Goal: Communication & Community: Share content

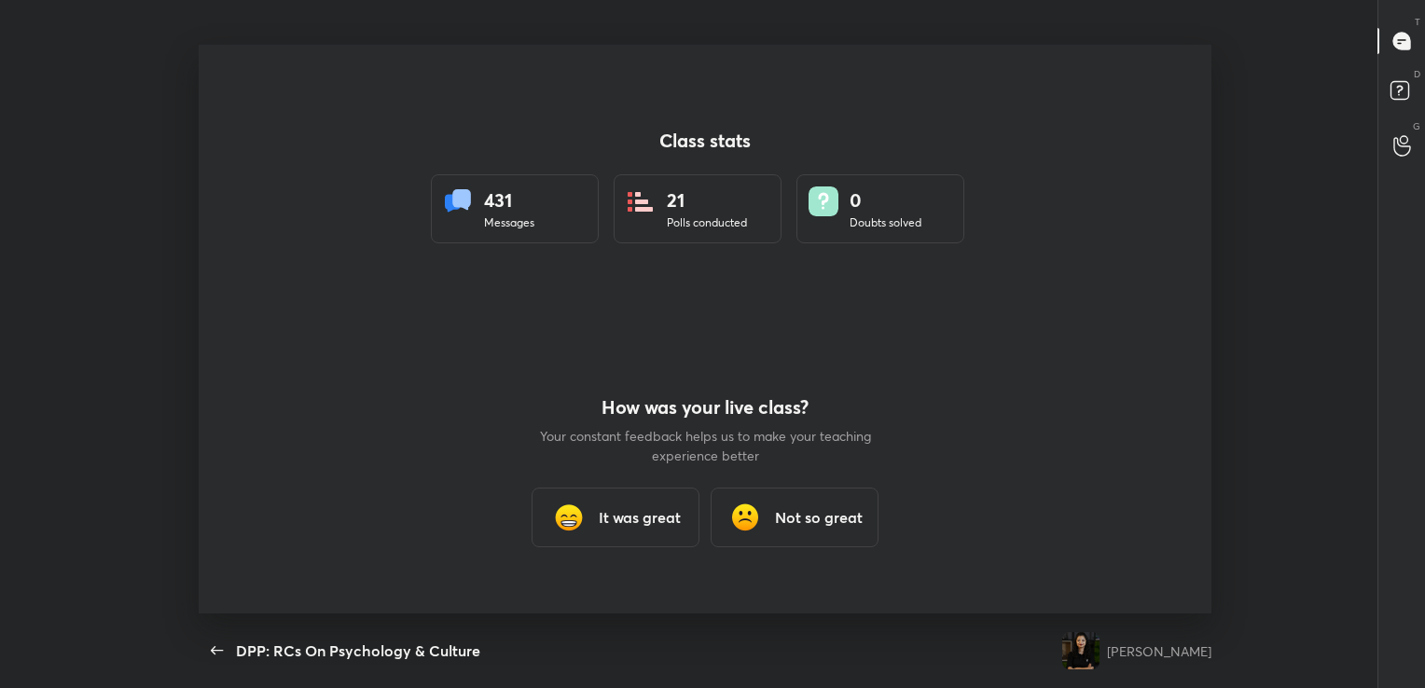
scroll to position [6, 0]
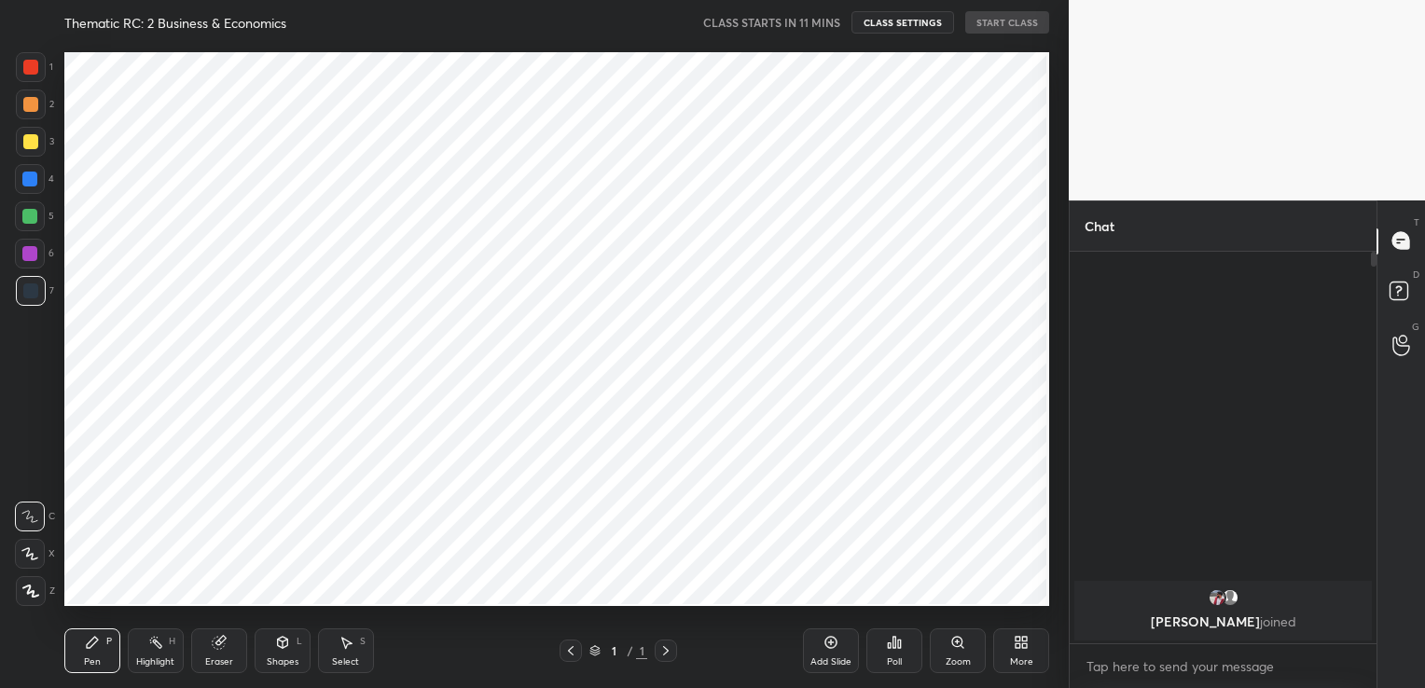
scroll to position [231, 301]
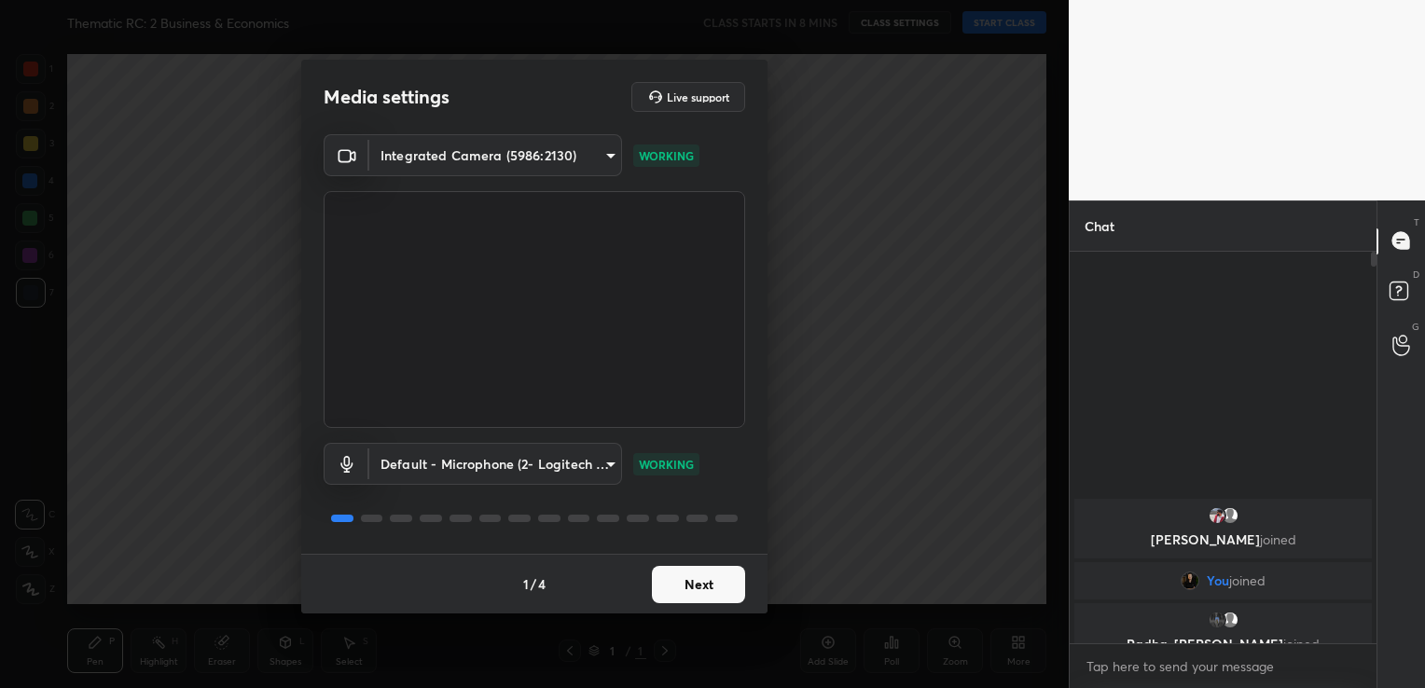
click at [695, 586] on button "Next" at bounding box center [698, 584] width 93 height 37
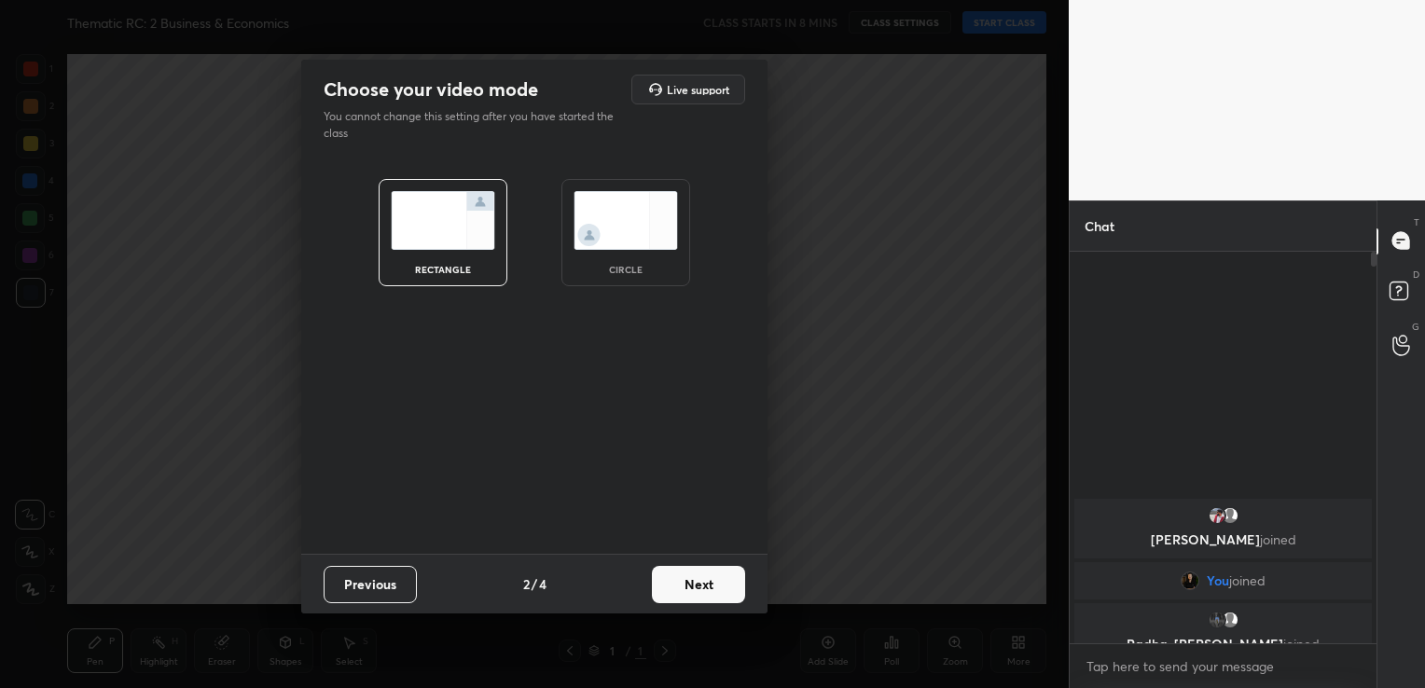
click at [695, 586] on button "Next" at bounding box center [698, 584] width 93 height 37
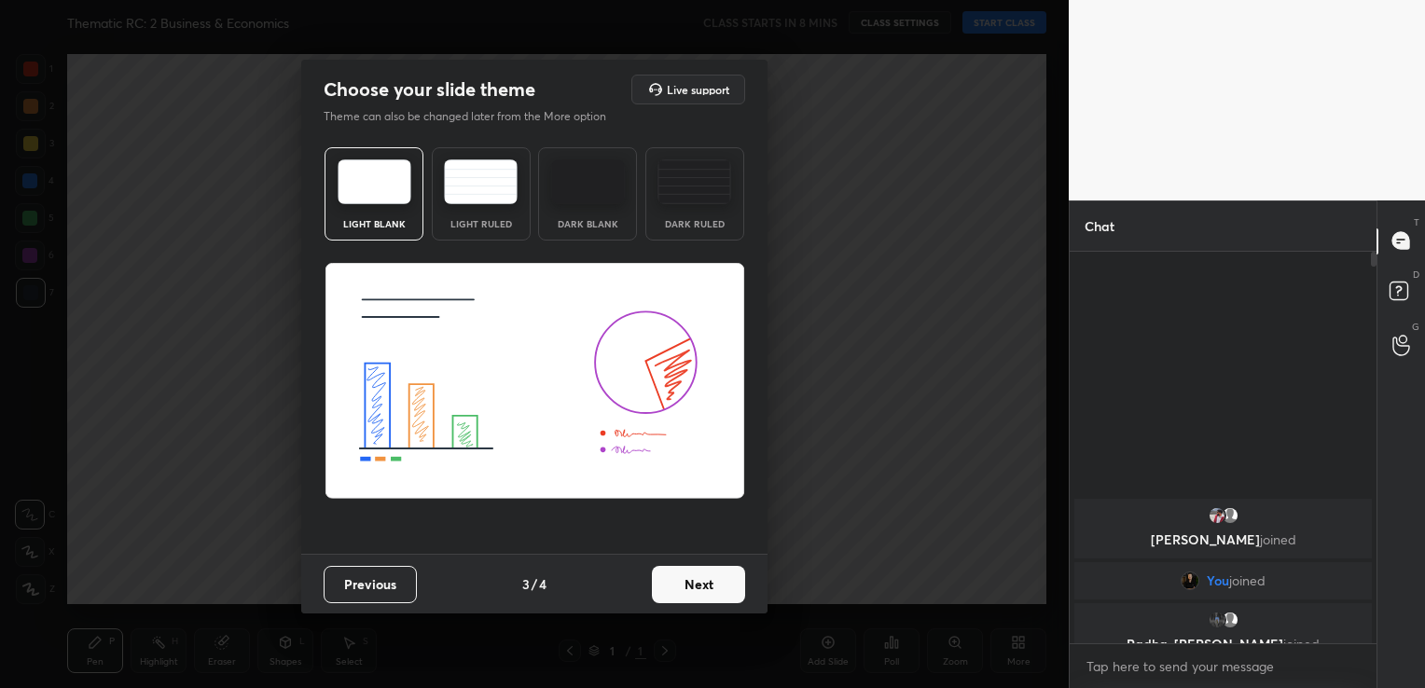
click at [695, 586] on button "Next" at bounding box center [698, 584] width 93 height 37
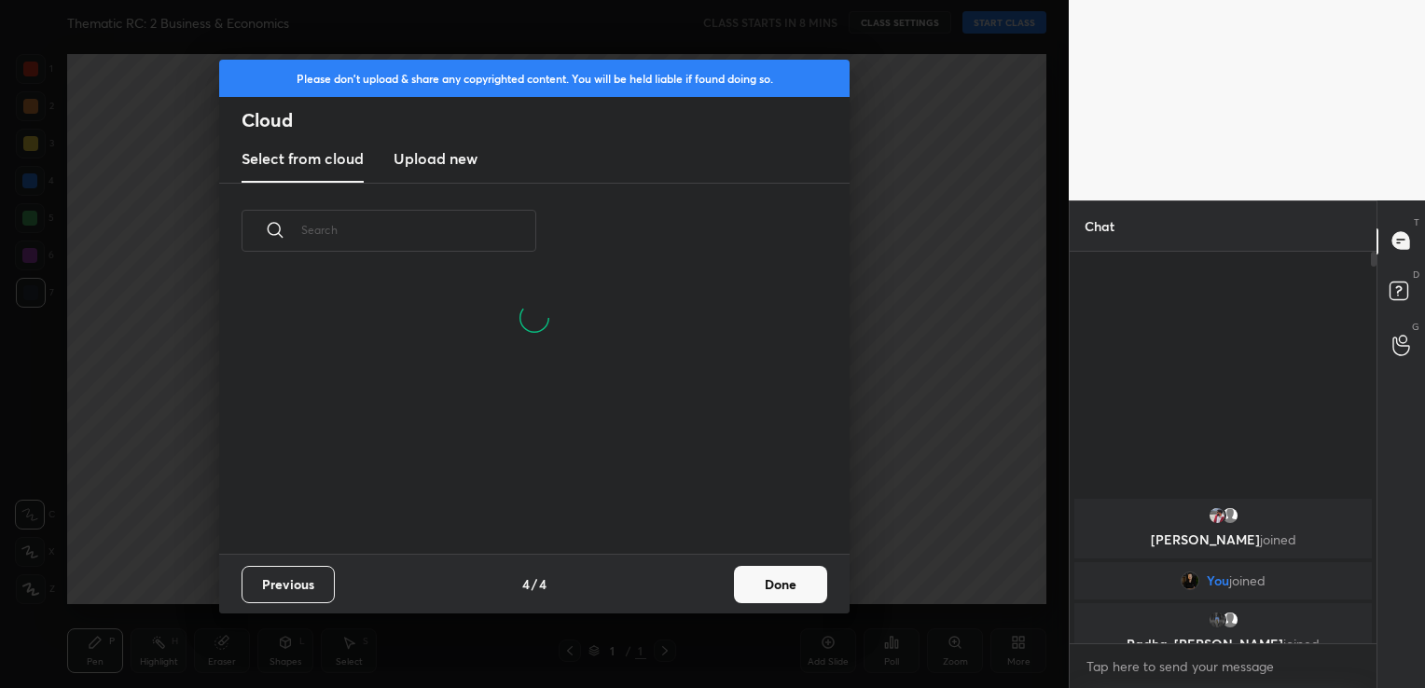
scroll to position [186, 599]
click at [452, 164] on h3 "Upload new" at bounding box center [435, 158] width 84 height 22
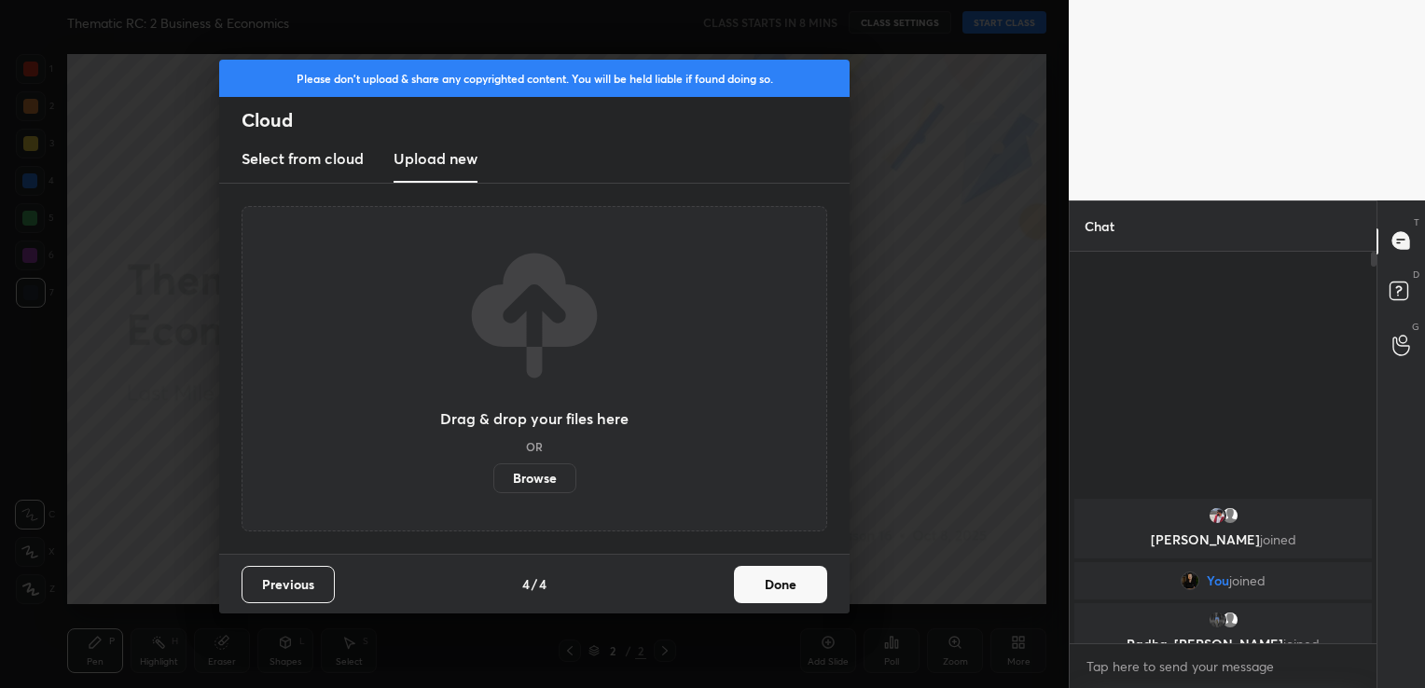
click at [526, 474] on label "Browse" at bounding box center [534, 478] width 83 height 30
click at [493, 474] on input "Browse" at bounding box center [493, 478] width 0 height 30
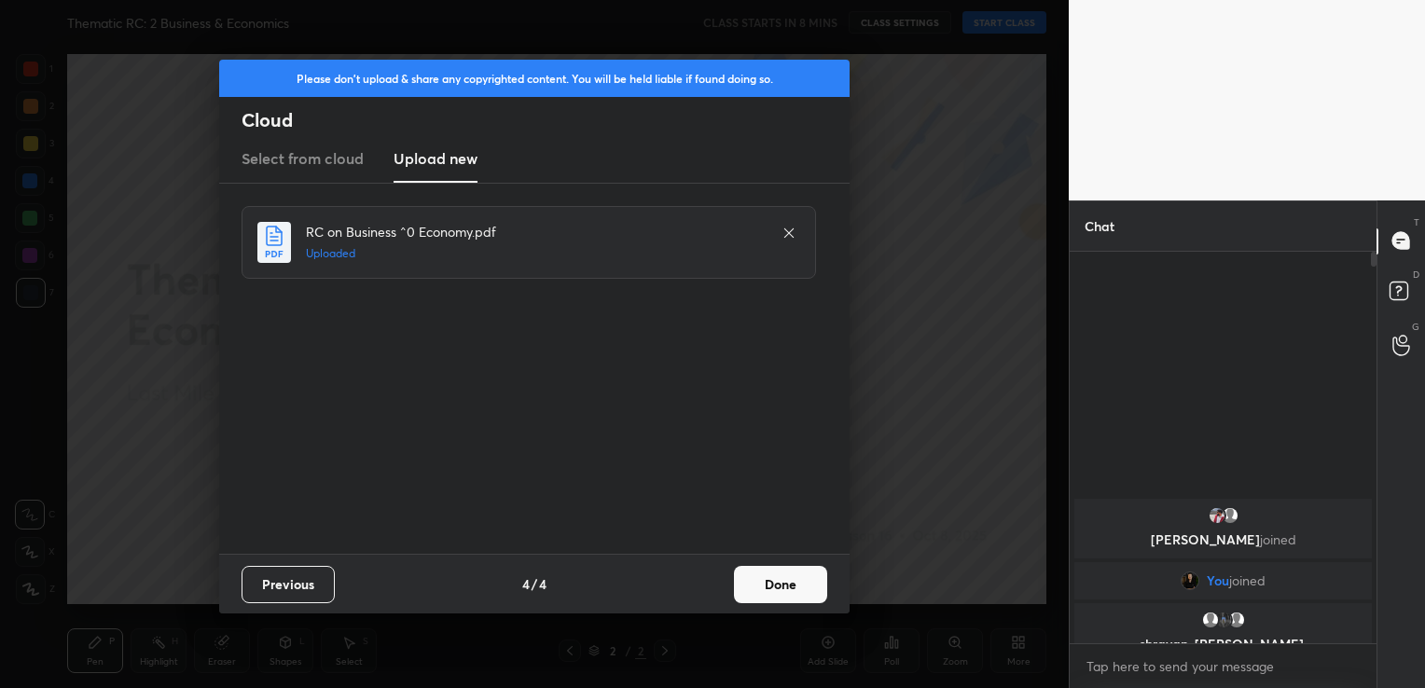
click at [785, 581] on button "Done" at bounding box center [780, 584] width 93 height 37
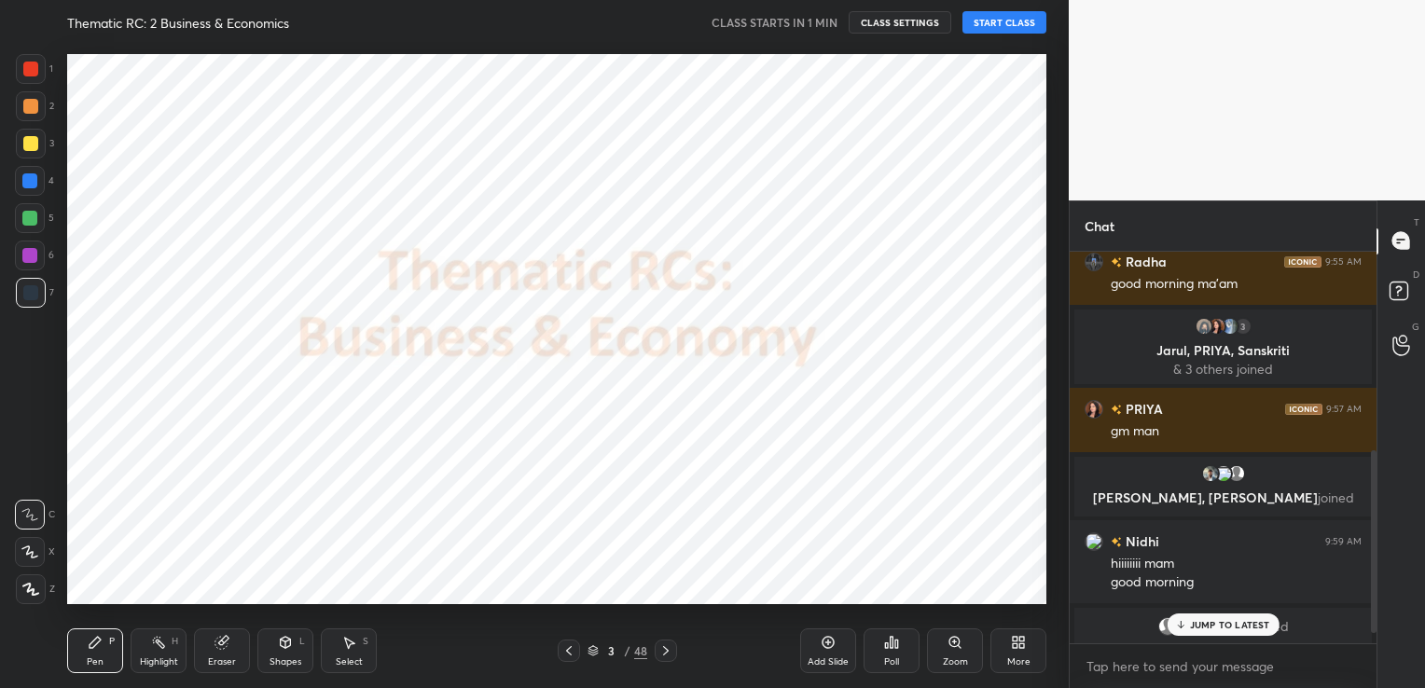
scroll to position [448, 0]
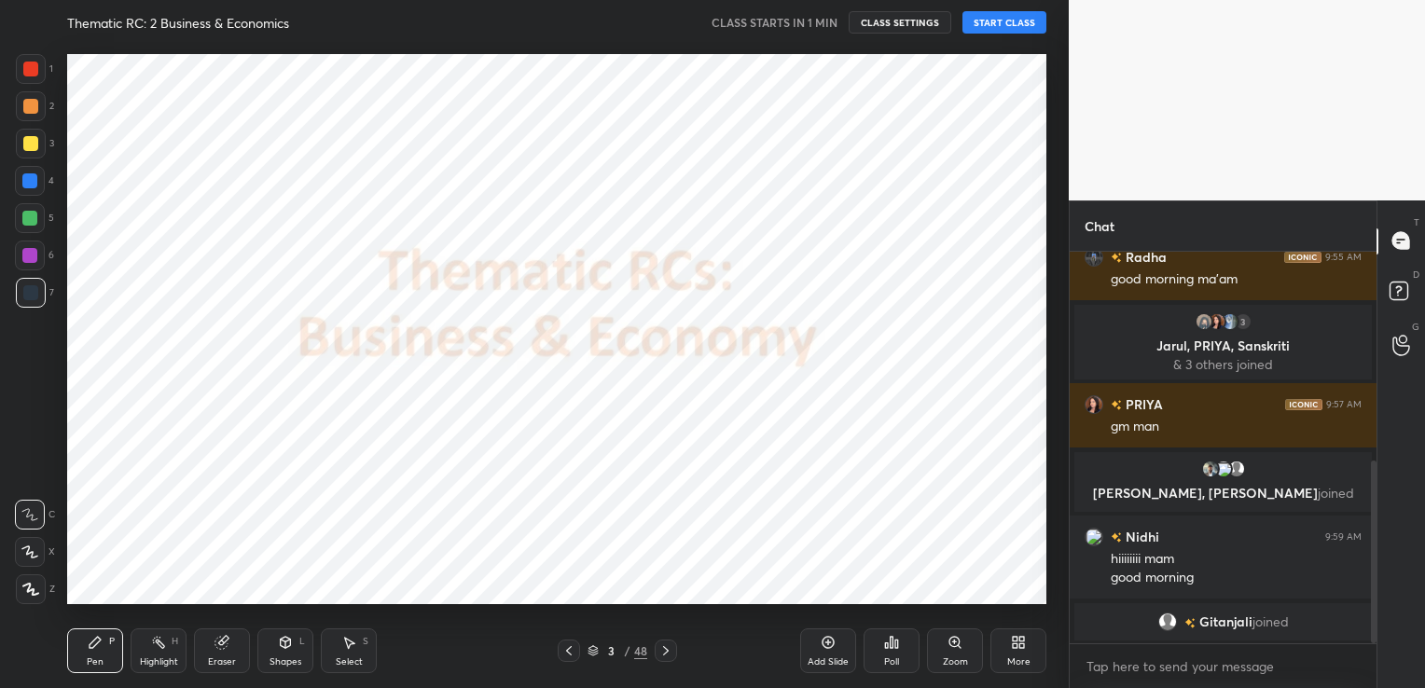
click at [982, 21] on button "START CLASS" at bounding box center [1004, 22] width 84 height 22
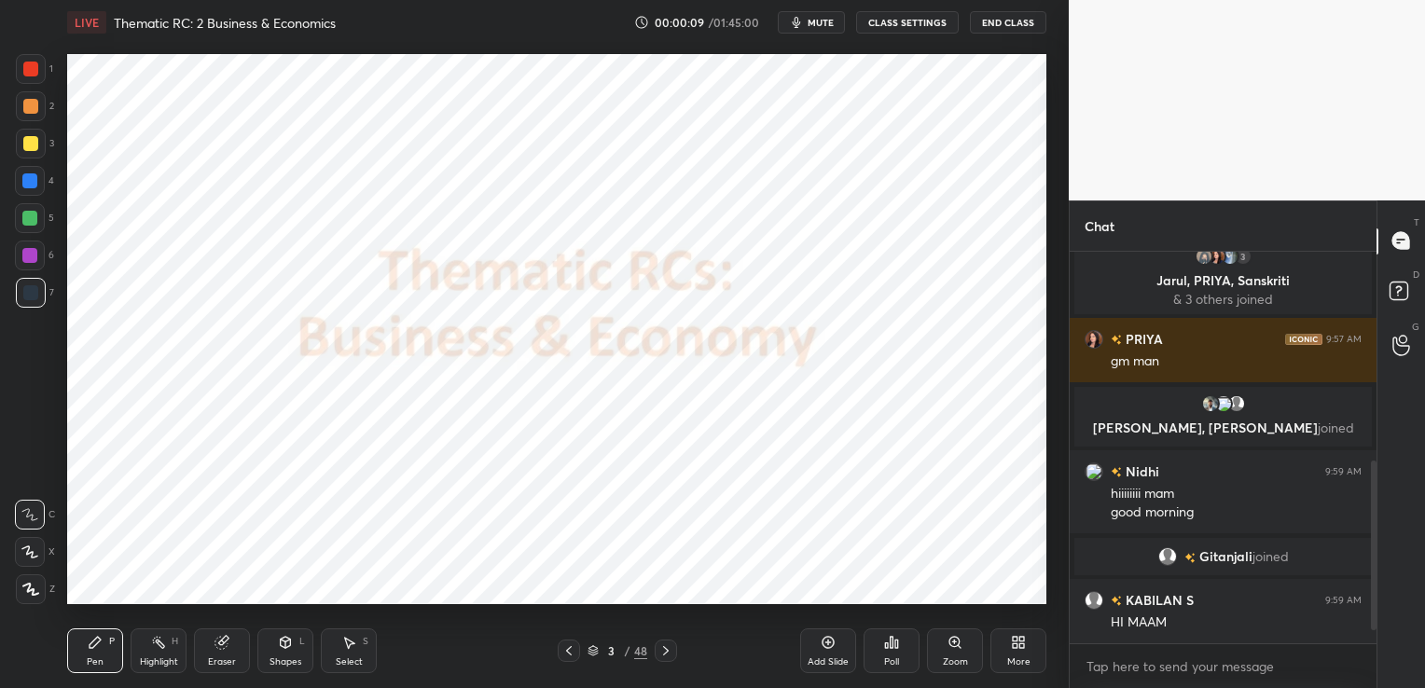
click at [904, 19] on button "CLASS SETTINGS" at bounding box center [907, 22] width 103 height 22
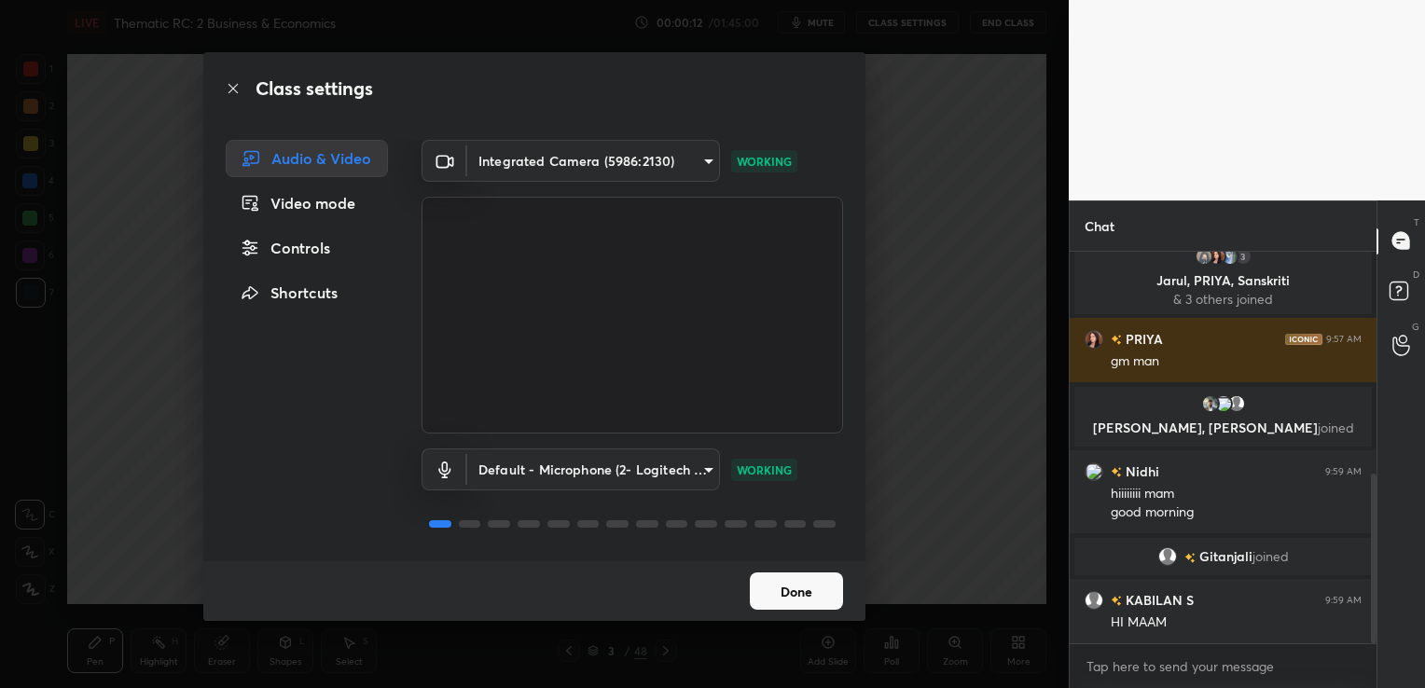
click at [658, 474] on body "1 2 3 4 5 6 7 C X Z C X Z E E Erase all H H LIVE Thematic RC: 2 Business & Econ…" at bounding box center [712, 344] width 1425 height 688
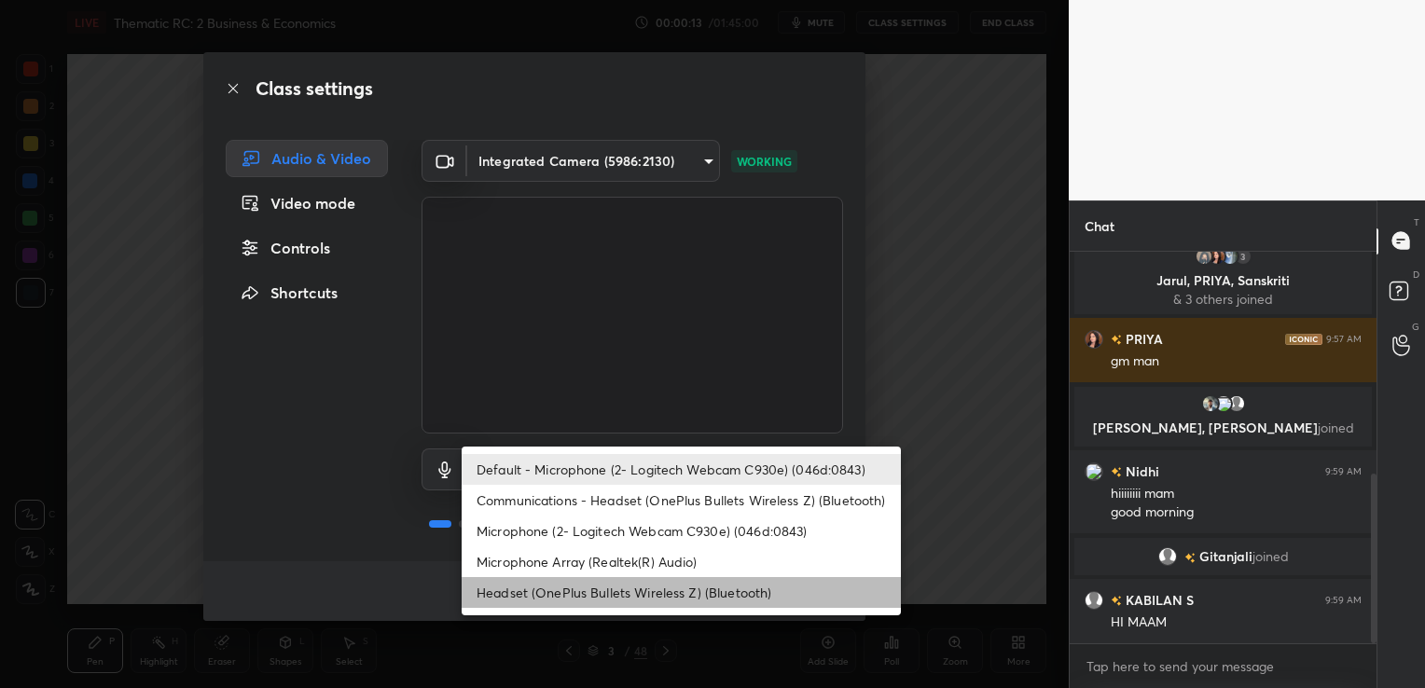
click at [634, 590] on li "Headset (OnePlus Bullets Wireless Z) (Bluetooth)" at bounding box center [681, 592] width 439 height 31
type input "896f1765ec94e78c5aeeea6ccdc1494495ff1d7bde26db773bce8de5174ca06c"
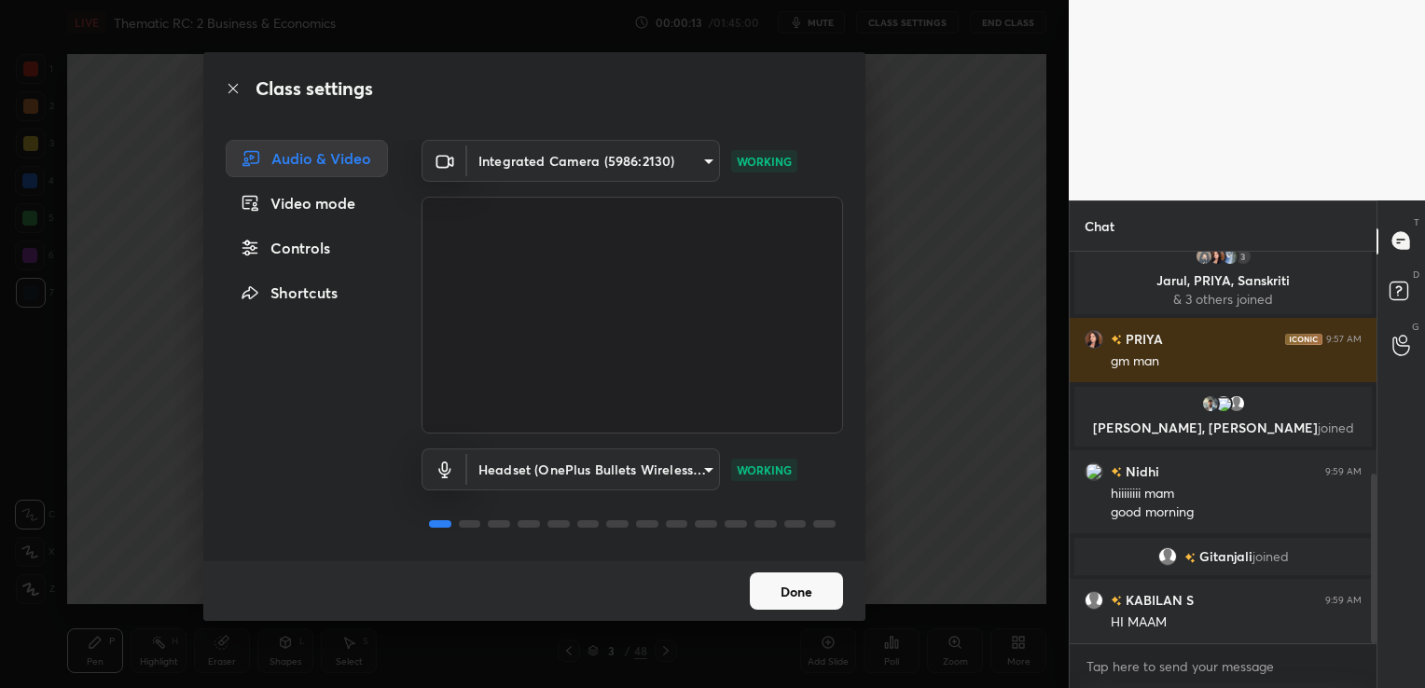
click at [787, 592] on button "Done" at bounding box center [796, 590] width 93 height 37
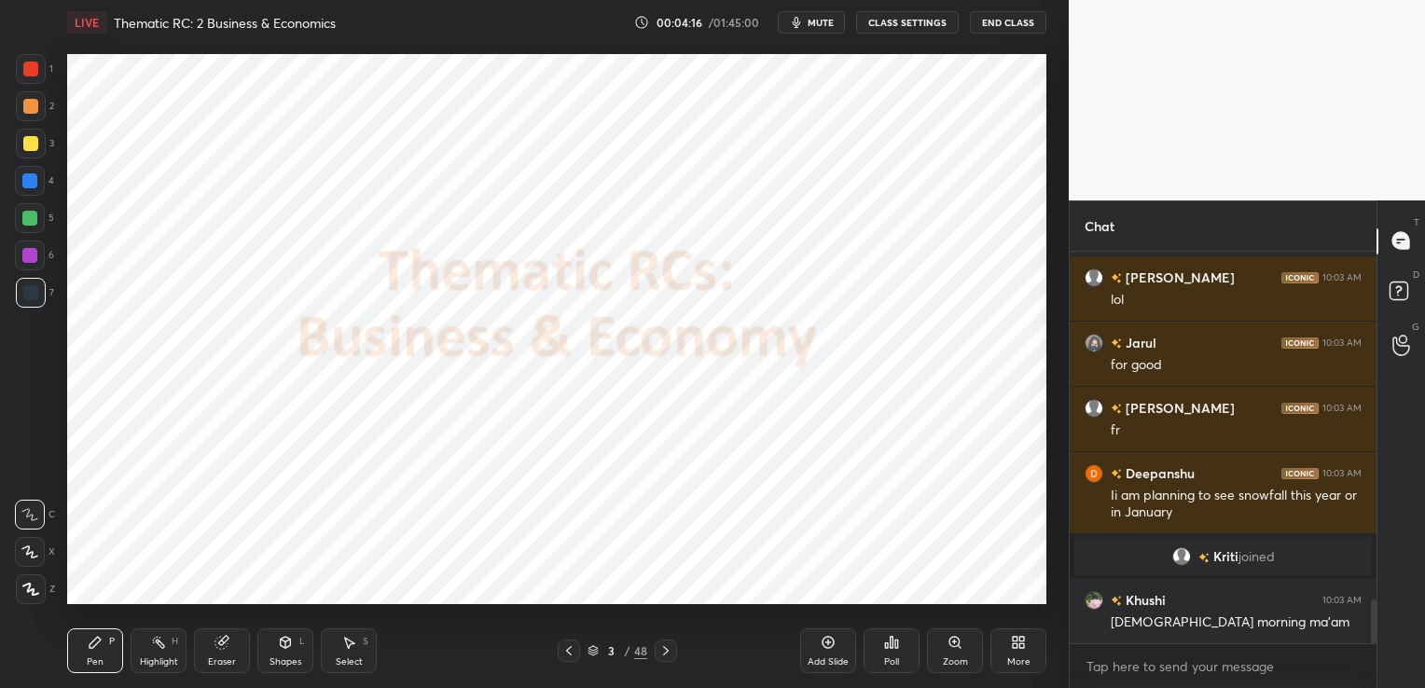
scroll to position [3177, 0]
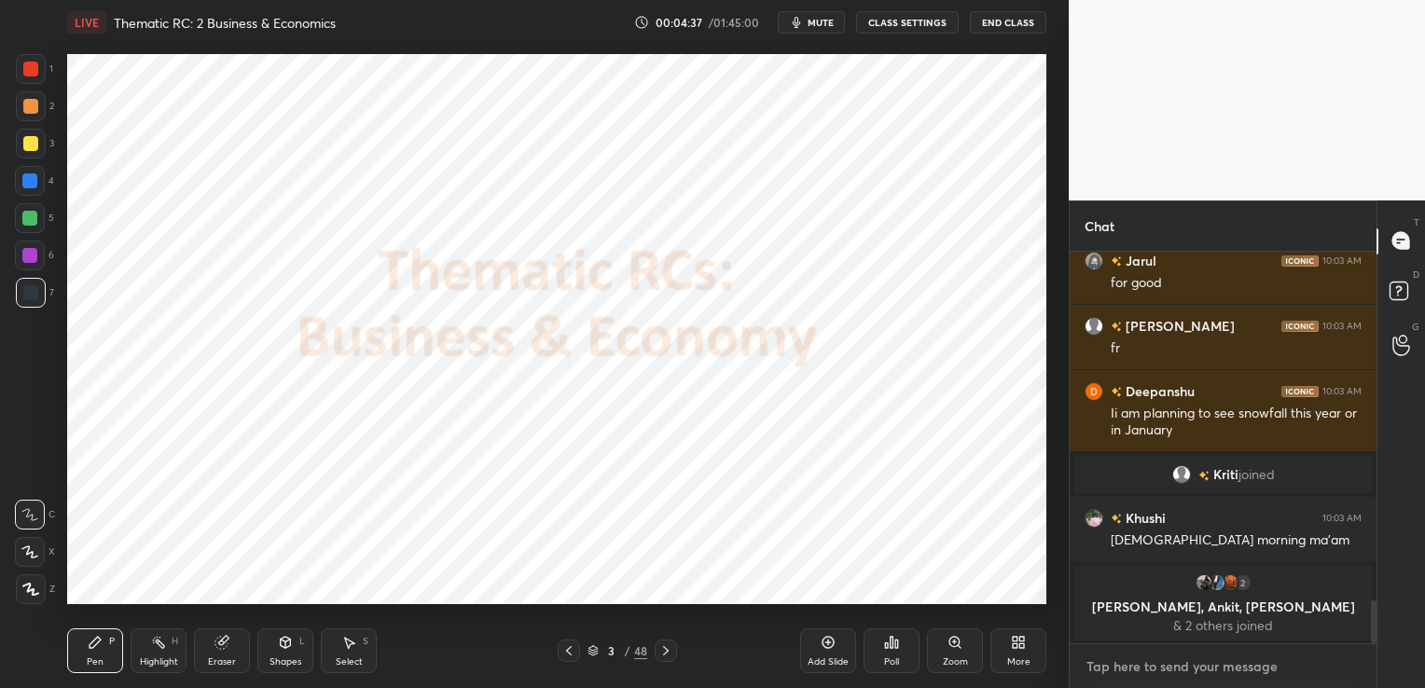
click at [1188, 658] on textarea at bounding box center [1222, 667] width 277 height 30
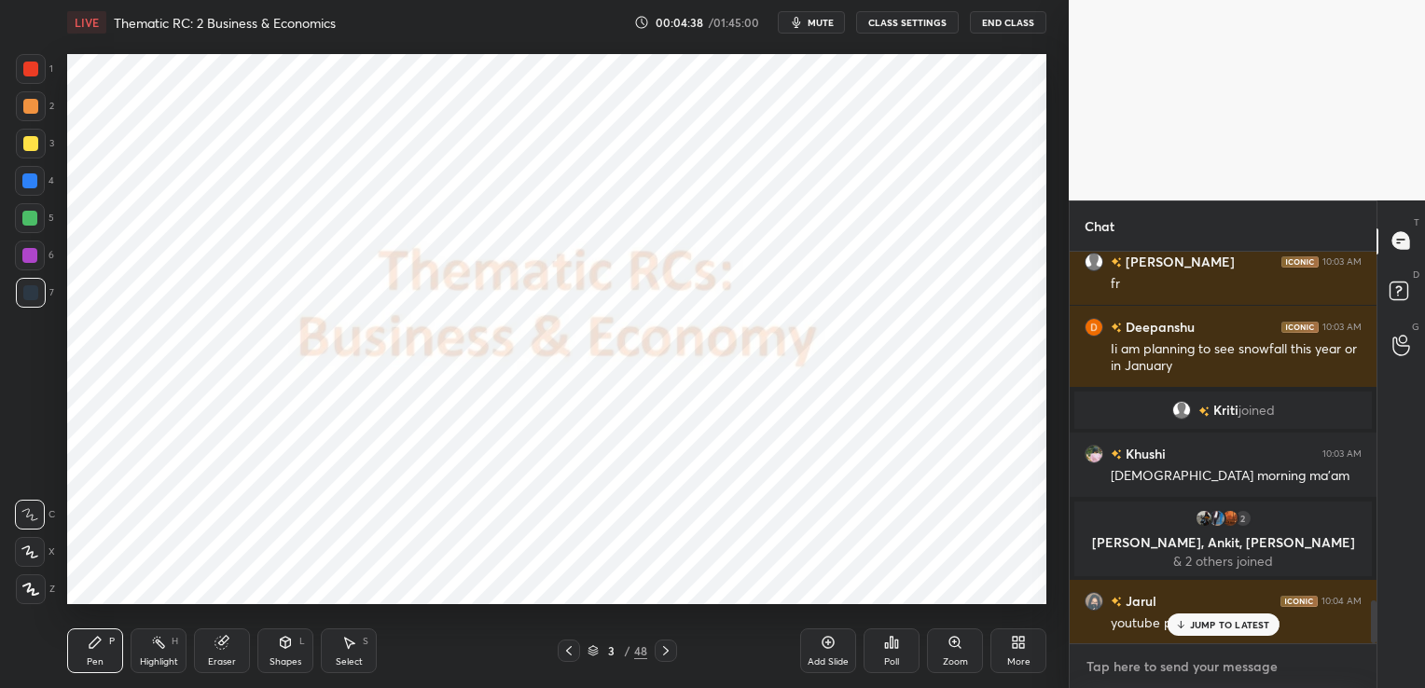
paste textarea "[URL][DOMAIN_NAME]"
type textarea "[URL][DOMAIN_NAME]"
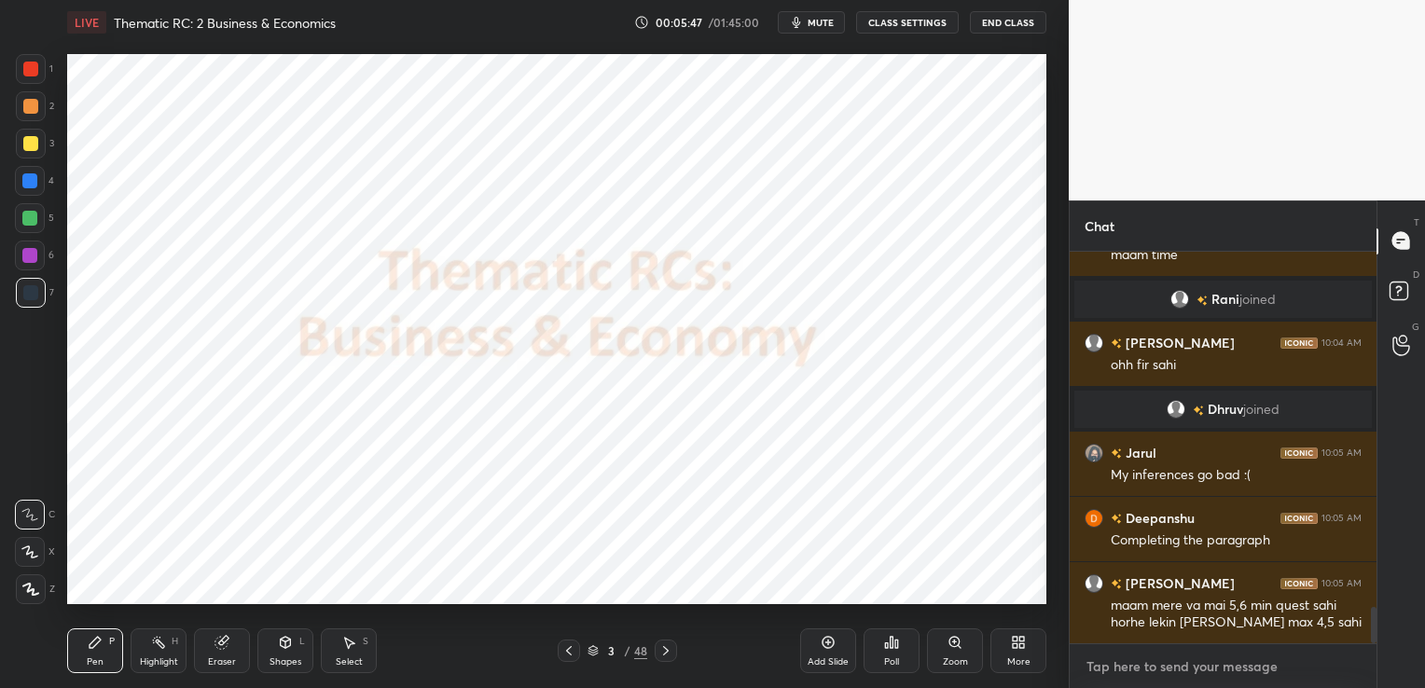
scroll to position [3799, 0]
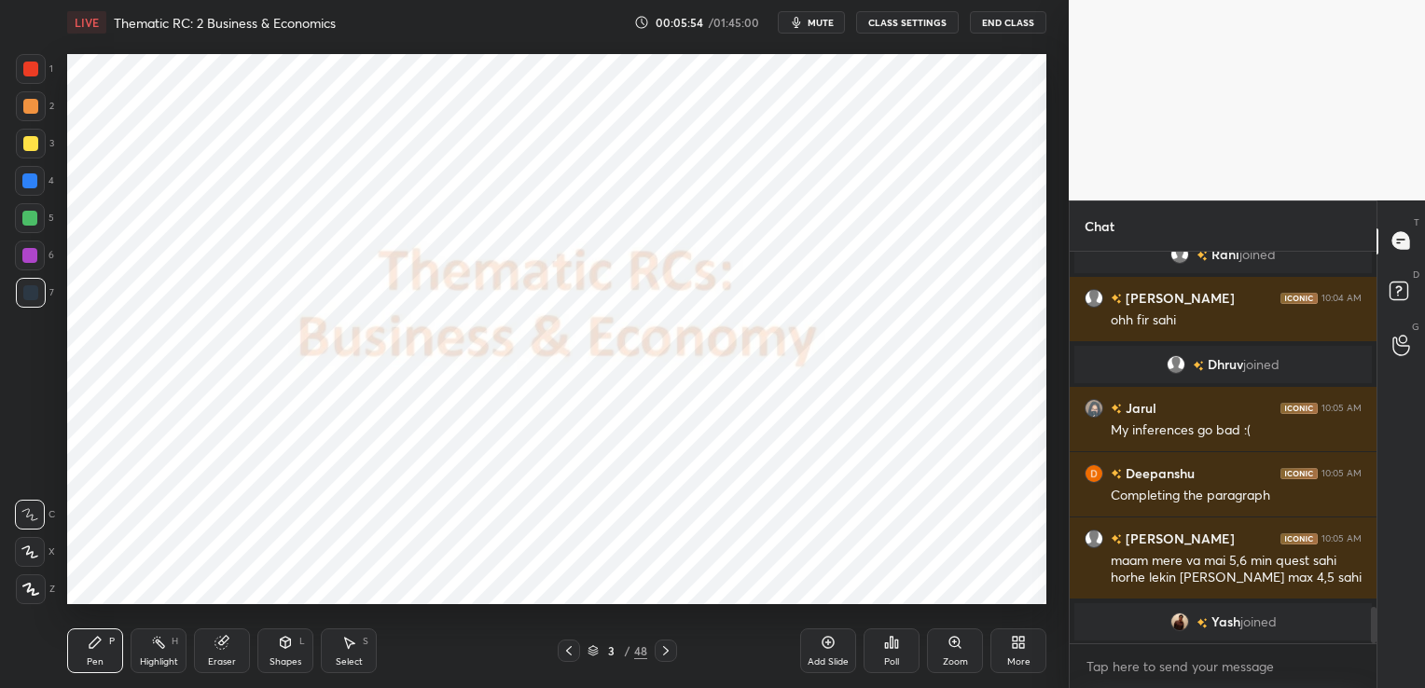
click at [222, 658] on div "Eraser" at bounding box center [222, 661] width 28 height 9
click at [22, 591] on span "Erase all" at bounding box center [30, 589] width 28 height 13
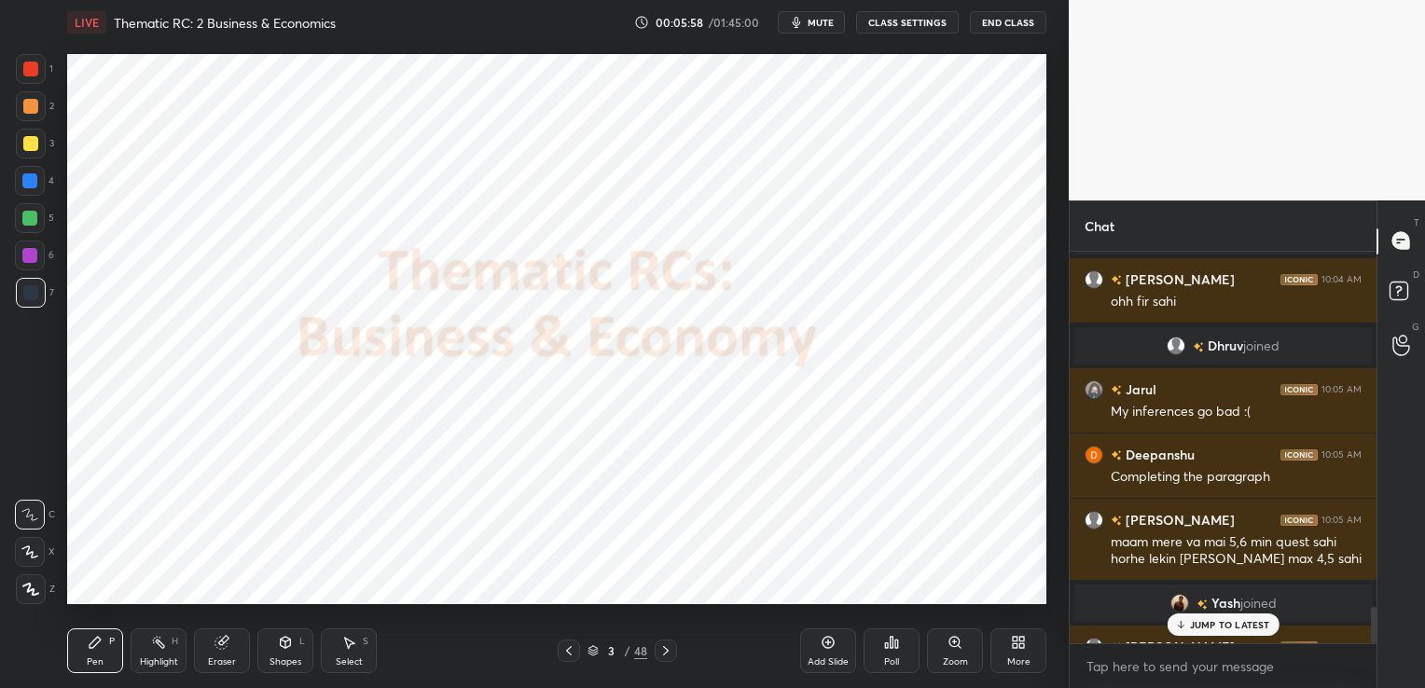
scroll to position [3845, 0]
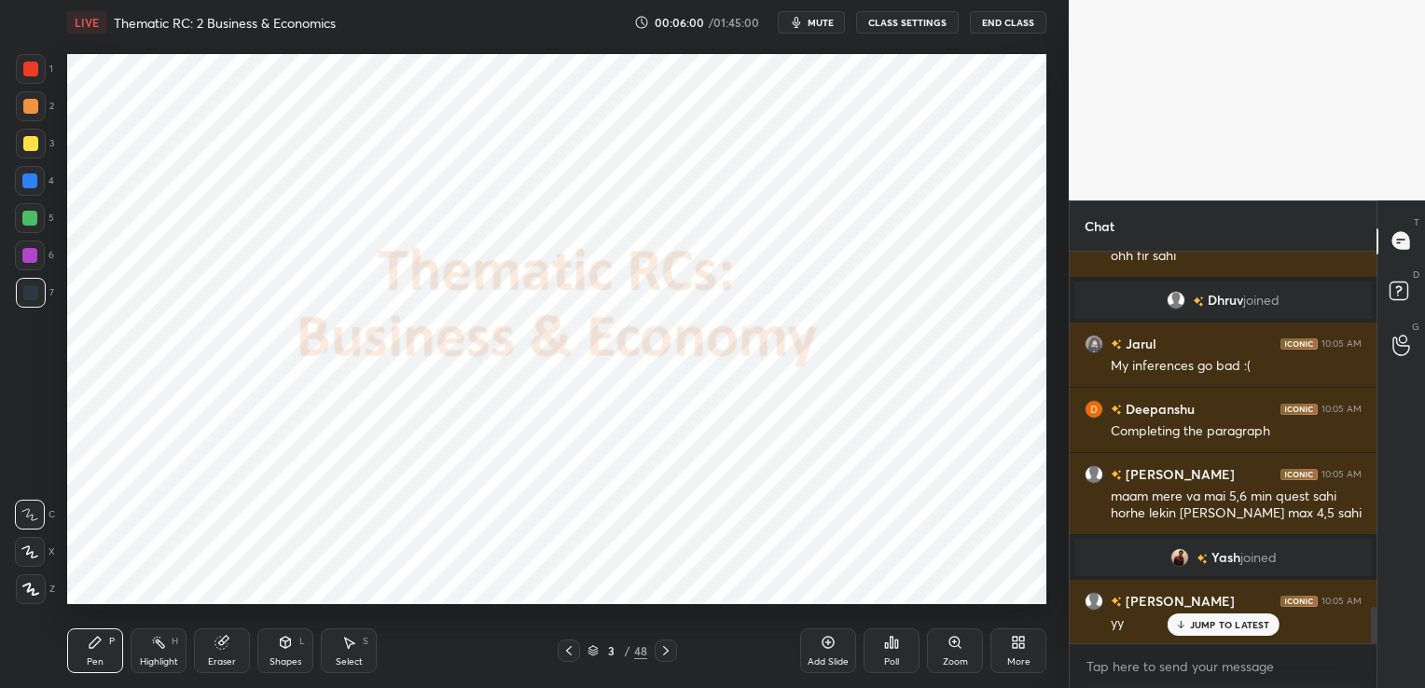
click at [827, 650] on icon at bounding box center [827, 642] width 15 height 15
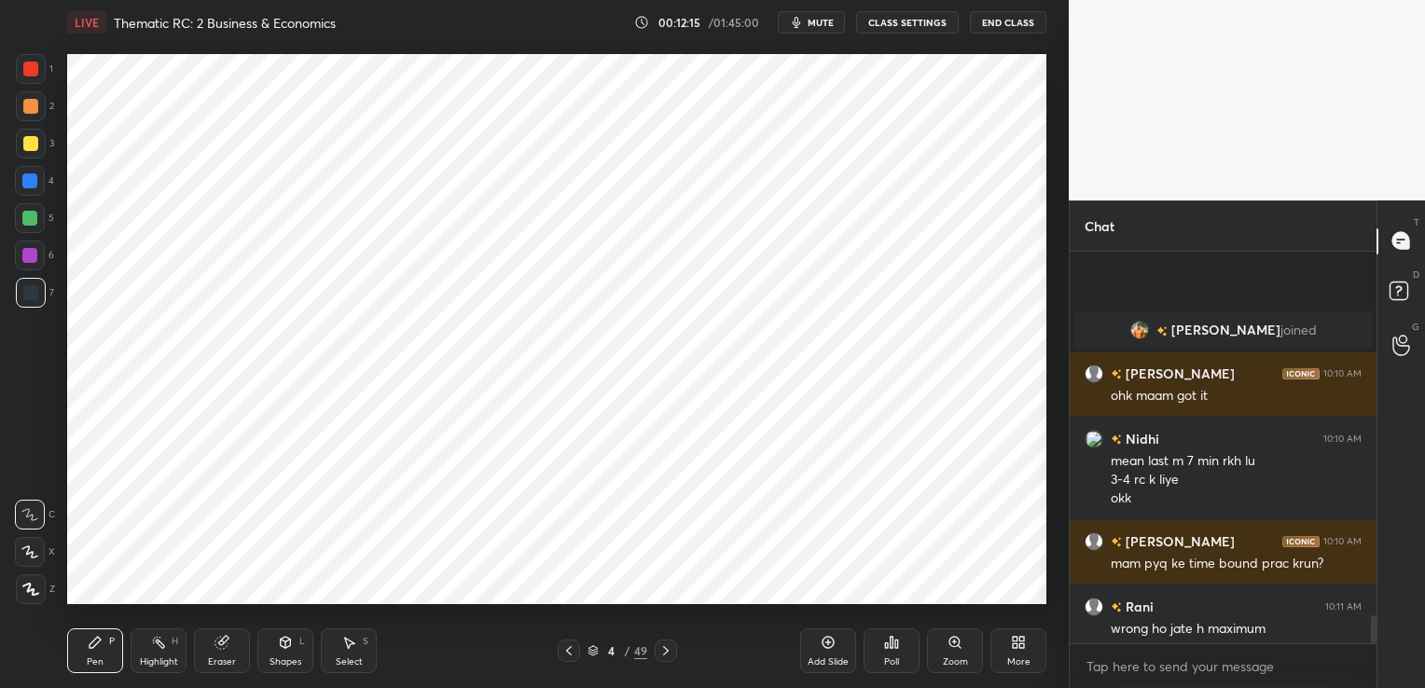
scroll to position [5024, 0]
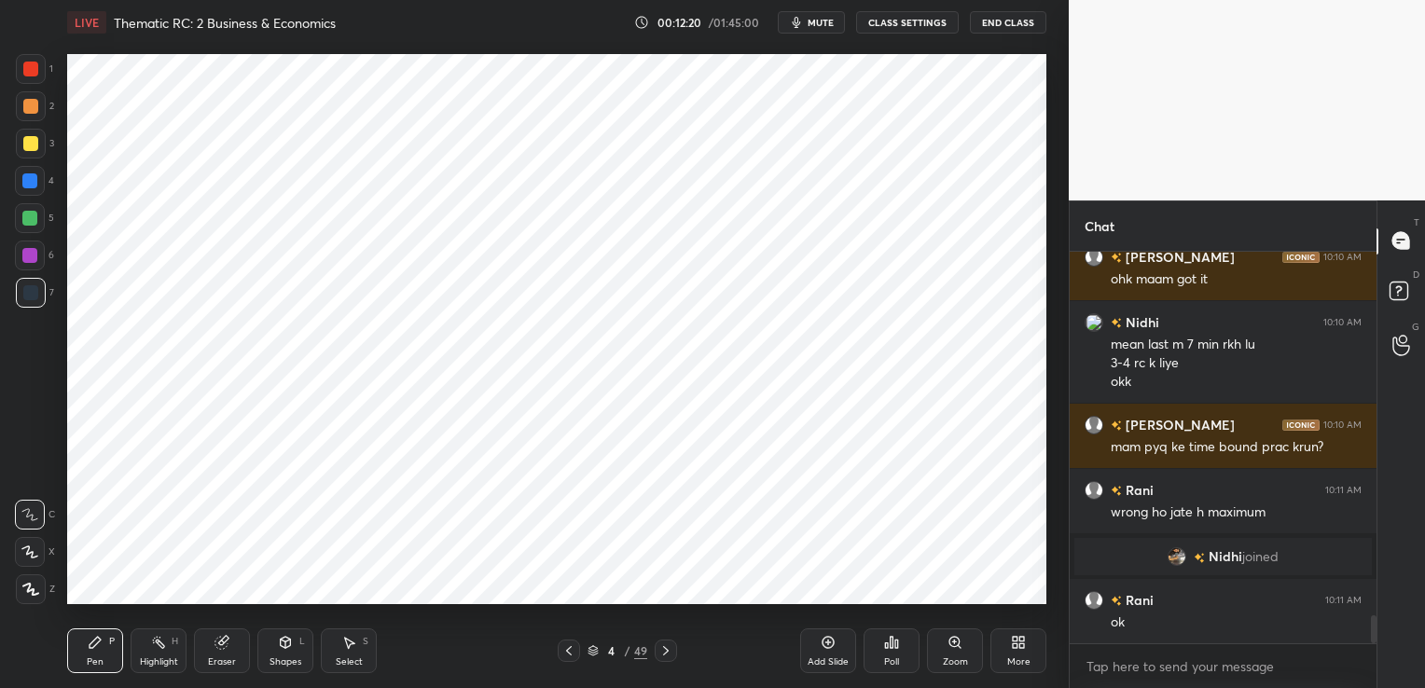
click at [229, 642] on div "Eraser" at bounding box center [222, 650] width 56 height 45
click at [42, 592] on span "Erase all" at bounding box center [30, 589] width 28 height 13
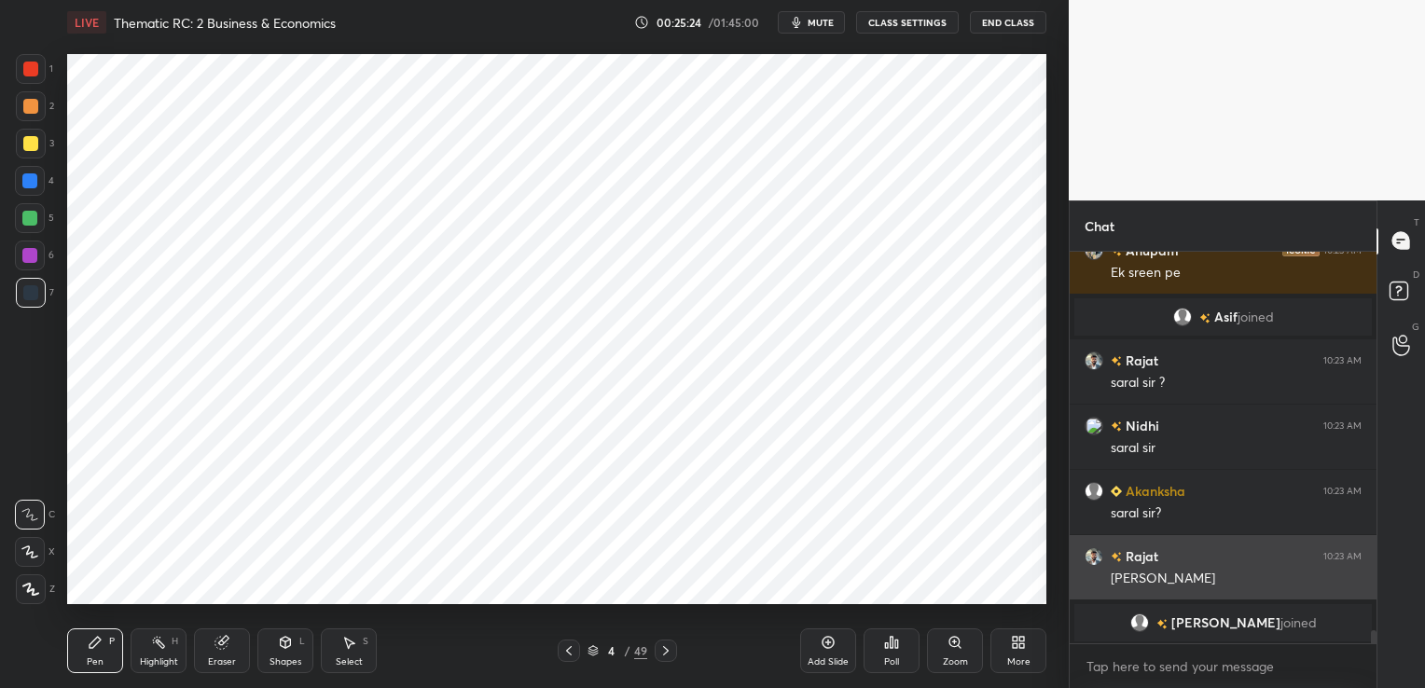
scroll to position [11510, 0]
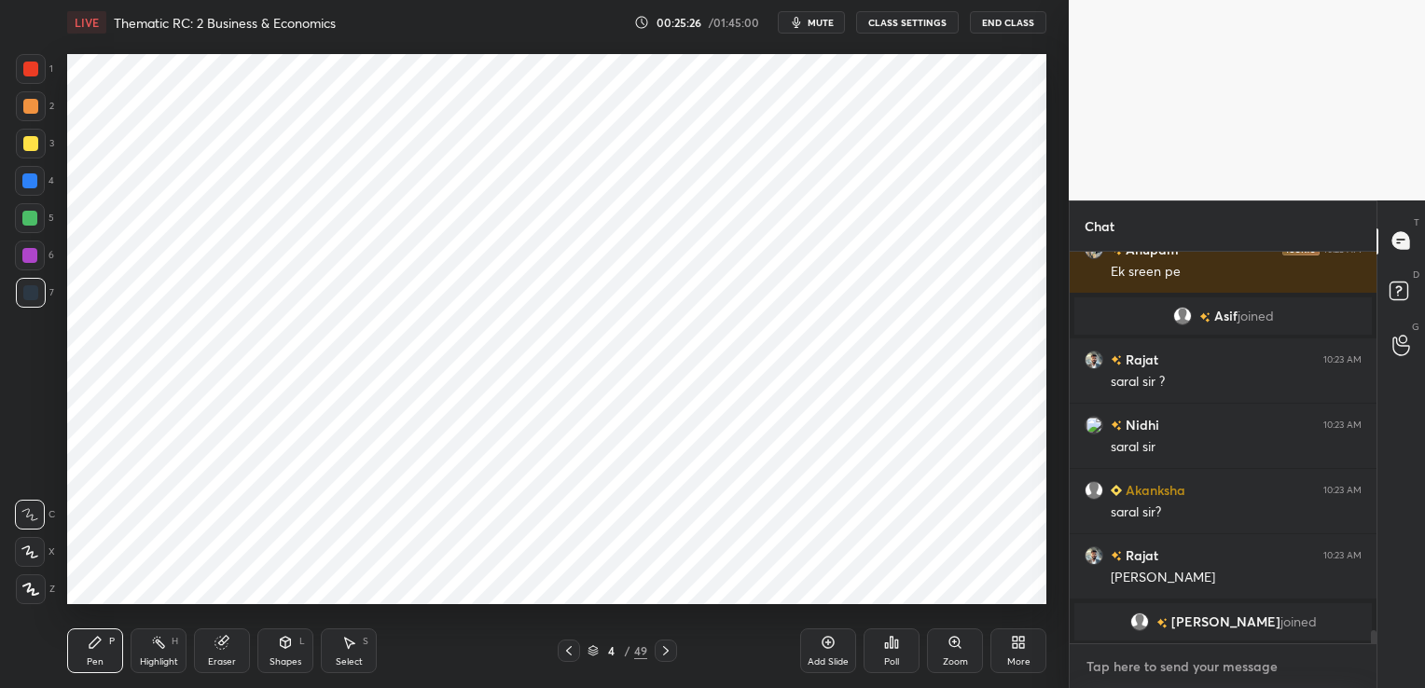
click at [1192, 670] on textarea at bounding box center [1222, 667] width 277 height 30
paste textarea "Q7. Which of the following best explains the underlined statements in the passa…"
type textarea "Q7. Which of the following best explains the underlined statements in the passa…"
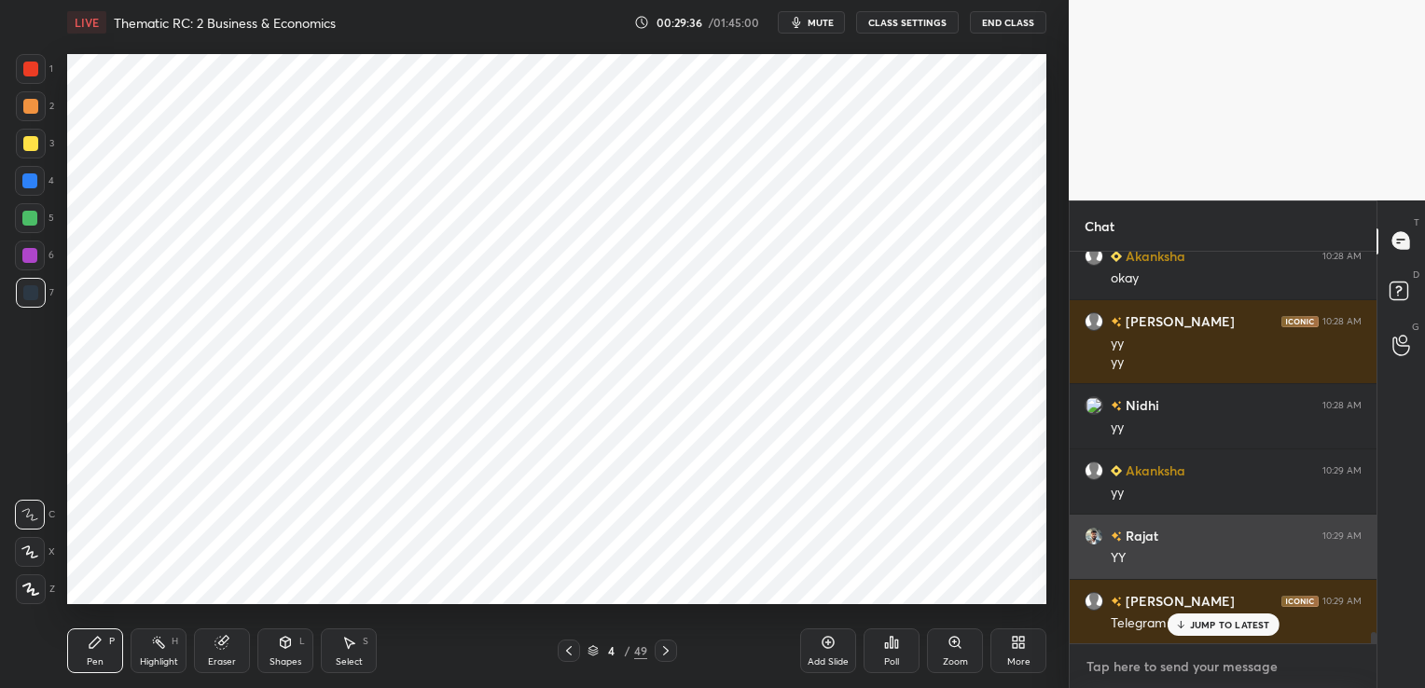
scroll to position [13177, 0]
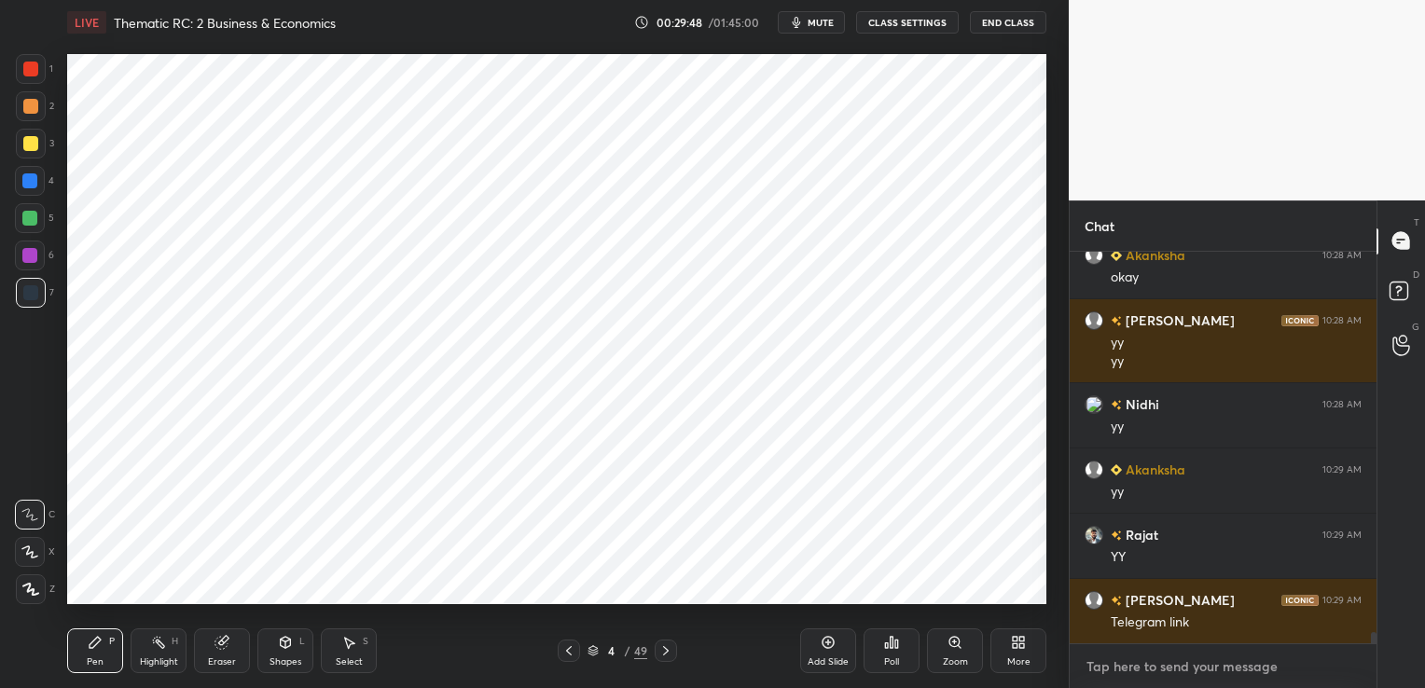
click at [1181, 670] on textarea at bounding box center [1222, 667] width 277 height 30
paste textarea "[URL][DOMAIN_NAME]"
type textarea "[URL][DOMAIN_NAME]"
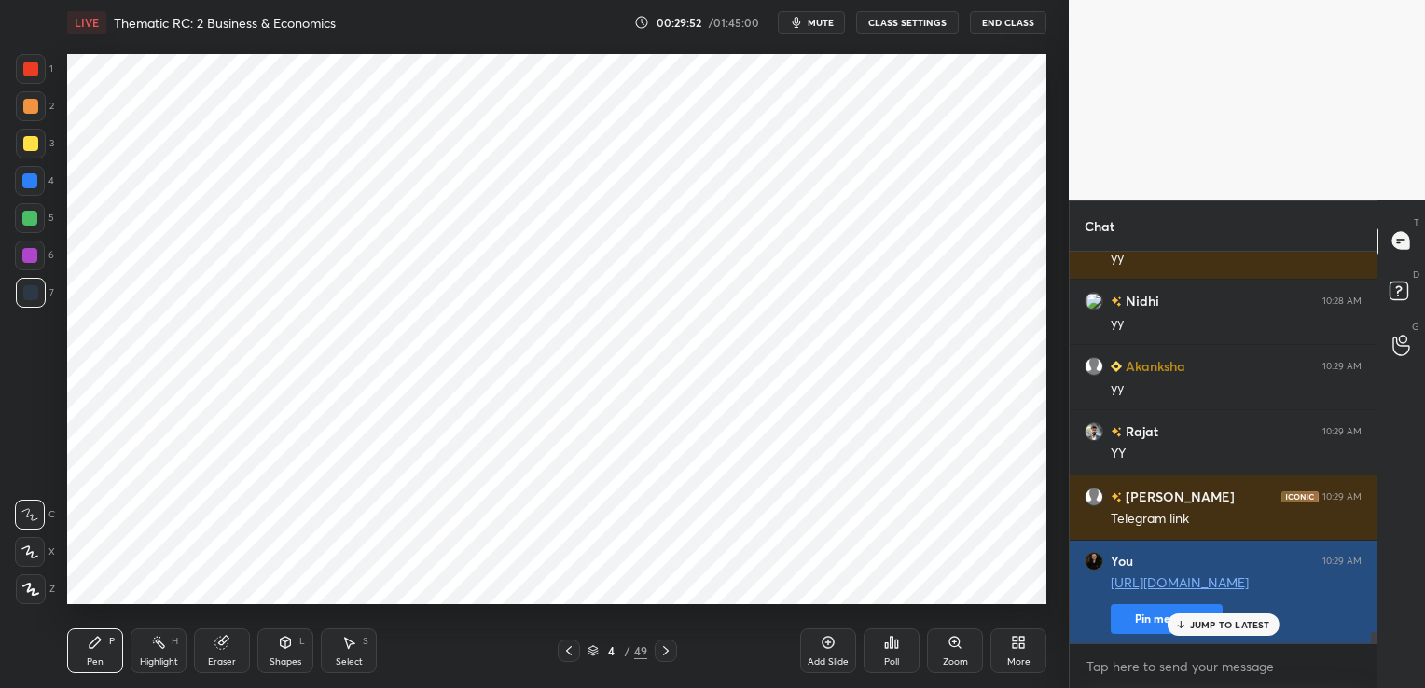
click at [1149, 615] on button "Pin message" at bounding box center [1166, 619] width 112 height 30
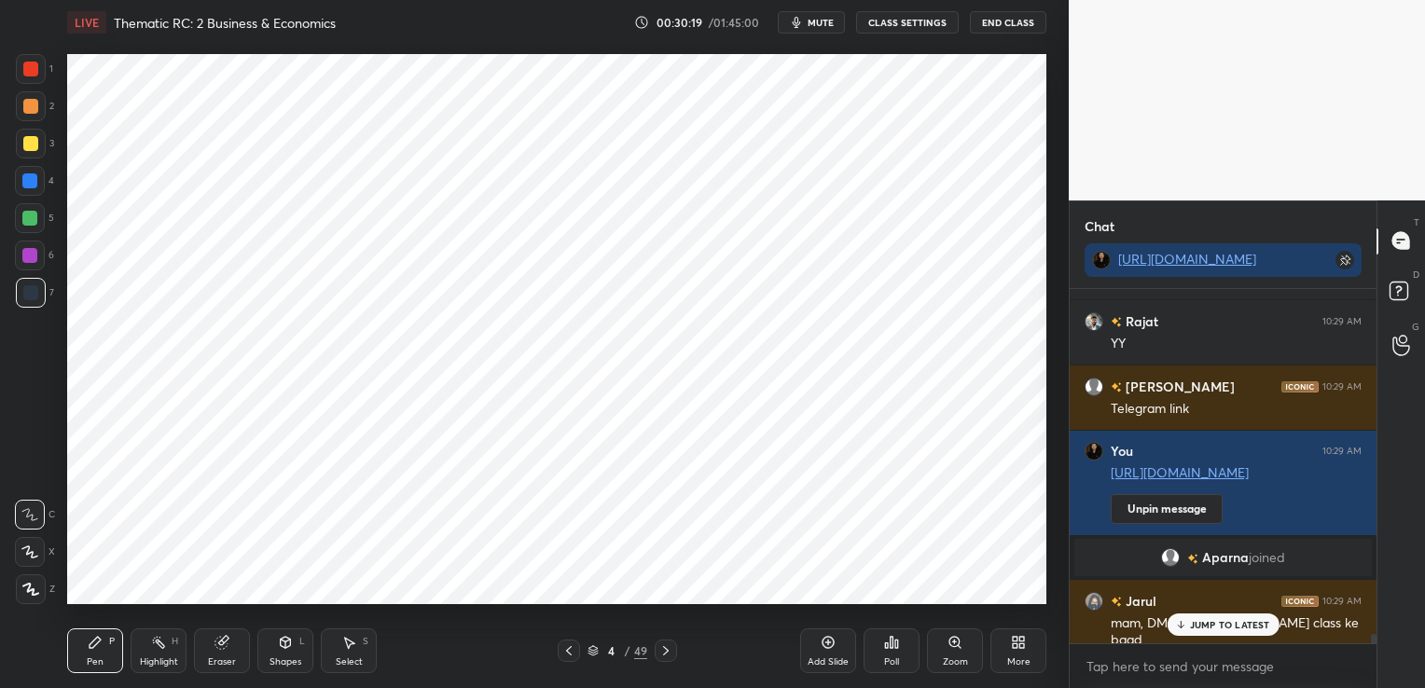
scroll to position [13188, 0]
click at [597, 649] on icon at bounding box center [592, 650] width 11 height 11
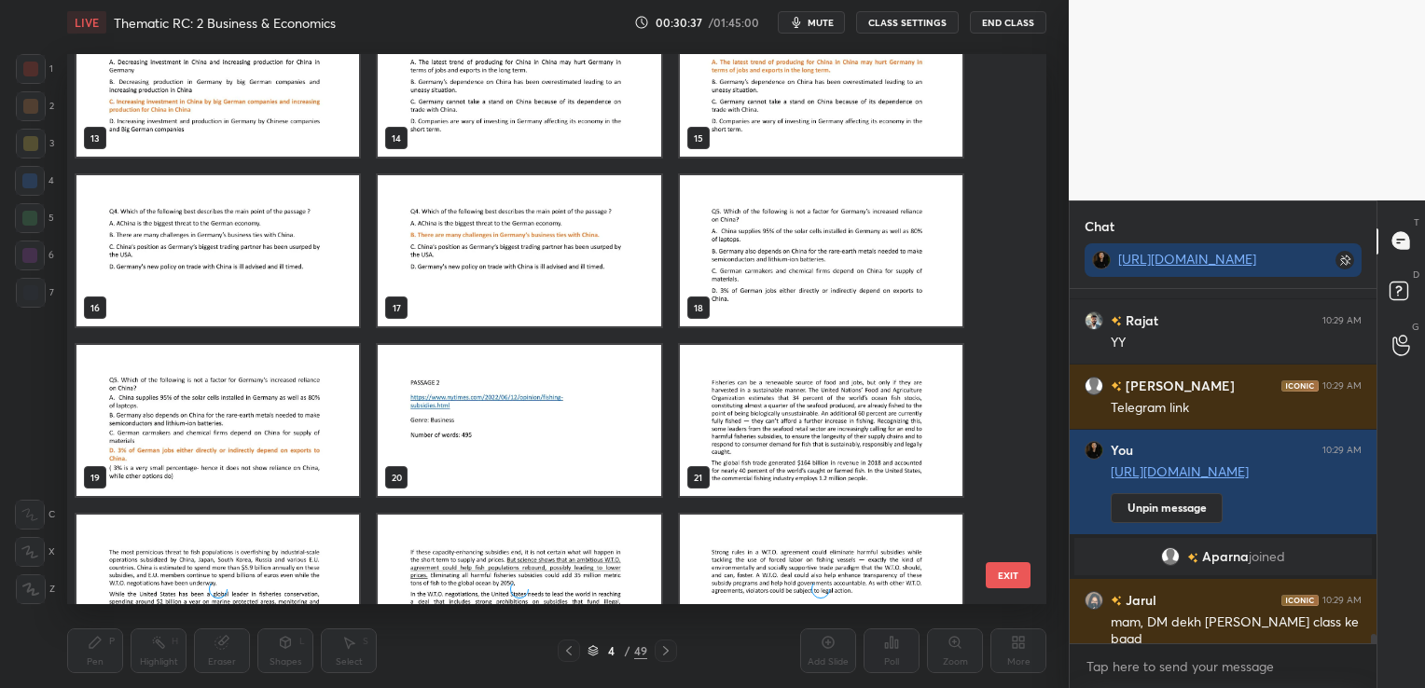
scroll to position [746, 0]
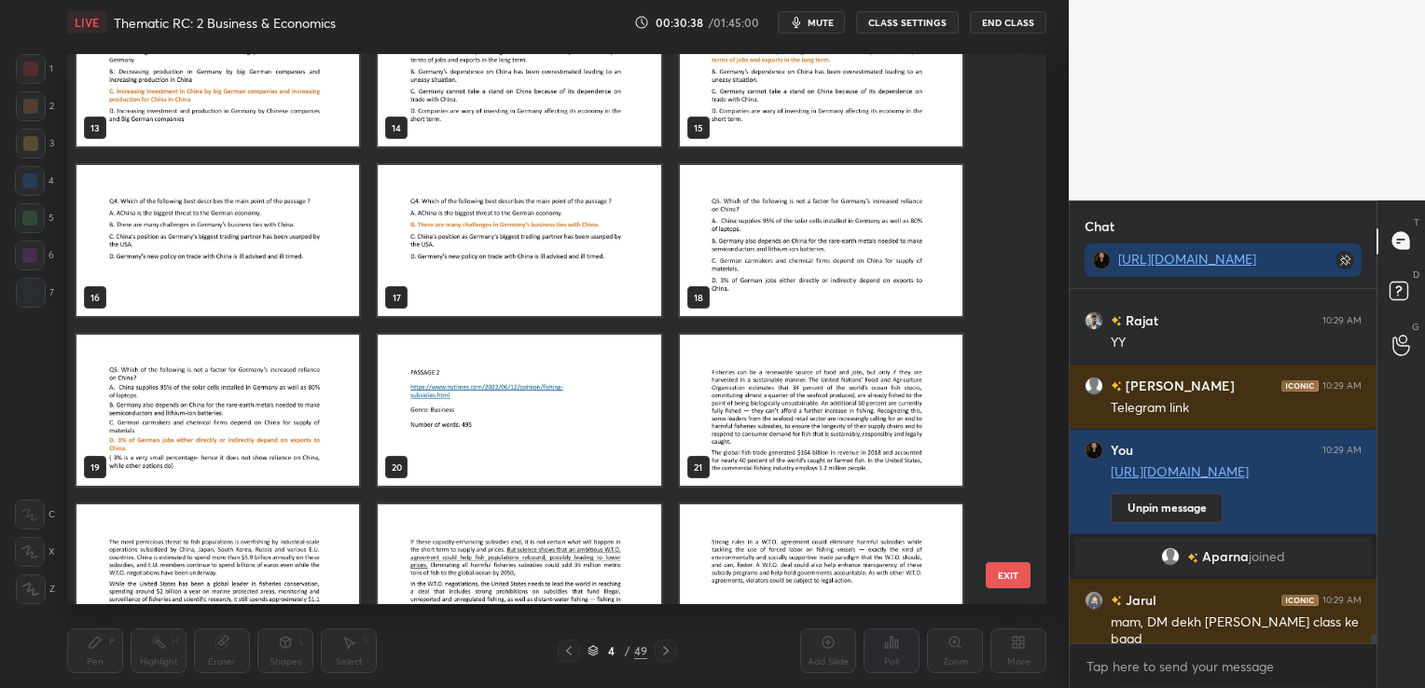
click at [757, 395] on img "grid" at bounding box center [821, 410] width 283 height 151
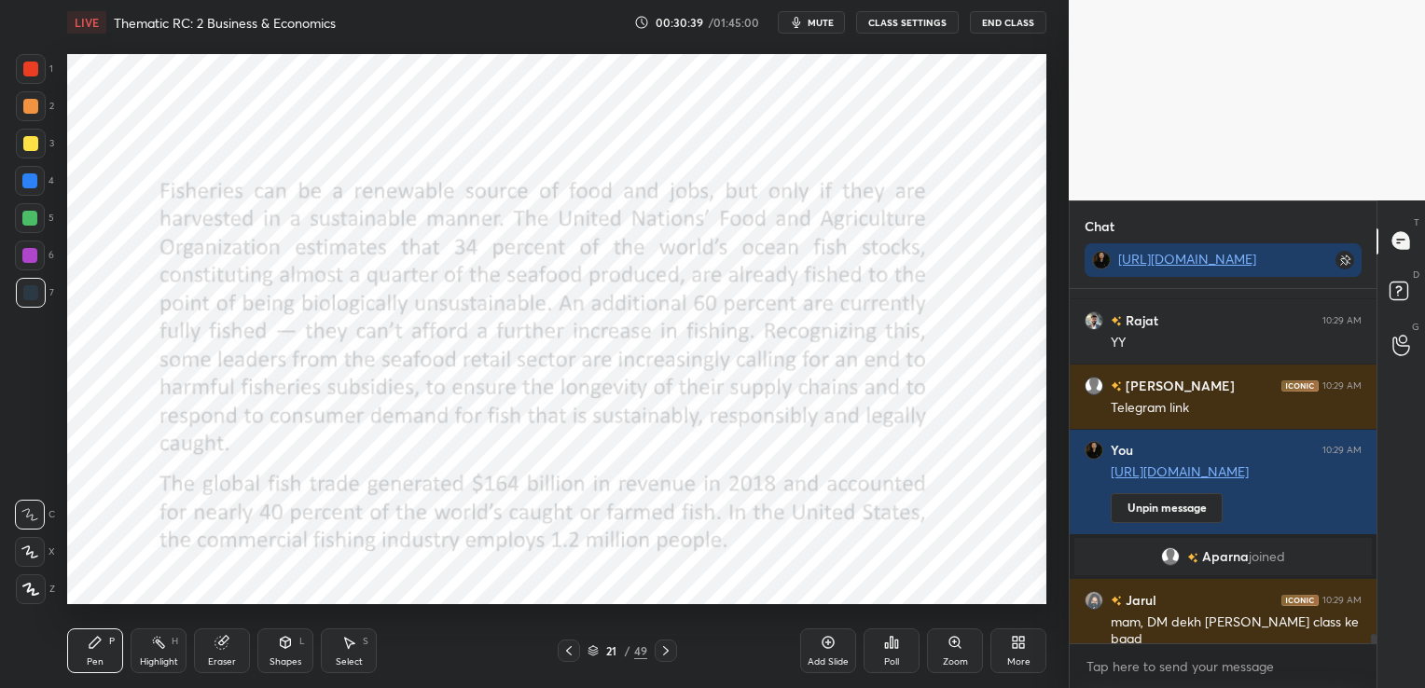
click at [566, 656] on icon at bounding box center [568, 650] width 15 height 15
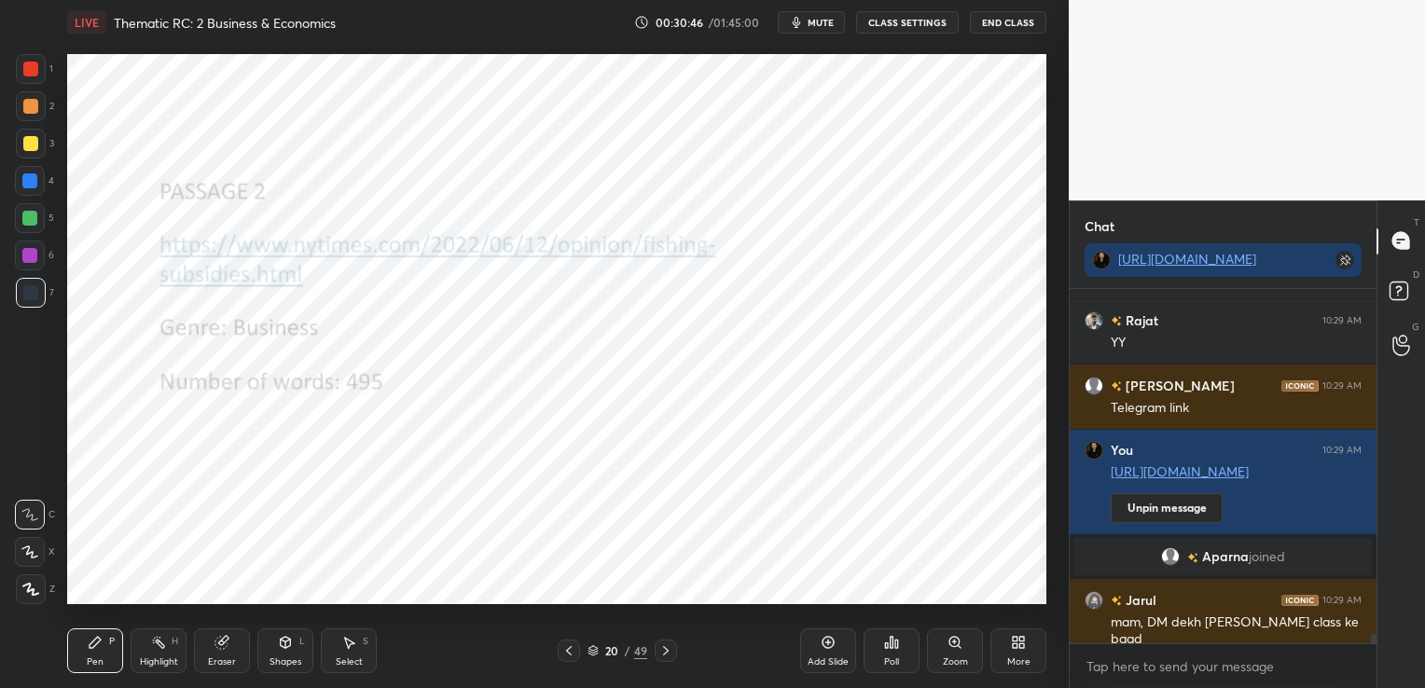
click at [664, 650] on icon at bounding box center [665, 650] width 15 height 15
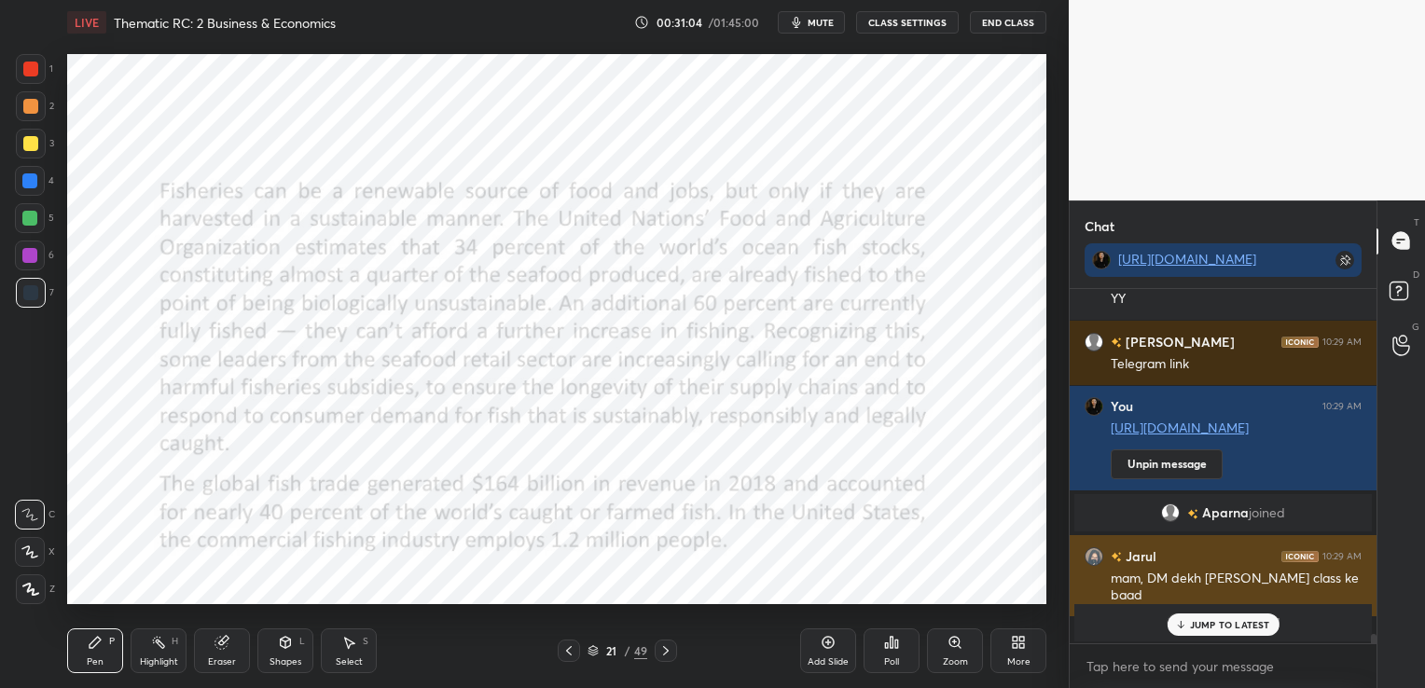
scroll to position [13261, 0]
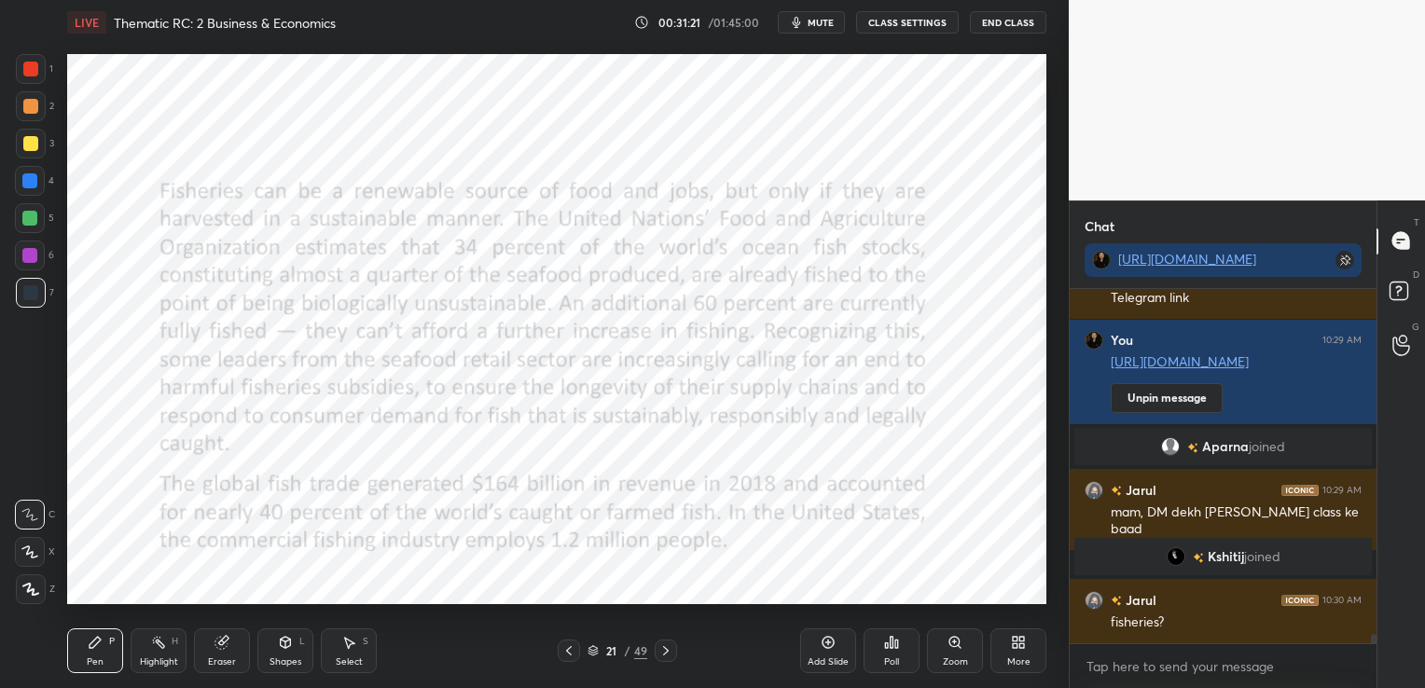
click at [877, 24] on button "CLASS SETTINGS" at bounding box center [907, 22] width 103 height 22
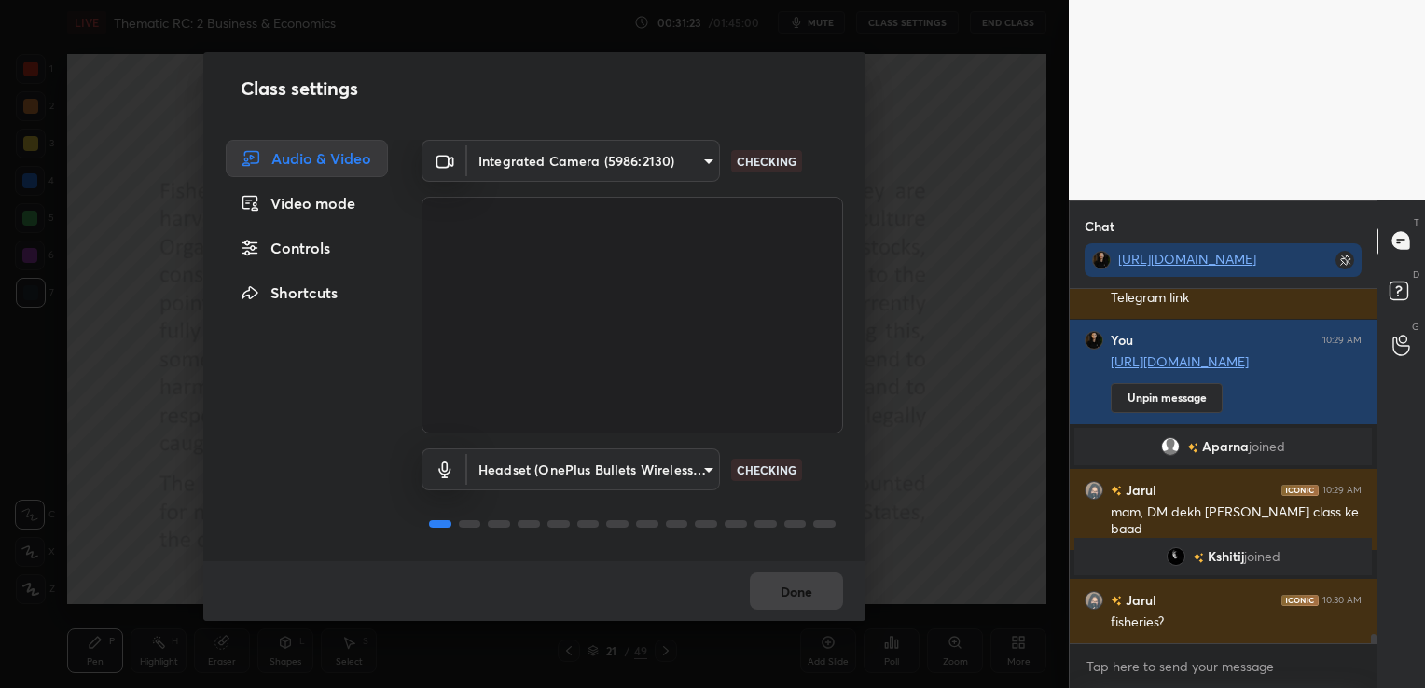
click at [294, 255] on div "Controls" at bounding box center [307, 247] width 162 height 37
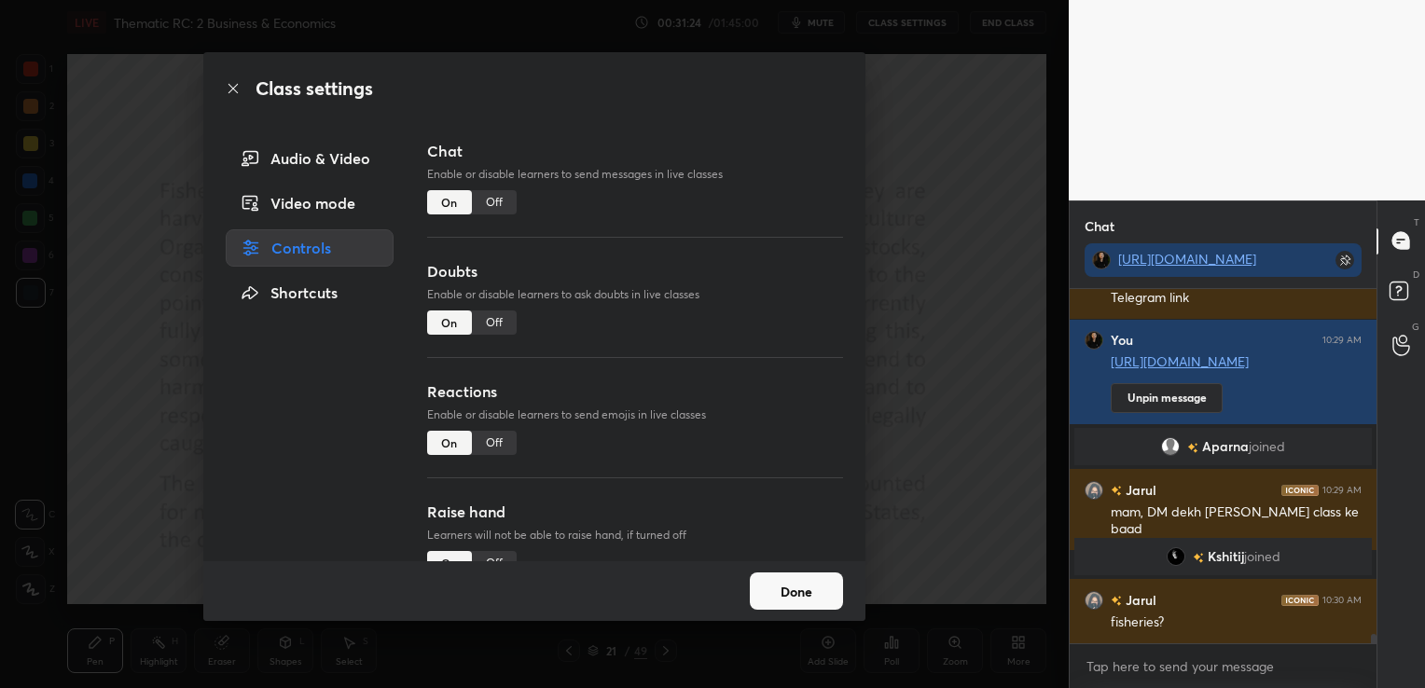
click at [505, 208] on div "Off" at bounding box center [494, 202] width 45 height 24
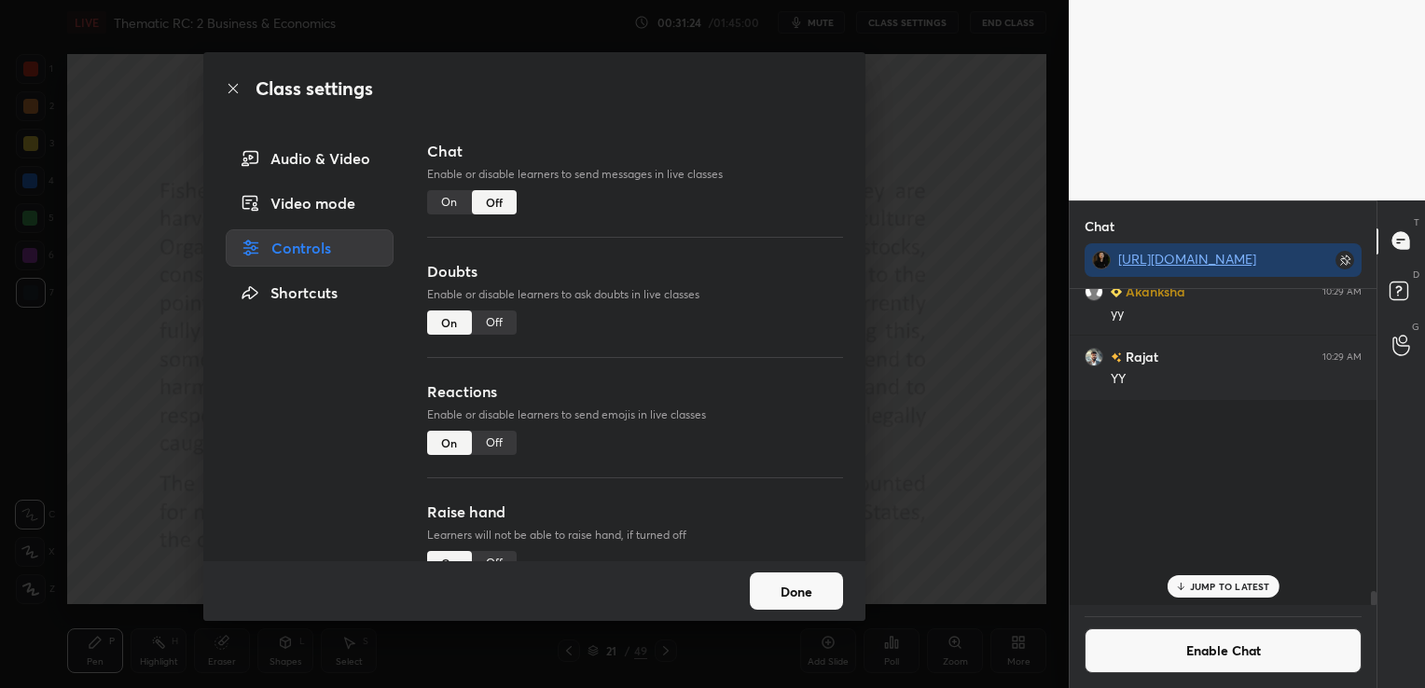
scroll to position [6, 6]
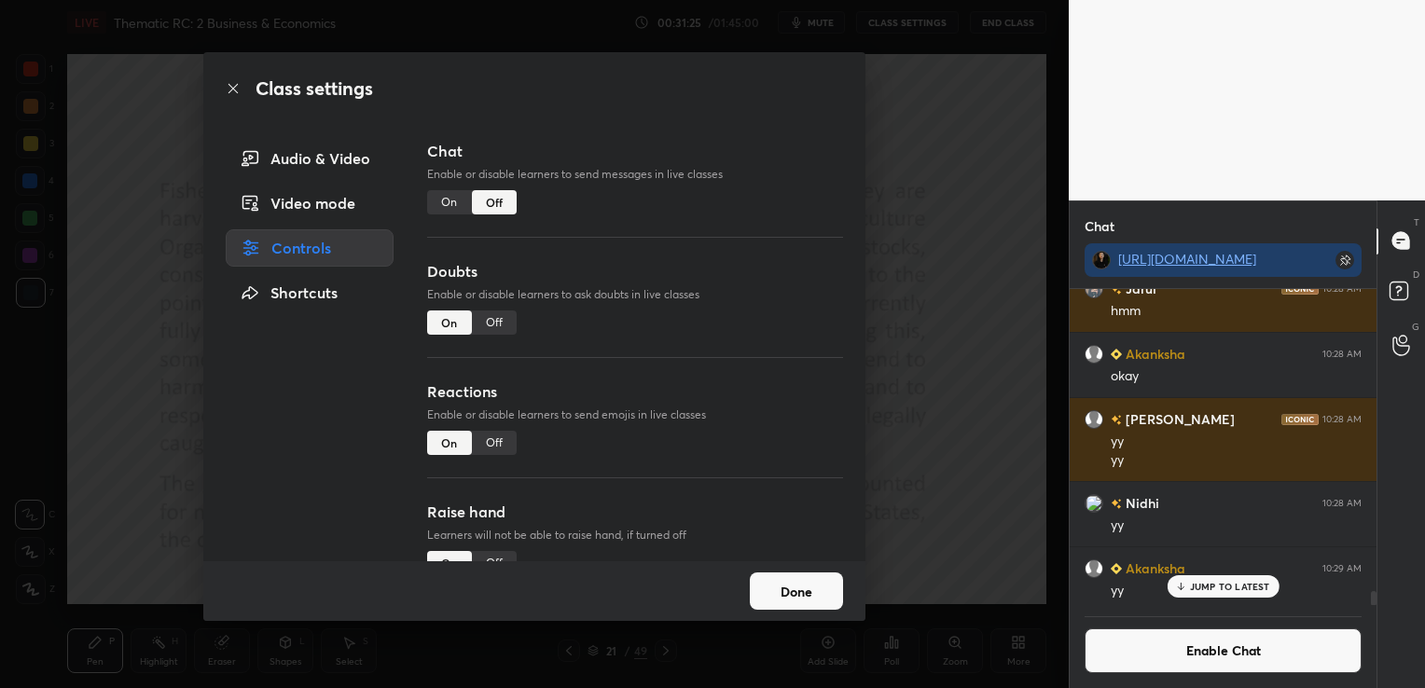
click at [788, 584] on button "Done" at bounding box center [796, 590] width 93 height 37
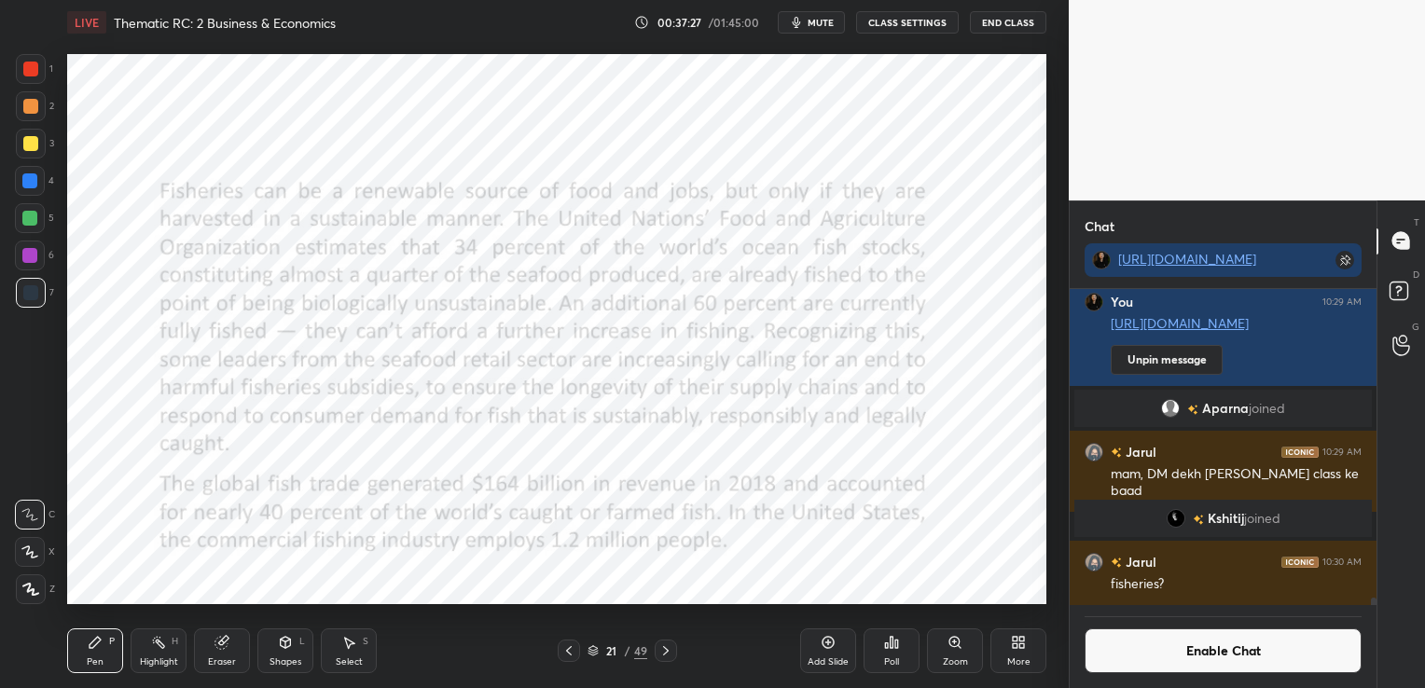
scroll to position [13392, 0]
click at [1242, 656] on button "Enable Chat" at bounding box center [1222, 650] width 277 height 45
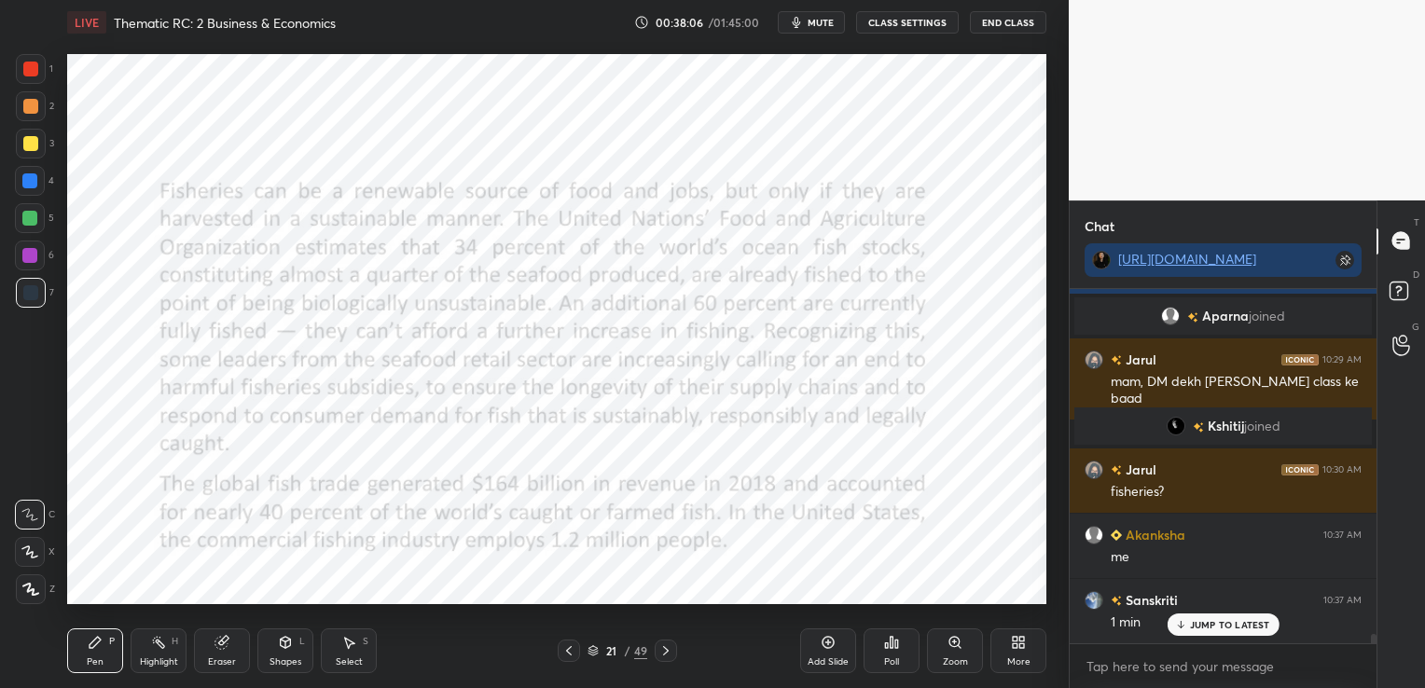
scroll to position [13530, 0]
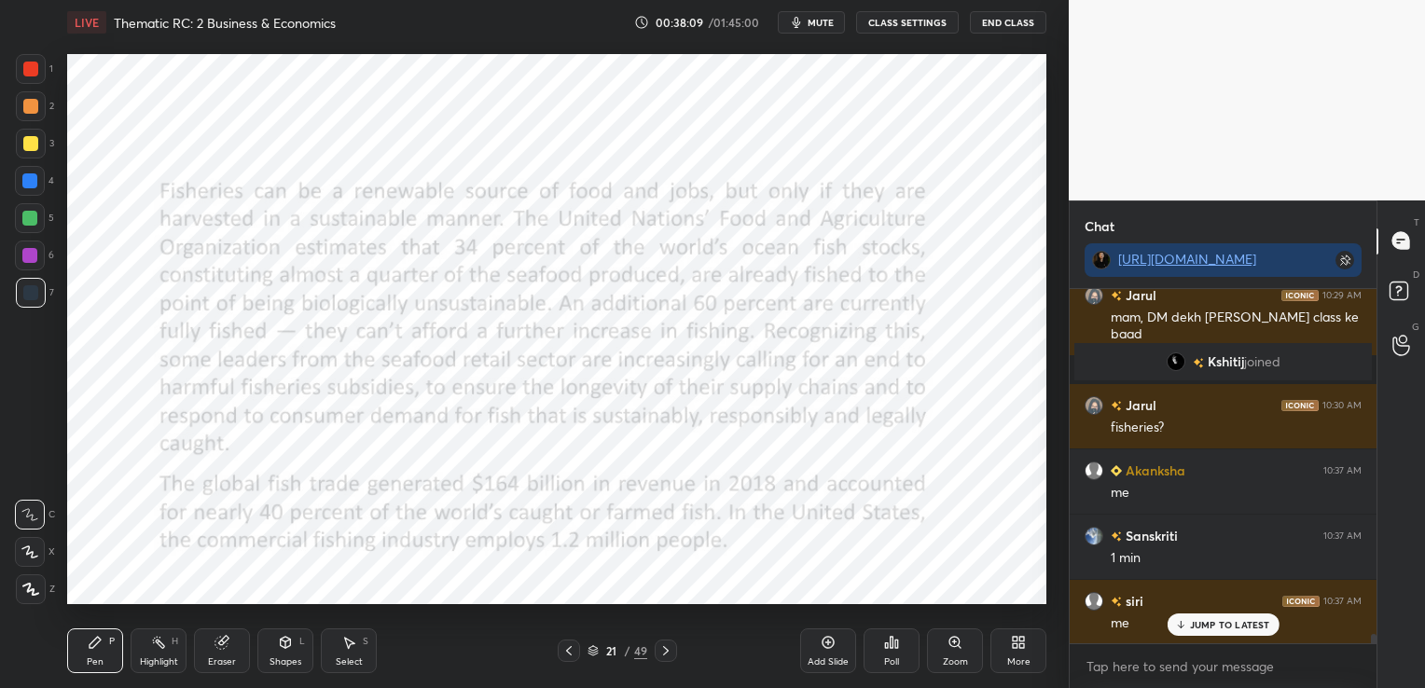
click at [817, 21] on span "mute" at bounding box center [820, 22] width 26 height 13
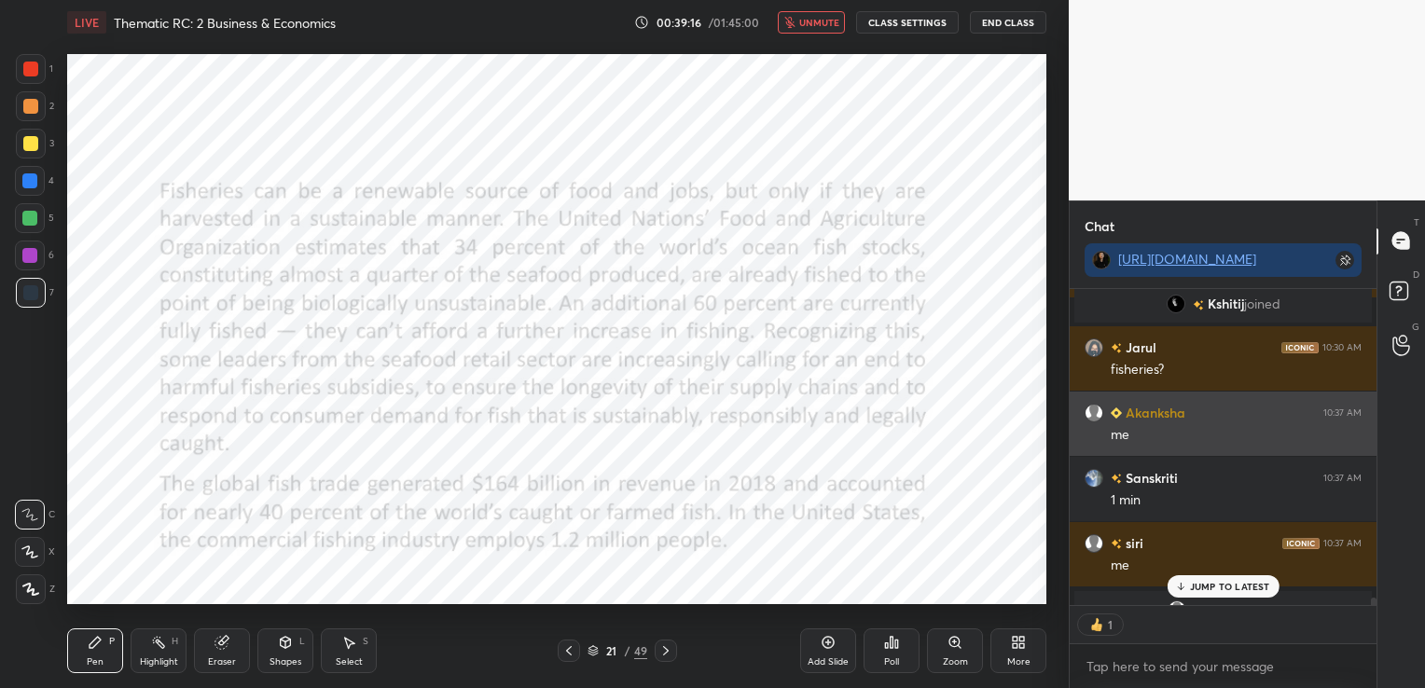
scroll to position [13614, 0]
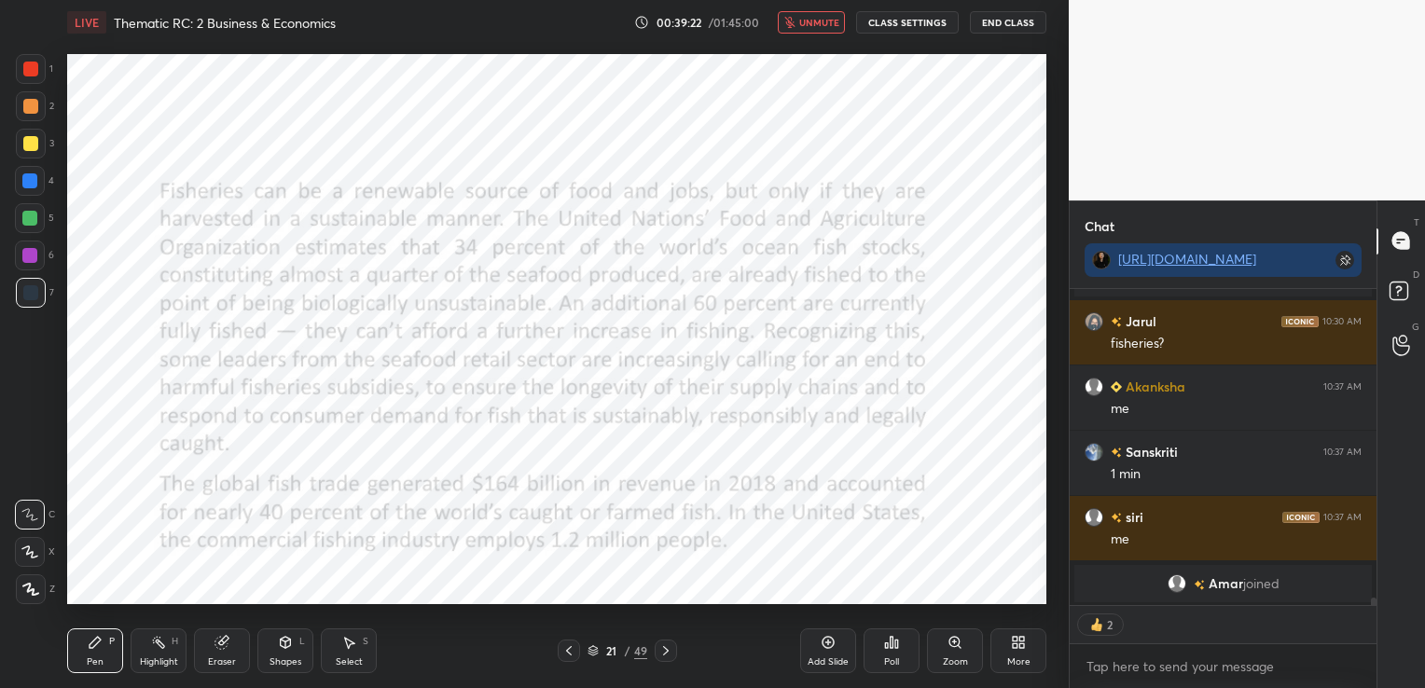
click at [664, 646] on icon at bounding box center [665, 650] width 15 height 15
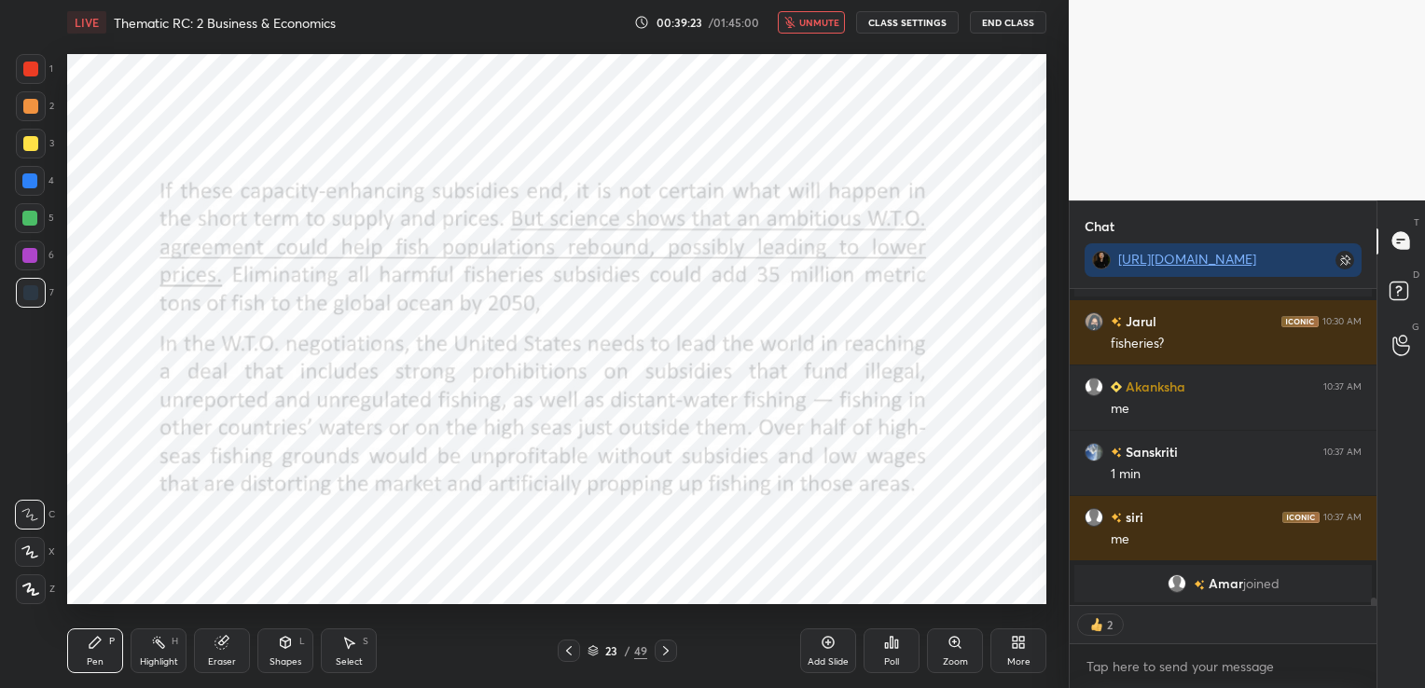
click at [664, 646] on icon at bounding box center [665, 650] width 15 height 15
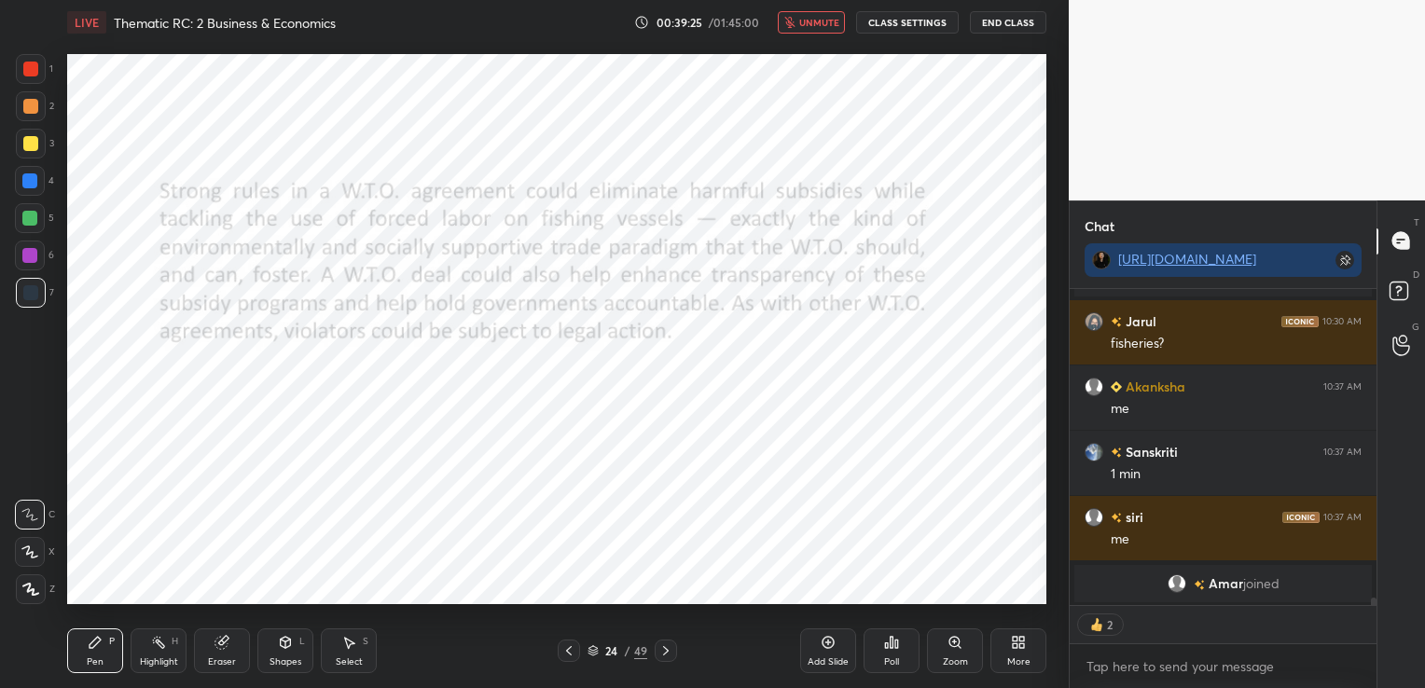
click at [569, 651] on icon at bounding box center [568, 650] width 15 height 15
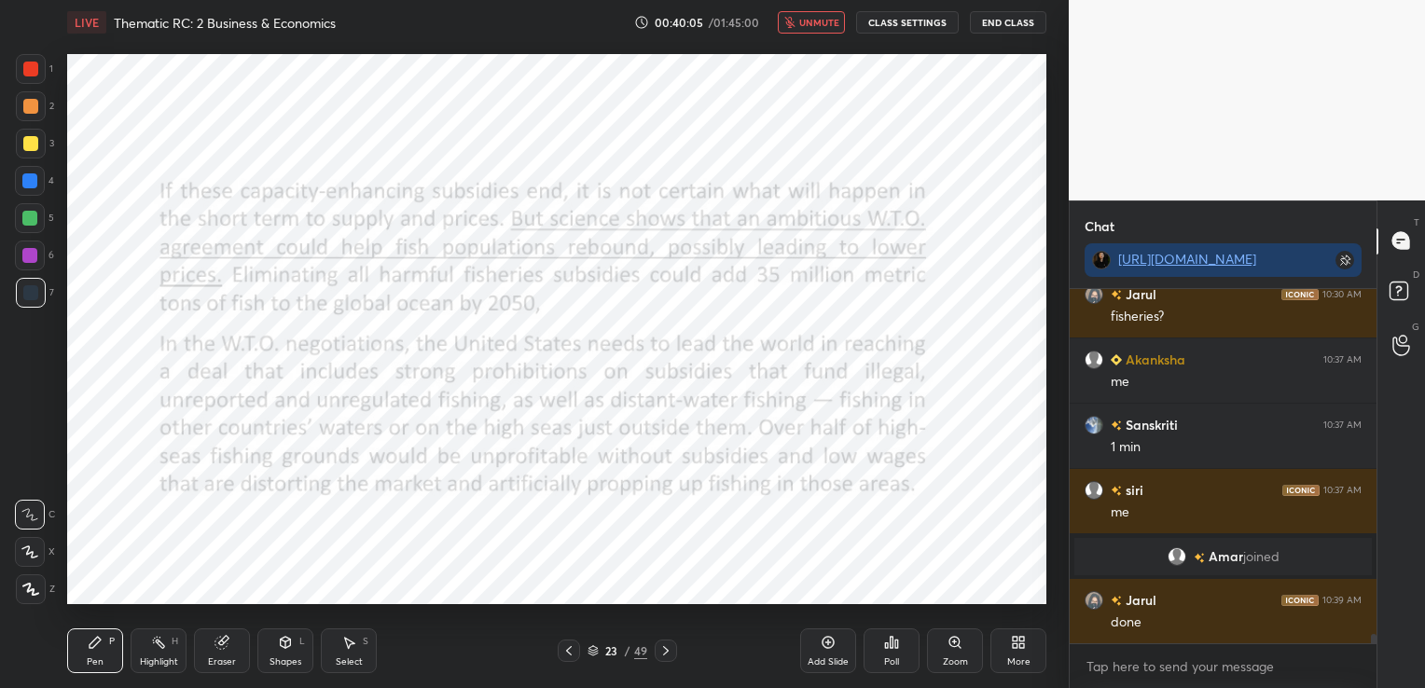
scroll to position [13496, 0]
click at [833, 28] on span "unmute" at bounding box center [819, 22] width 40 height 13
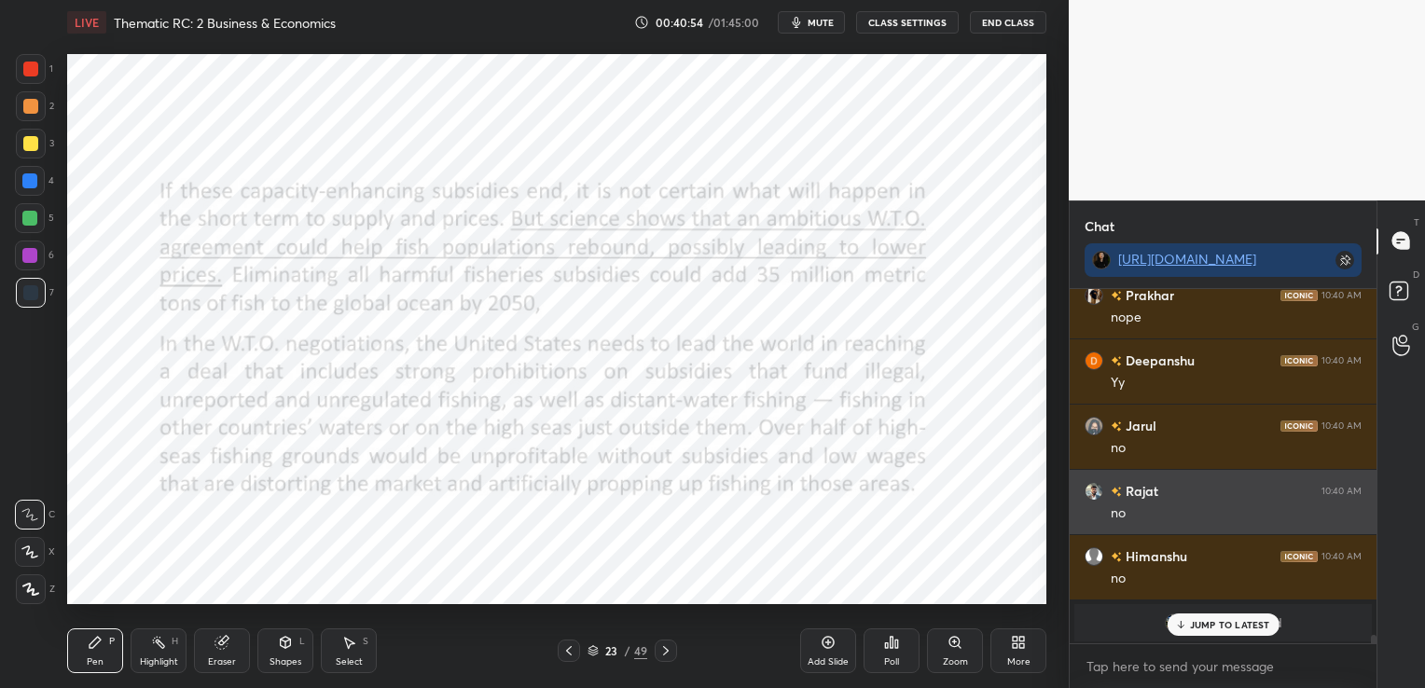
scroll to position [14128, 0]
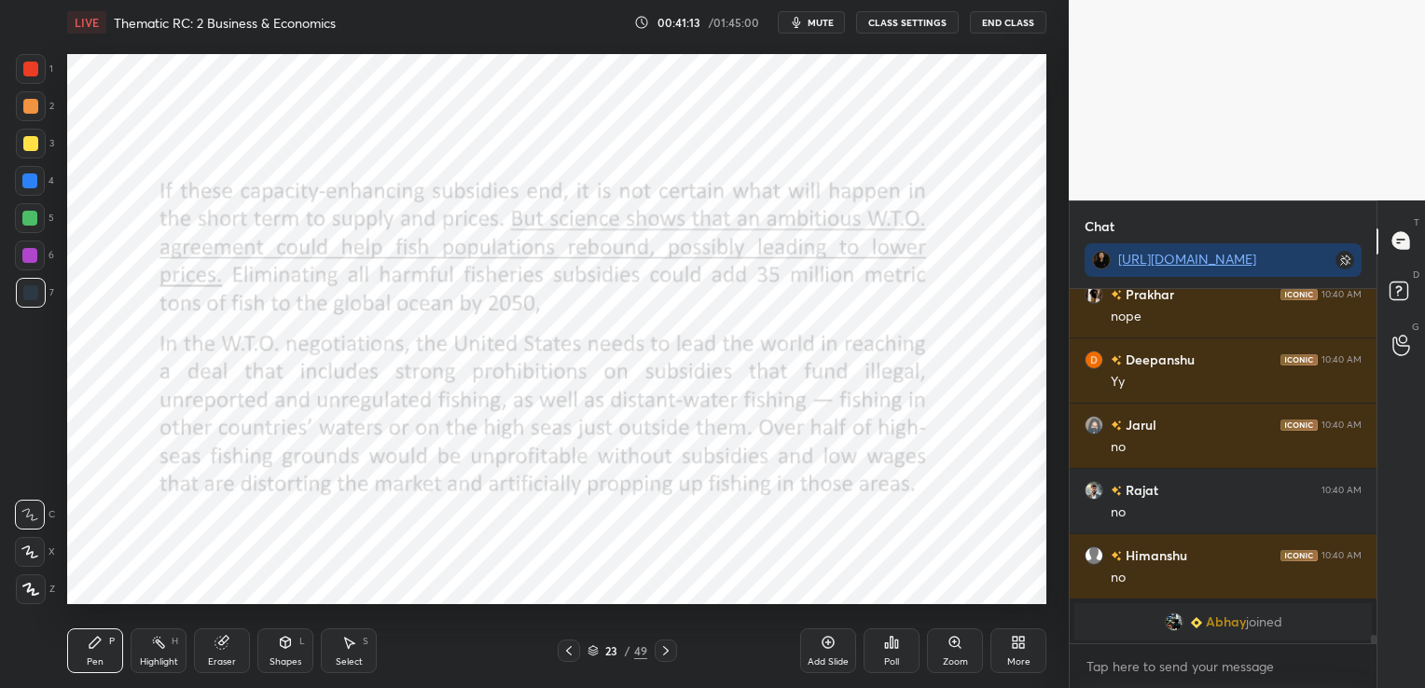
click at [662, 652] on icon at bounding box center [665, 650] width 15 height 15
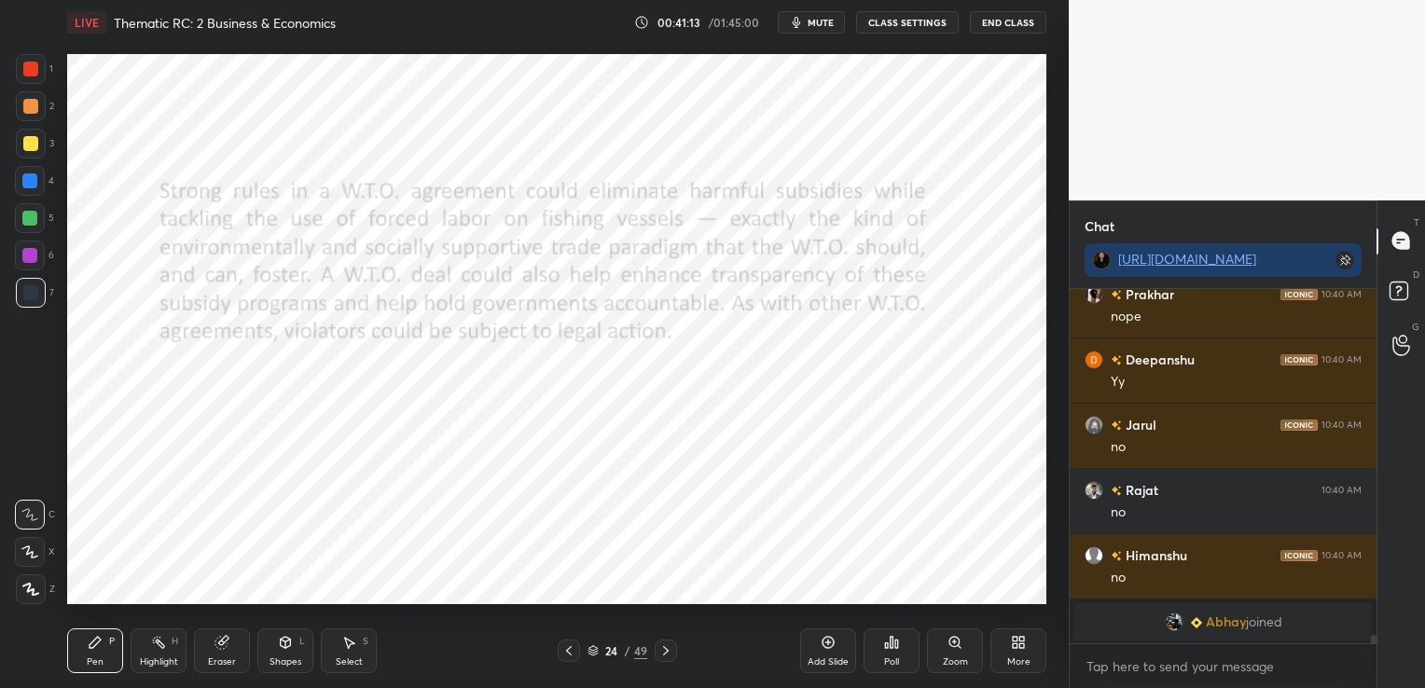
click at [662, 652] on icon at bounding box center [665, 650] width 15 height 15
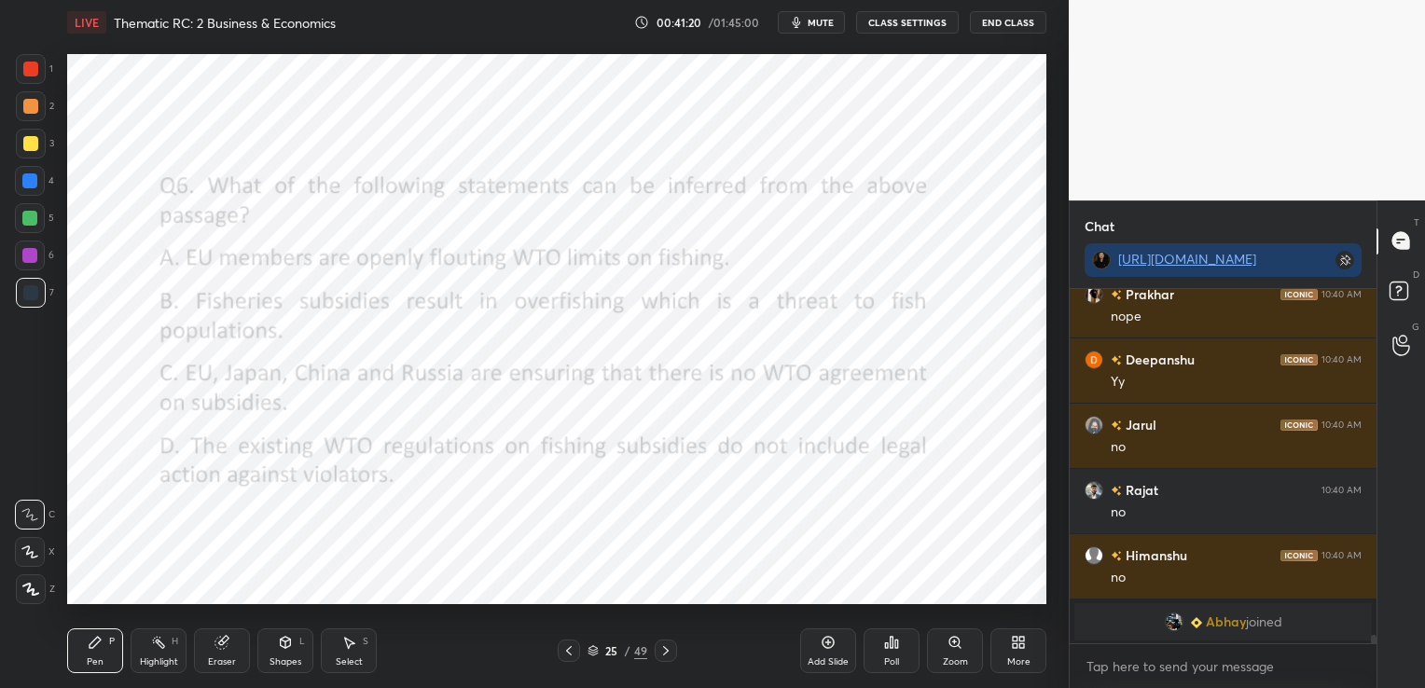
click at [903, 643] on div "Poll" at bounding box center [891, 650] width 56 height 45
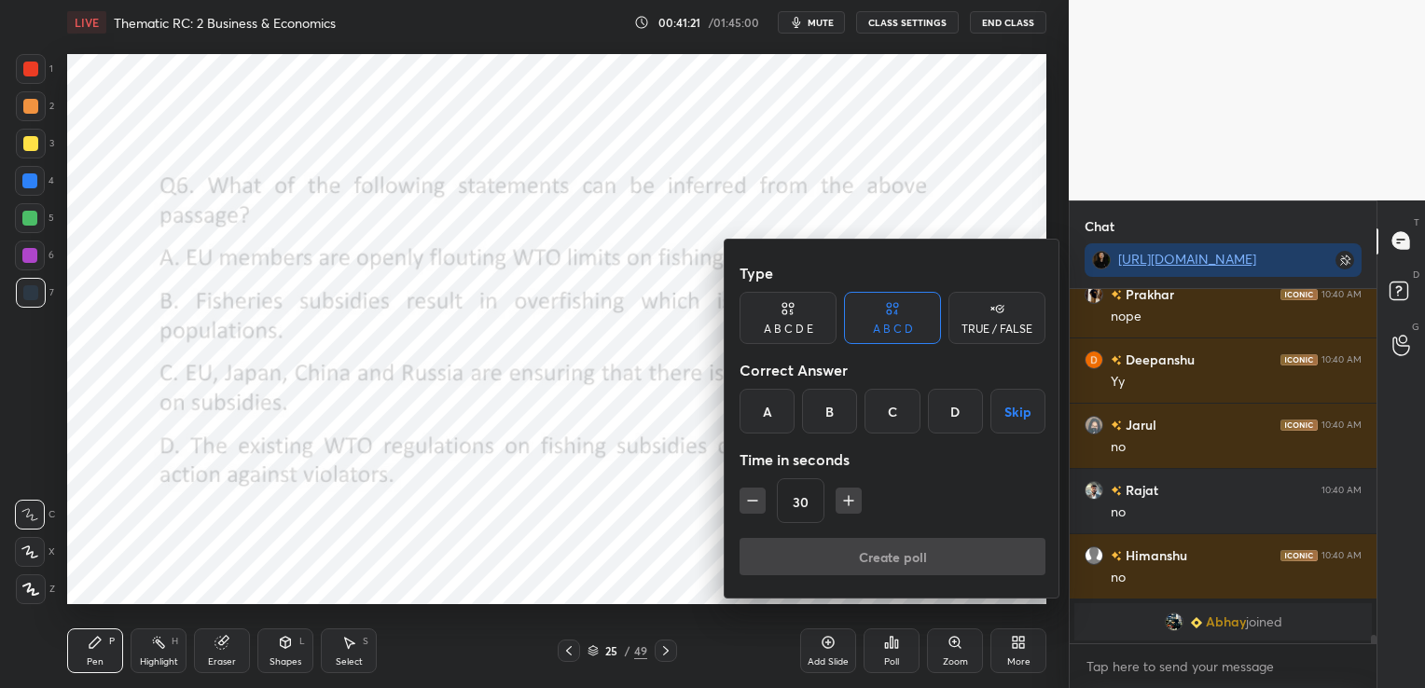
click at [845, 405] on div "B" at bounding box center [829, 411] width 55 height 45
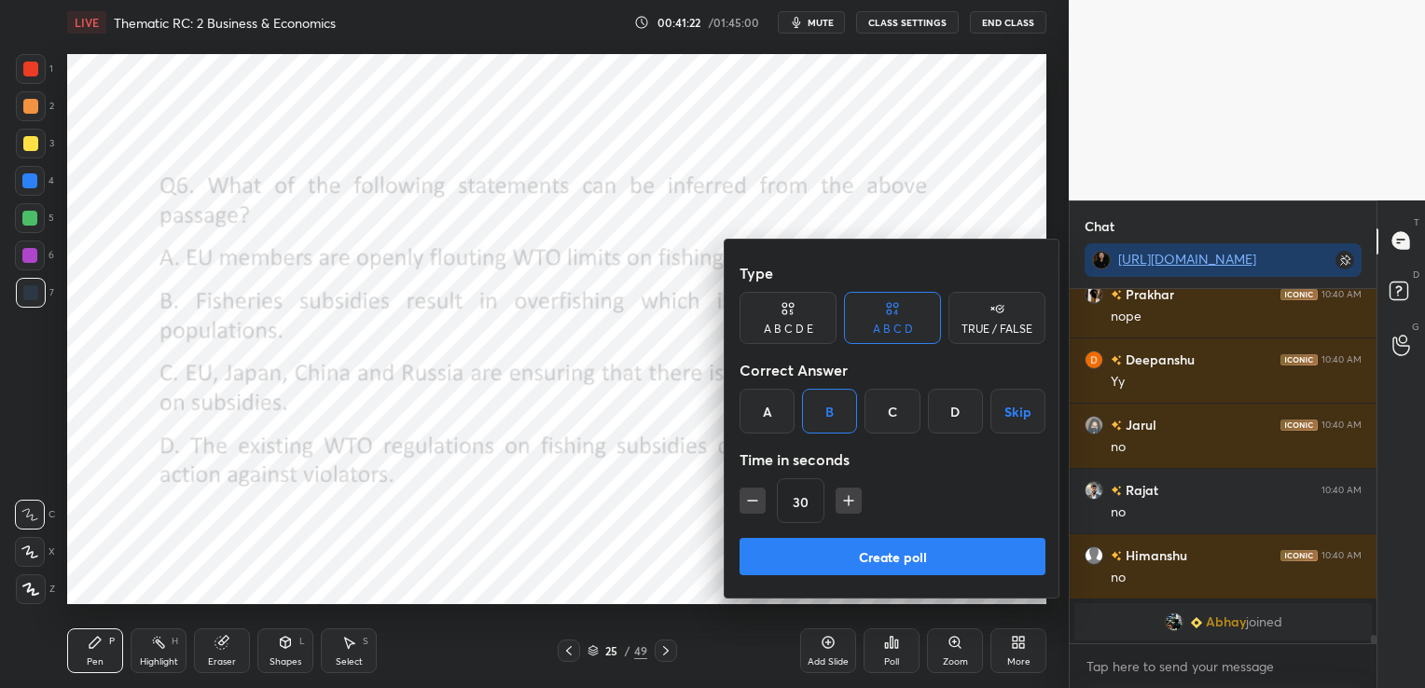
click at [873, 557] on button "Create poll" at bounding box center [892, 556] width 306 height 37
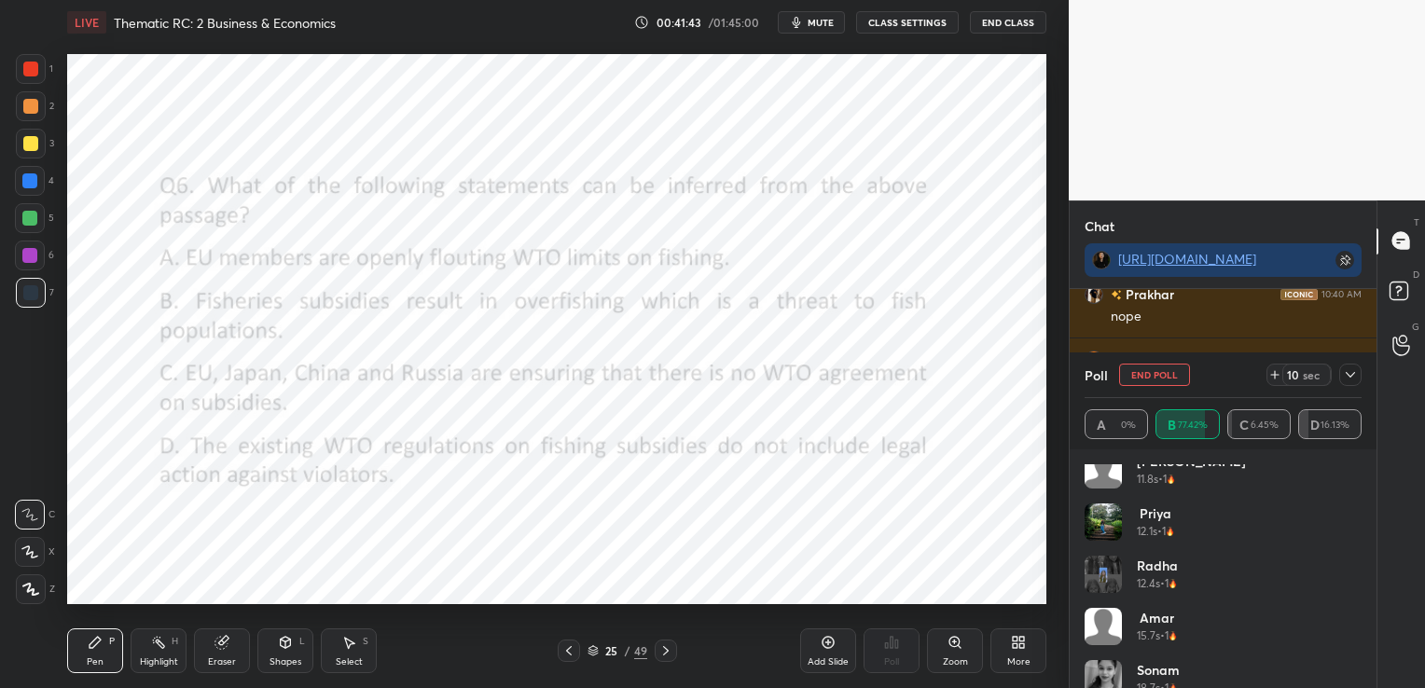
scroll to position [1082, 0]
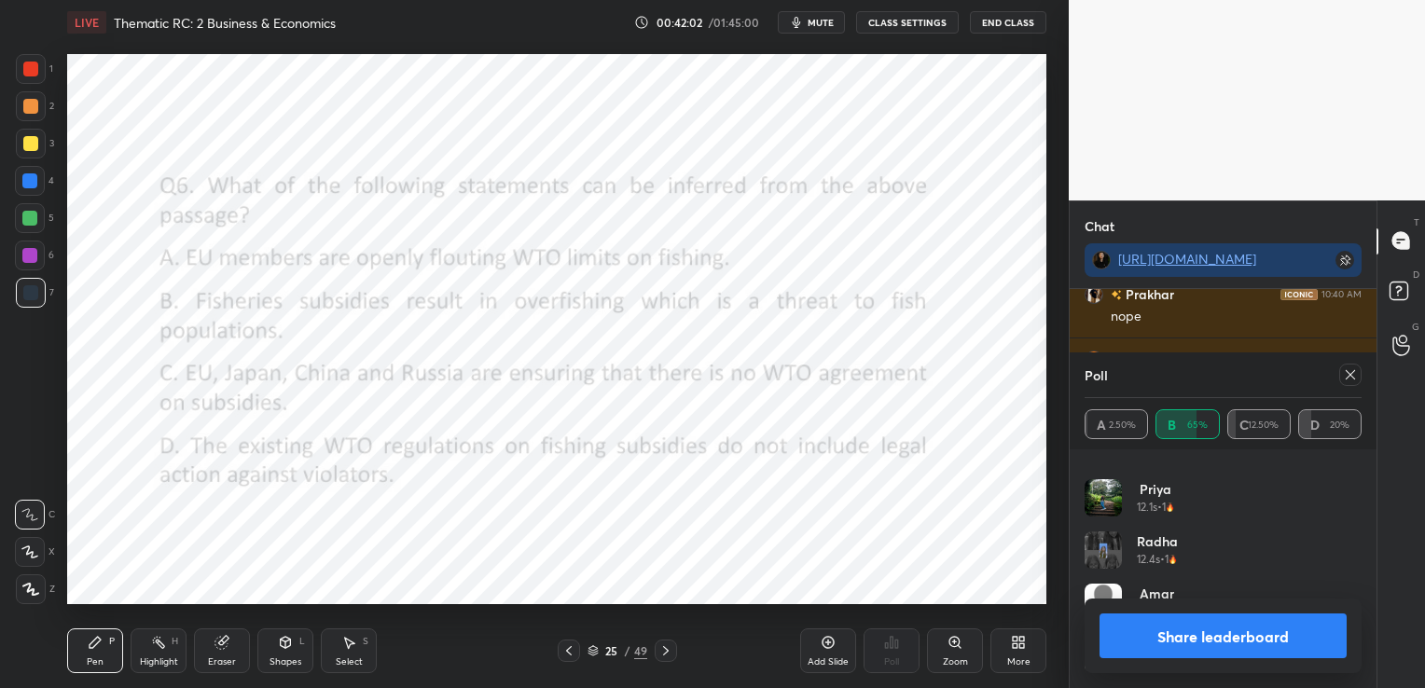
click at [1346, 380] on icon at bounding box center [1350, 374] width 15 height 15
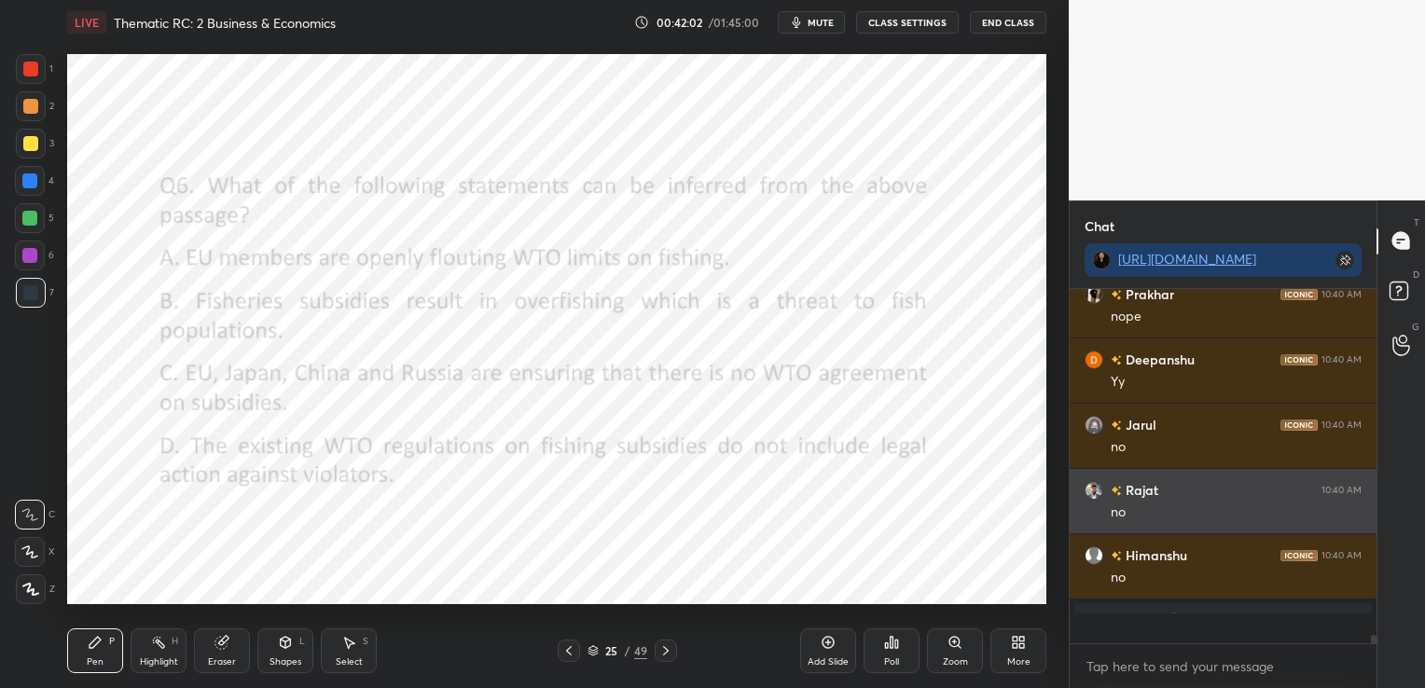
scroll to position [0, 0]
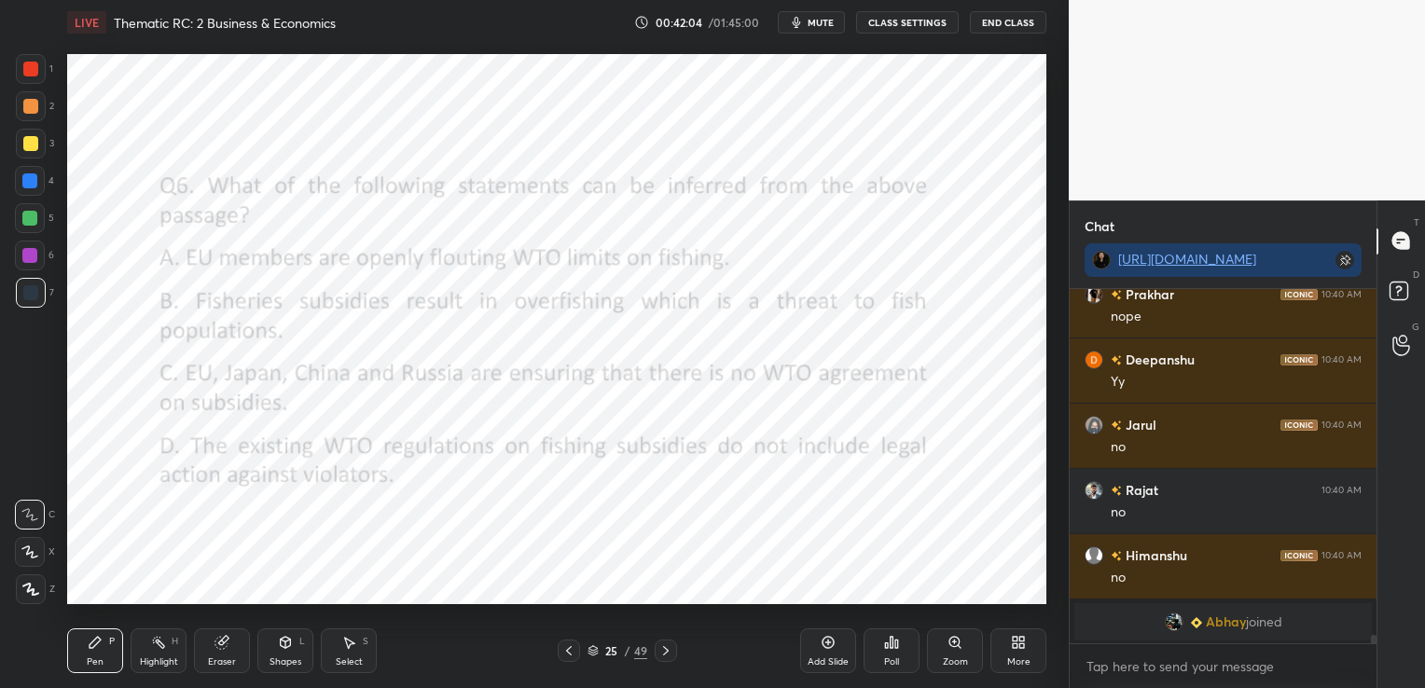
click at [568, 655] on icon at bounding box center [568, 650] width 15 height 15
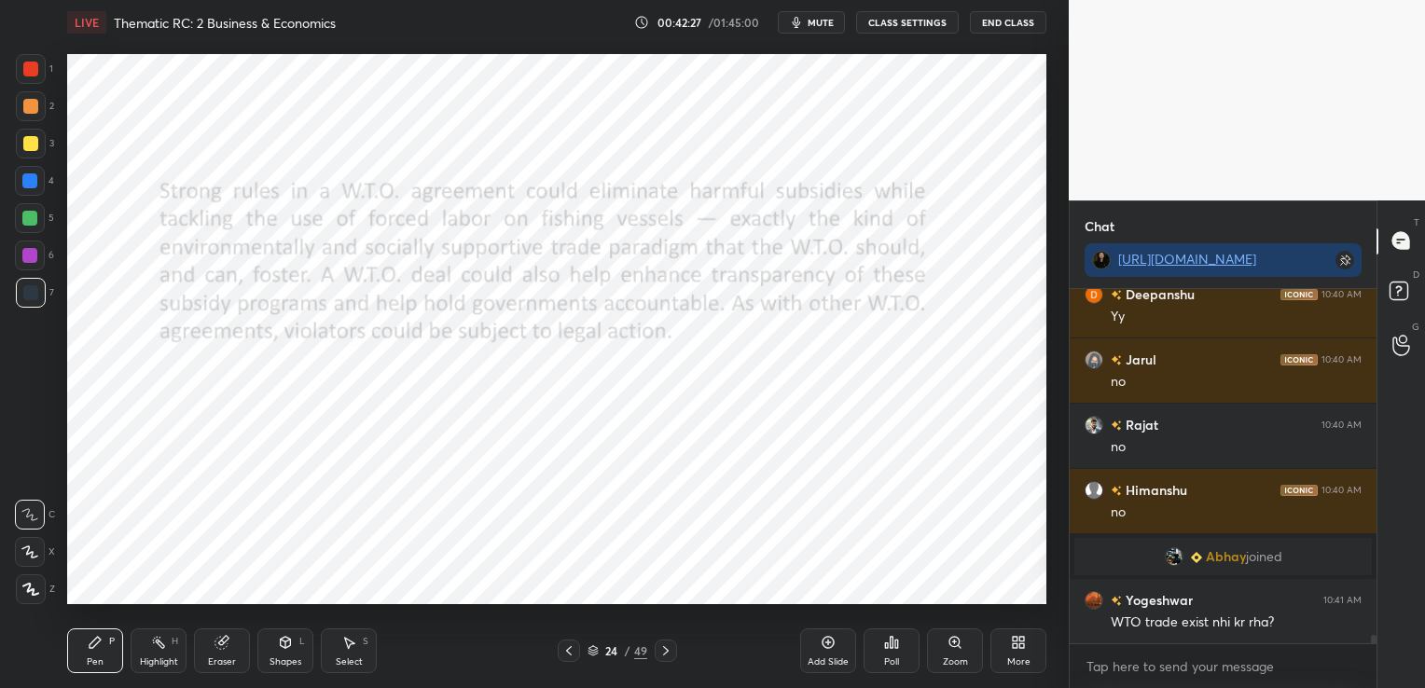
scroll to position [14275, 0]
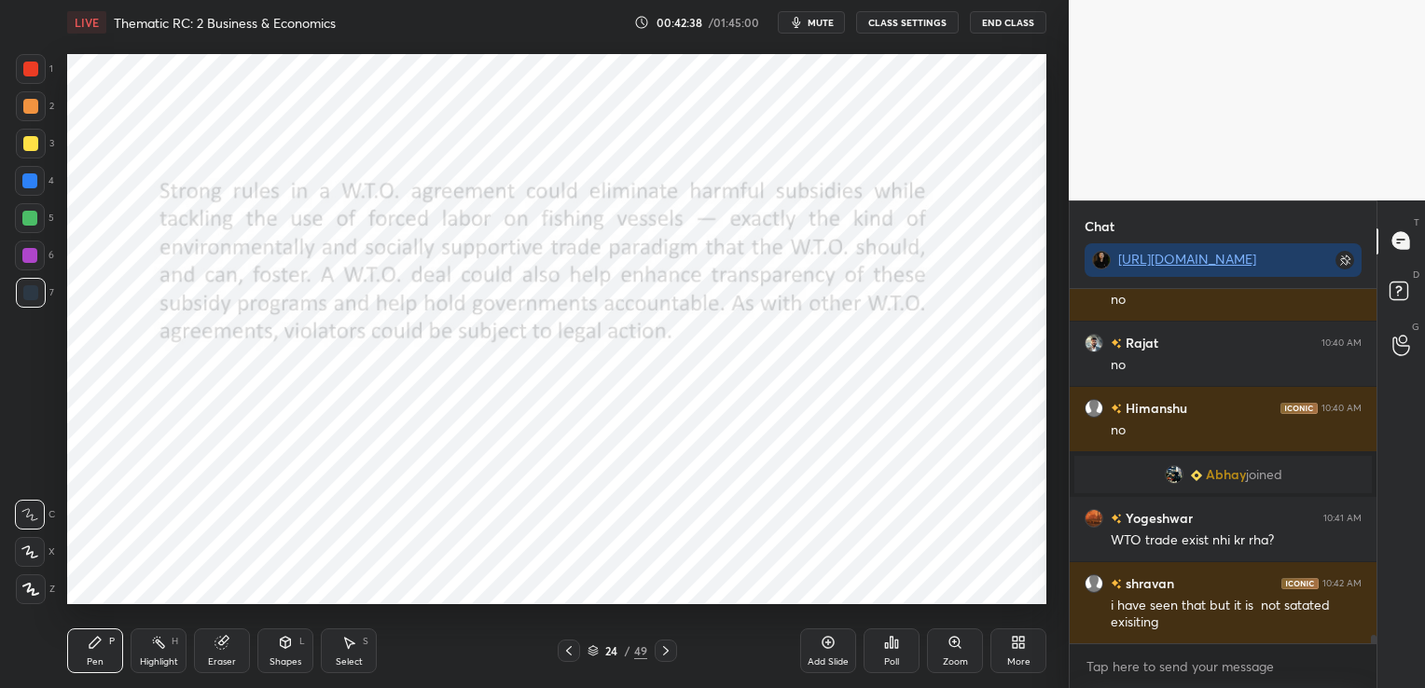
click at [664, 652] on icon at bounding box center [665, 650] width 15 height 15
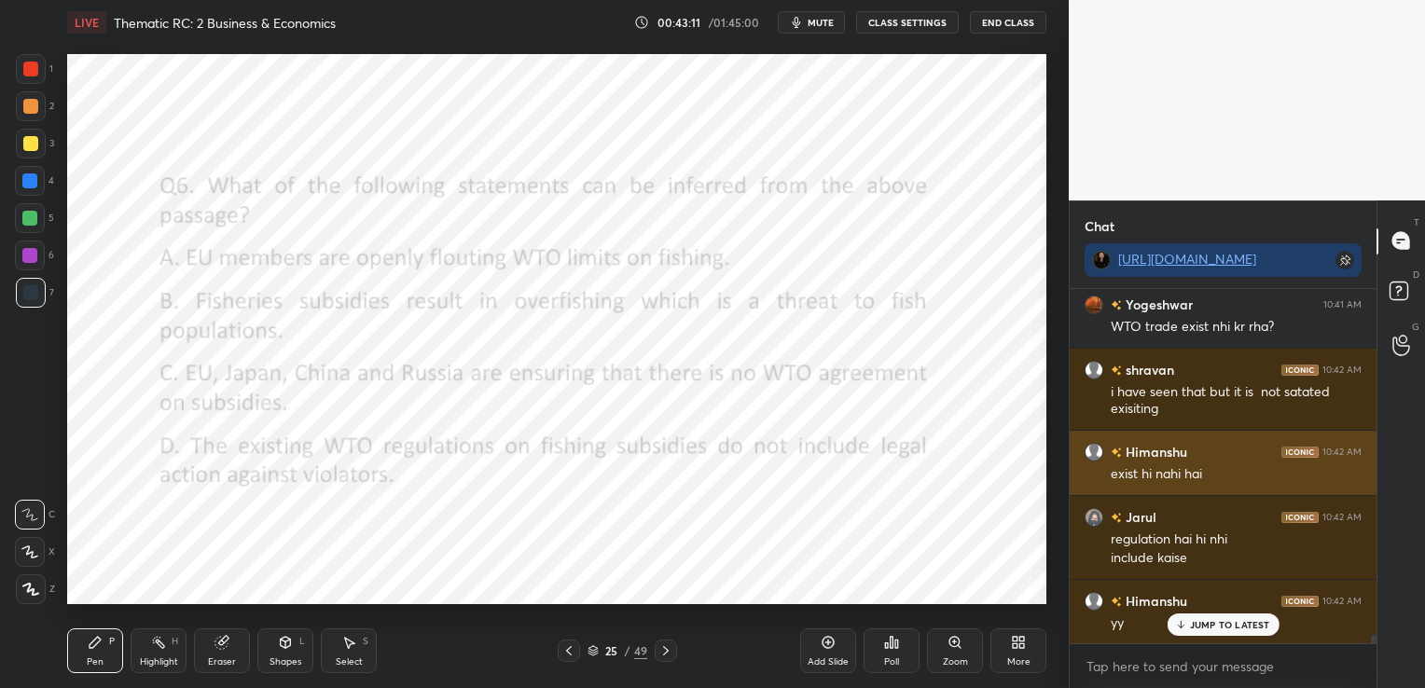
scroll to position [14490, 0]
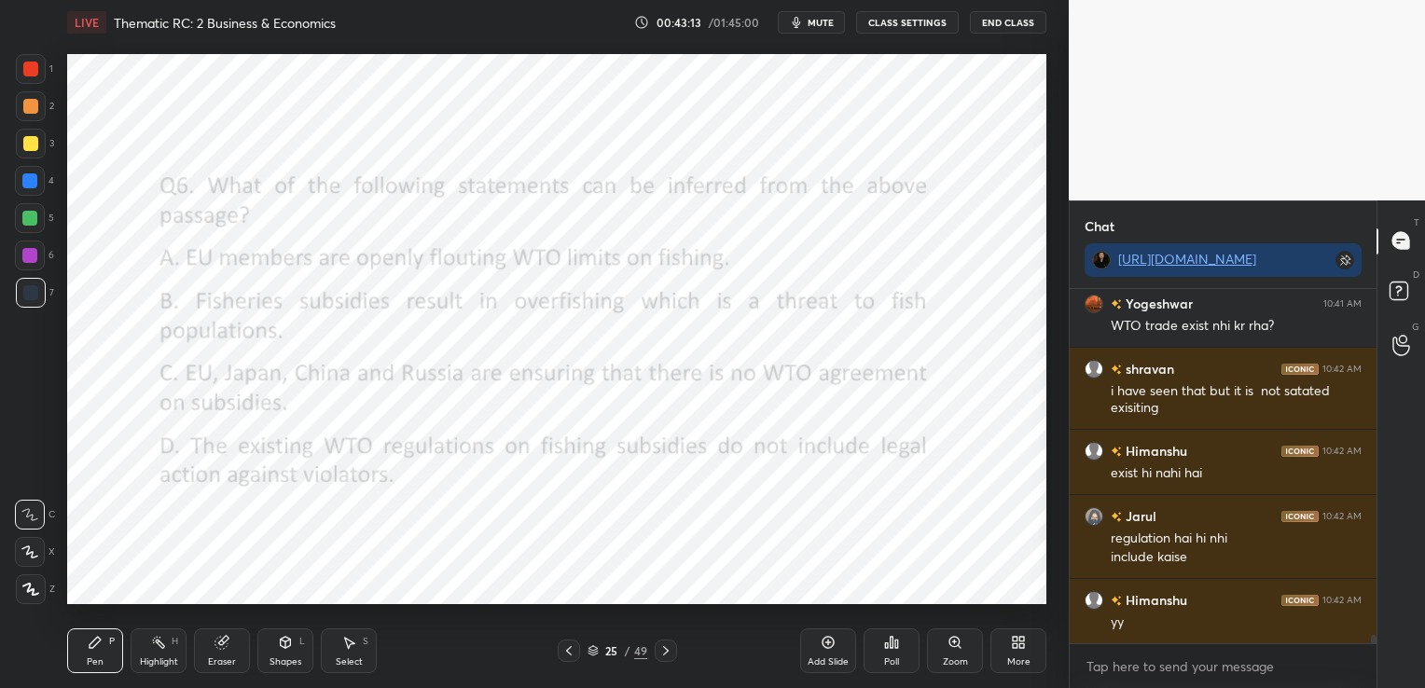
click at [233, 649] on div "Eraser" at bounding box center [222, 650] width 56 height 45
click at [38, 590] on span "Erase all" at bounding box center [30, 589] width 28 height 13
click at [828, 646] on icon at bounding box center [827, 642] width 15 height 15
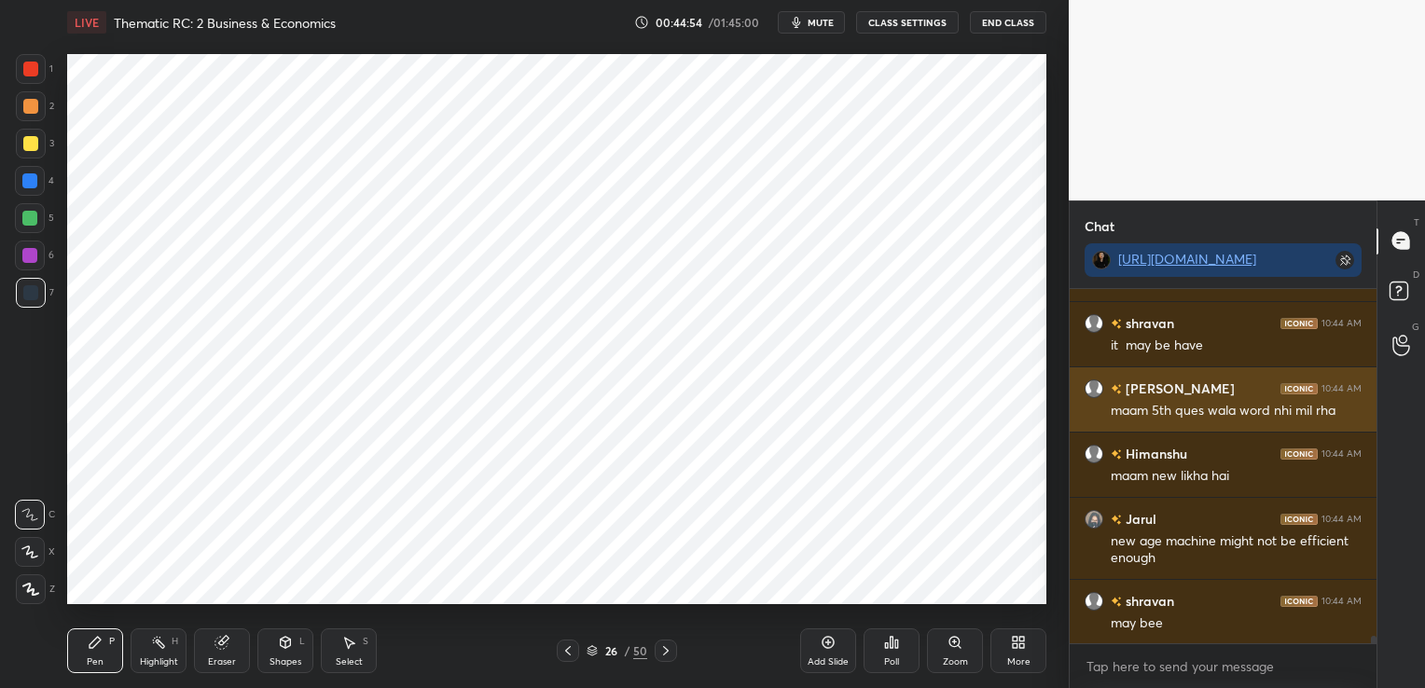
scroll to position [15616, 0]
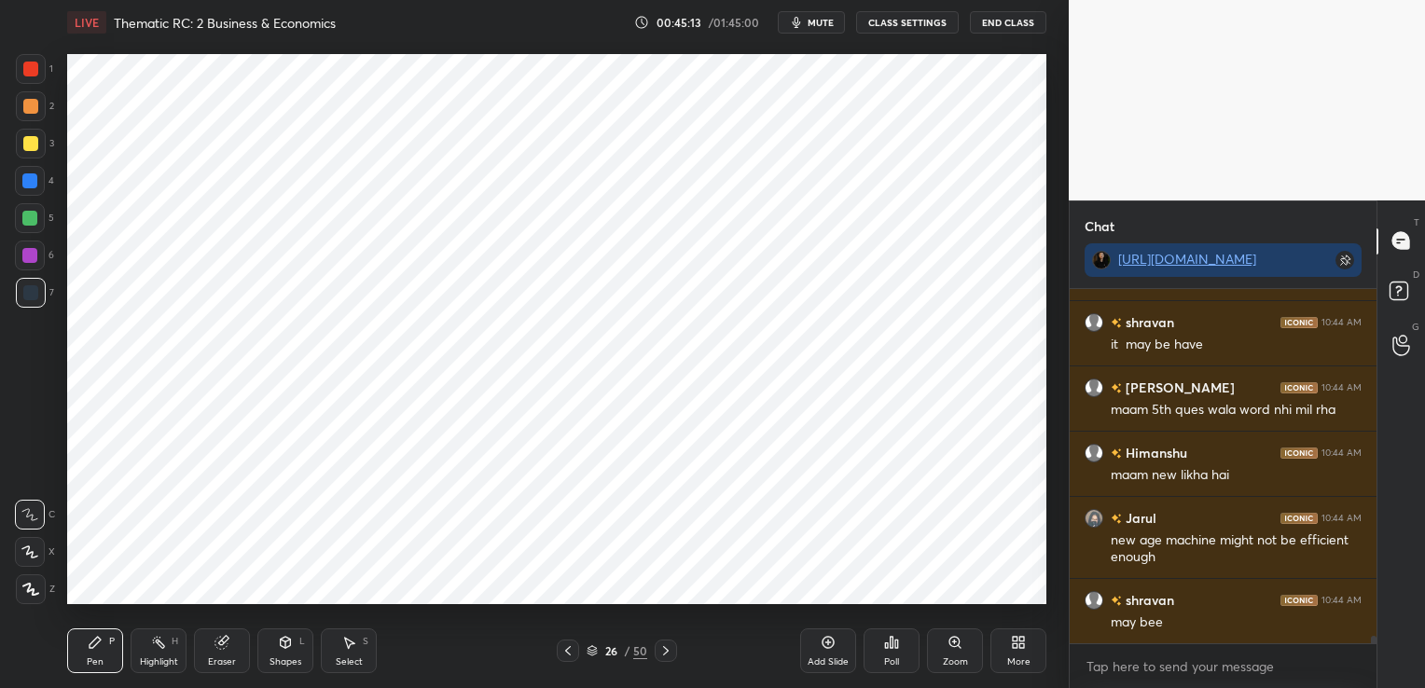
click at [226, 646] on icon at bounding box center [221, 643] width 12 height 12
click at [19, 589] on div "Erase all" at bounding box center [30, 589] width 30 height 30
click at [572, 655] on icon at bounding box center [567, 650] width 15 height 15
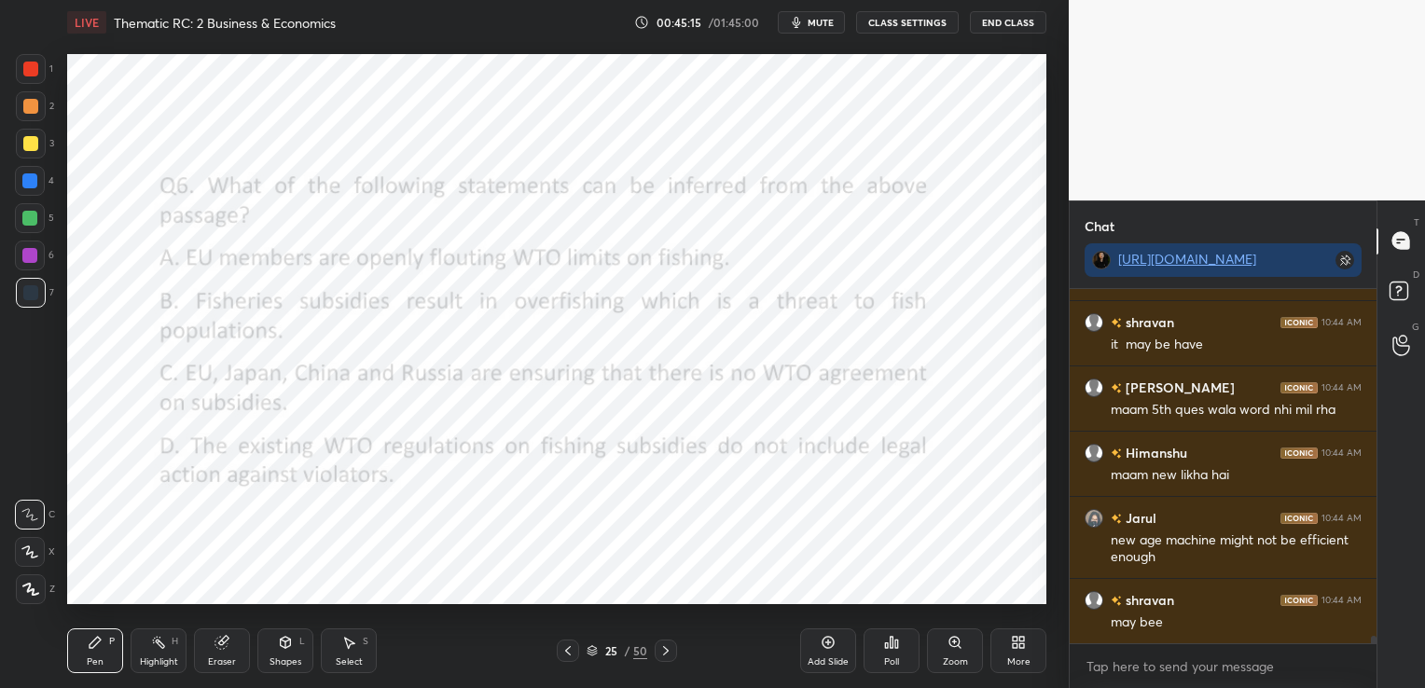
scroll to position [15681, 0]
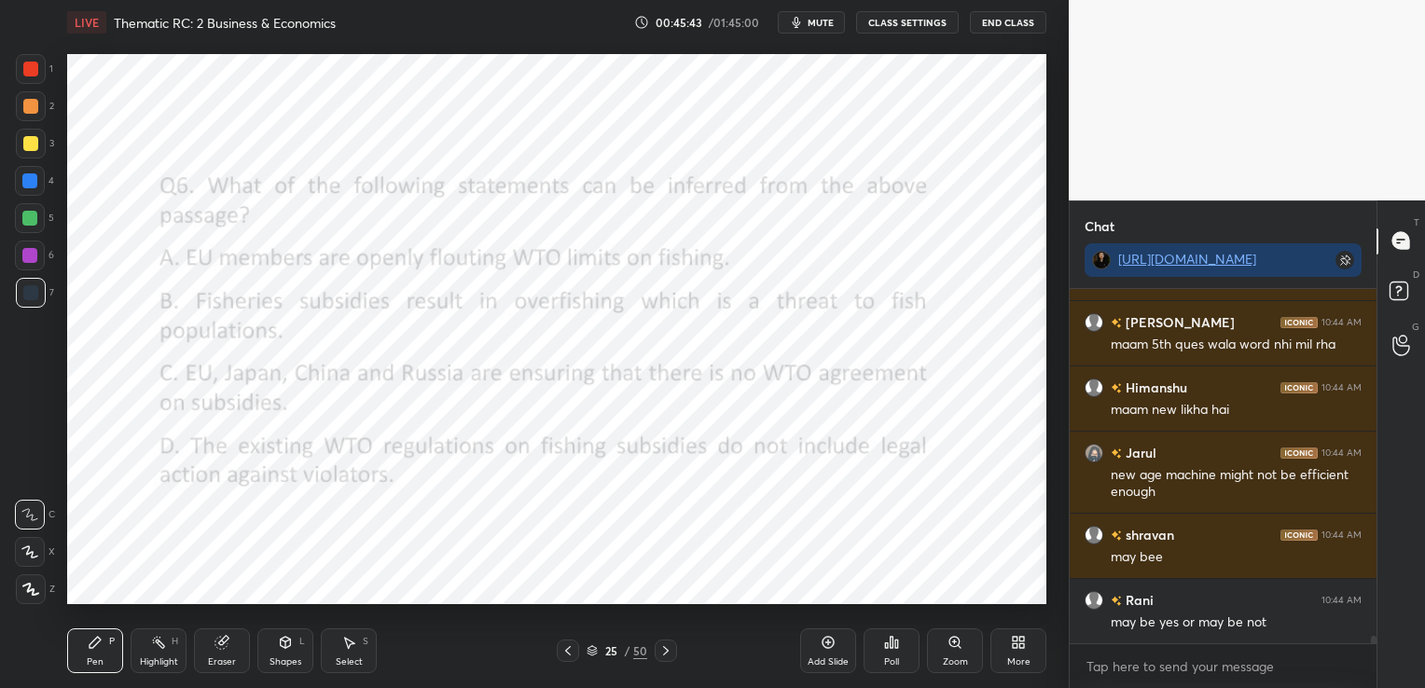
click at [227, 648] on icon at bounding box center [221, 642] width 15 height 15
click at [32, 594] on span "Erase all" at bounding box center [30, 589] width 28 height 13
click at [572, 652] on icon at bounding box center [567, 650] width 15 height 15
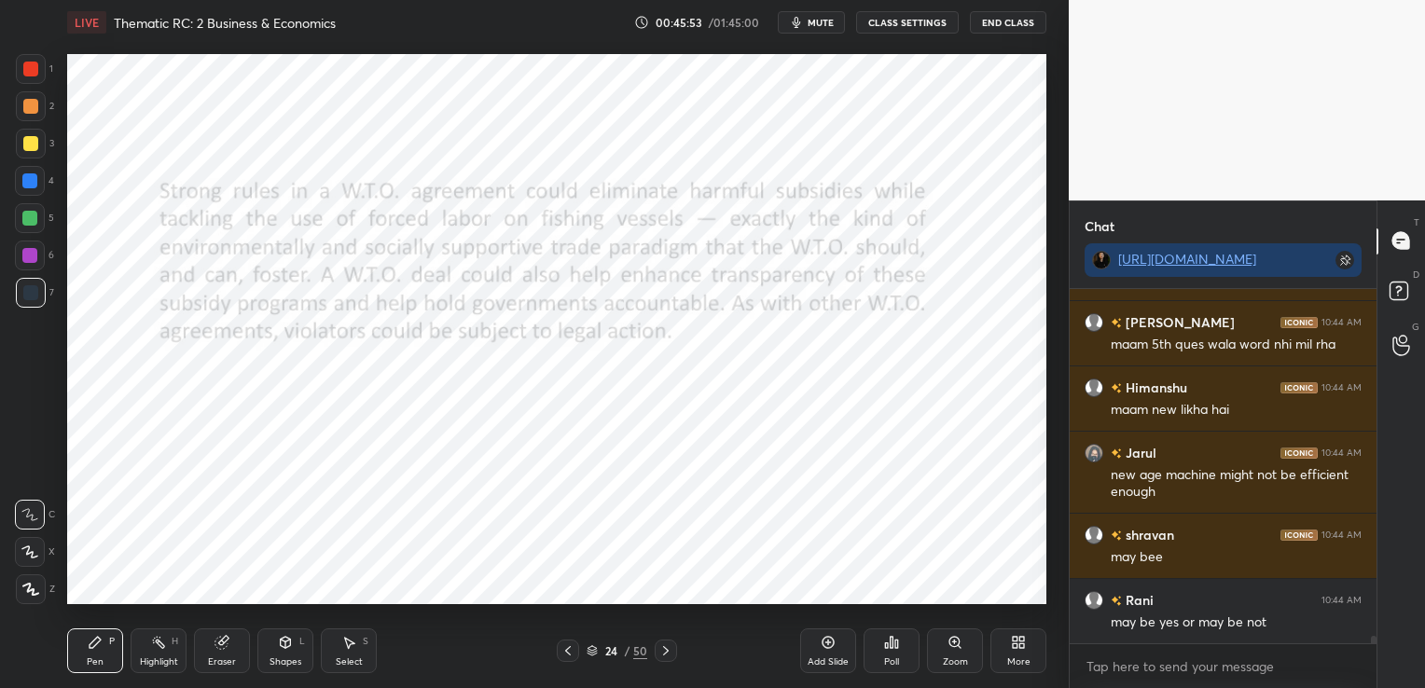
click at [664, 644] on icon at bounding box center [665, 650] width 15 height 15
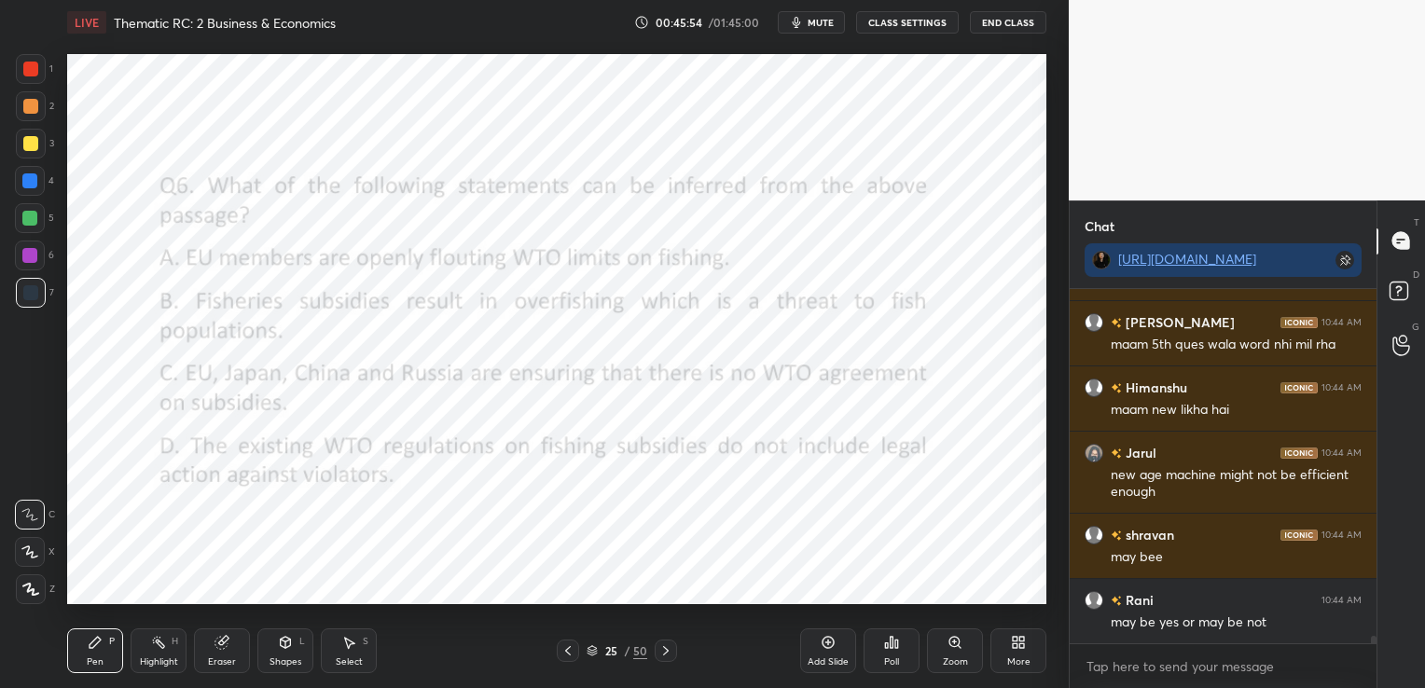
click at [664, 644] on icon at bounding box center [665, 650] width 15 height 15
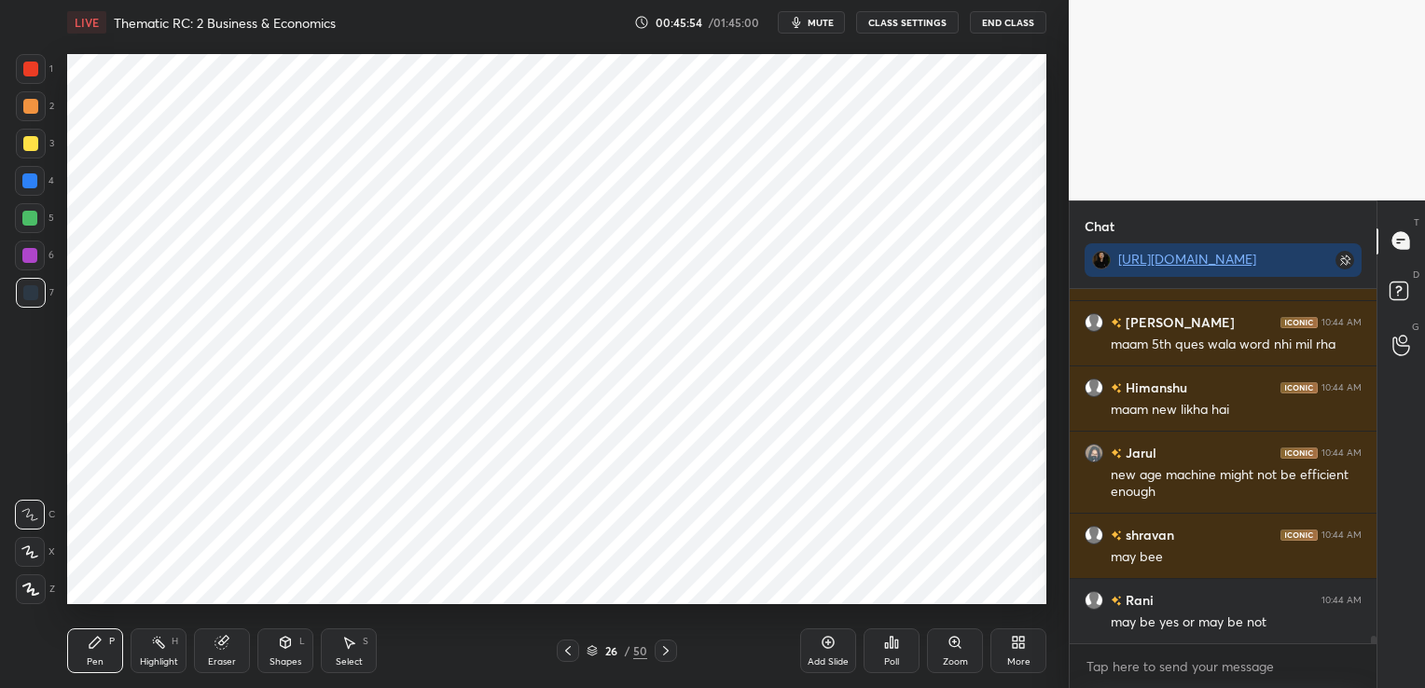
click at [664, 644] on icon at bounding box center [665, 650] width 15 height 15
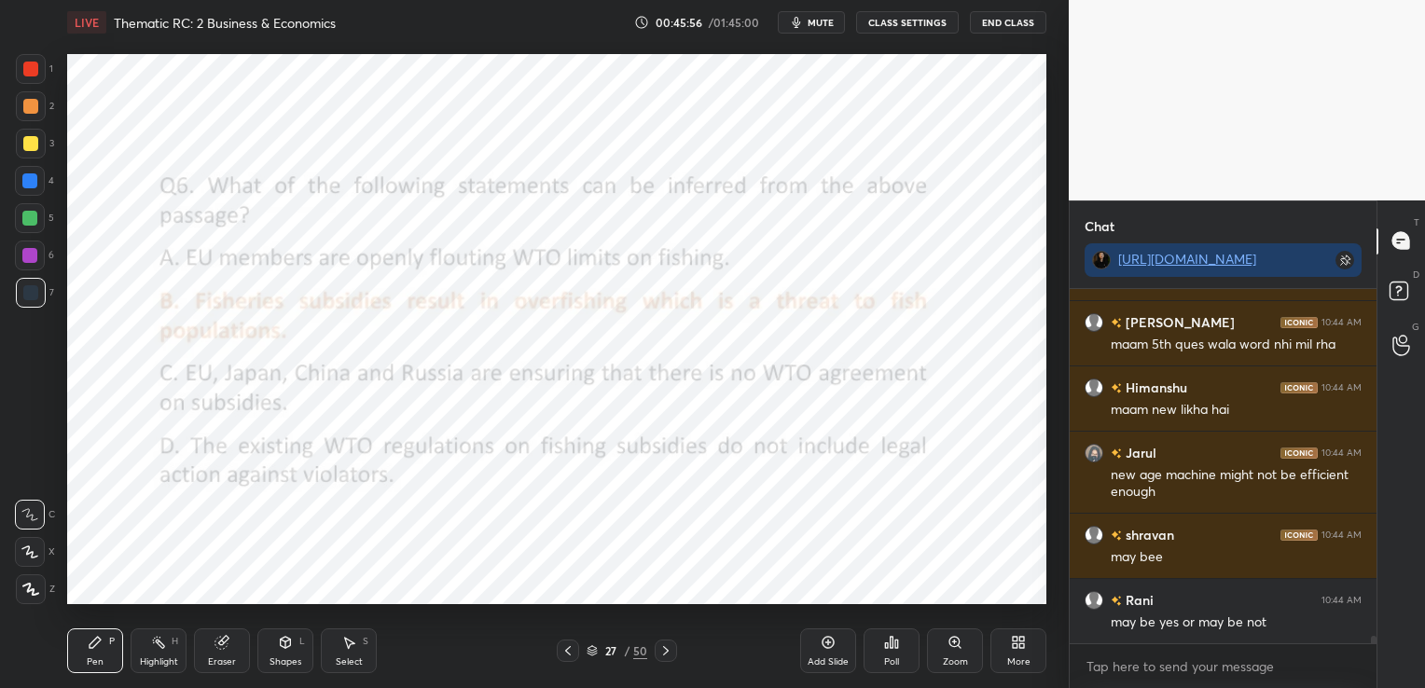
click at [664, 644] on icon at bounding box center [665, 650] width 15 height 15
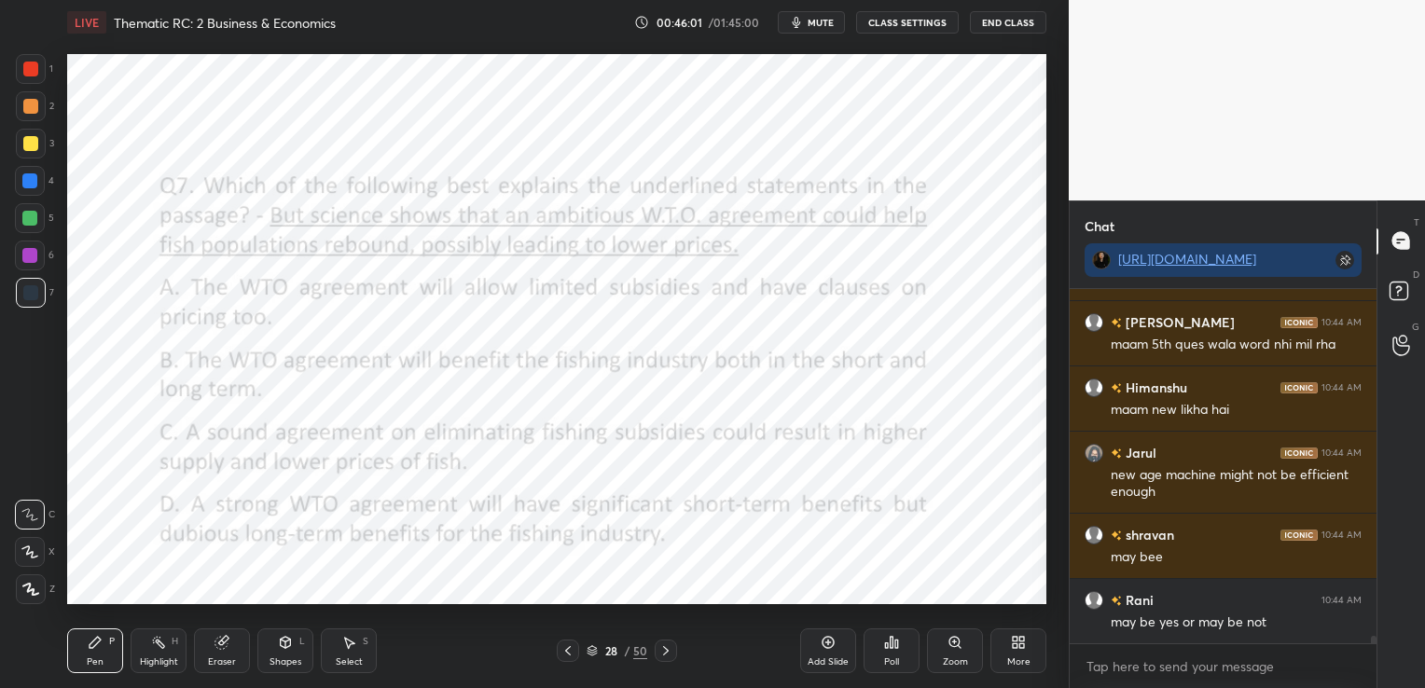
scroll to position [15745, 0]
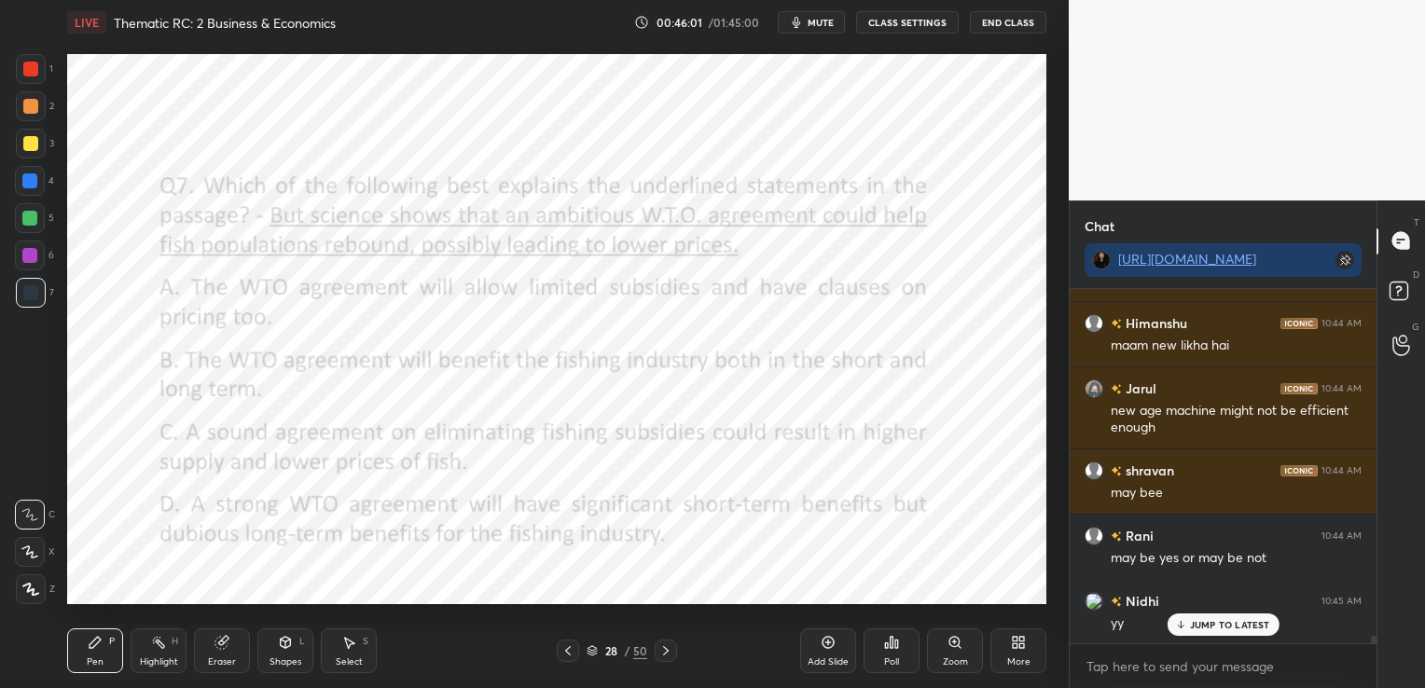
click at [213, 651] on div "Eraser" at bounding box center [222, 650] width 56 height 45
drag, startPoint x: 22, startPoint y: 590, endPoint x: 357, endPoint y: 610, distance: 335.3
click at [23, 590] on span "Erase all" at bounding box center [30, 589] width 28 height 13
click at [673, 648] on div at bounding box center [666, 651] width 22 height 22
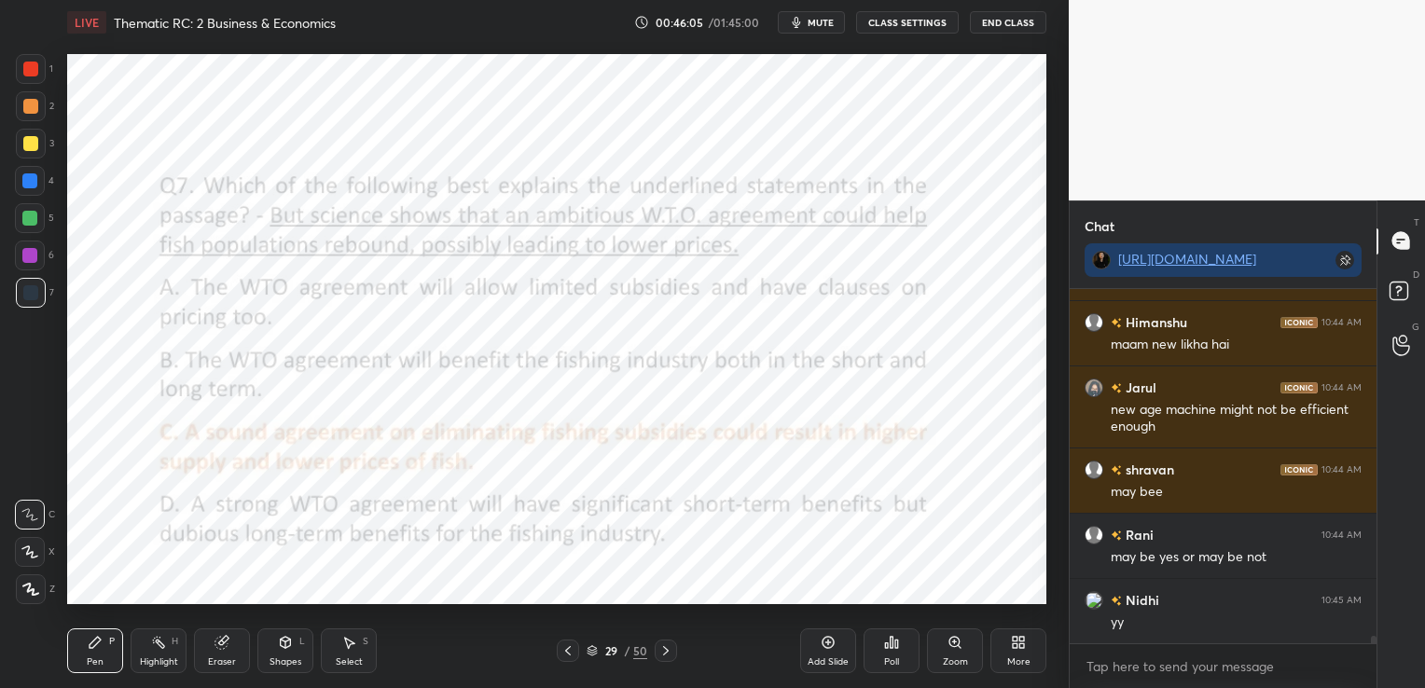
click at [673, 648] on div at bounding box center [666, 651] width 22 height 22
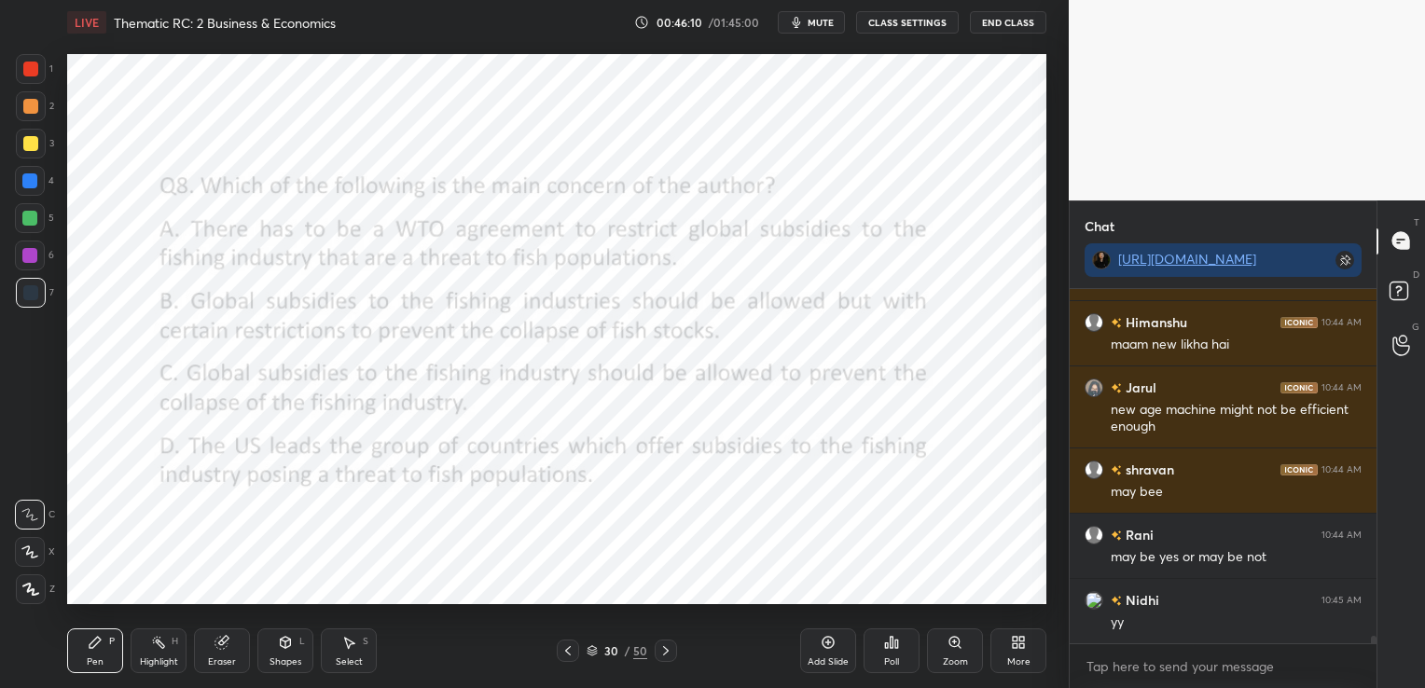
click at [901, 655] on div "Poll" at bounding box center [891, 650] width 56 height 45
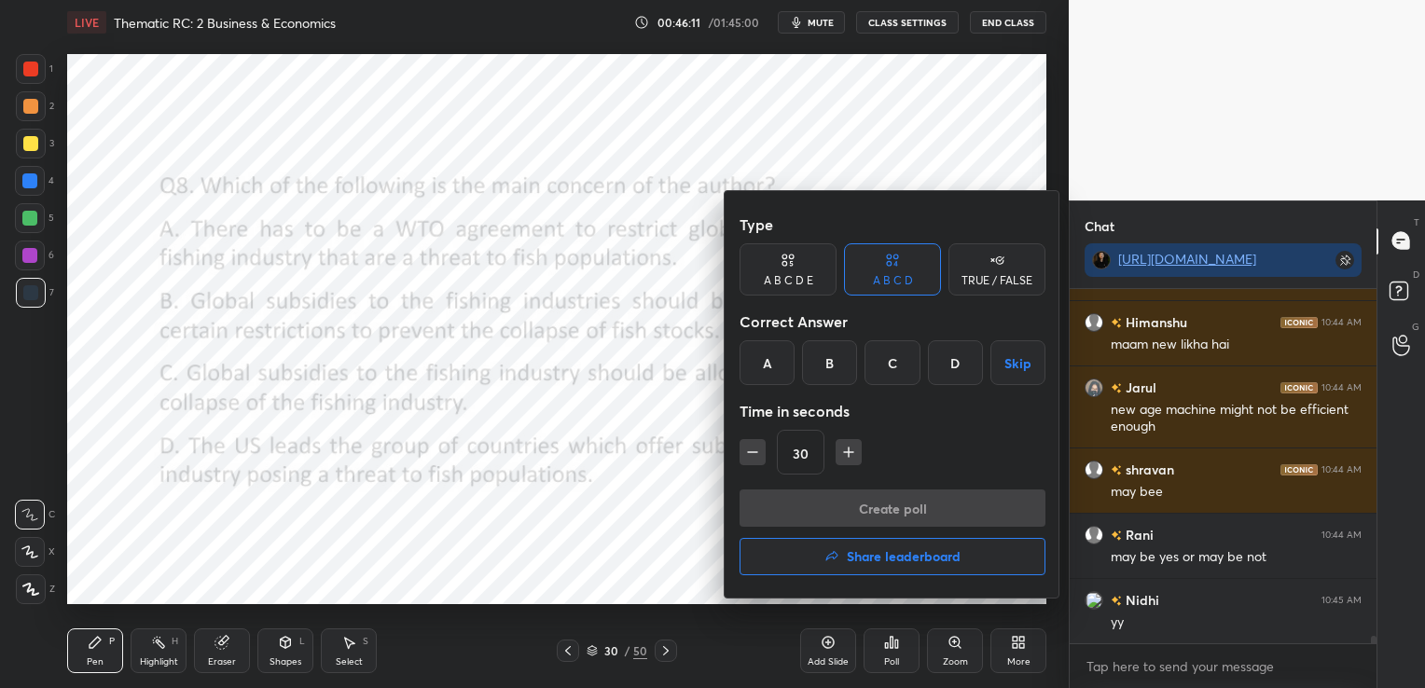
click at [772, 357] on div "A" at bounding box center [766, 362] width 55 height 45
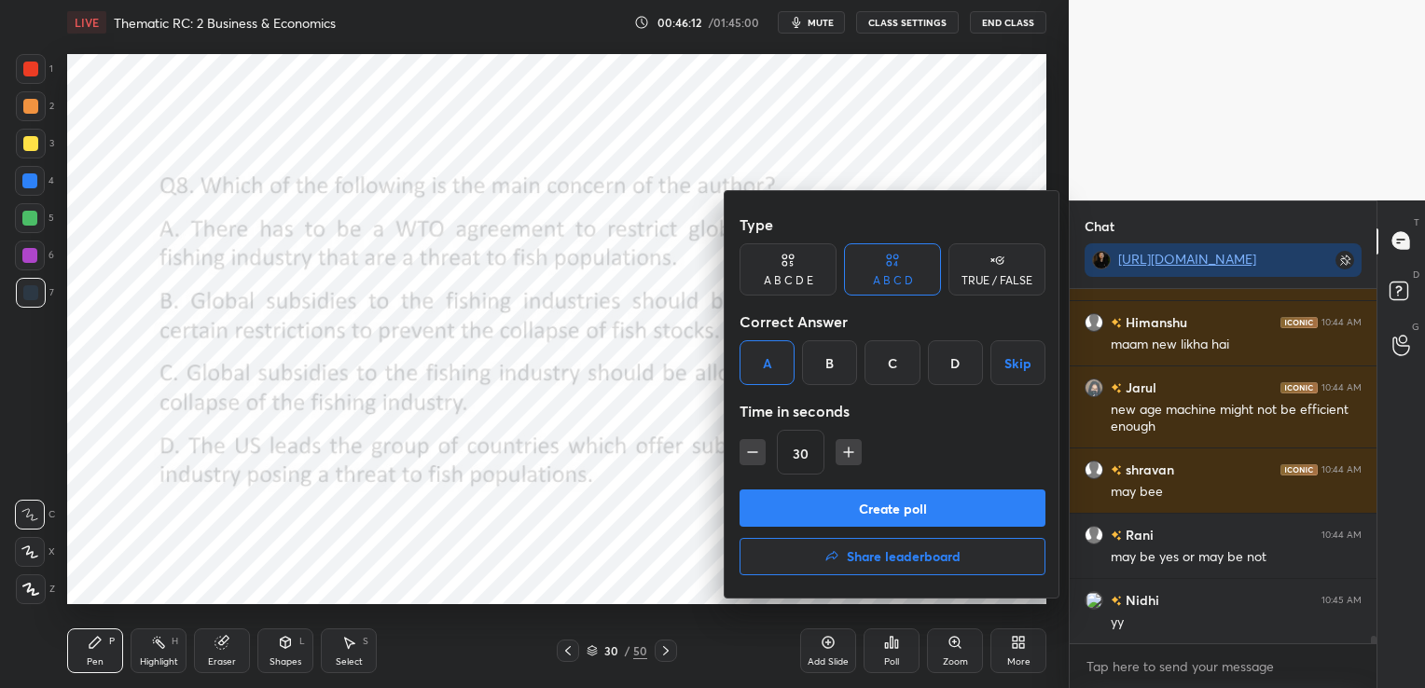
click at [806, 514] on button "Create poll" at bounding box center [892, 507] width 306 height 37
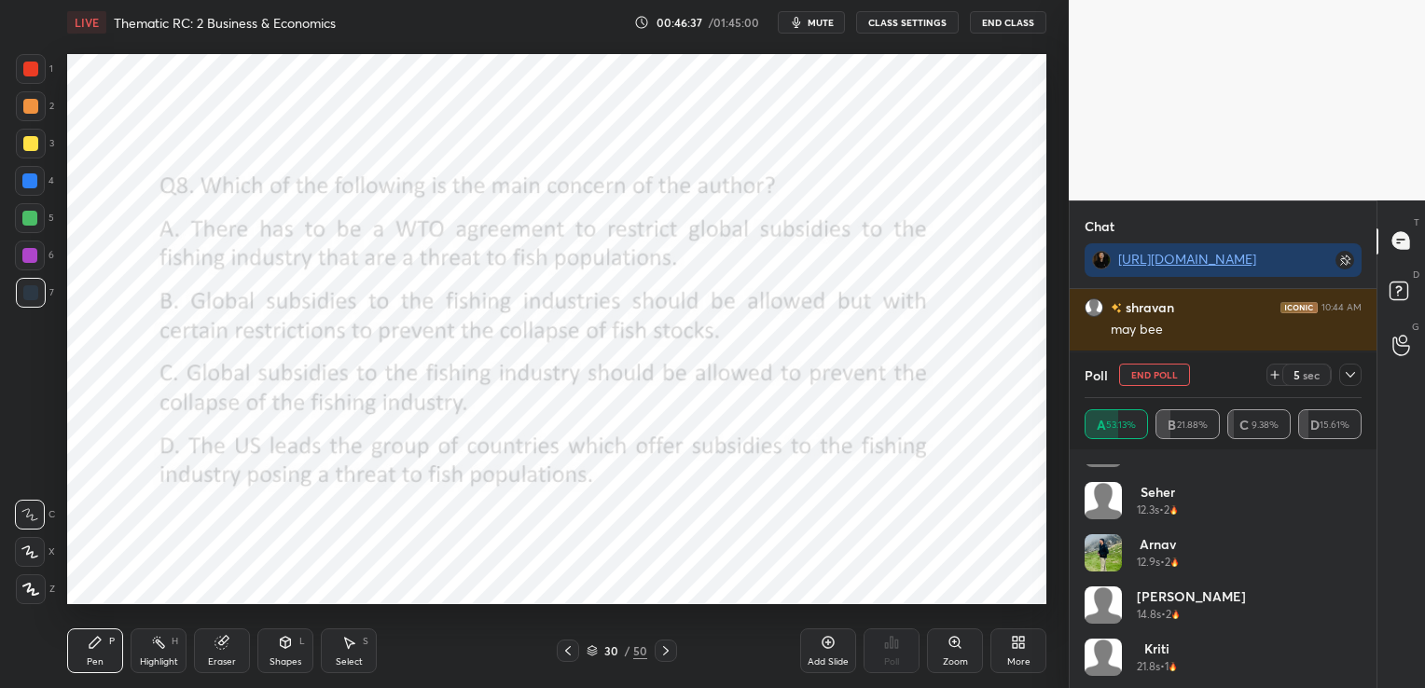
scroll to position [664, 0]
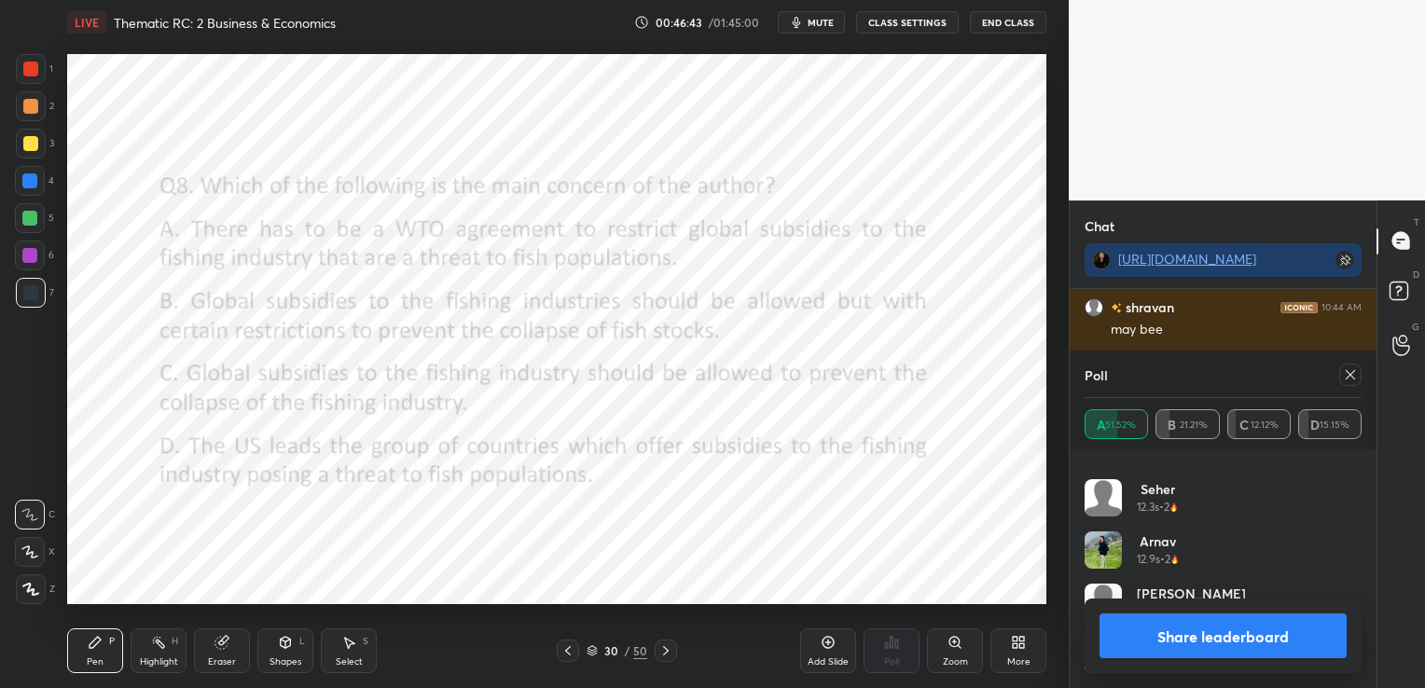
click at [1352, 372] on icon at bounding box center [1349, 374] width 9 height 9
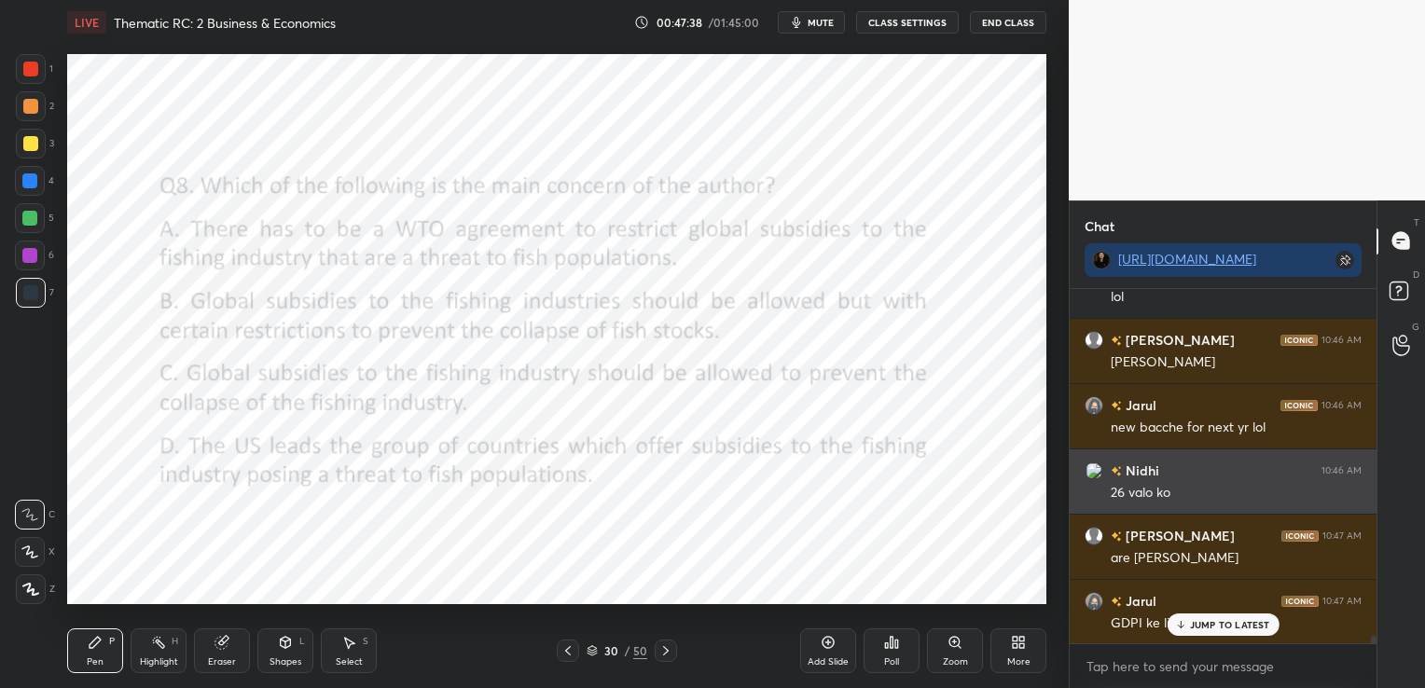
scroll to position [16530, 0]
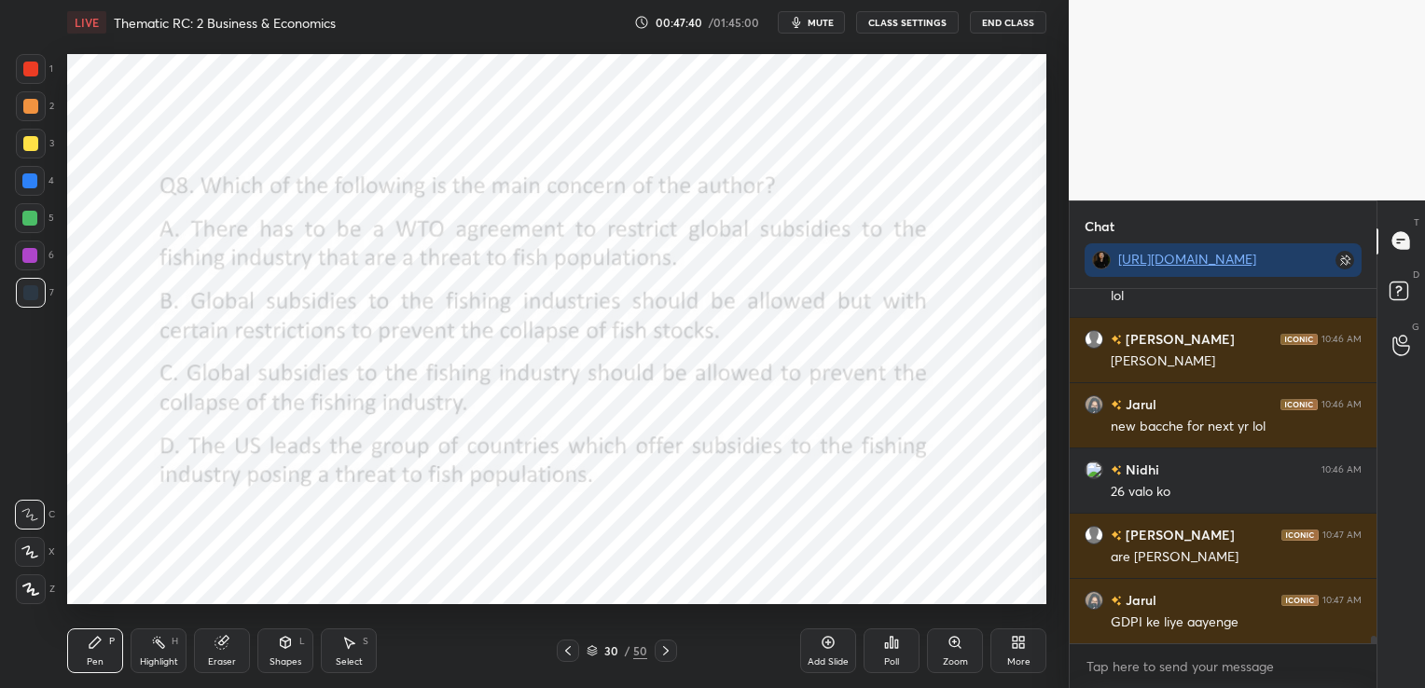
click at [213, 642] on div "Eraser" at bounding box center [222, 650] width 56 height 45
click at [33, 591] on span "Erase all" at bounding box center [30, 589] width 28 height 13
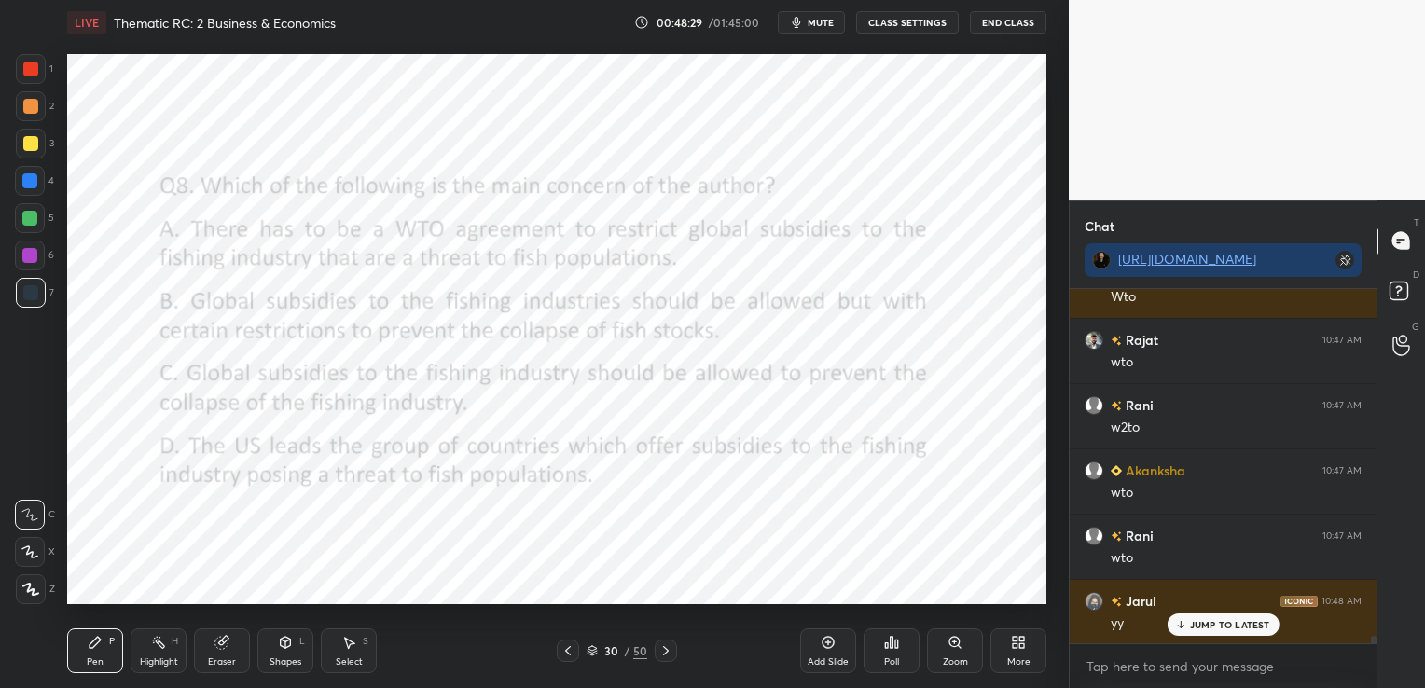
scroll to position [17247, 0]
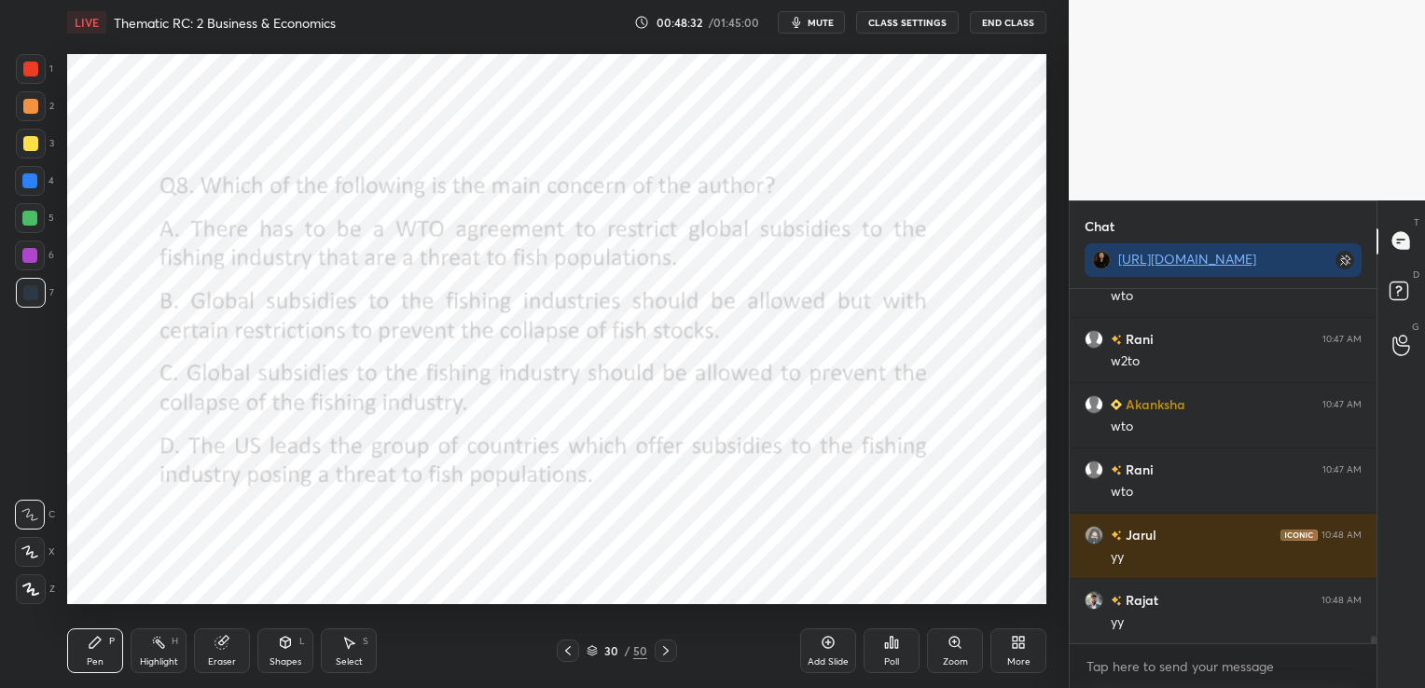
click at [225, 648] on icon at bounding box center [221, 642] width 15 height 15
click at [30, 595] on span "Erase all" at bounding box center [30, 589] width 28 height 13
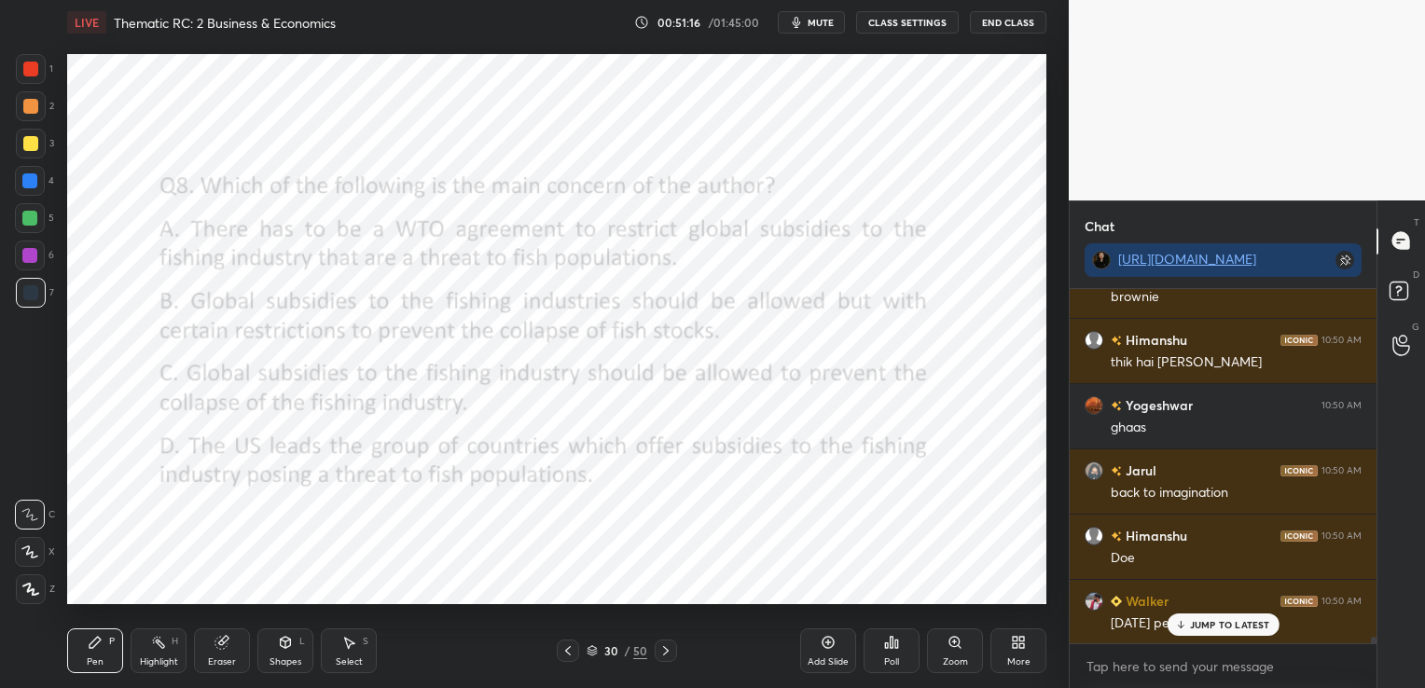
scroll to position [20218, 0]
click at [665, 647] on icon at bounding box center [665, 650] width 15 height 15
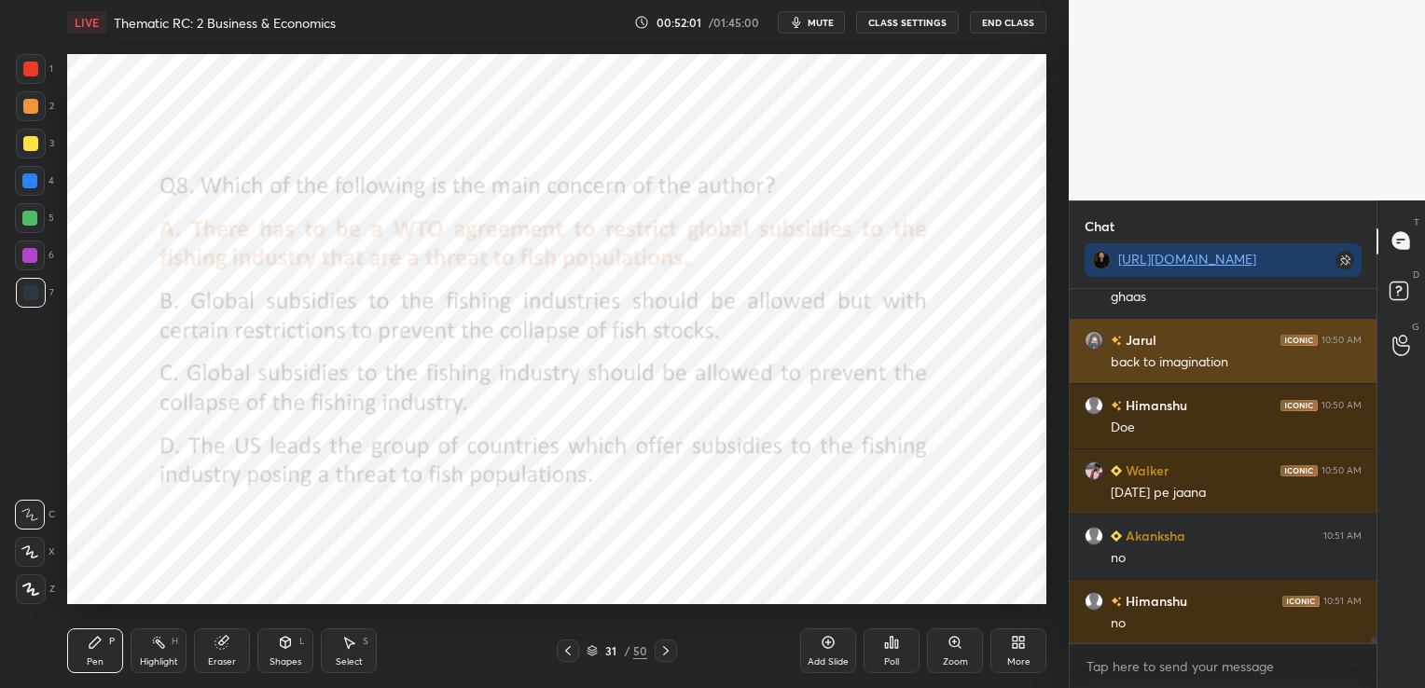
scroll to position [20414, 0]
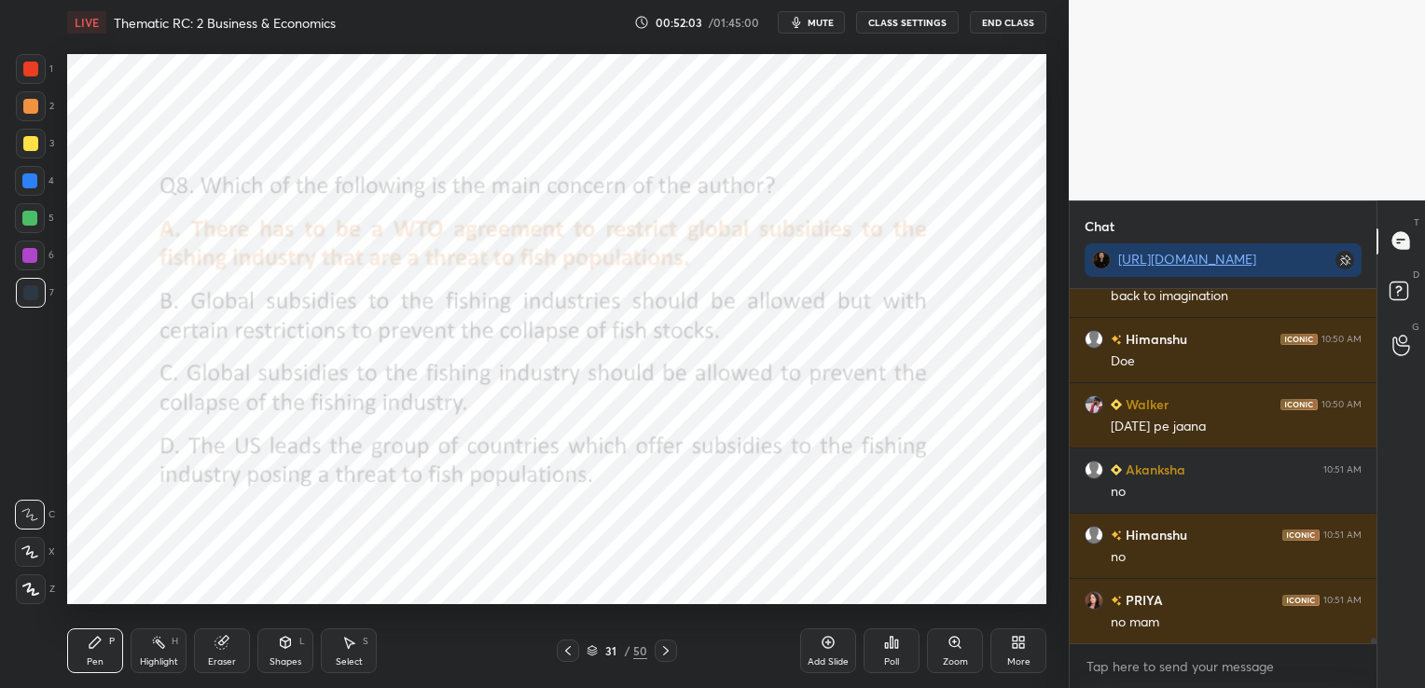
click at [659, 652] on icon at bounding box center [665, 650] width 15 height 15
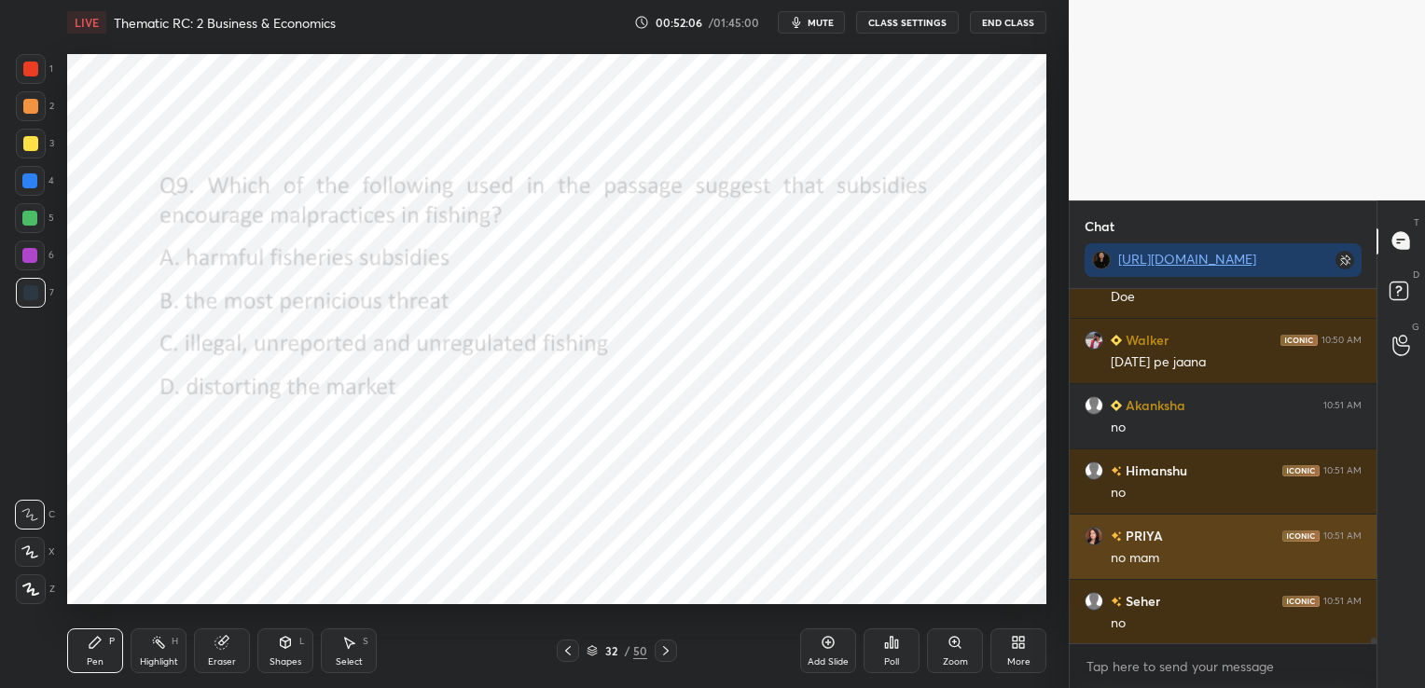
scroll to position [20479, 0]
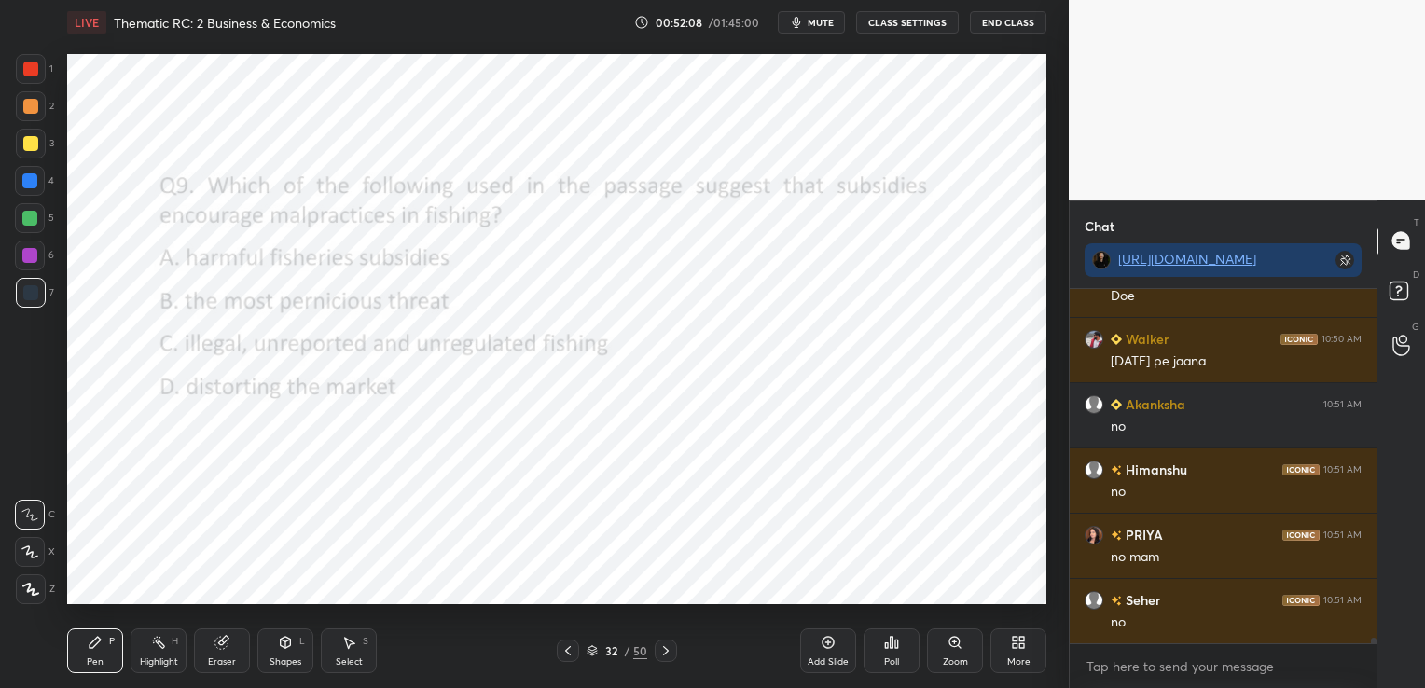
click at [889, 661] on div "Poll" at bounding box center [891, 661] width 15 height 9
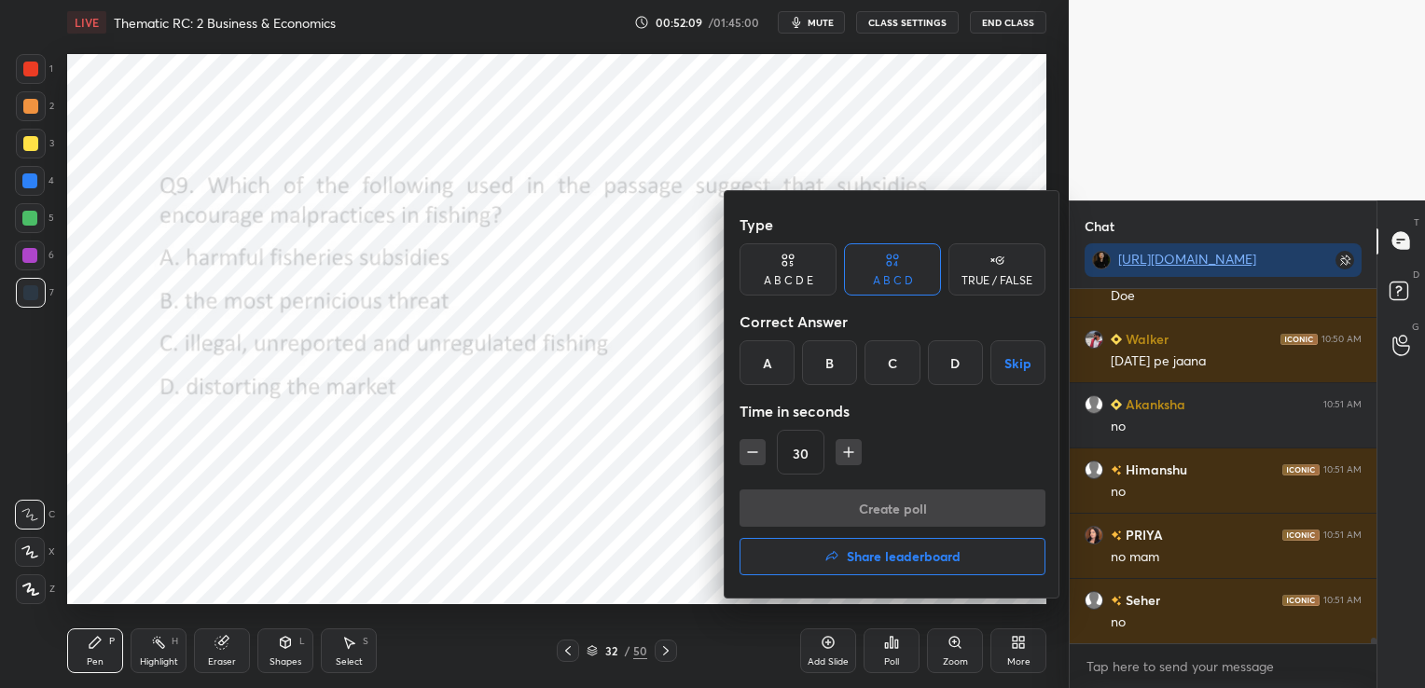
click at [879, 361] on div "C" at bounding box center [891, 362] width 55 height 45
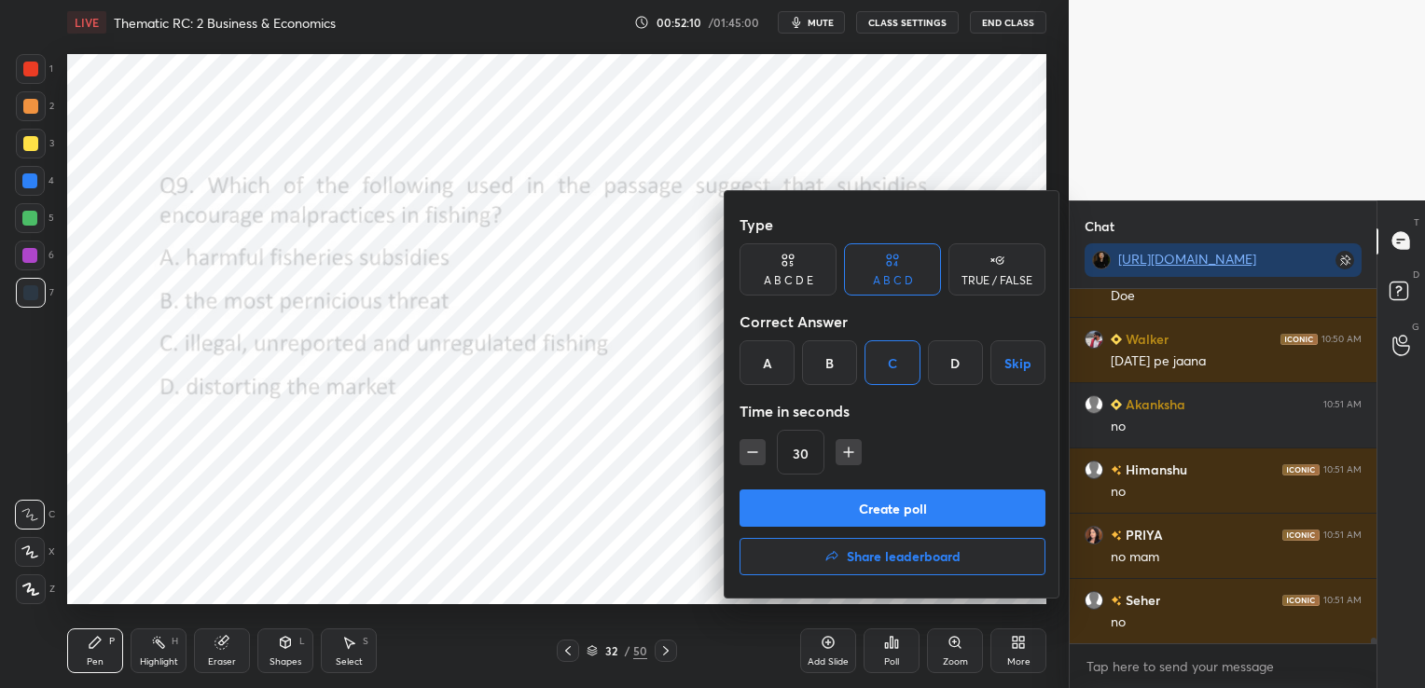
click at [879, 496] on button "Create poll" at bounding box center [892, 507] width 306 height 37
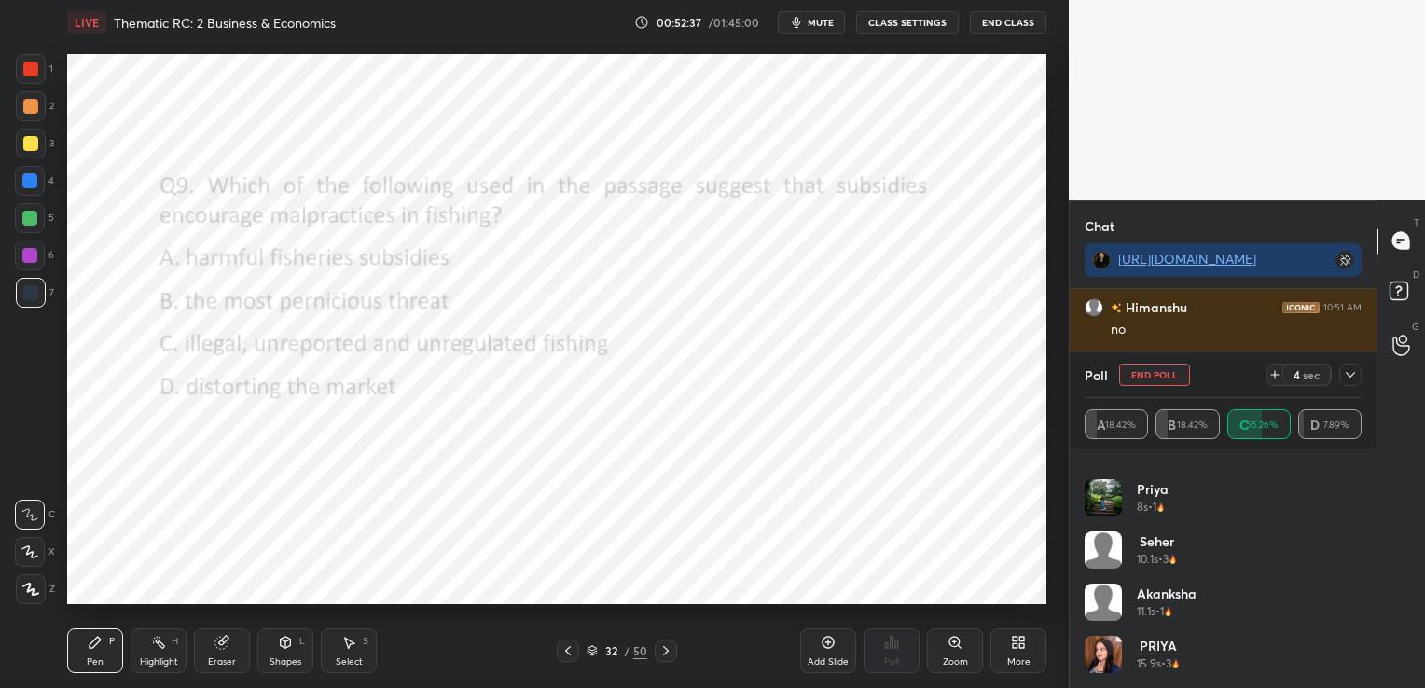
scroll to position [873, 0]
click at [1356, 382] on div at bounding box center [1350, 375] width 22 height 22
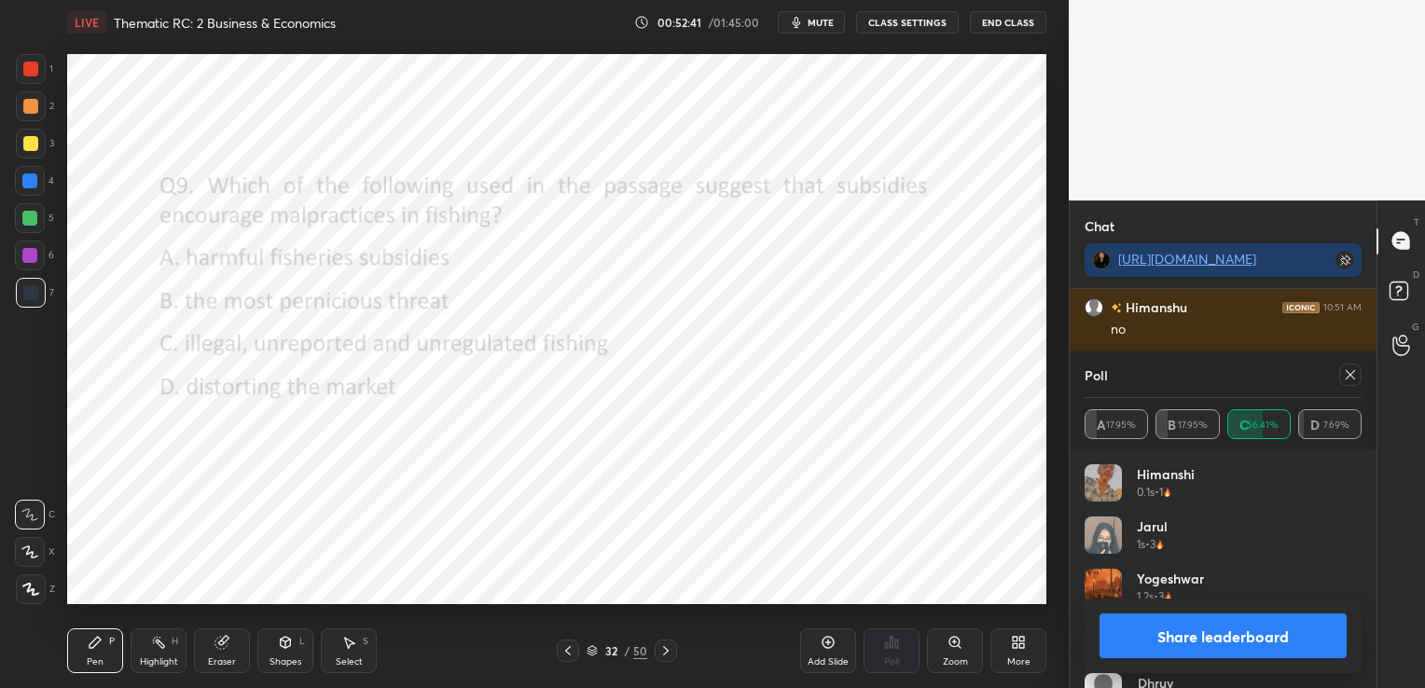
scroll to position [6, 6]
click at [1352, 375] on icon at bounding box center [1350, 374] width 15 height 15
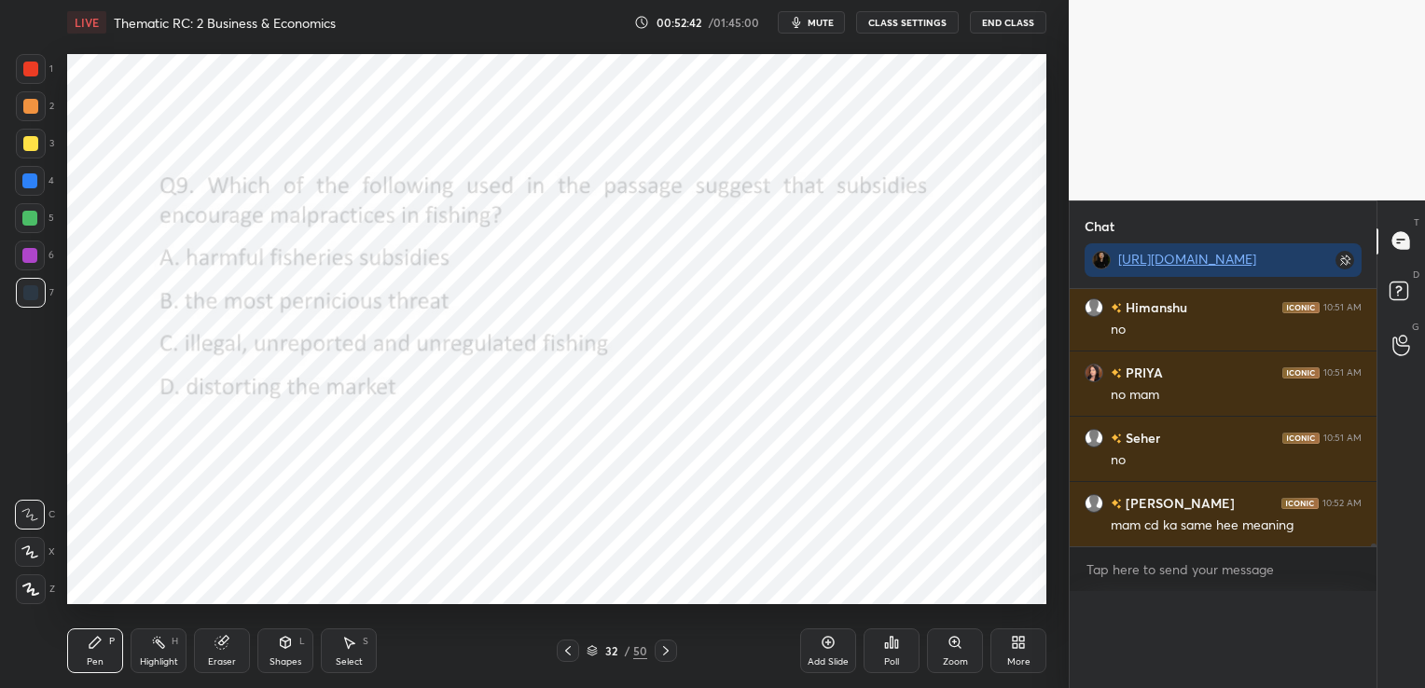
scroll to position [0, 6]
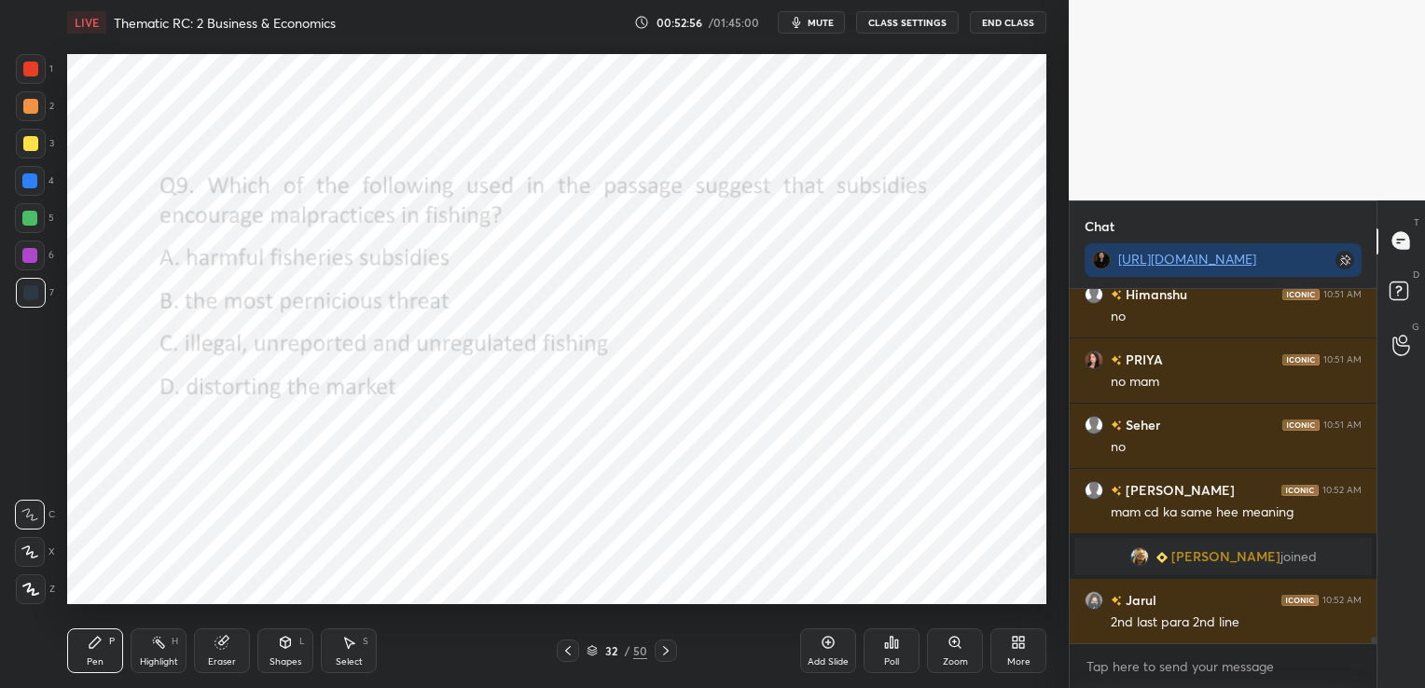
click at [566, 646] on icon at bounding box center [567, 650] width 15 height 15
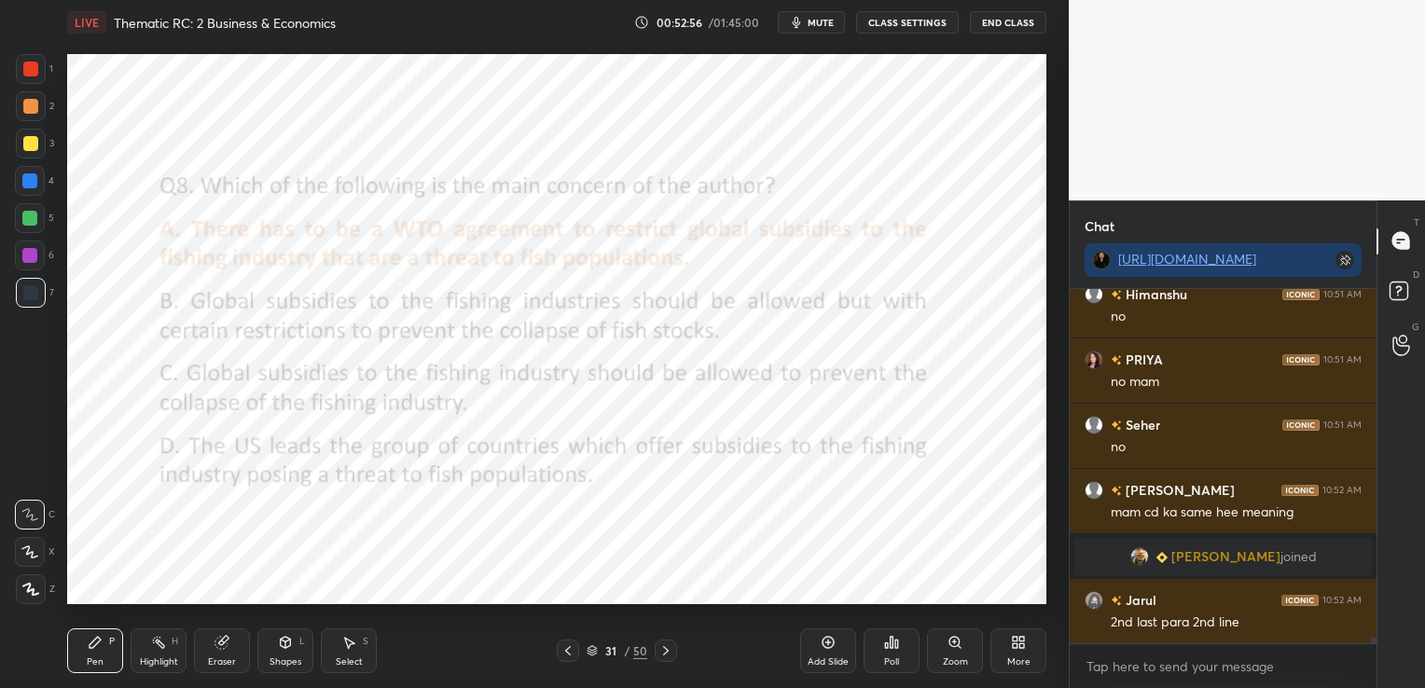
click at [566, 646] on icon at bounding box center [567, 650] width 15 height 15
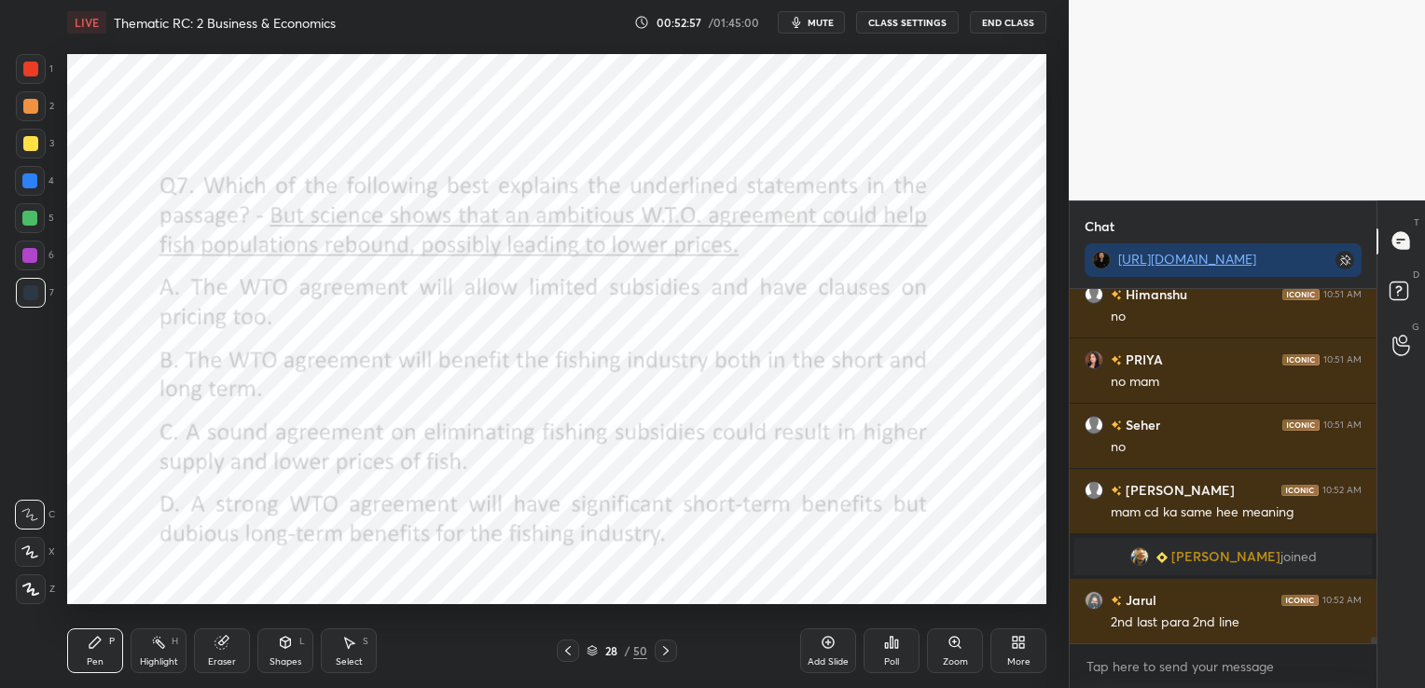
click at [566, 646] on icon at bounding box center [567, 650] width 15 height 15
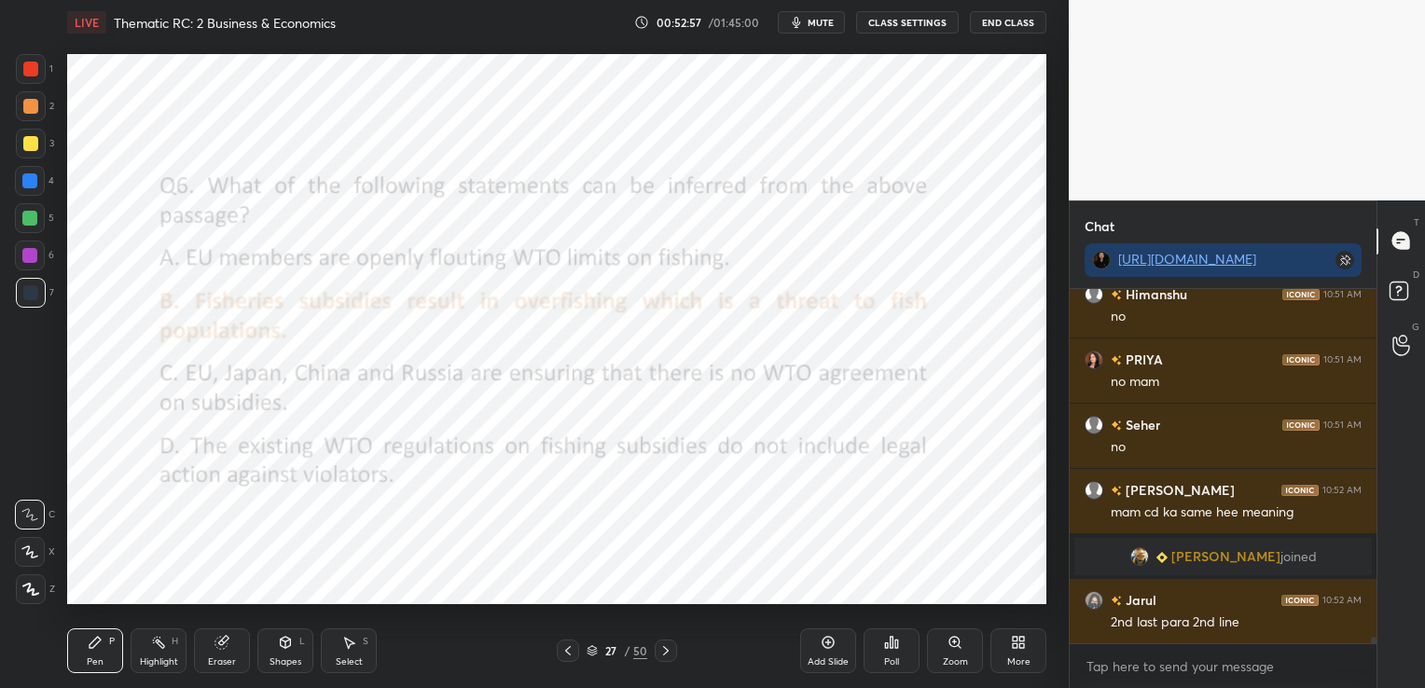
click at [566, 646] on icon at bounding box center [567, 650] width 15 height 15
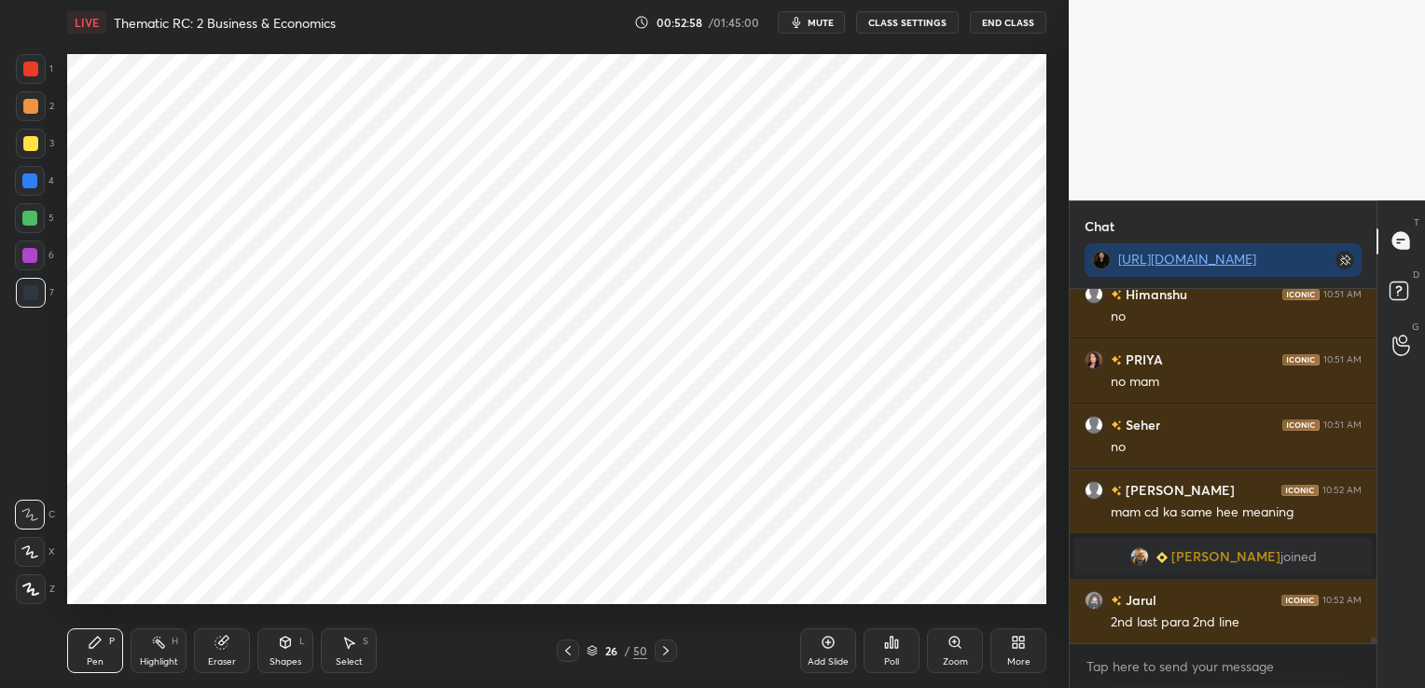
click at [566, 646] on icon at bounding box center [567, 650] width 15 height 15
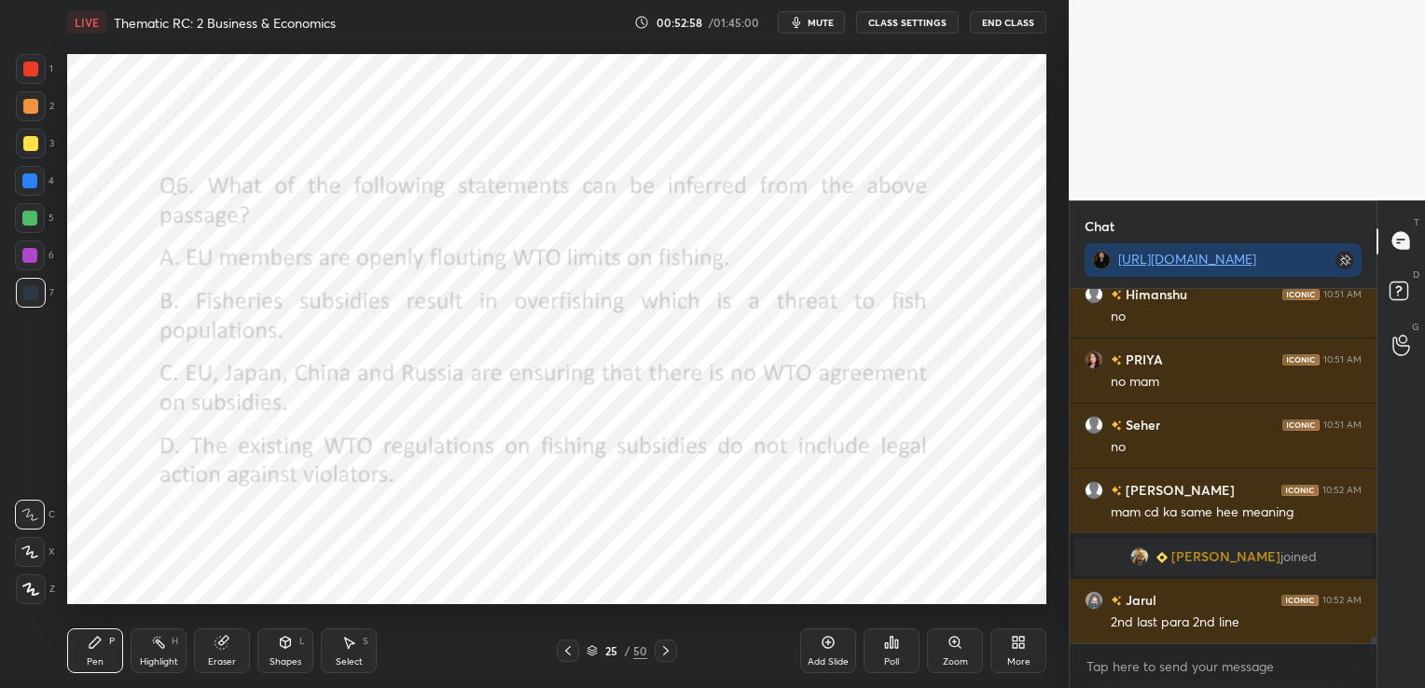
click at [566, 646] on icon at bounding box center [567, 650] width 15 height 15
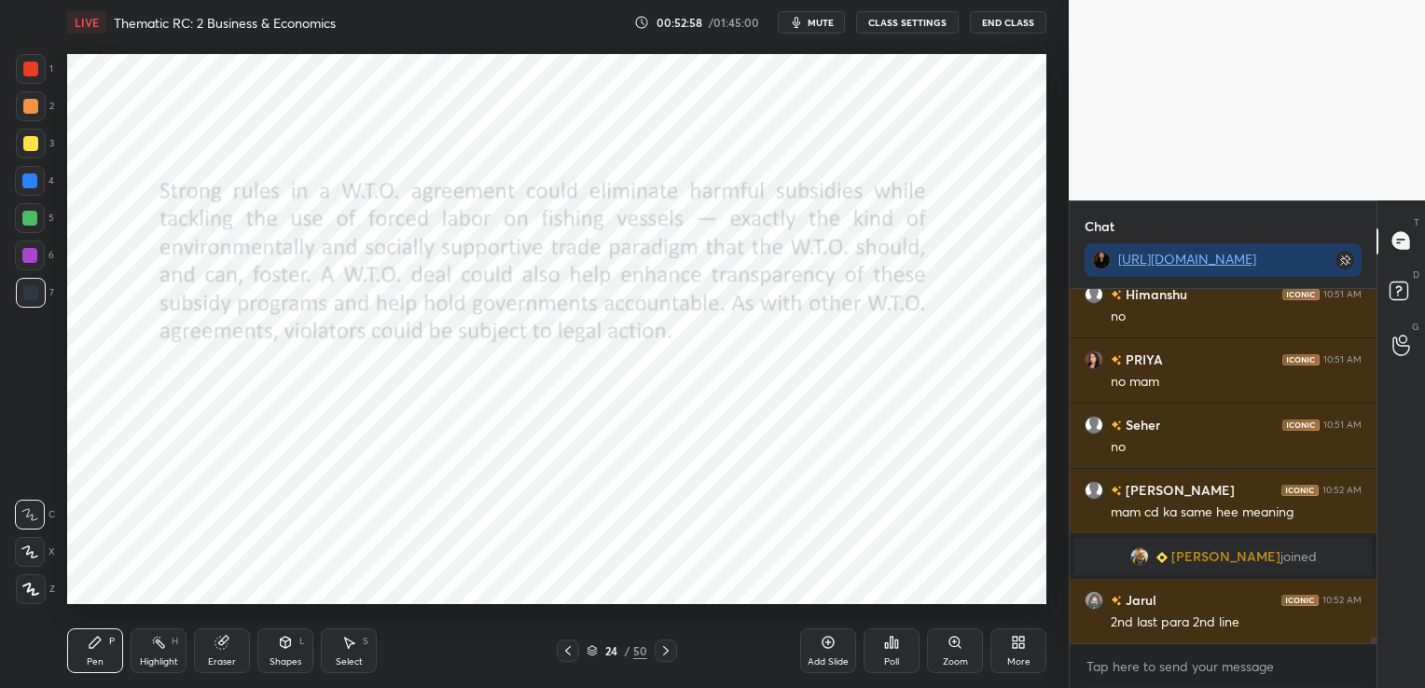
click at [566, 646] on icon at bounding box center [567, 650] width 15 height 15
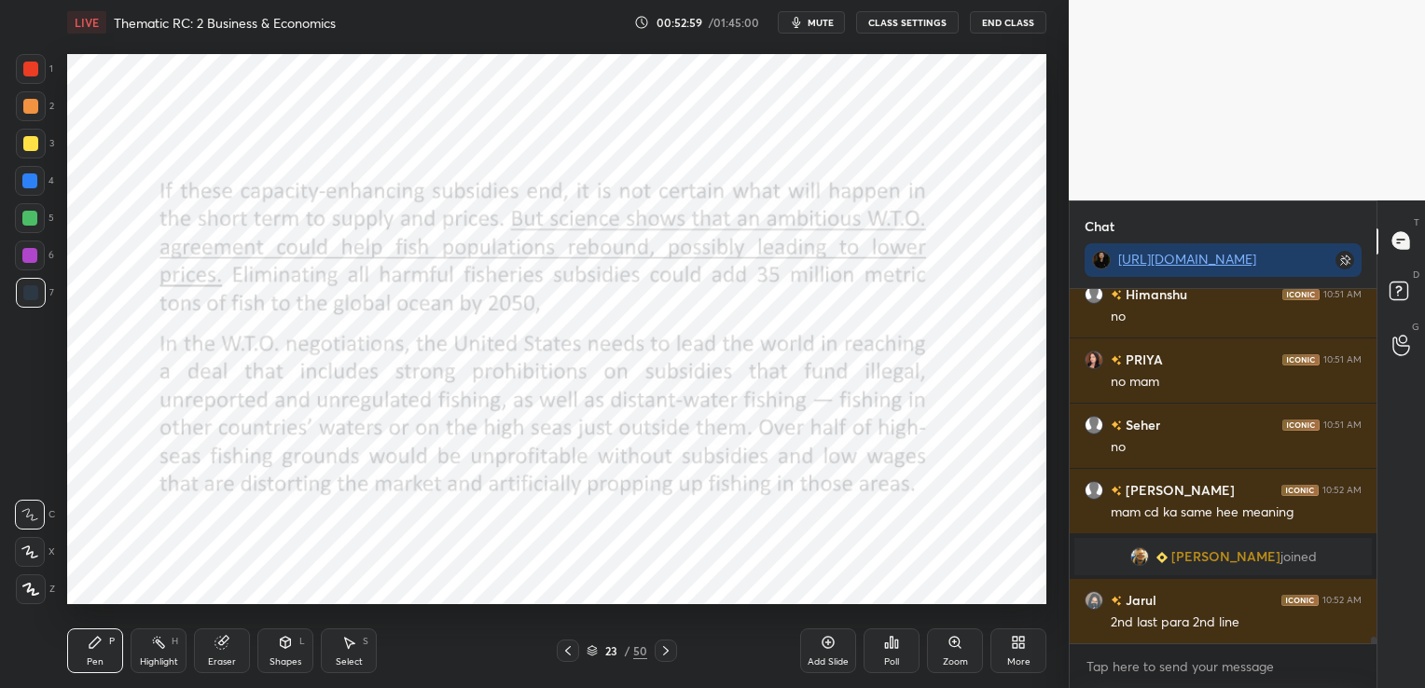
click at [566, 646] on icon at bounding box center [567, 650] width 15 height 15
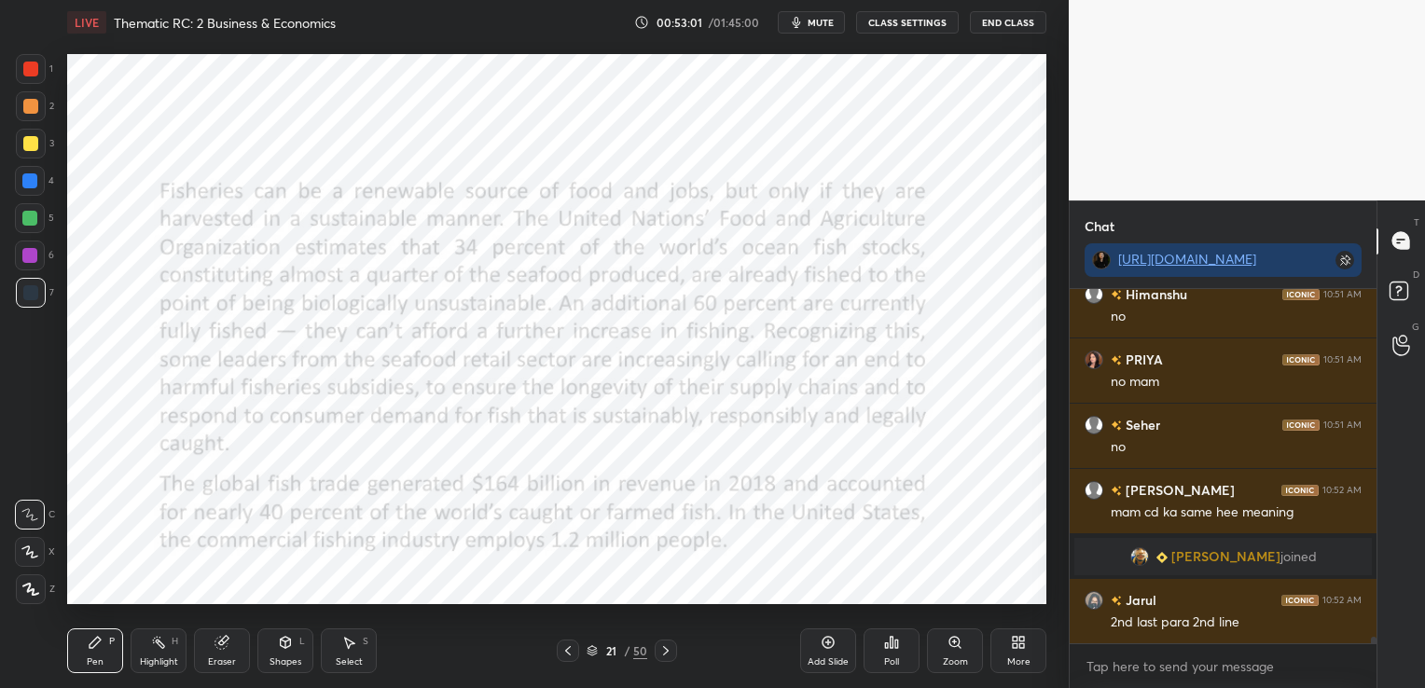
click at [661, 648] on icon at bounding box center [665, 650] width 15 height 15
click at [567, 643] on icon at bounding box center [567, 650] width 15 height 15
click at [573, 645] on icon at bounding box center [567, 650] width 15 height 15
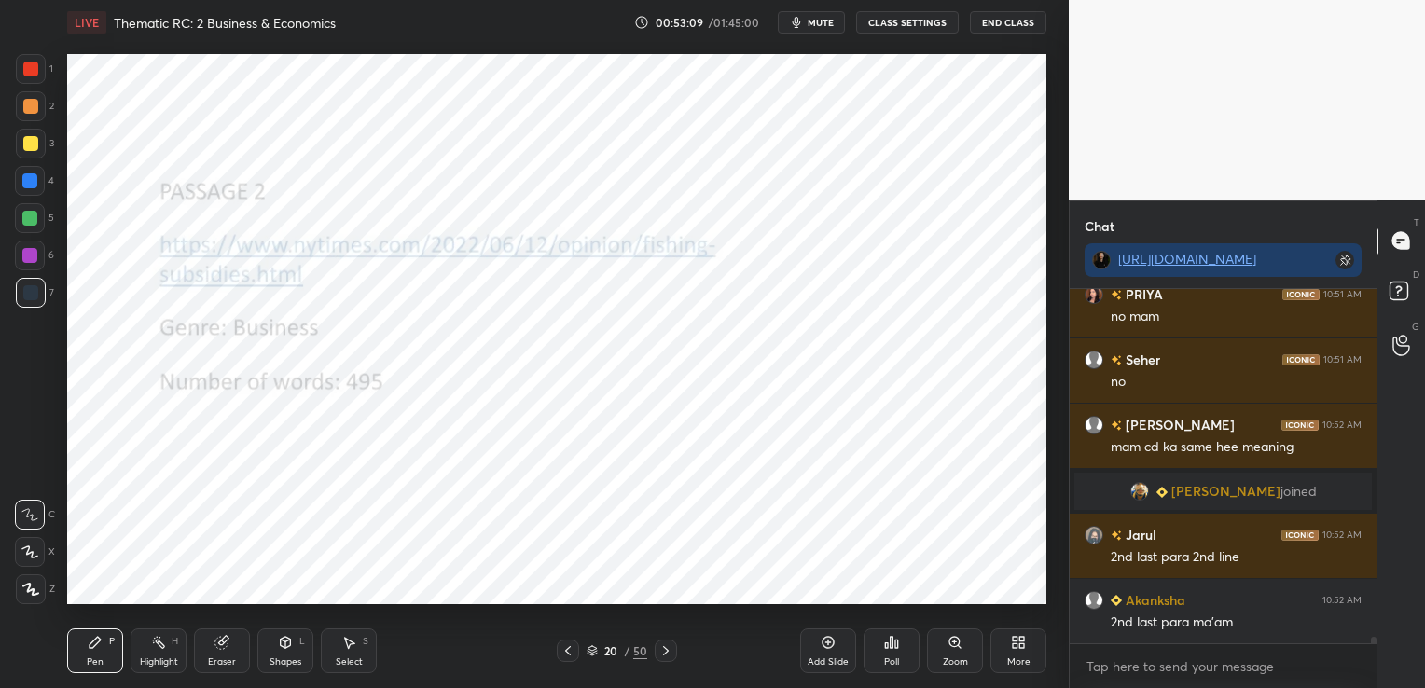
click at [675, 647] on div at bounding box center [666, 651] width 22 height 22
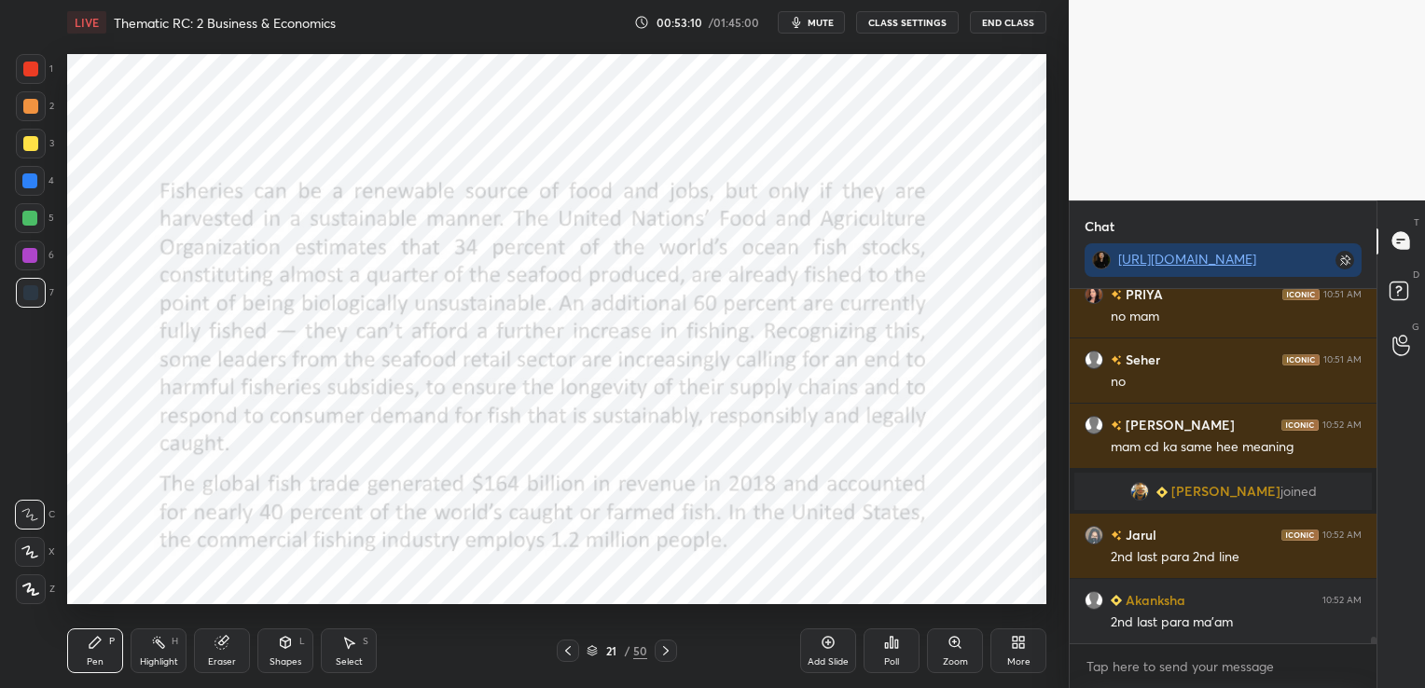
click at [675, 647] on div at bounding box center [666, 651] width 22 height 22
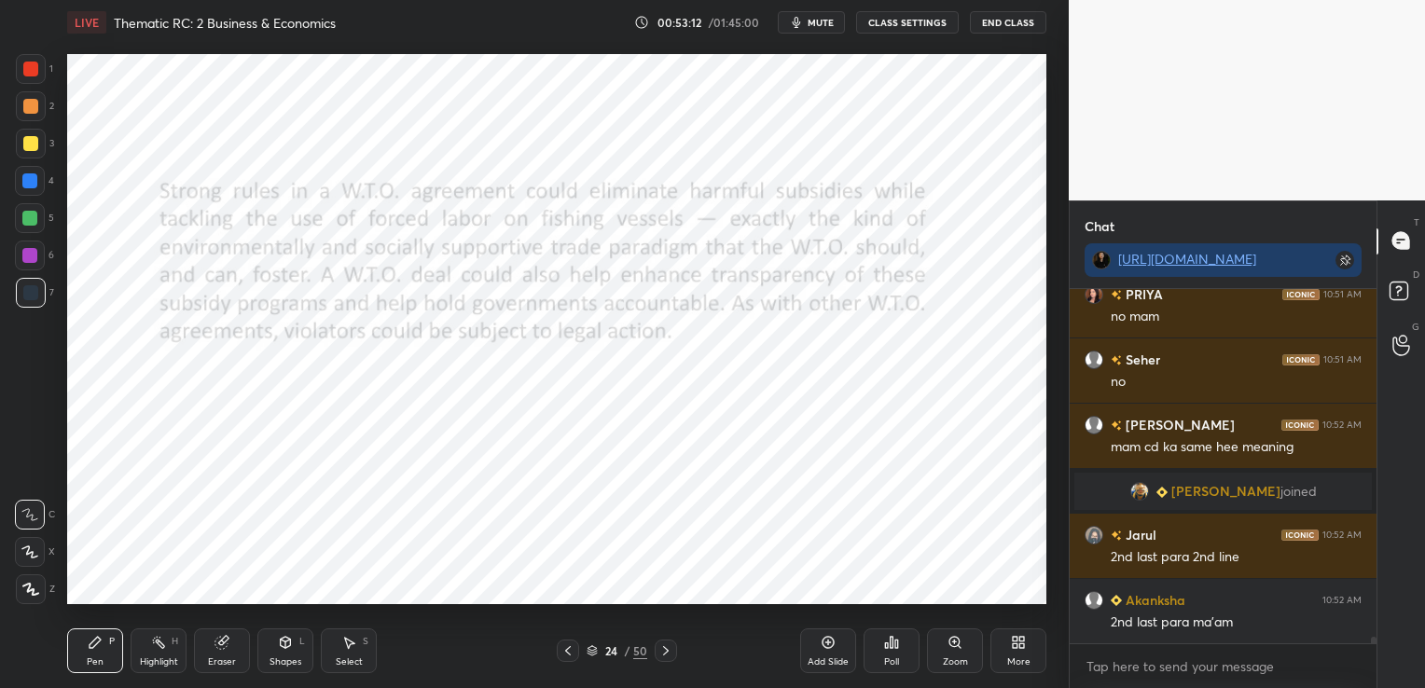
click at [569, 646] on icon at bounding box center [567, 650] width 15 height 15
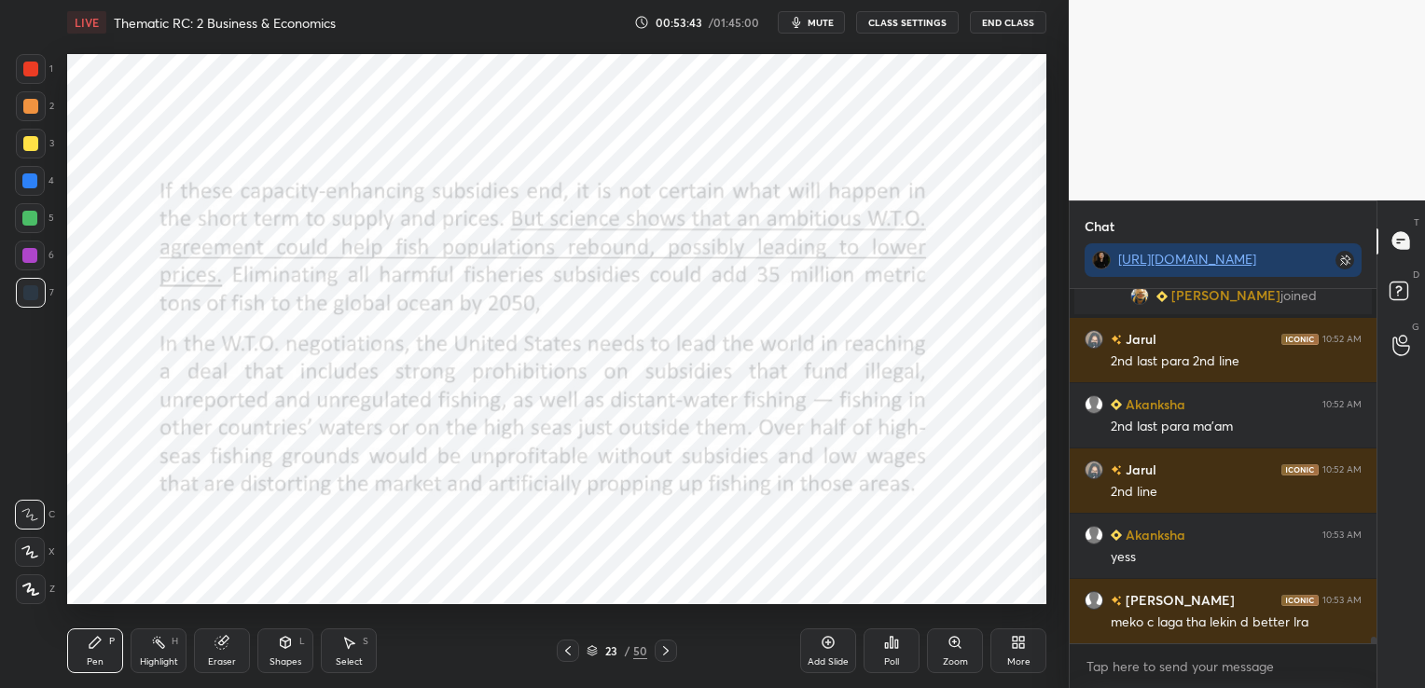
click at [229, 647] on div "Eraser" at bounding box center [222, 650] width 56 height 45
click at [94, 641] on icon at bounding box center [95, 642] width 11 height 11
click at [227, 659] on div "Eraser" at bounding box center [222, 661] width 28 height 9
click at [36, 593] on span "Erase all" at bounding box center [30, 589] width 28 height 13
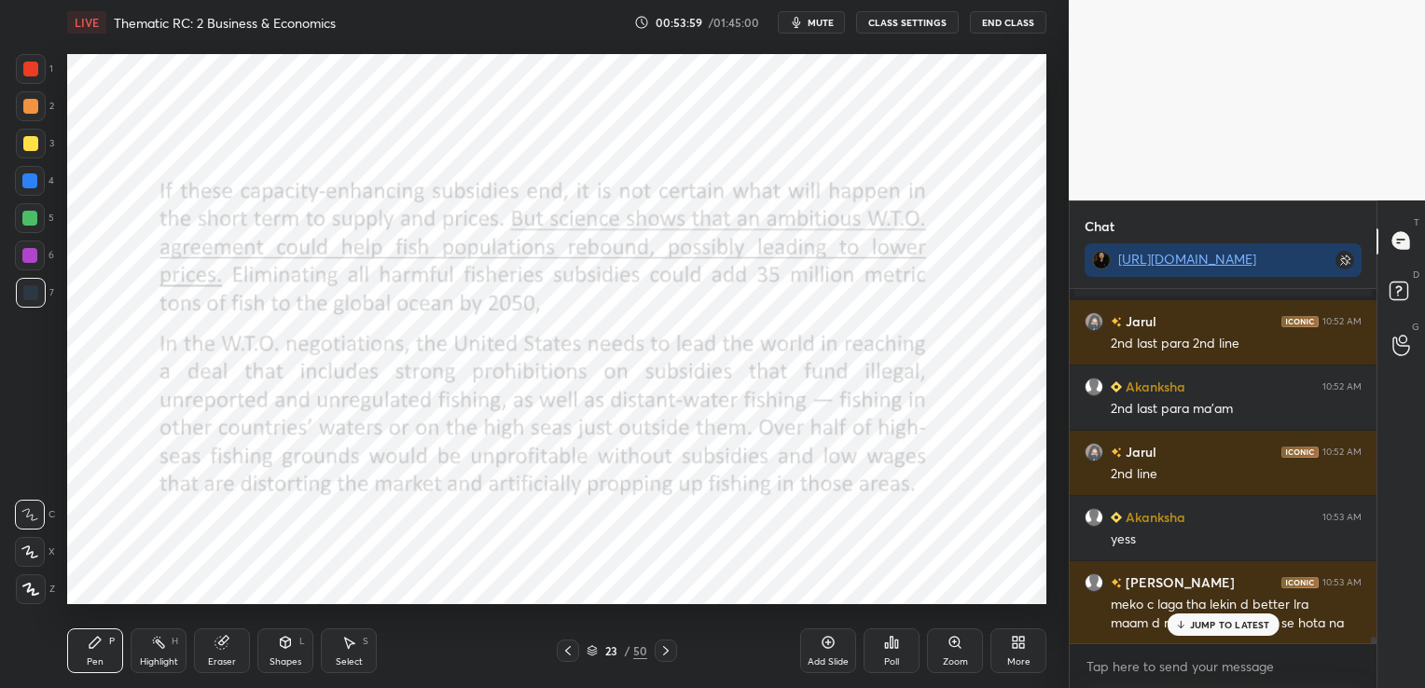
scroll to position [18857, 0]
click at [664, 640] on div at bounding box center [666, 651] width 22 height 22
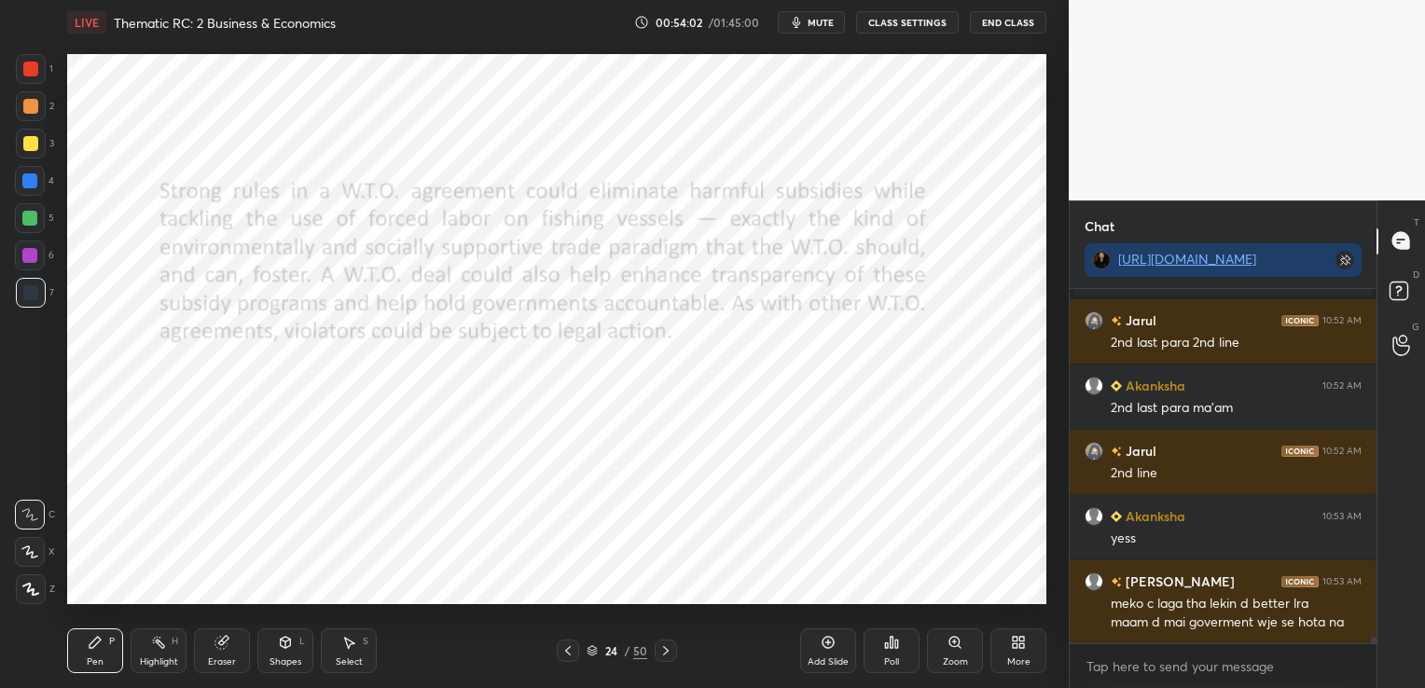
click at [664, 640] on div at bounding box center [666, 651] width 22 height 22
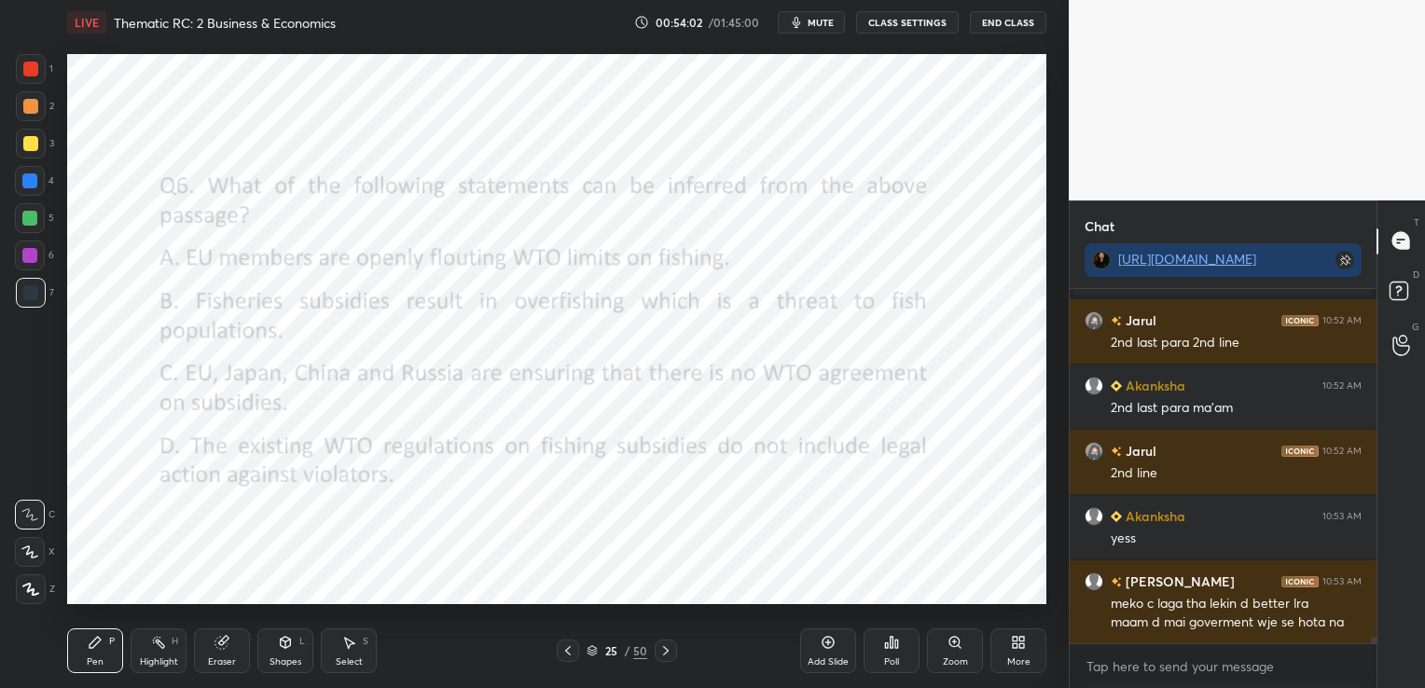
click at [664, 640] on div at bounding box center [666, 651] width 22 height 22
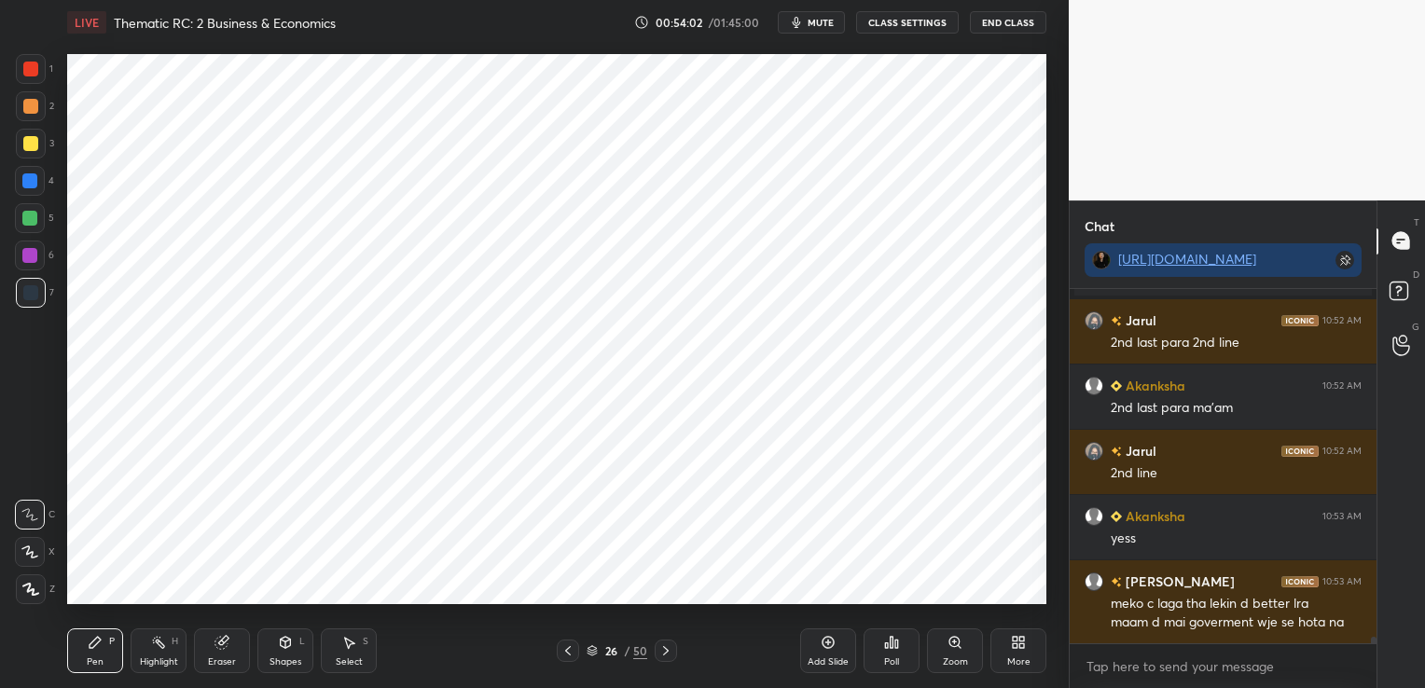
click at [664, 640] on div at bounding box center [666, 651] width 22 height 22
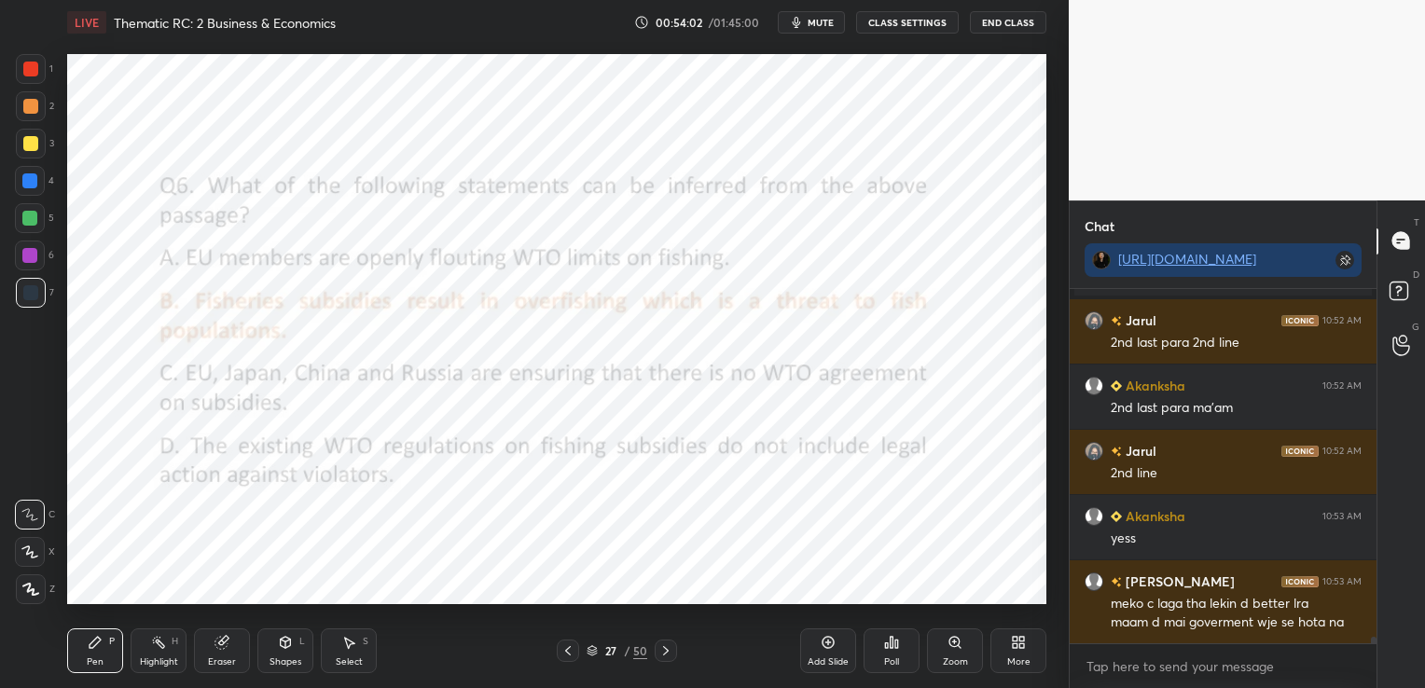
click at [664, 640] on div at bounding box center [666, 651] width 22 height 22
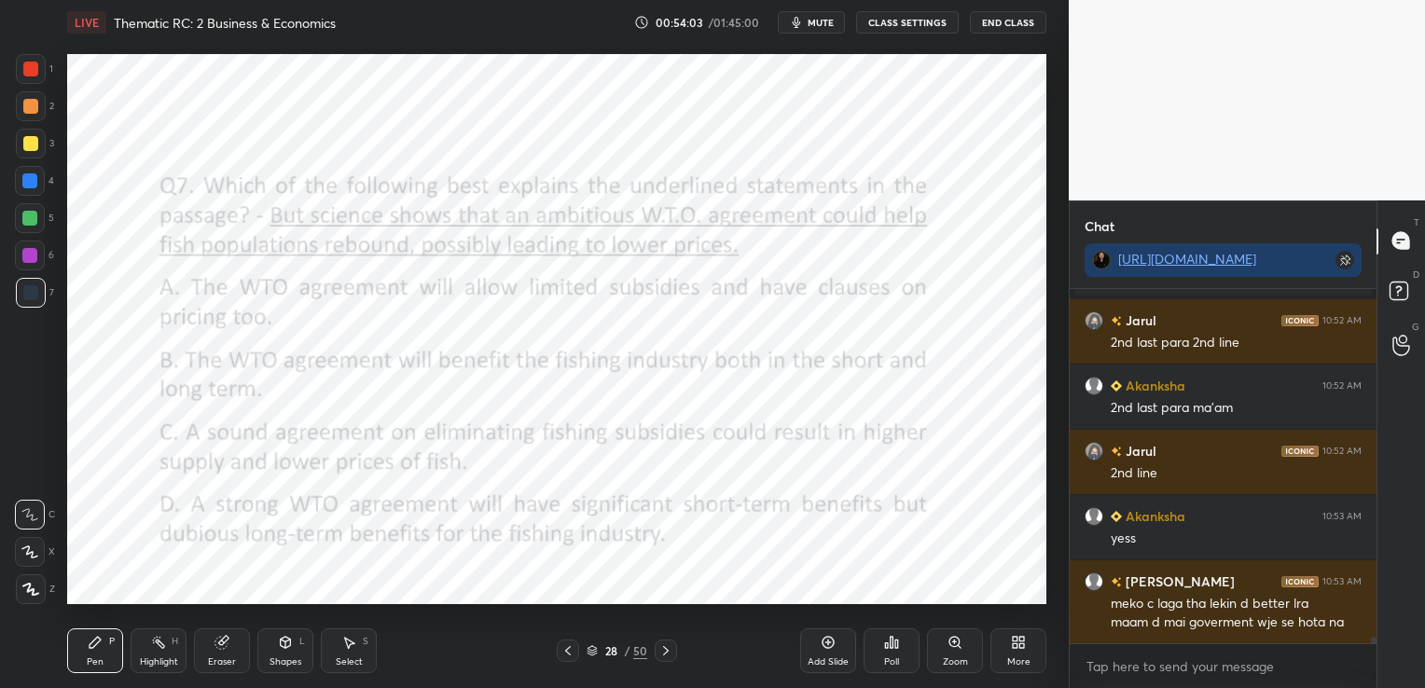
click at [664, 640] on div at bounding box center [666, 651] width 22 height 22
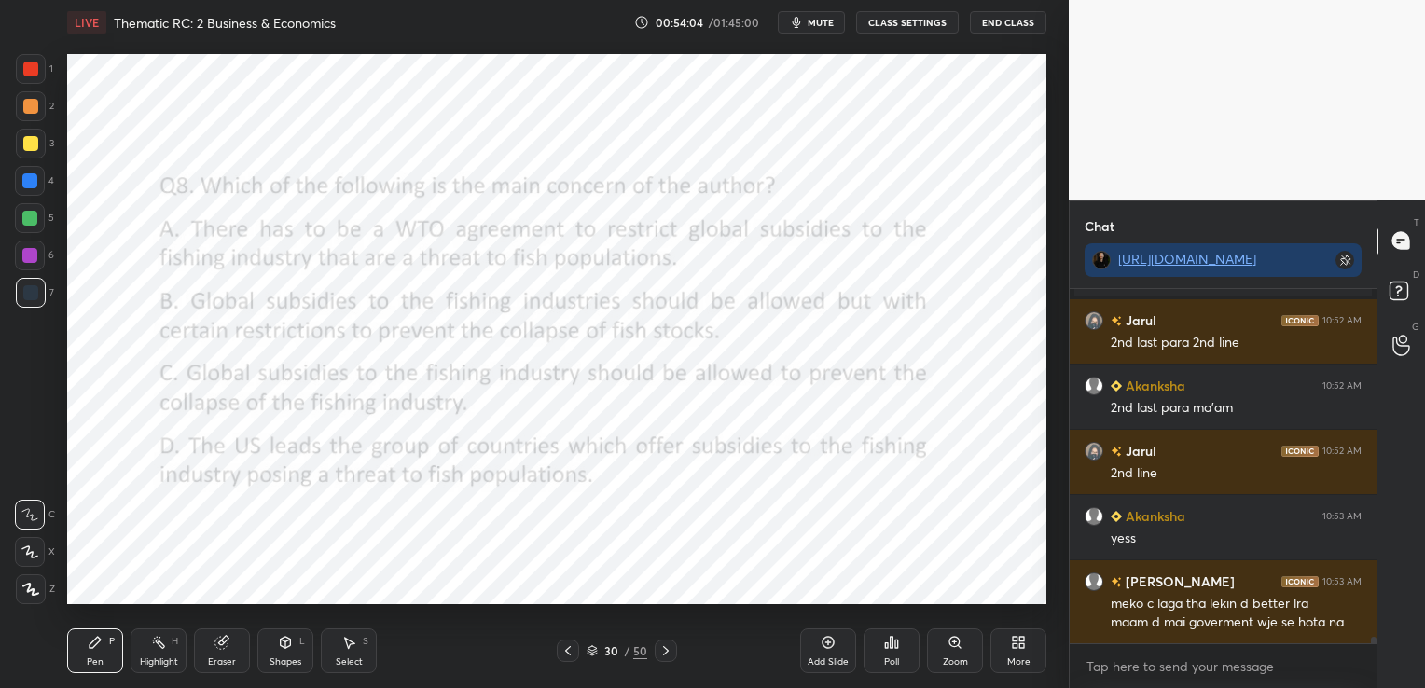
click at [664, 640] on div at bounding box center [666, 651] width 22 height 22
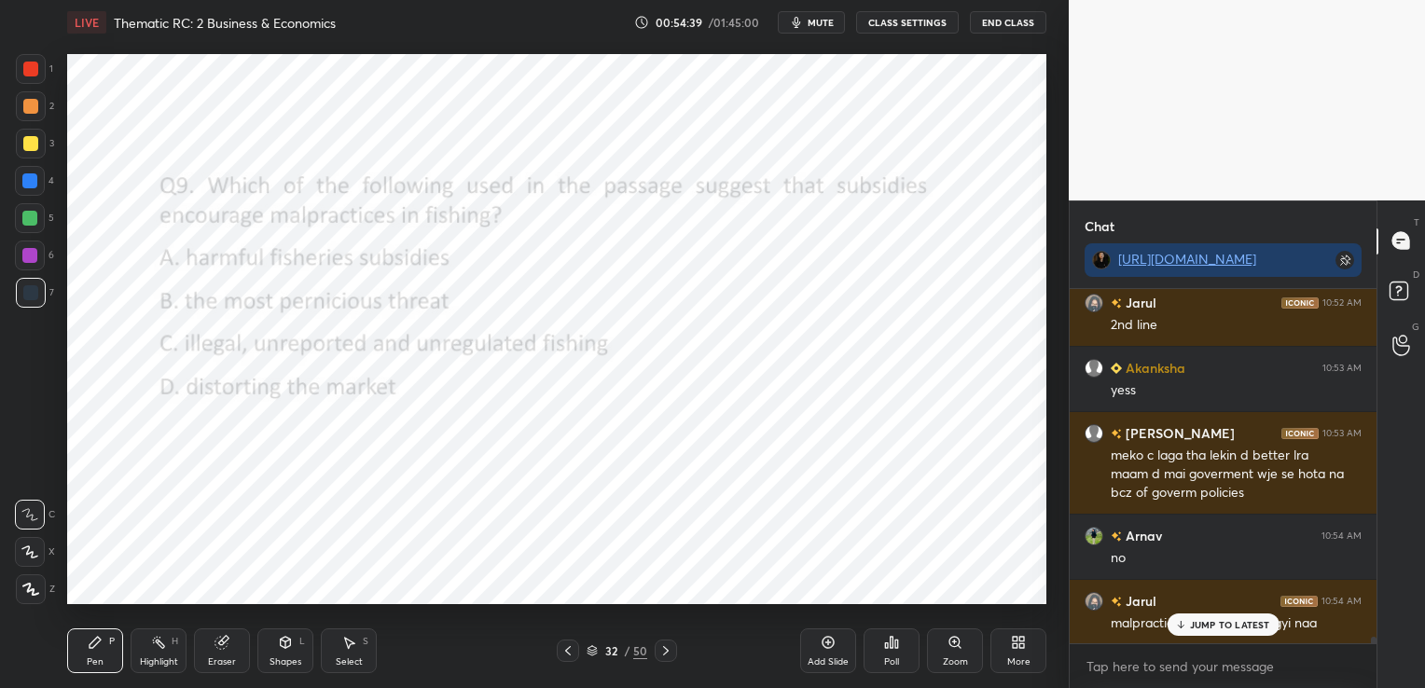
scroll to position [19071, 0]
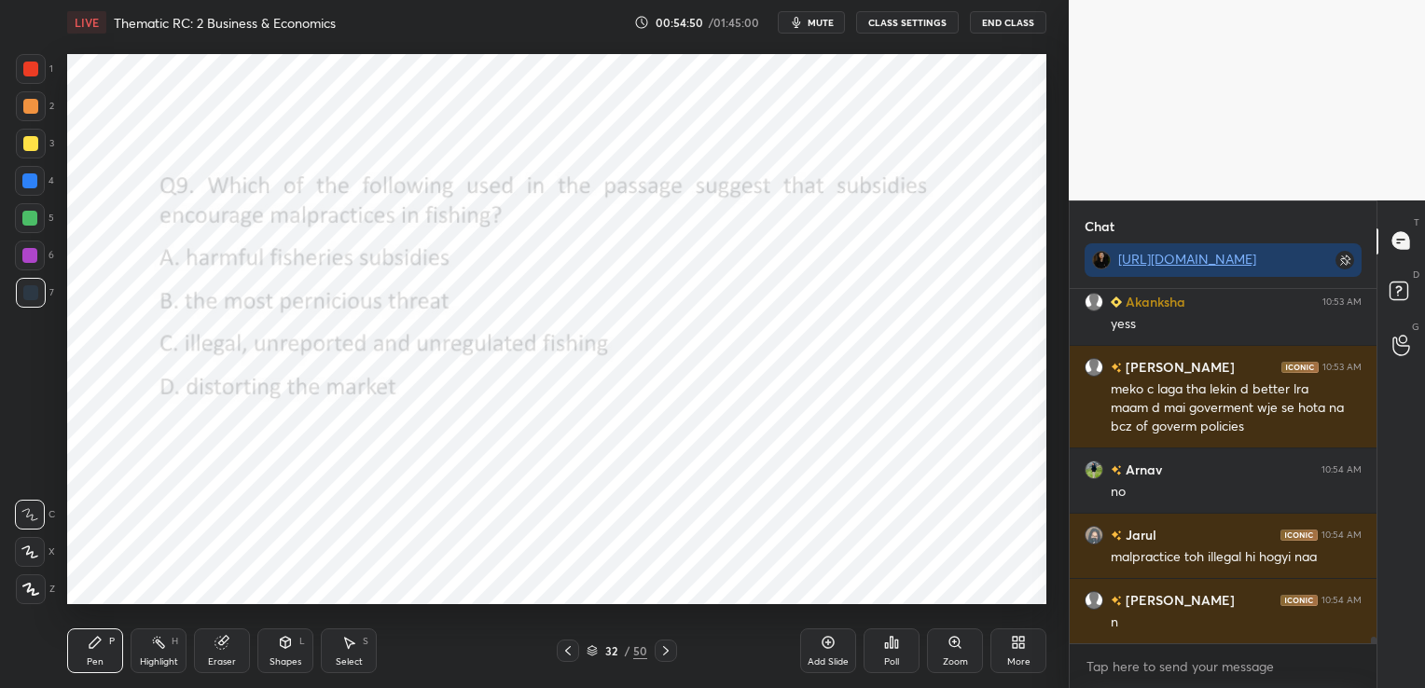
click at [220, 660] on div "Eraser" at bounding box center [222, 661] width 28 height 9
click at [26, 580] on div "Erase all" at bounding box center [30, 589] width 30 height 30
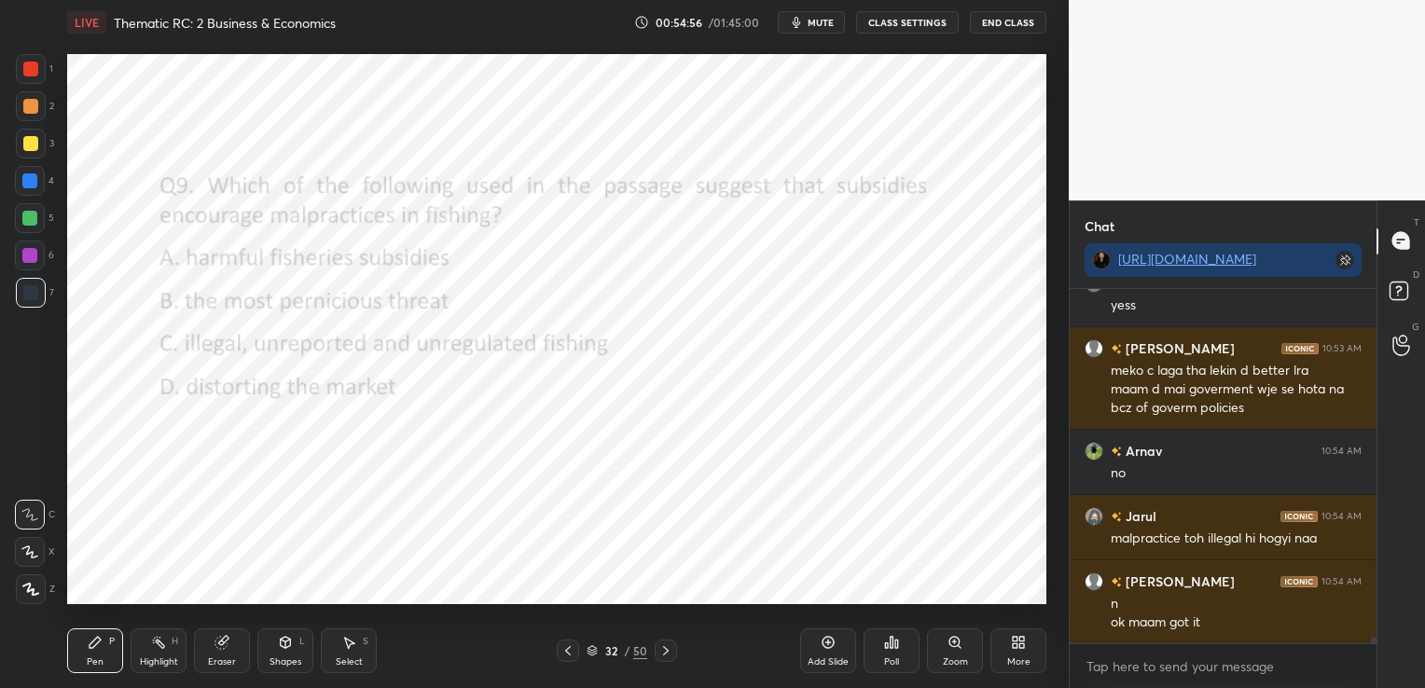
click at [666, 655] on icon at bounding box center [665, 650] width 15 height 15
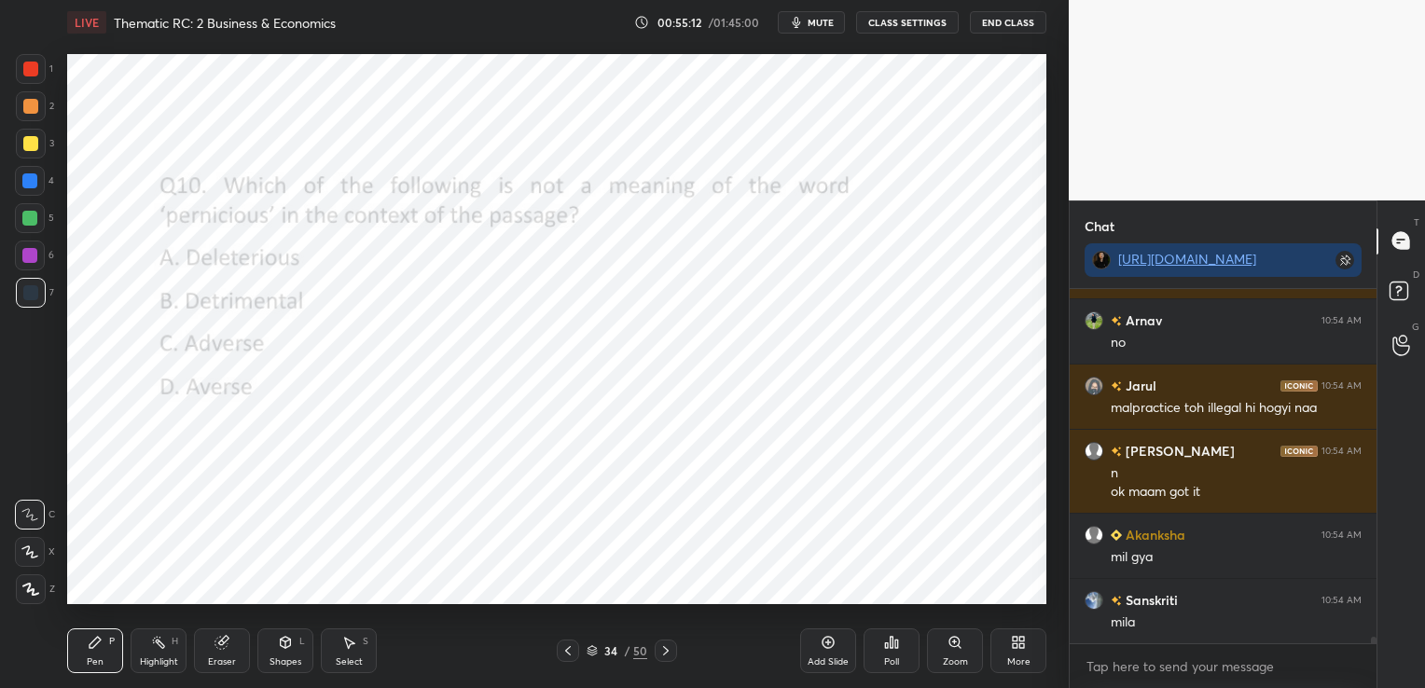
click at [559, 651] on div at bounding box center [568, 651] width 22 height 22
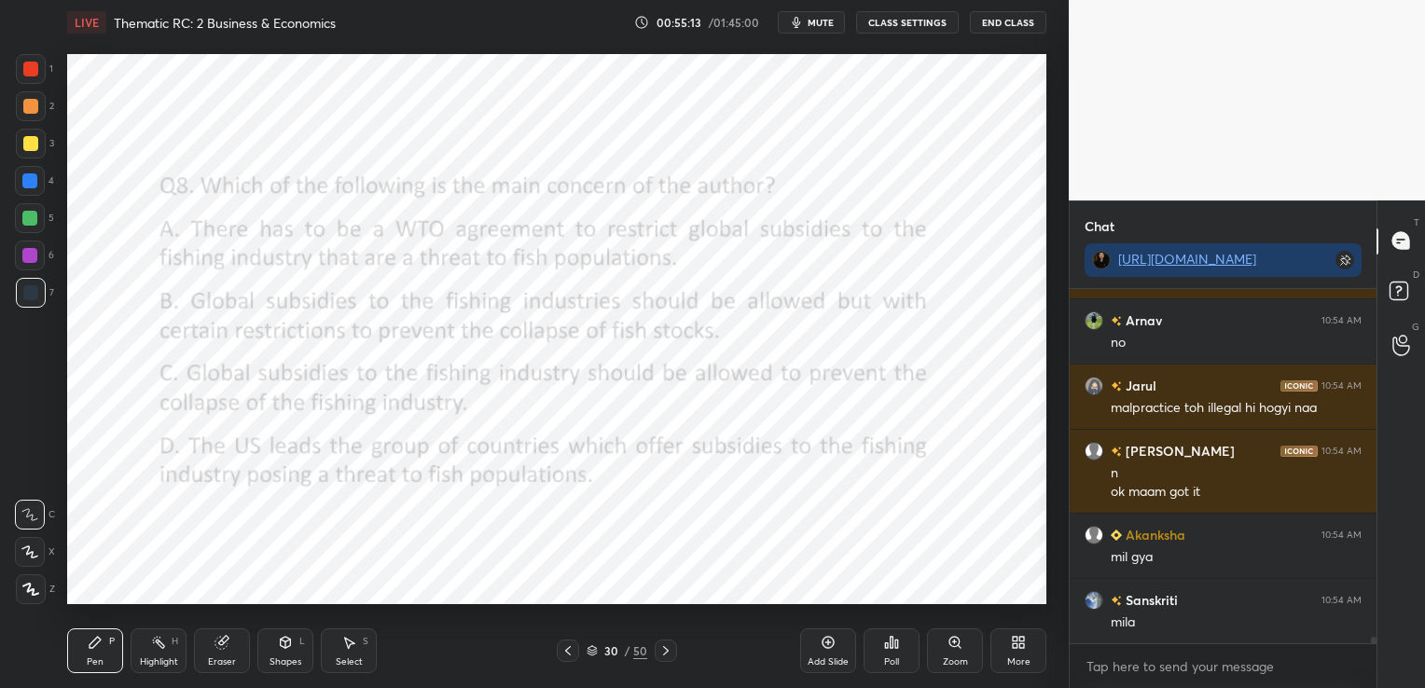
click at [559, 651] on div at bounding box center [568, 651] width 22 height 22
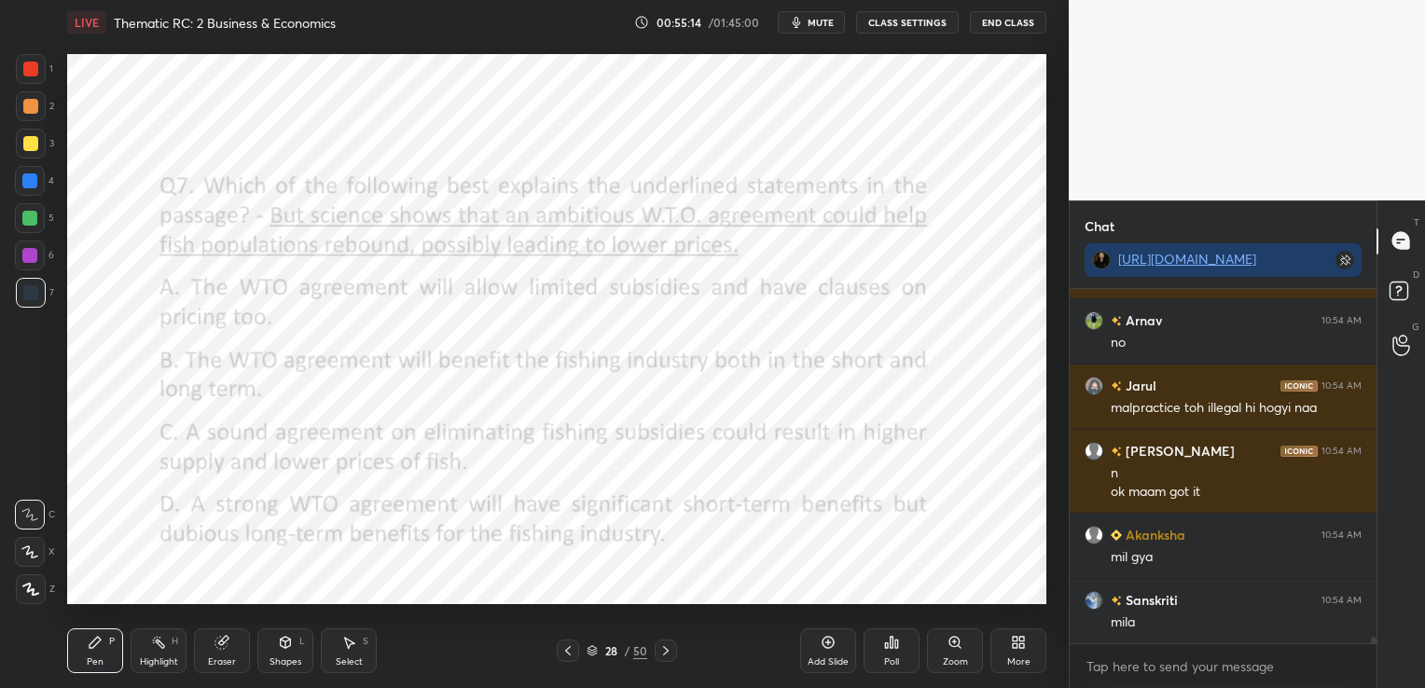
click at [559, 651] on div at bounding box center [568, 651] width 22 height 22
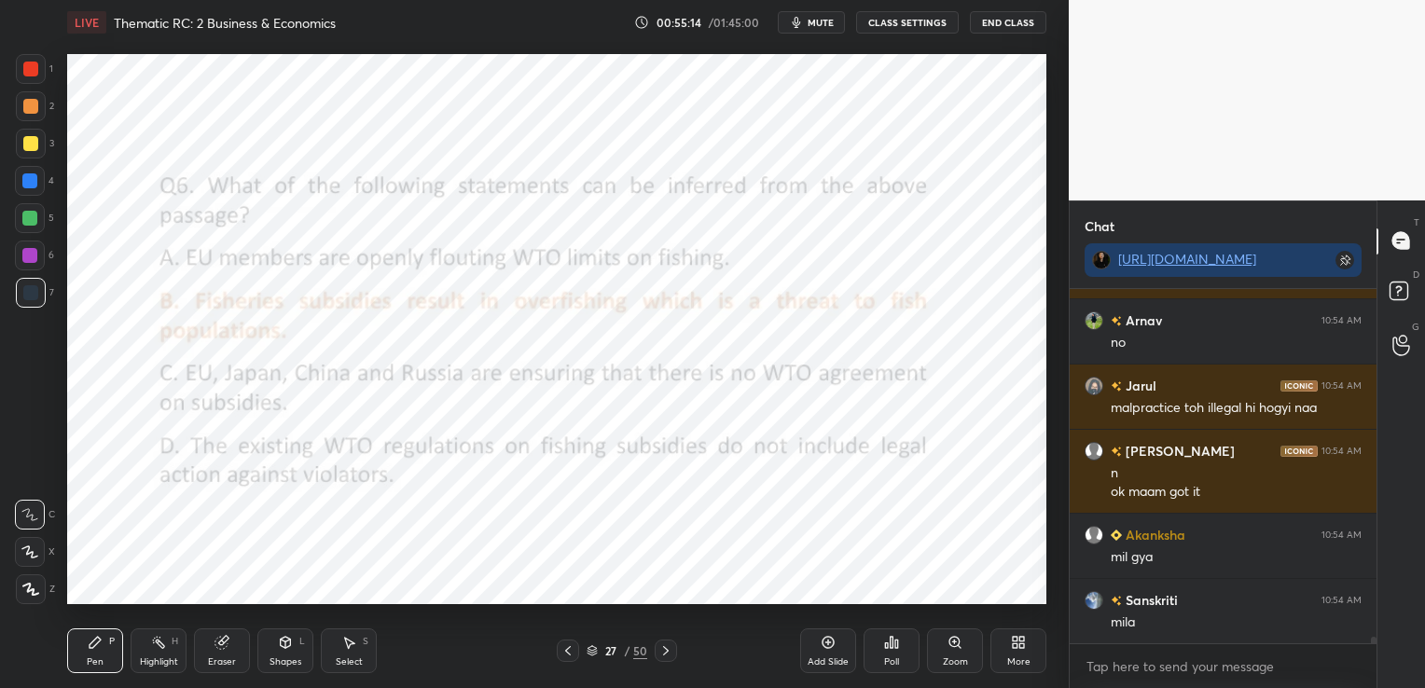
click at [559, 651] on div at bounding box center [568, 651] width 22 height 22
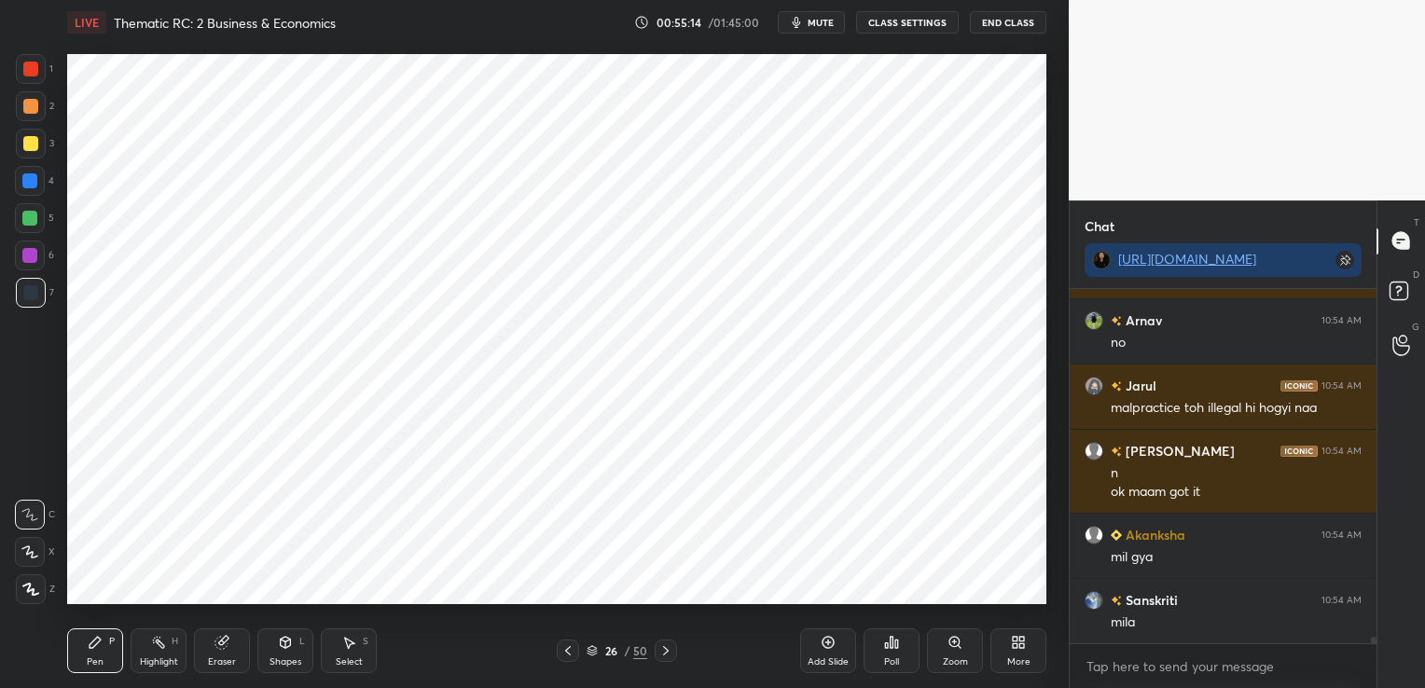
click at [559, 651] on div at bounding box center [568, 651] width 22 height 22
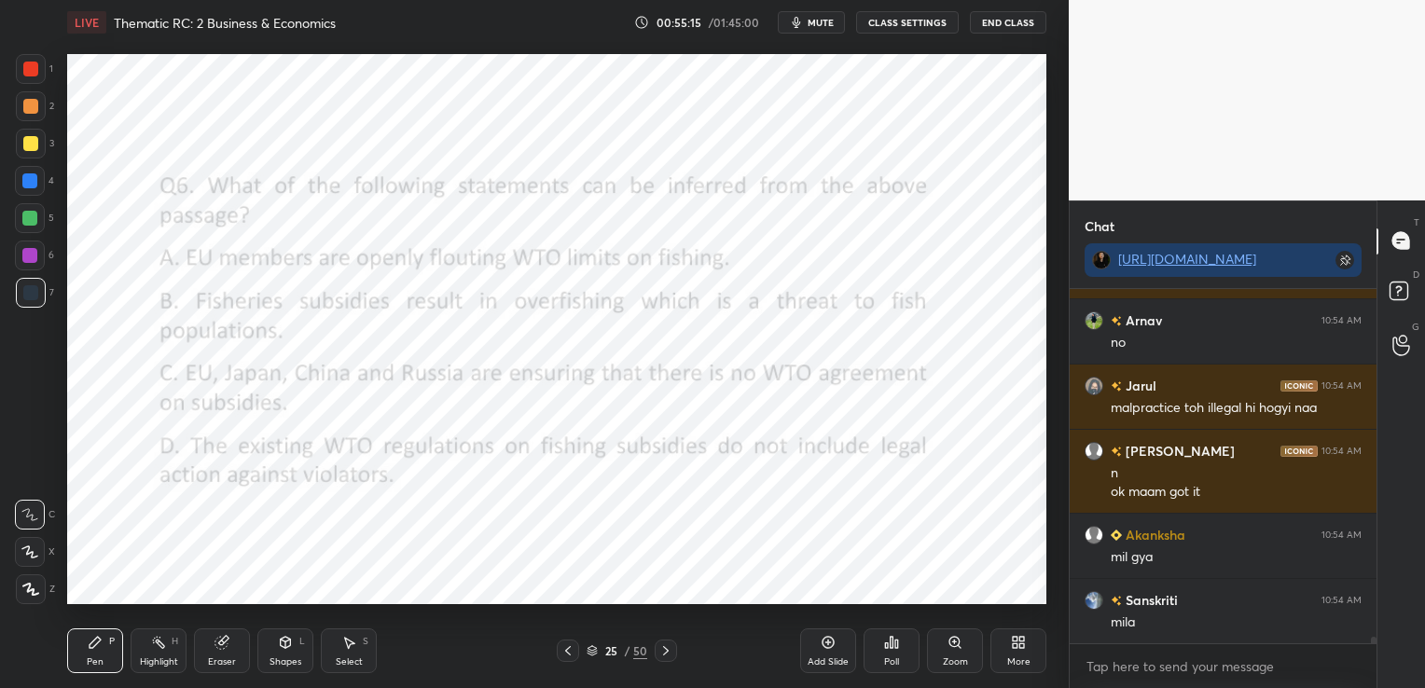
click at [559, 651] on div at bounding box center [568, 651] width 22 height 22
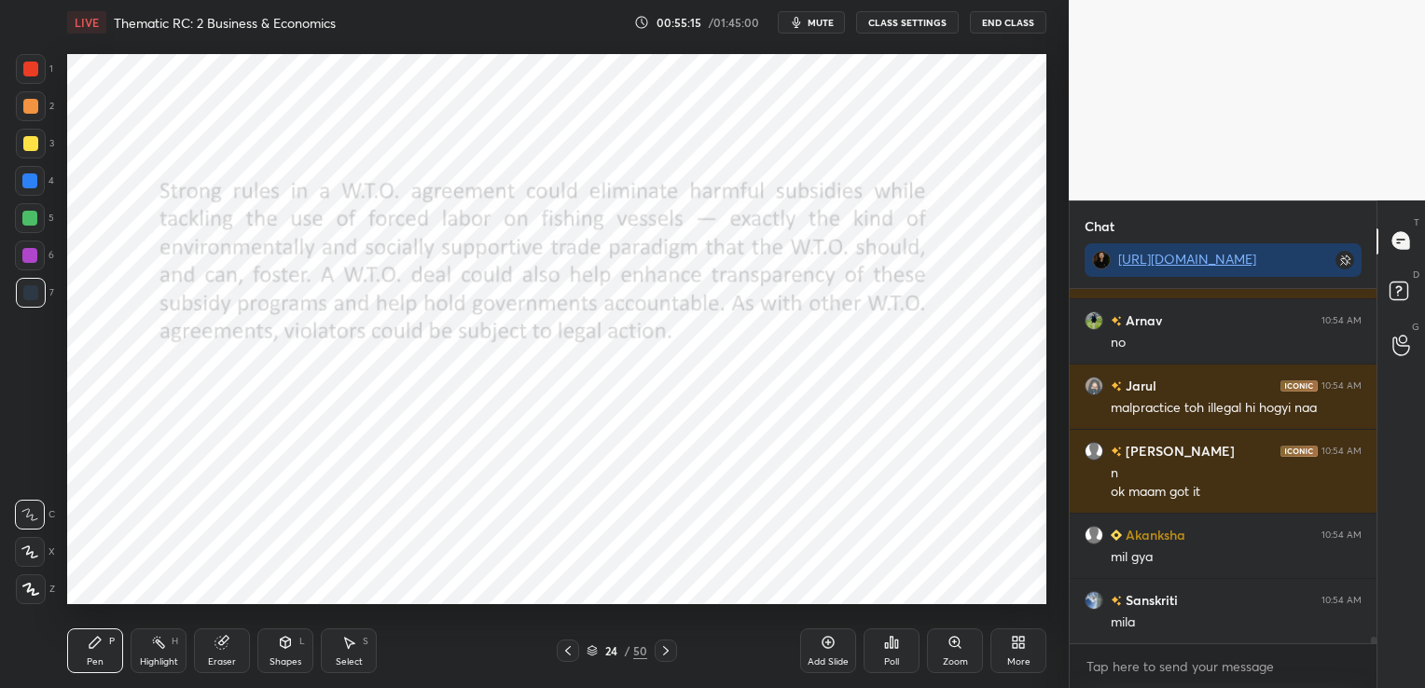
click at [559, 651] on div at bounding box center [568, 651] width 22 height 22
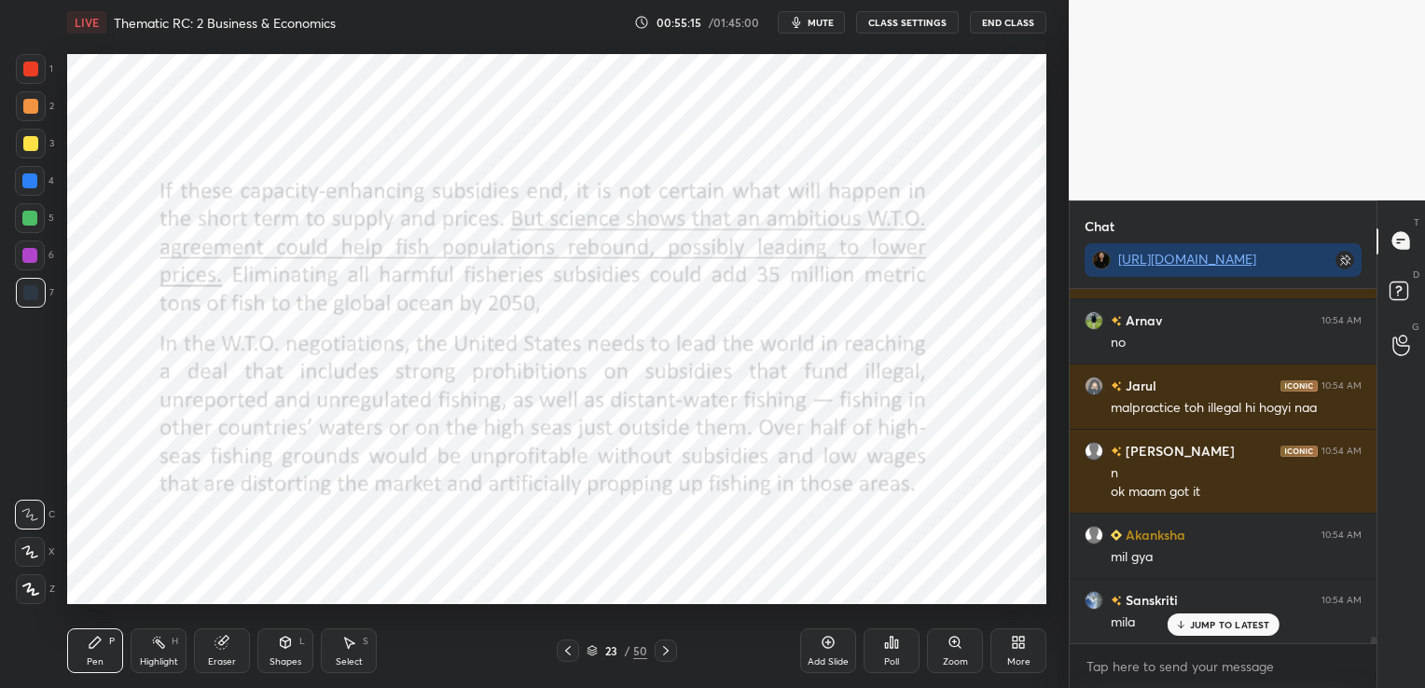
scroll to position [19285, 0]
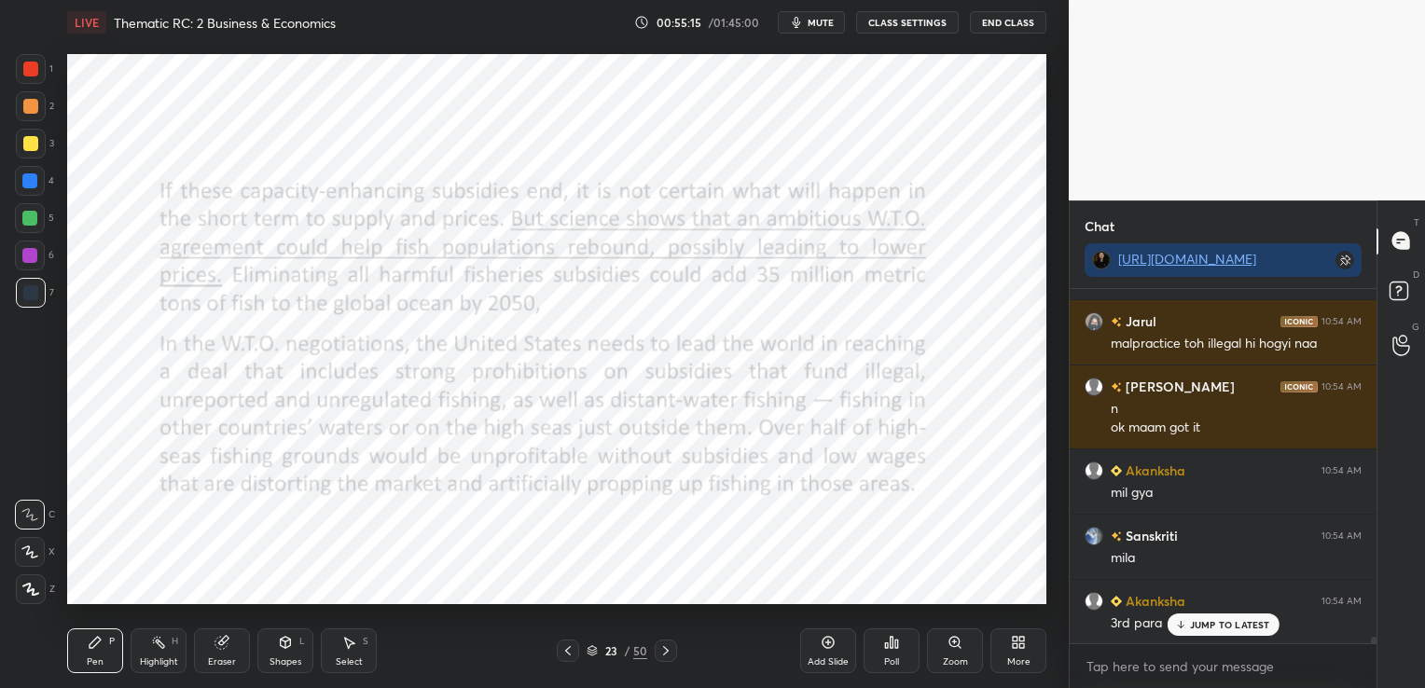
click at [559, 651] on div at bounding box center [568, 651] width 22 height 22
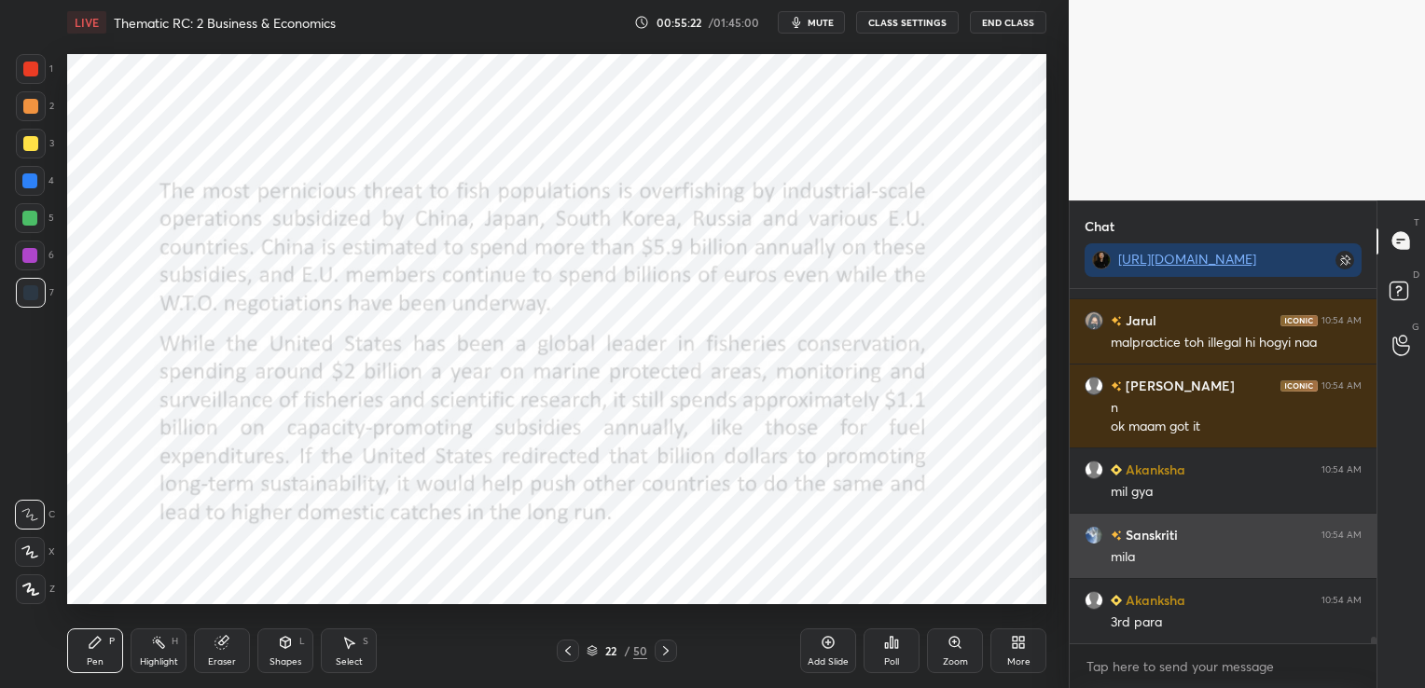
scroll to position [19351, 0]
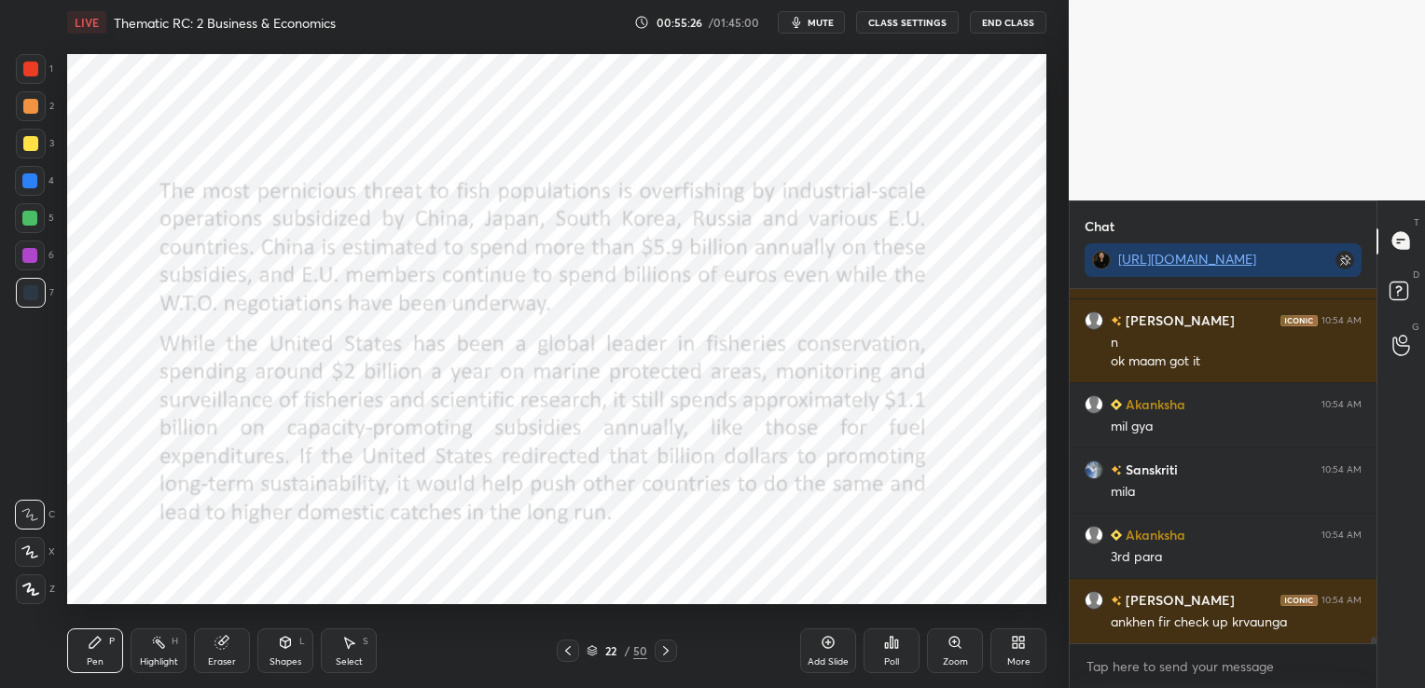
click at [665, 651] on icon at bounding box center [665, 650] width 15 height 15
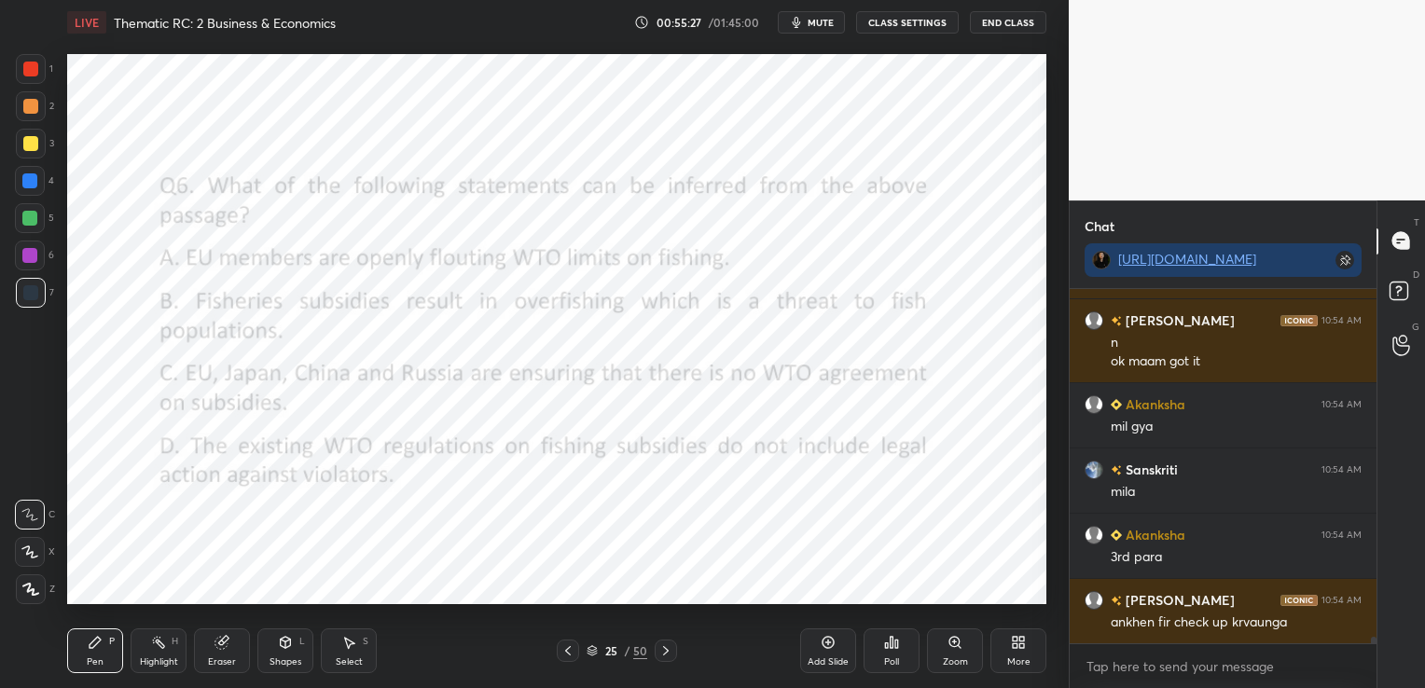
click at [665, 651] on icon at bounding box center [665, 650] width 15 height 15
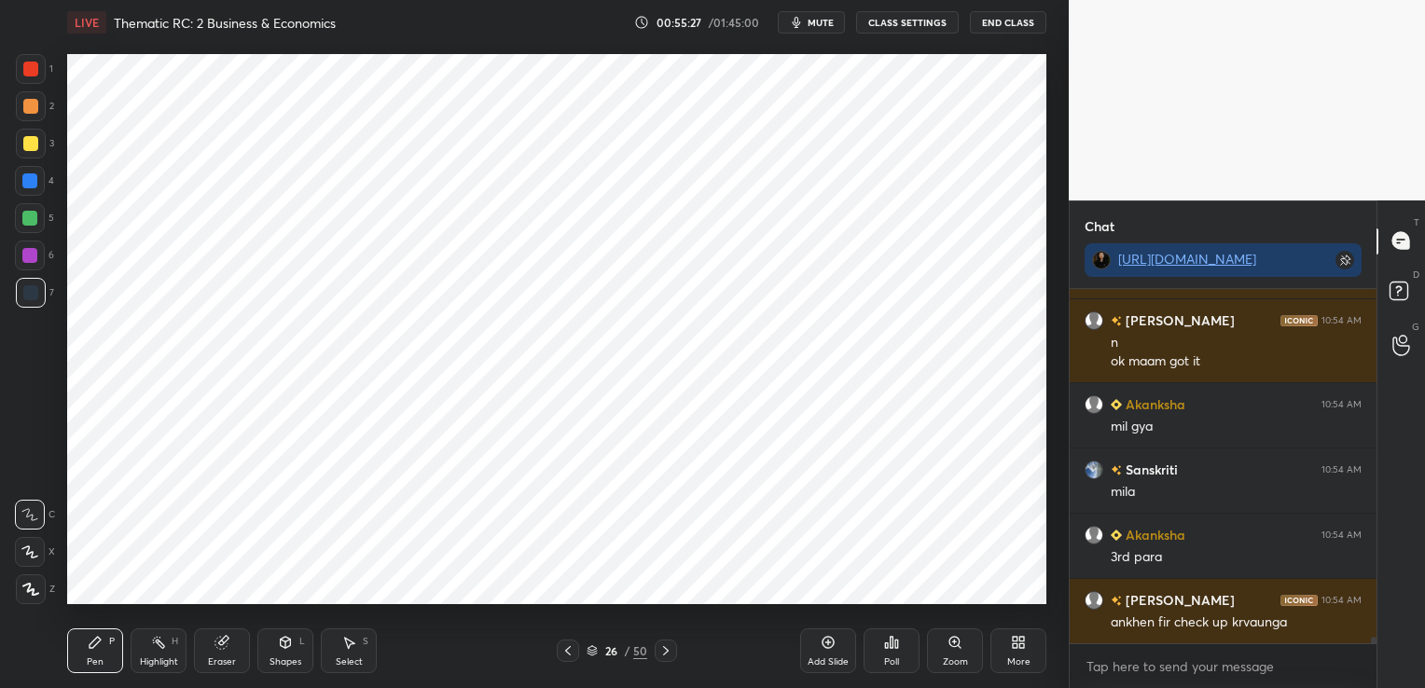
click at [665, 651] on icon at bounding box center [665, 650] width 15 height 15
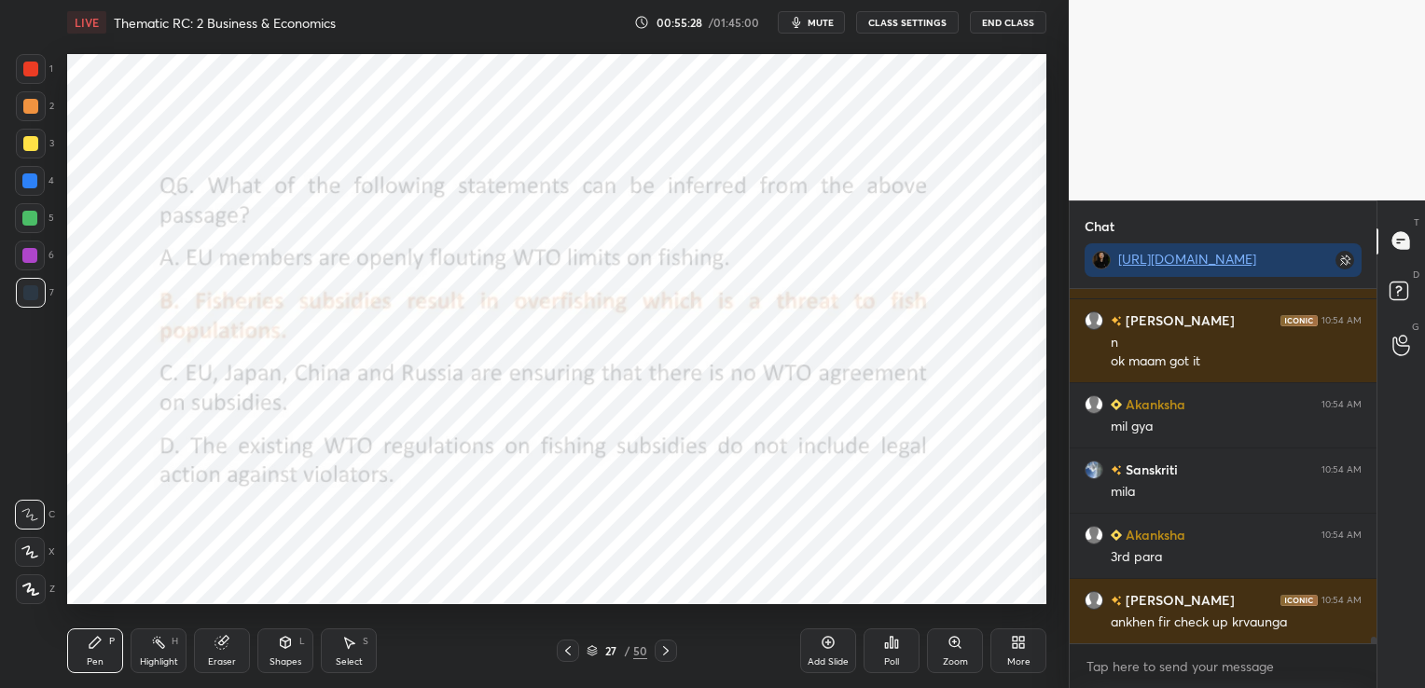
click at [665, 651] on icon at bounding box center [665, 650] width 15 height 15
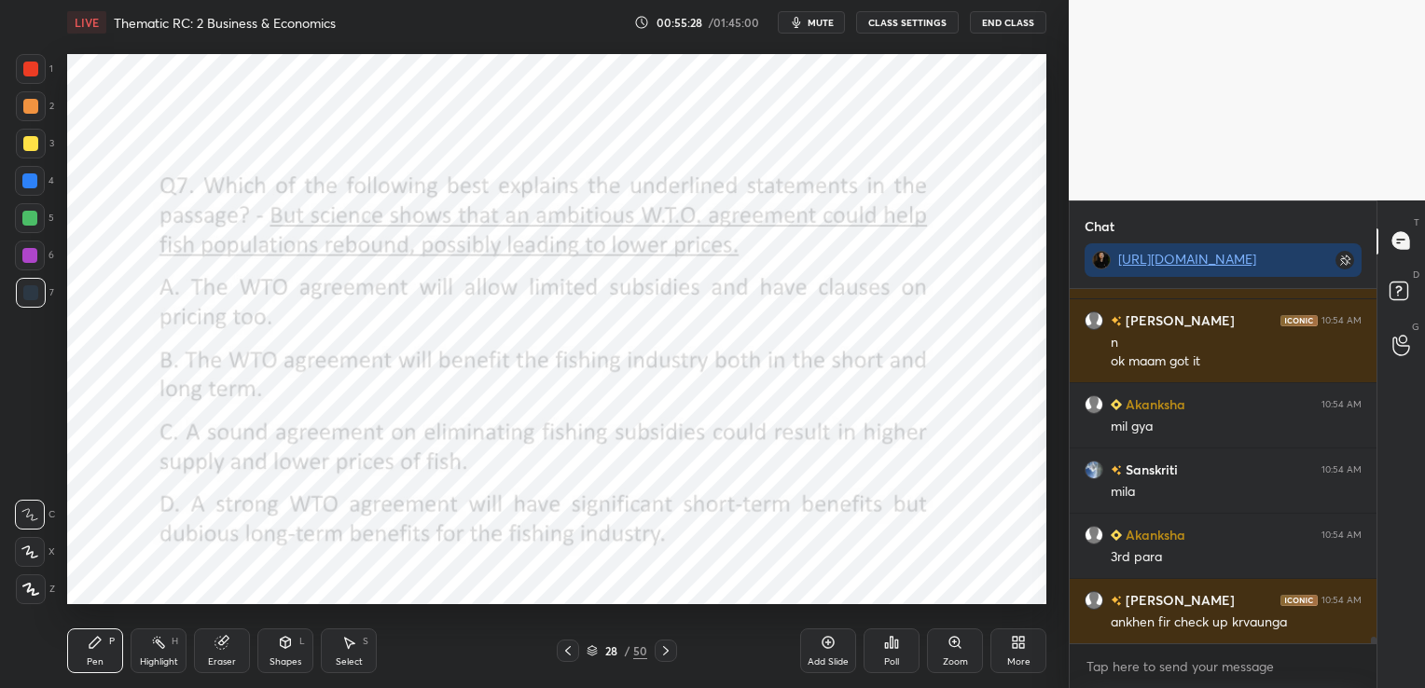
click at [665, 651] on icon at bounding box center [665, 650] width 15 height 15
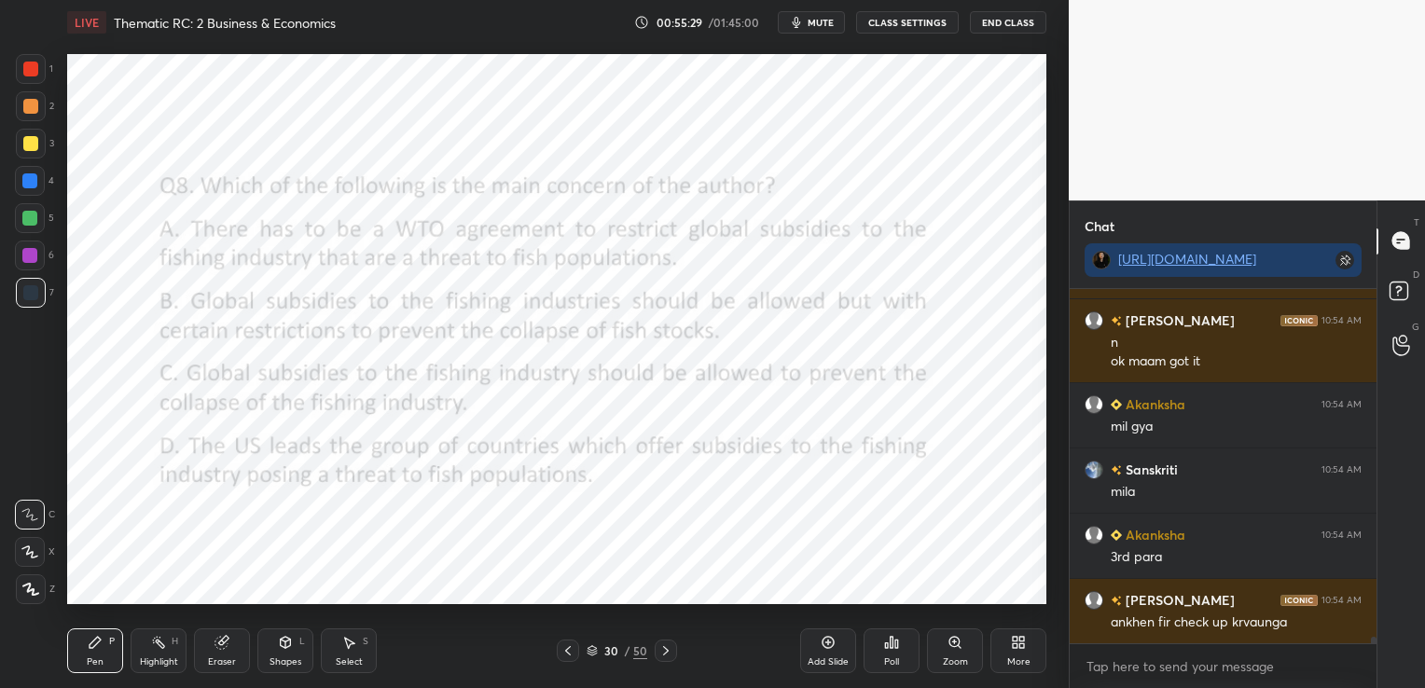
click at [665, 651] on icon at bounding box center [665, 650] width 15 height 15
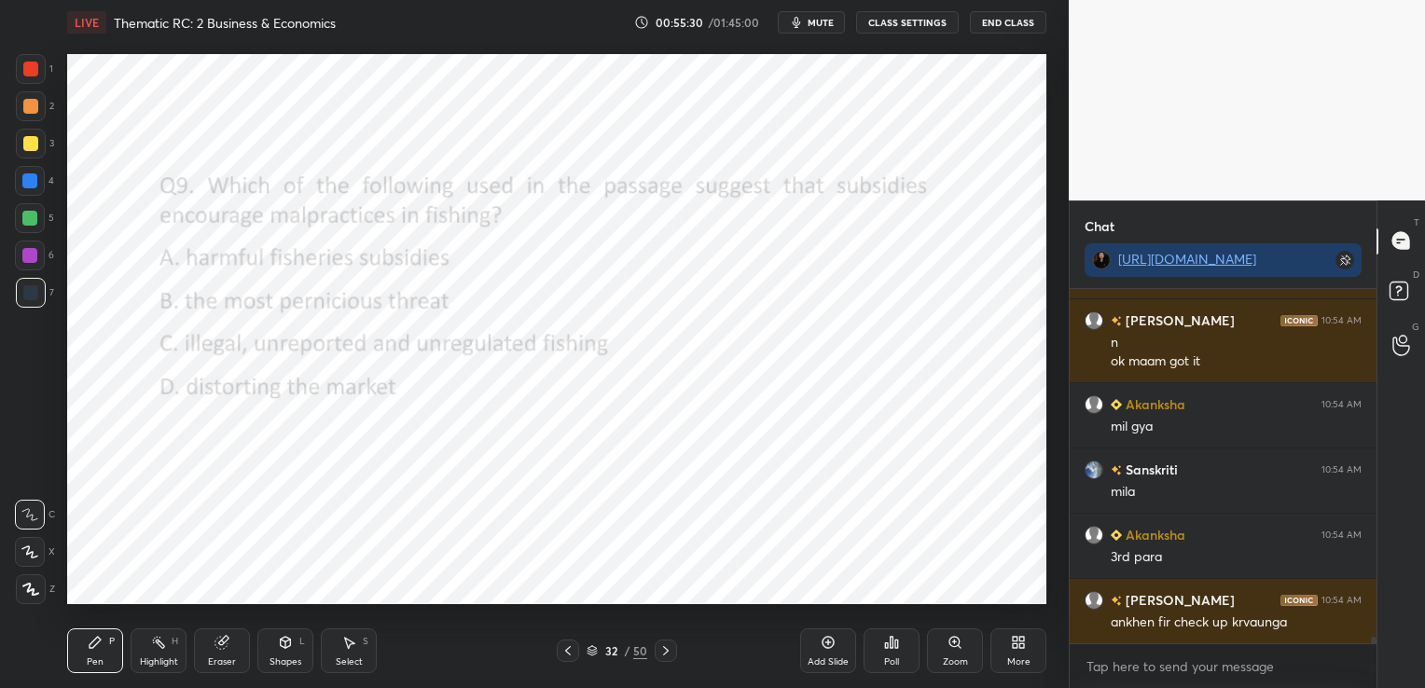
click at [665, 651] on icon at bounding box center [665, 650] width 15 height 15
click at [877, 650] on div "Poll" at bounding box center [891, 650] width 56 height 45
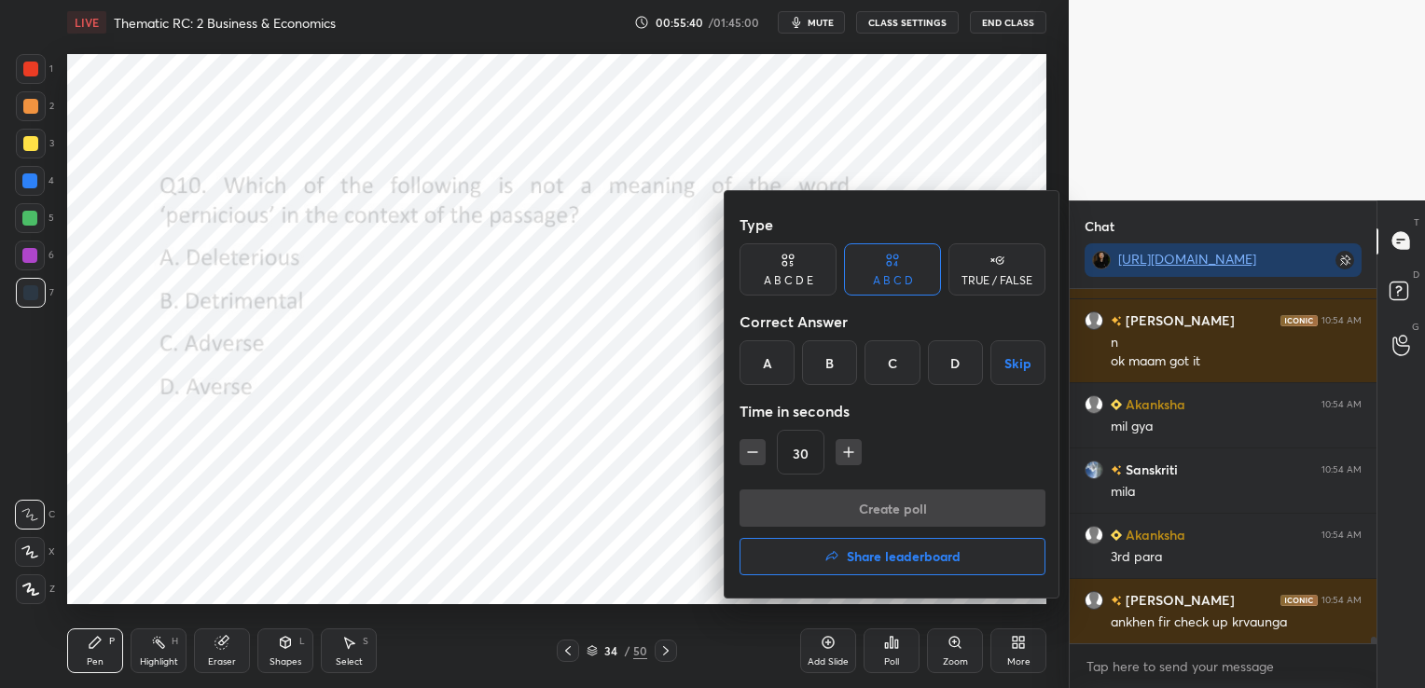
click at [958, 342] on div "D" at bounding box center [955, 362] width 55 height 45
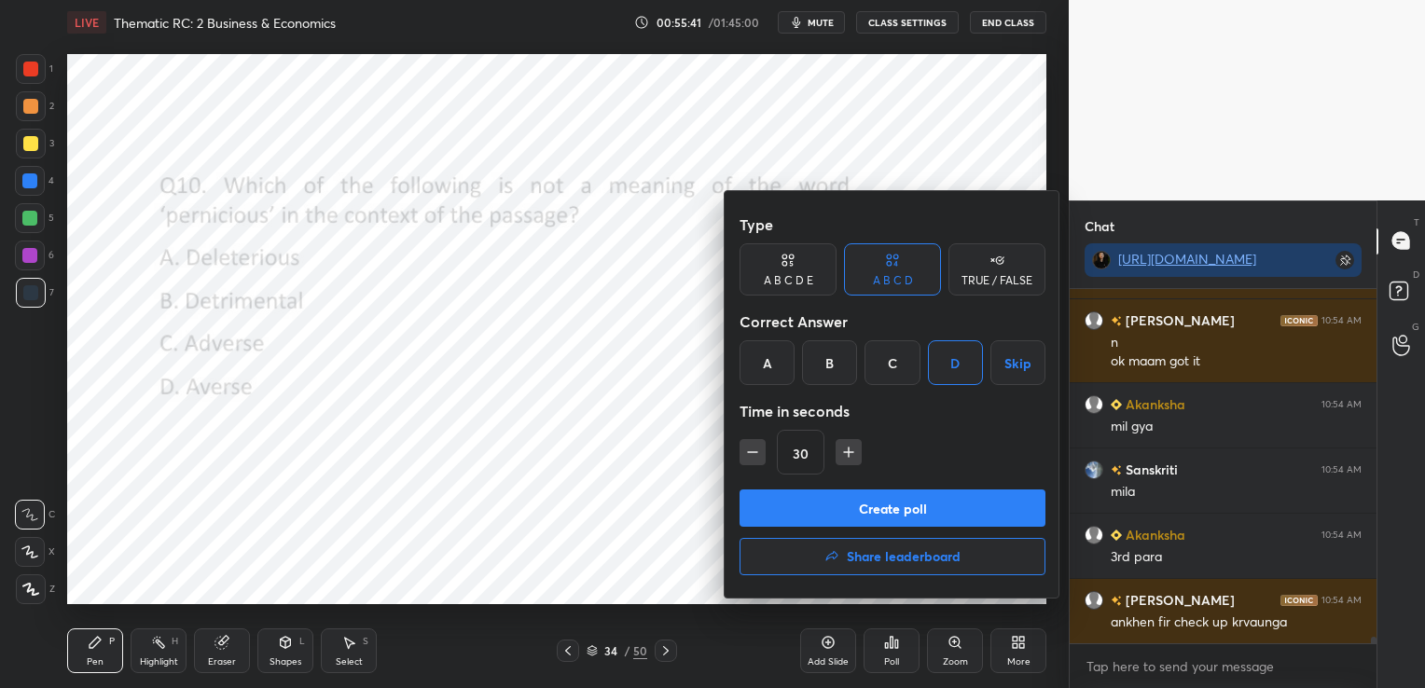
click at [915, 514] on button "Create poll" at bounding box center [892, 507] width 306 height 37
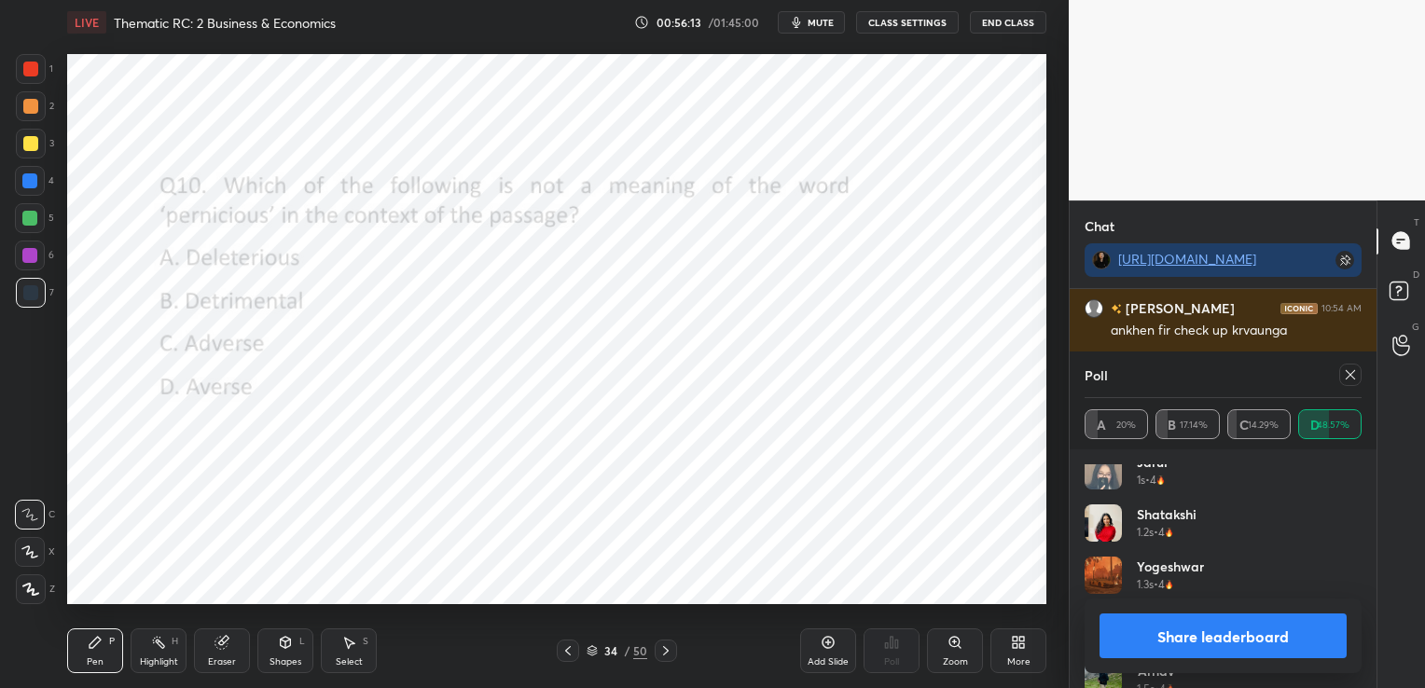
scroll to position [373, 0]
click at [1350, 373] on icon at bounding box center [1350, 374] width 15 height 15
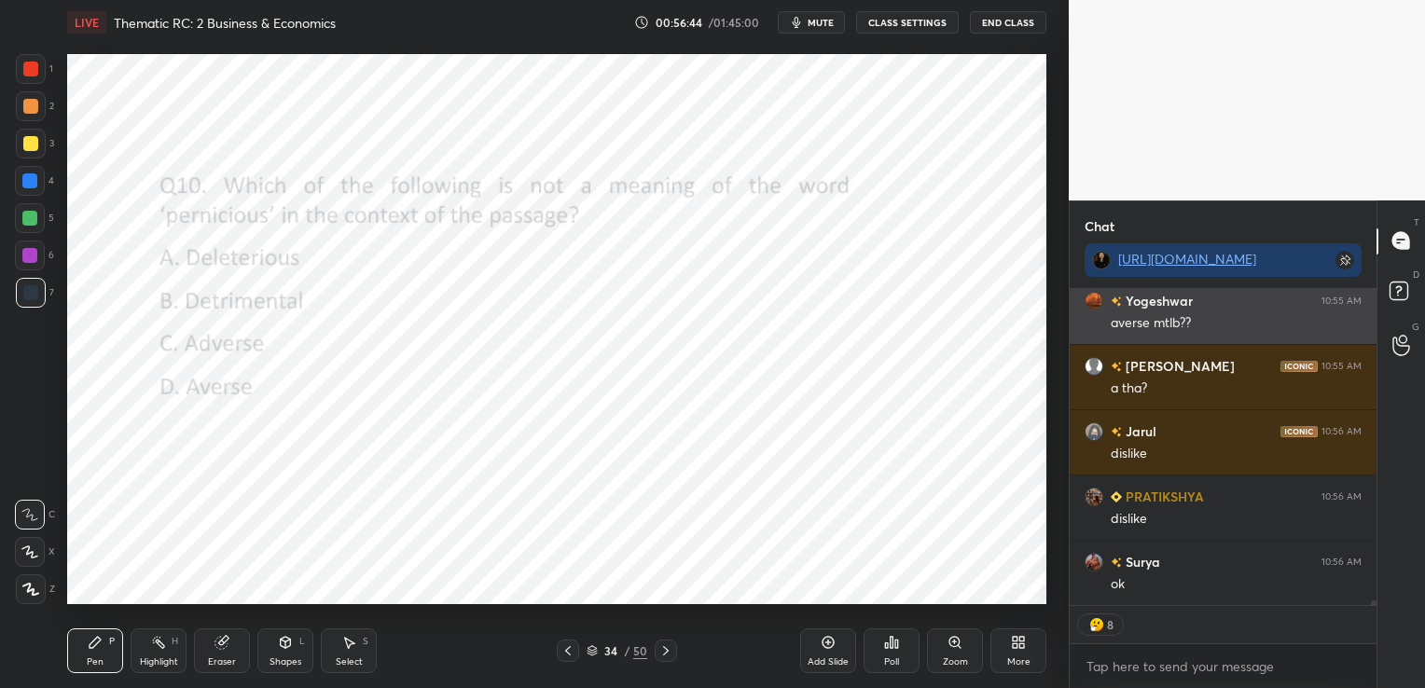
scroll to position [19911, 0]
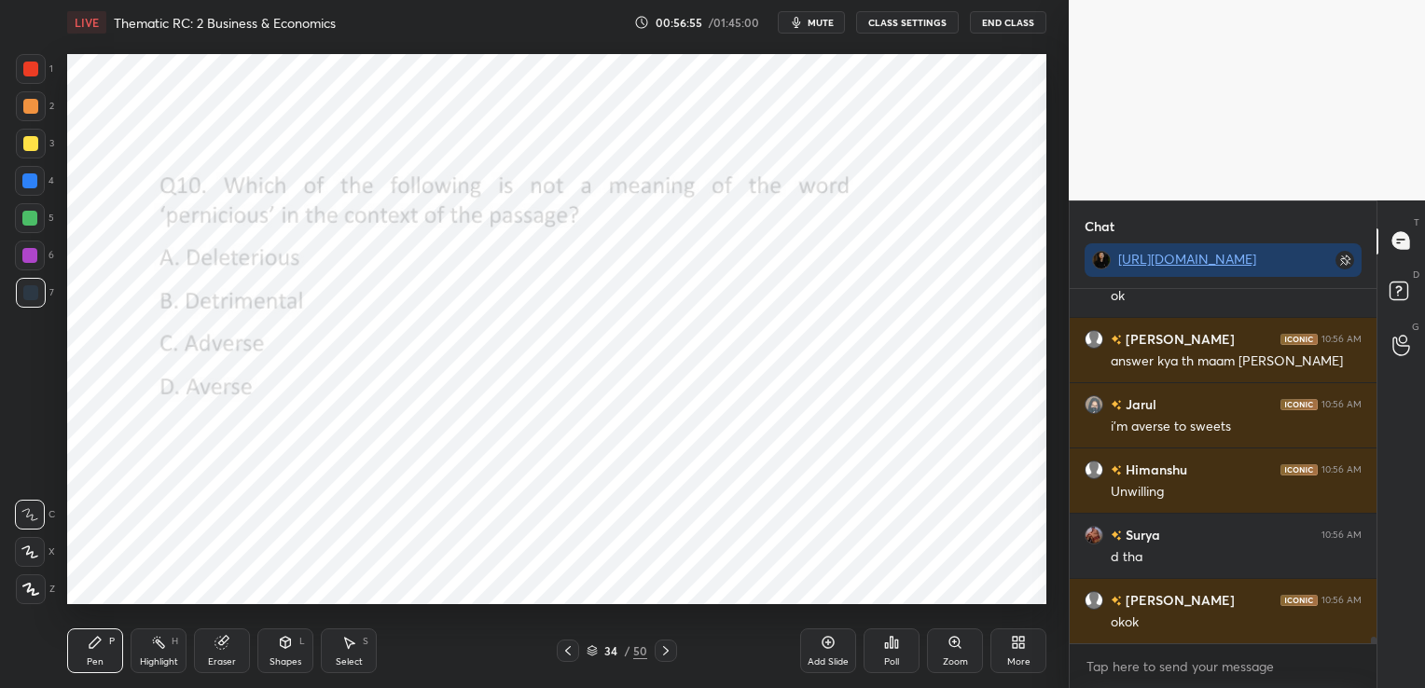
click at [664, 647] on icon at bounding box center [666, 650] width 6 height 9
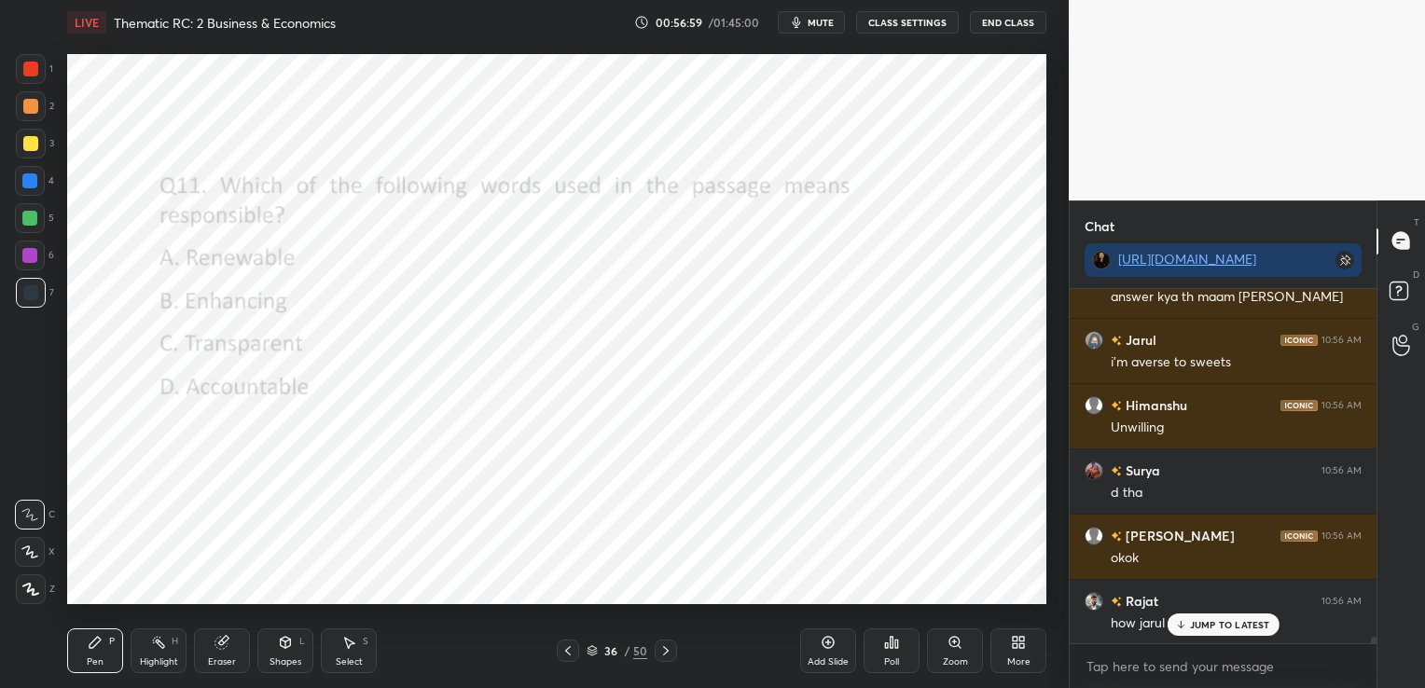
click at [887, 647] on icon at bounding box center [886, 645] width 3 height 5
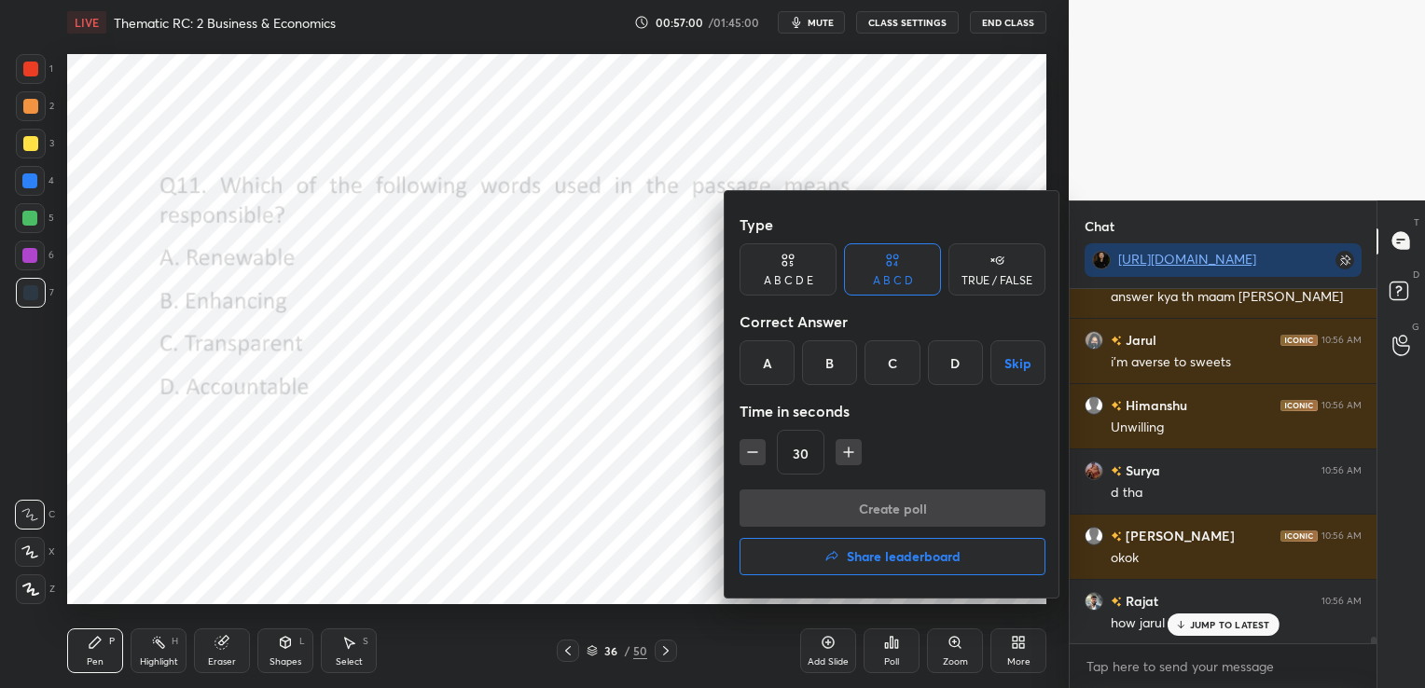
click at [954, 360] on div "D" at bounding box center [955, 362] width 55 height 45
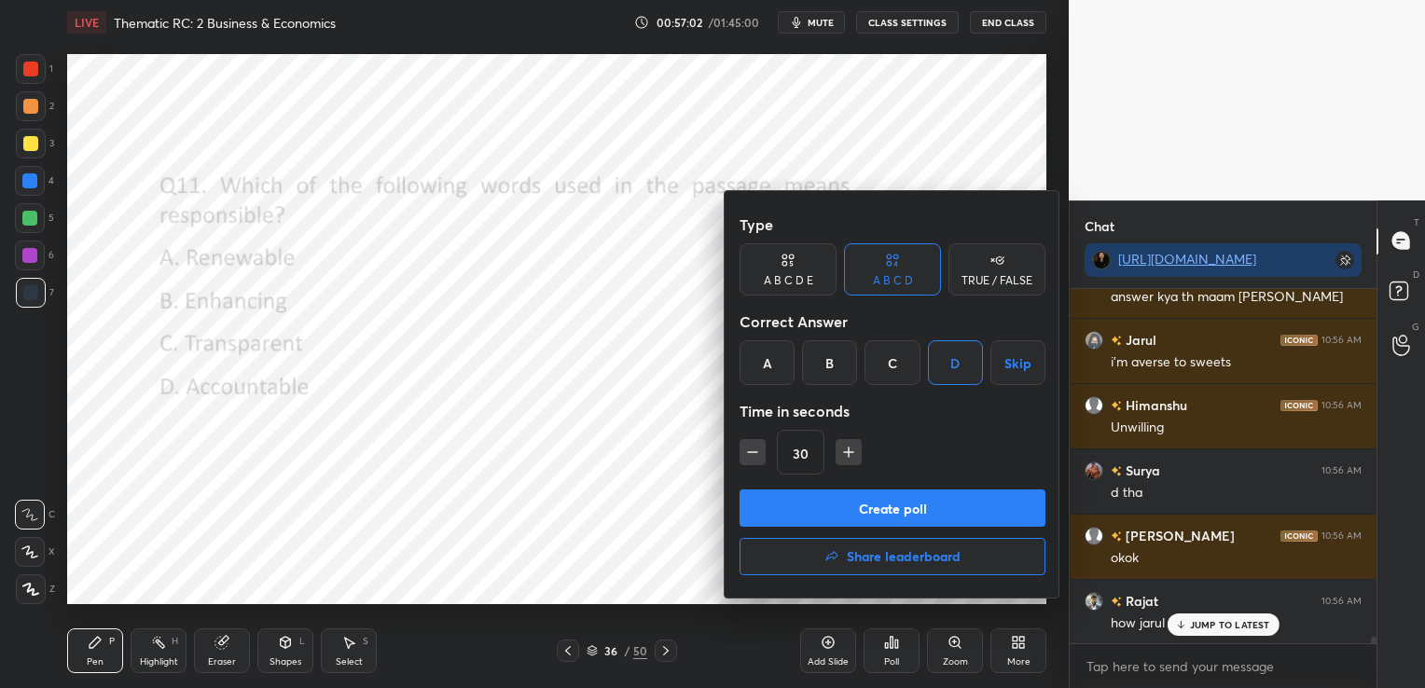
click at [890, 516] on button "Create poll" at bounding box center [892, 507] width 306 height 37
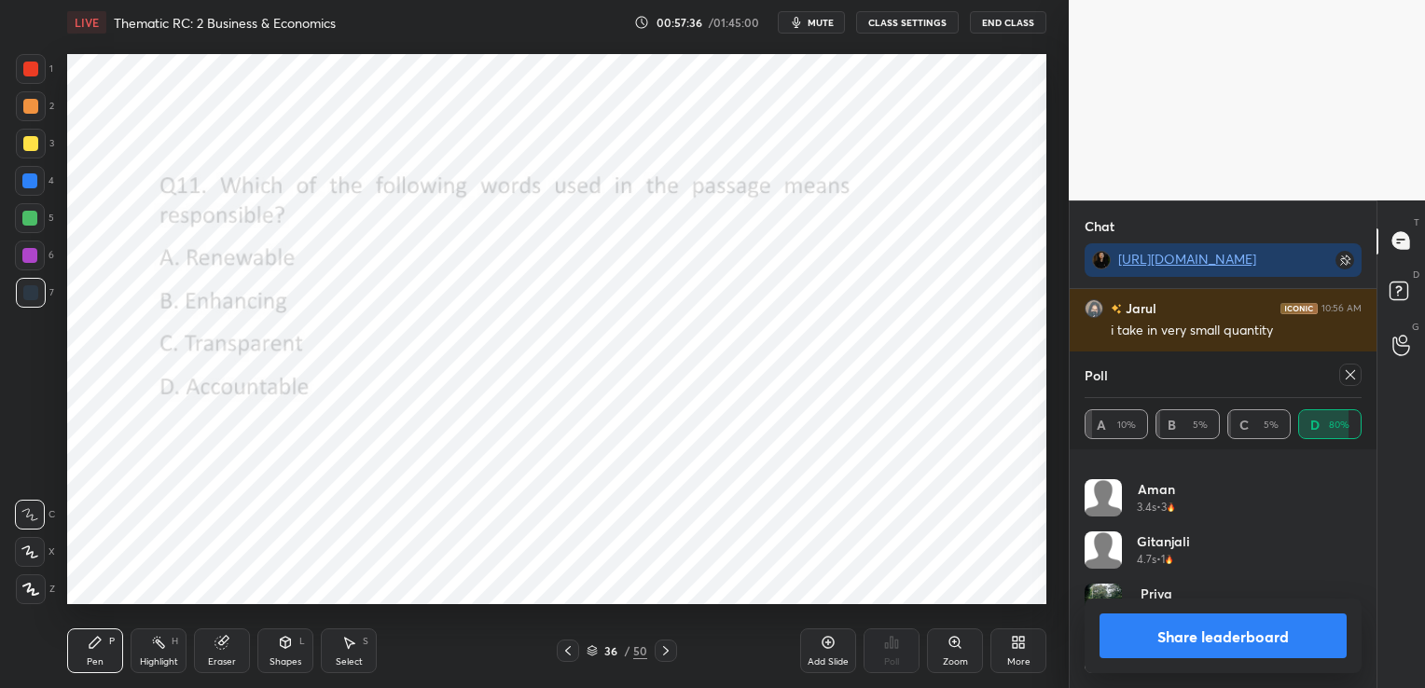
click at [1345, 376] on icon at bounding box center [1350, 374] width 15 height 15
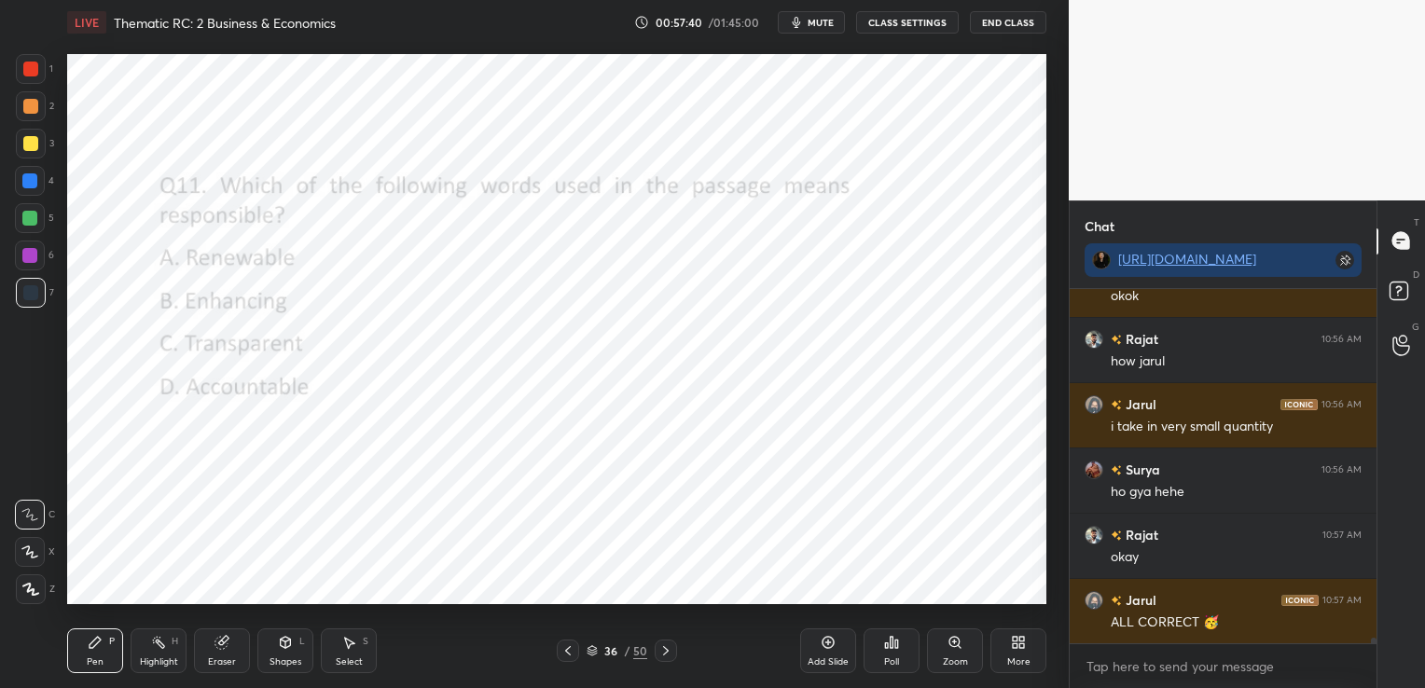
click at [886, 650] on icon at bounding box center [891, 642] width 15 height 15
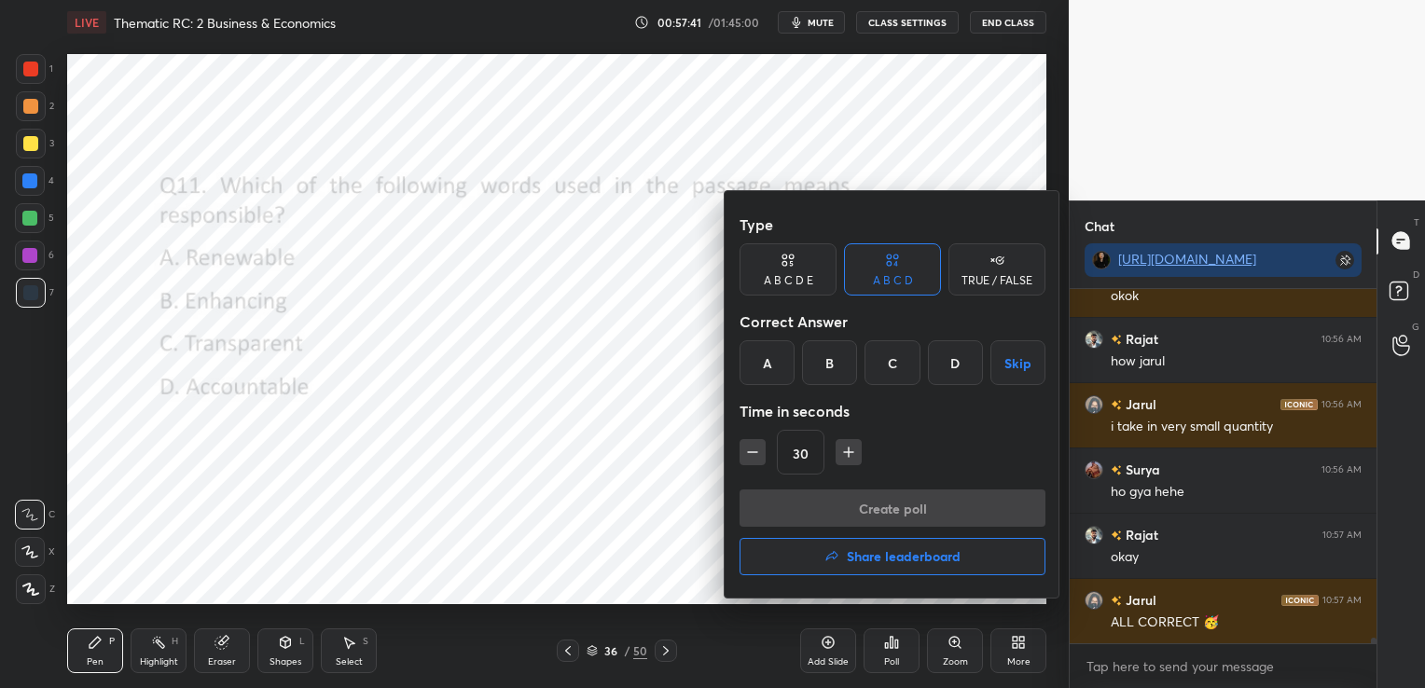
click at [890, 552] on h4 "Share leaderboard" at bounding box center [904, 556] width 114 height 13
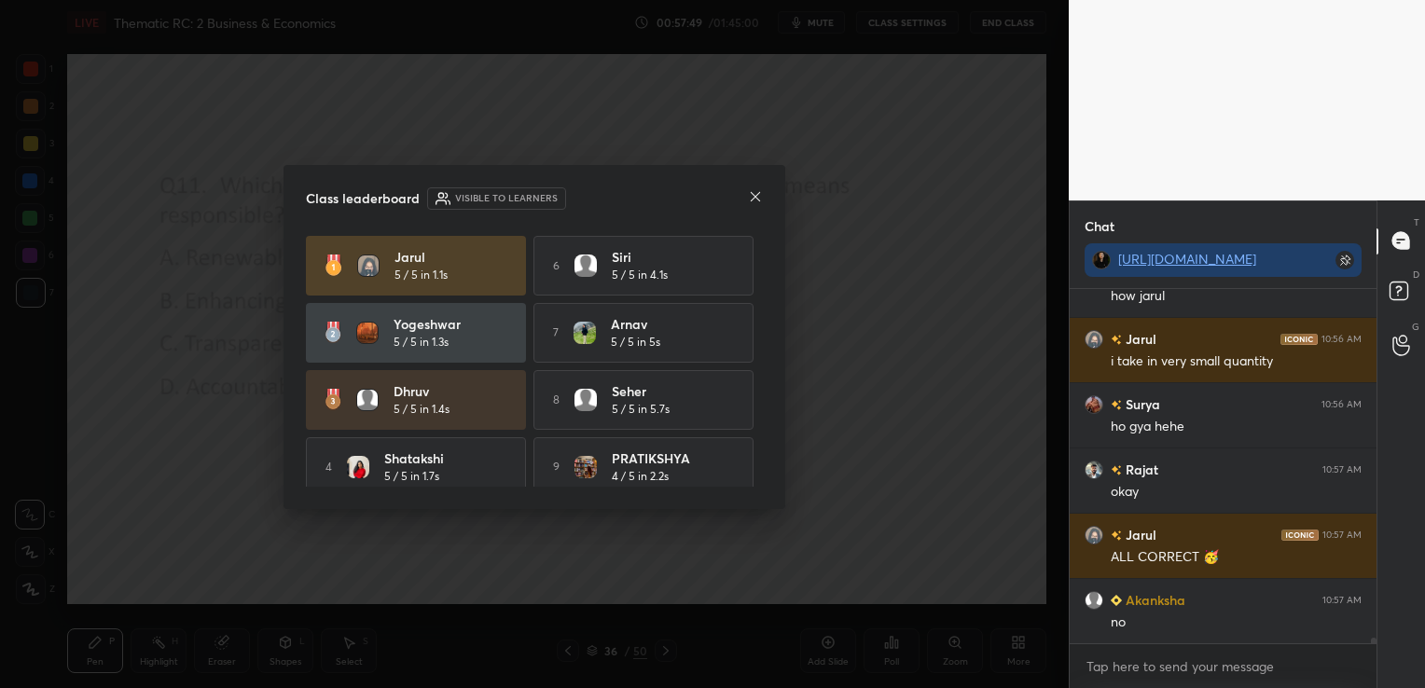
click at [753, 201] on icon at bounding box center [755, 196] width 15 height 15
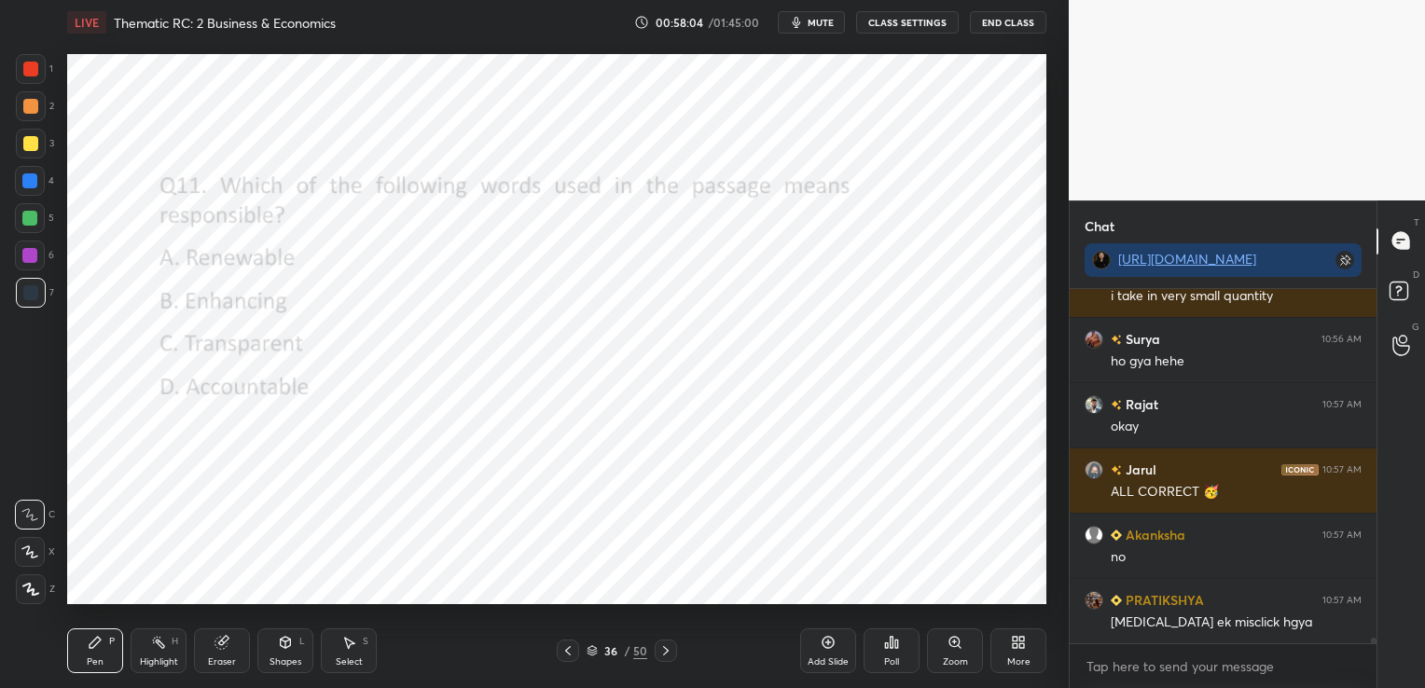
click at [665, 652] on icon at bounding box center [665, 650] width 15 height 15
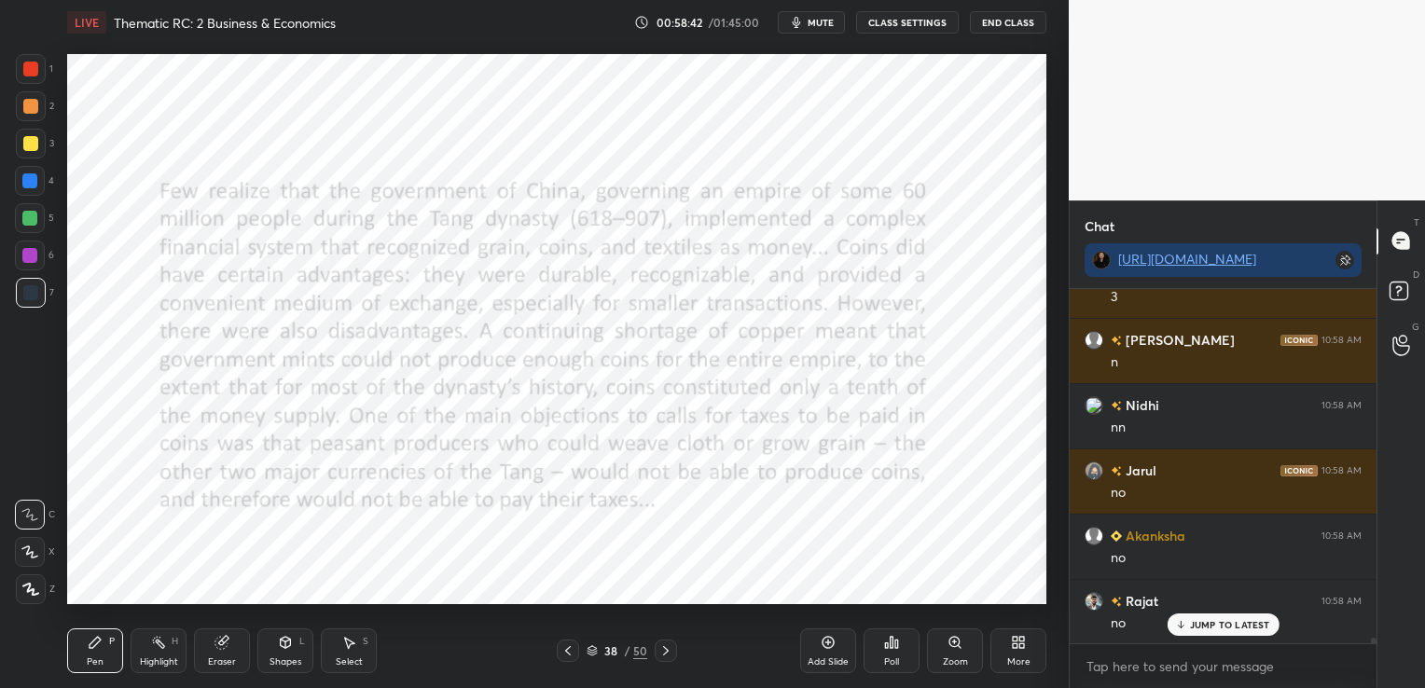
scroll to position [21505, 0]
click at [919, 22] on button "CLASS SETTINGS" at bounding box center [907, 22] width 103 height 22
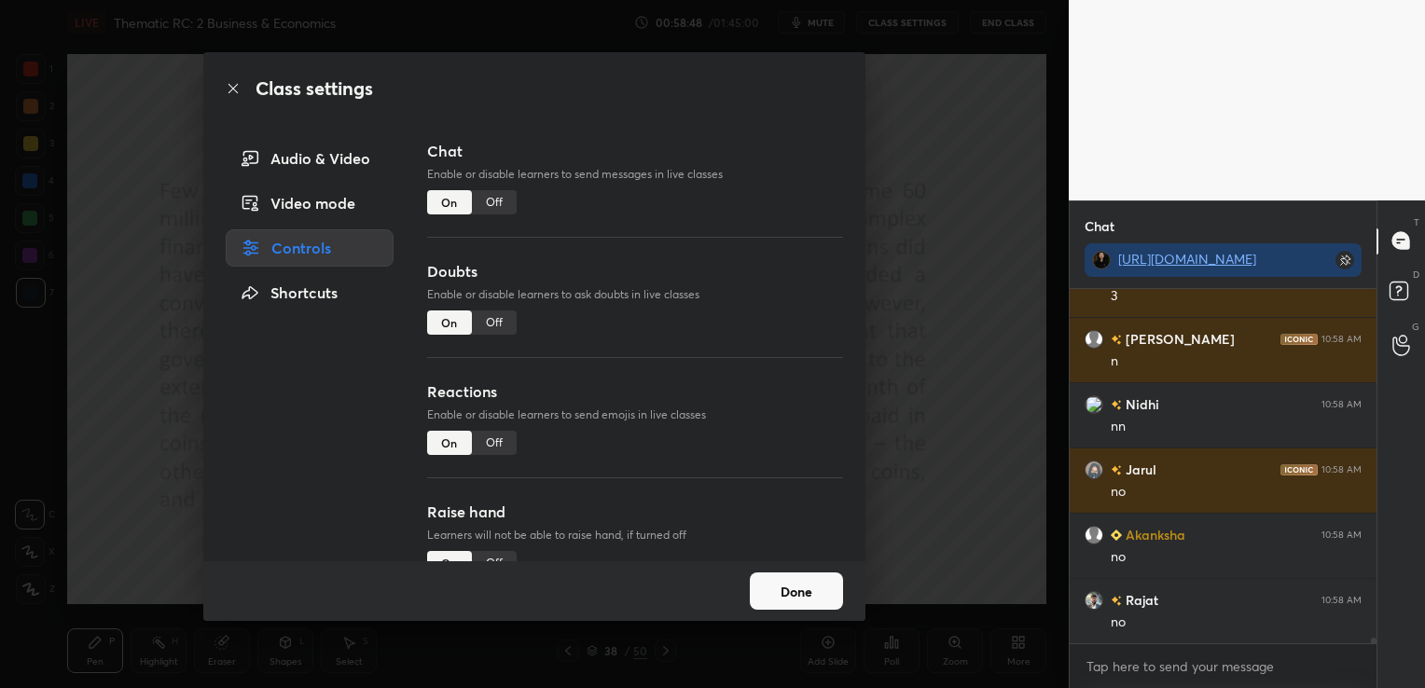
click at [822, 593] on button "Done" at bounding box center [796, 590] width 93 height 37
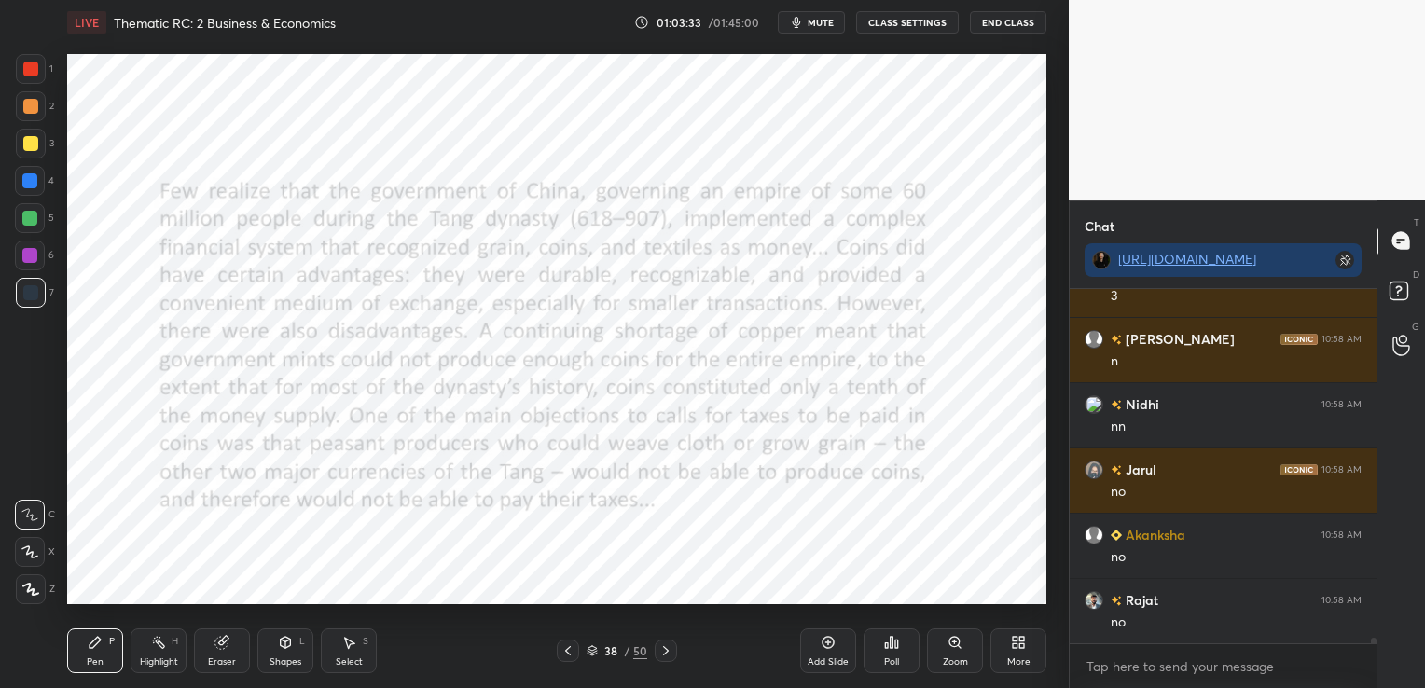
click at [817, 17] on span "mute" at bounding box center [820, 22] width 26 height 13
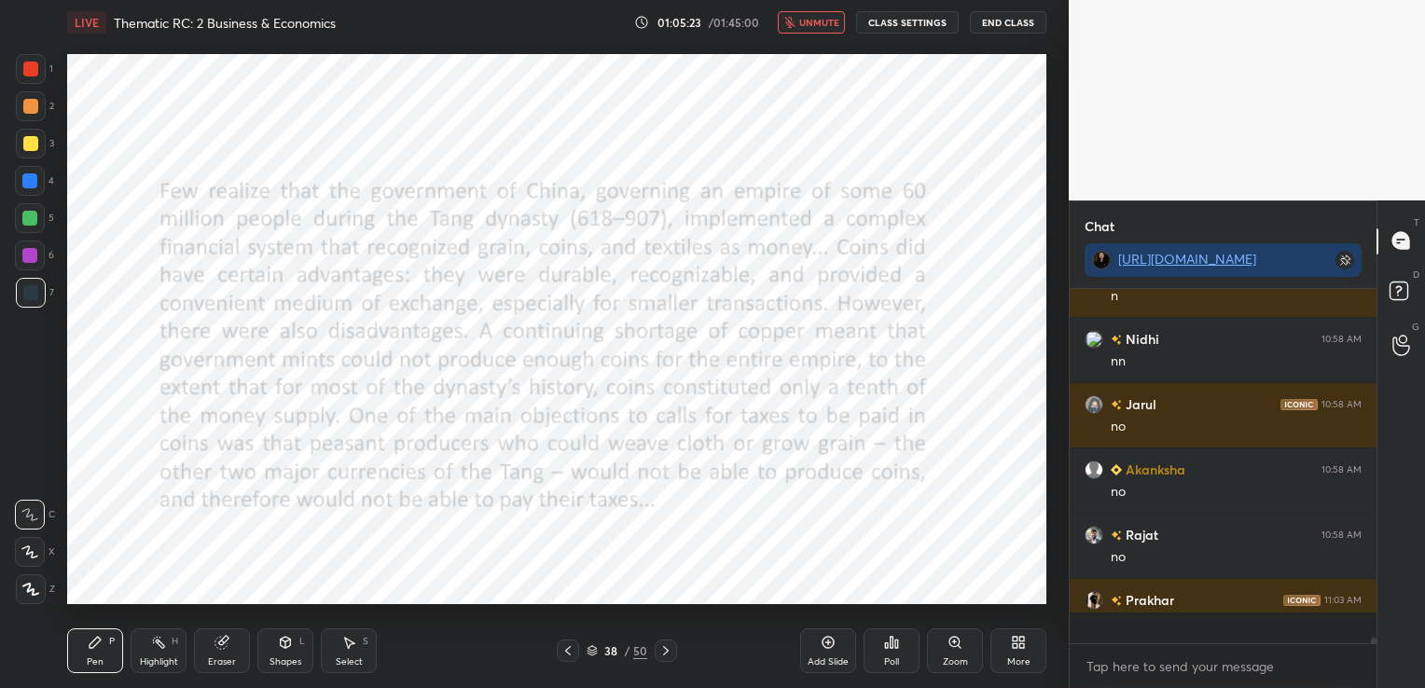
scroll to position [21570, 0]
click at [664, 645] on icon at bounding box center [665, 650] width 15 height 15
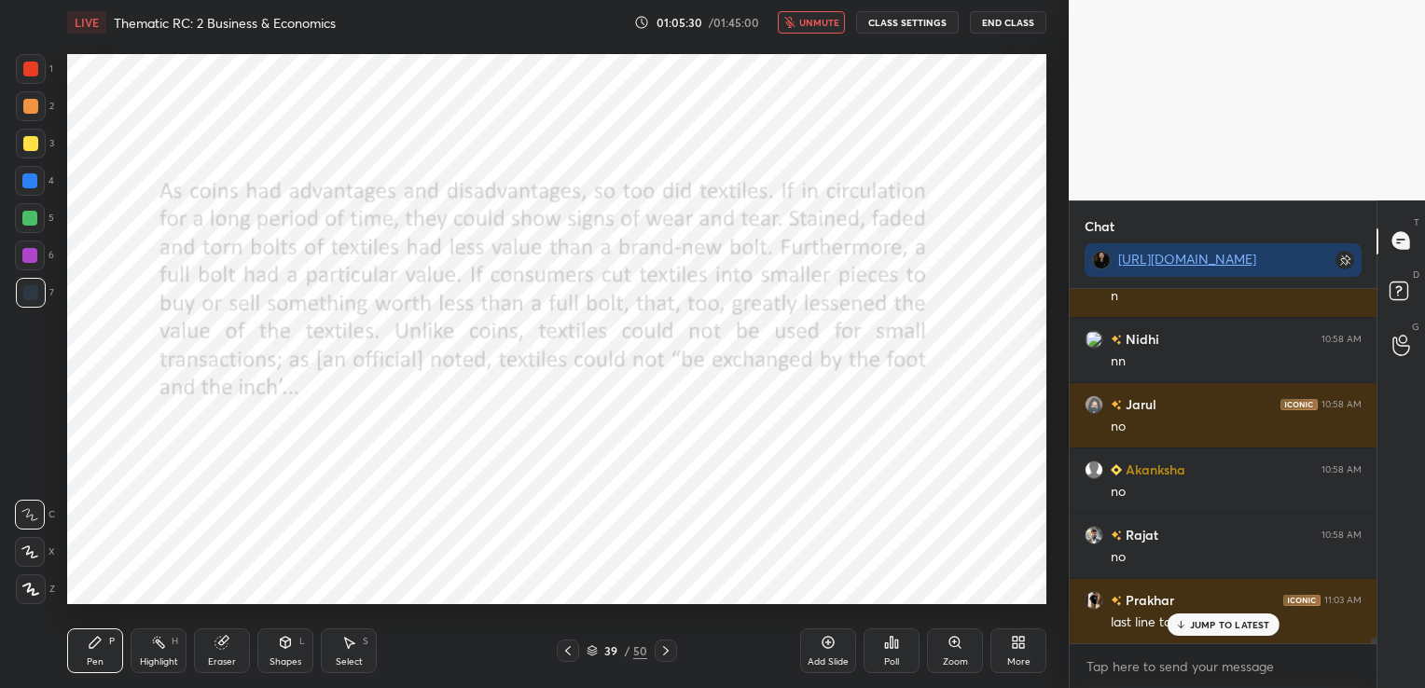
scroll to position [21634, 0]
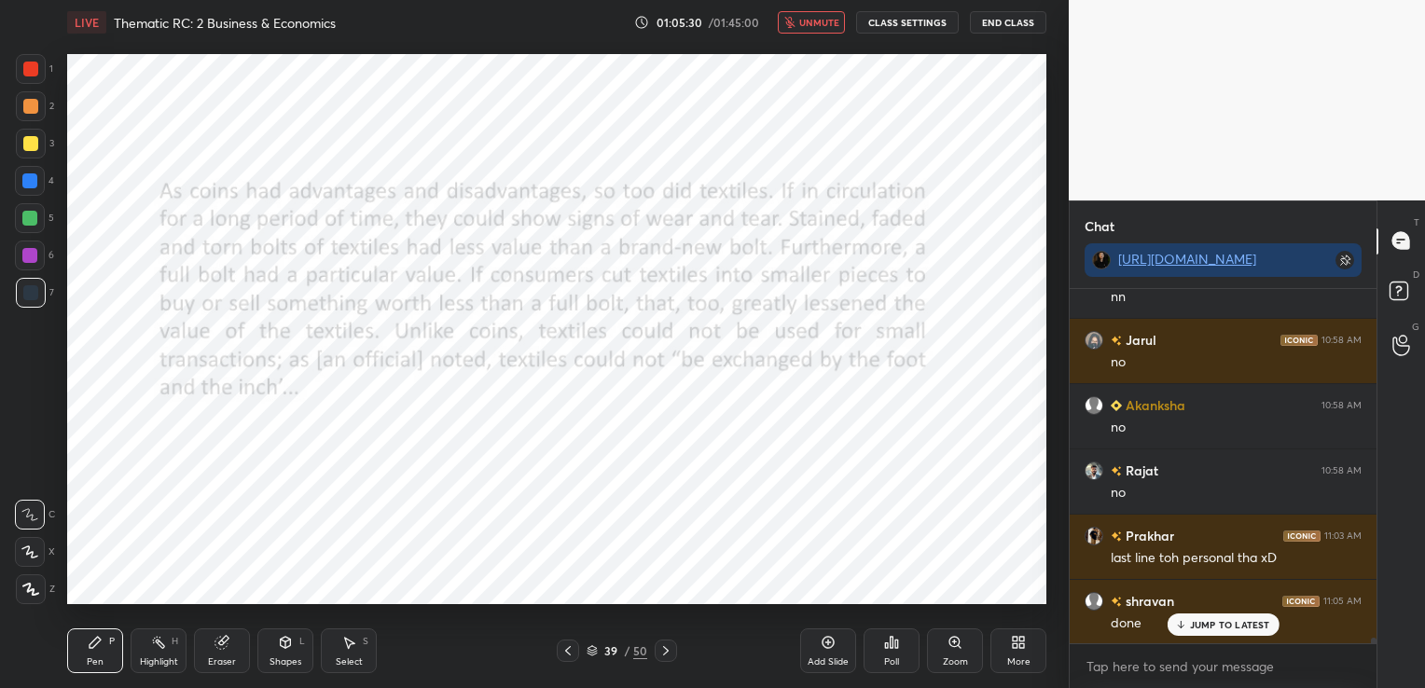
click at [664, 645] on icon at bounding box center [665, 650] width 15 height 15
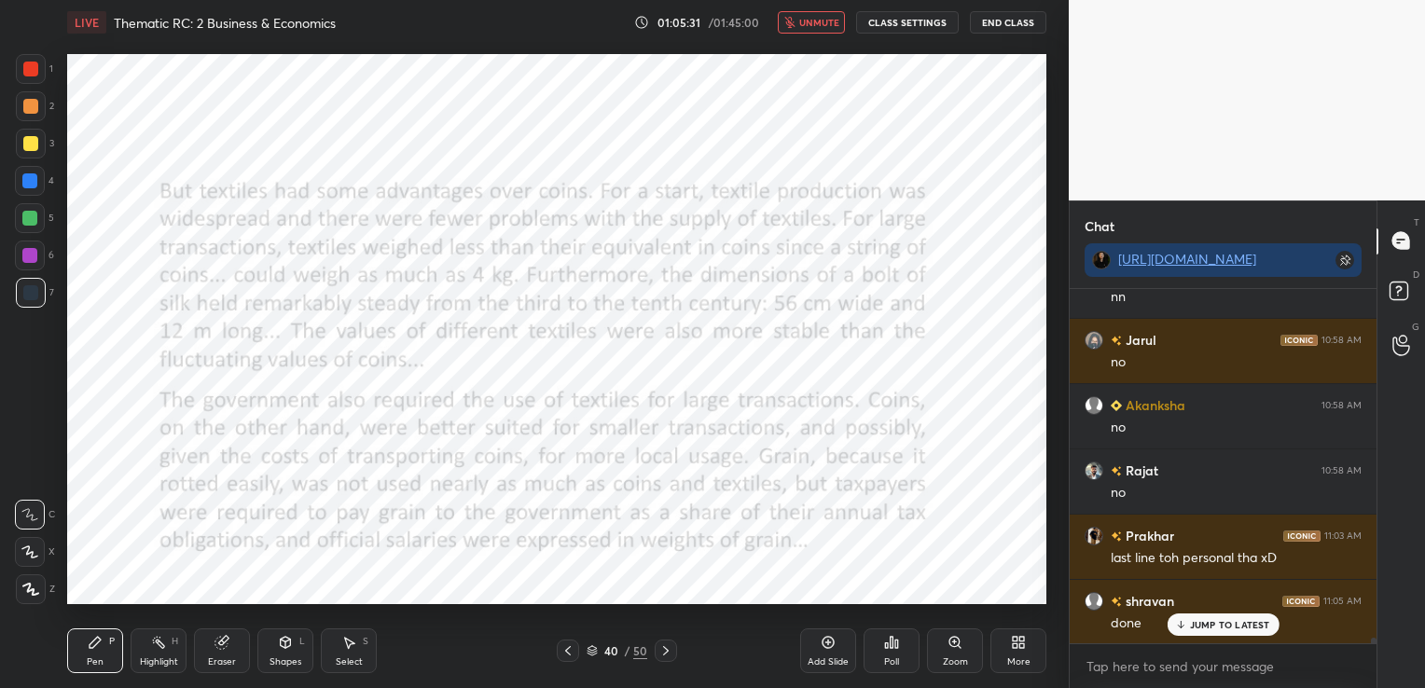
click at [664, 651] on icon at bounding box center [665, 650] width 15 height 15
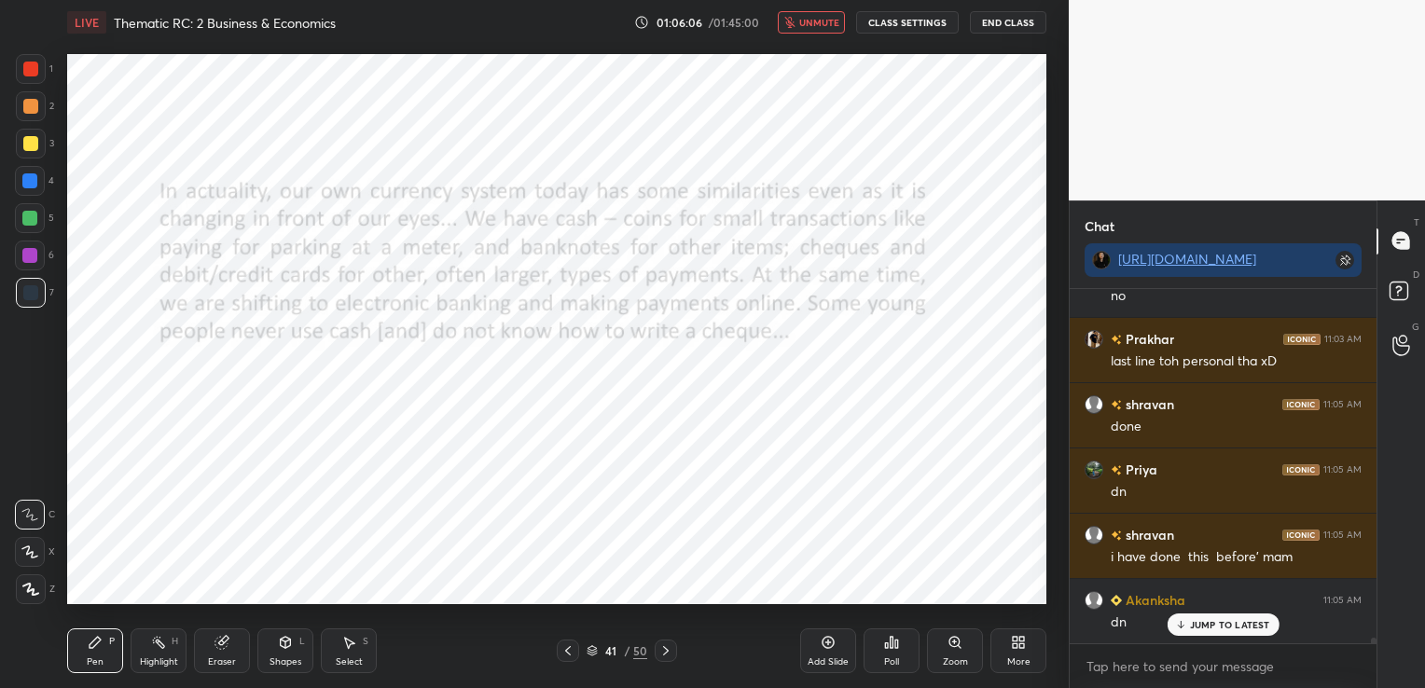
scroll to position [21895, 0]
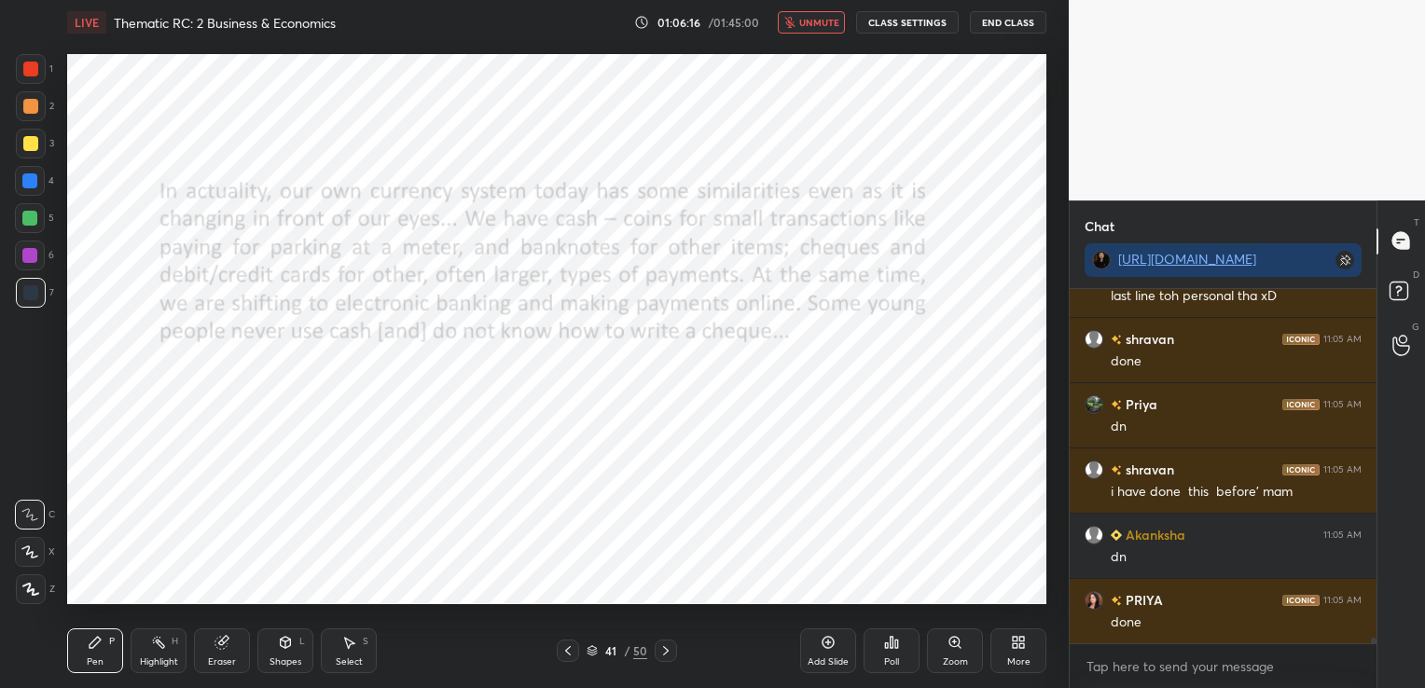
click at [835, 21] on span "unmute" at bounding box center [819, 22] width 40 height 13
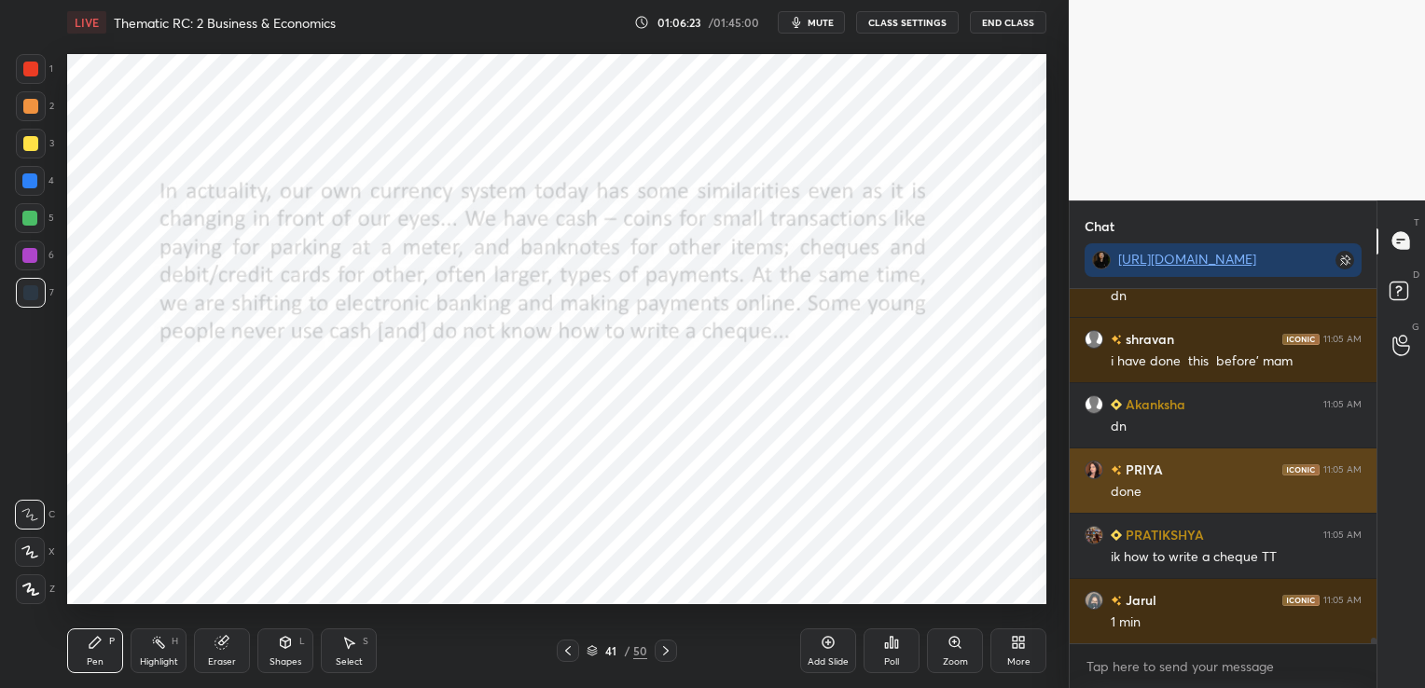
scroll to position [22092, 0]
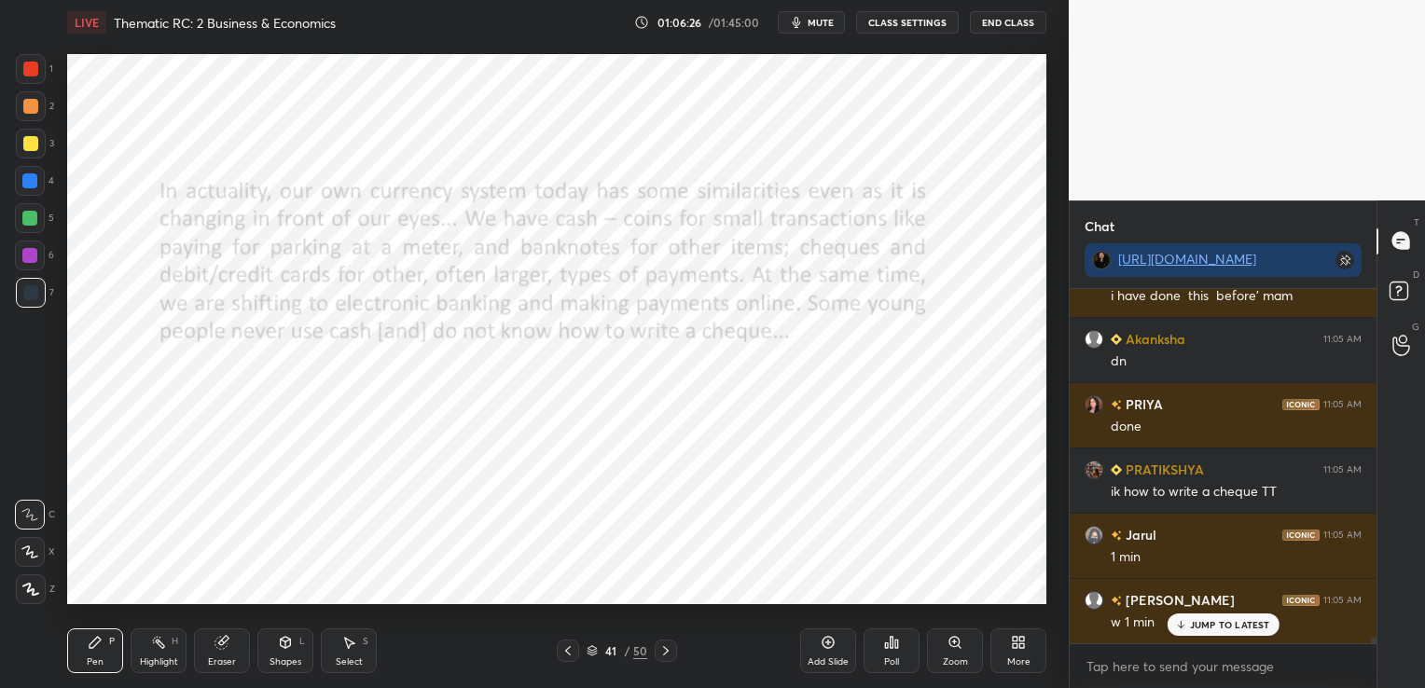
click at [817, 27] on span "mute" at bounding box center [820, 22] width 26 height 13
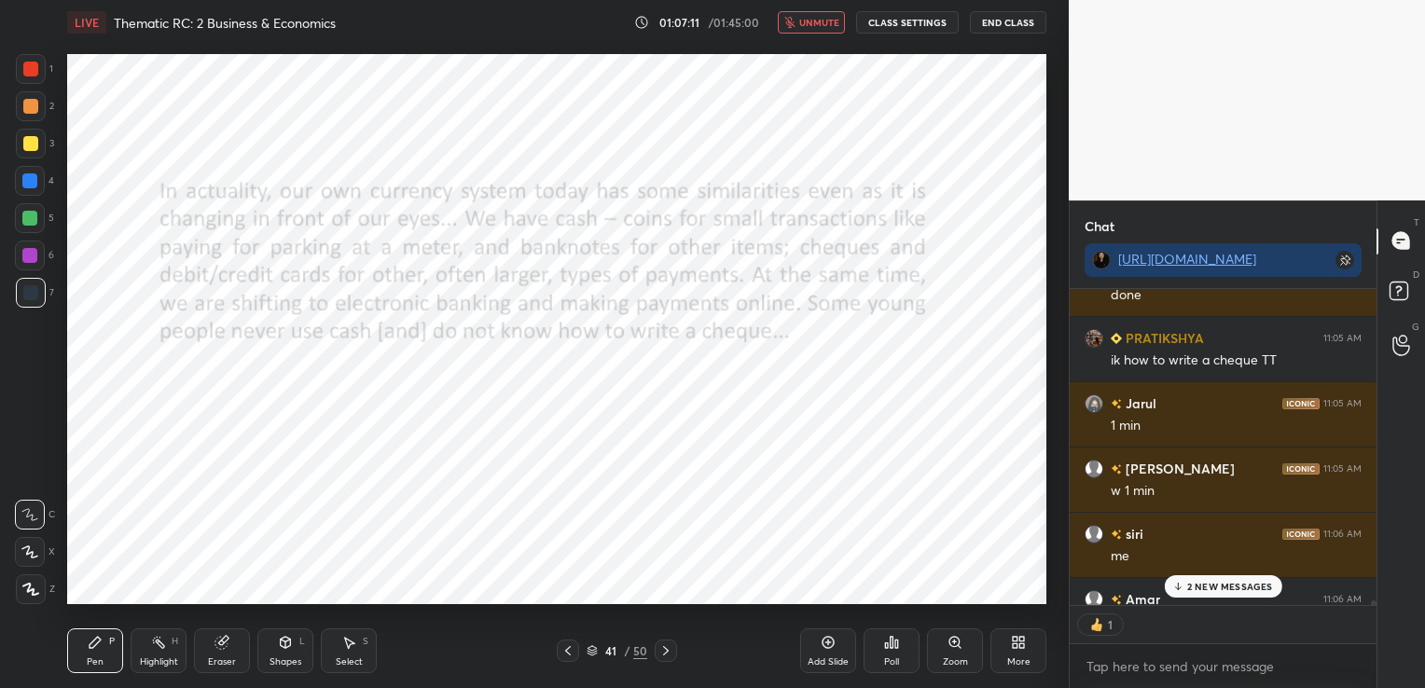
scroll to position [22279, 0]
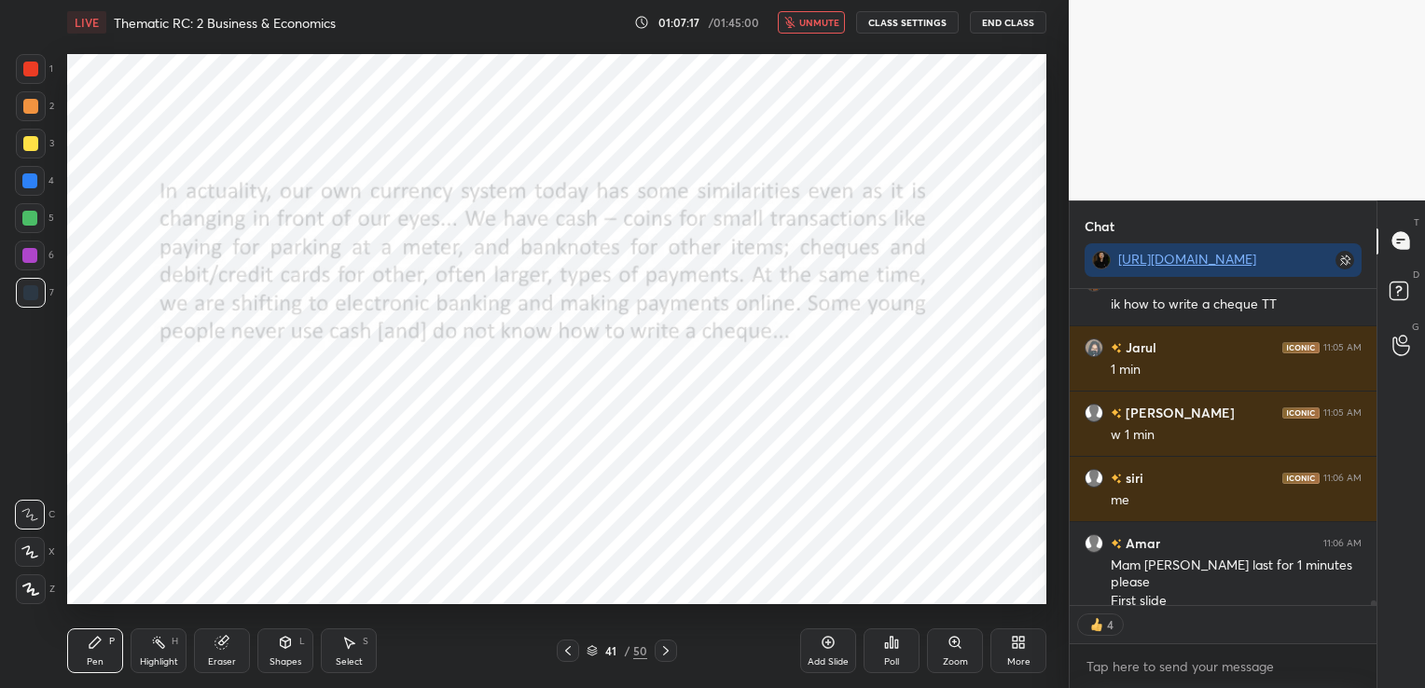
click at [574, 645] on icon at bounding box center [567, 650] width 15 height 15
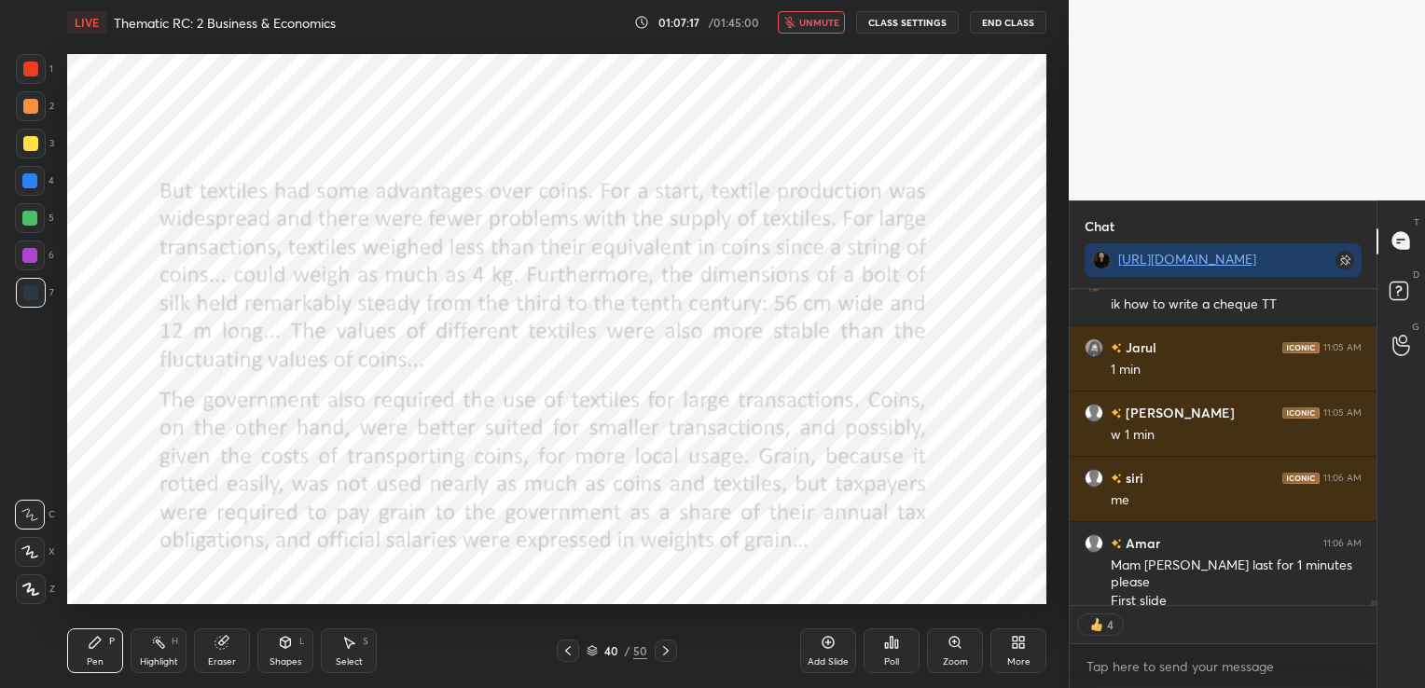
click at [574, 645] on icon at bounding box center [567, 650] width 15 height 15
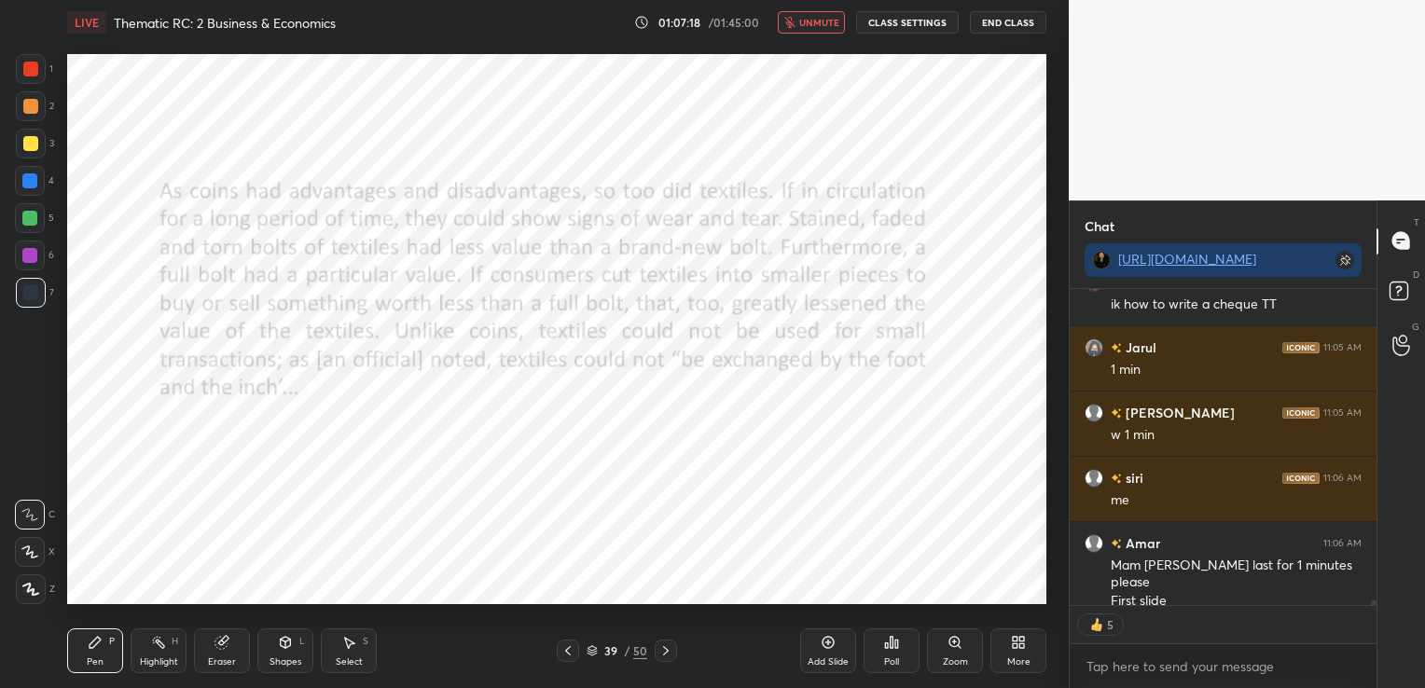
click at [574, 645] on icon at bounding box center [567, 650] width 15 height 15
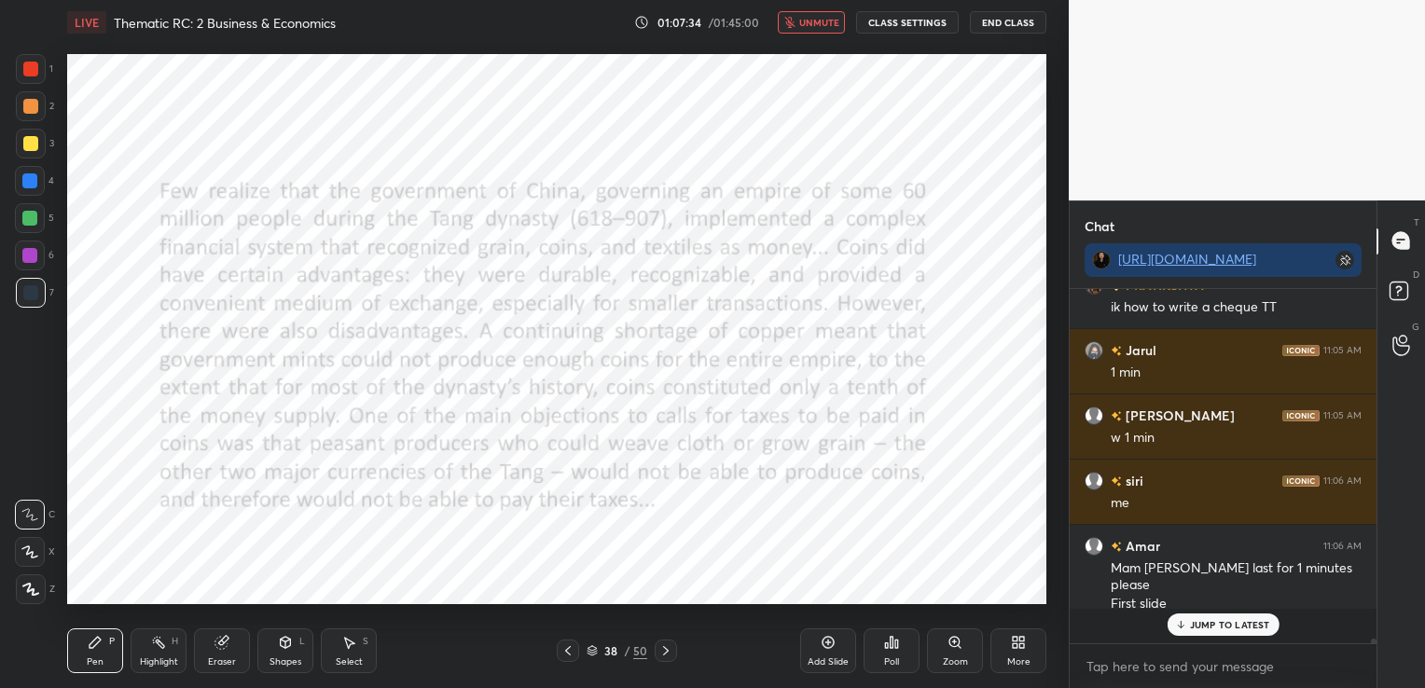
scroll to position [22241, 0]
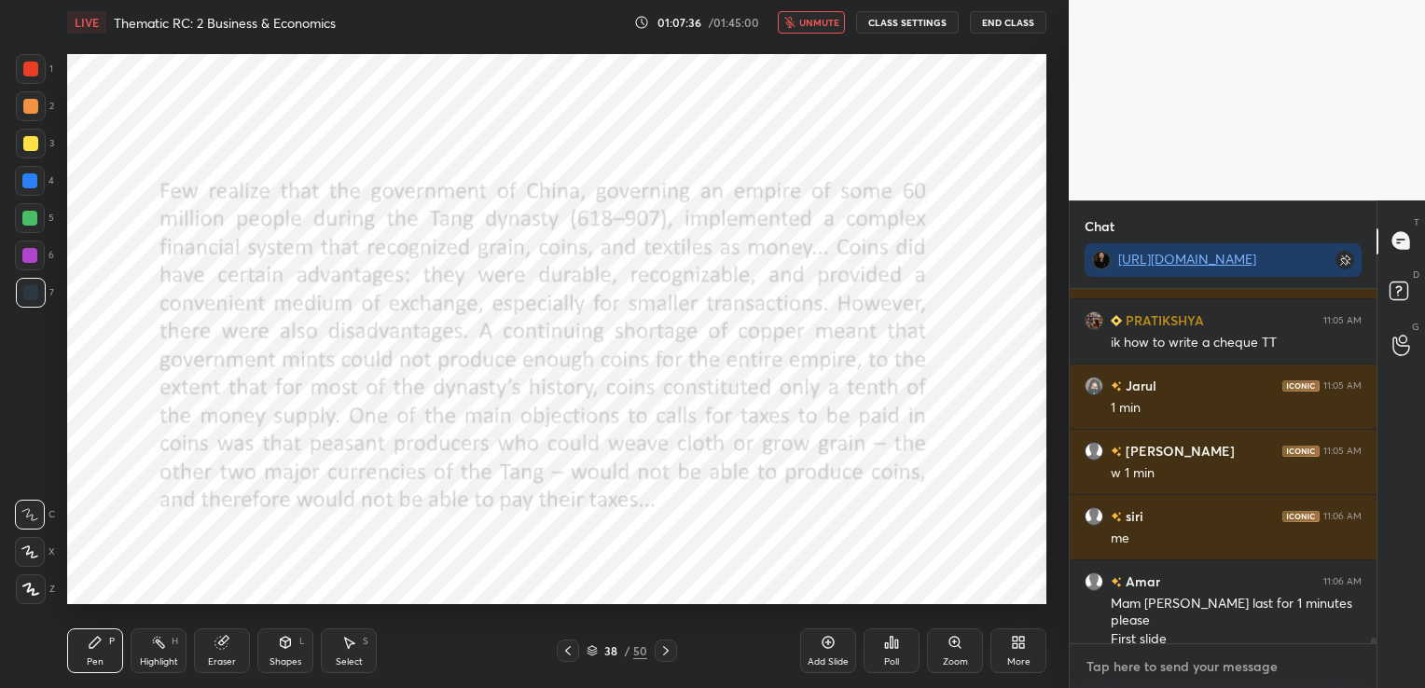
type textarea "x"
click at [1214, 659] on textarea at bounding box center [1222, 667] width 277 height 30
type textarea "I"
type textarea "x"
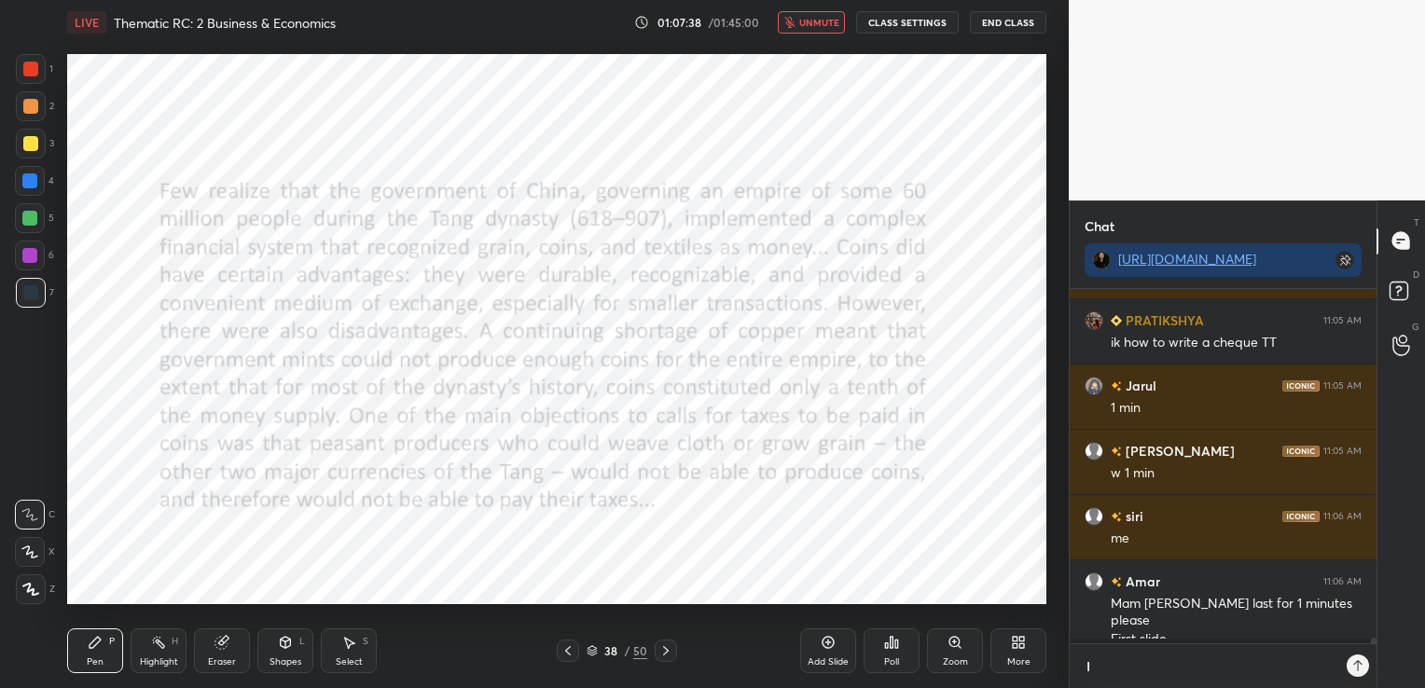
type textarea "I"
type textarea "x"
type textarea "I h"
type textarea "x"
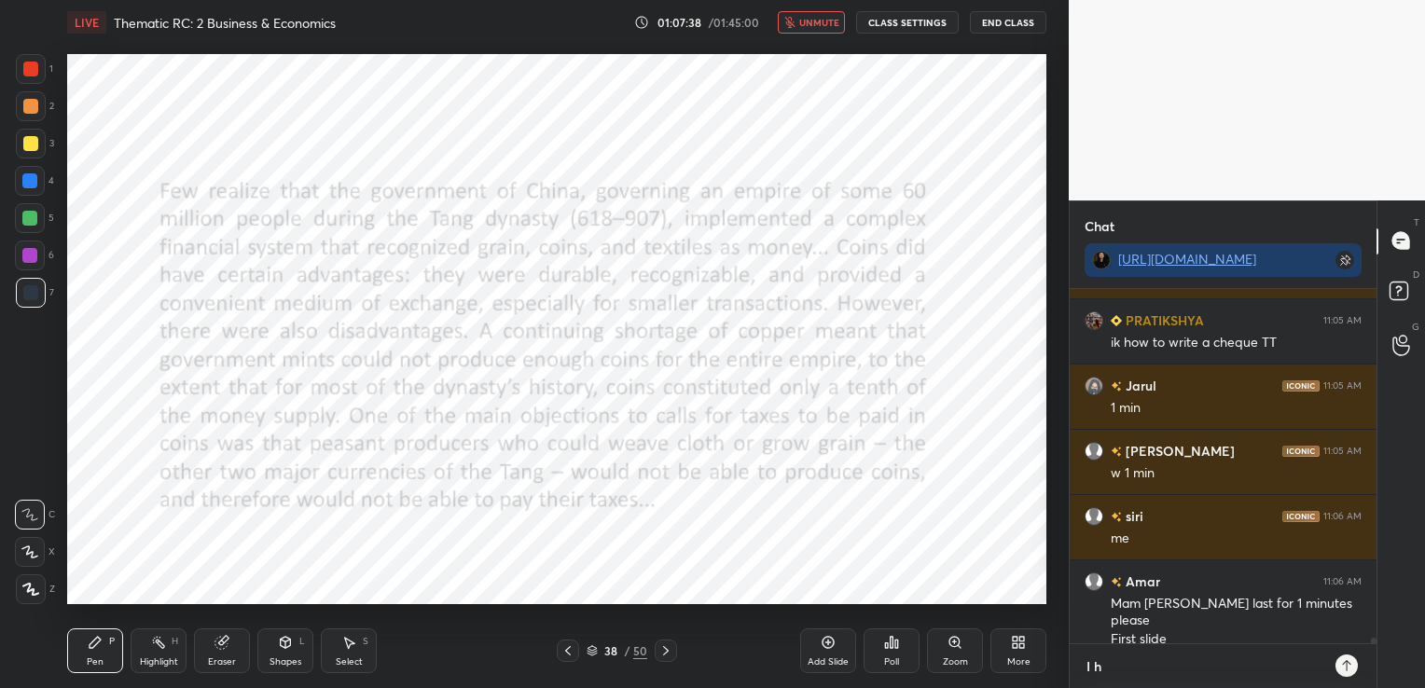
type textarea "I ha"
type textarea "x"
type textarea "I hav"
type textarea "x"
type textarea "I have"
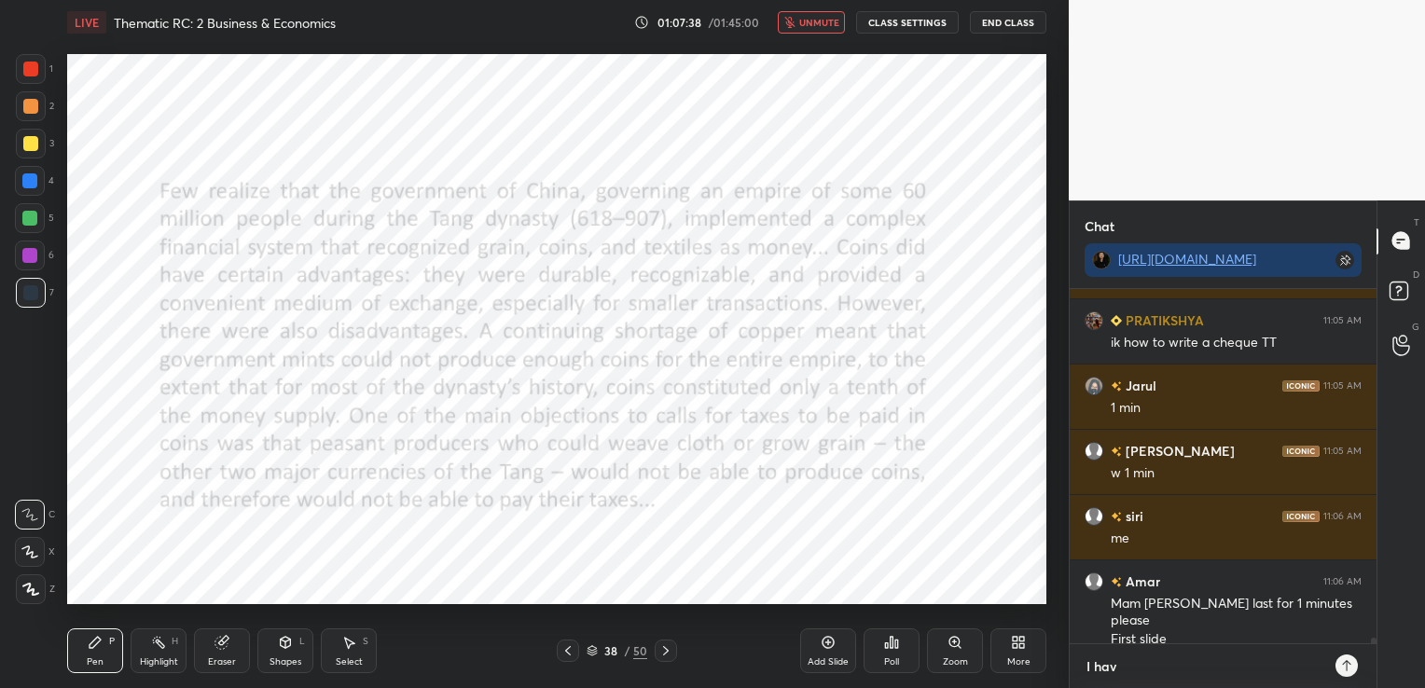
type textarea "x"
type textarea "I have"
type textarea "x"
type textarea "I have s"
type textarea "x"
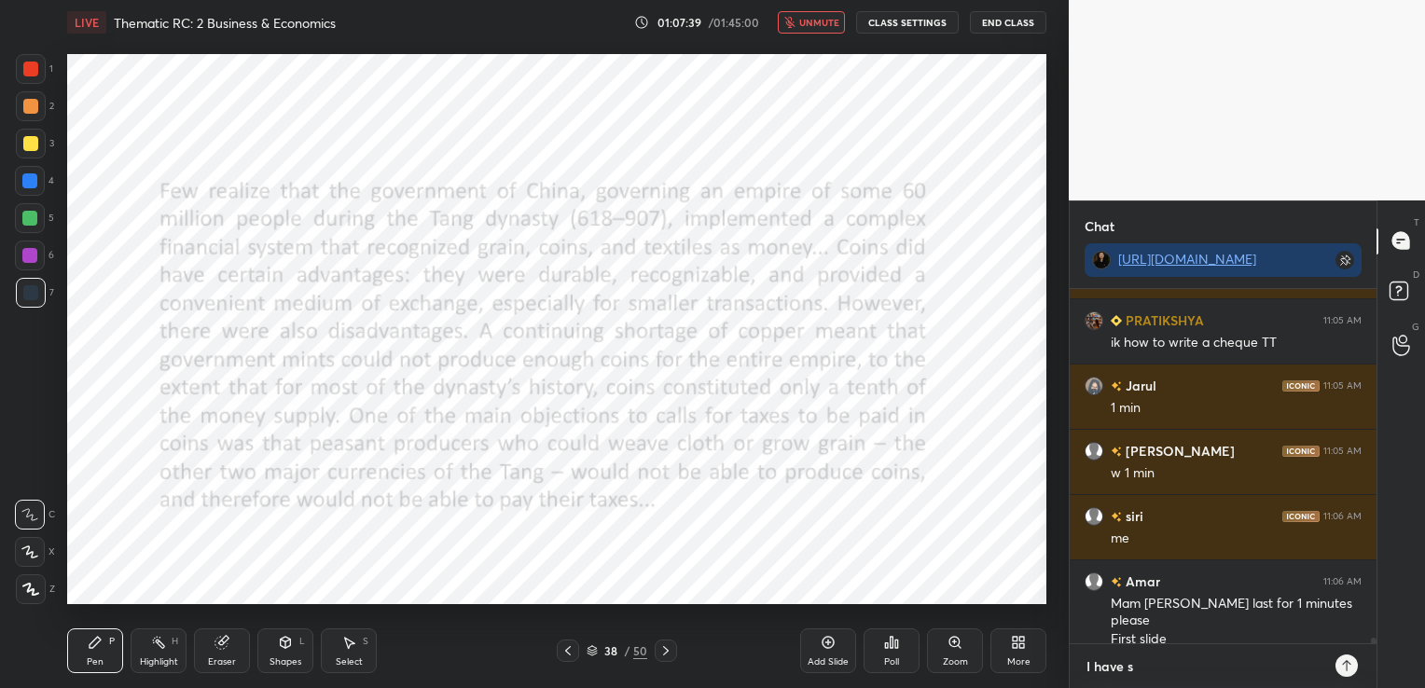
type textarea "I have sh"
type textarea "x"
type textarea "I have sha"
type textarea "x"
type textarea "I have shar"
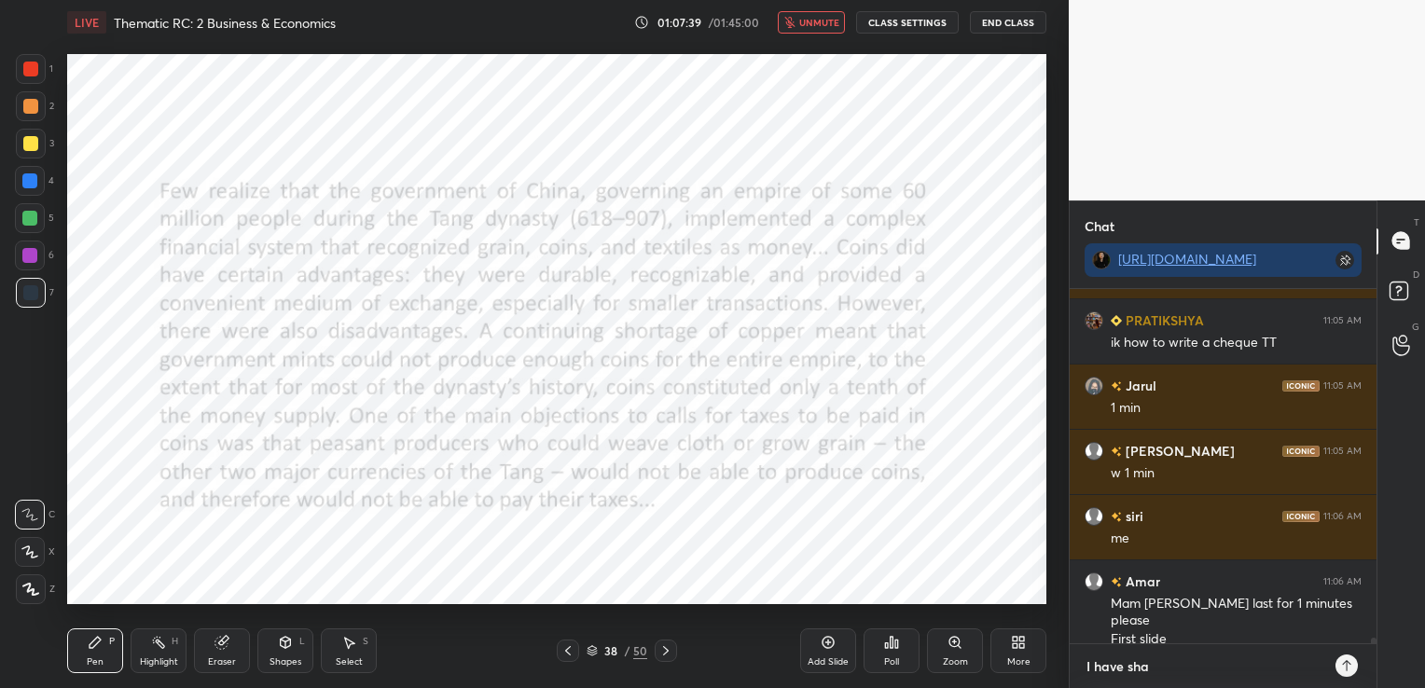
type textarea "x"
type textarea "I have share"
type textarea "x"
type textarea "I have shared"
type textarea "x"
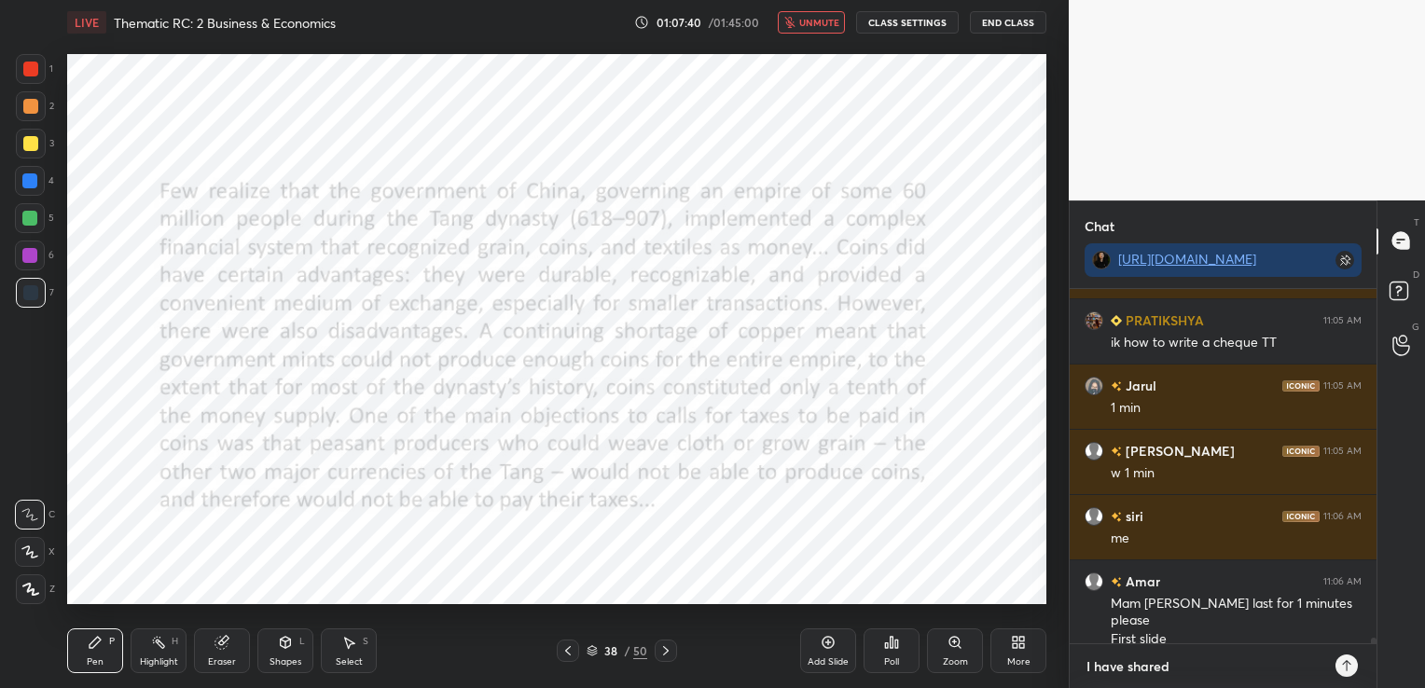
type textarea "I have shared"
type textarea "x"
type textarea "I have shared i"
type textarea "x"
type textarea "I have shared it"
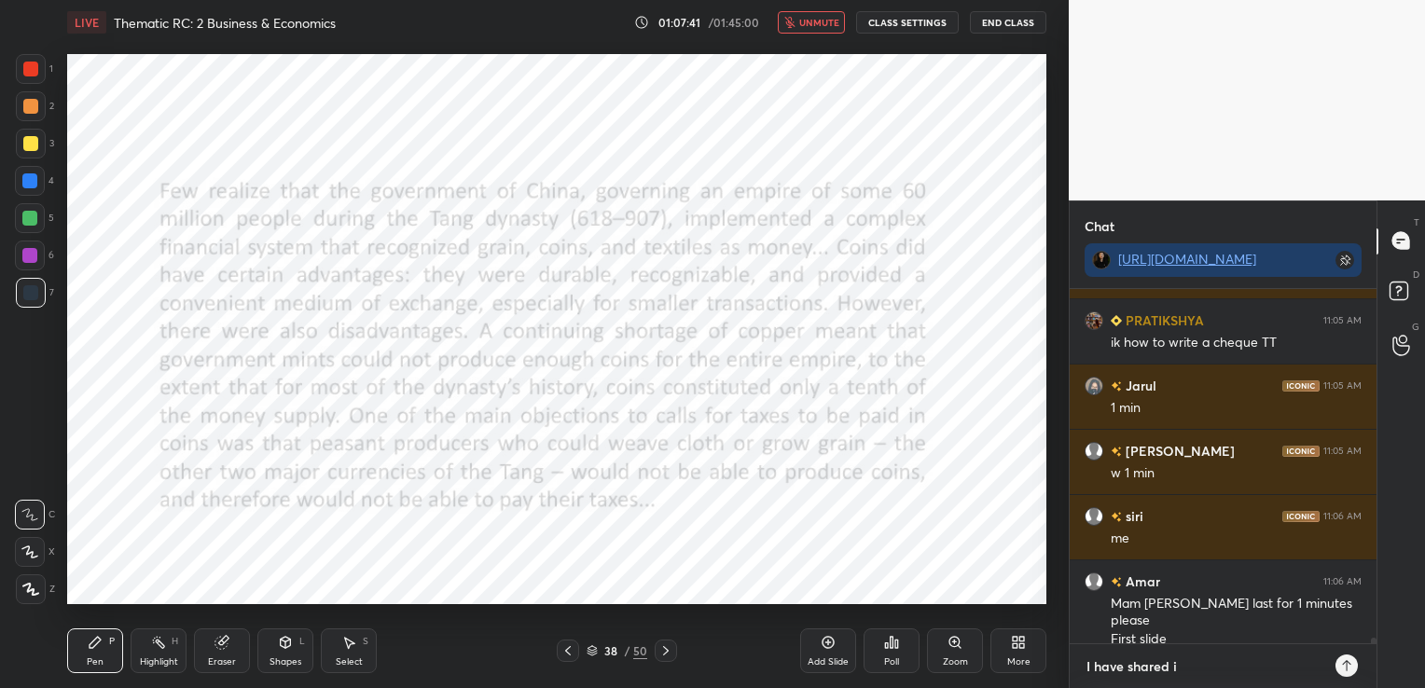
type textarea "x"
type textarea "I have shared it"
type textarea "x"
type textarea "I have shared it i"
type textarea "x"
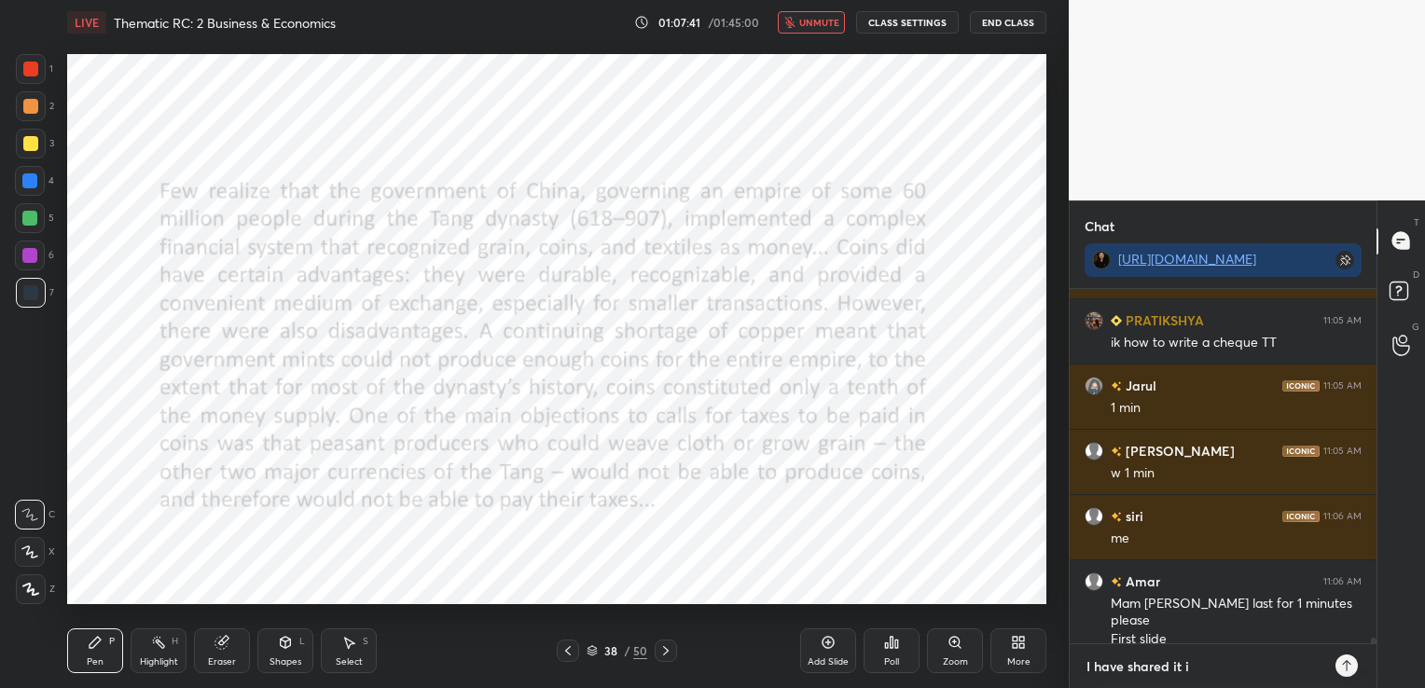
type textarea "I have shared it in"
type textarea "x"
type textarea "I have shared it in"
type textarea "x"
type textarea "I have shared it in t"
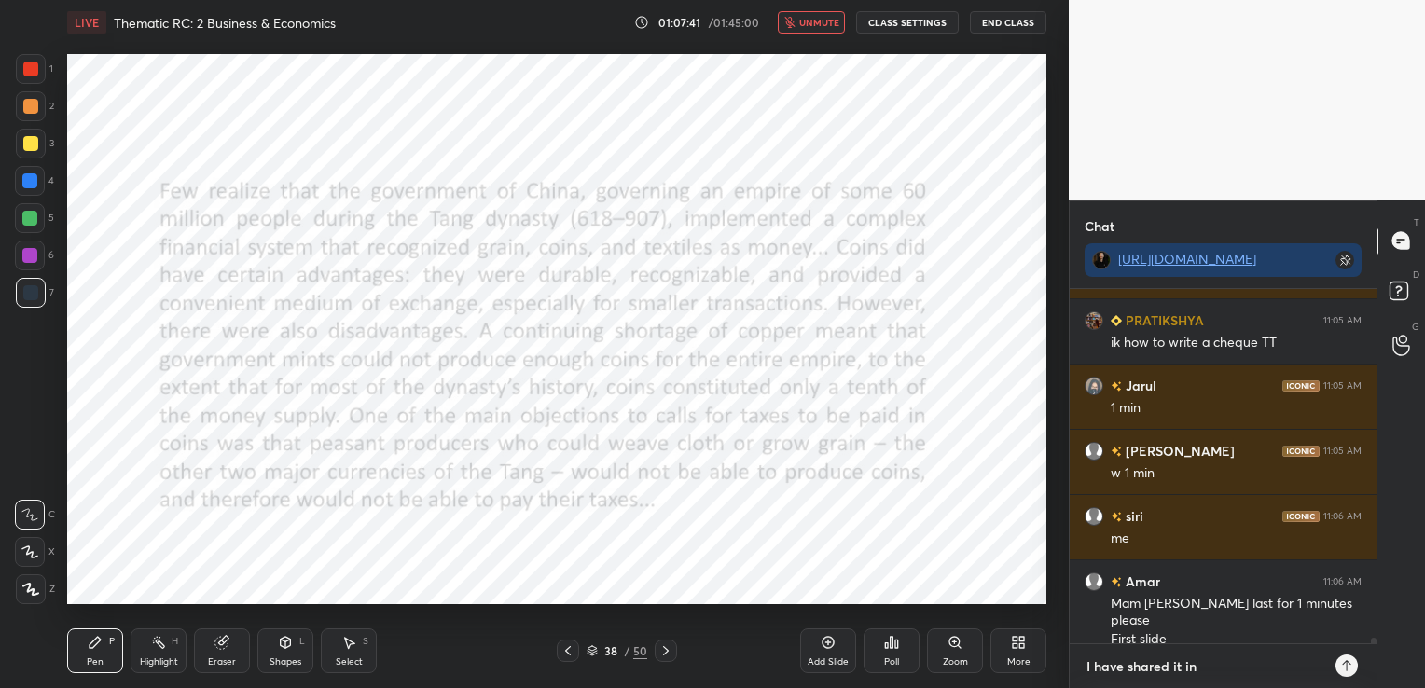
type textarea "x"
type textarea "I have shared it in th"
type textarea "x"
type textarea "I have shared it in the"
type textarea "x"
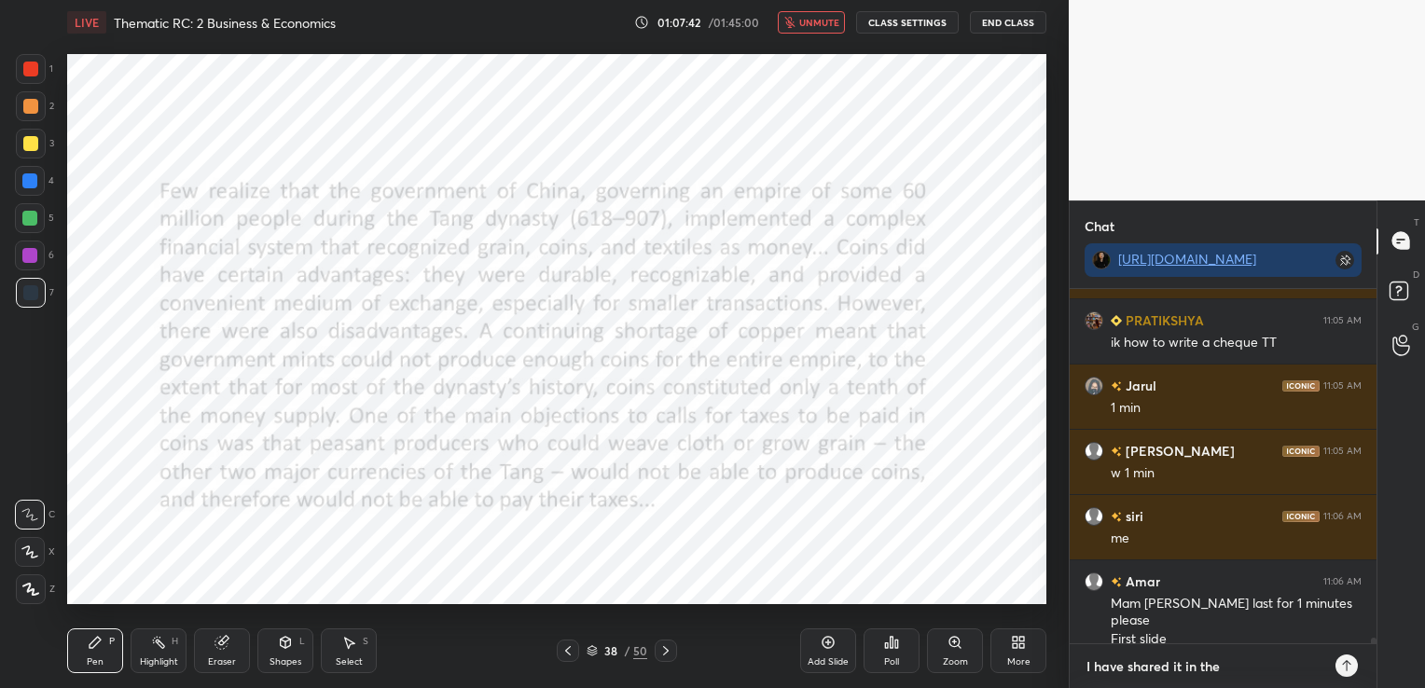
type textarea "I have shared it in the"
type textarea "x"
type textarea "I have shared it in the t"
type textarea "x"
type textarea "I have shared it in the te"
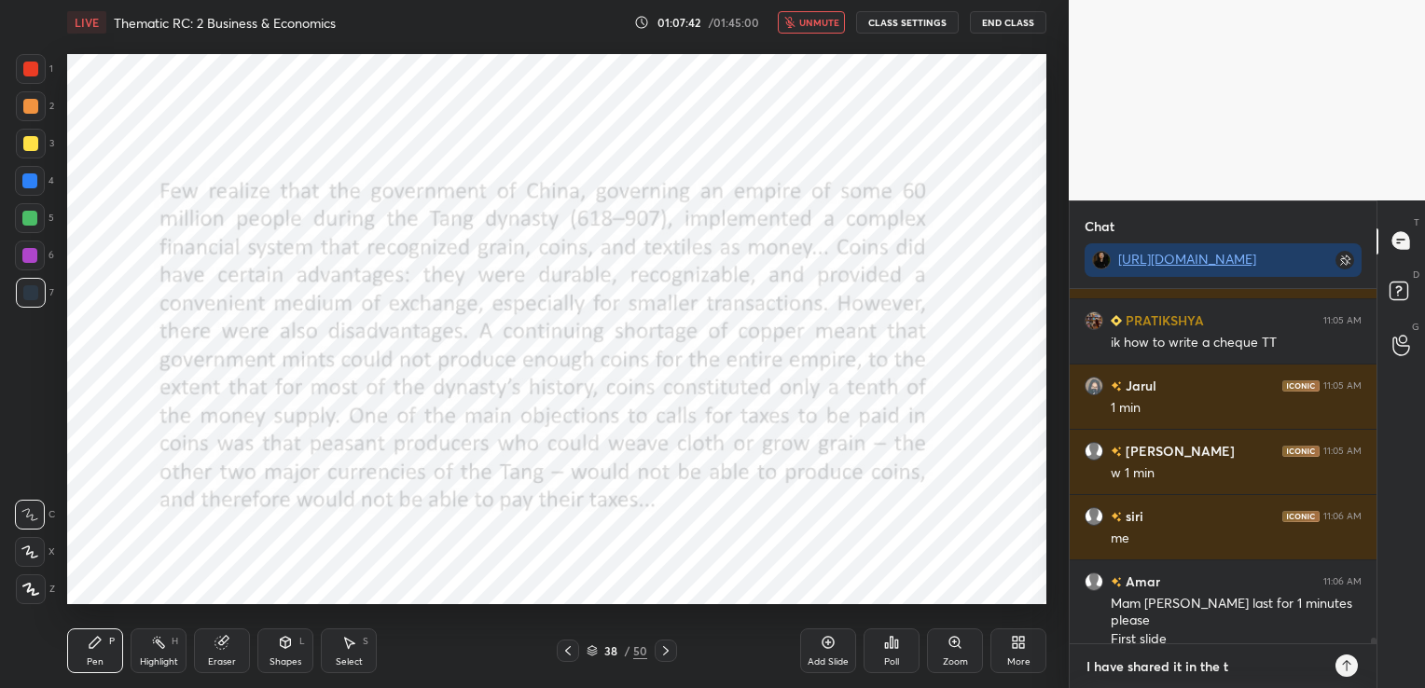
type textarea "x"
type textarea "I have shared it in the tek"
type textarea "x"
type textarea "I have shared it in the teke"
type textarea "x"
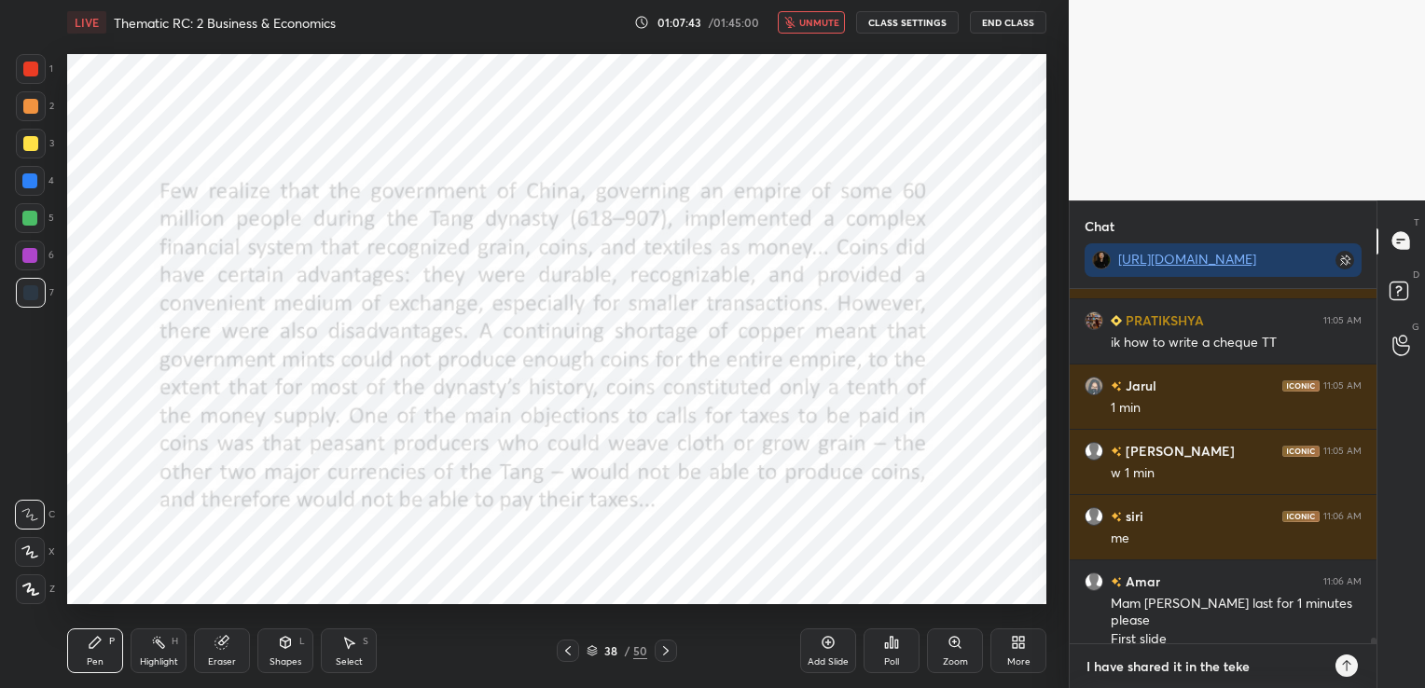
type textarea "I have shared it in the tek"
type textarea "x"
type textarea "I have shared it in the te"
type textarea "x"
type textarea "I have shared it in the tel"
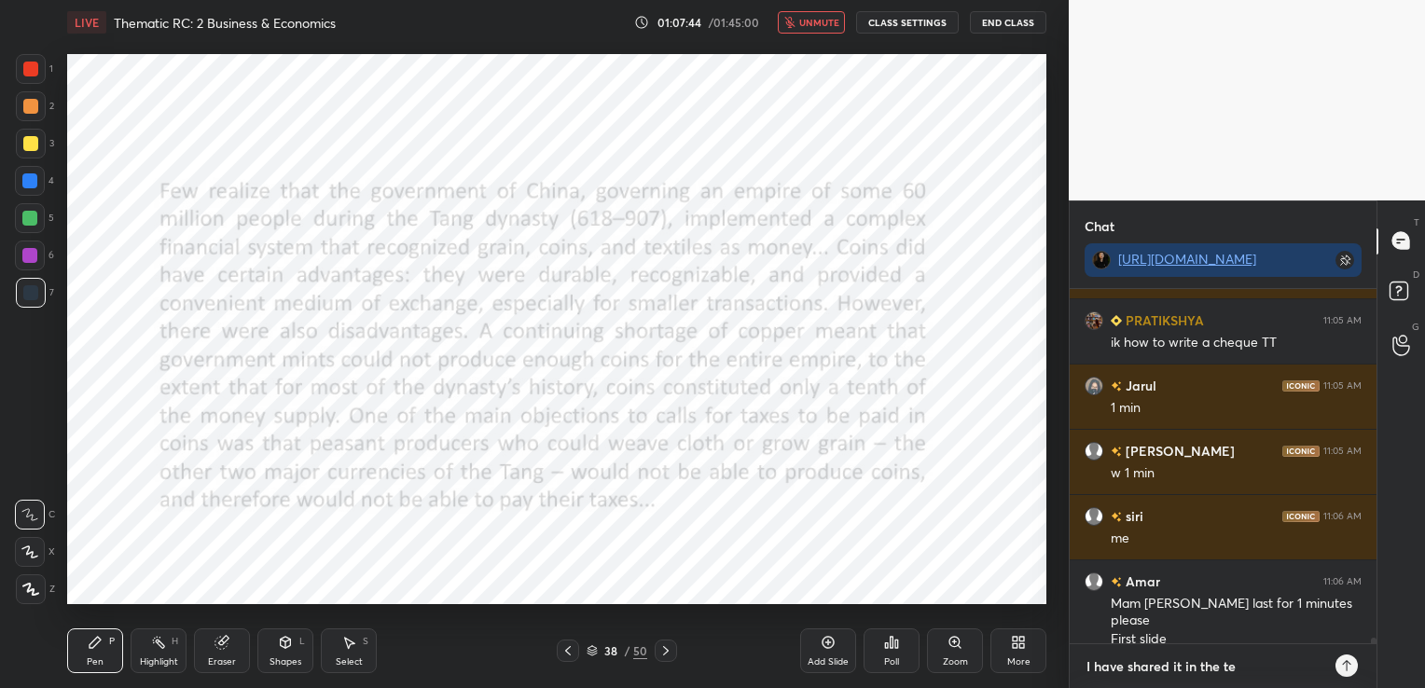
type textarea "x"
type textarea "I have shared it in the tele"
type textarea "x"
type textarea "I have shared it in the teleg"
type textarea "x"
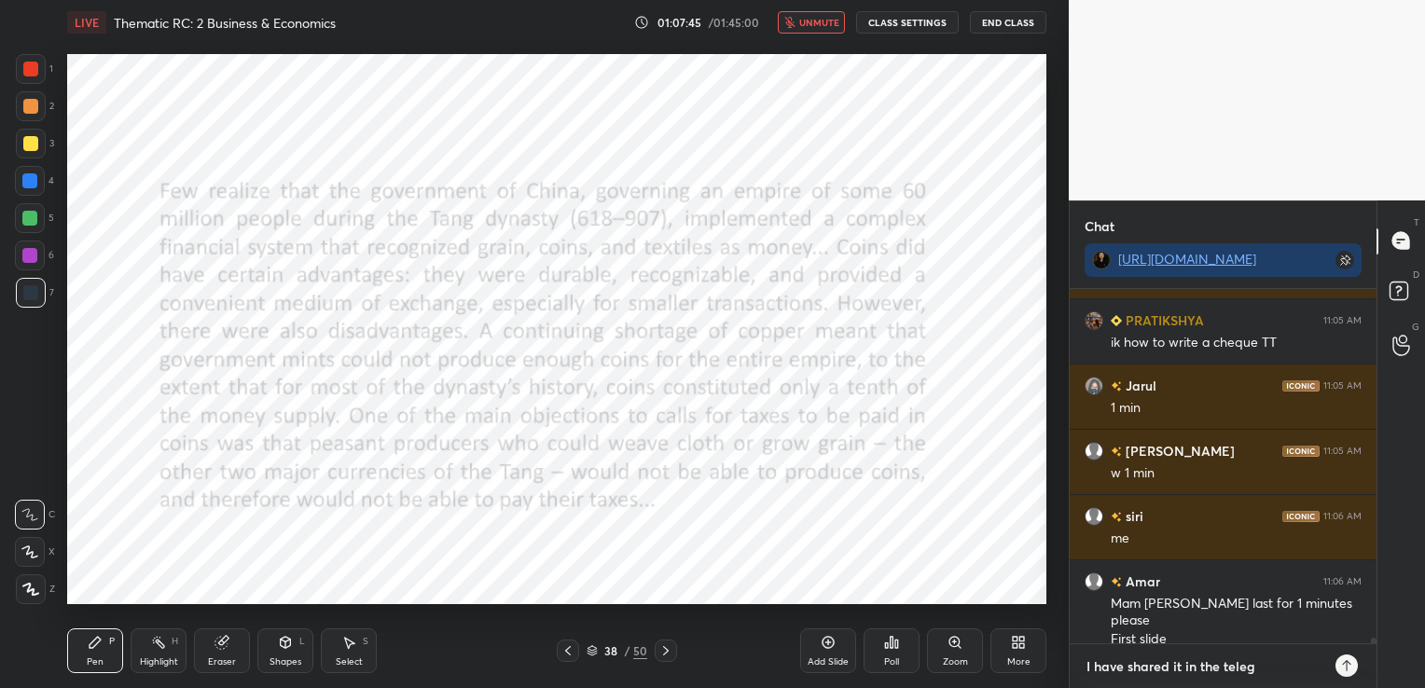
type textarea "I have shared it in the telegr"
type textarea "x"
type textarea "I have shared it in the telegra"
type textarea "x"
type textarea "I have shared it in the telegram"
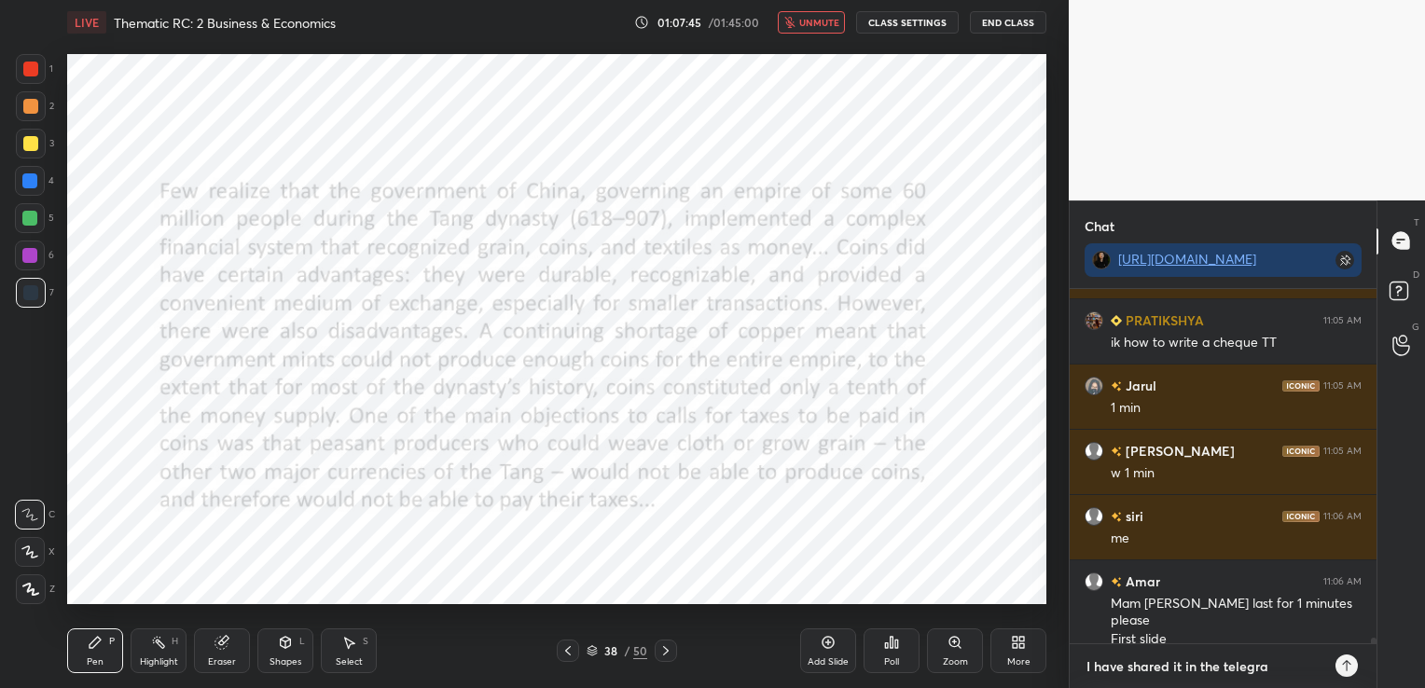
type textarea "x"
type textarea "I have shared it in the telegram"
type textarea "x"
type textarea "I have shared it in the telegram g"
type textarea "x"
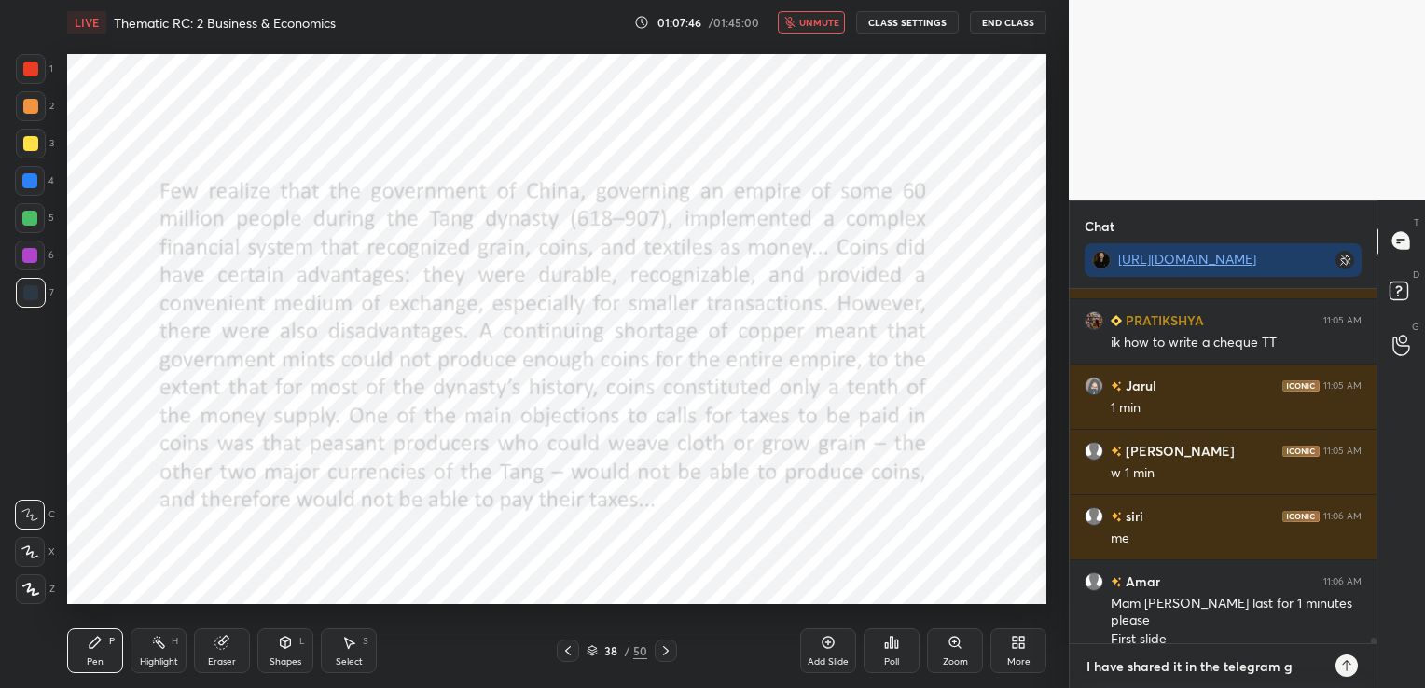
type textarea "I have shared it in the telegram gr"
type textarea "x"
type textarea "I have shared it in the telegram gro"
type textarea "x"
type textarea "I have shared it in the telegram grou"
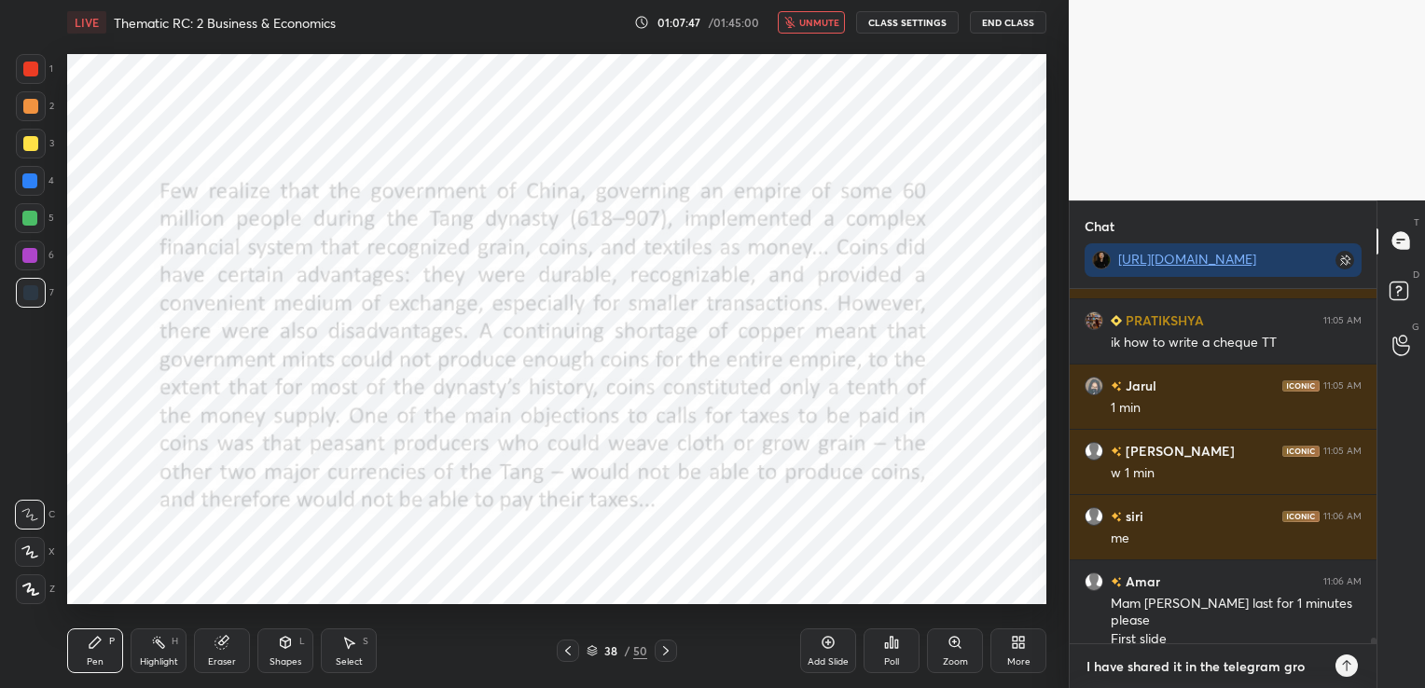
type textarea "x"
type textarea "I have shared it in the telegram group"
type textarea "x"
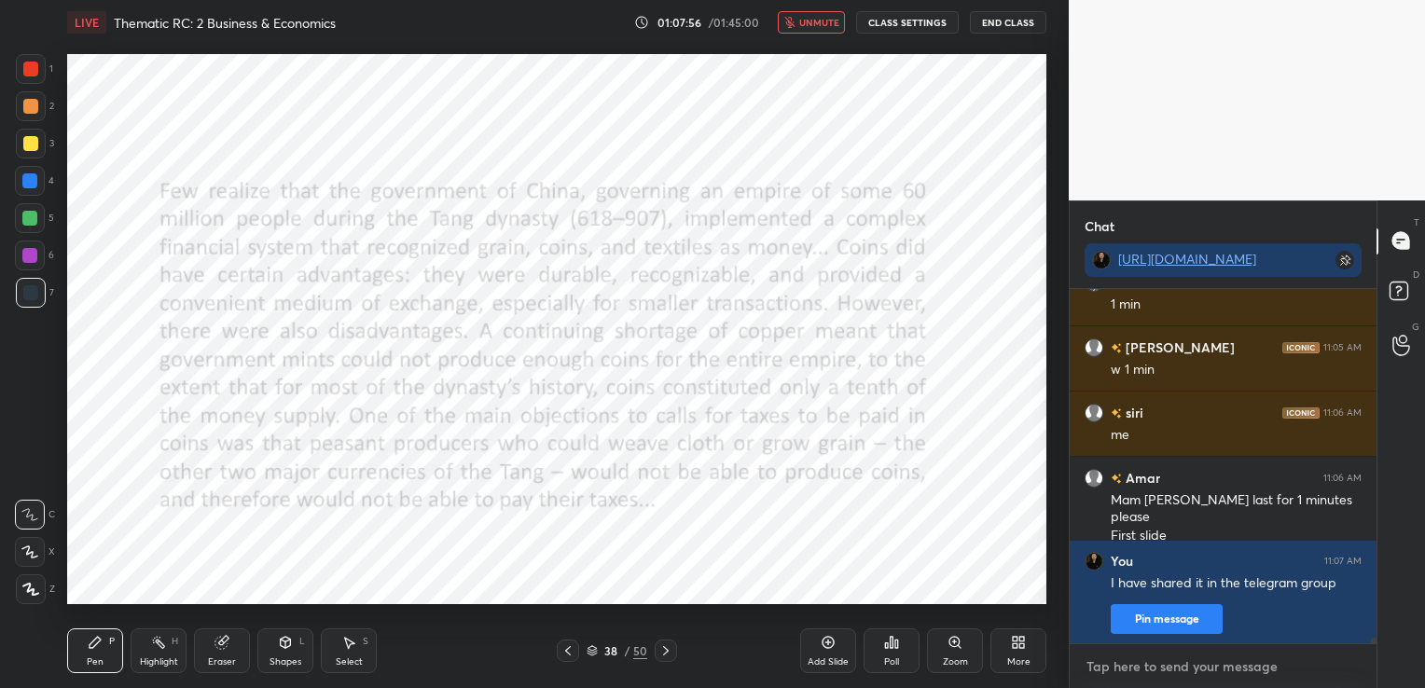
scroll to position [22346, 0]
click at [845, 31] on button "unmute" at bounding box center [811, 22] width 67 height 22
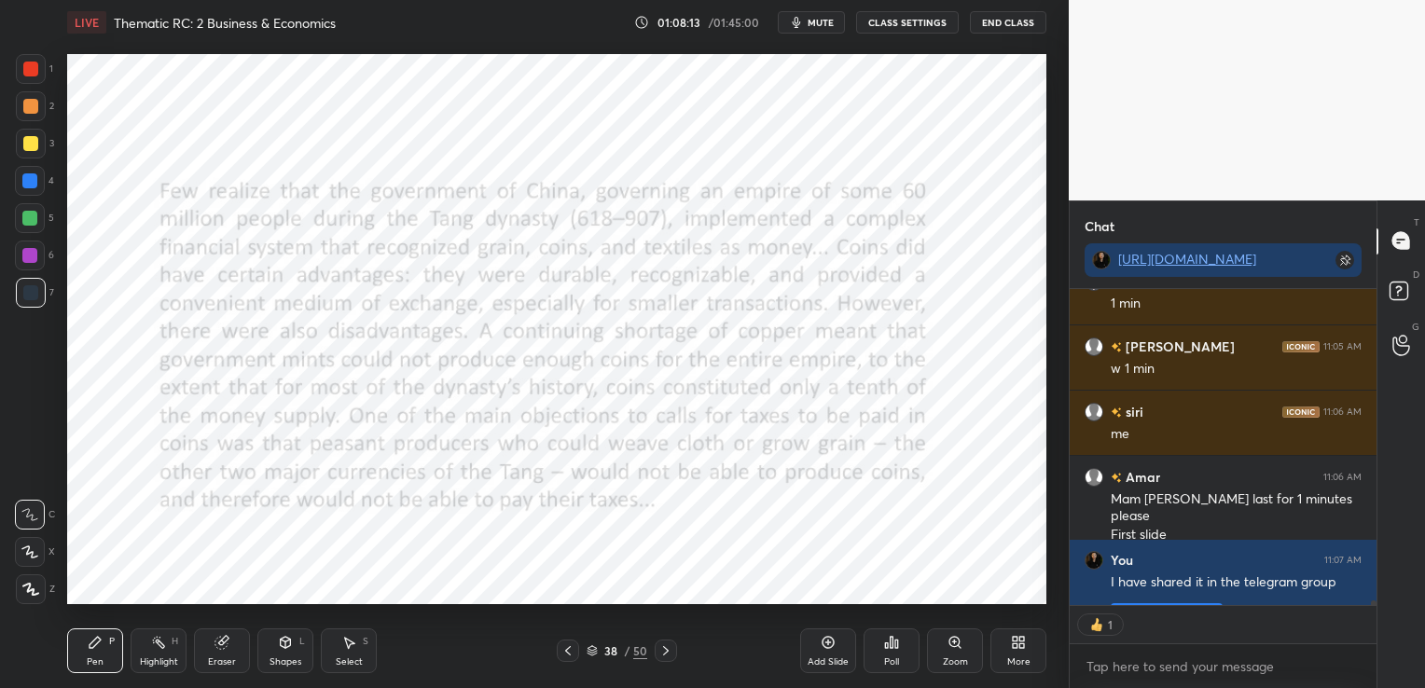
scroll to position [22449, 0]
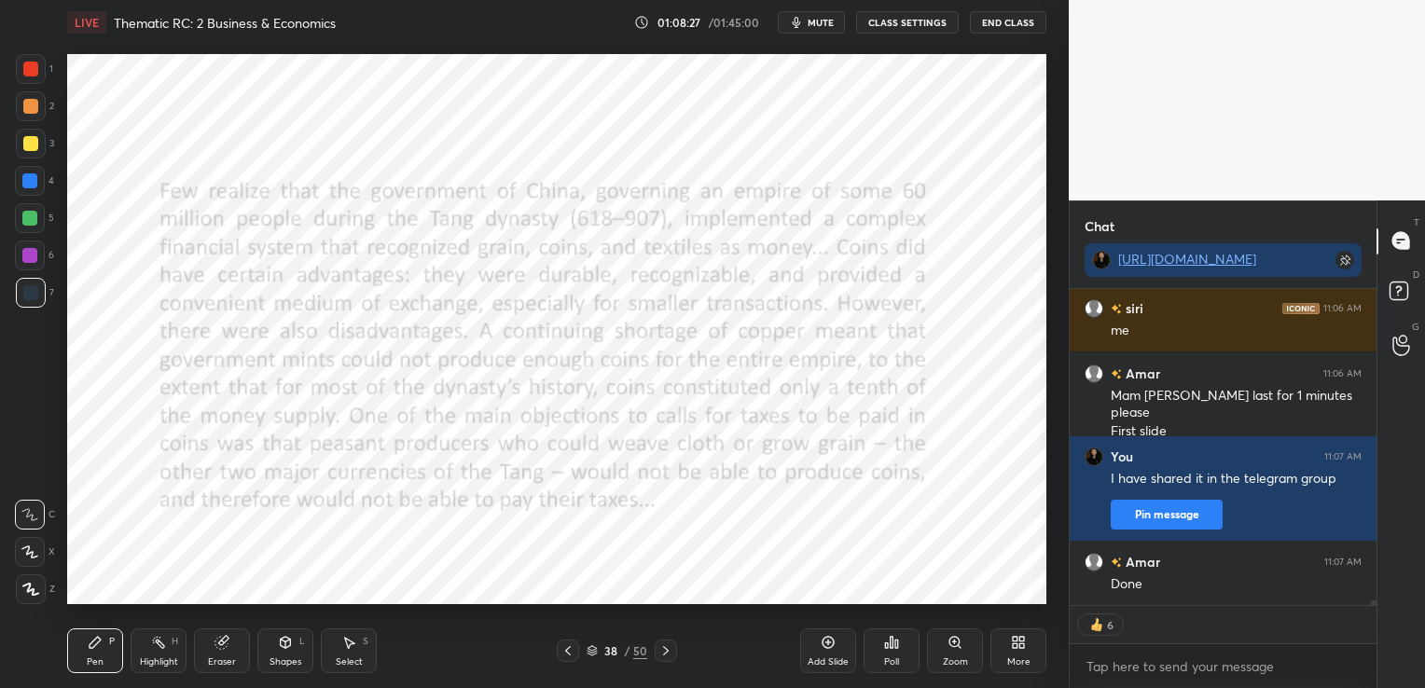
click at [668, 643] on icon at bounding box center [665, 650] width 15 height 15
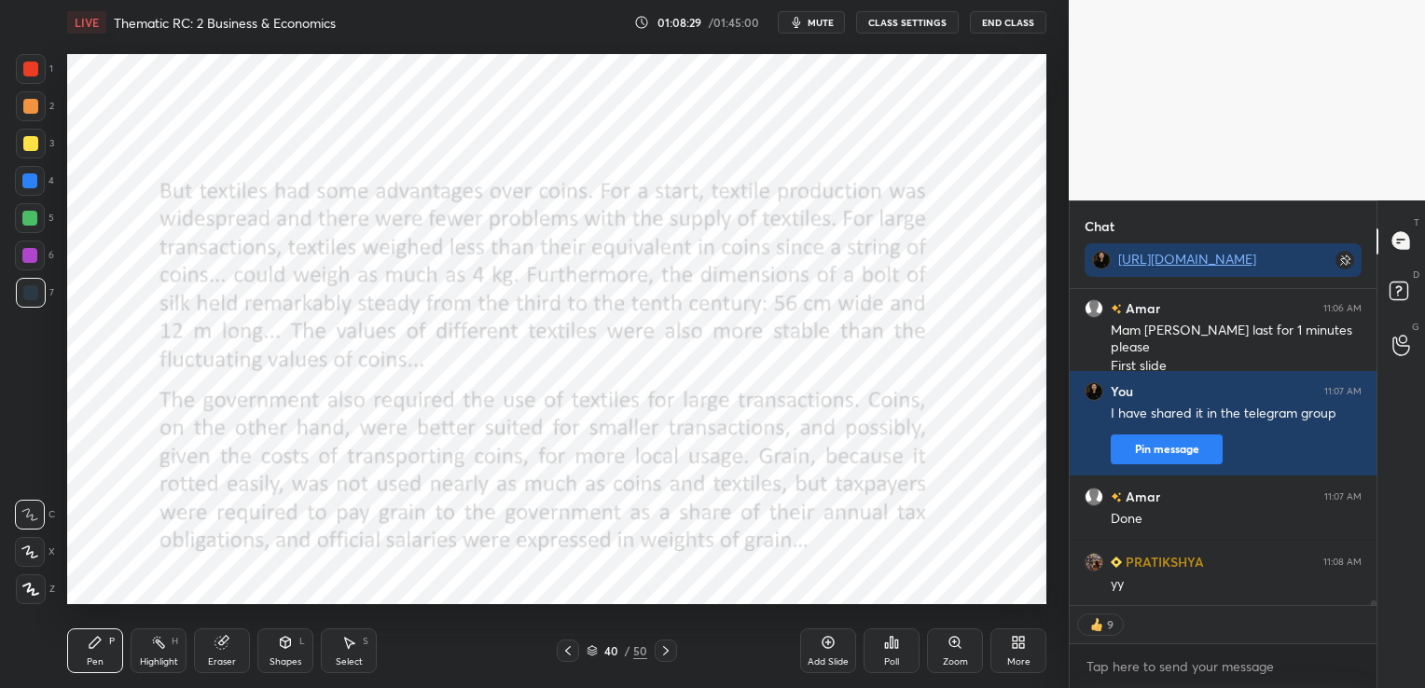
click at [668, 643] on icon at bounding box center [665, 650] width 15 height 15
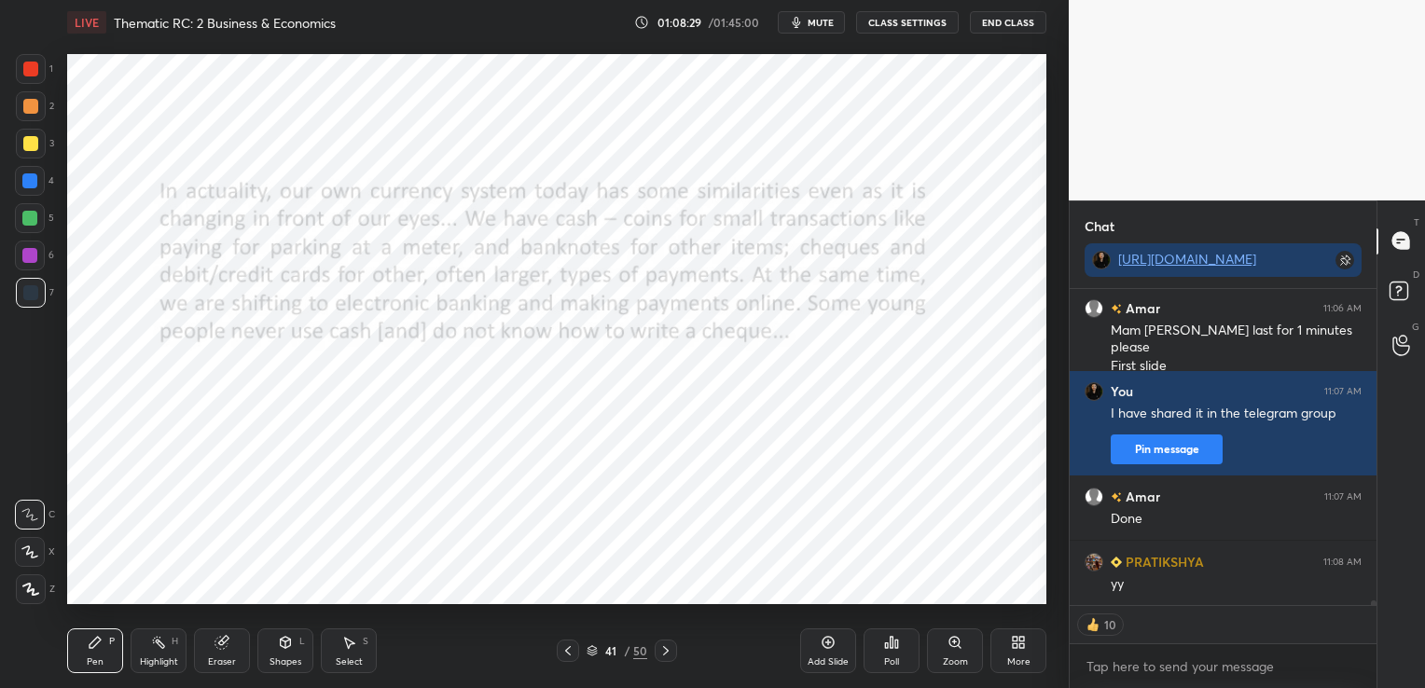
click at [668, 643] on icon at bounding box center [665, 650] width 15 height 15
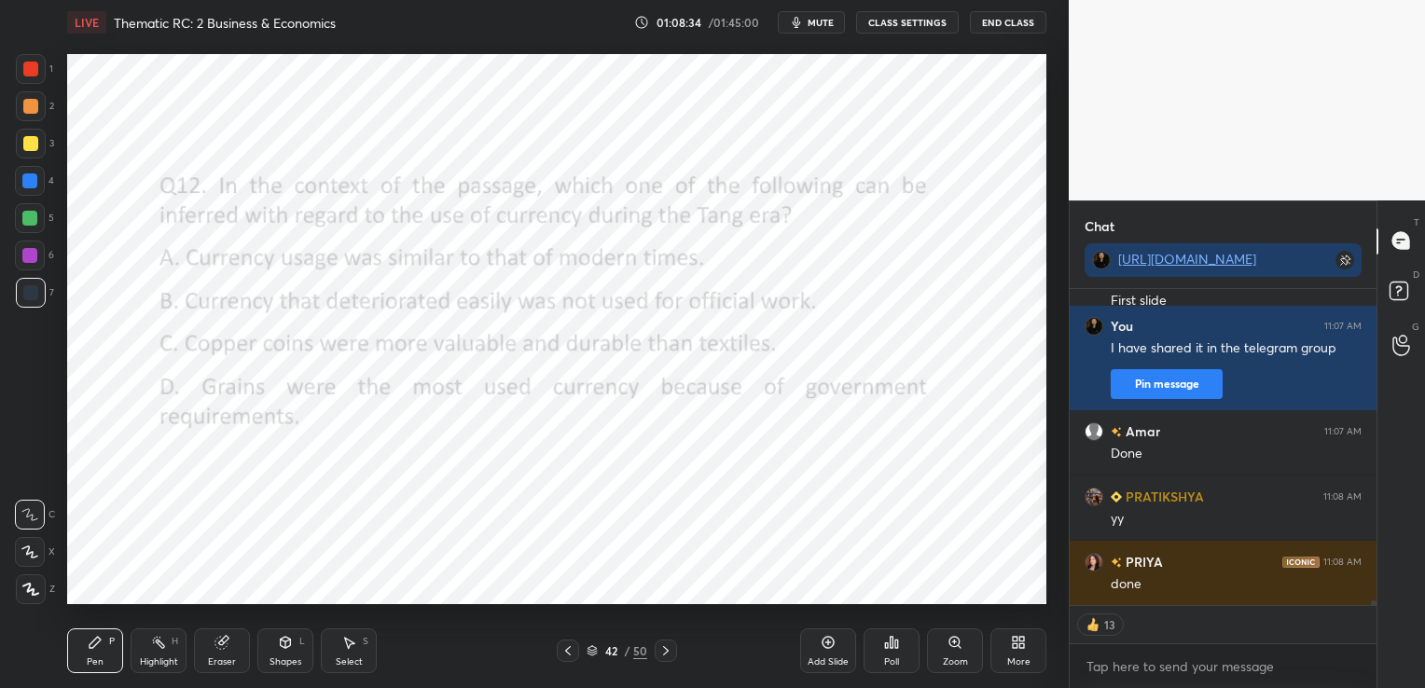
click at [895, 655] on div "Poll" at bounding box center [891, 650] width 56 height 45
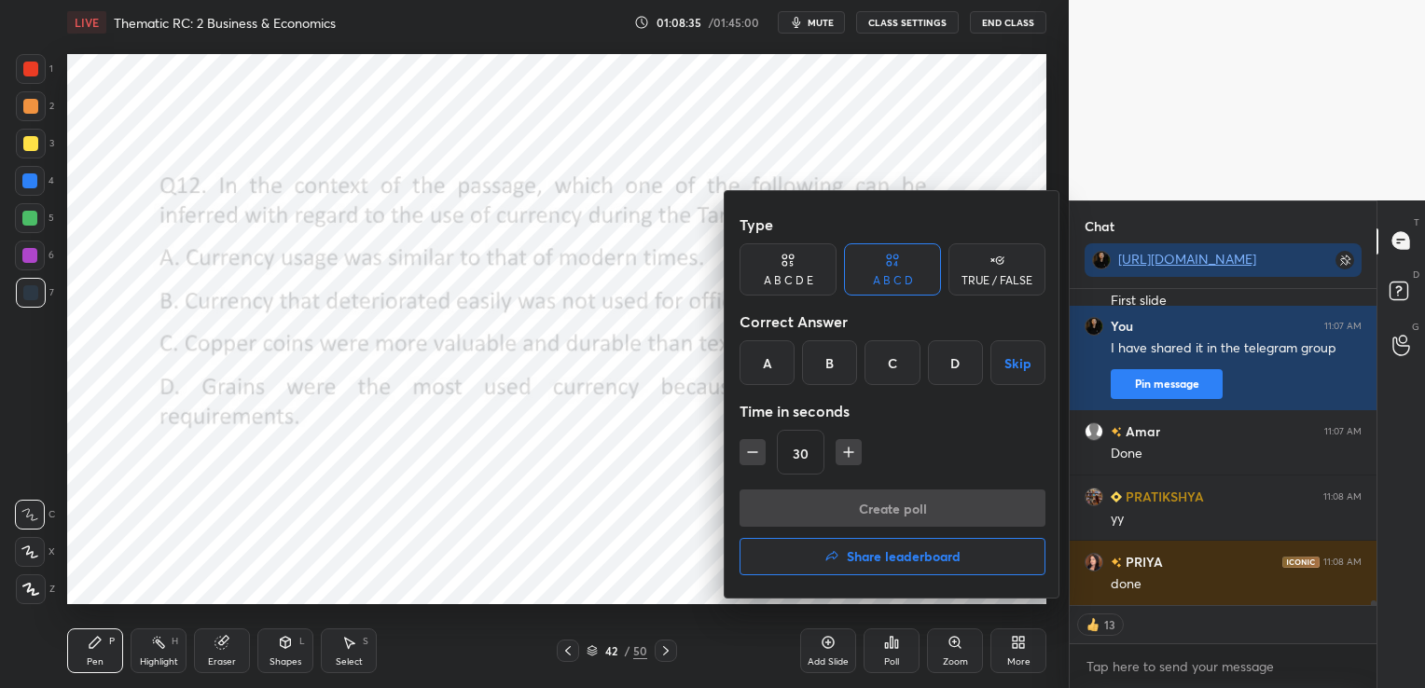
click at [772, 338] on div "Correct Answer" at bounding box center [892, 321] width 306 height 37
click at [774, 378] on div "A" at bounding box center [766, 362] width 55 height 45
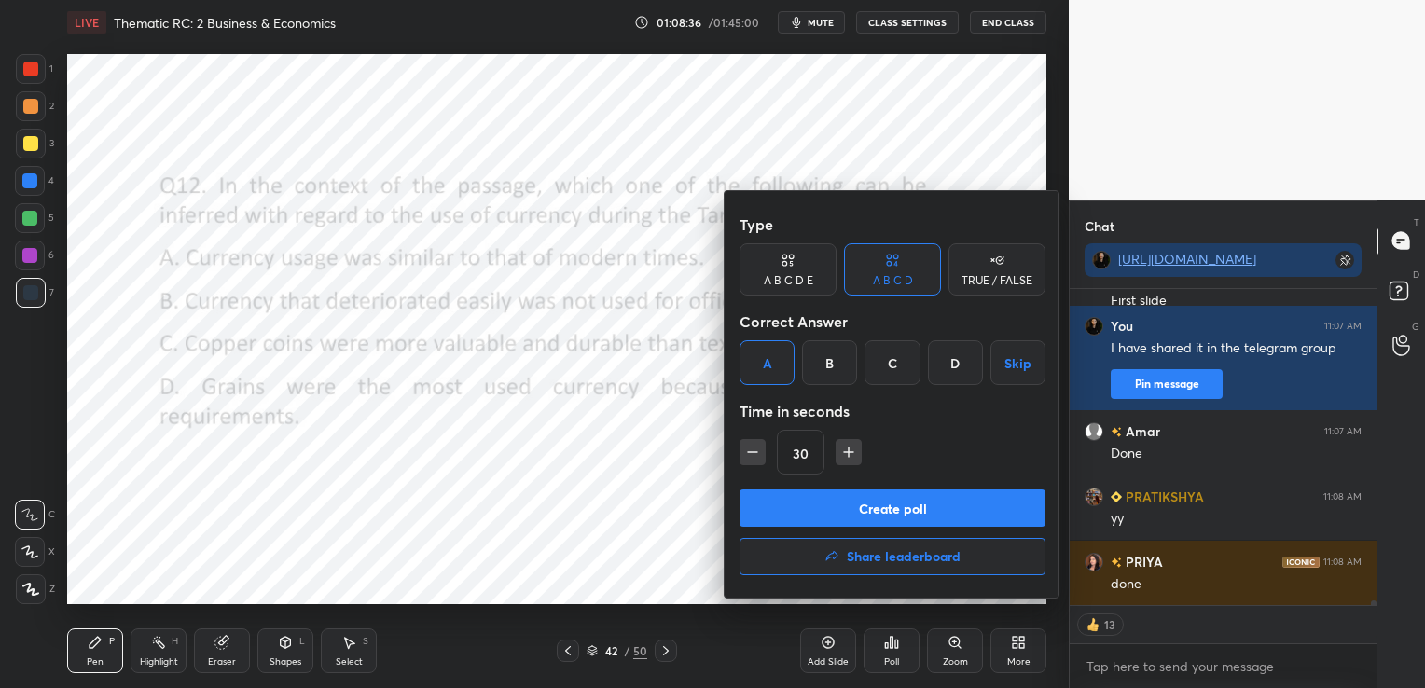
scroll to position [22645, 0]
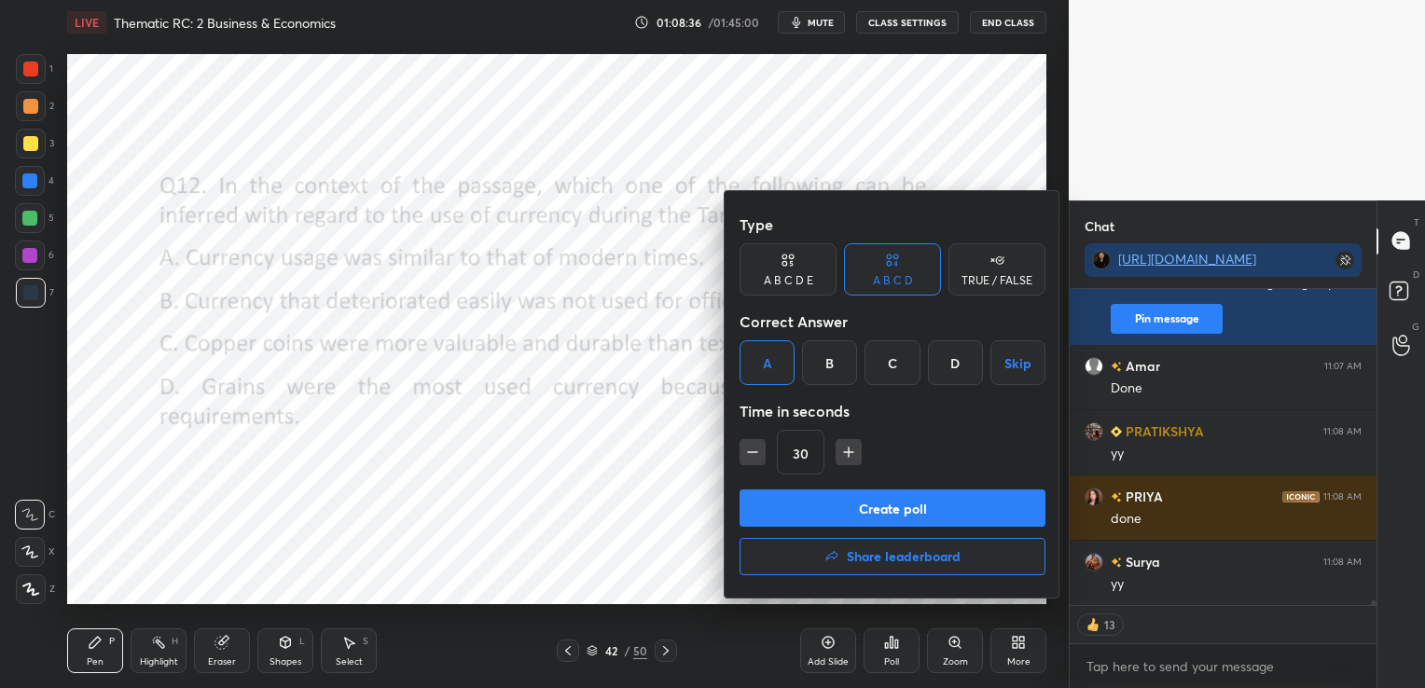
click at [880, 499] on button "Create poll" at bounding box center [892, 507] width 306 height 37
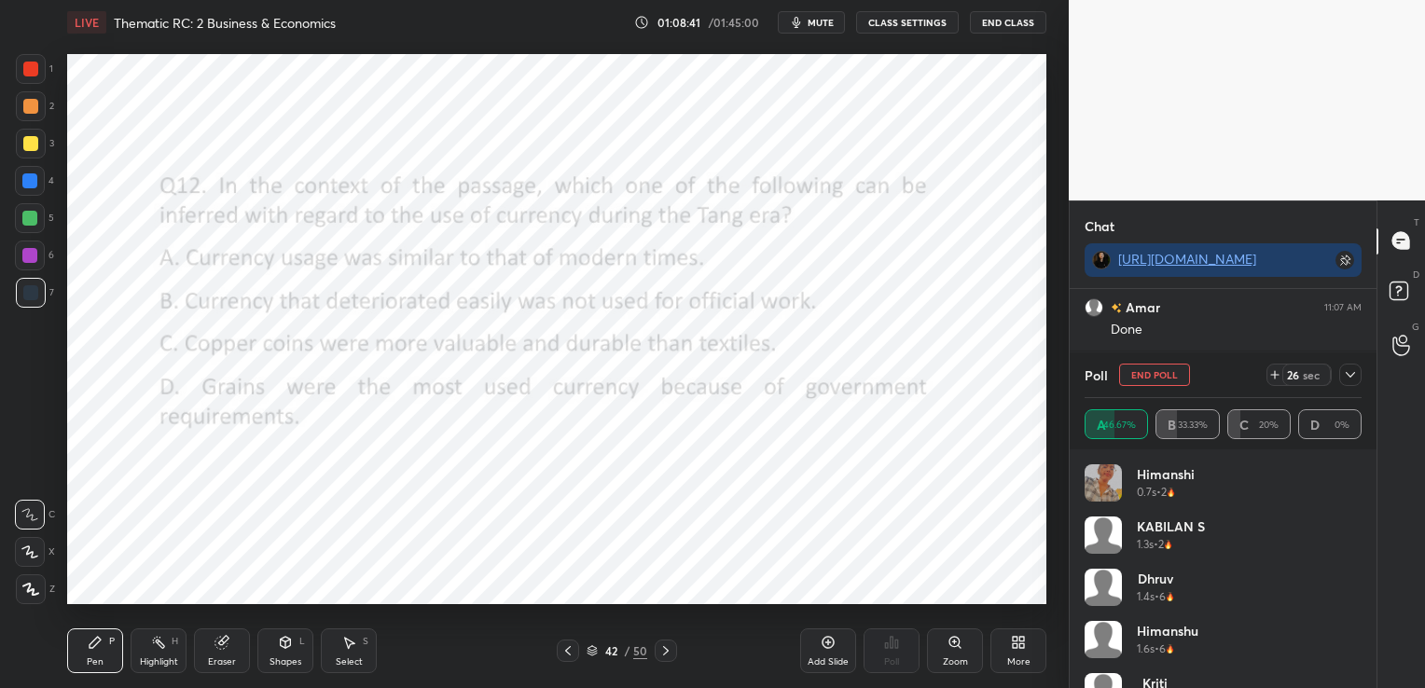
scroll to position [253, 301]
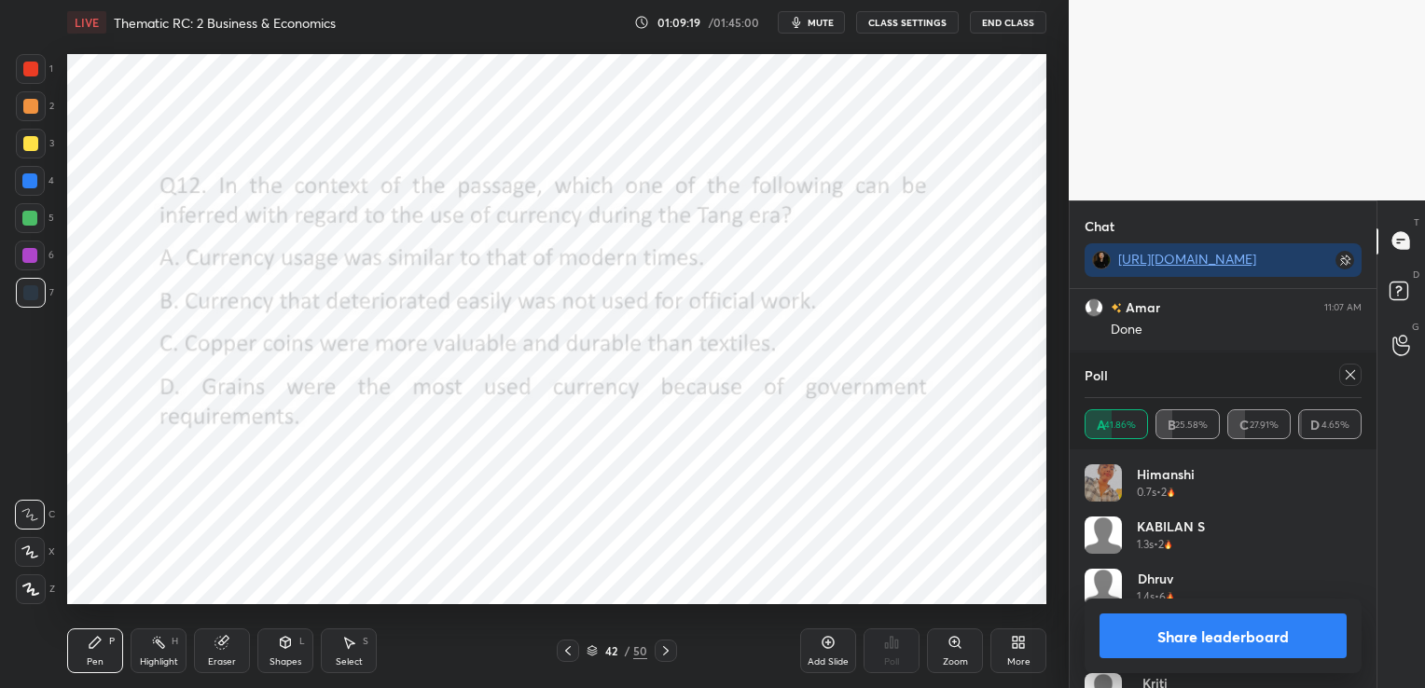
click at [1353, 375] on icon at bounding box center [1350, 374] width 15 height 15
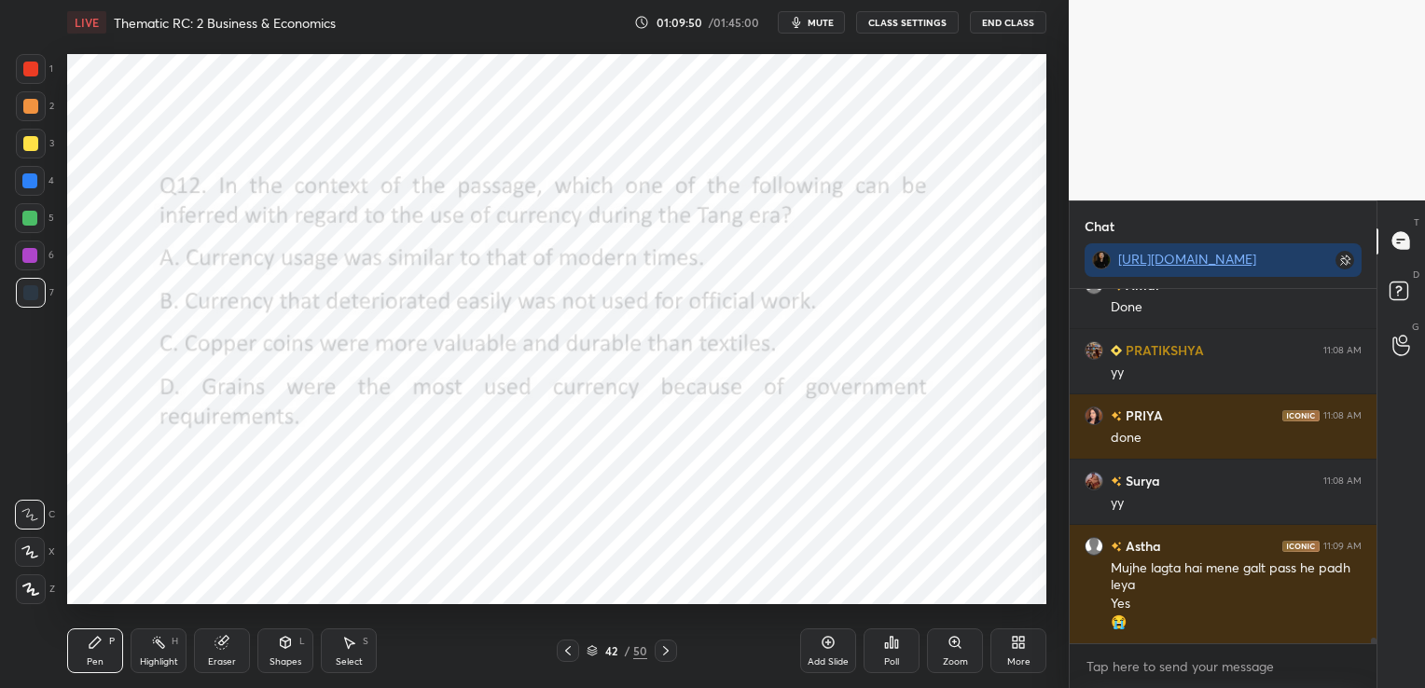
scroll to position [22745, 0]
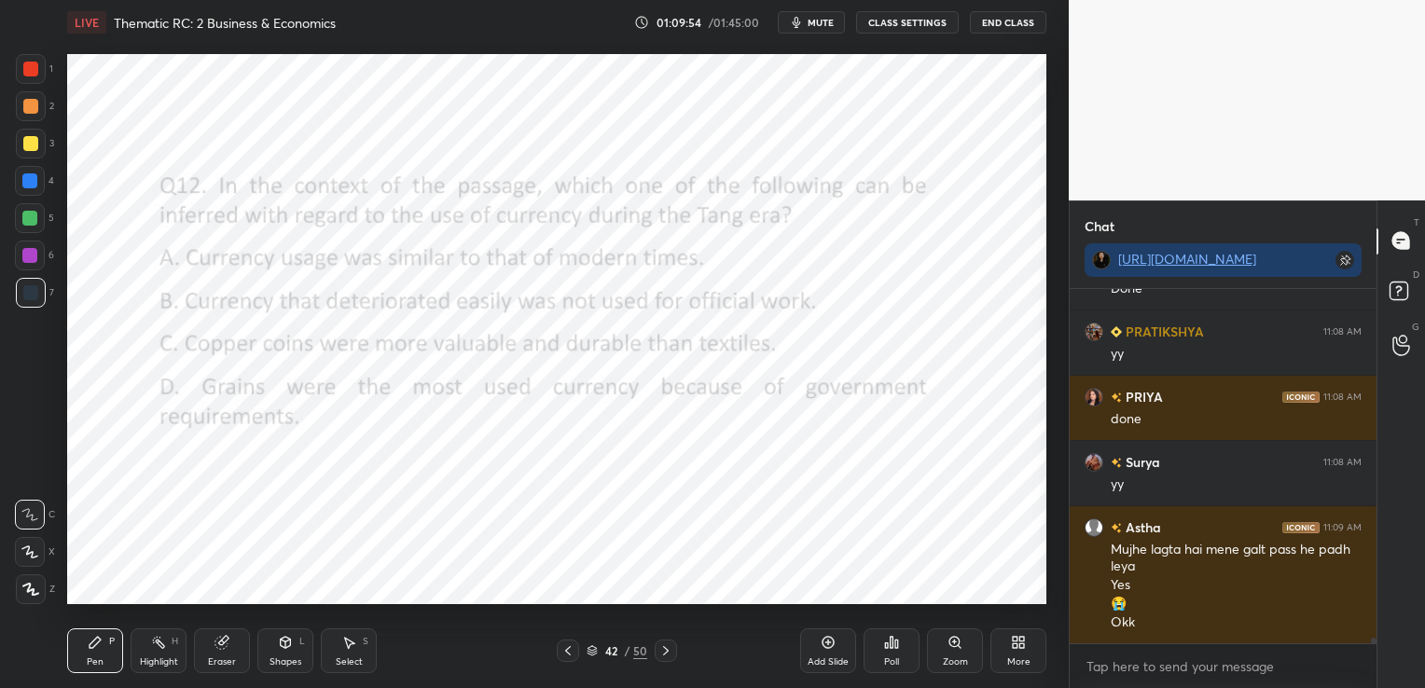
click at [670, 655] on icon at bounding box center [665, 650] width 15 height 15
click at [896, 666] on div "Poll" at bounding box center [891, 661] width 15 height 9
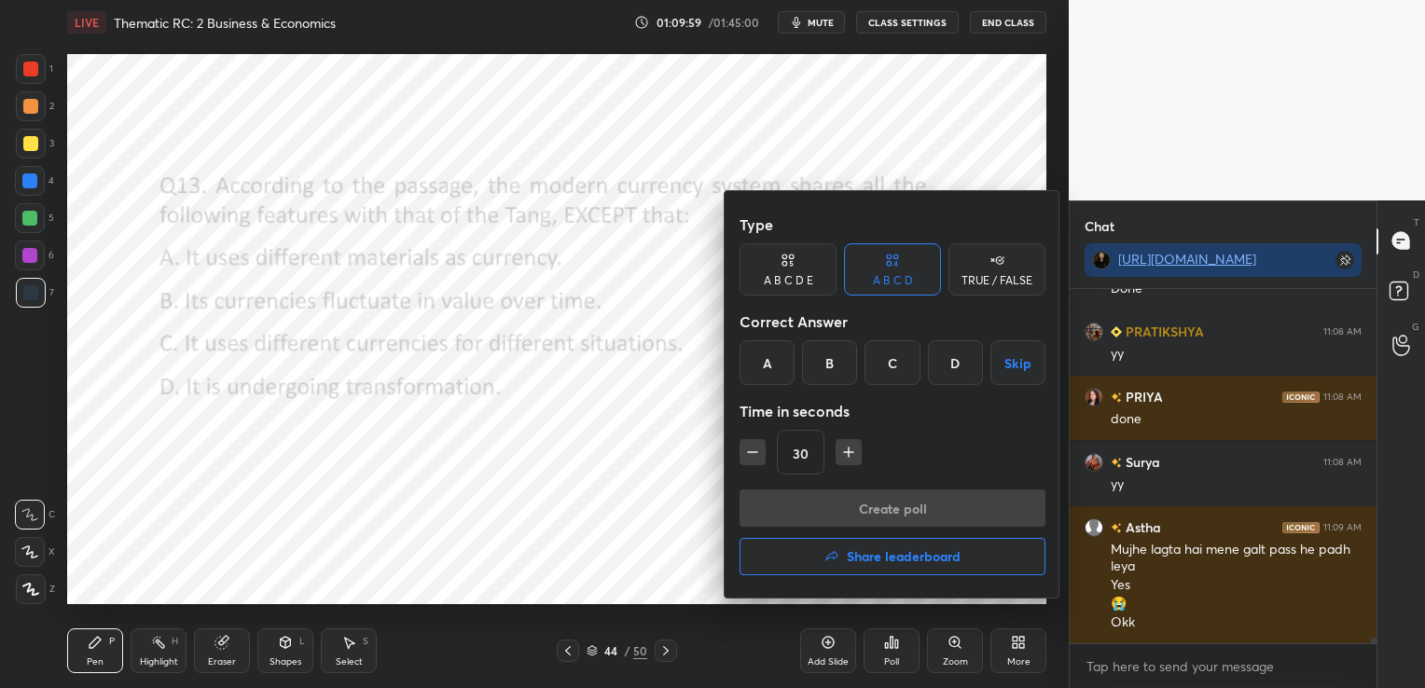
click at [950, 363] on div "D" at bounding box center [955, 362] width 55 height 45
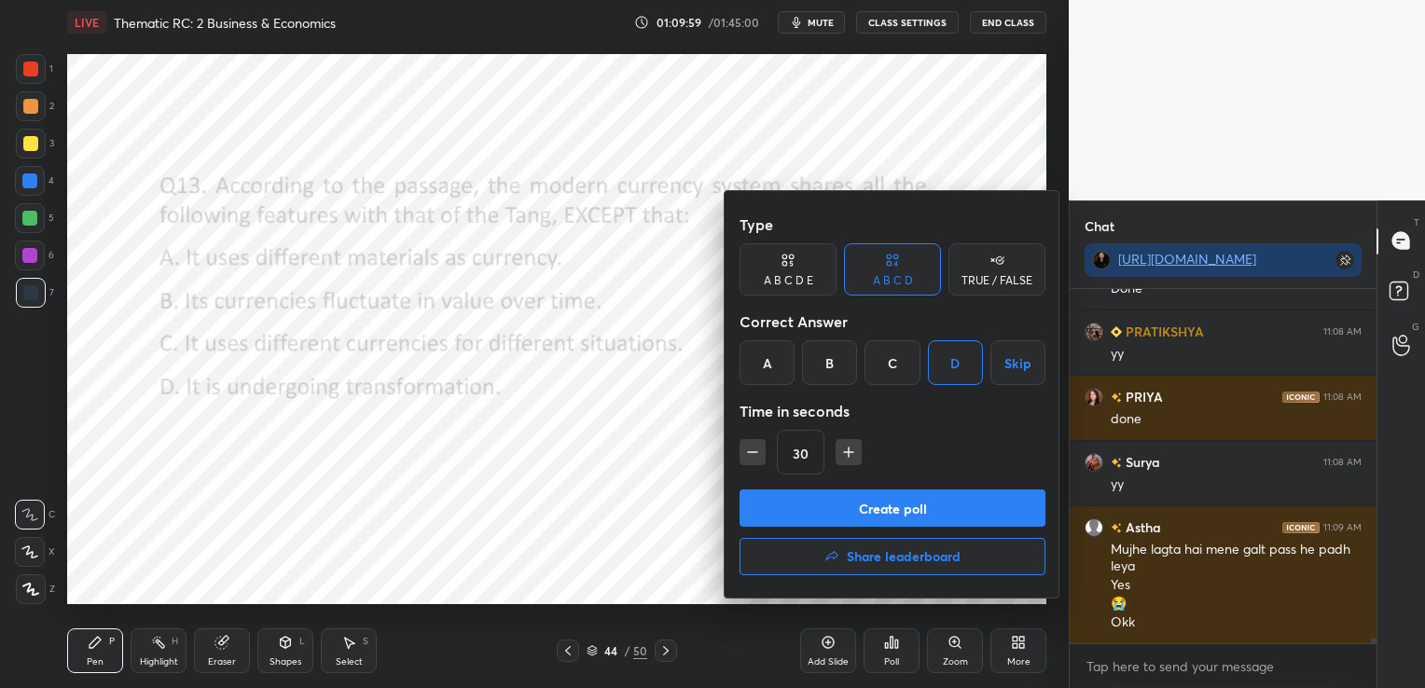
click at [879, 499] on button "Create poll" at bounding box center [892, 507] width 306 height 37
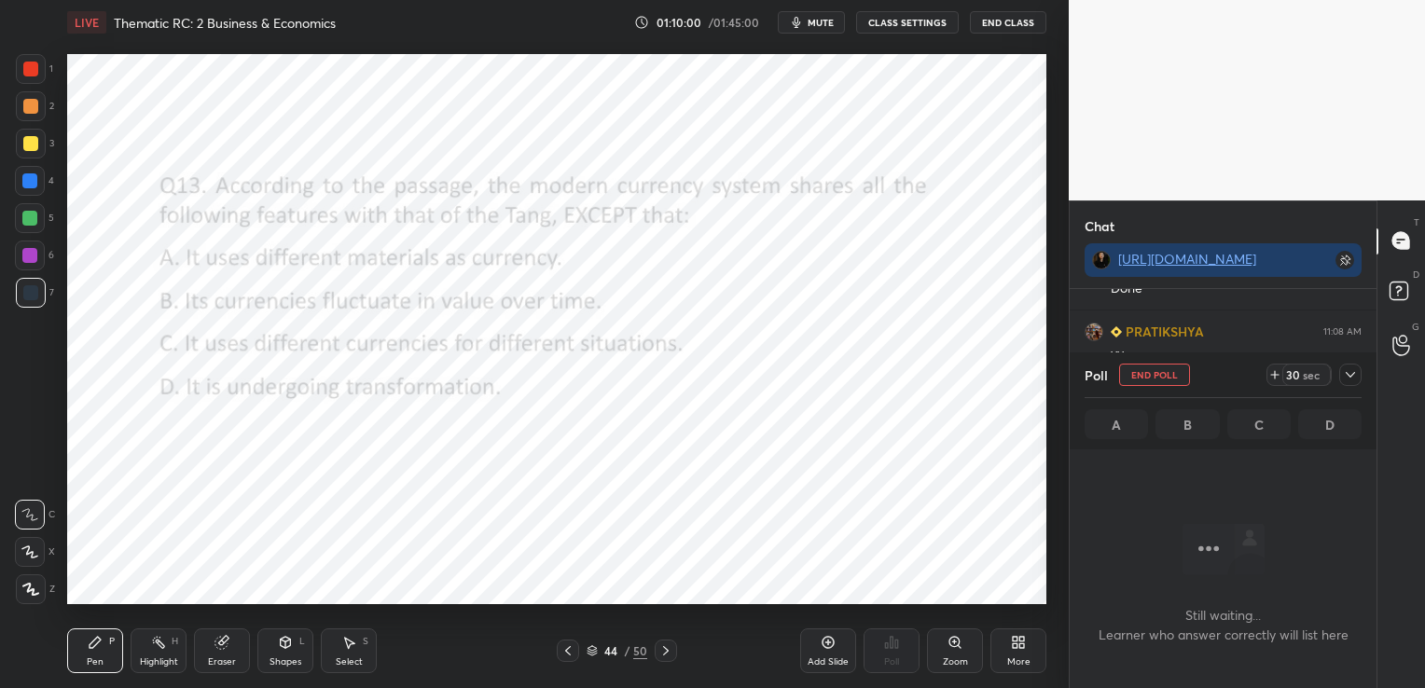
scroll to position [6, 6]
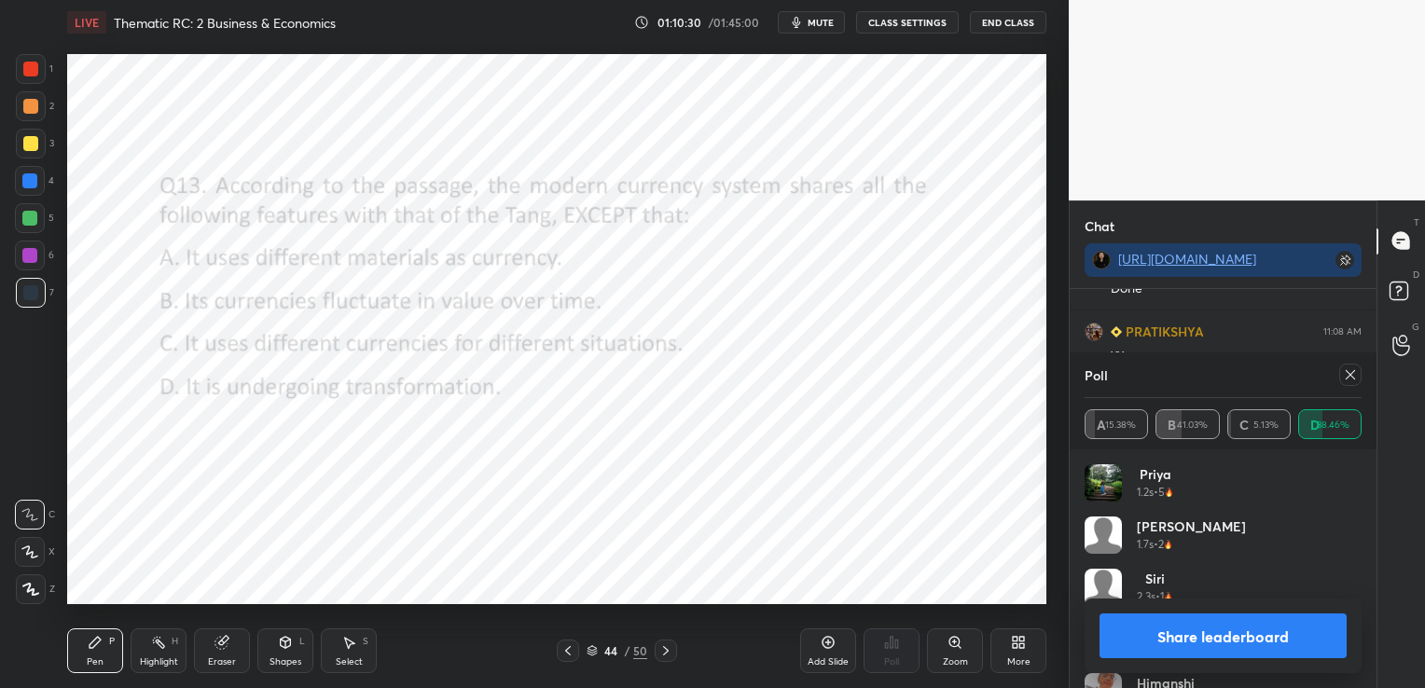
click at [1352, 379] on icon at bounding box center [1350, 374] width 15 height 15
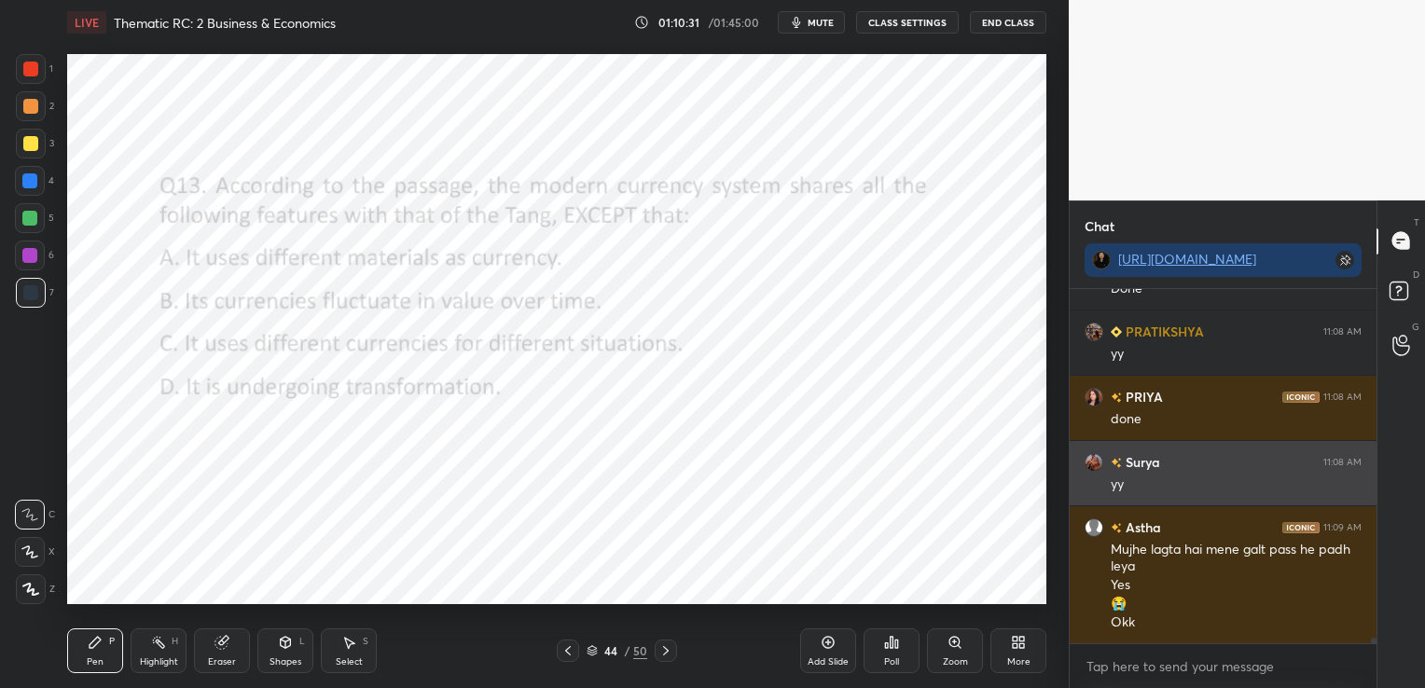
scroll to position [350, 301]
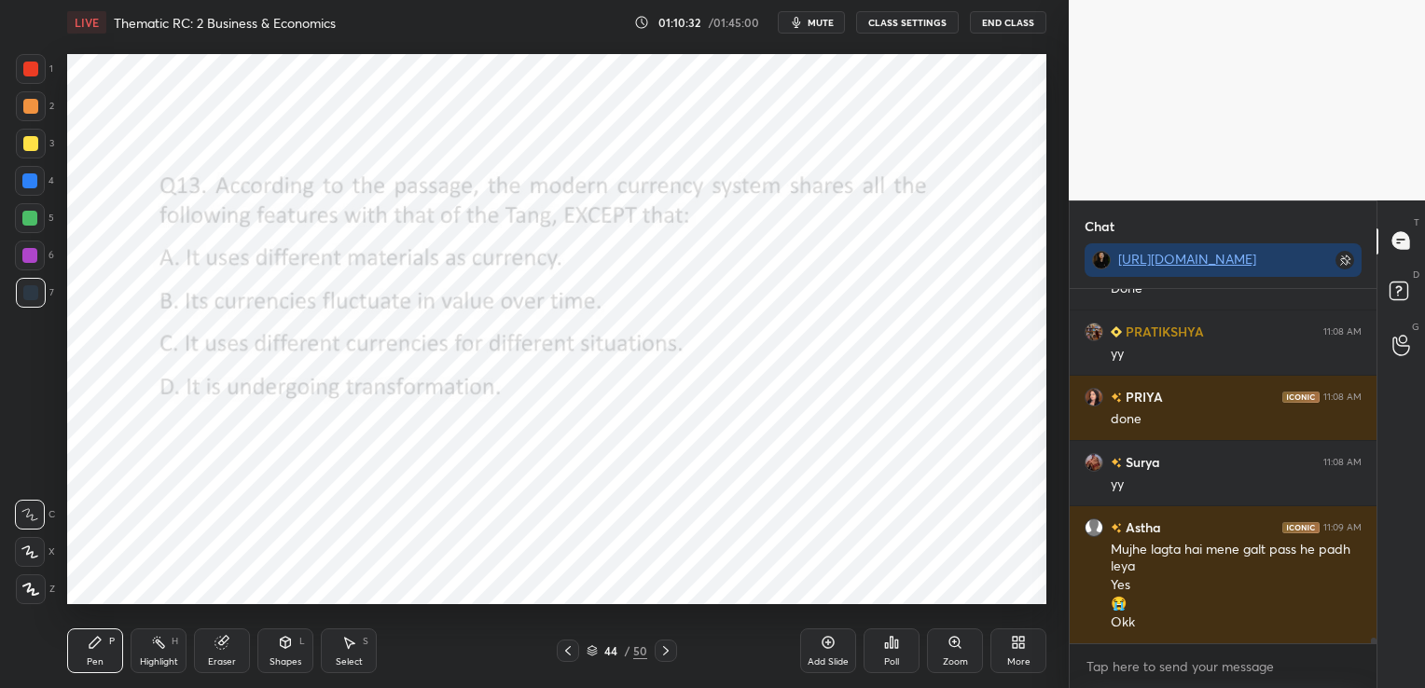
click at [665, 655] on icon at bounding box center [665, 650] width 15 height 15
click at [908, 656] on div "Poll" at bounding box center [891, 650] width 56 height 45
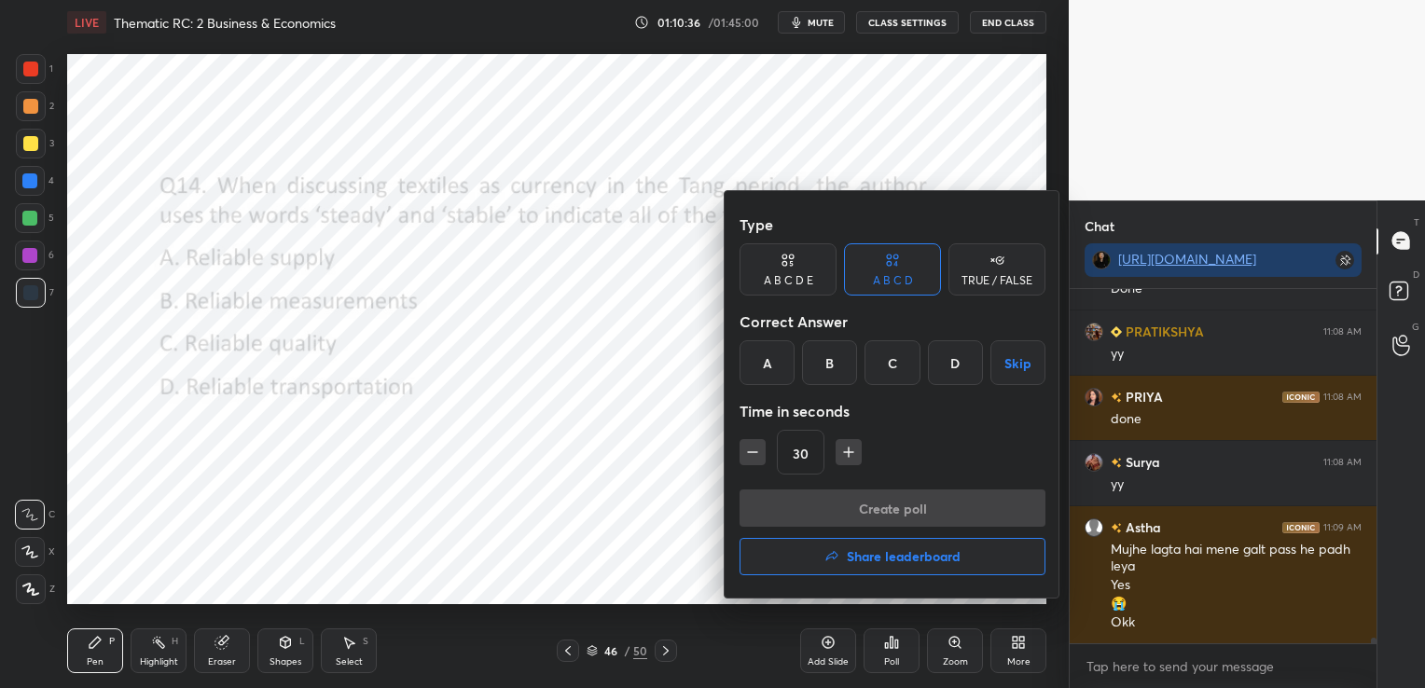
click at [964, 356] on div "D" at bounding box center [955, 362] width 55 height 45
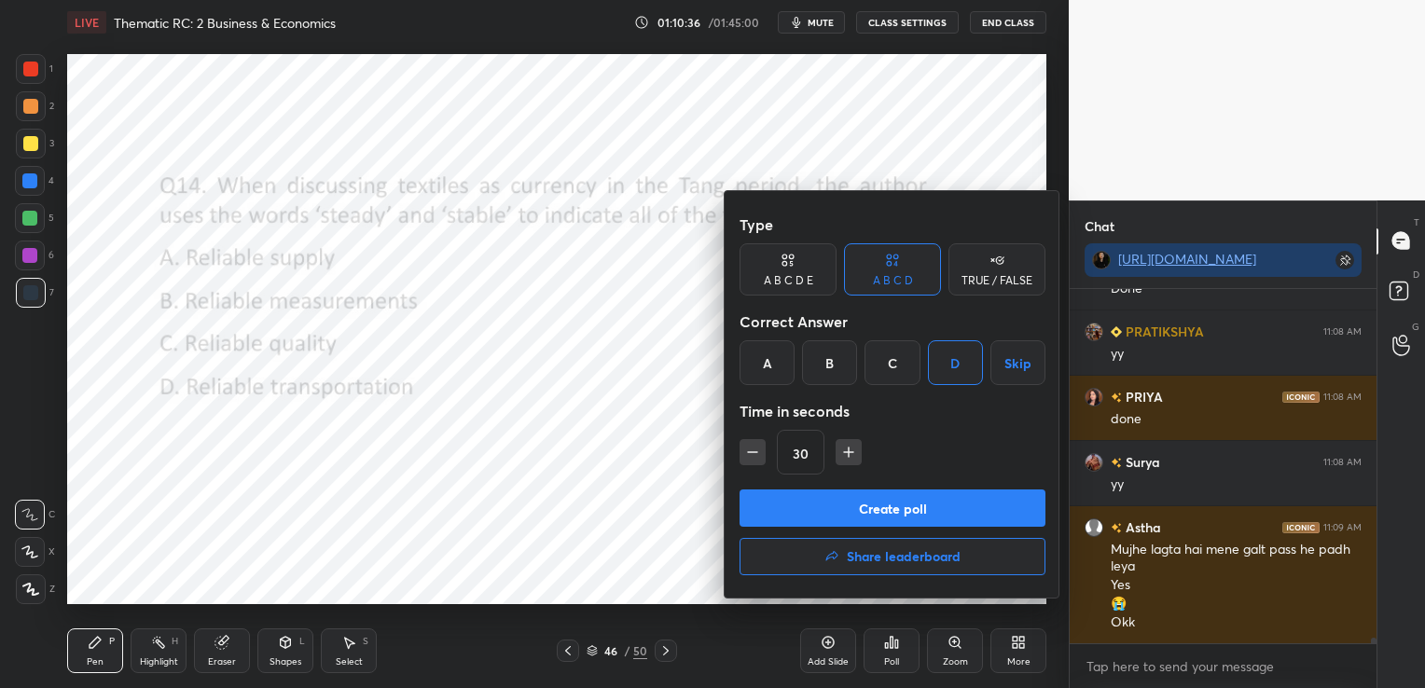
click at [921, 505] on button "Create poll" at bounding box center [892, 507] width 306 height 37
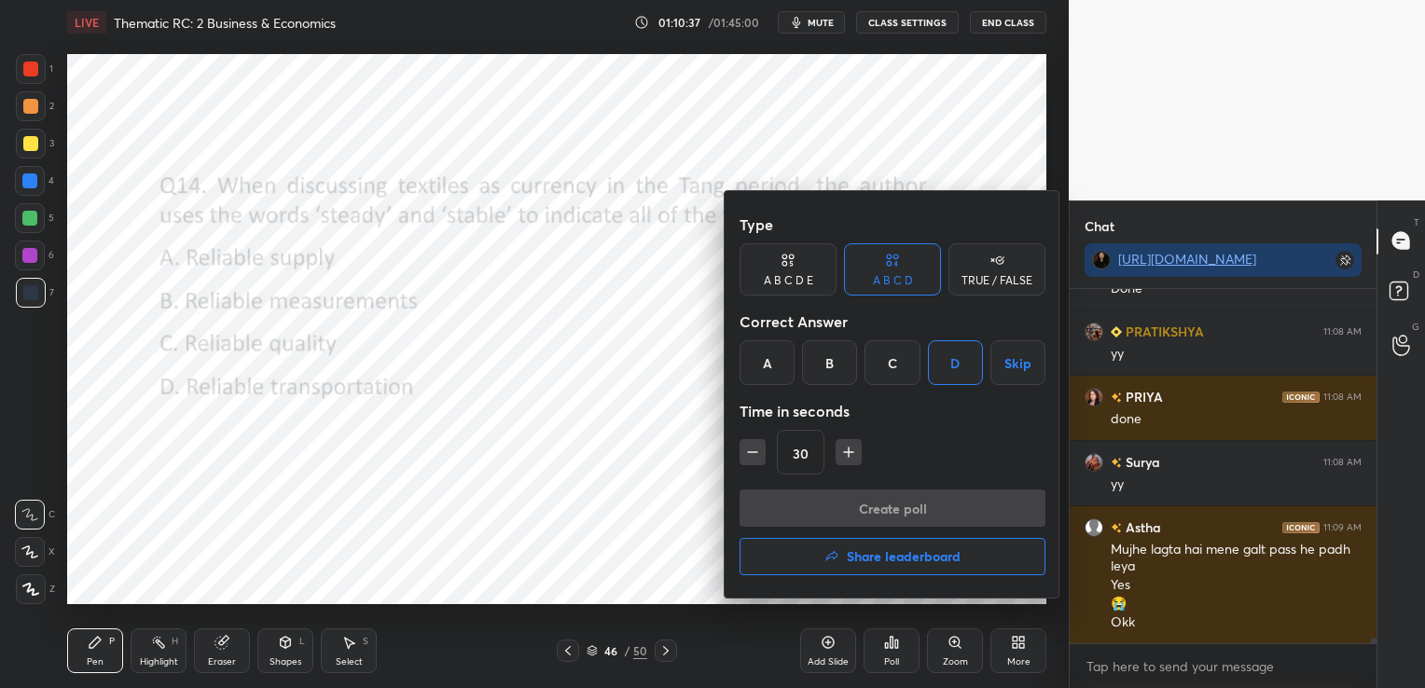
scroll to position [319, 301]
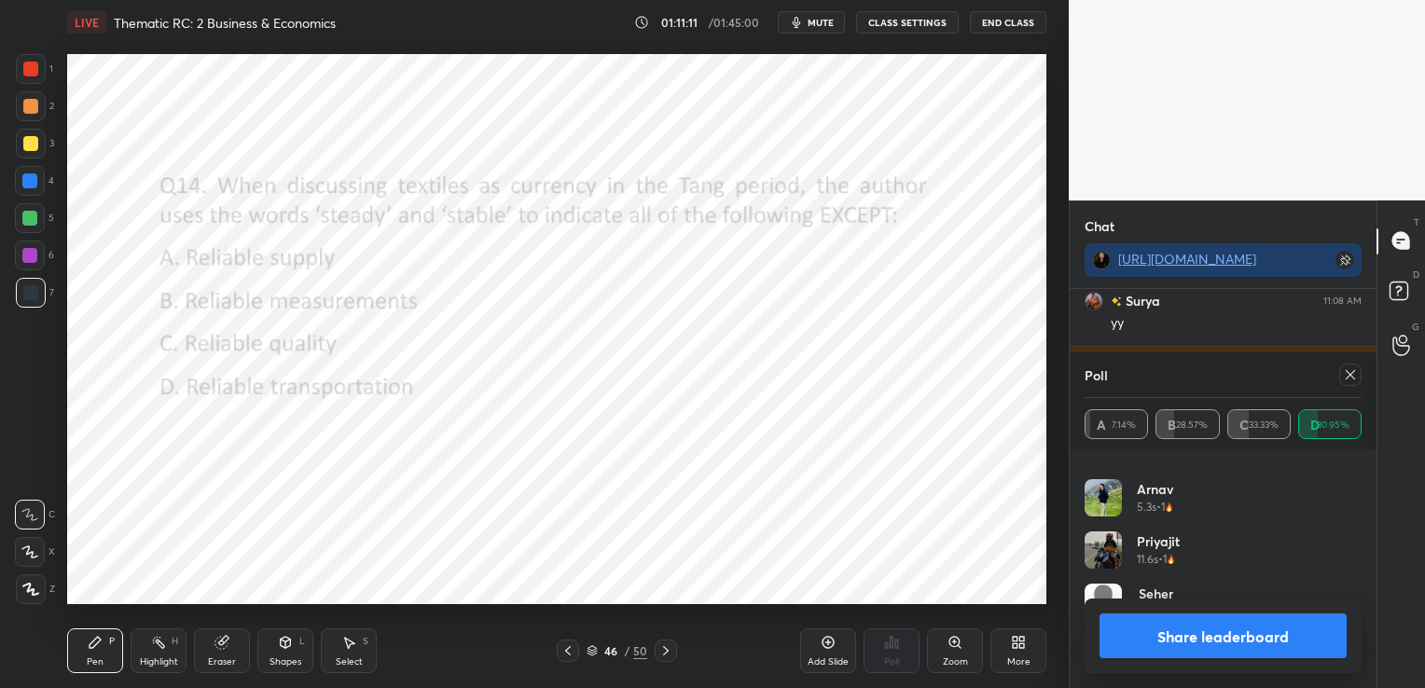
click at [1354, 379] on icon at bounding box center [1350, 374] width 15 height 15
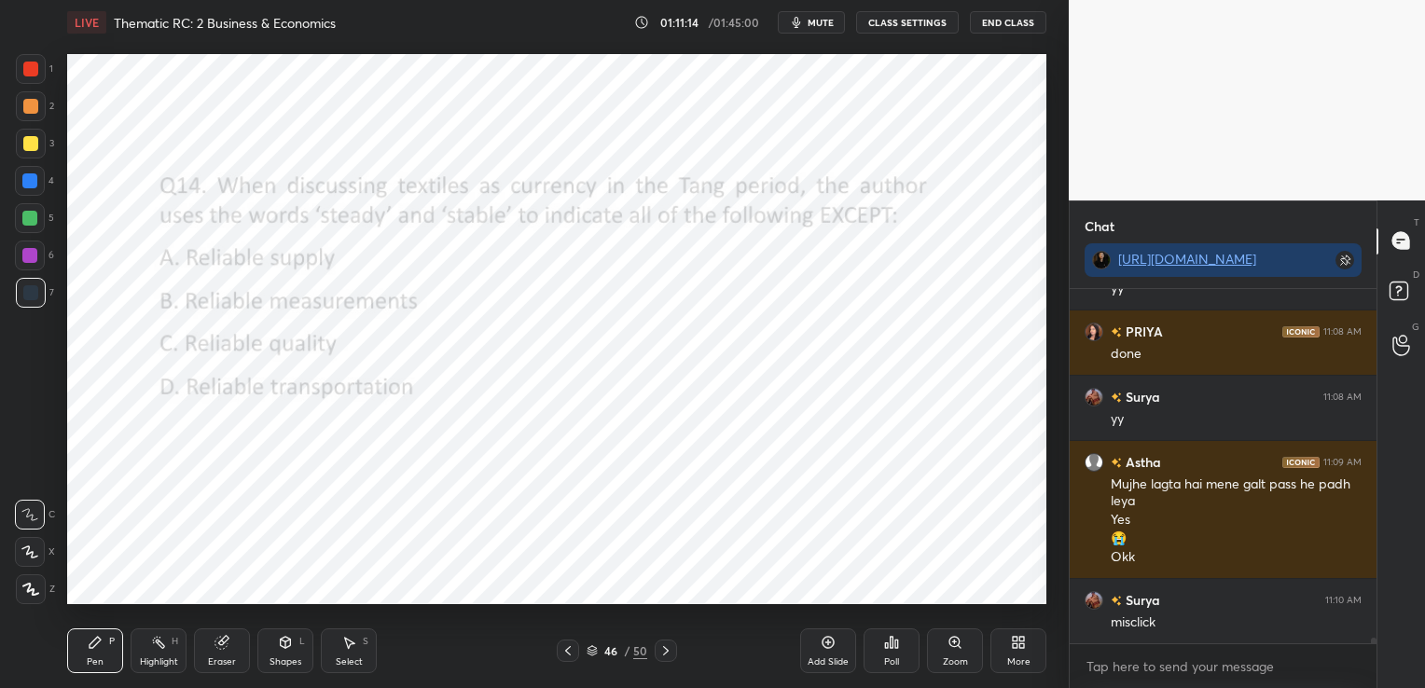
click at [671, 647] on icon at bounding box center [665, 650] width 15 height 15
click at [903, 643] on div "Poll" at bounding box center [891, 650] width 56 height 45
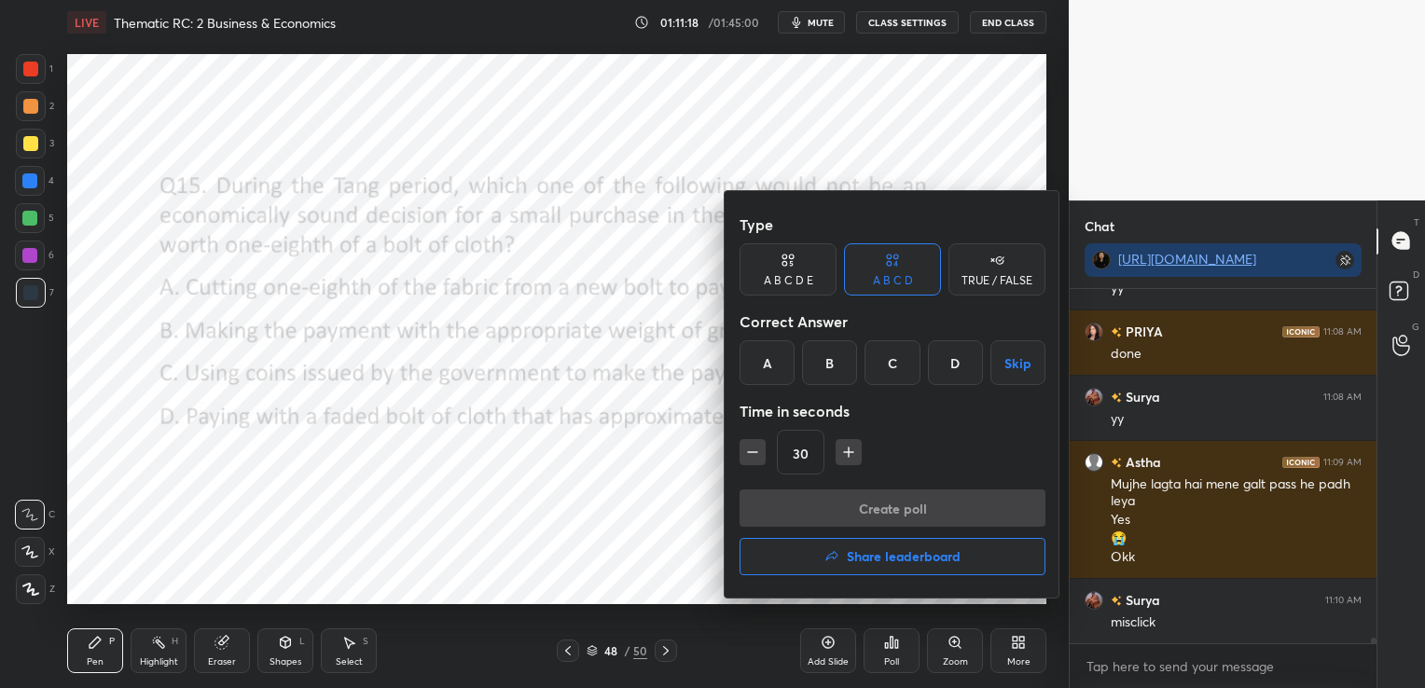
click at [771, 352] on div "A" at bounding box center [766, 362] width 55 height 45
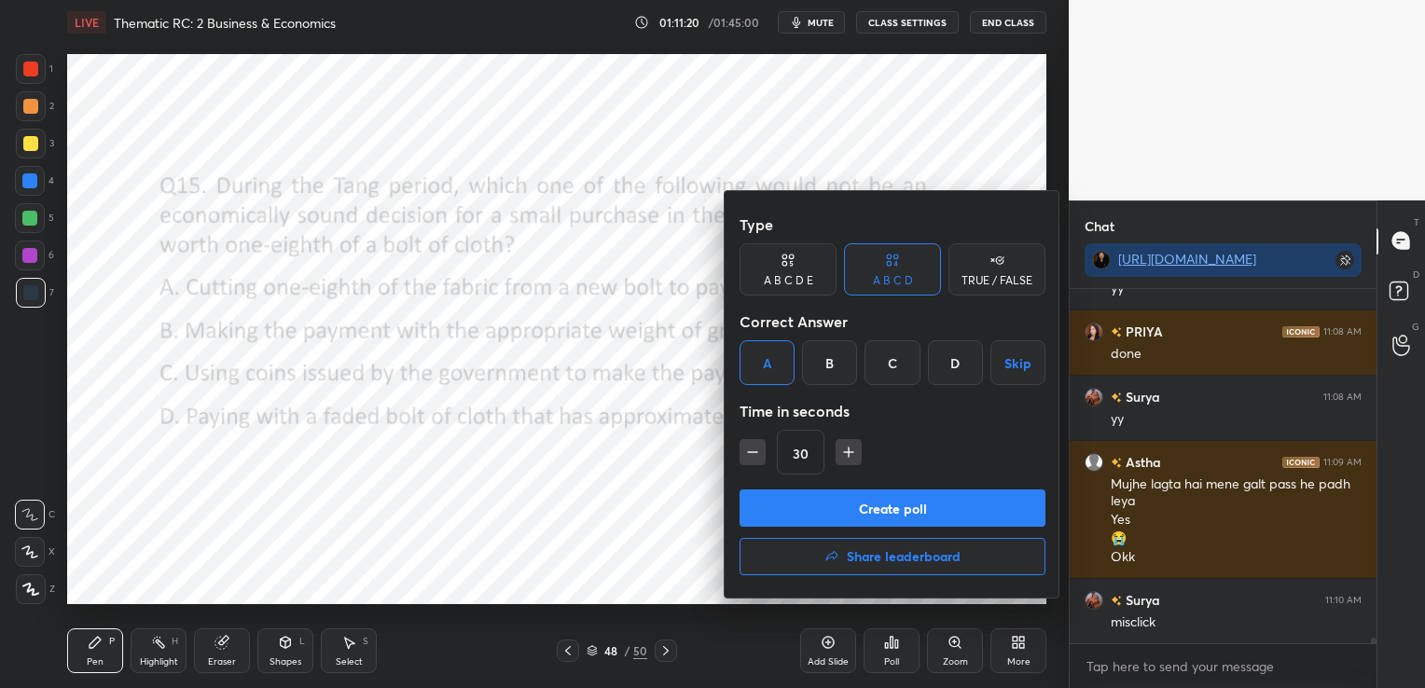
click at [832, 511] on button "Create poll" at bounding box center [892, 507] width 306 height 37
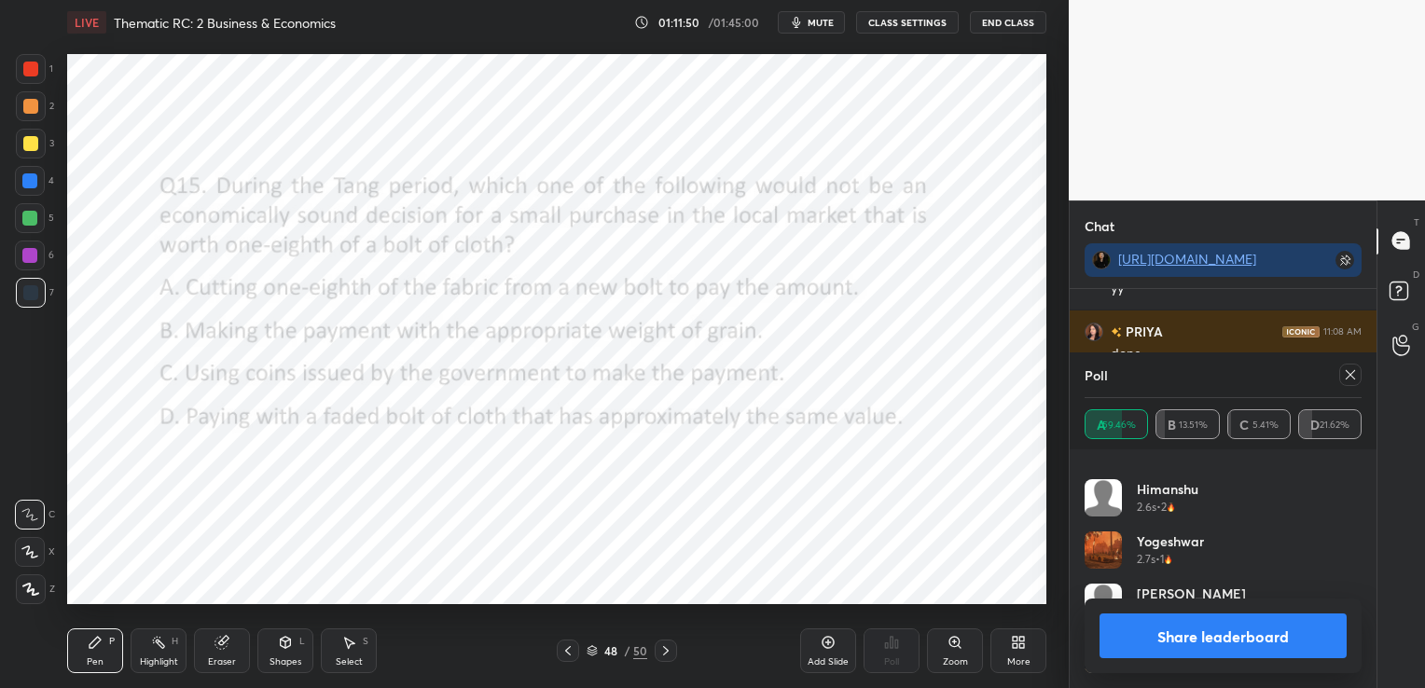
click at [1347, 376] on icon at bounding box center [1350, 374] width 15 height 15
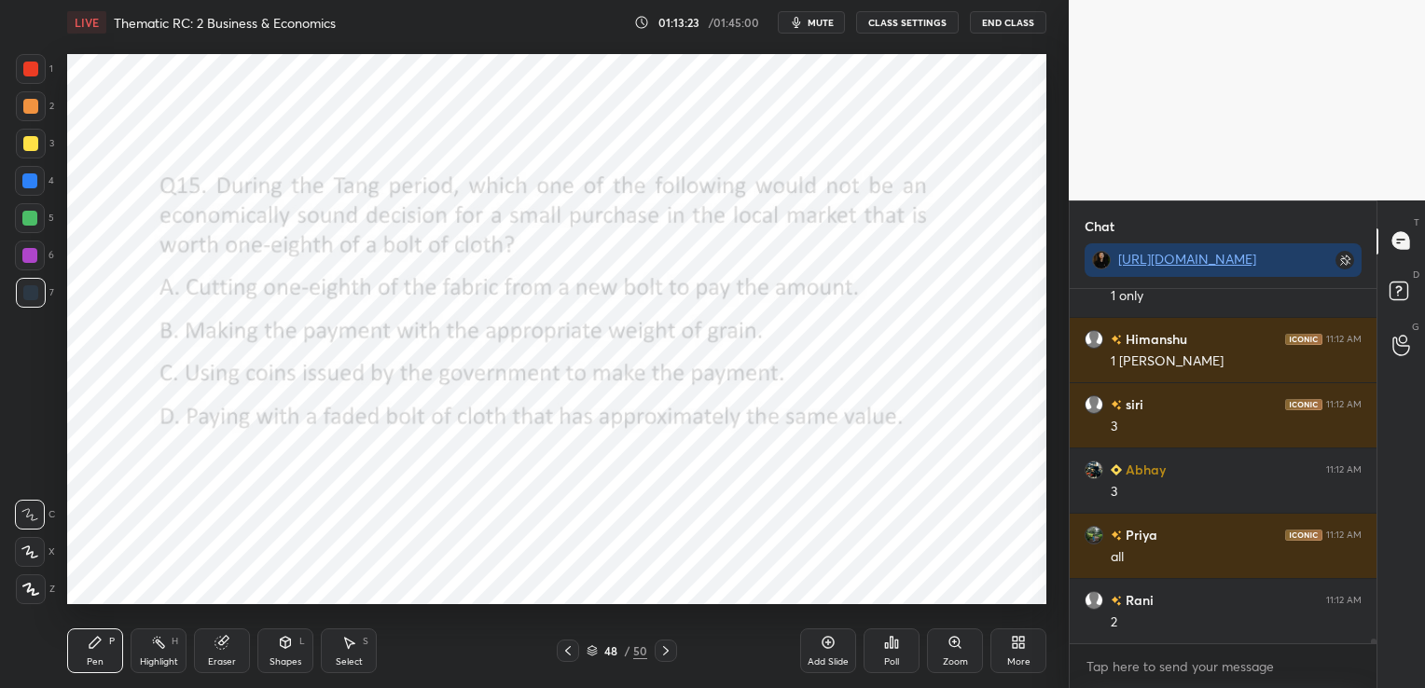
scroll to position [26108, 0]
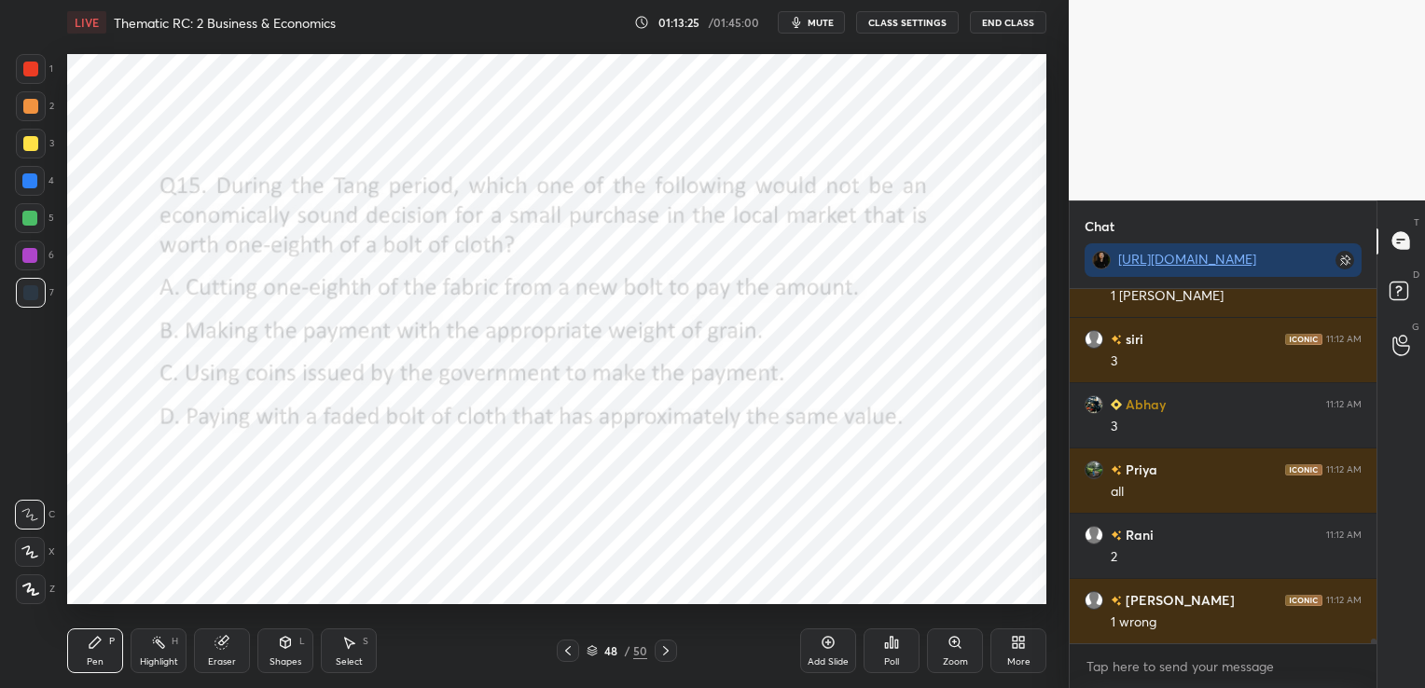
click at [567, 653] on icon at bounding box center [567, 650] width 15 height 15
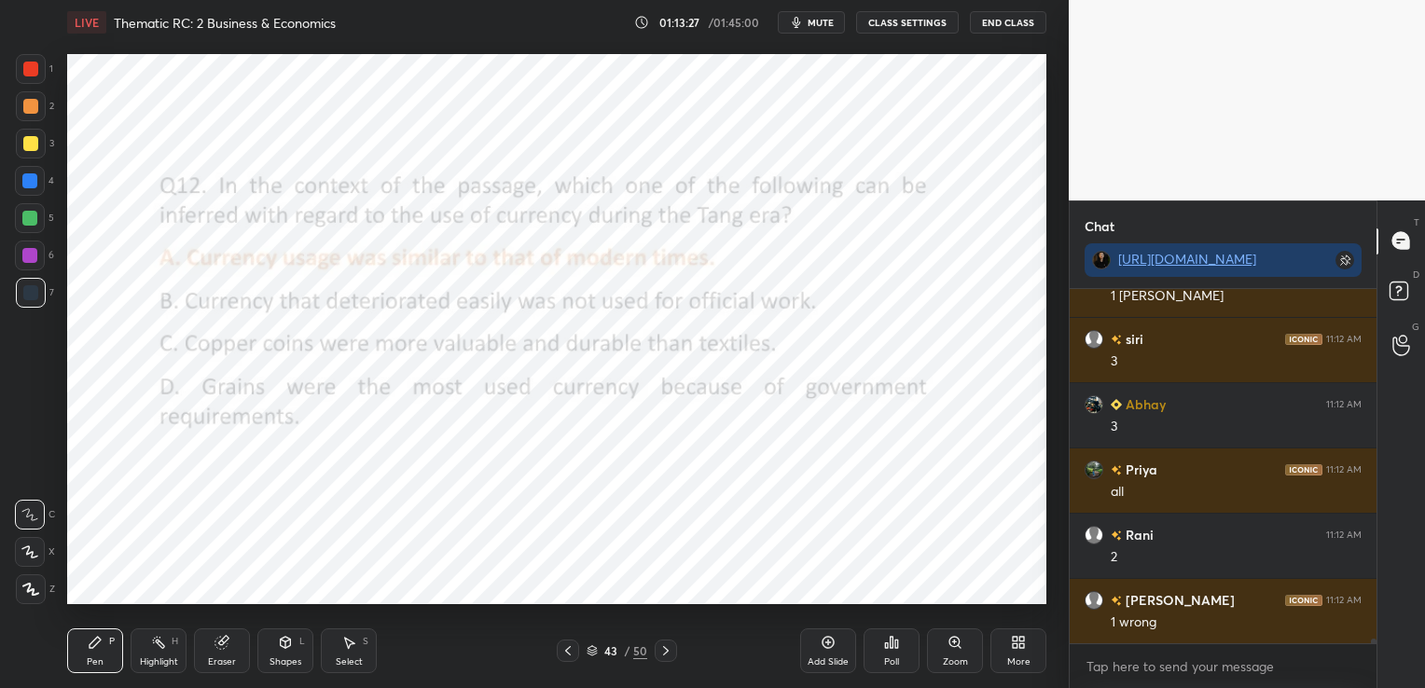
click at [567, 653] on icon at bounding box center [567, 650] width 15 height 15
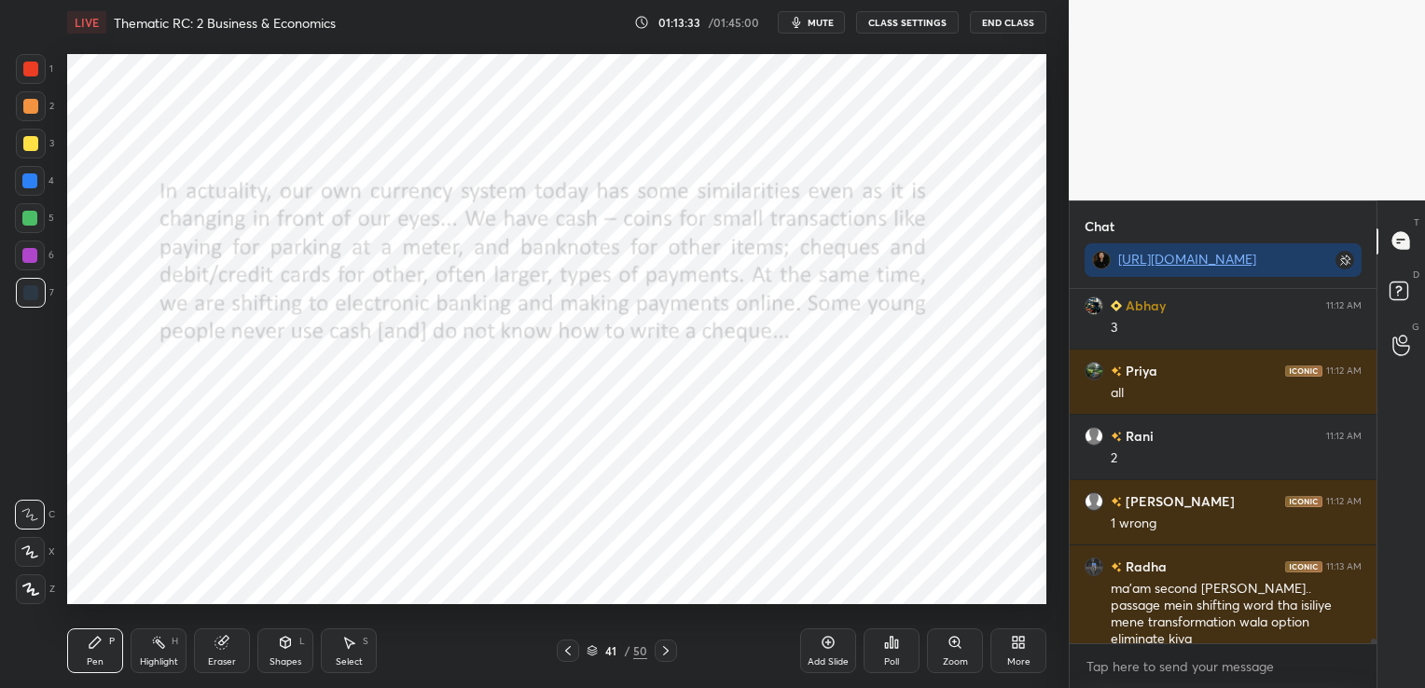
scroll to position [26273, 0]
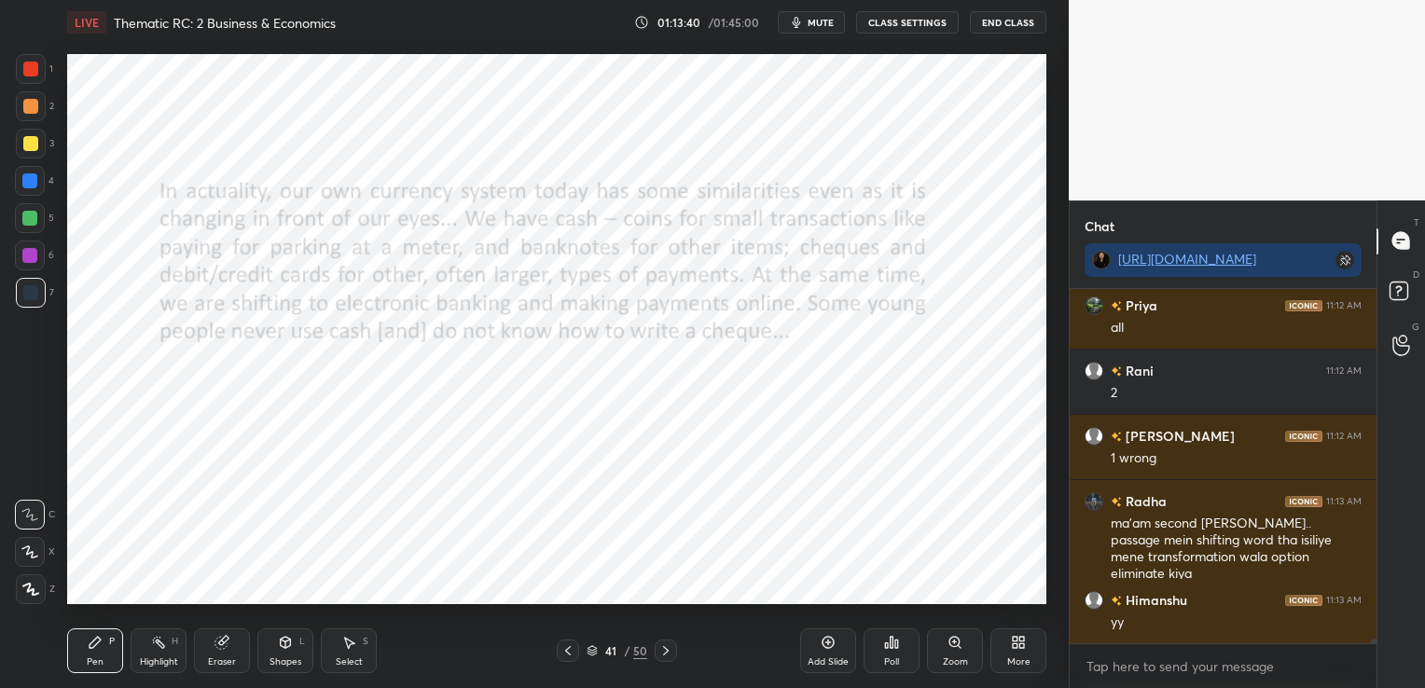
click at [569, 648] on icon at bounding box center [568, 650] width 6 height 9
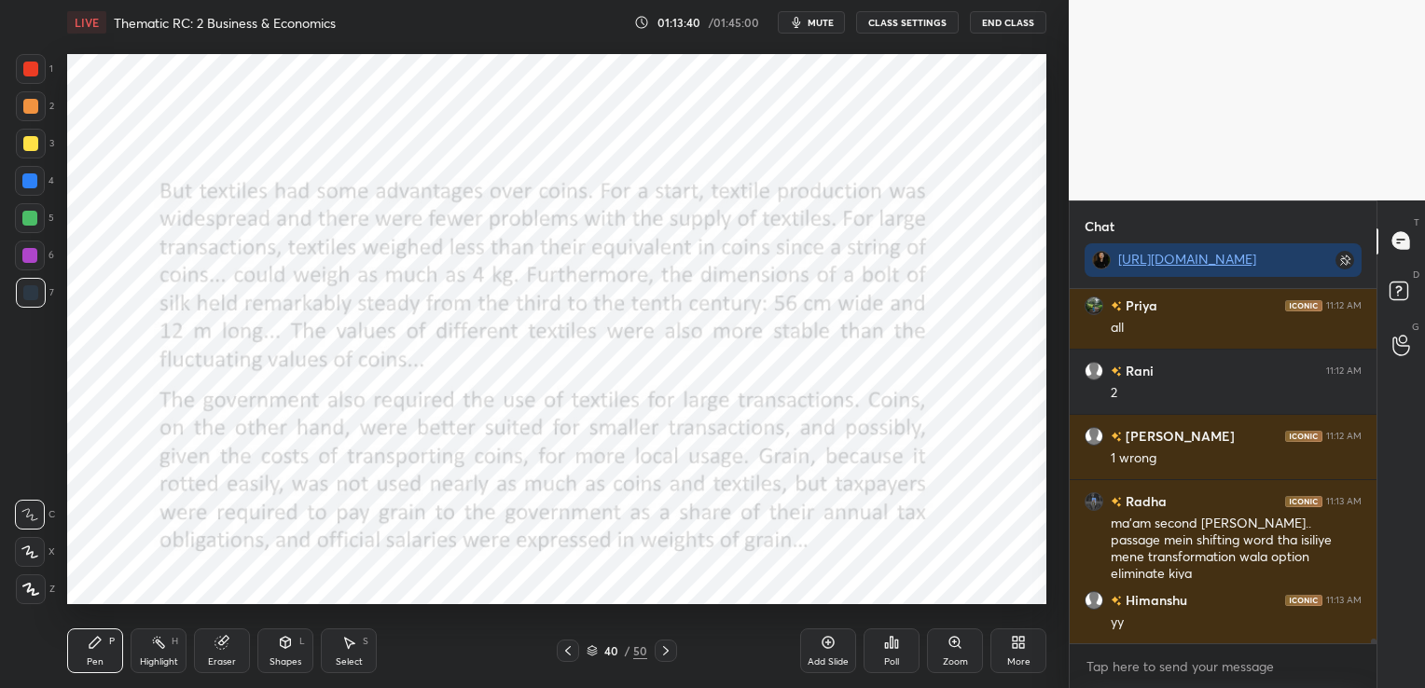
click at [569, 648] on icon at bounding box center [568, 650] width 6 height 9
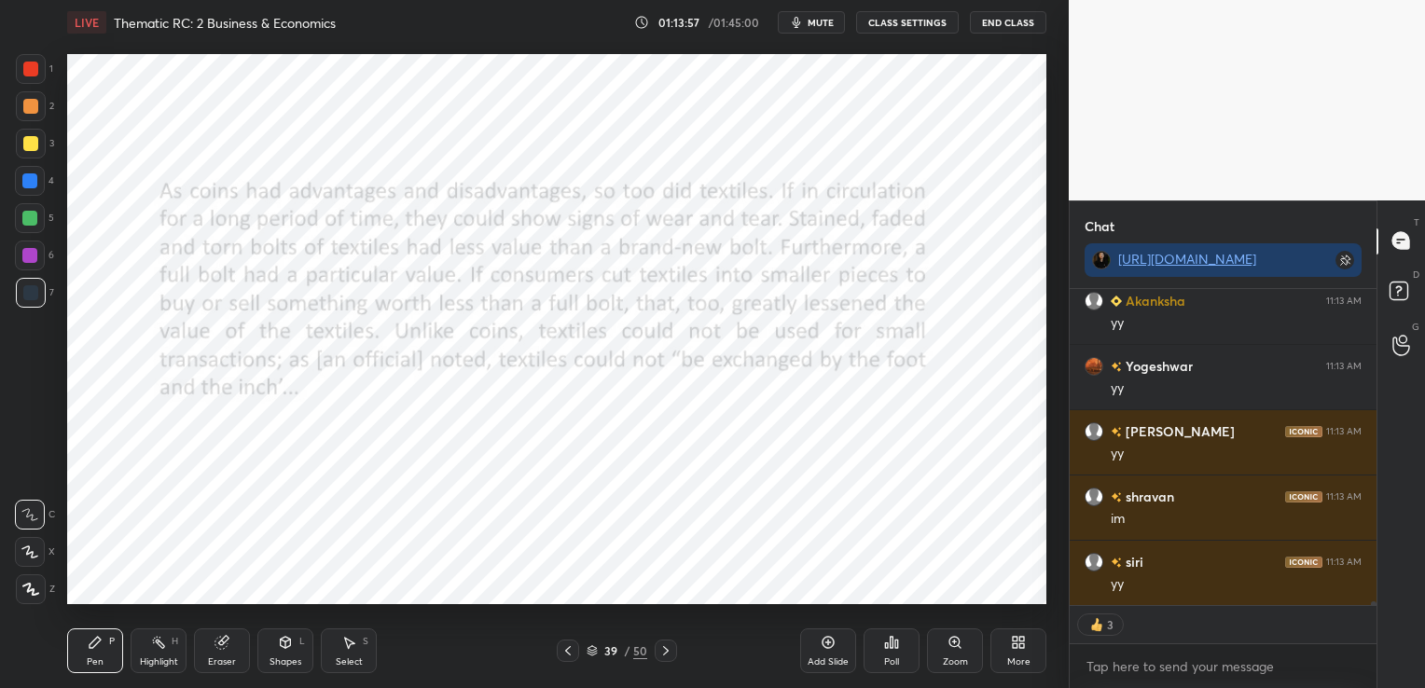
scroll to position [26898, 0]
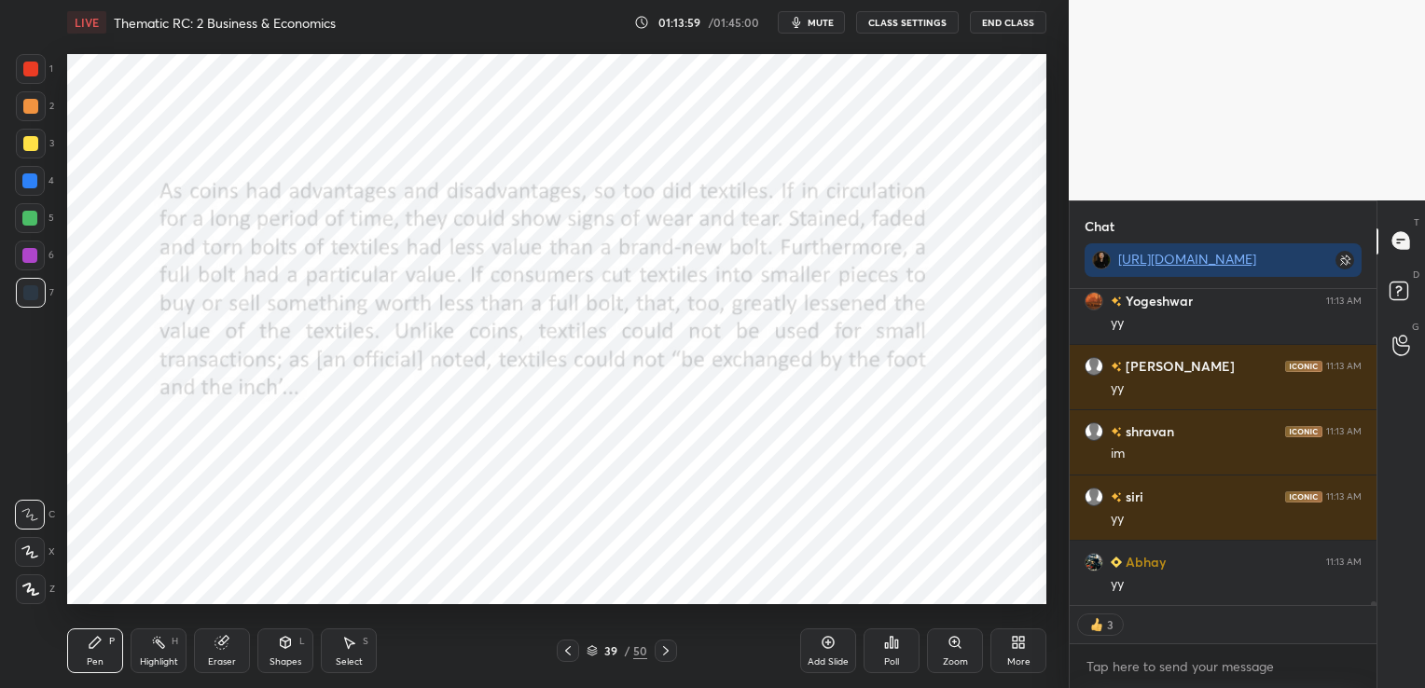
click at [571, 651] on icon at bounding box center [567, 650] width 15 height 15
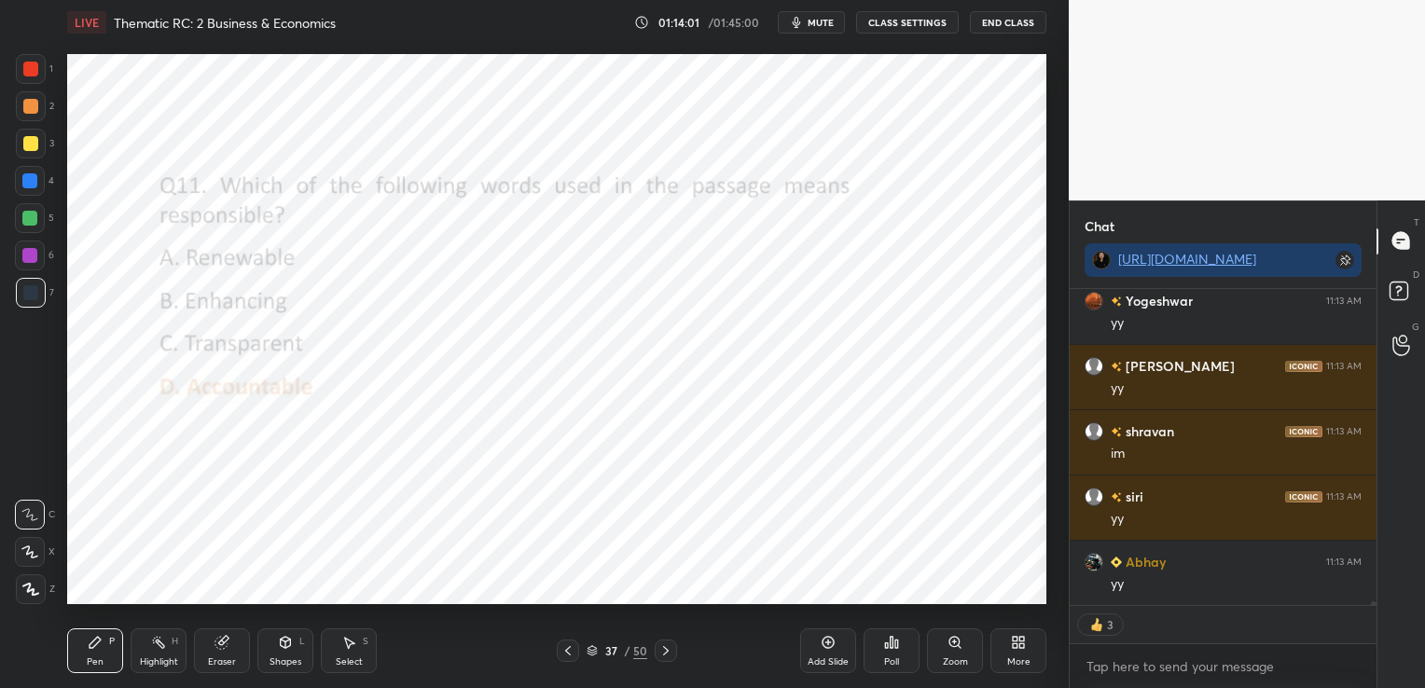
click at [670, 657] on icon at bounding box center [665, 650] width 15 height 15
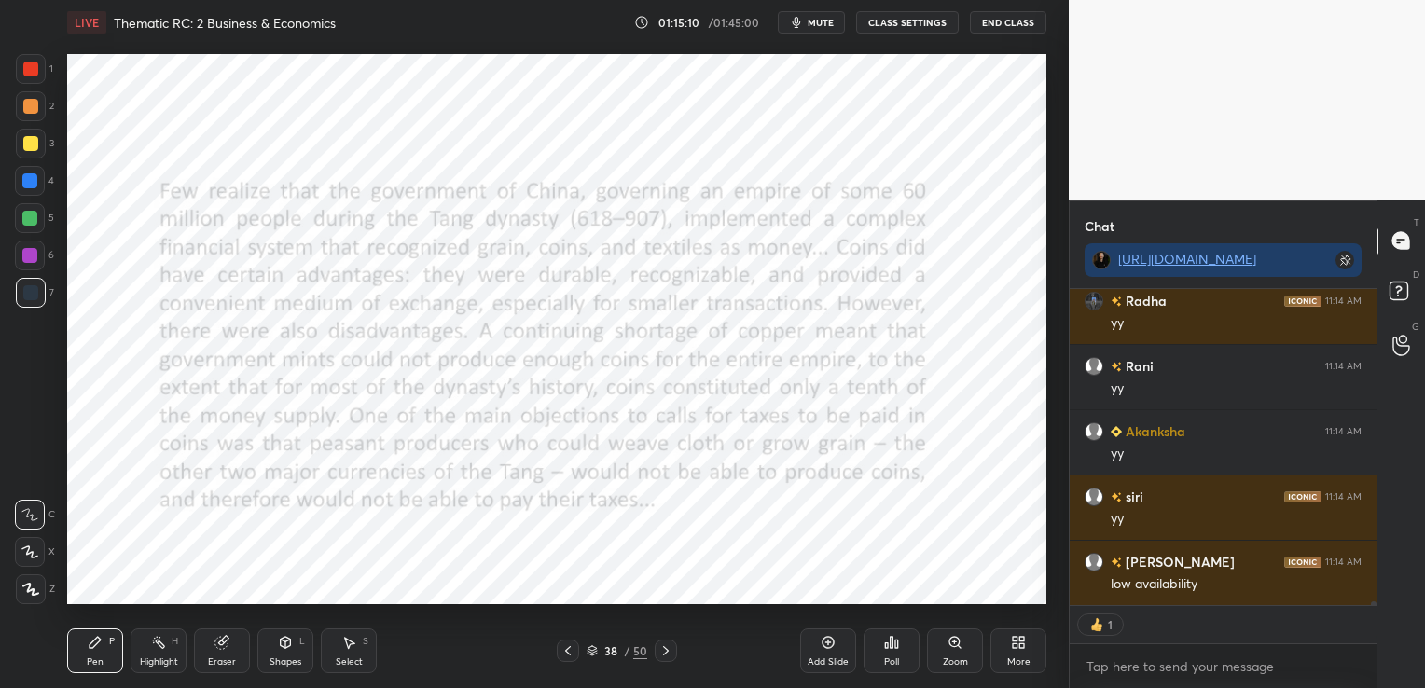
scroll to position [28465, 0]
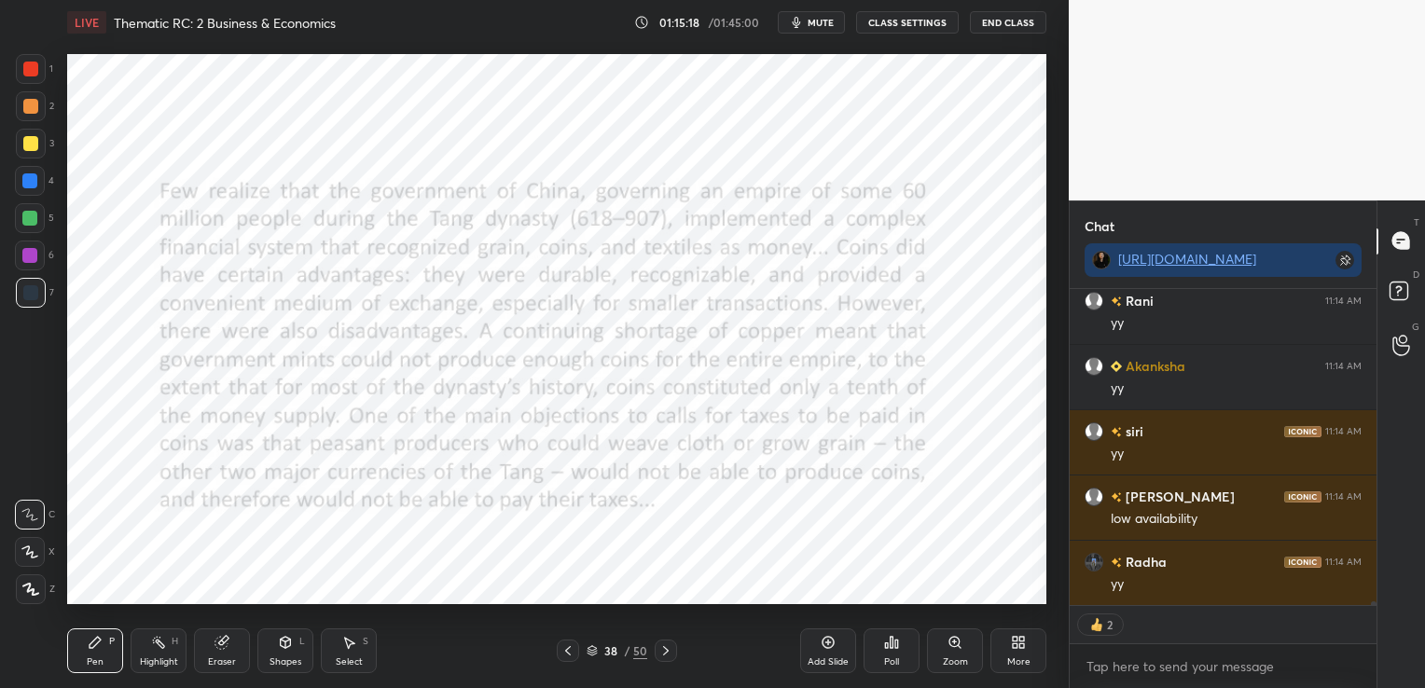
click at [672, 649] on icon at bounding box center [665, 650] width 15 height 15
type textarea "x"
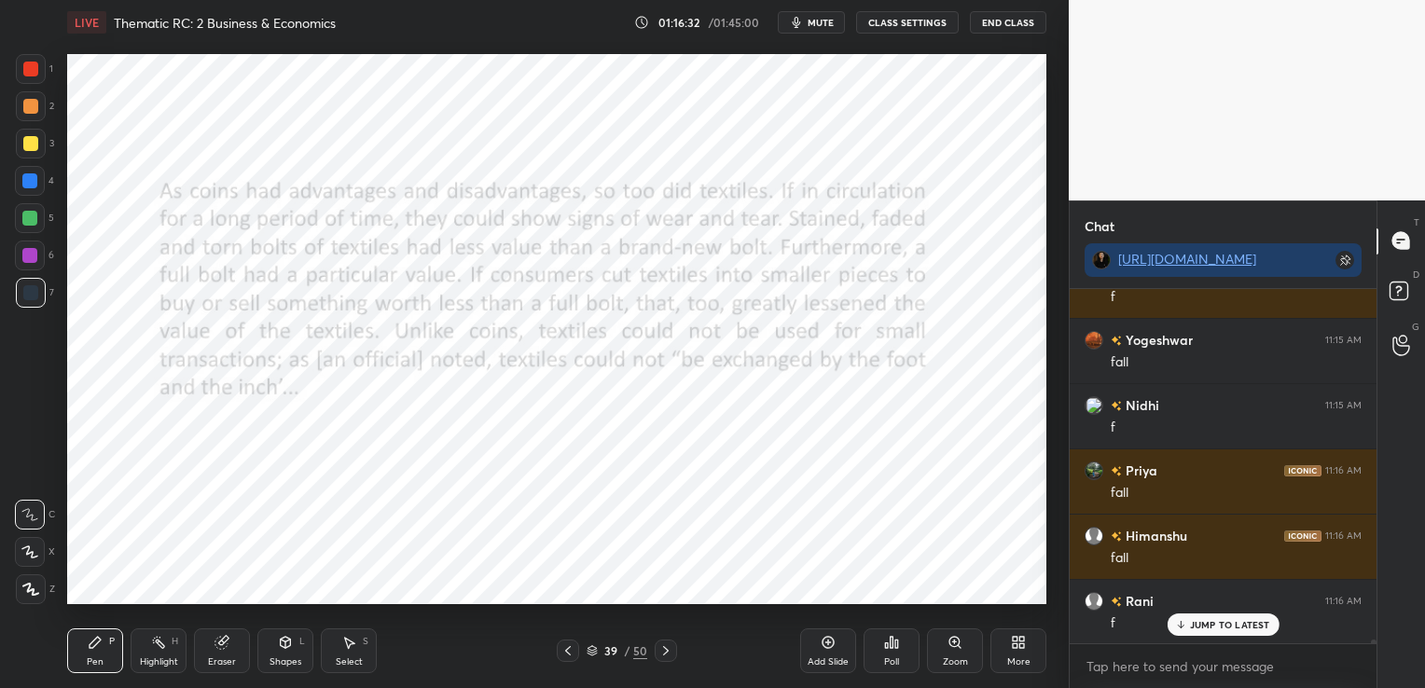
scroll to position [30188, 0]
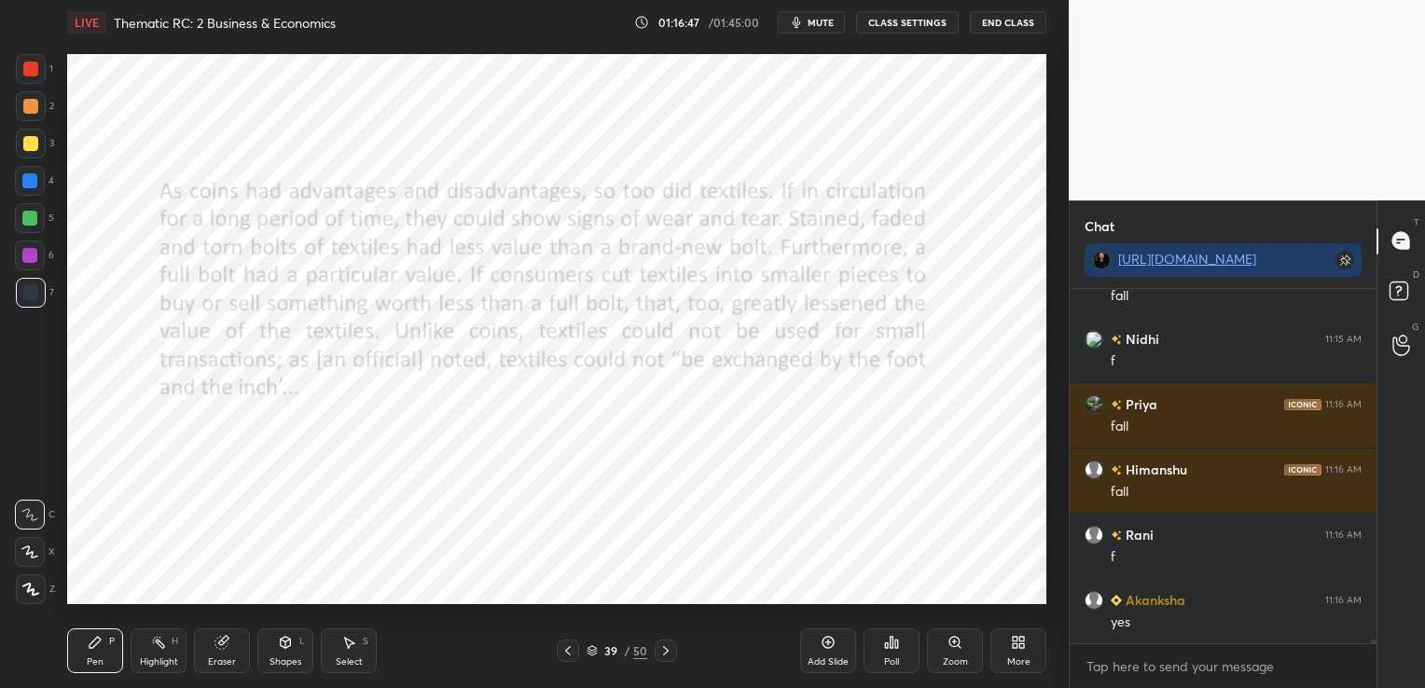
click at [223, 655] on div "Eraser" at bounding box center [222, 650] width 56 height 45
click at [36, 593] on span "Erase all" at bounding box center [30, 589] width 28 height 13
click at [671, 650] on icon at bounding box center [665, 650] width 15 height 15
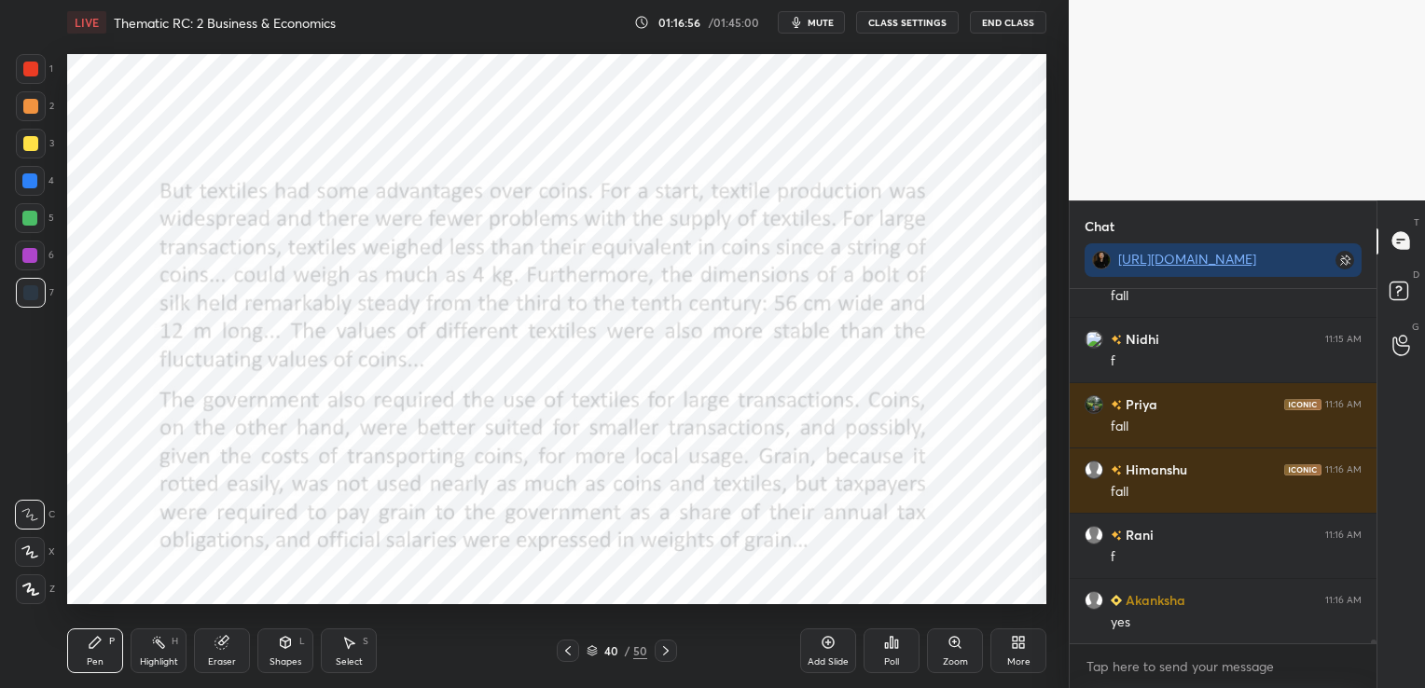
scroll to position [30253, 0]
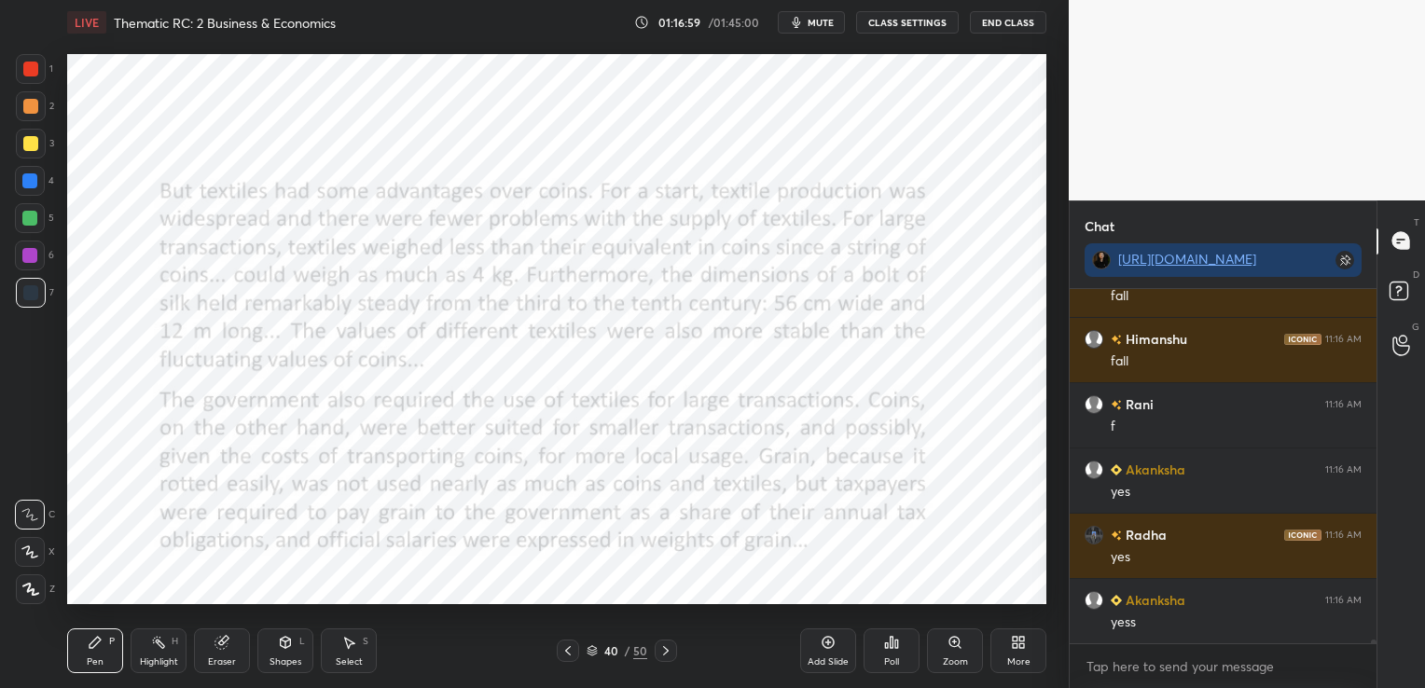
click at [667, 653] on icon at bounding box center [665, 650] width 15 height 15
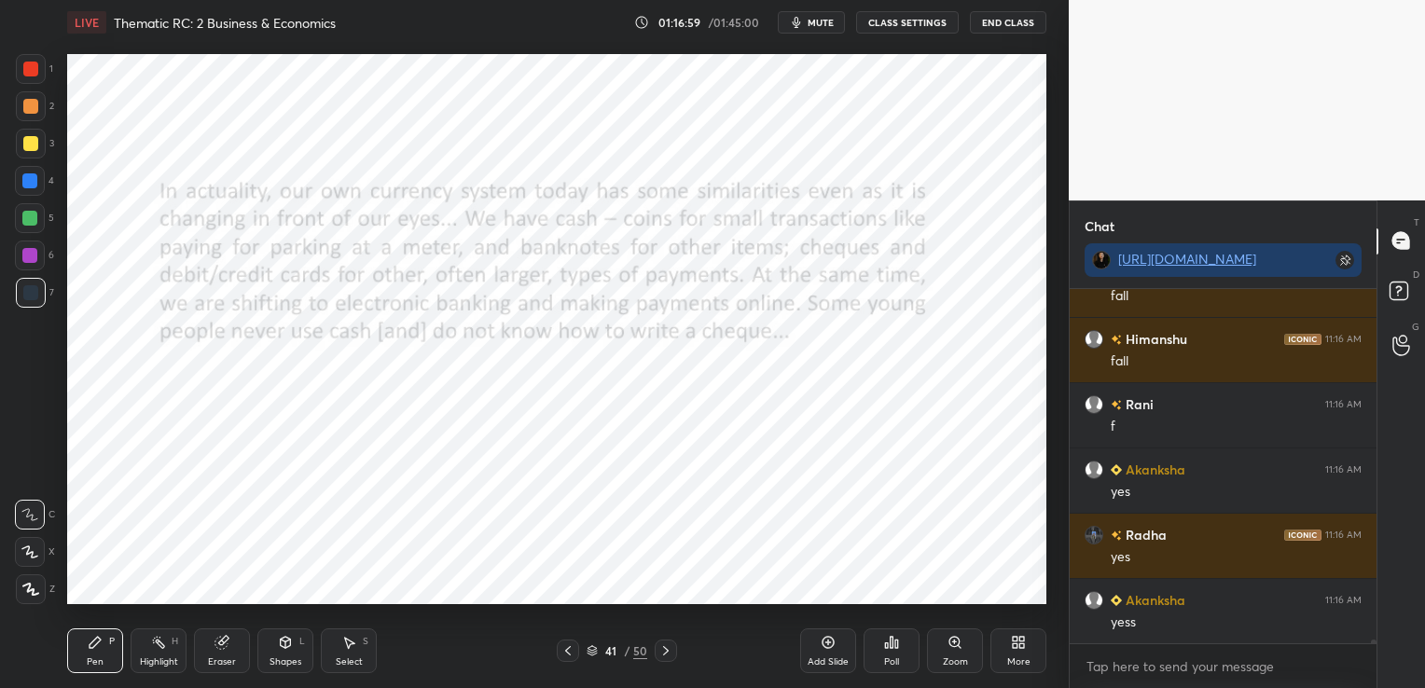
click at [667, 653] on icon at bounding box center [665, 650] width 15 height 15
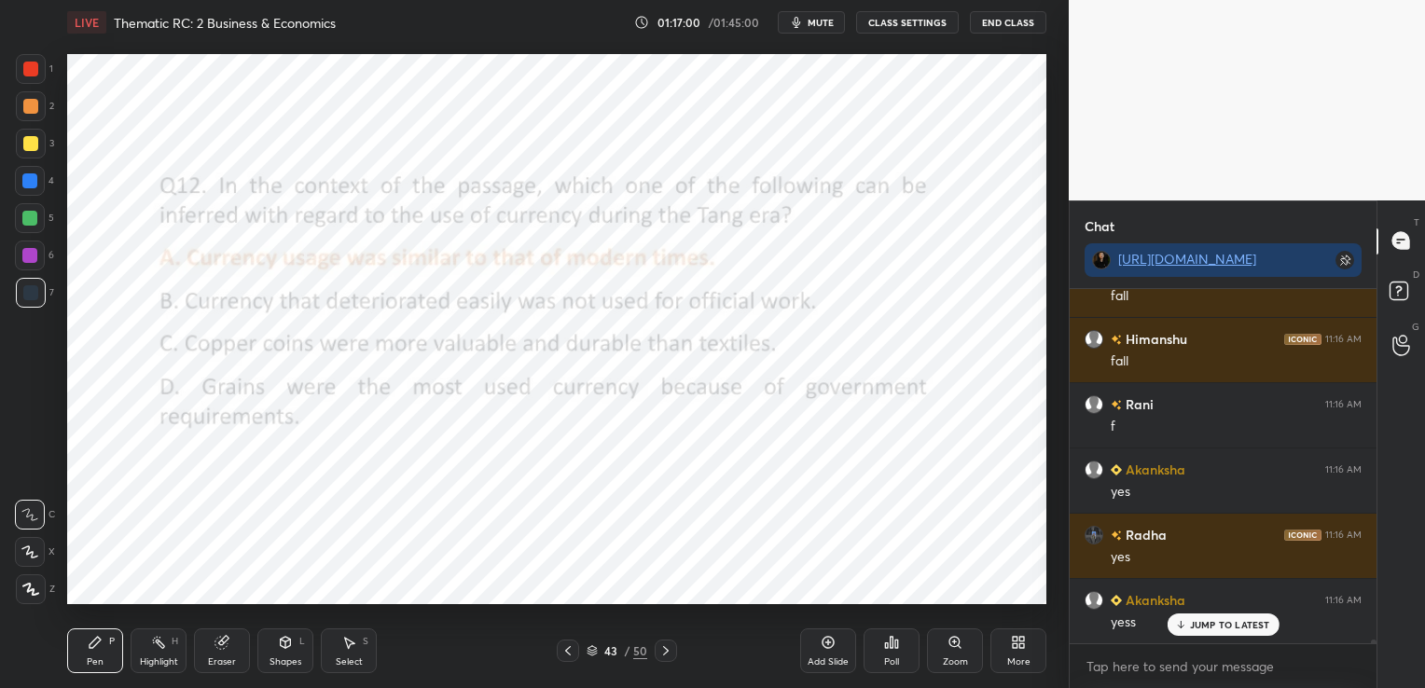
scroll to position [30383, 0]
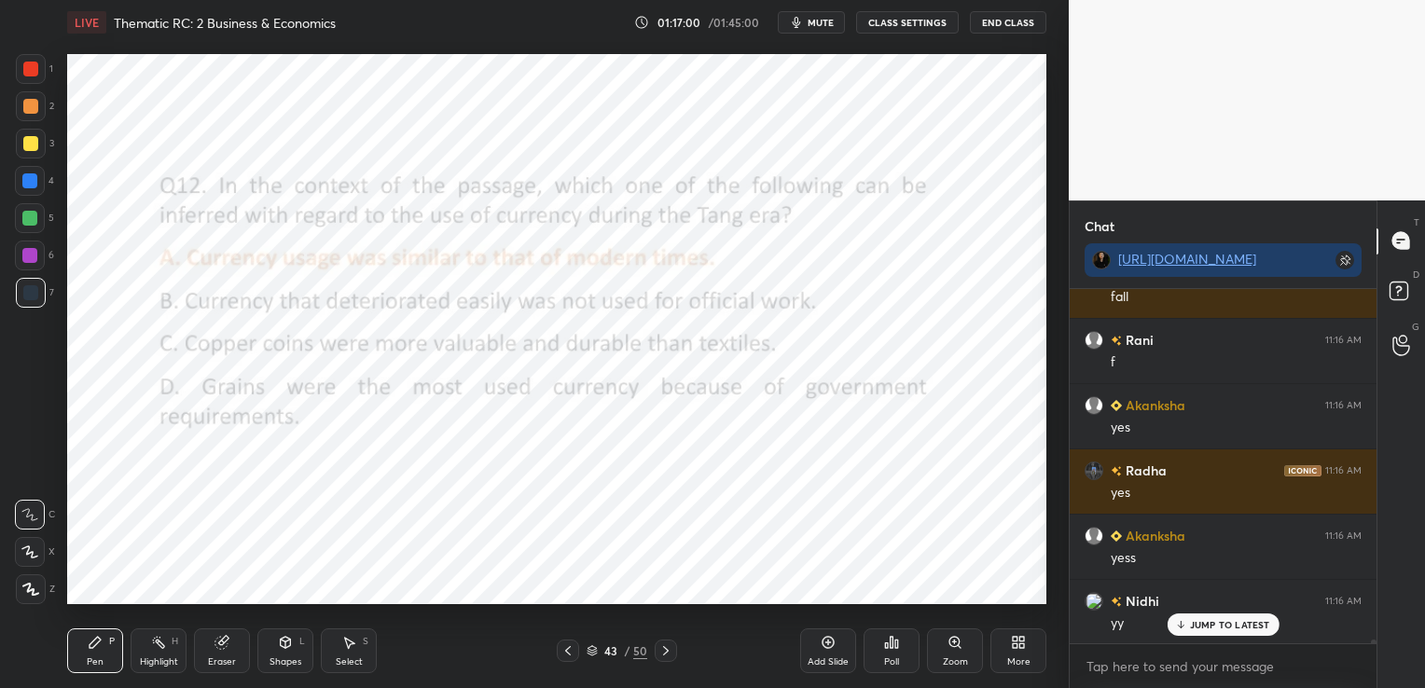
click at [667, 653] on icon at bounding box center [665, 650] width 15 height 15
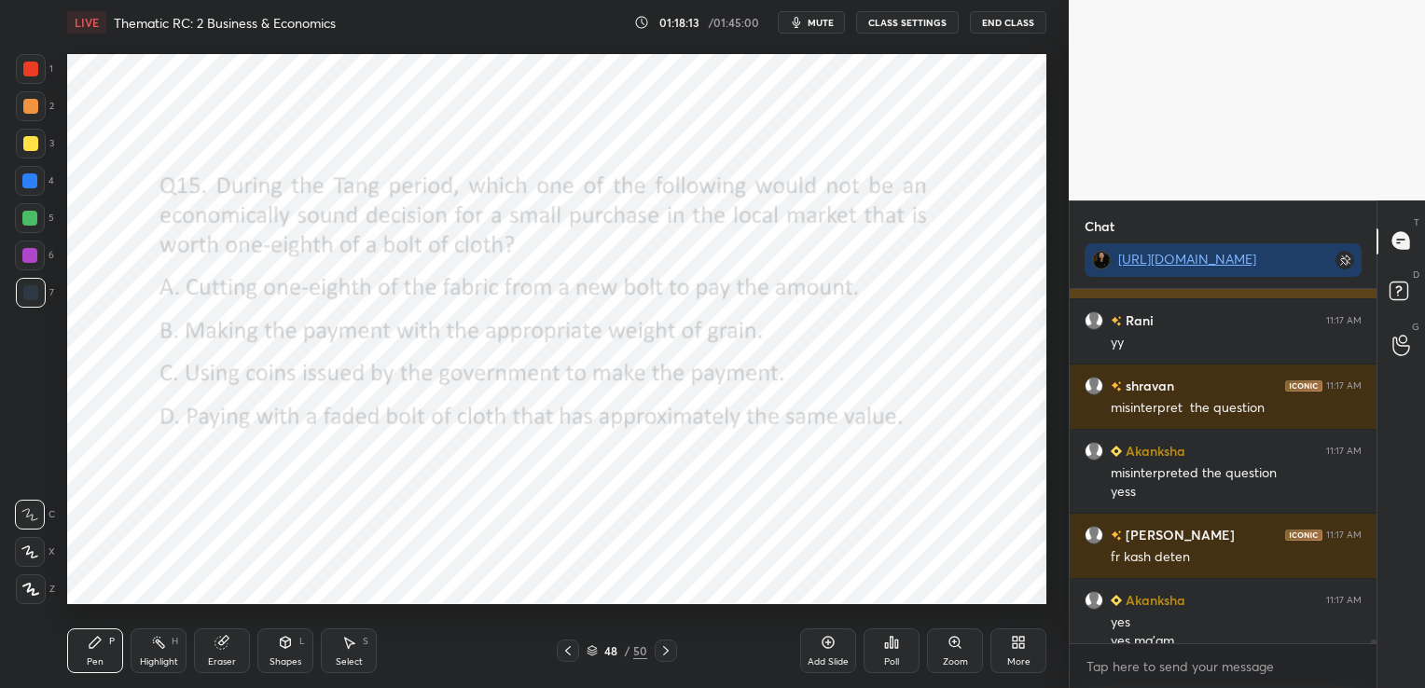
scroll to position [31139, 0]
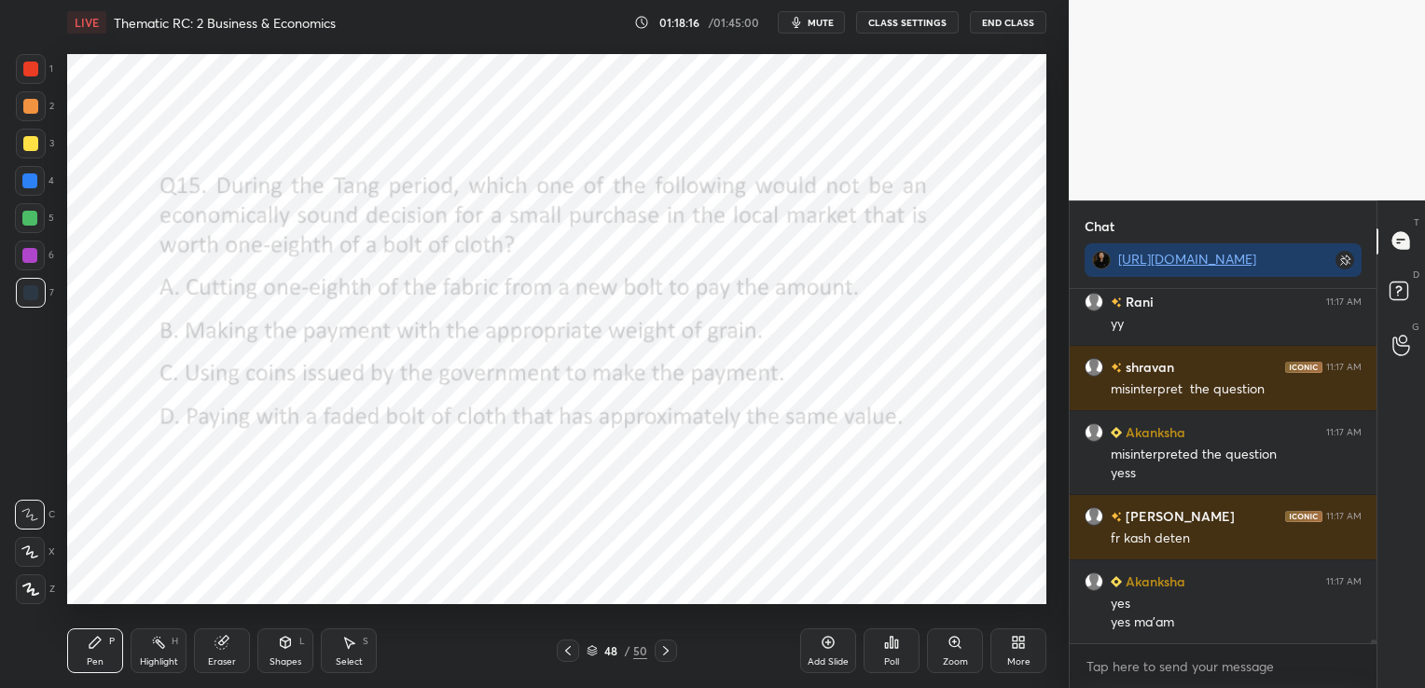
click at [220, 655] on div "Eraser" at bounding box center [222, 650] width 56 height 45
click at [42, 588] on span "Erase all" at bounding box center [30, 589] width 28 height 13
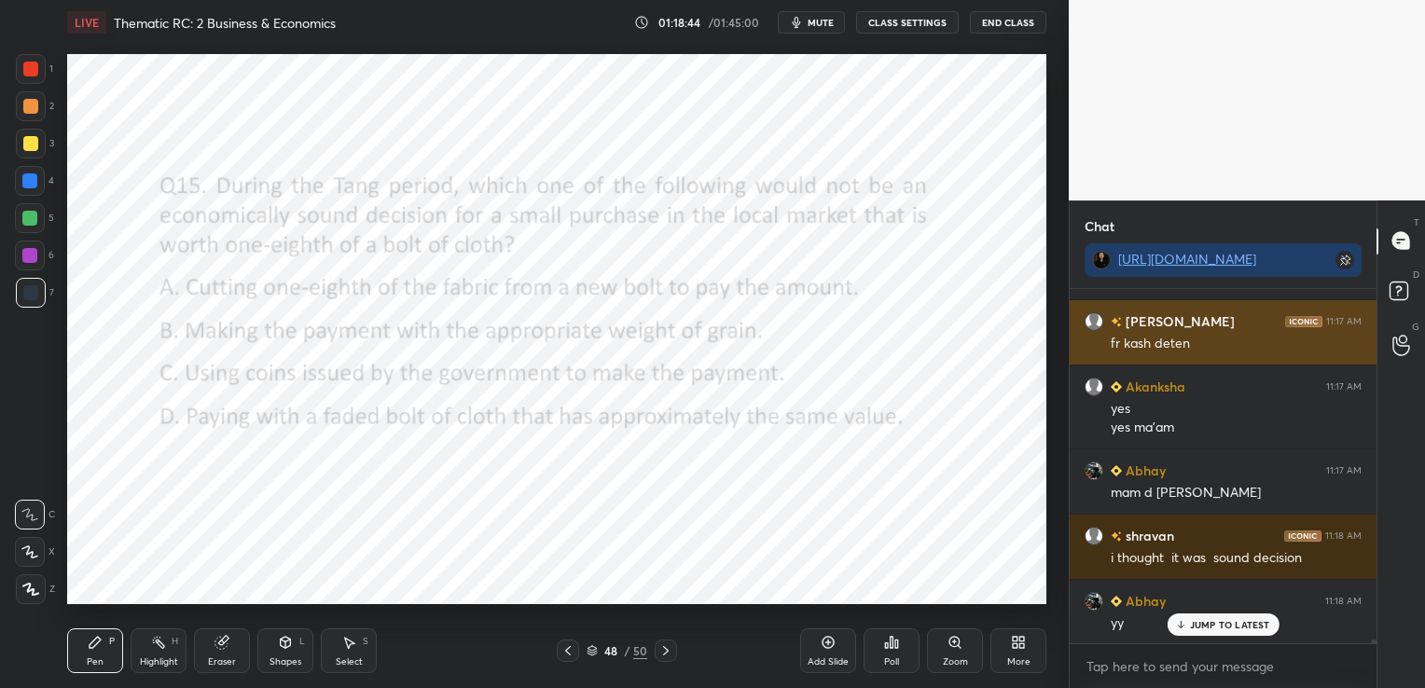
scroll to position [31353, 0]
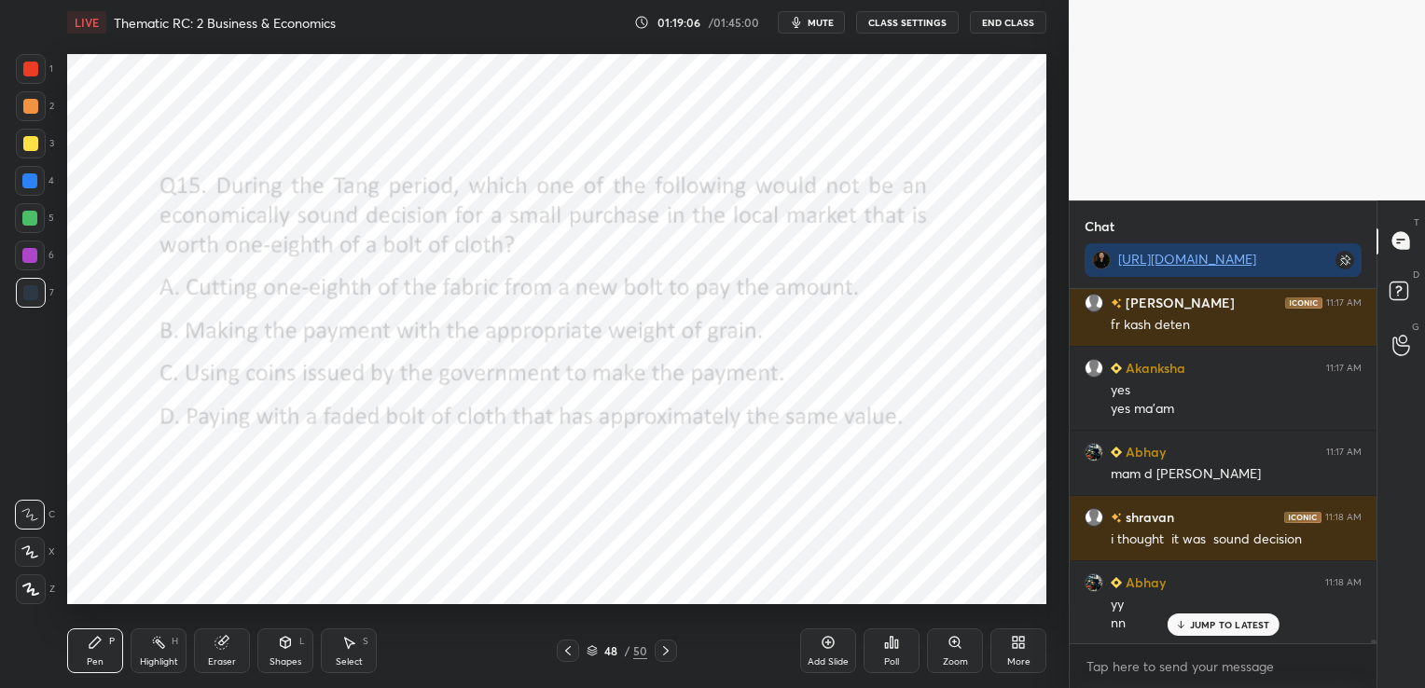
click at [227, 651] on div "Eraser" at bounding box center [222, 650] width 56 height 45
click at [24, 585] on span "Erase all" at bounding box center [30, 589] width 28 height 13
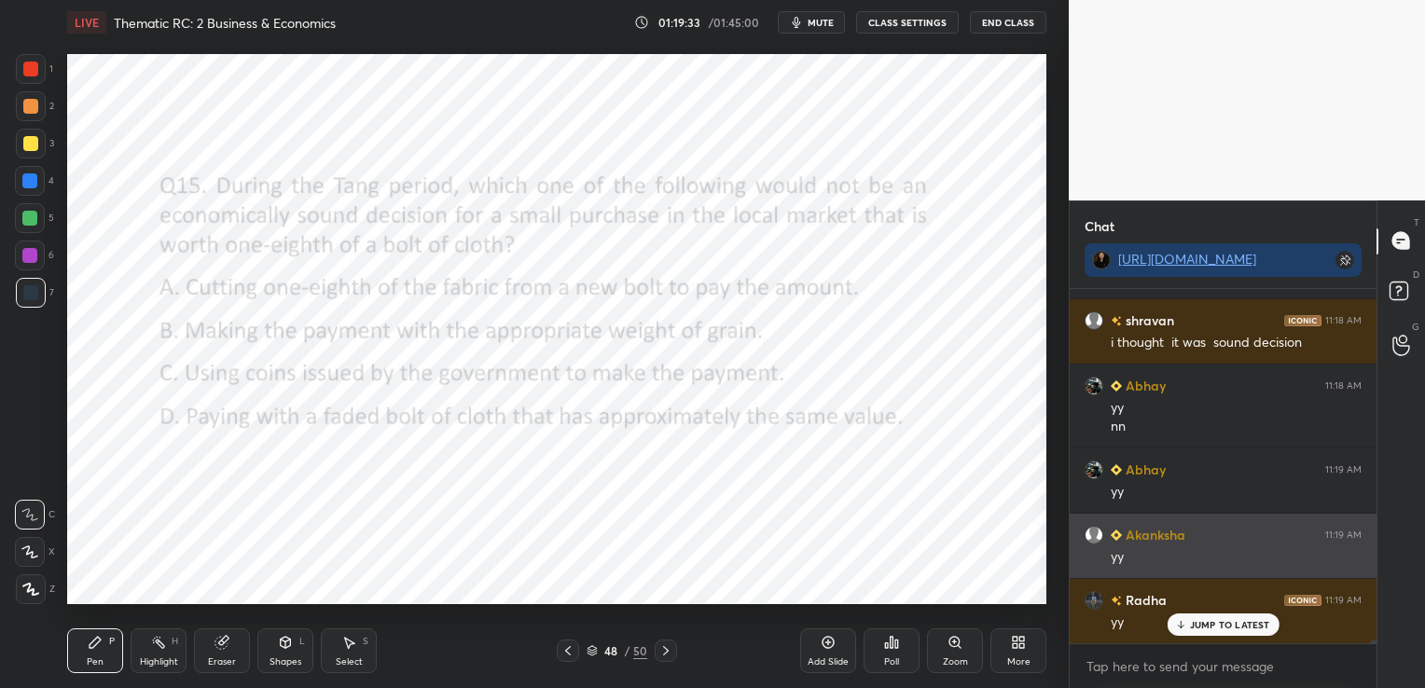
scroll to position [31614, 0]
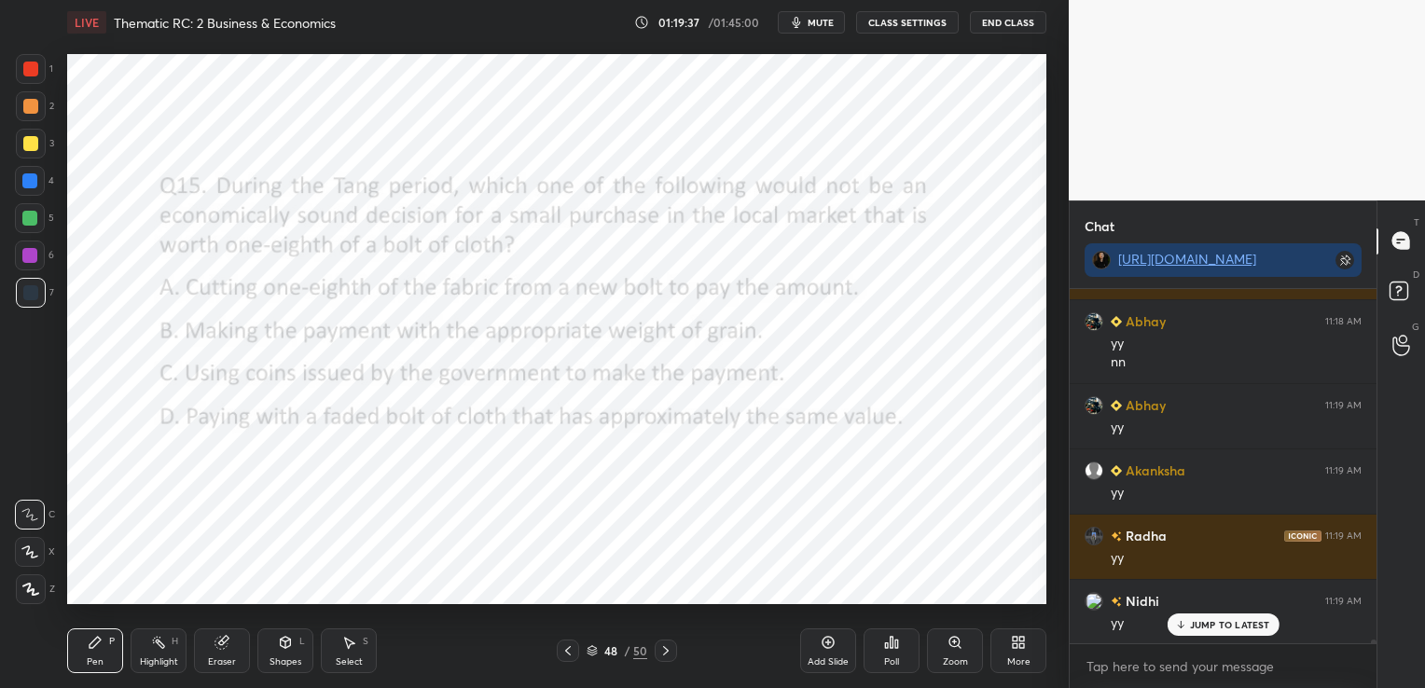
click at [224, 651] on div "Eraser" at bounding box center [222, 650] width 56 height 45
click at [30, 601] on div "Erase all" at bounding box center [30, 589] width 30 height 30
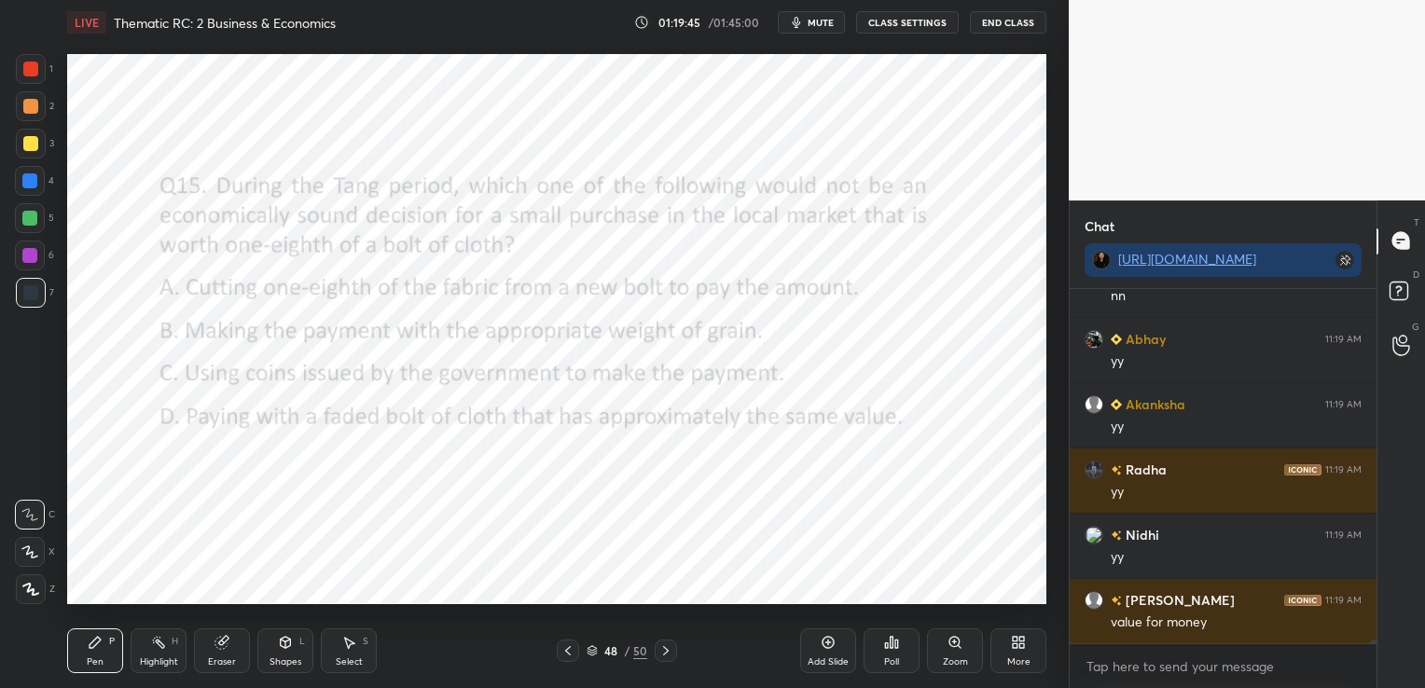
click at [576, 647] on div at bounding box center [568, 651] width 22 height 22
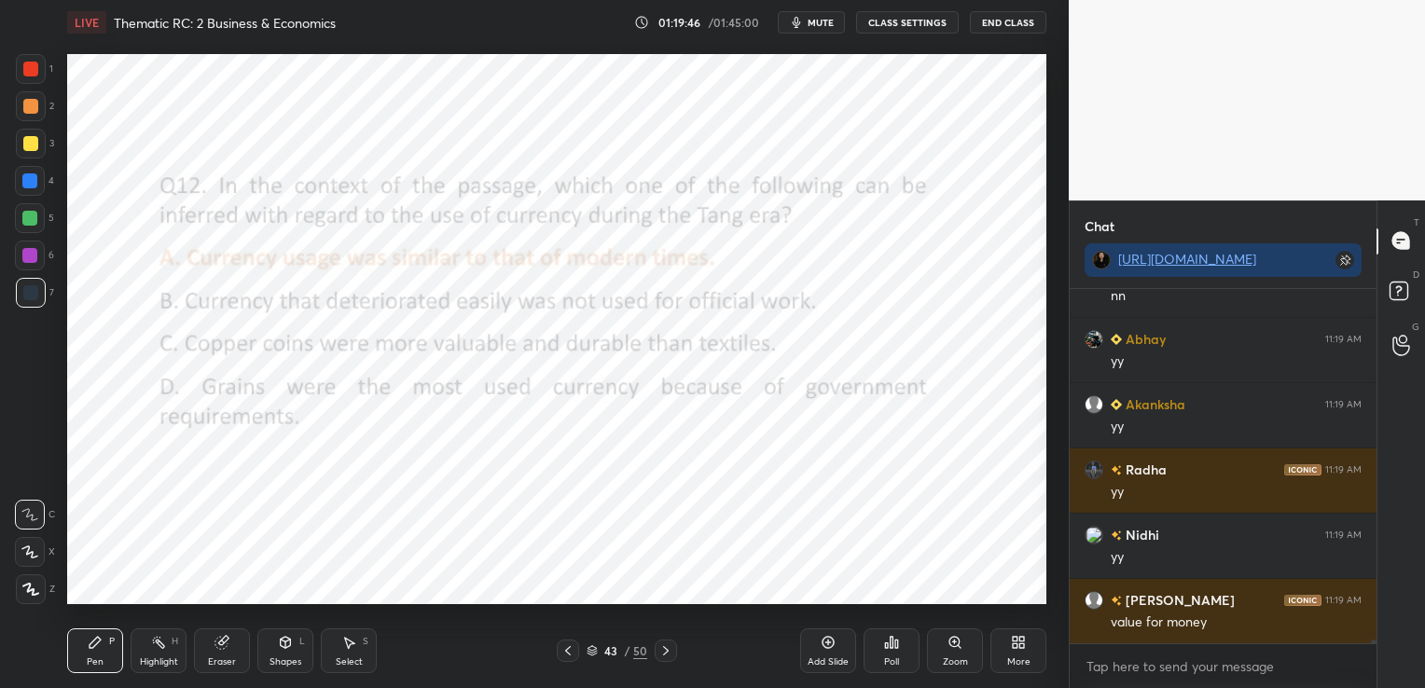
click at [576, 647] on div at bounding box center [568, 651] width 22 height 22
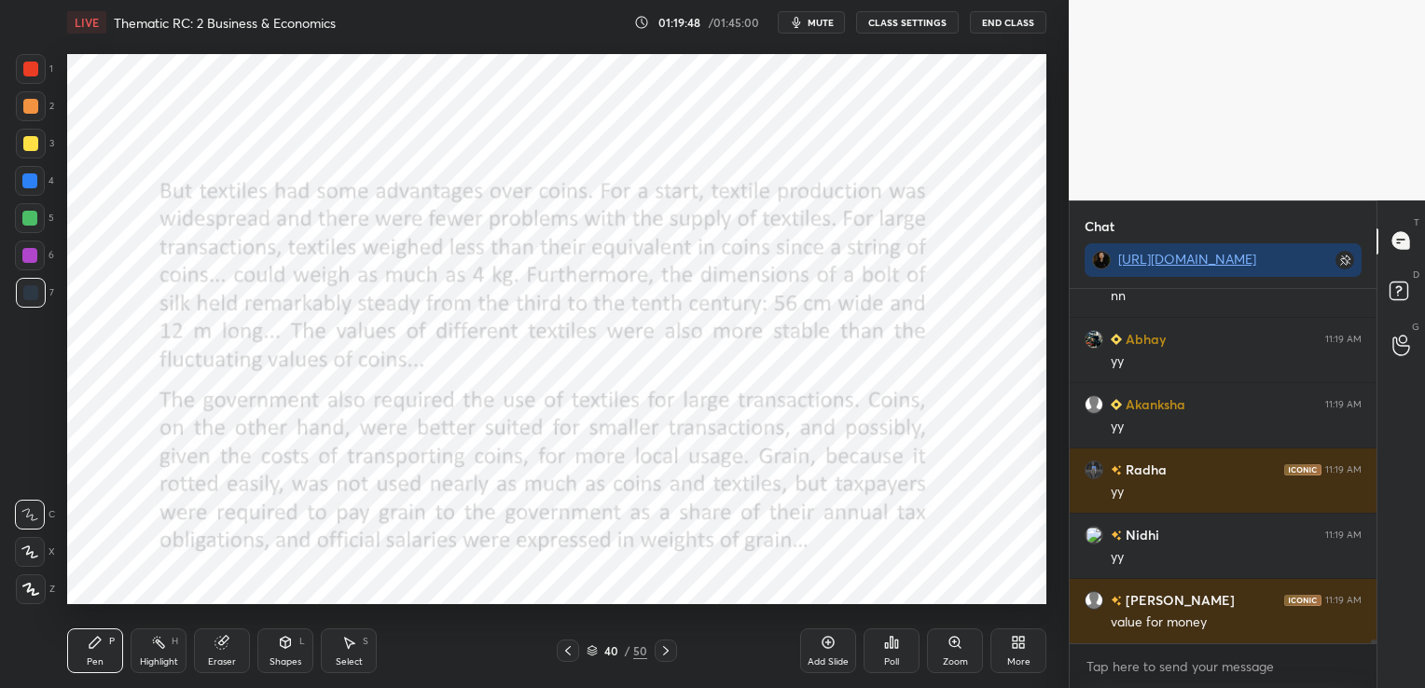
click at [576, 647] on div at bounding box center [568, 651] width 22 height 22
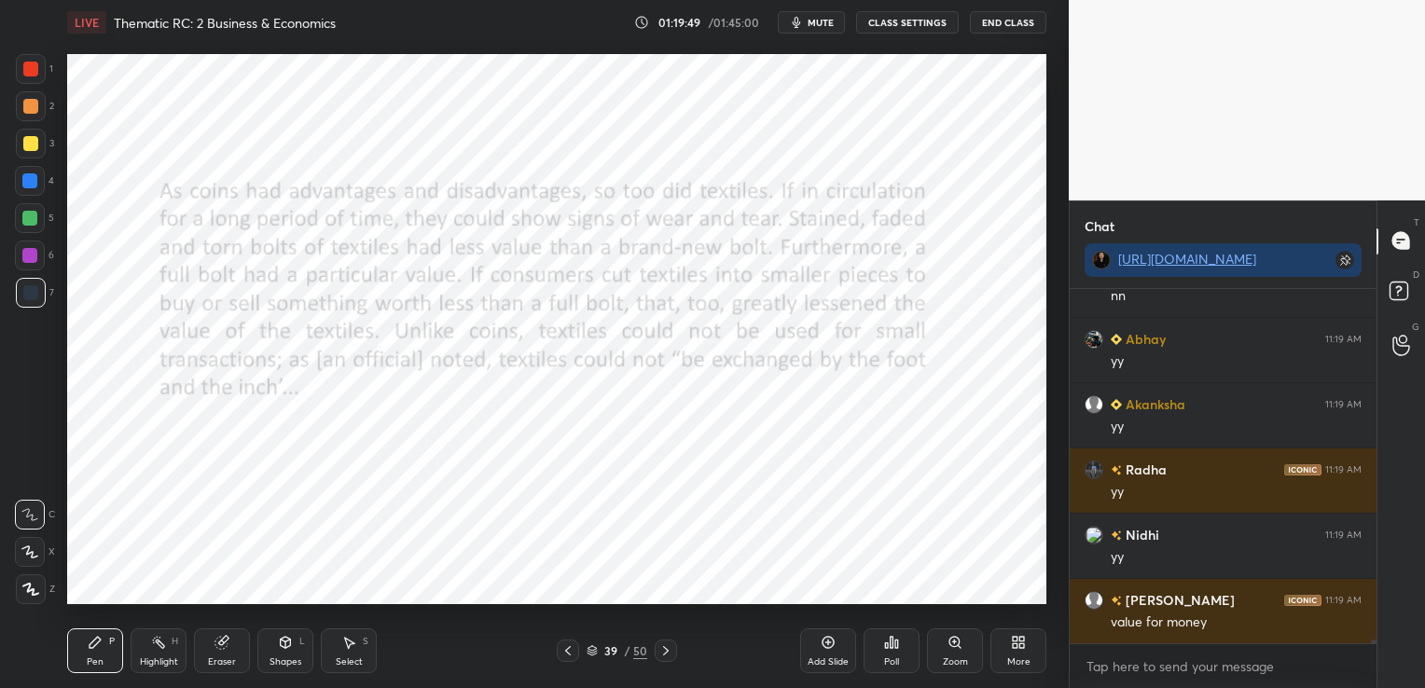
click at [660, 647] on icon at bounding box center [665, 650] width 15 height 15
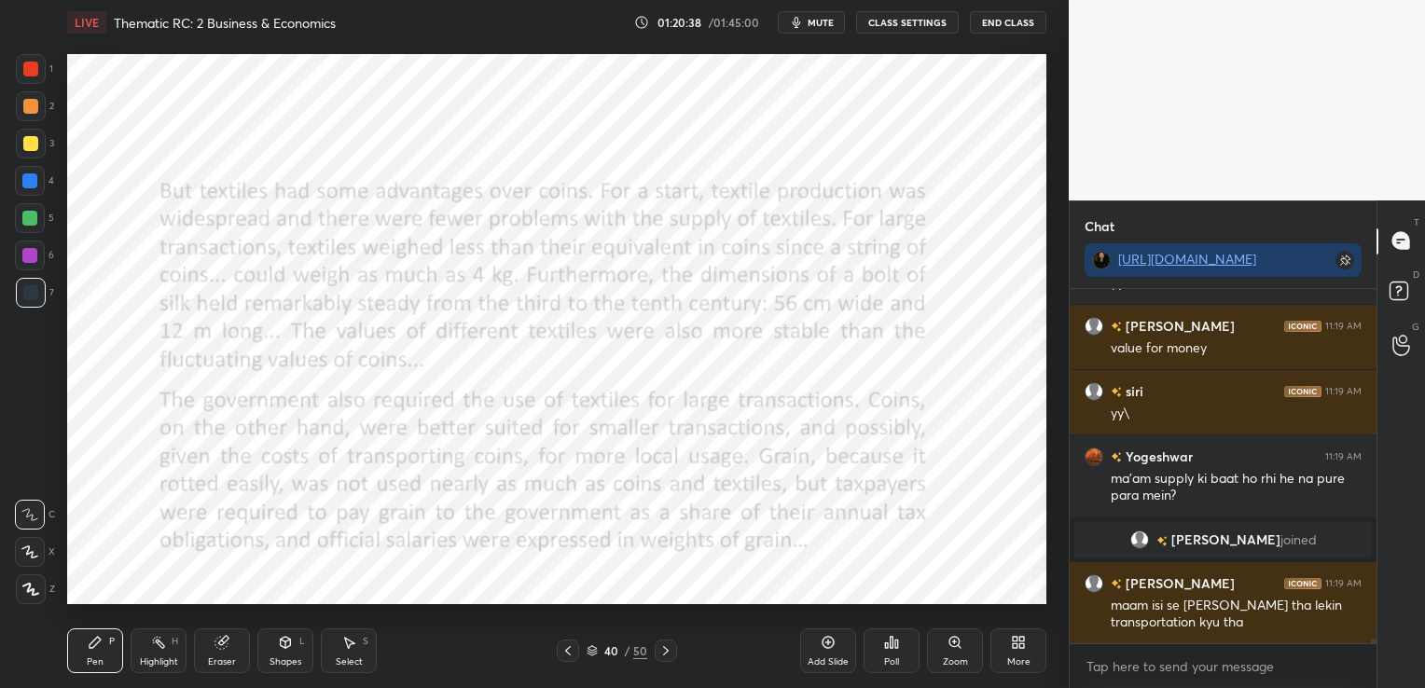
scroll to position [28019, 0]
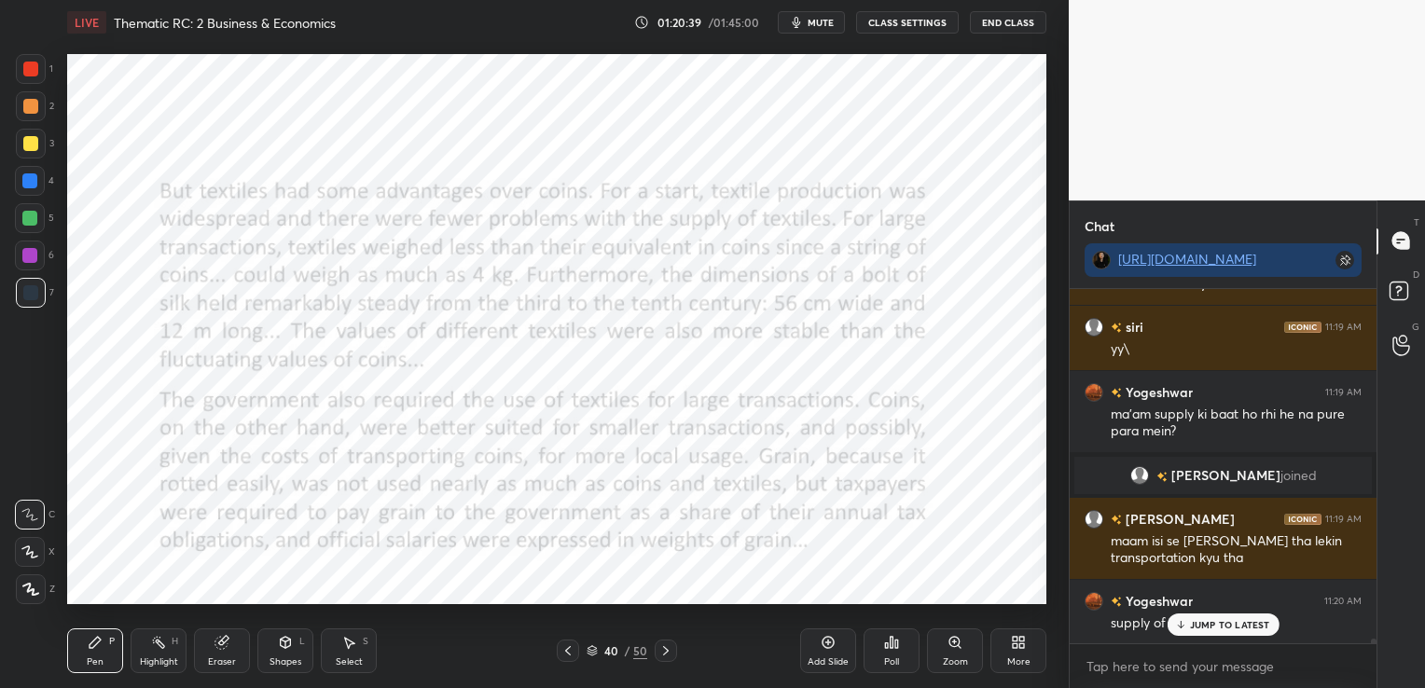
click at [662, 653] on icon at bounding box center [665, 650] width 15 height 15
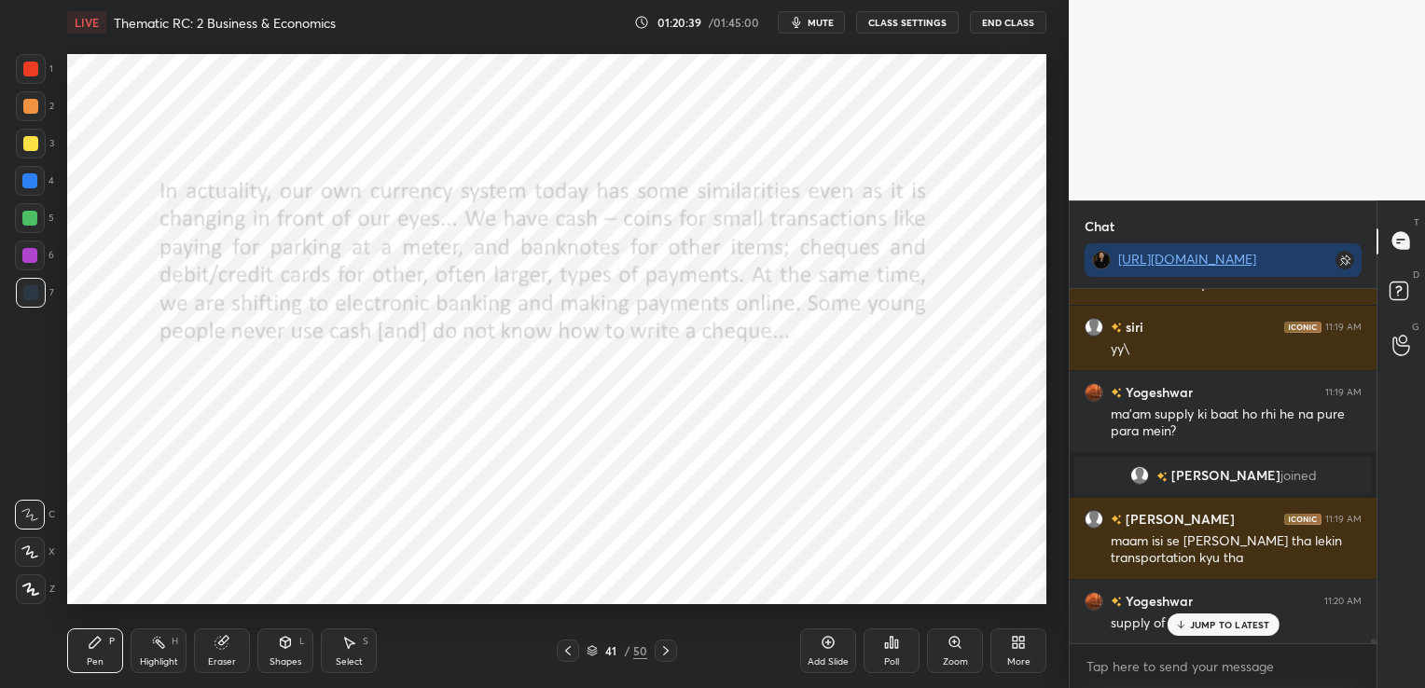
click at [662, 653] on icon at bounding box center [665, 650] width 15 height 15
click at [669, 643] on icon at bounding box center [665, 650] width 15 height 15
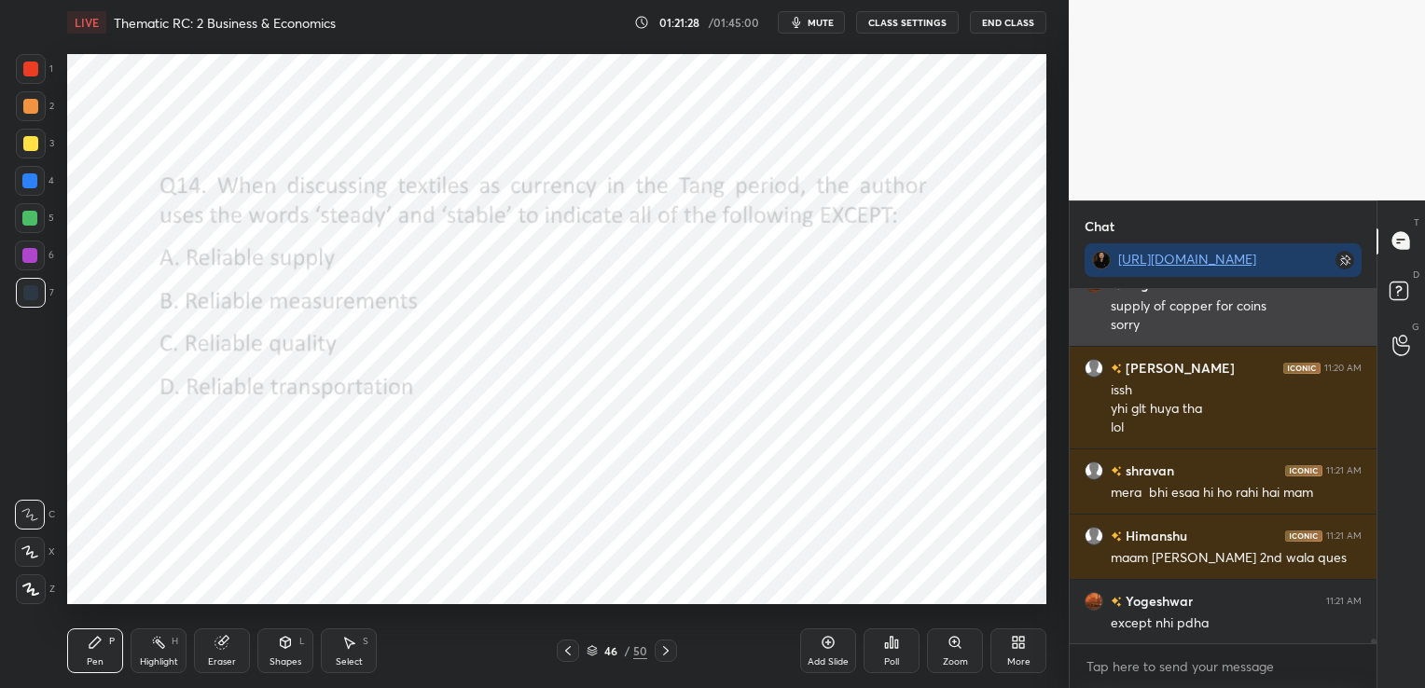
scroll to position [28337, 0]
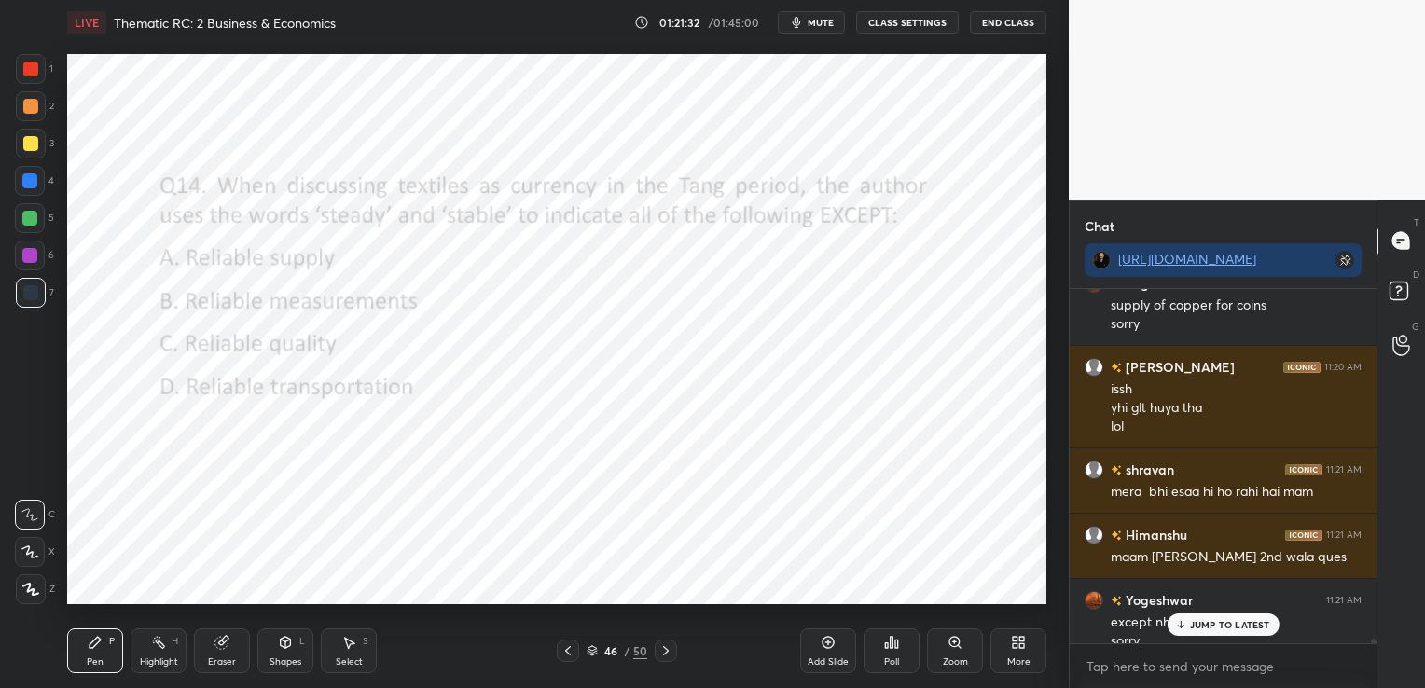
click at [221, 646] on icon at bounding box center [221, 643] width 12 height 12
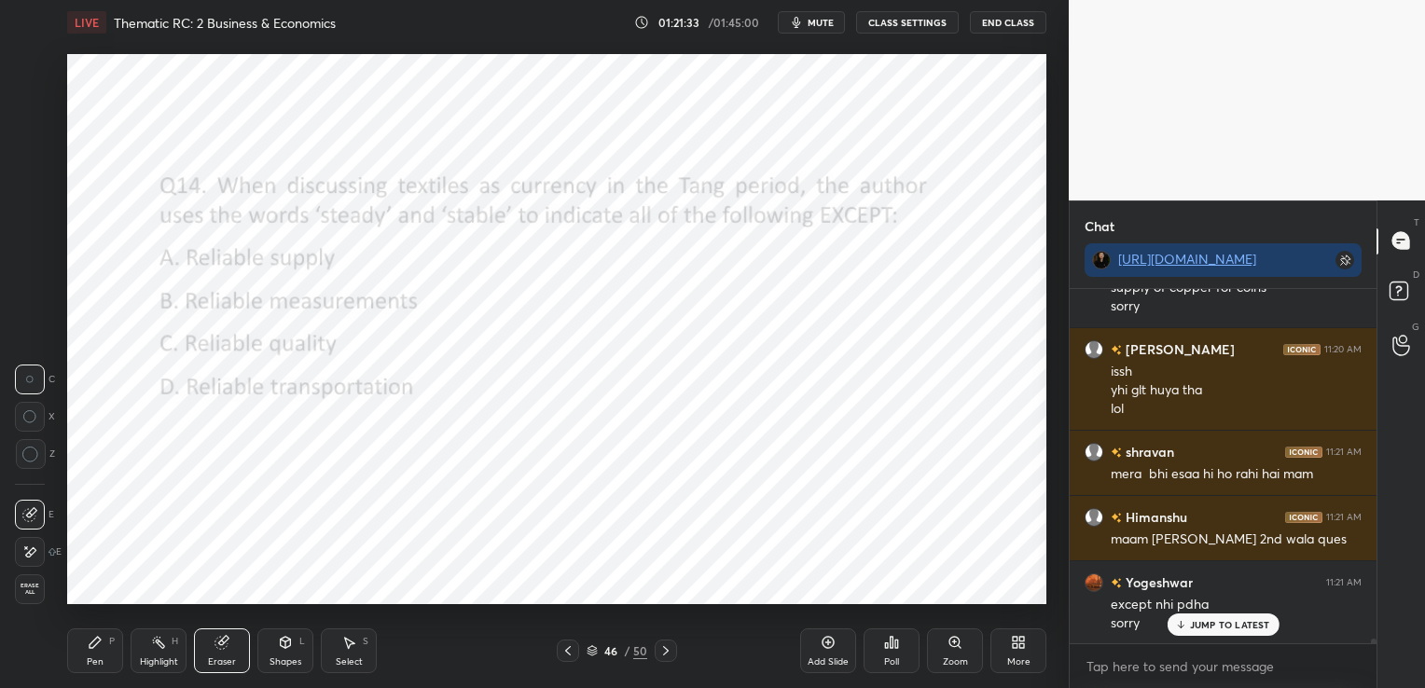
click at [42, 589] on span "Erase all" at bounding box center [30, 589] width 28 height 13
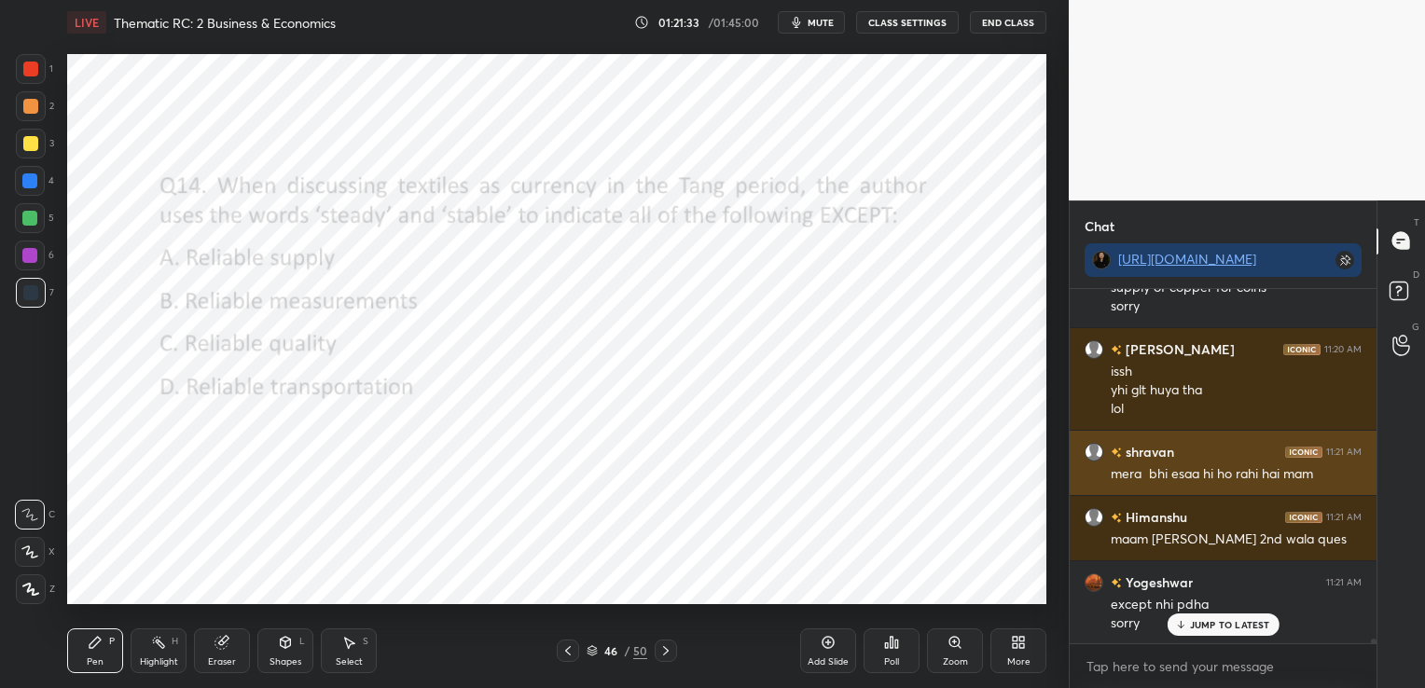
scroll to position [28355, 0]
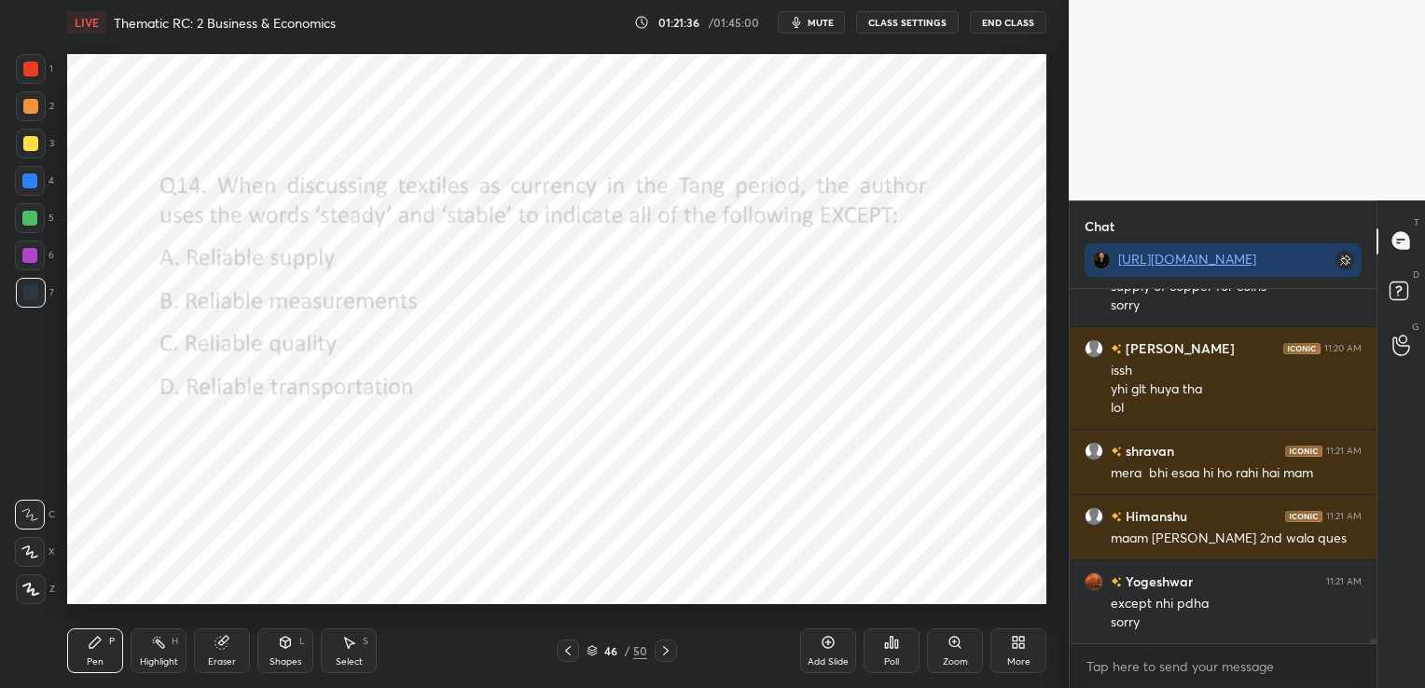
click at [560, 655] on icon at bounding box center [567, 650] width 15 height 15
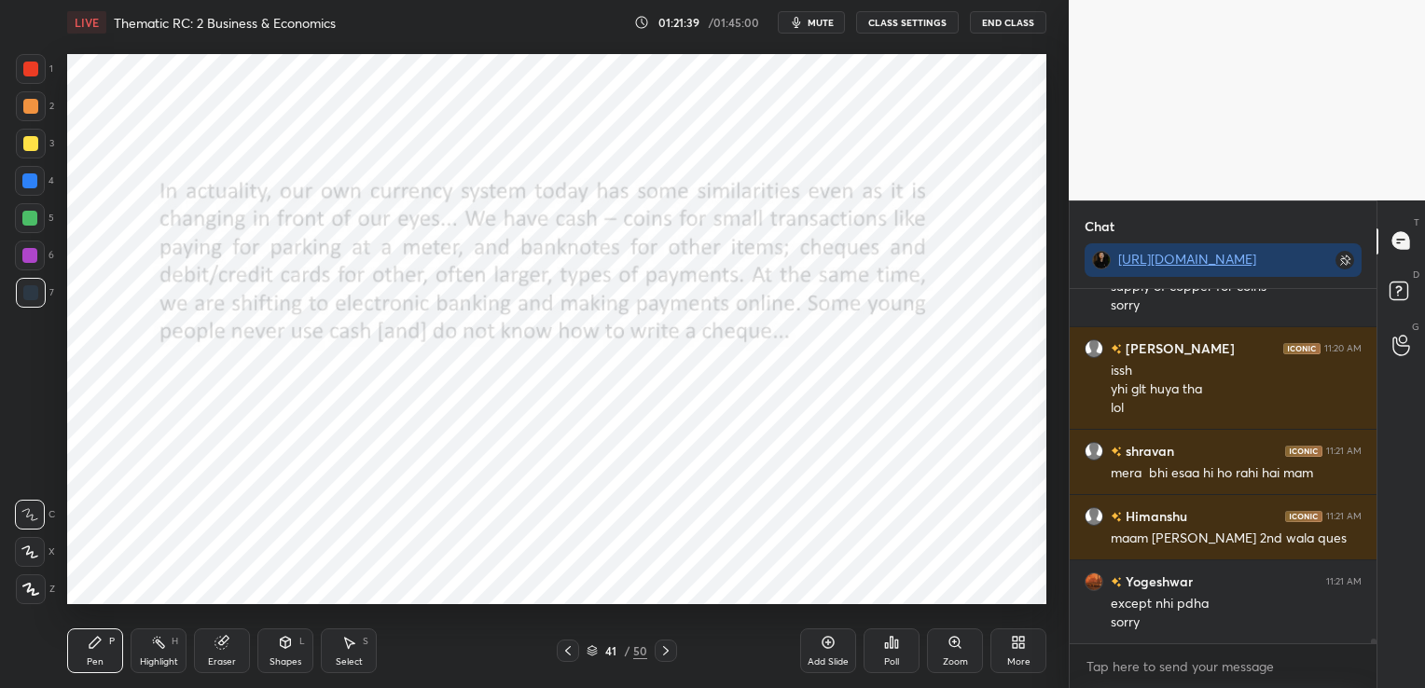
click at [659, 645] on icon at bounding box center [665, 650] width 15 height 15
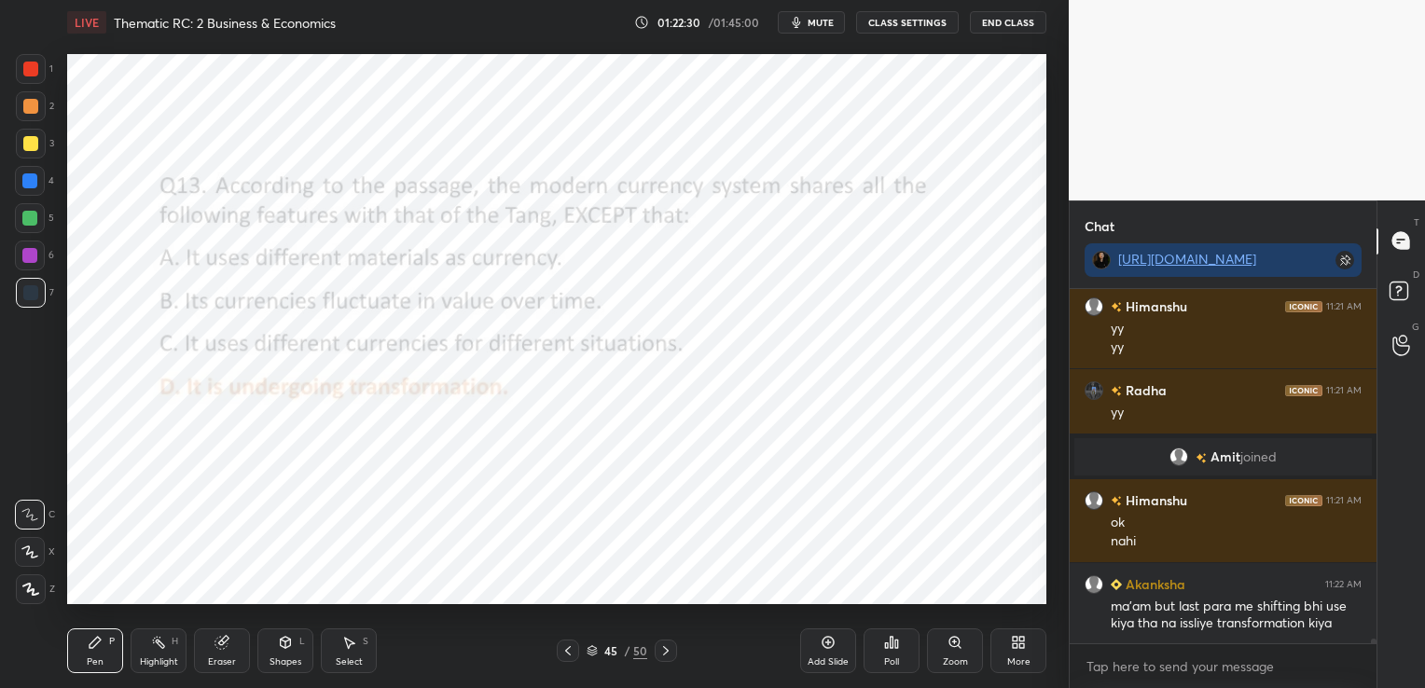
scroll to position [28753, 0]
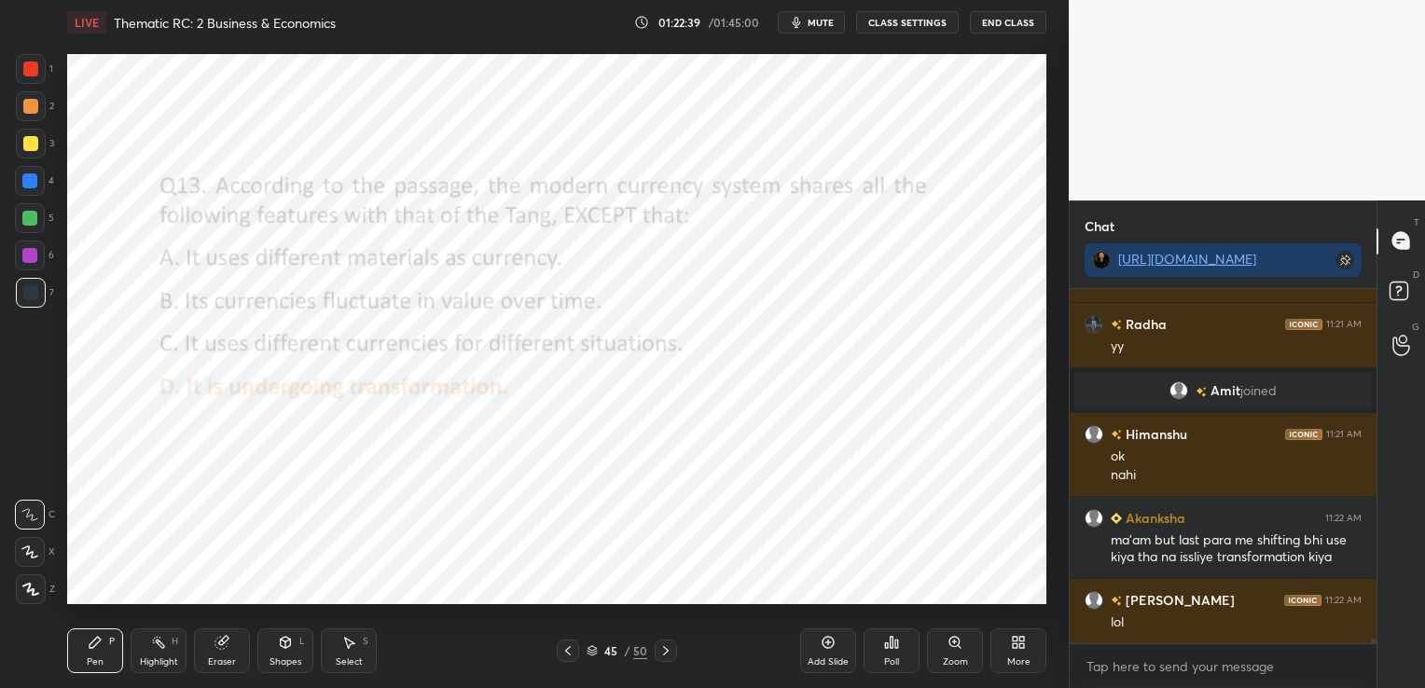
click at [220, 647] on icon at bounding box center [221, 643] width 12 height 12
click at [34, 587] on span "Erase all" at bounding box center [30, 589] width 28 height 13
click at [561, 655] on icon at bounding box center [567, 650] width 15 height 15
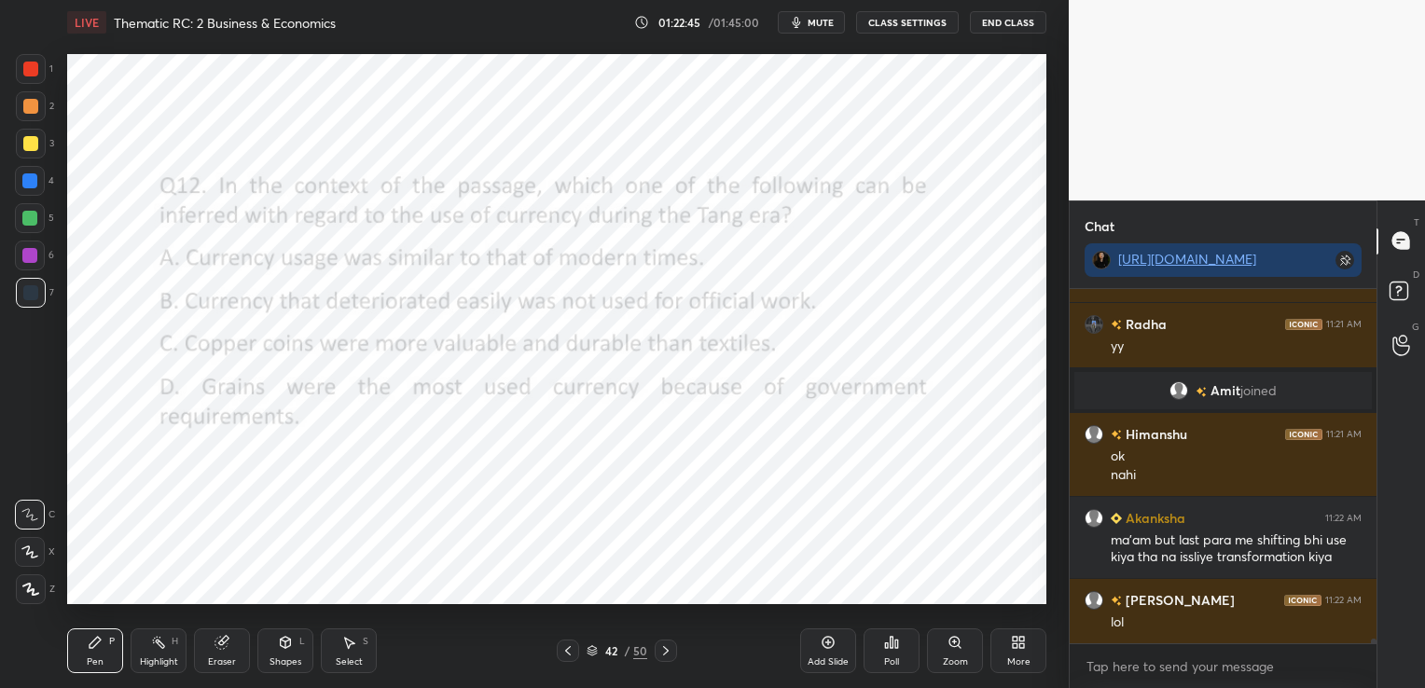
click at [561, 655] on icon at bounding box center [567, 650] width 15 height 15
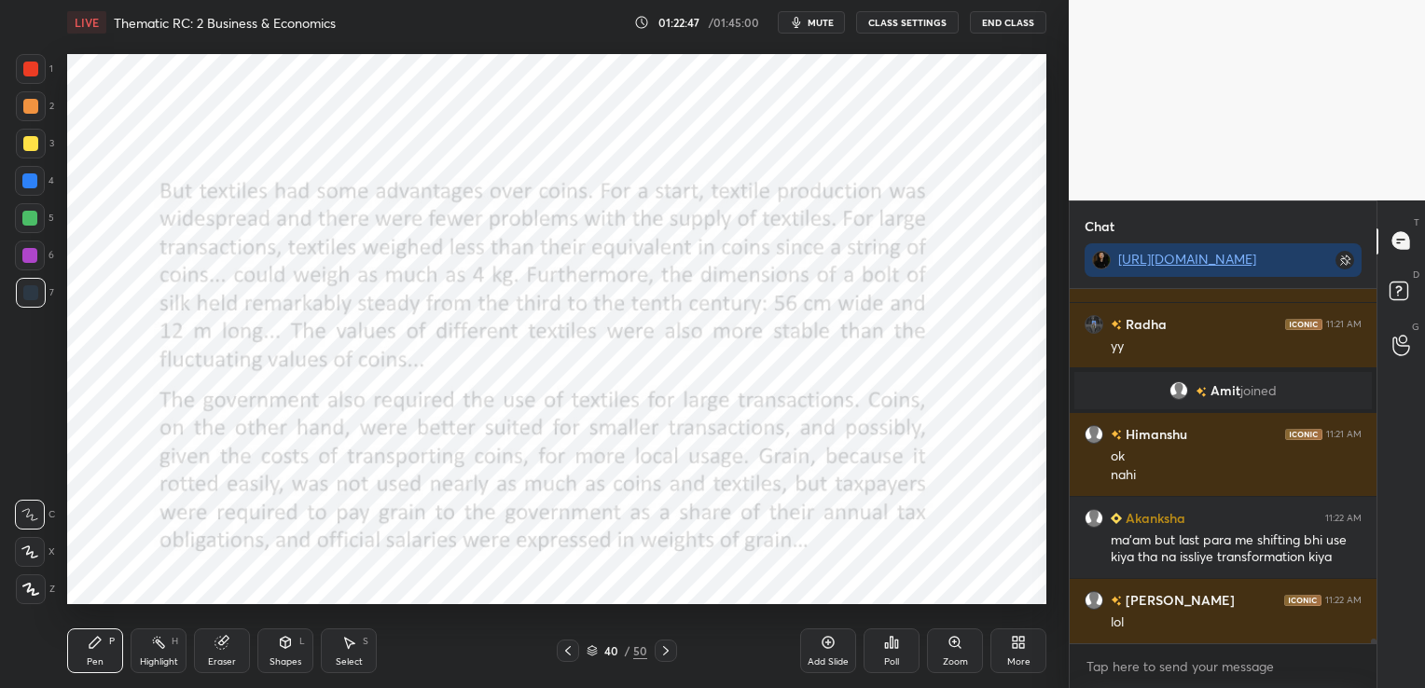
click at [670, 642] on div at bounding box center [666, 651] width 22 height 22
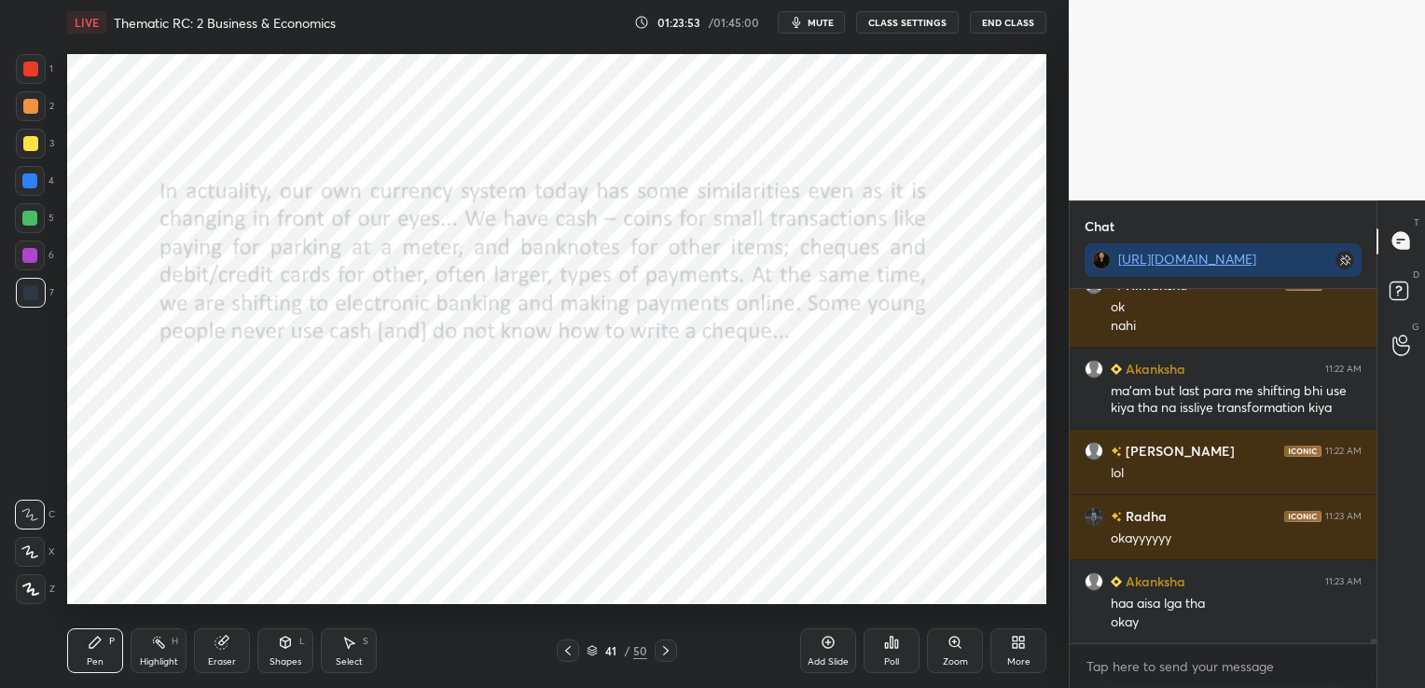
scroll to position [28984, 0]
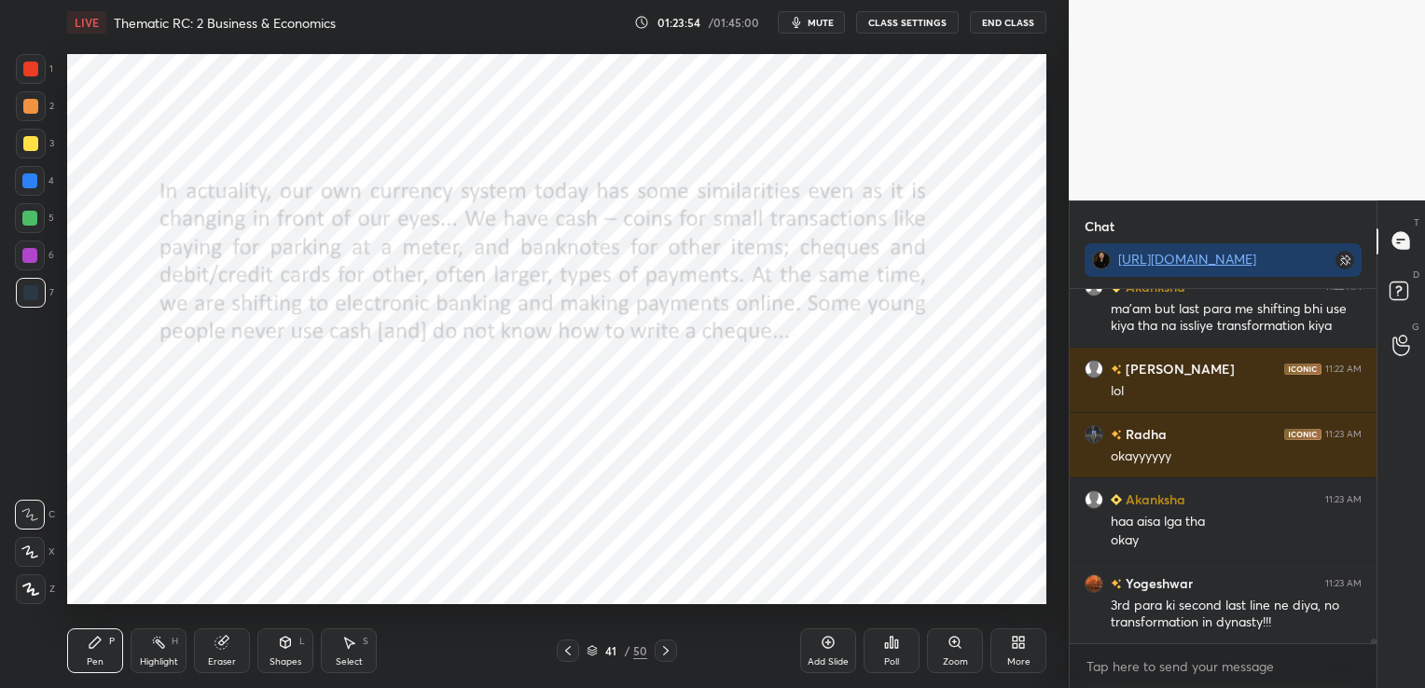
click at [239, 647] on div "Eraser" at bounding box center [222, 650] width 56 height 45
click at [31, 591] on span "Erase all" at bounding box center [30, 589] width 28 height 13
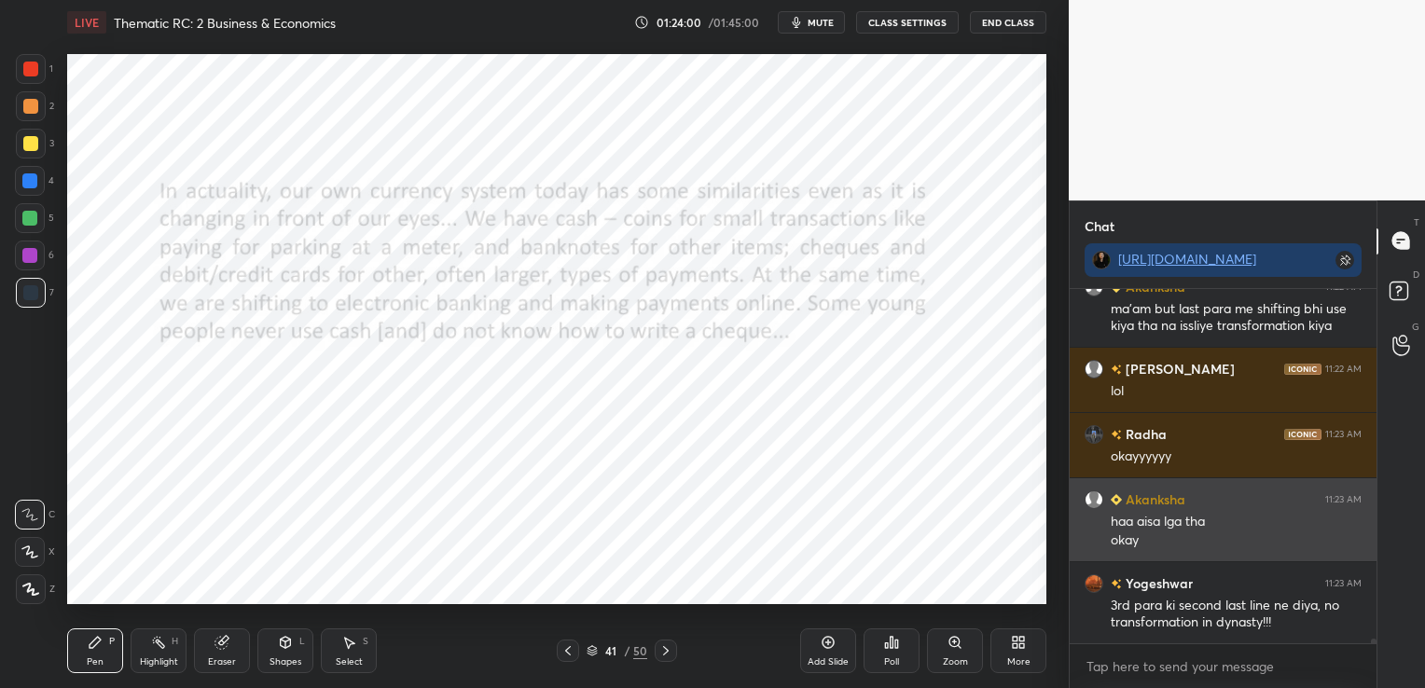
scroll to position [29002, 0]
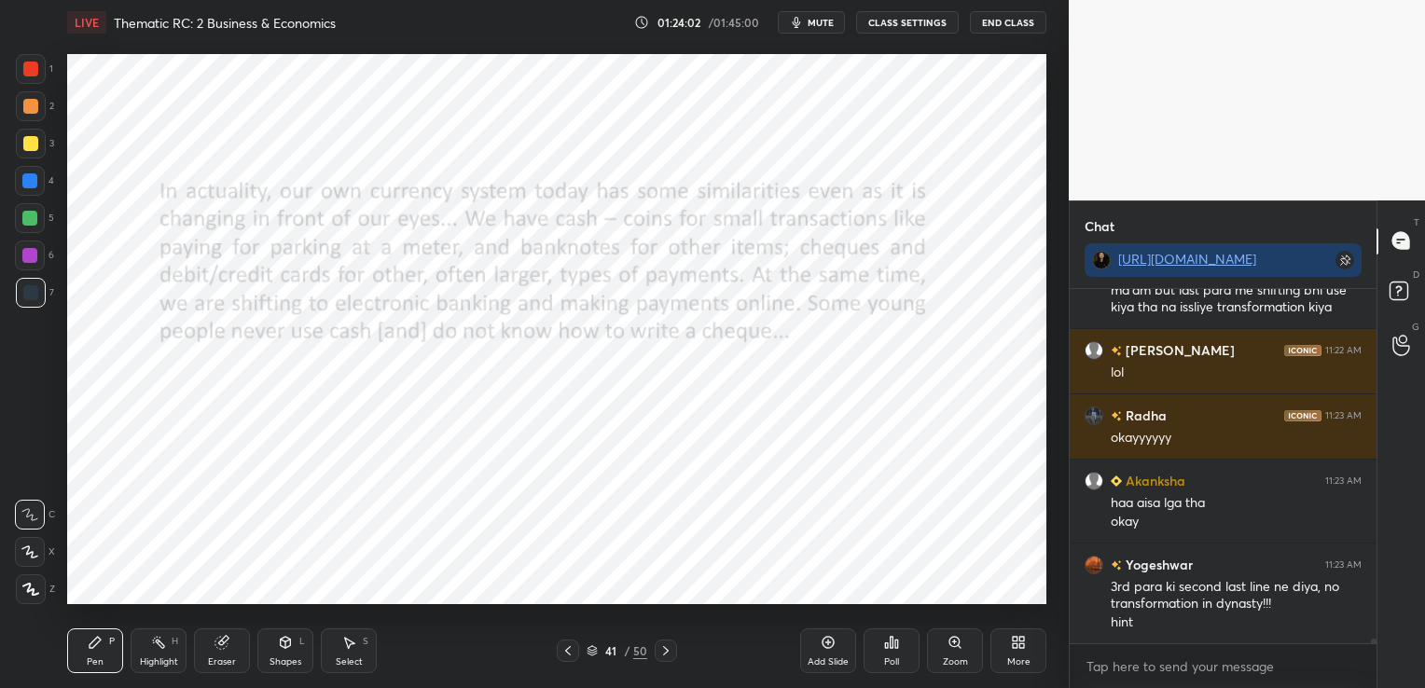
click at [593, 650] on icon at bounding box center [591, 648] width 9 height 5
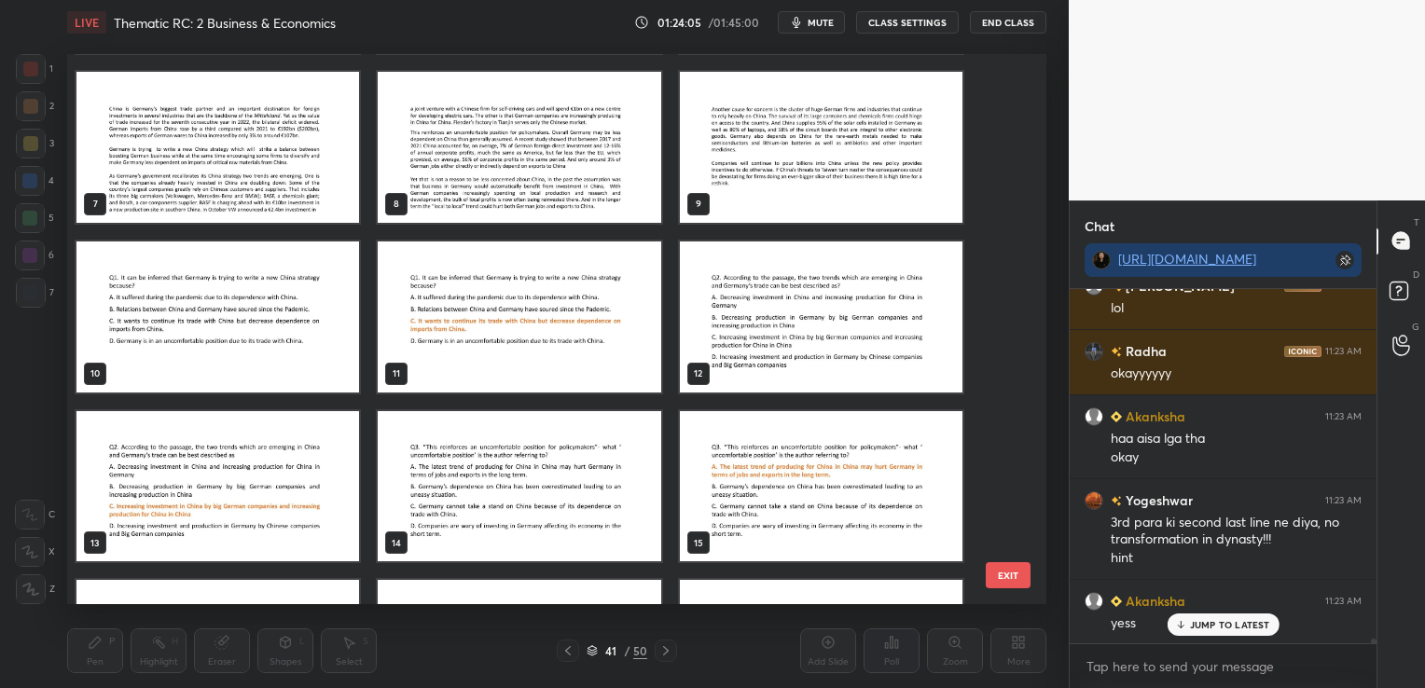
scroll to position [145, 0]
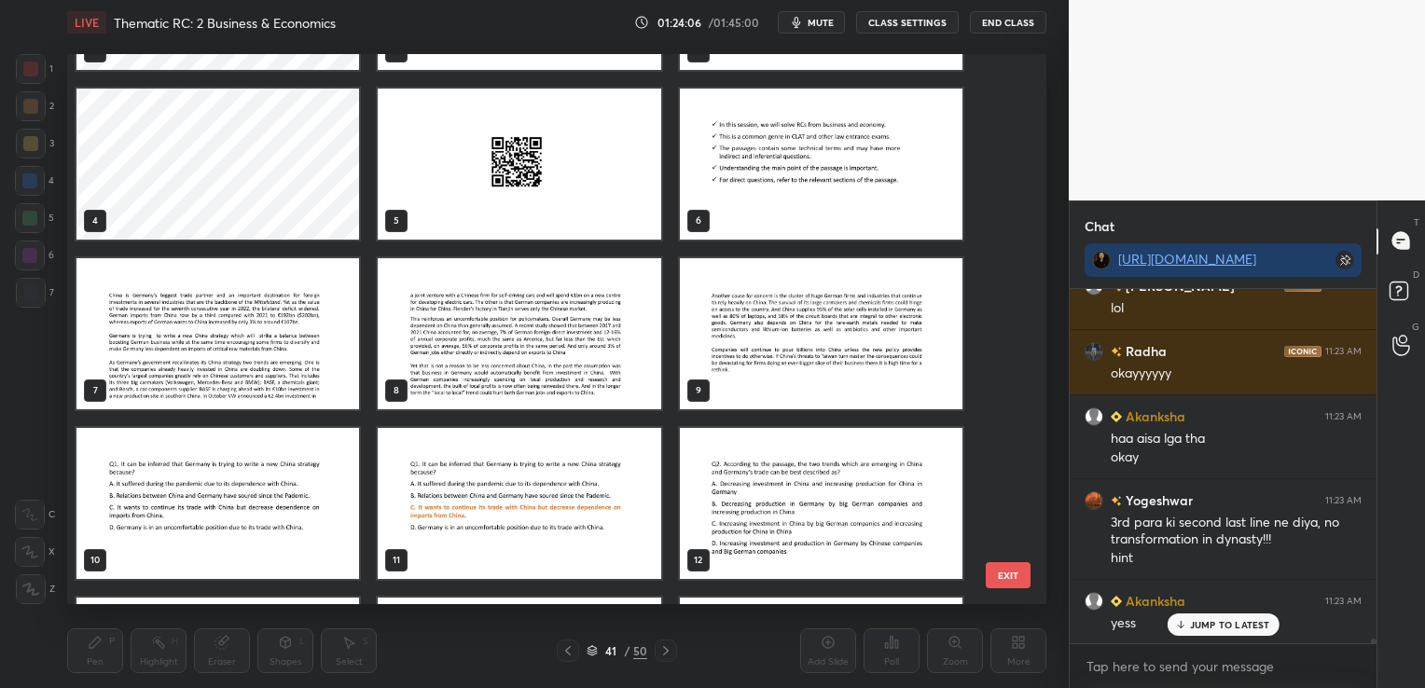
click at [170, 338] on img "grid" at bounding box center [217, 332] width 283 height 151
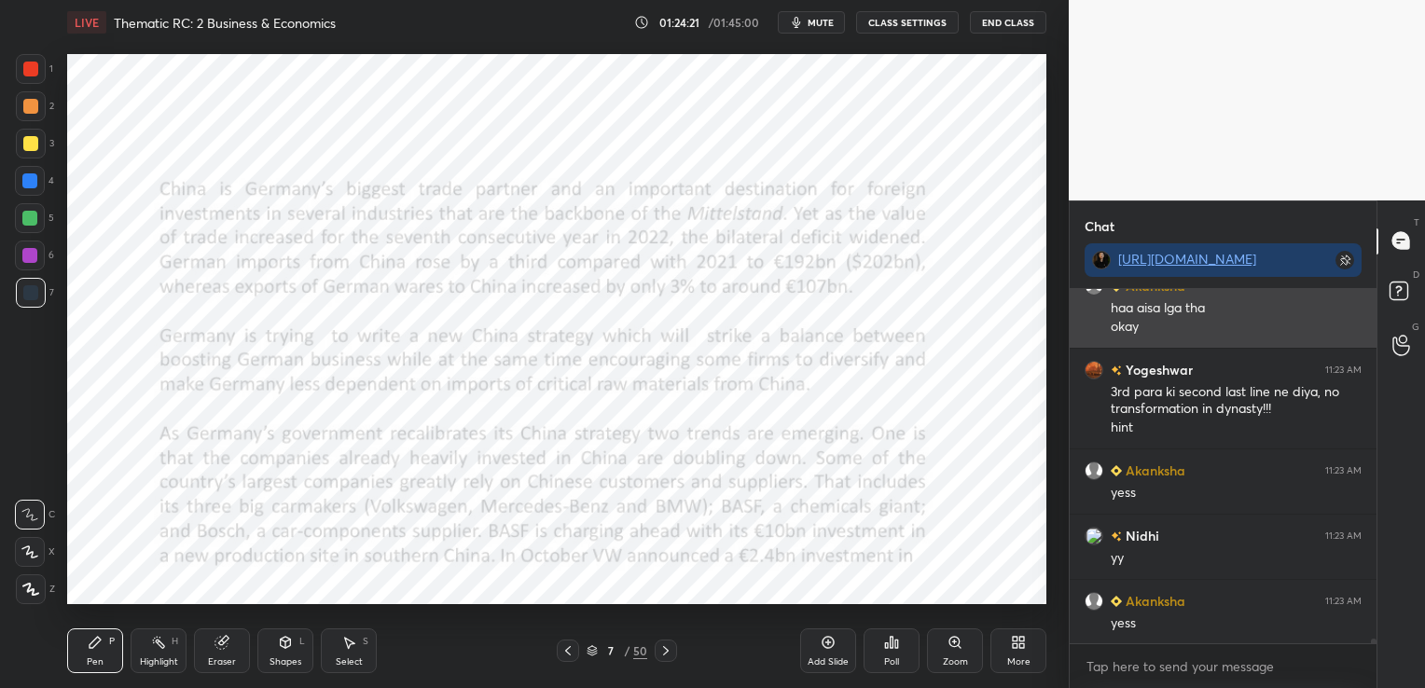
scroll to position [29264, 0]
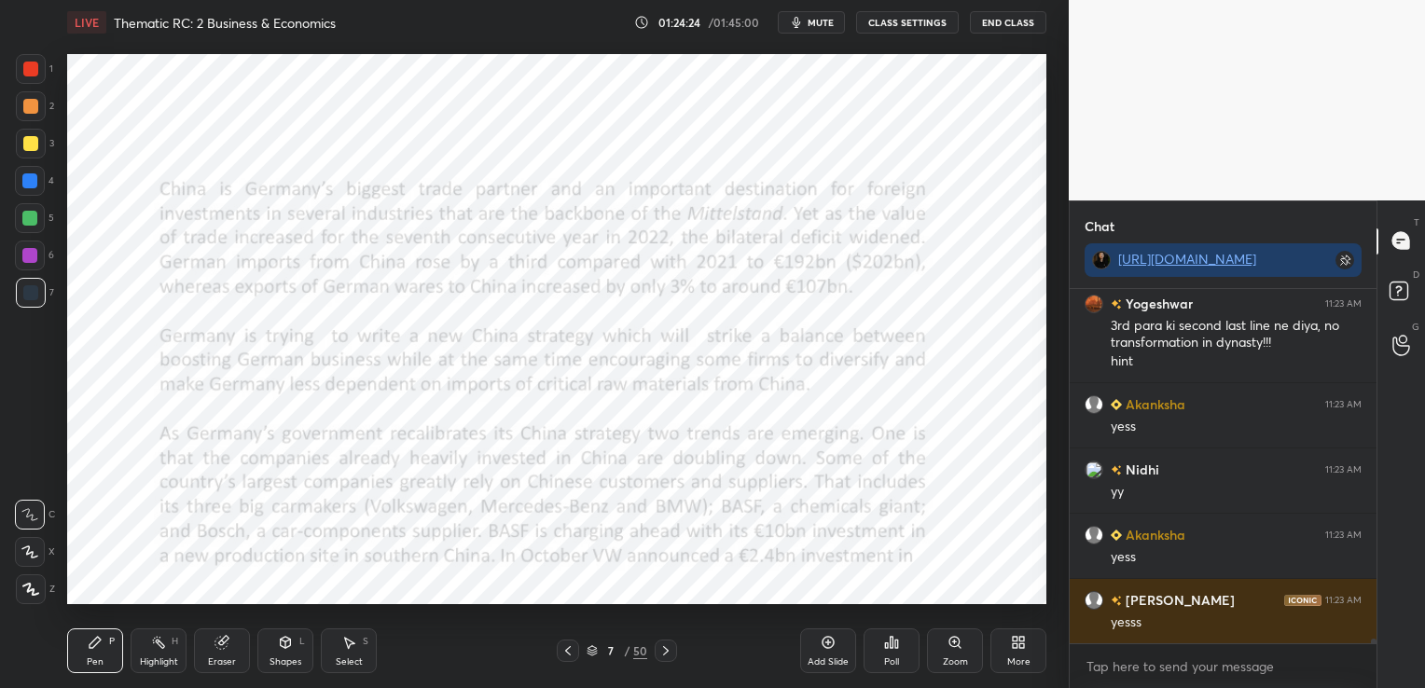
click at [823, 22] on span "mute" at bounding box center [820, 22] width 26 height 13
click at [905, 14] on button "CLASS SETTINGS" at bounding box center [907, 22] width 103 height 22
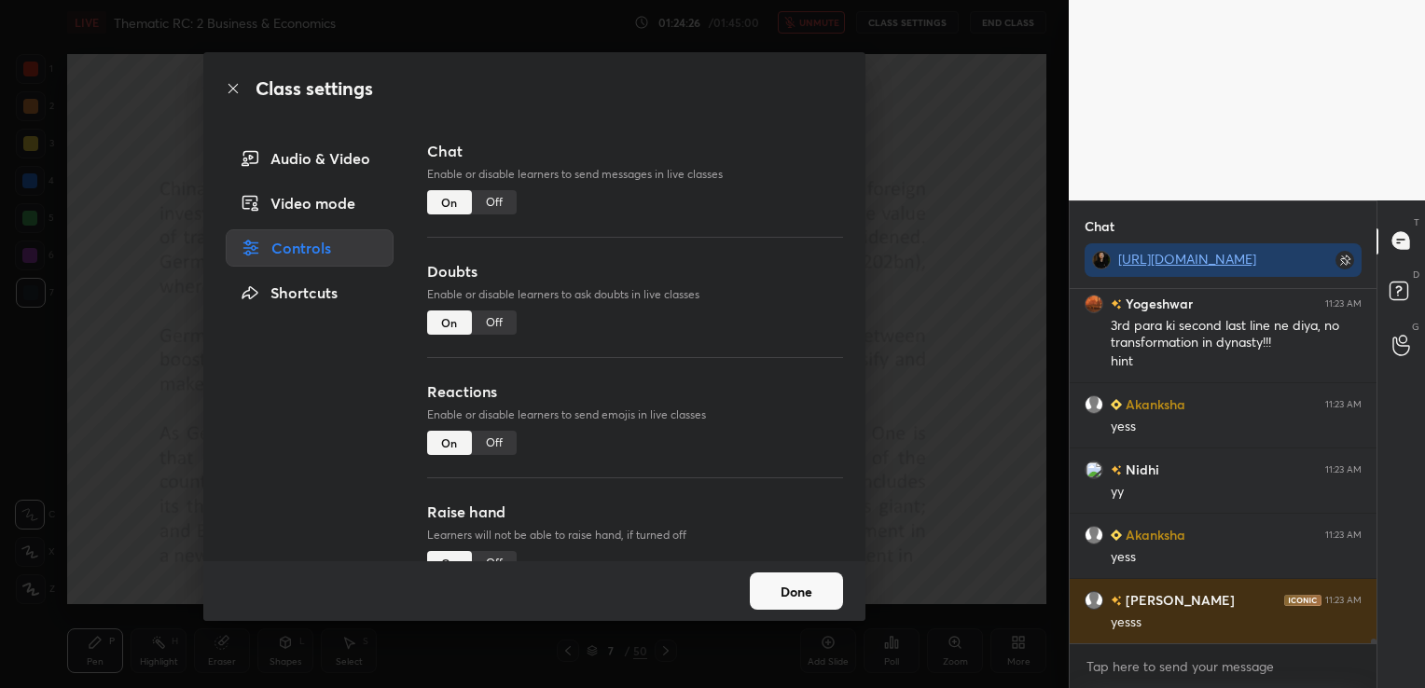
click at [501, 203] on div "Off" at bounding box center [494, 202] width 45 height 24
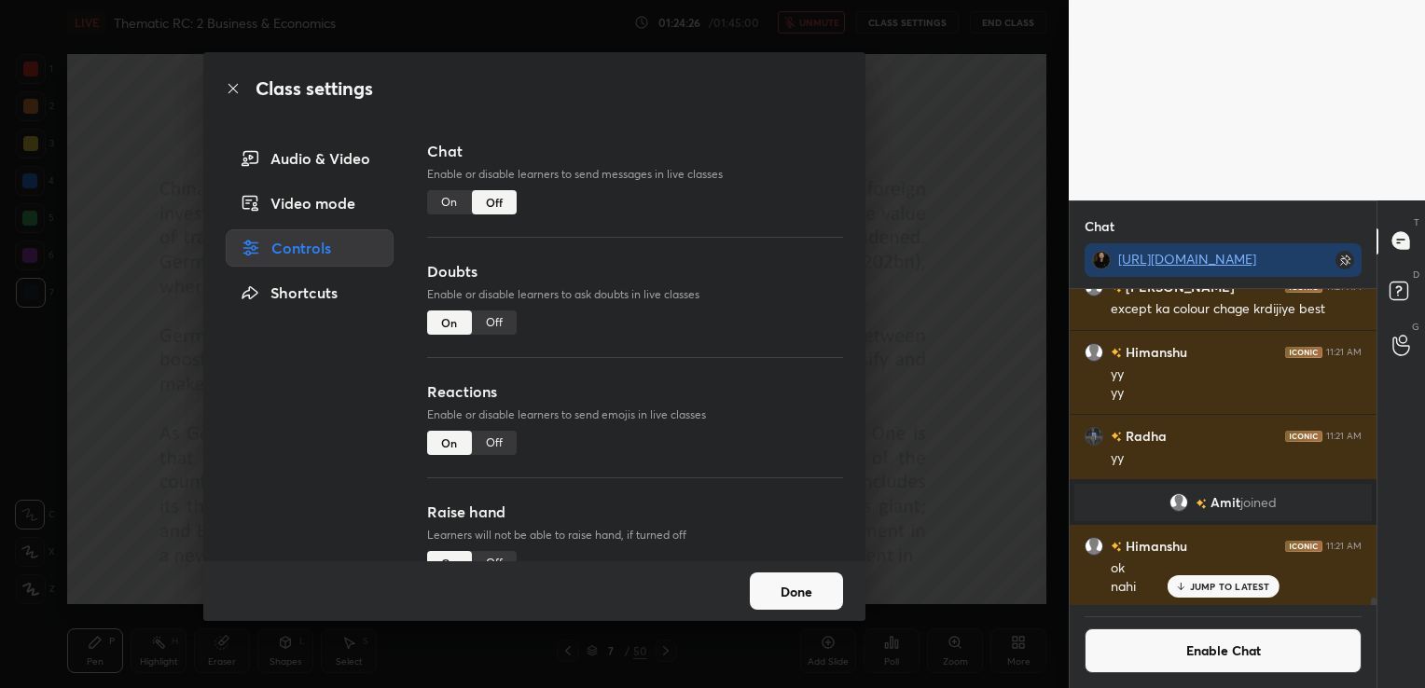
click at [803, 585] on button "Done" at bounding box center [796, 590] width 93 height 37
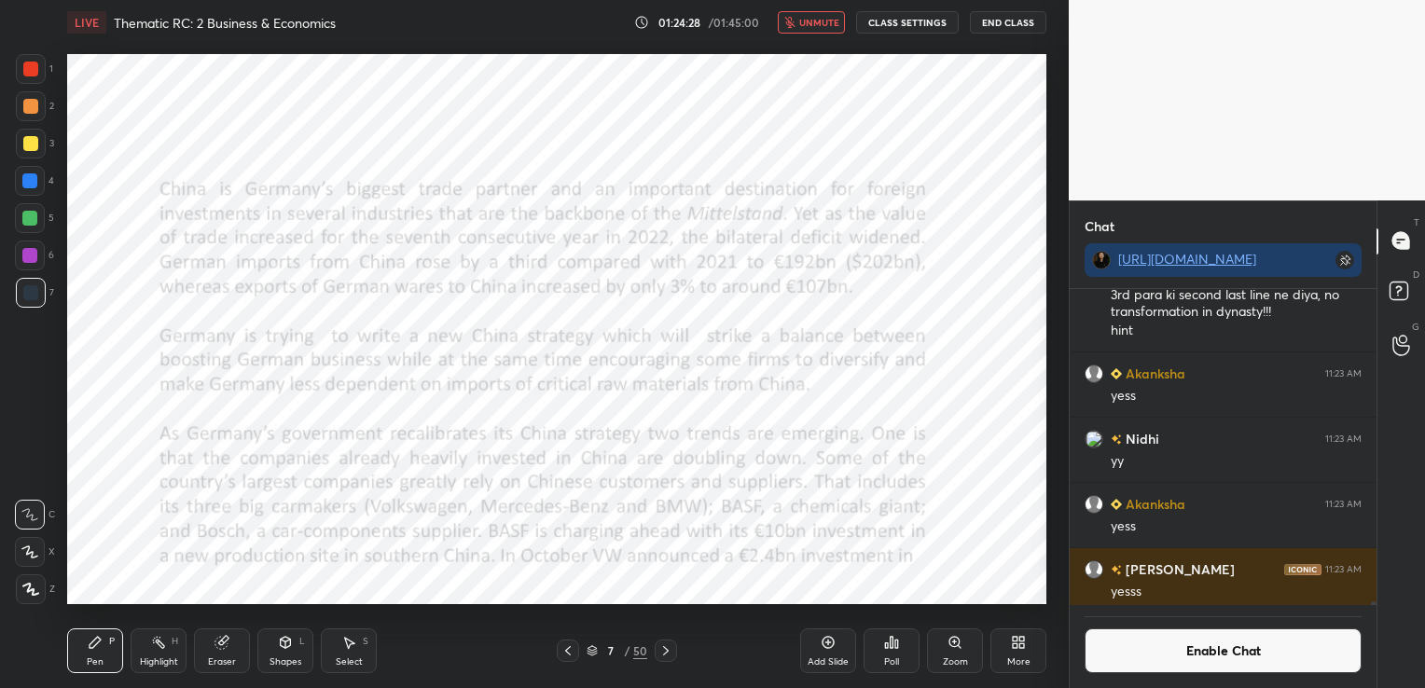
scroll to position [29209, 0]
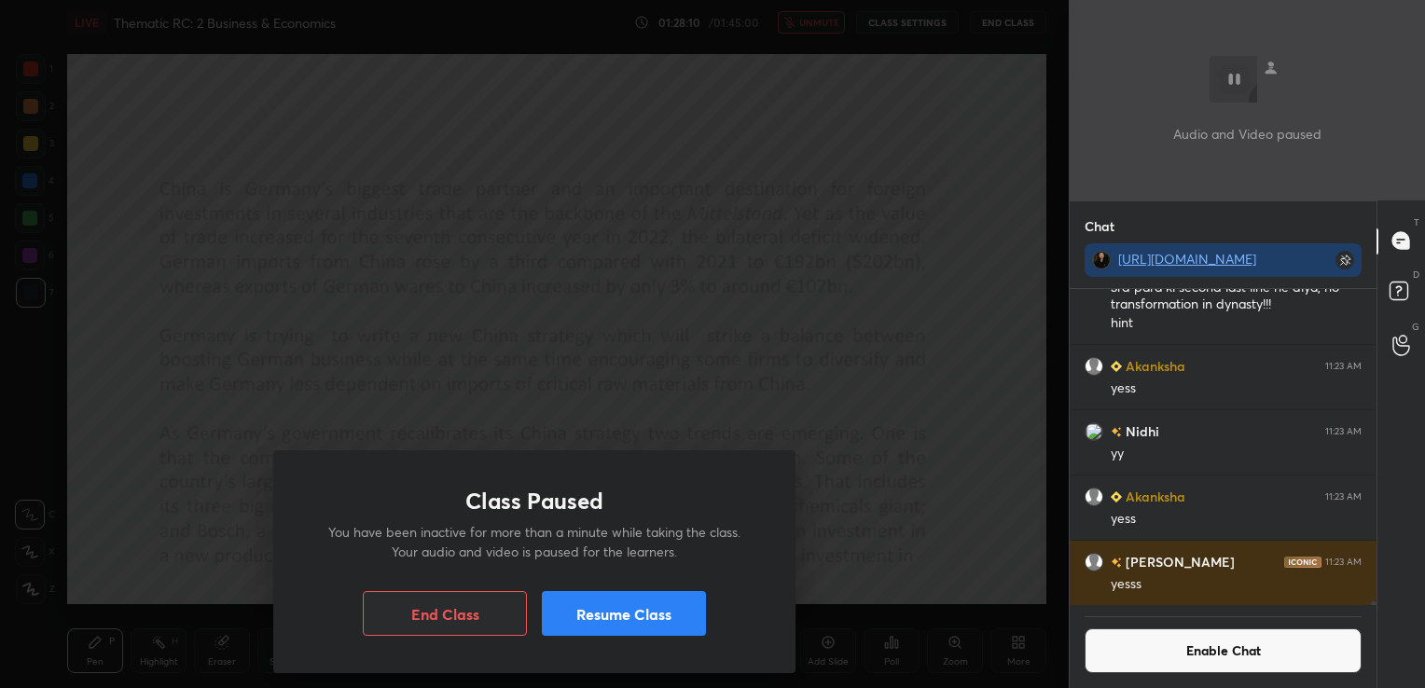
click at [619, 616] on button "Resume Class" at bounding box center [624, 613] width 164 height 45
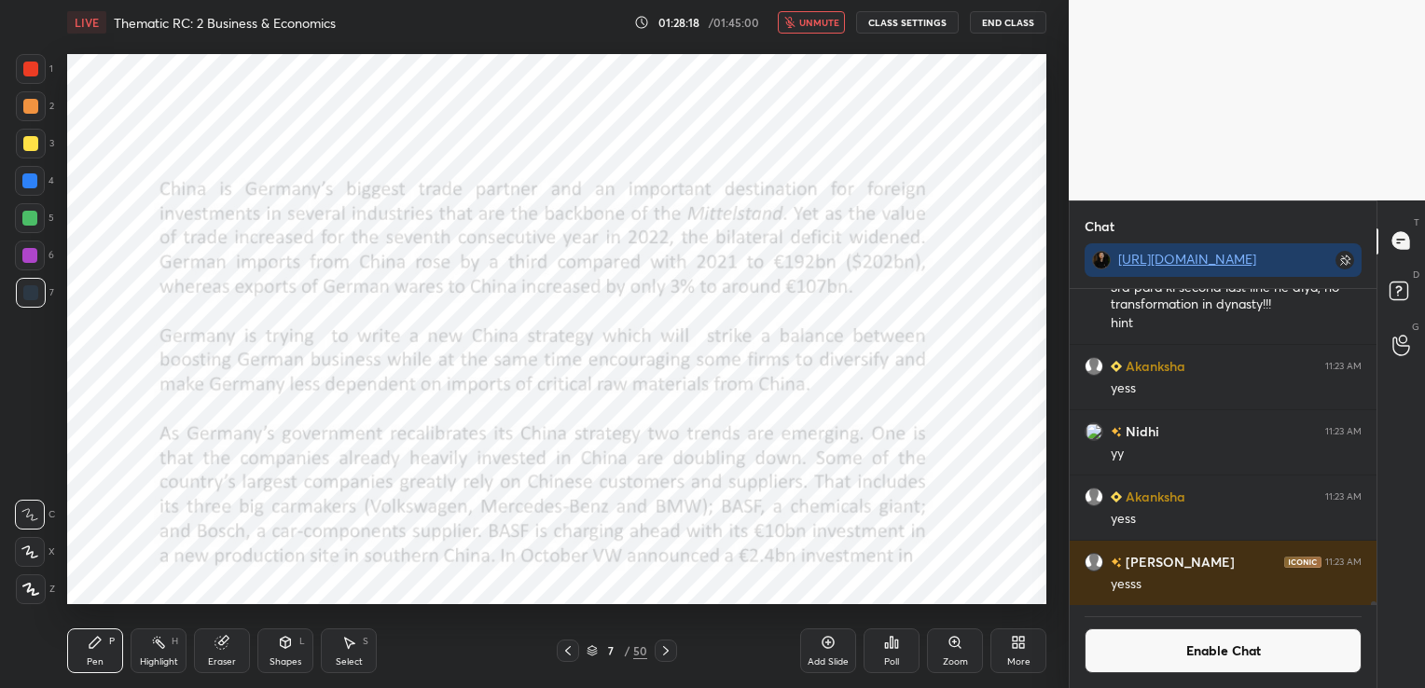
click at [1206, 650] on button "Enable Chat" at bounding box center [1222, 650] width 277 height 45
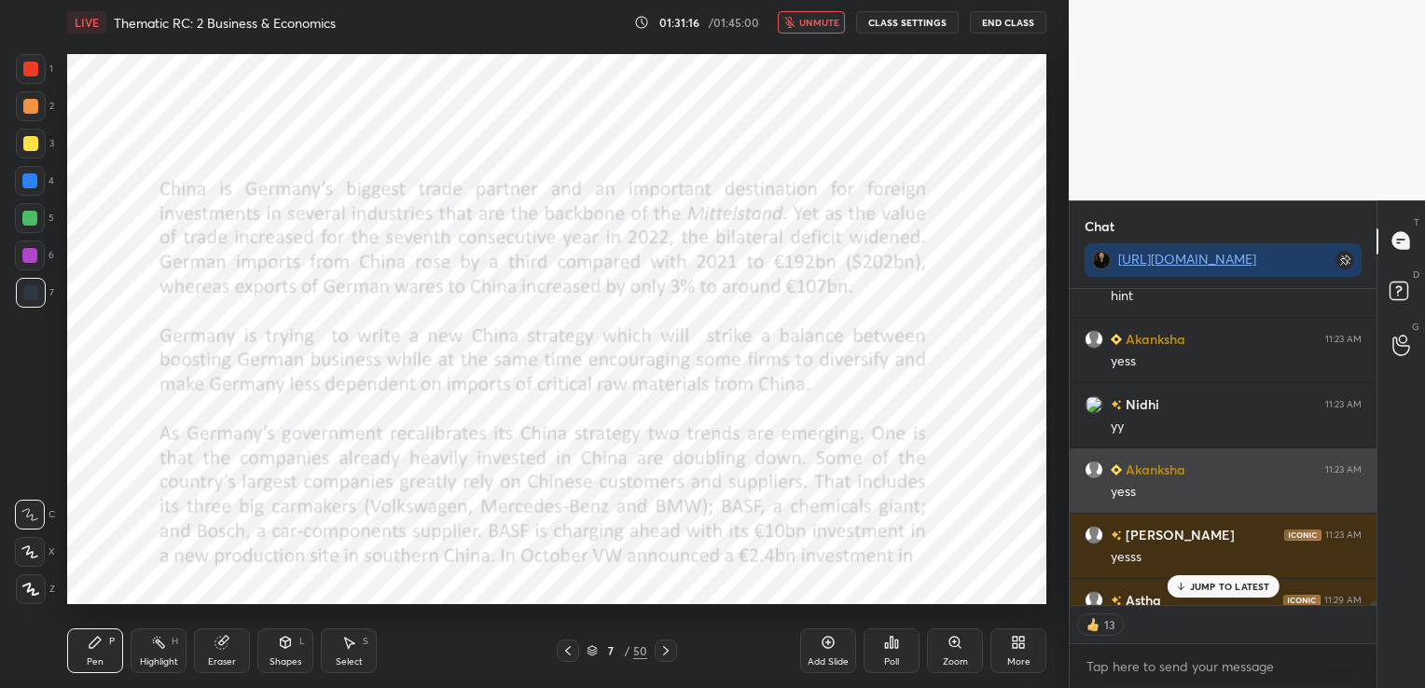
scroll to position [29238, 0]
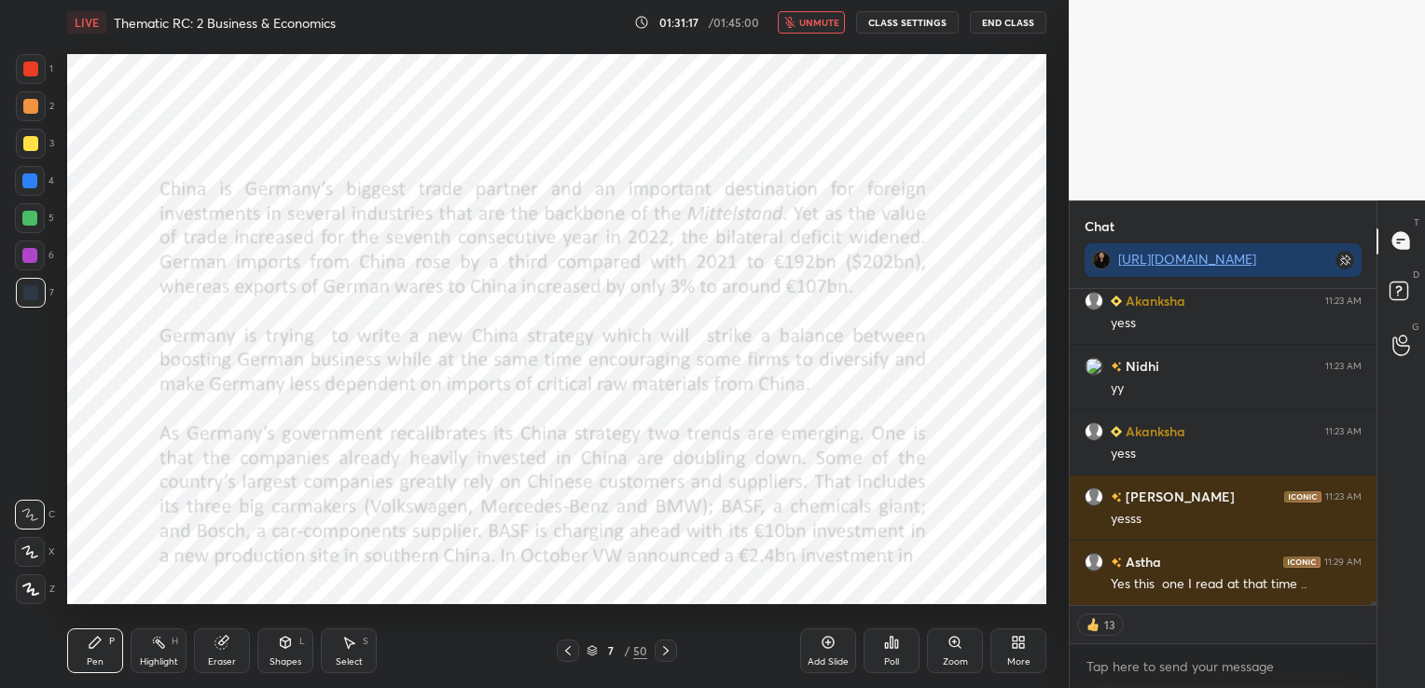
type textarea "x"
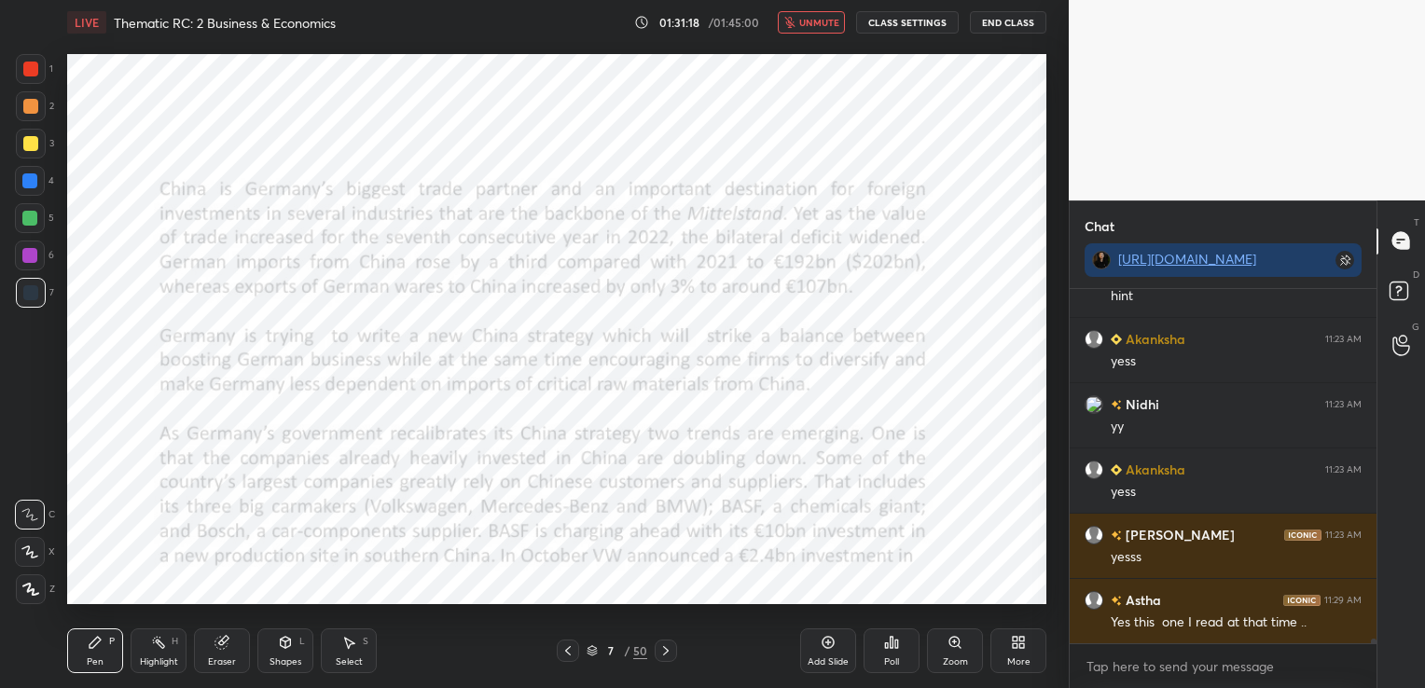
scroll to position [29200, 0]
click at [793, 19] on icon "button" at bounding box center [789, 22] width 11 height 11
click at [663, 655] on icon at bounding box center [665, 650] width 15 height 15
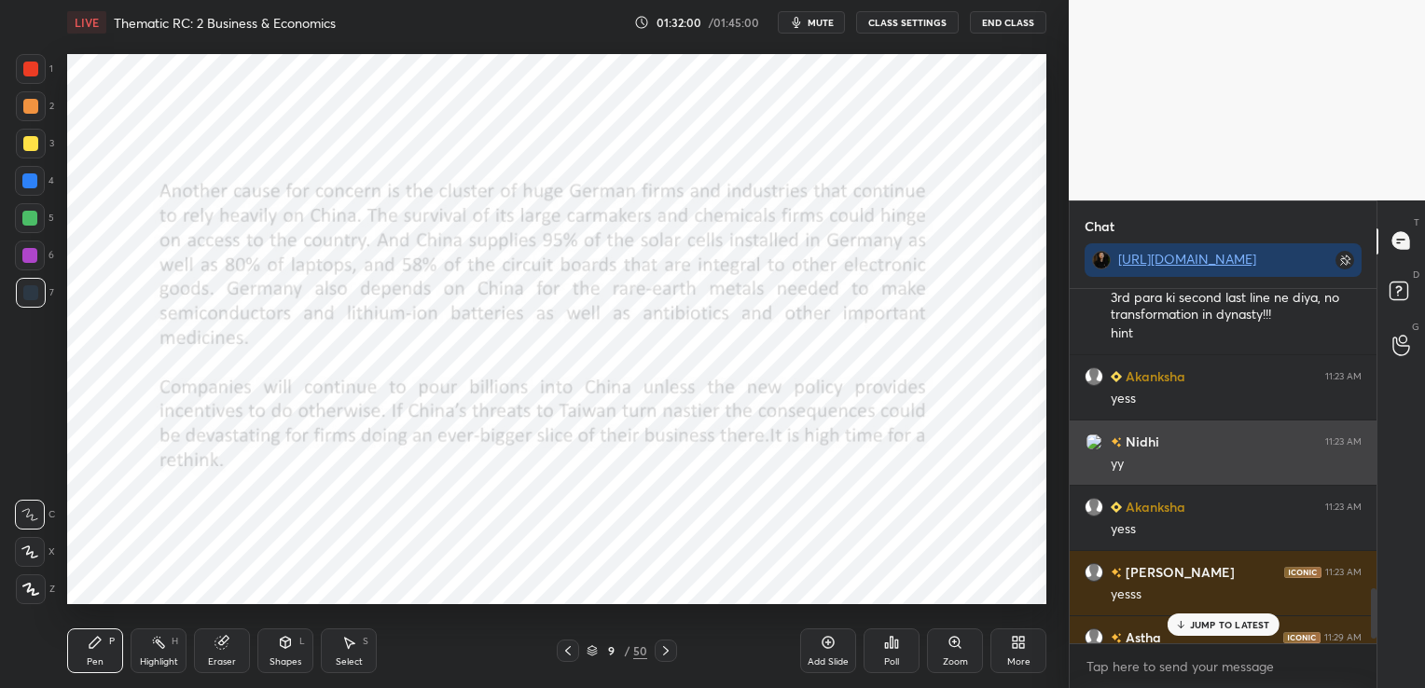
scroll to position [2143, 0]
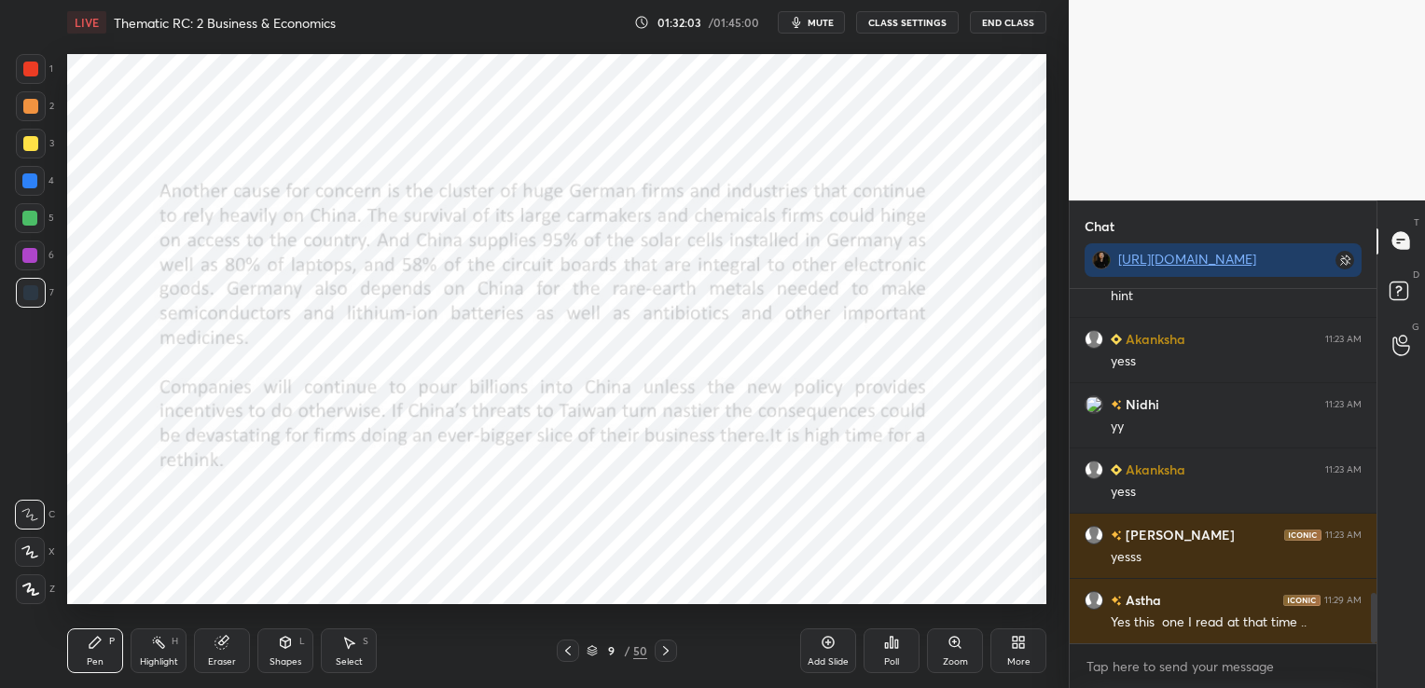
click at [929, 22] on button "CLASS SETTINGS" at bounding box center [907, 22] width 103 height 22
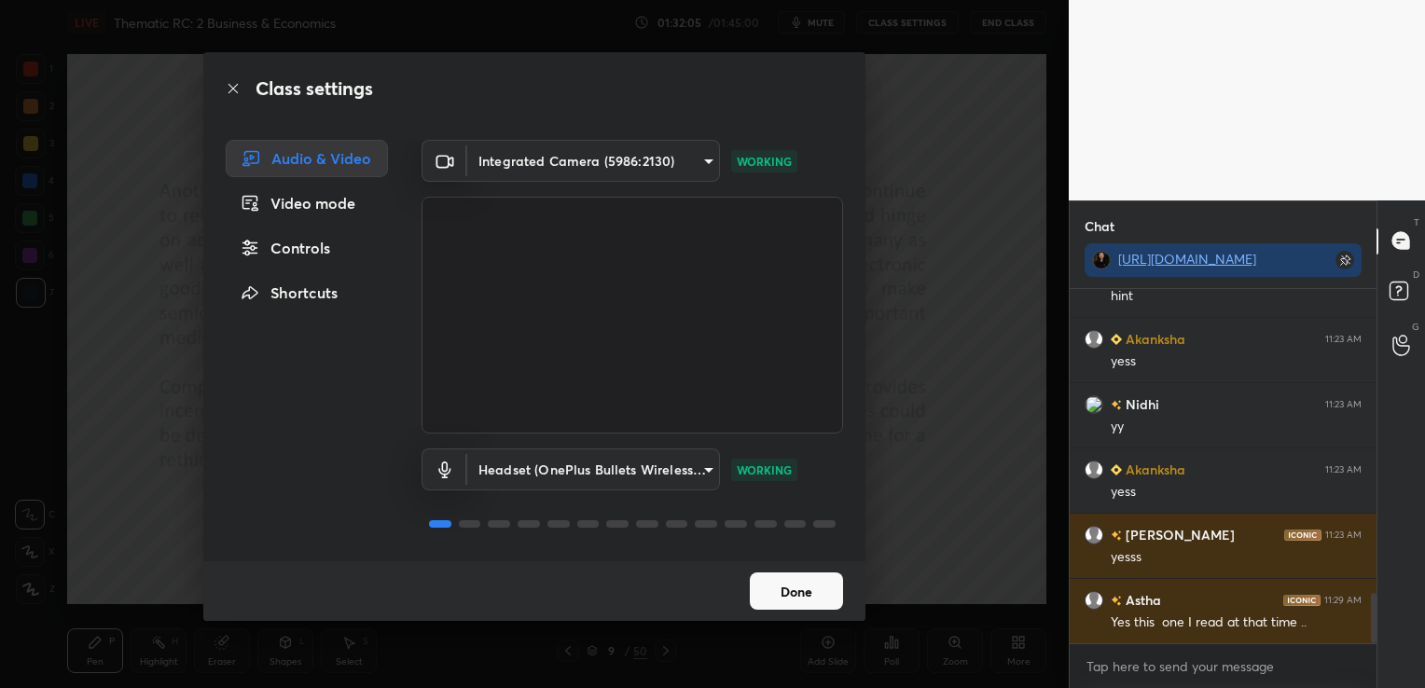
click at [792, 585] on button "Done" at bounding box center [796, 590] width 93 height 37
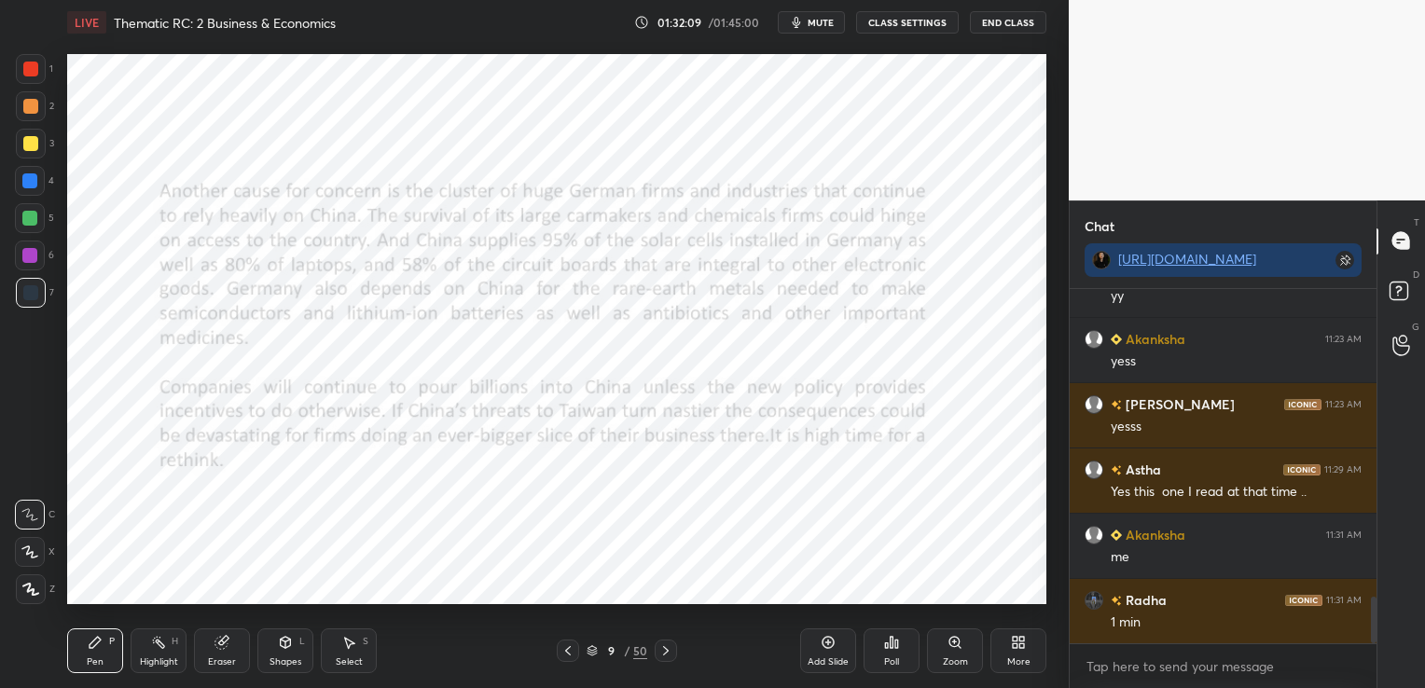
scroll to position [2495, 0]
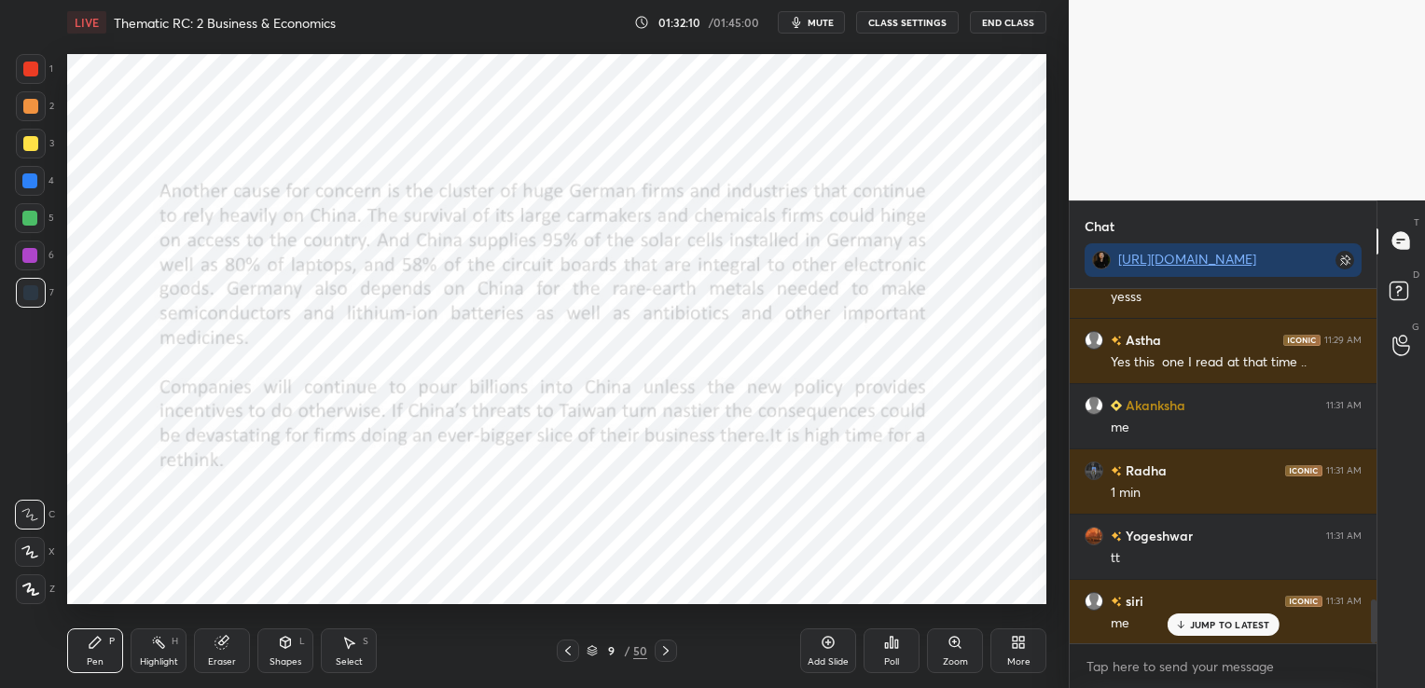
click at [818, 21] on span "mute" at bounding box center [820, 22] width 26 height 13
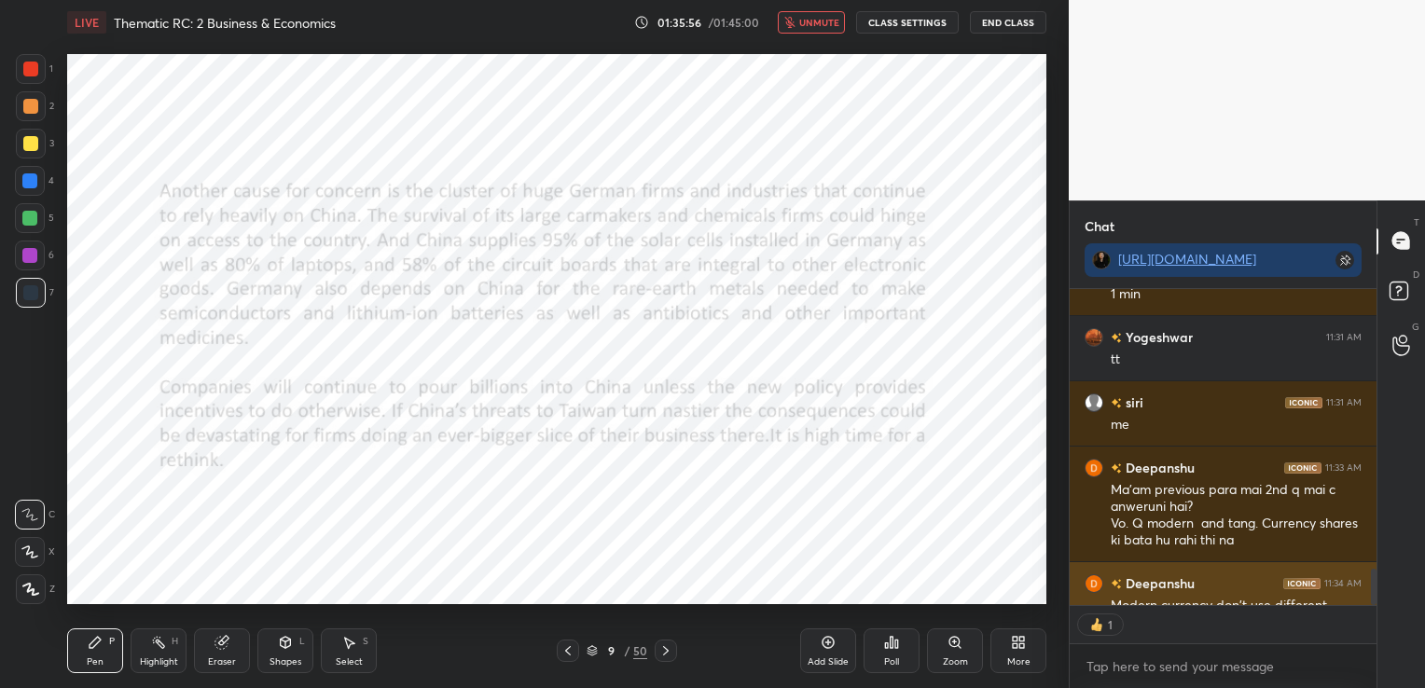
scroll to position [6, 6]
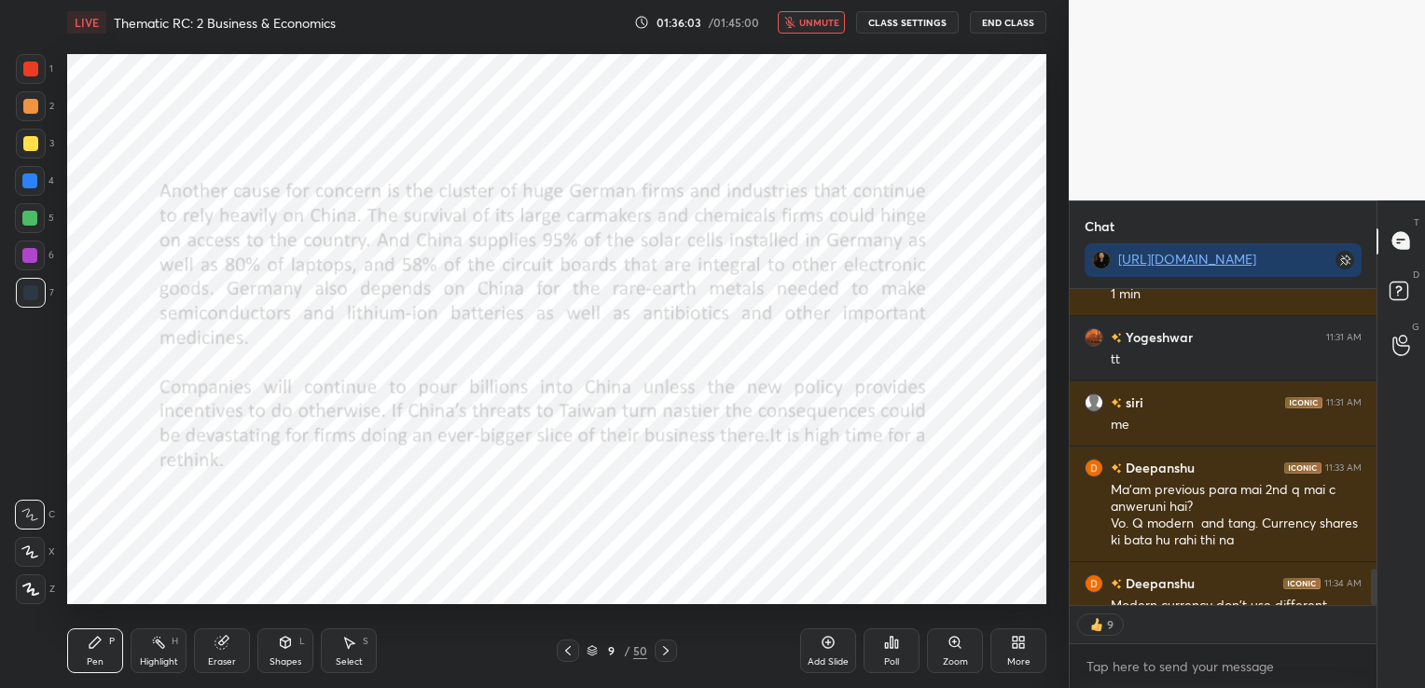
click at [832, 26] on span "unmute" at bounding box center [819, 22] width 40 height 13
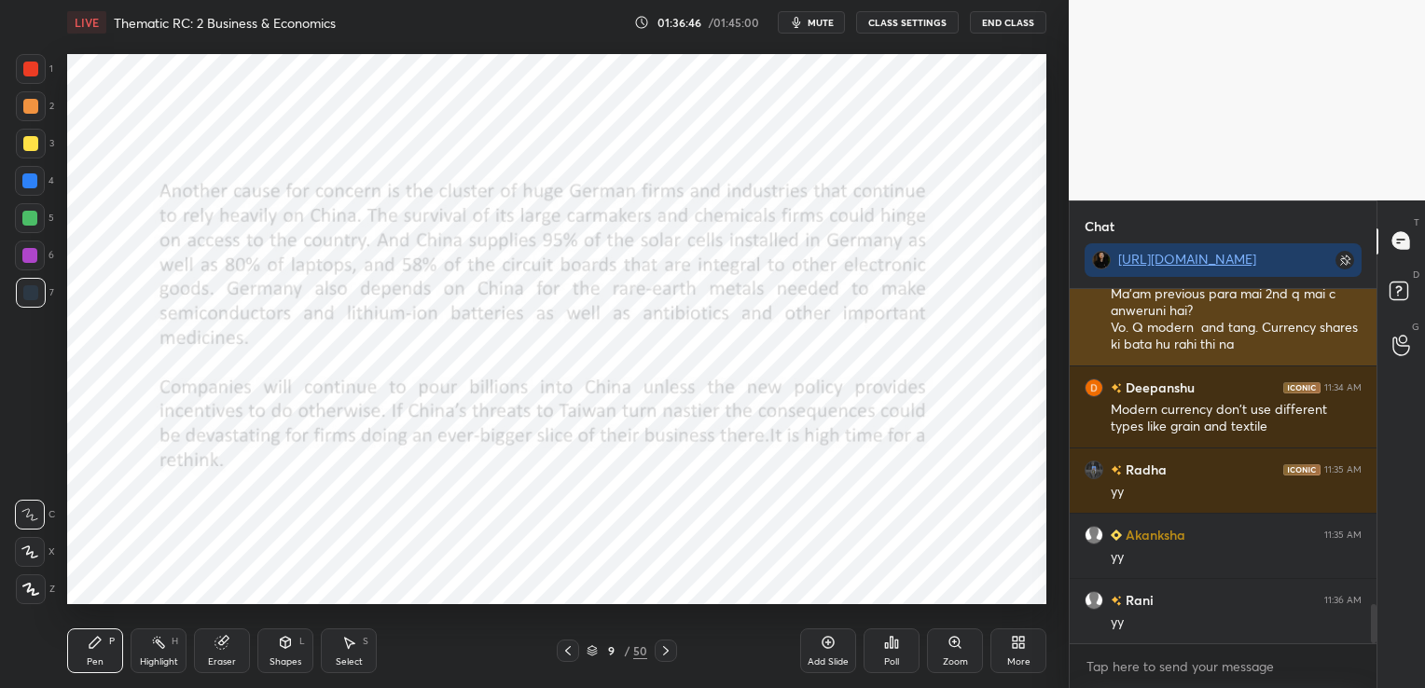
scroll to position [2955, 0]
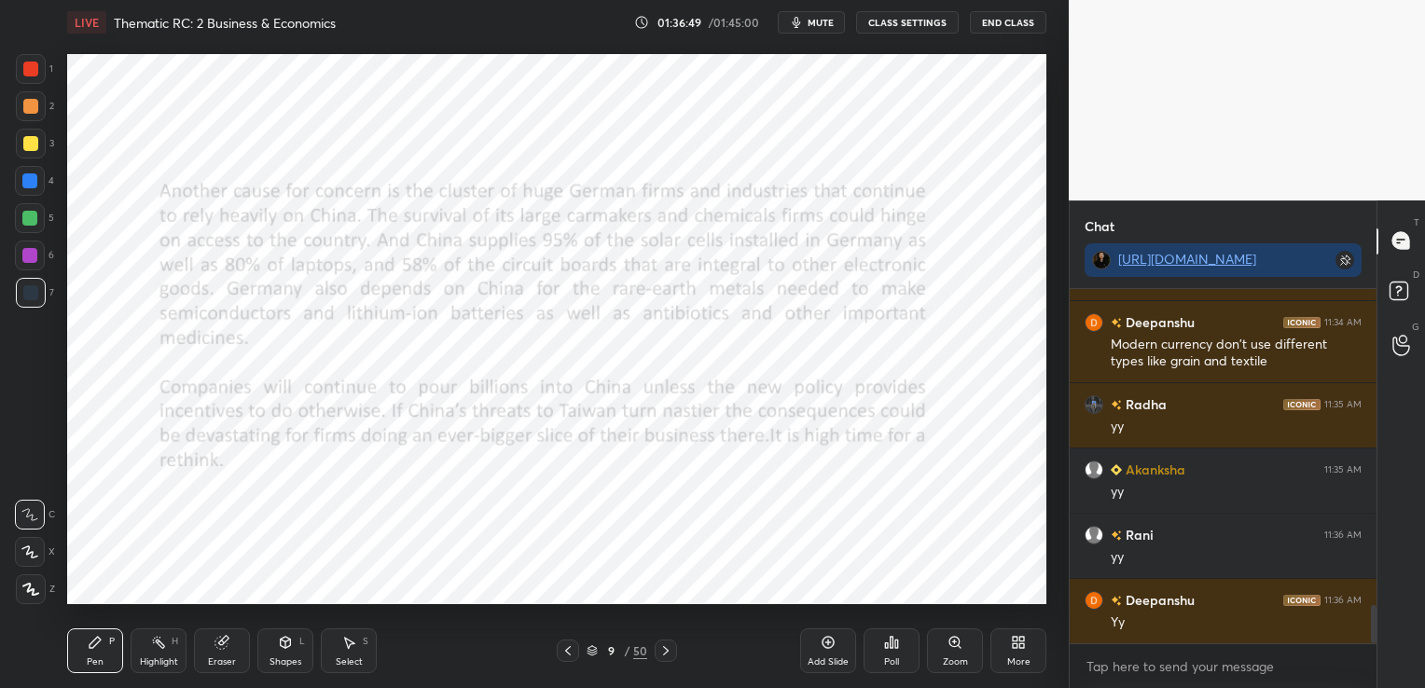
click at [670, 648] on icon at bounding box center [665, 650] width 15 height 15
click at [890, 647] on icon at bounding box center [891, 642] width 3 height 11
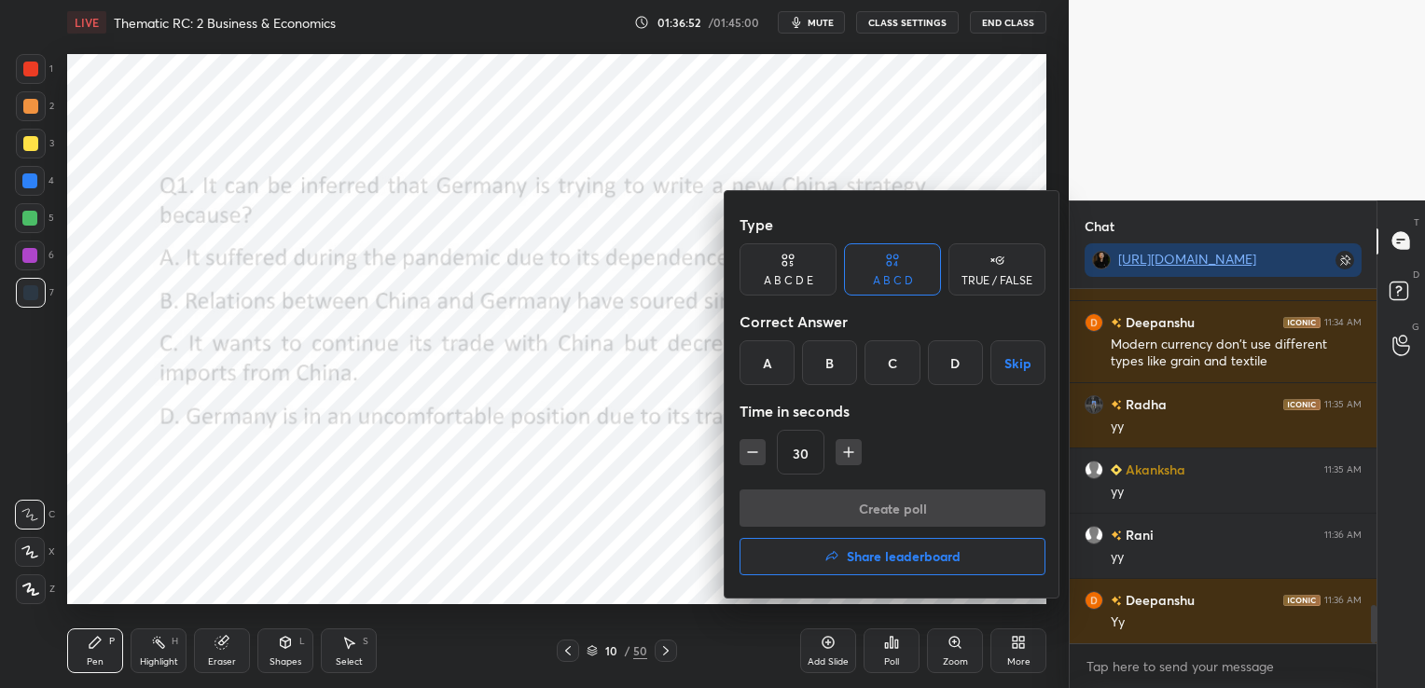
click at [894, 354] on div "C" at bounding box center [891, 362] width 55 height 45
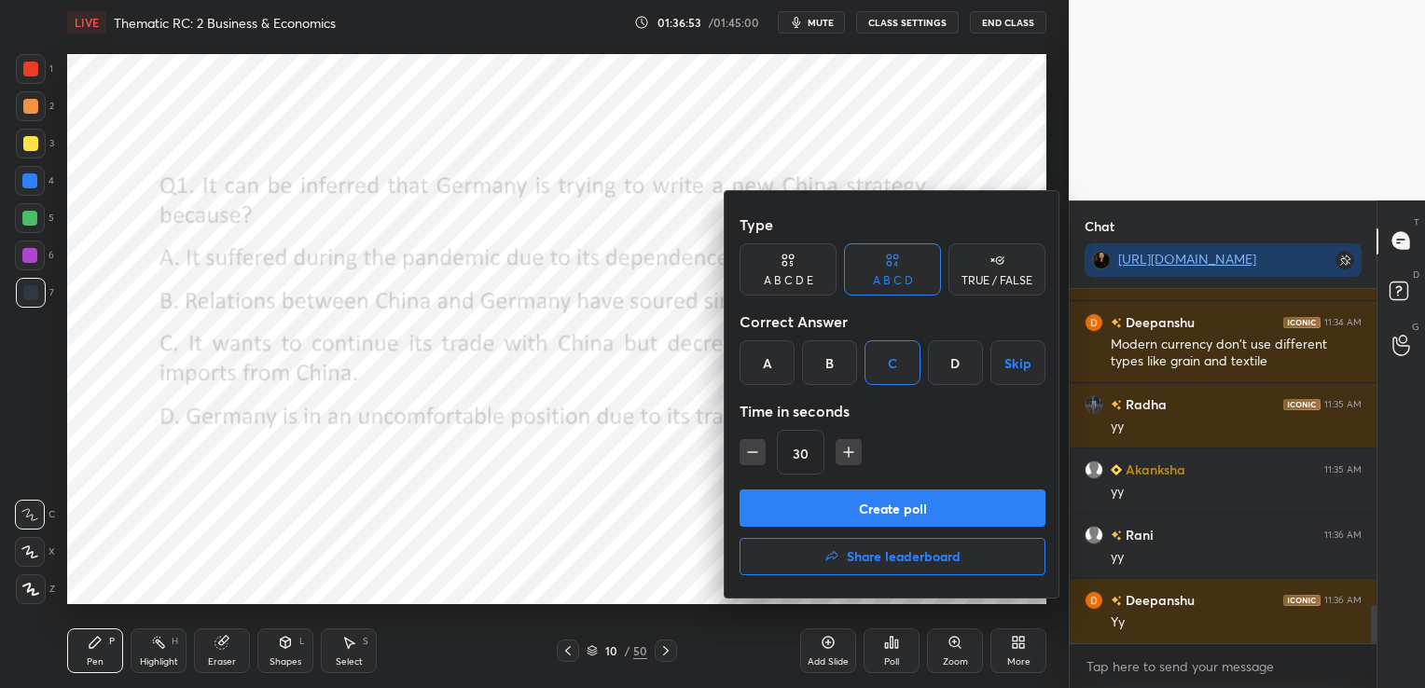
click at [892, 507] on button "Create poll" at bounding box center [892, 507] width 306 height 37
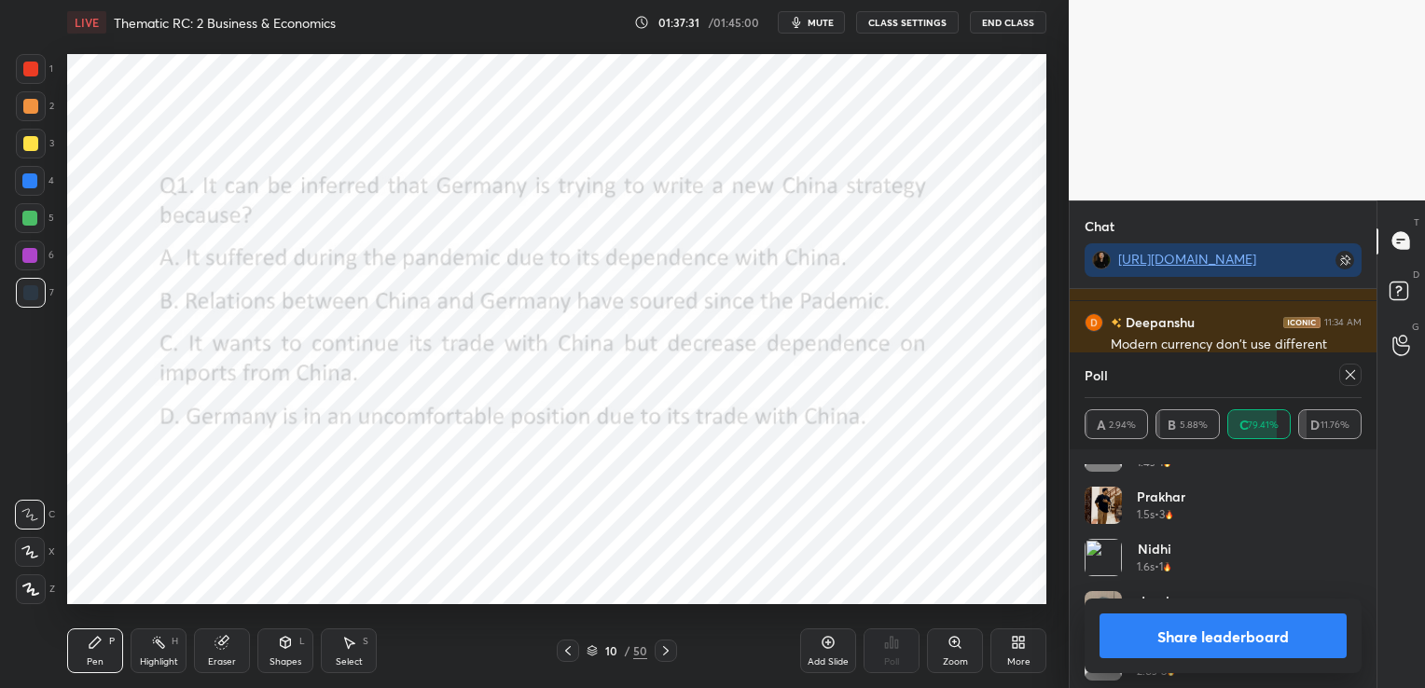
scroll to position [0, 0]
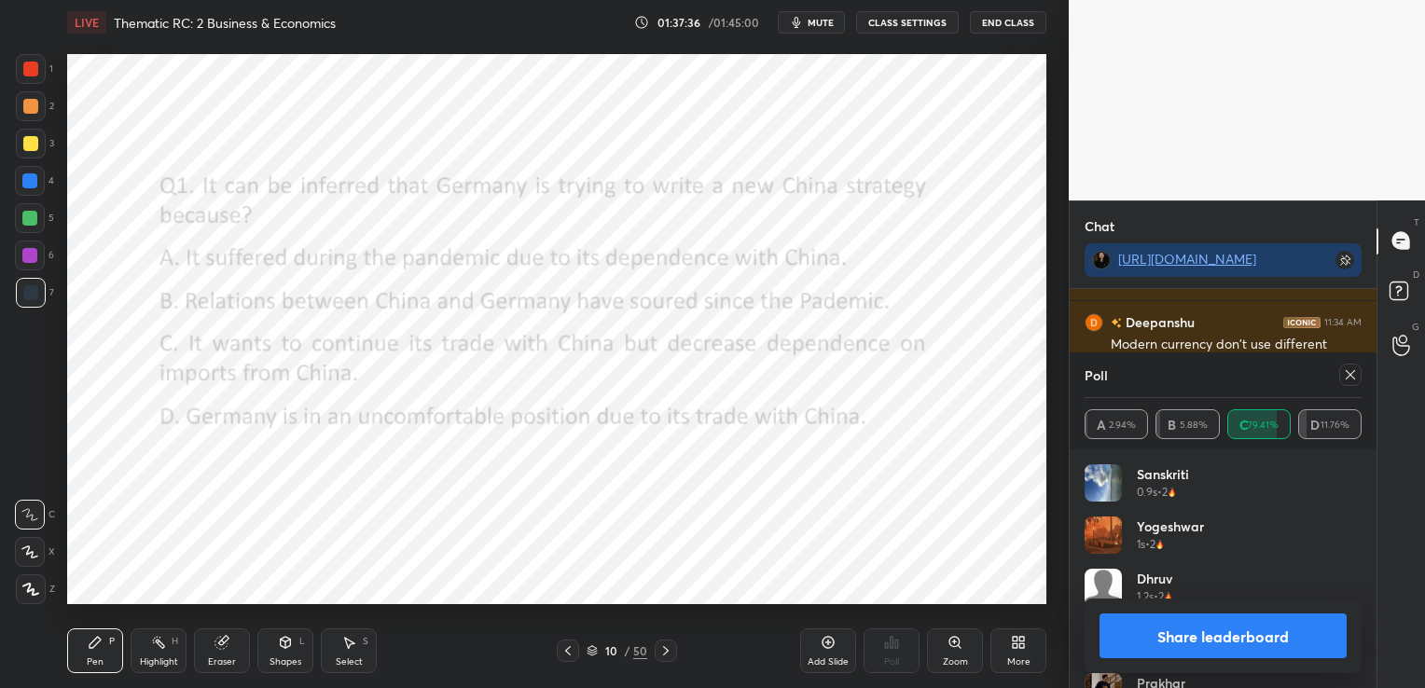
click at [1348, 373] on icon at bounding box center [1349, 374] width 9 height 9
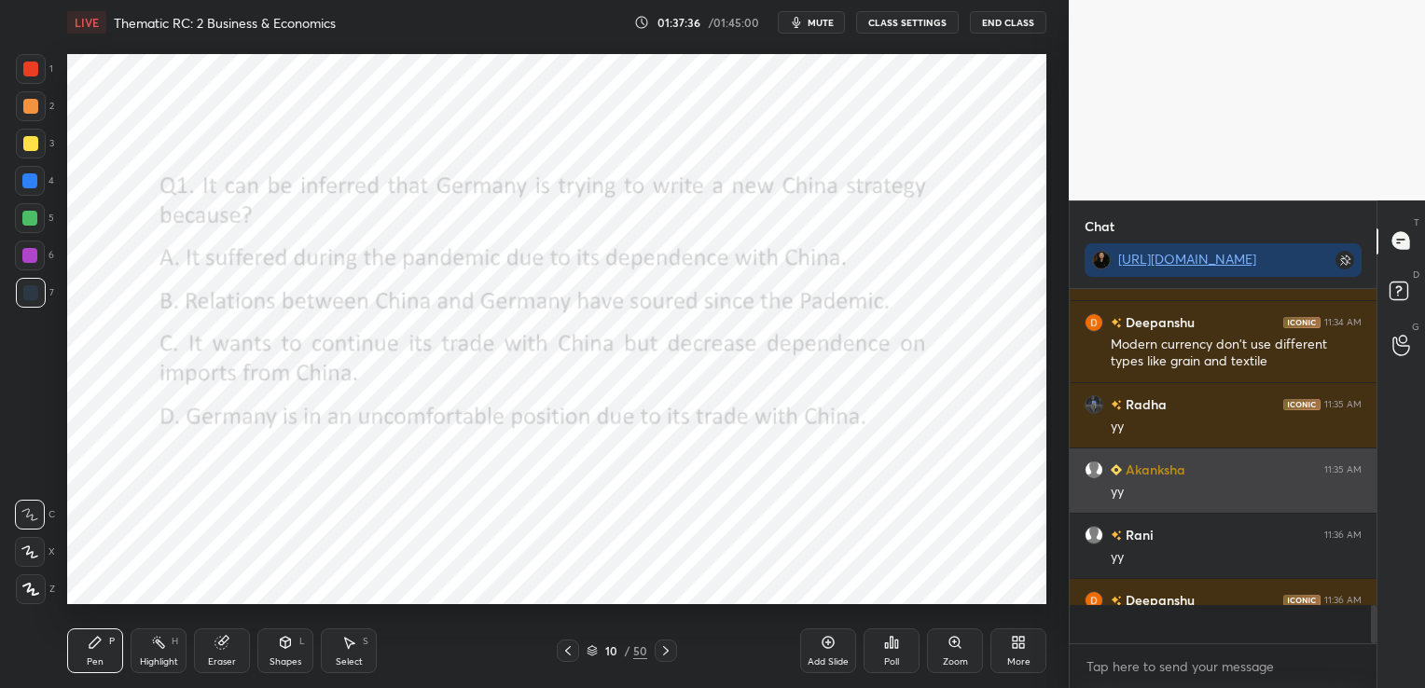
scroll to position [179, 301]
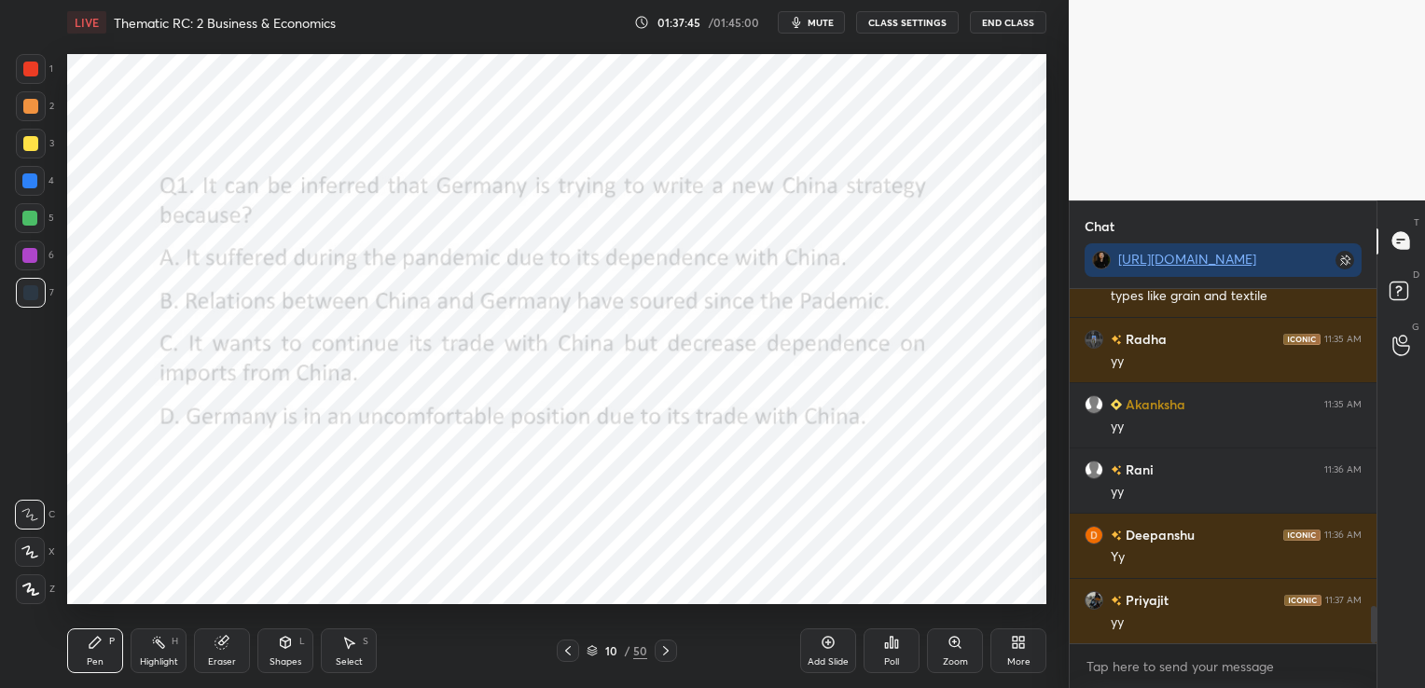
click at [667, 652] on icon at bounding box center [666, 650] width 6 height 9
click at [878, 651] on div "Poll" at bounding box center [891, 650] width 56 height 45
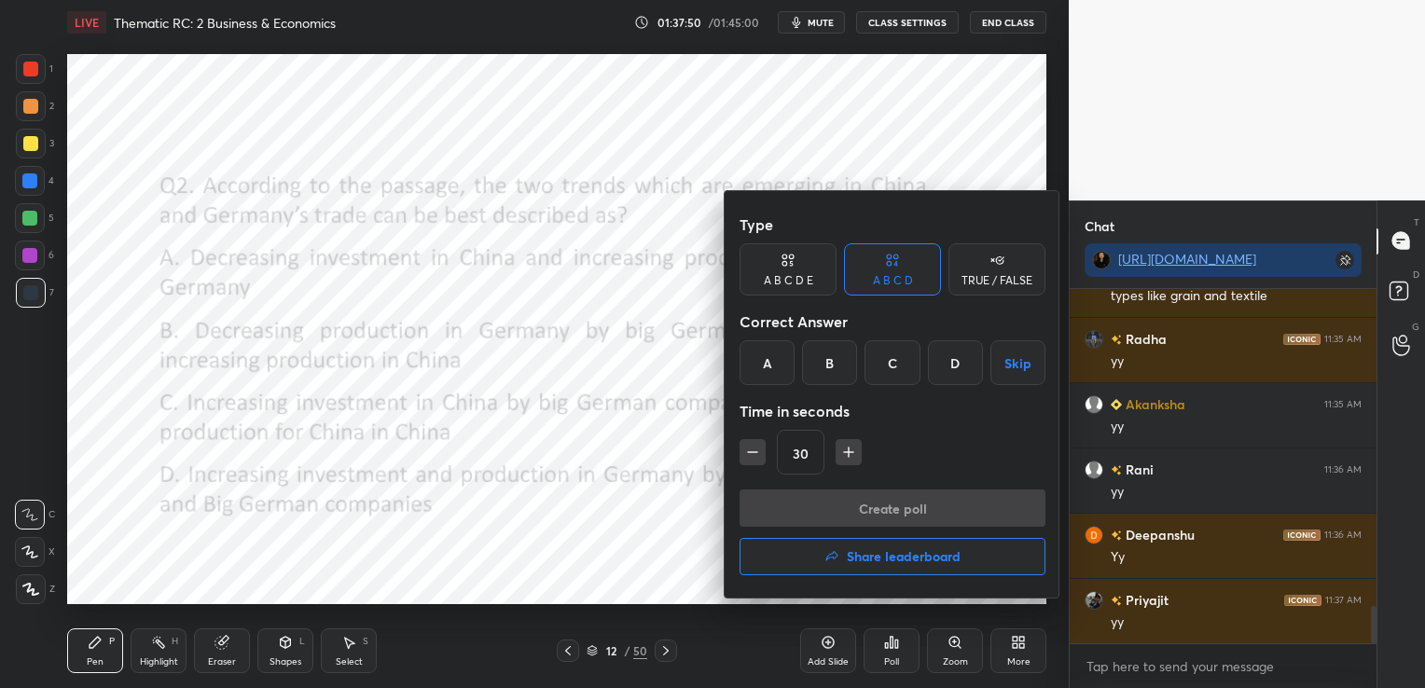
click at [890, 353] on div "C" at bounding box center [891, 362] width 55 height 45
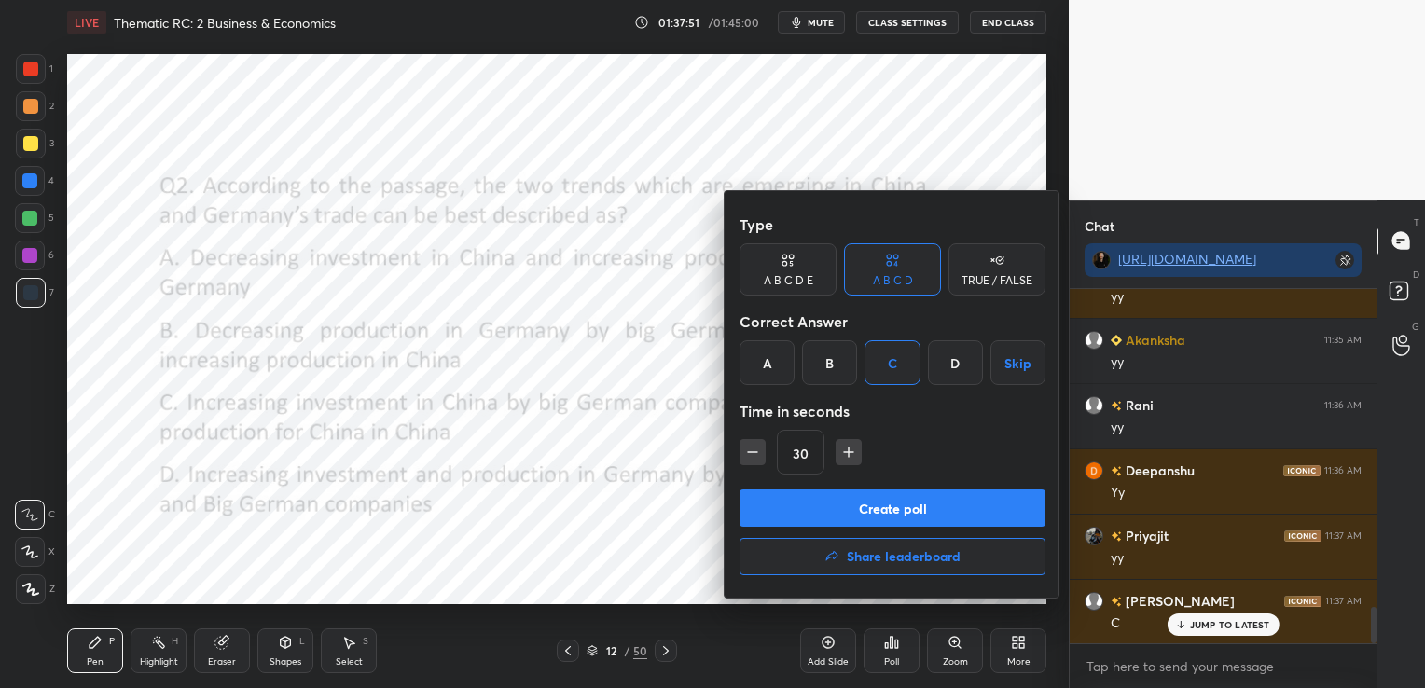
click at [897, 520] on button "Create poll" at bounding box center [892, 507] width 306 height 37
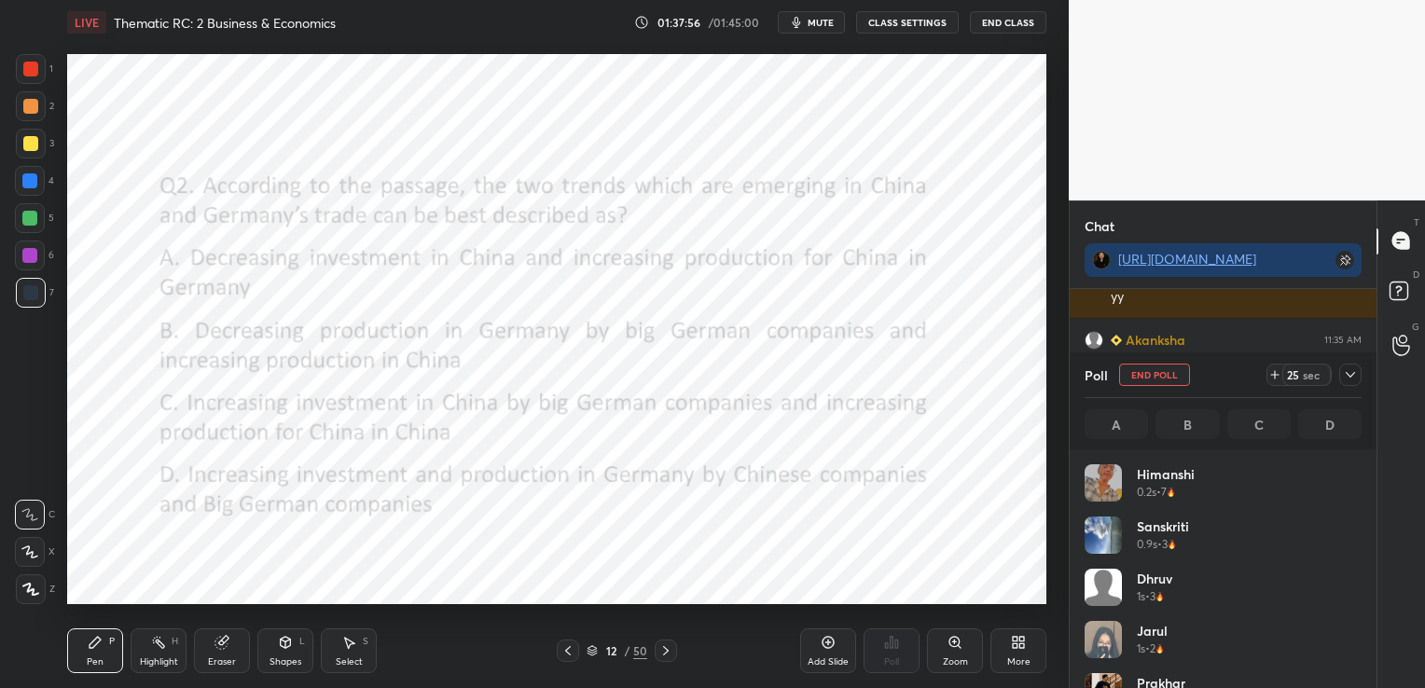
click at [1352, 382] on icon at bounding box center [1350, 374] width 15 height 15
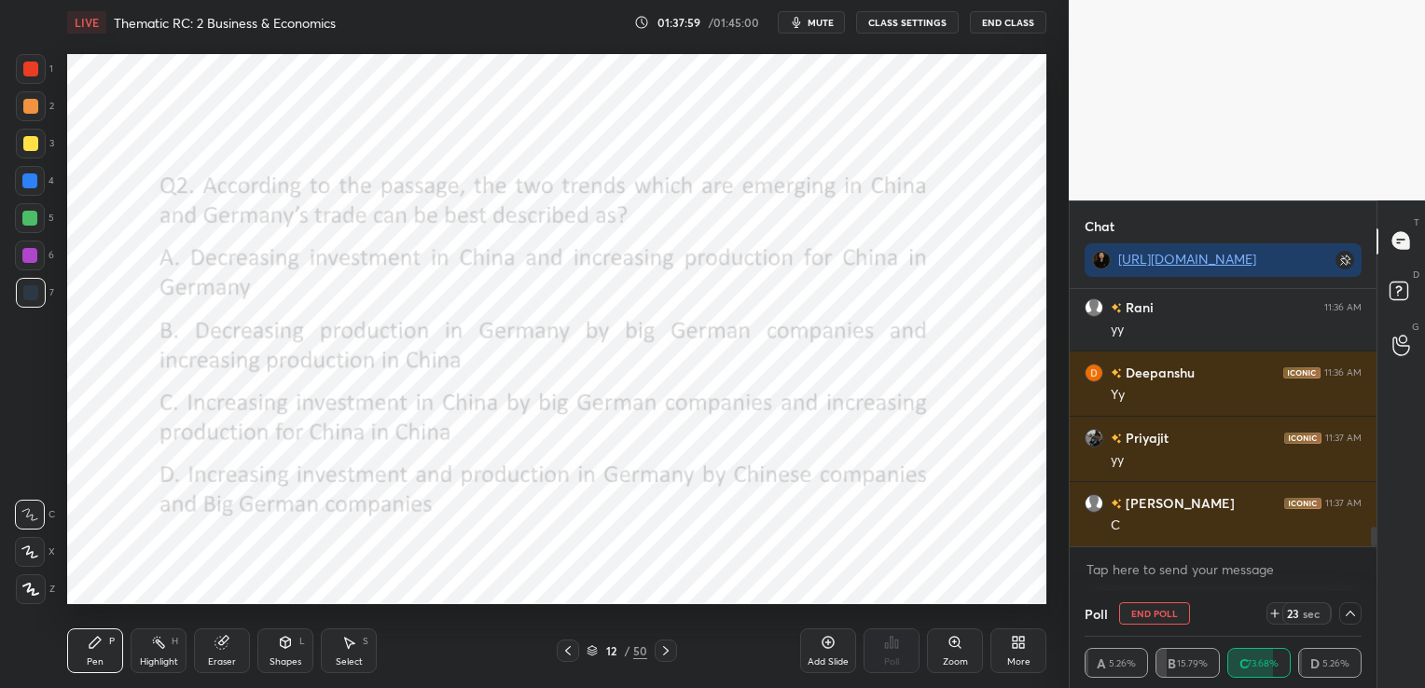
click at [1343, 613] on icon at bounding box center [1350, 613] width 15 height 15
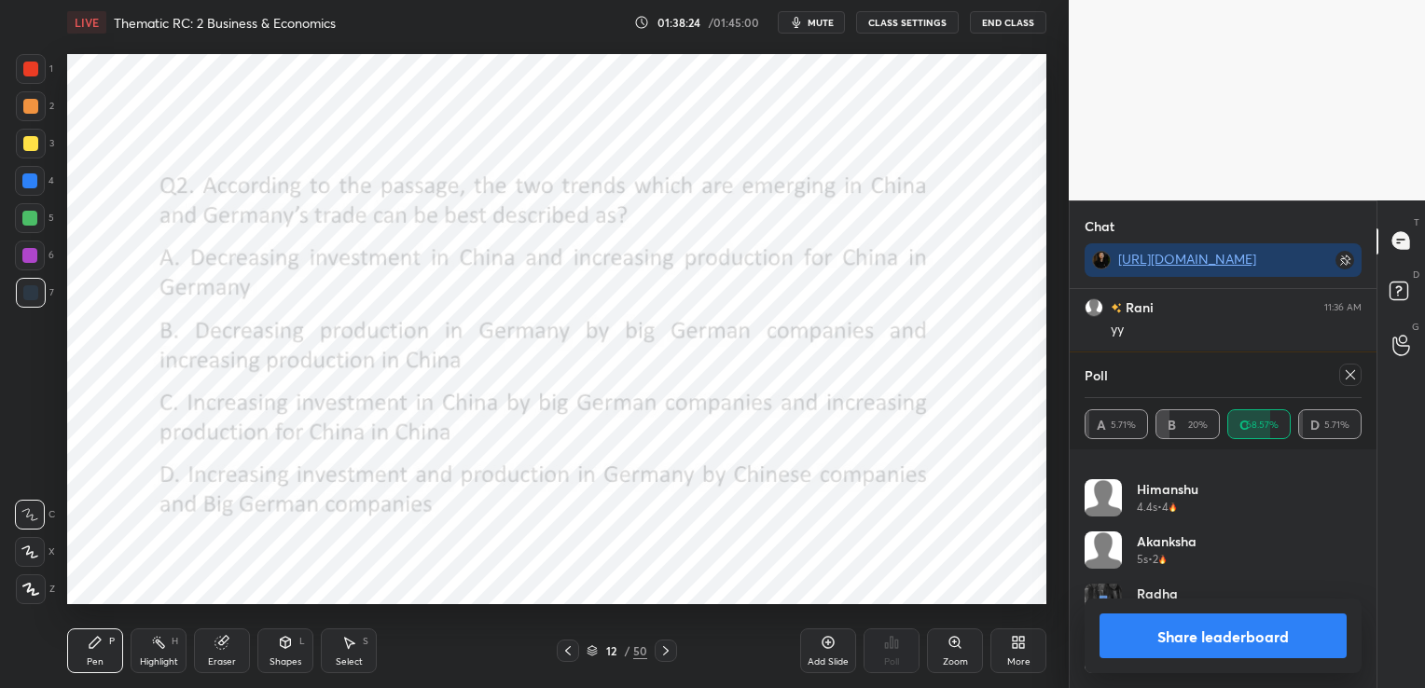
click at [1355, 375] on icon at bounding box center [1350, 374] width 15 height 15
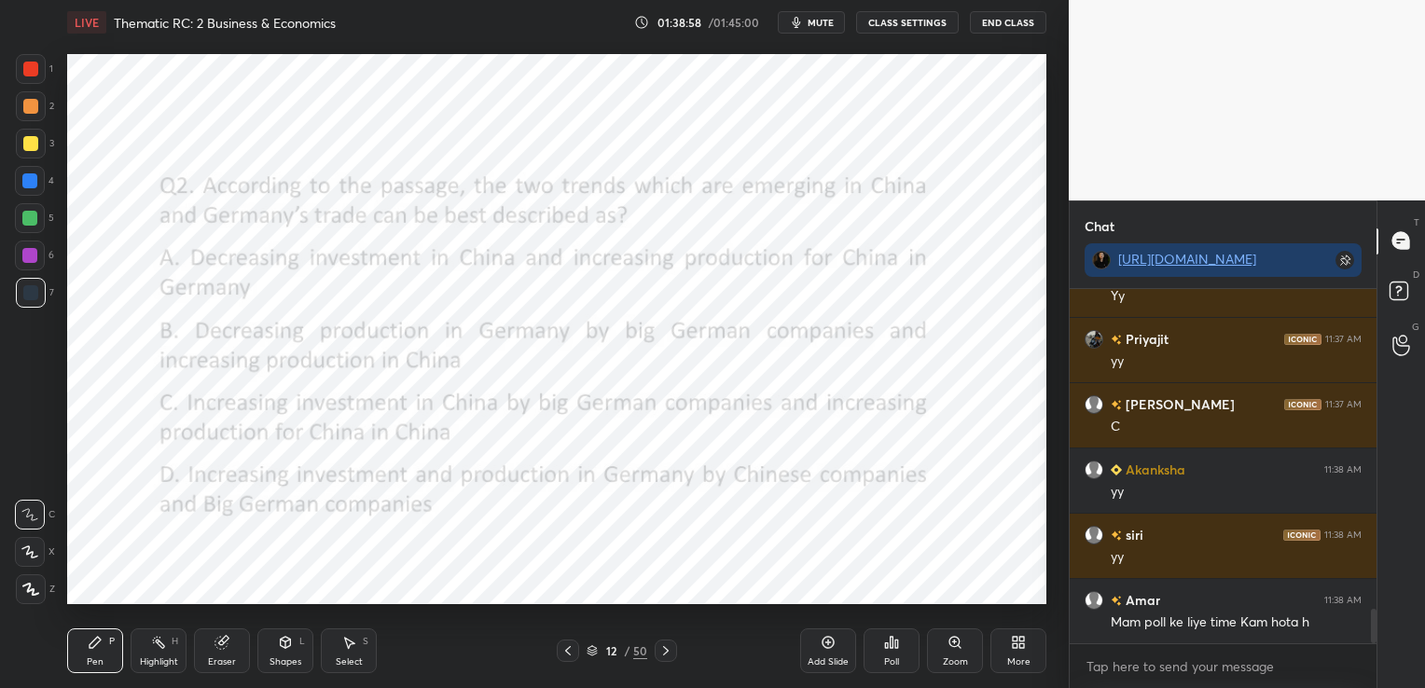
scroll to position [3300, 0]
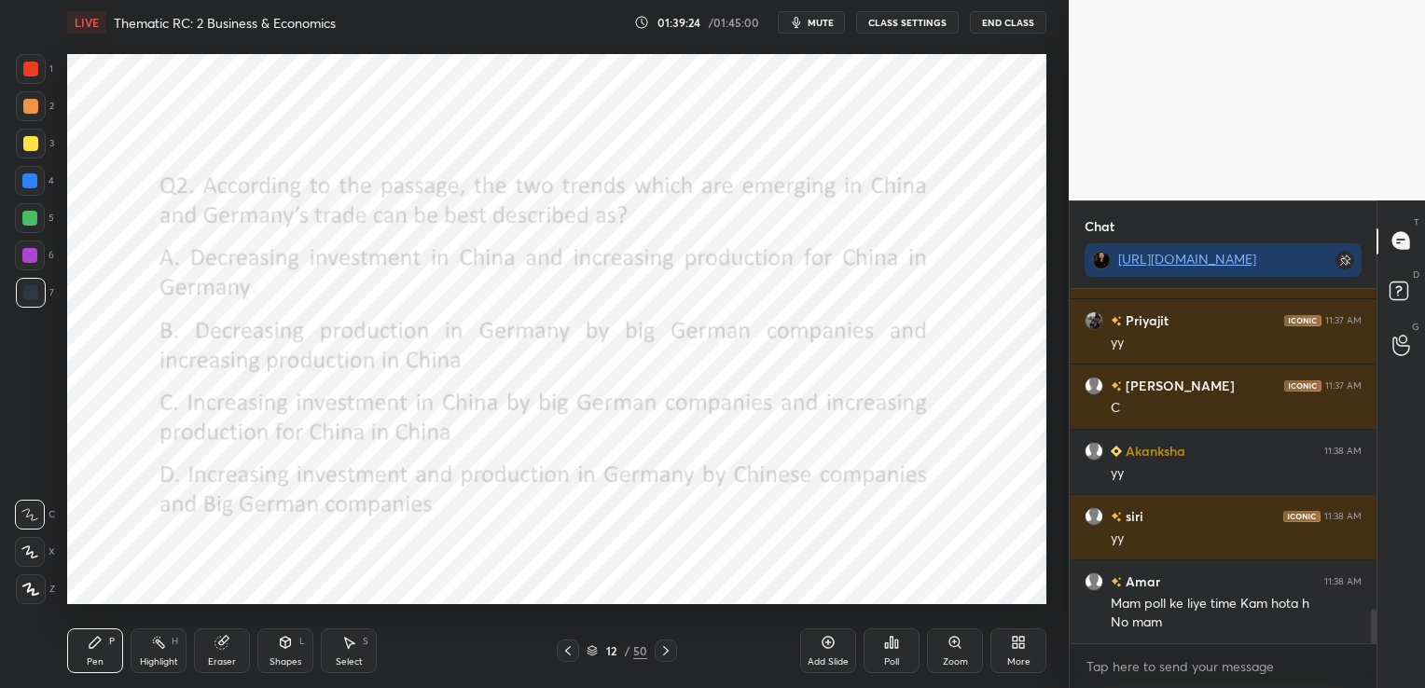
click at [227, 635] on icon at bounding box center [221, 642] width 15 height 15
click at [17, 588] on span "Erase all" at bounding box center [30, 589] width 28 height 13
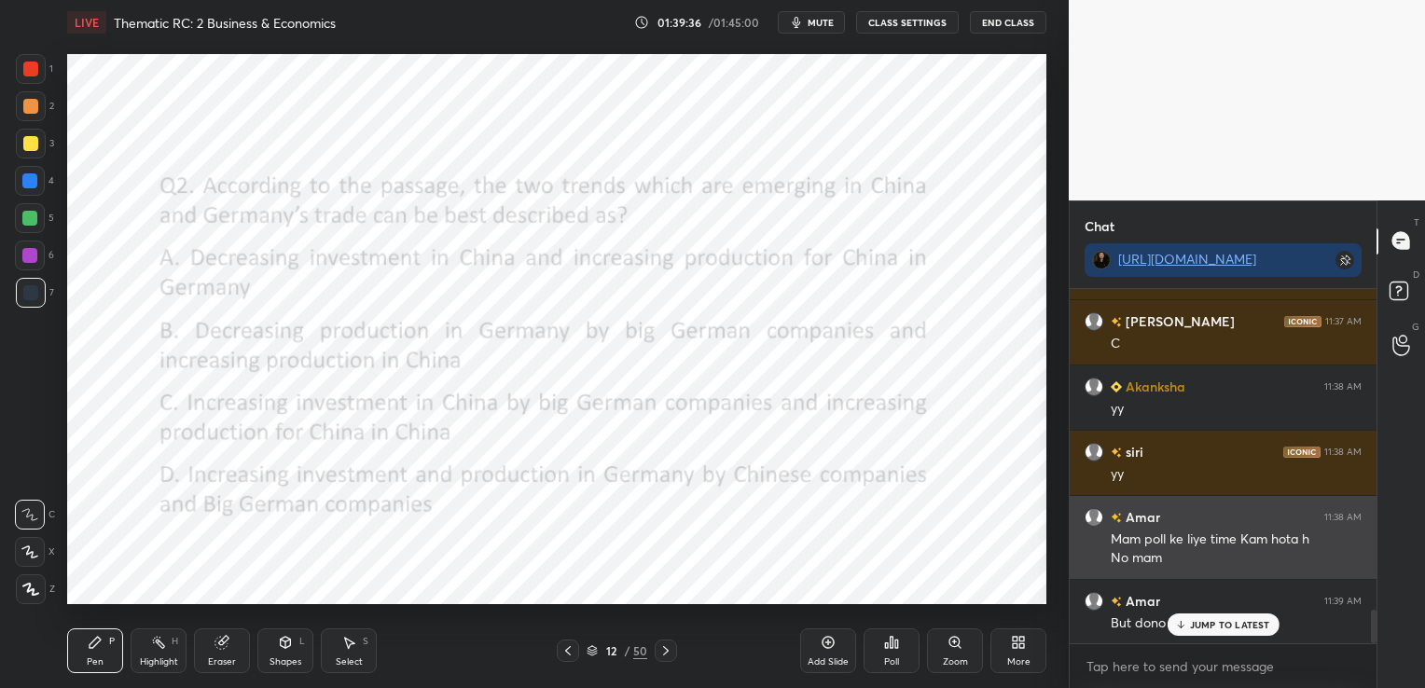
scroll to position [3365, 0]
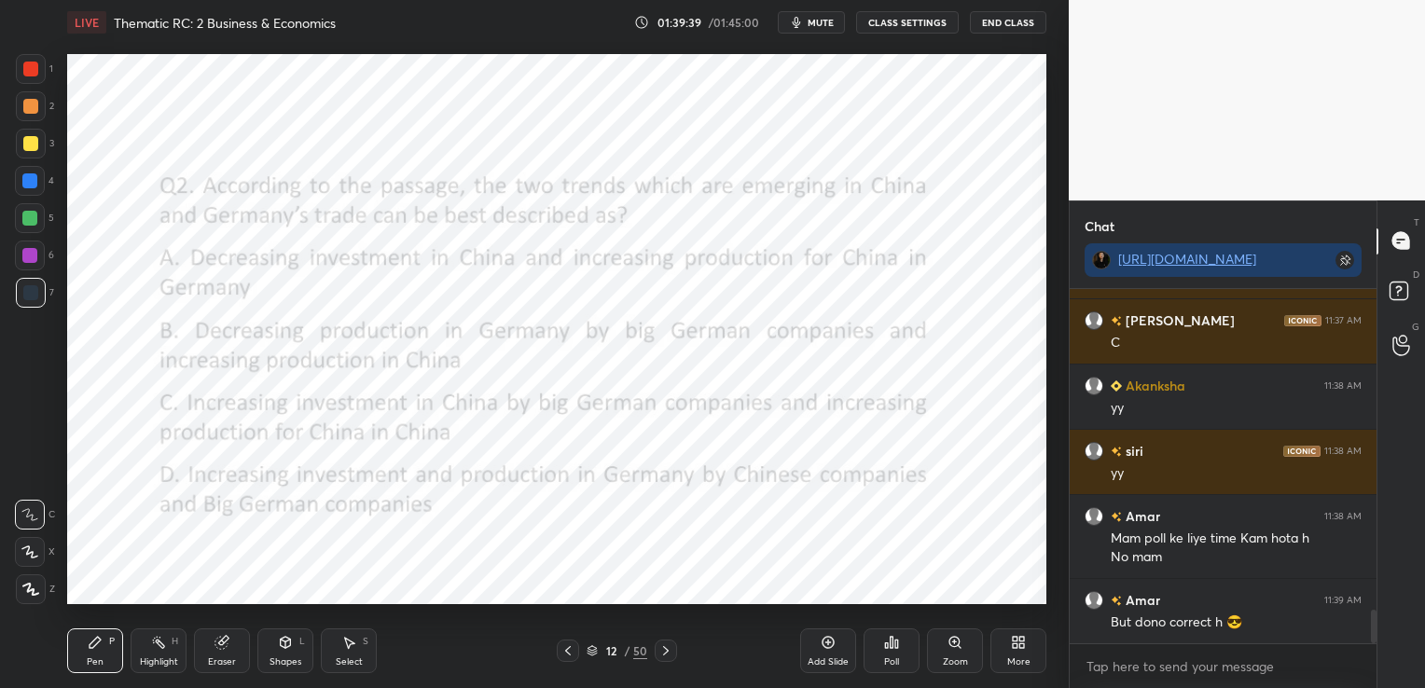
click at [664, 653] on icon at bounding box center [665, 650] width 15 height 15
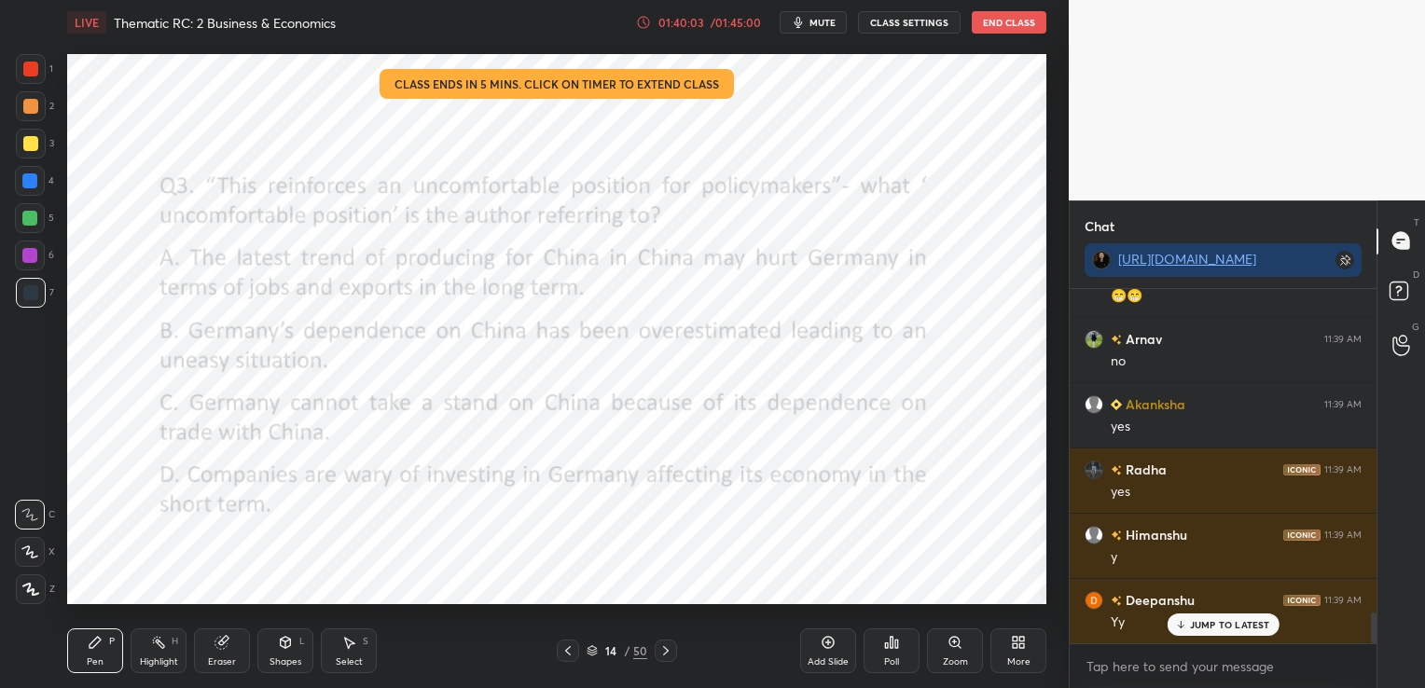
scroll to position [3774, 0]
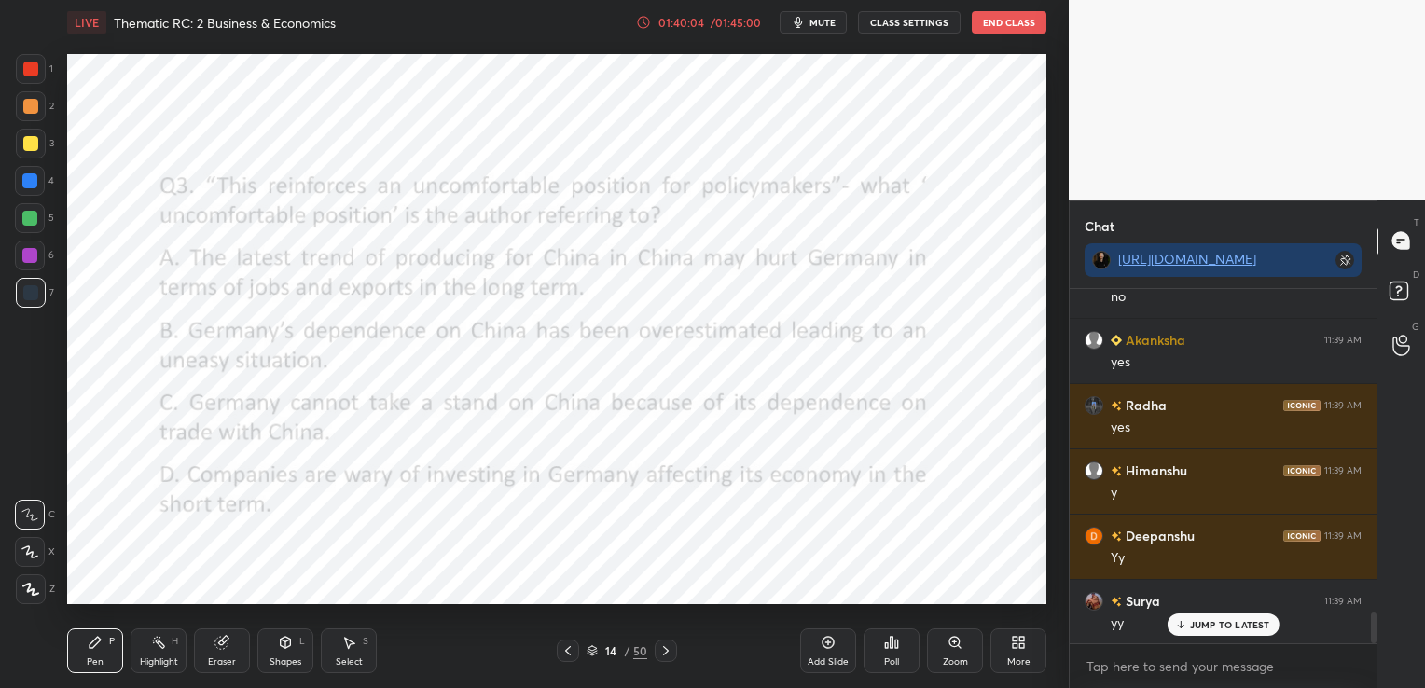
click at [684, 25] on div "01:40:04" at bounding box center [681, 22] width 52 height 11
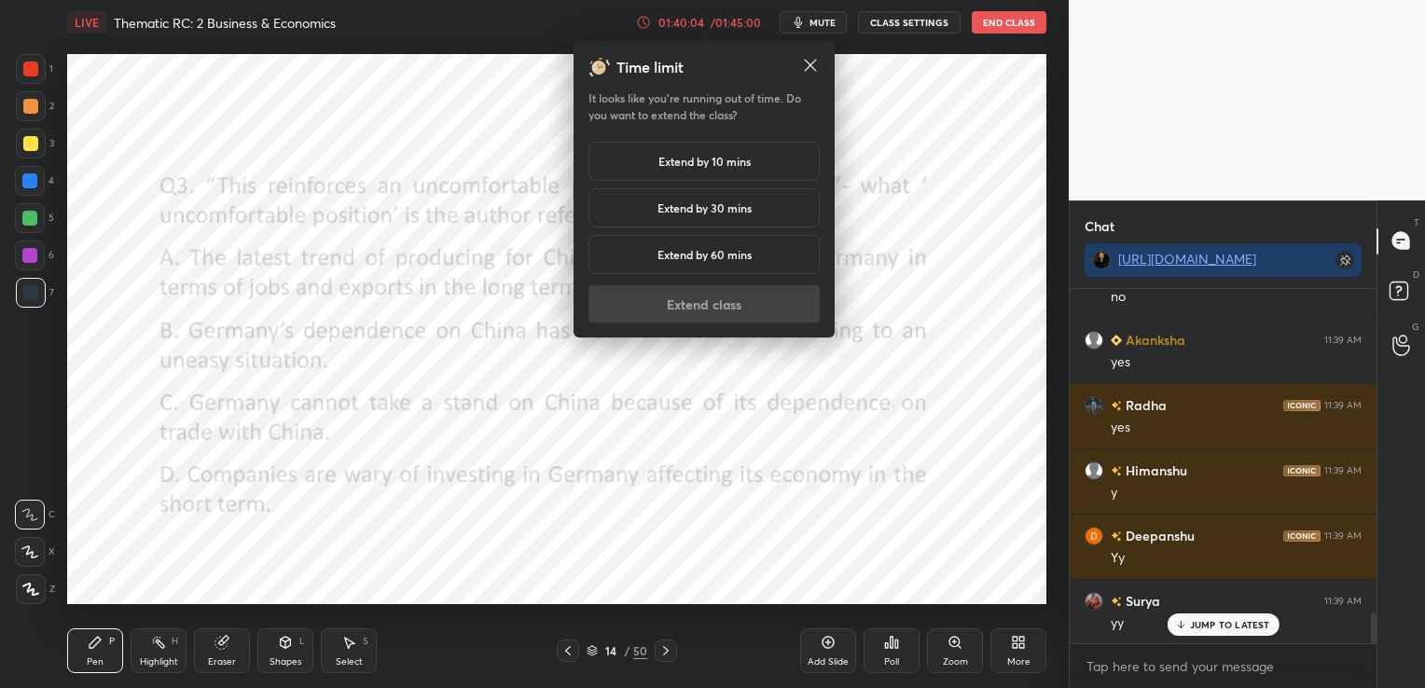
click at [690, 169] on h5 "Extend by 10 mins" at bounding box center [704, 161] width 92 height 17
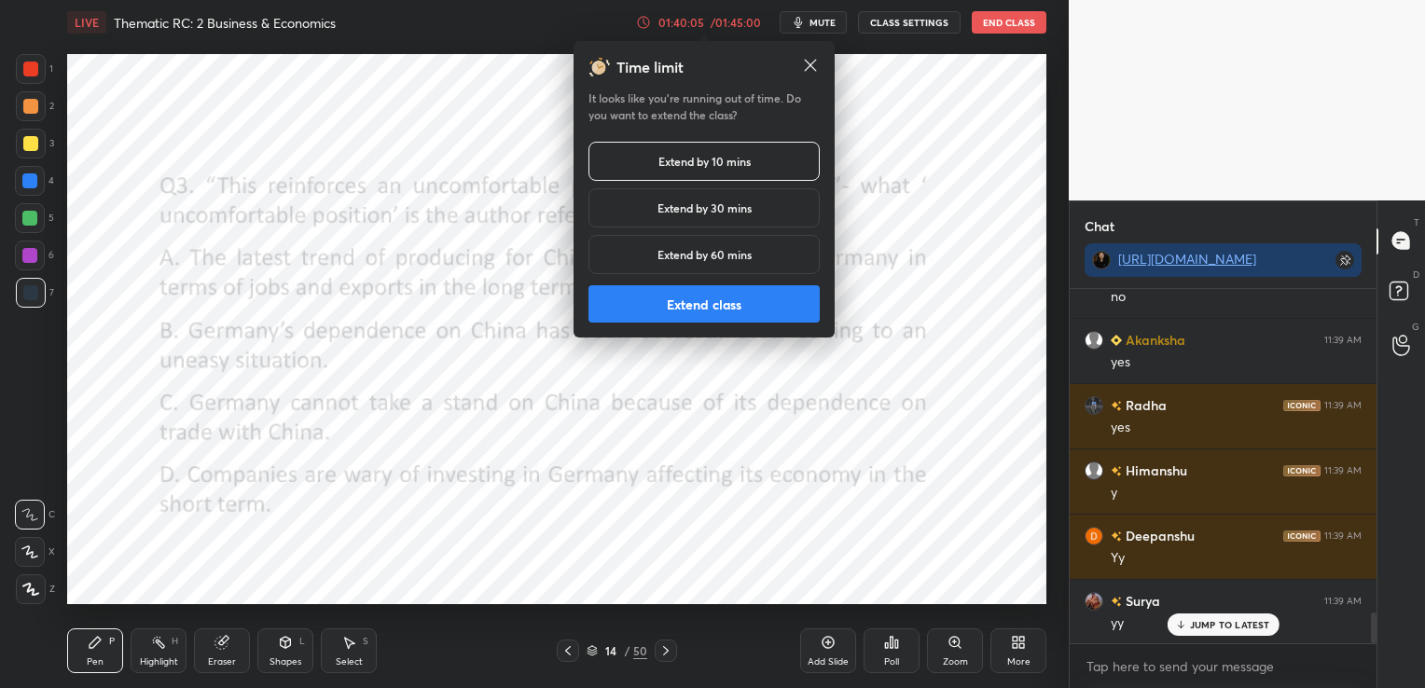
click at [725, 296] on button "Extend class" at bounding box center [703, 303] width 231 height 37
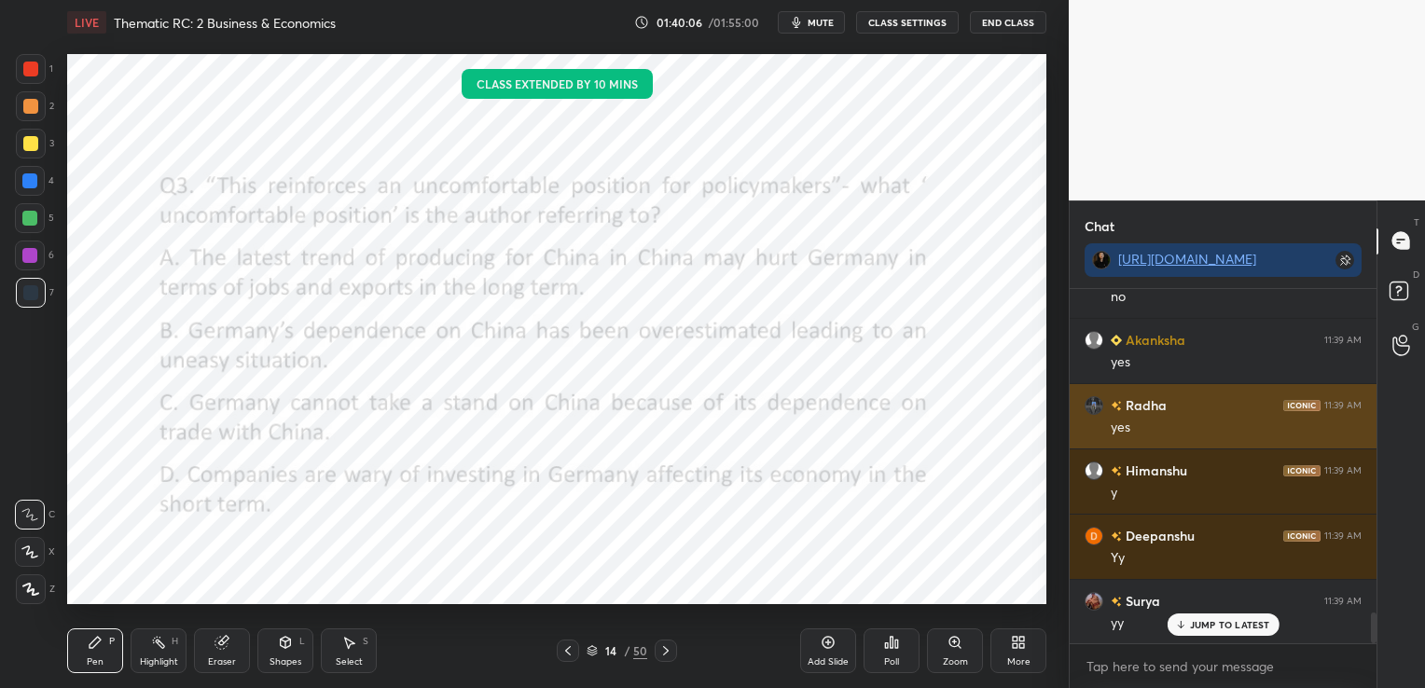
scroll to position [3775, 0]
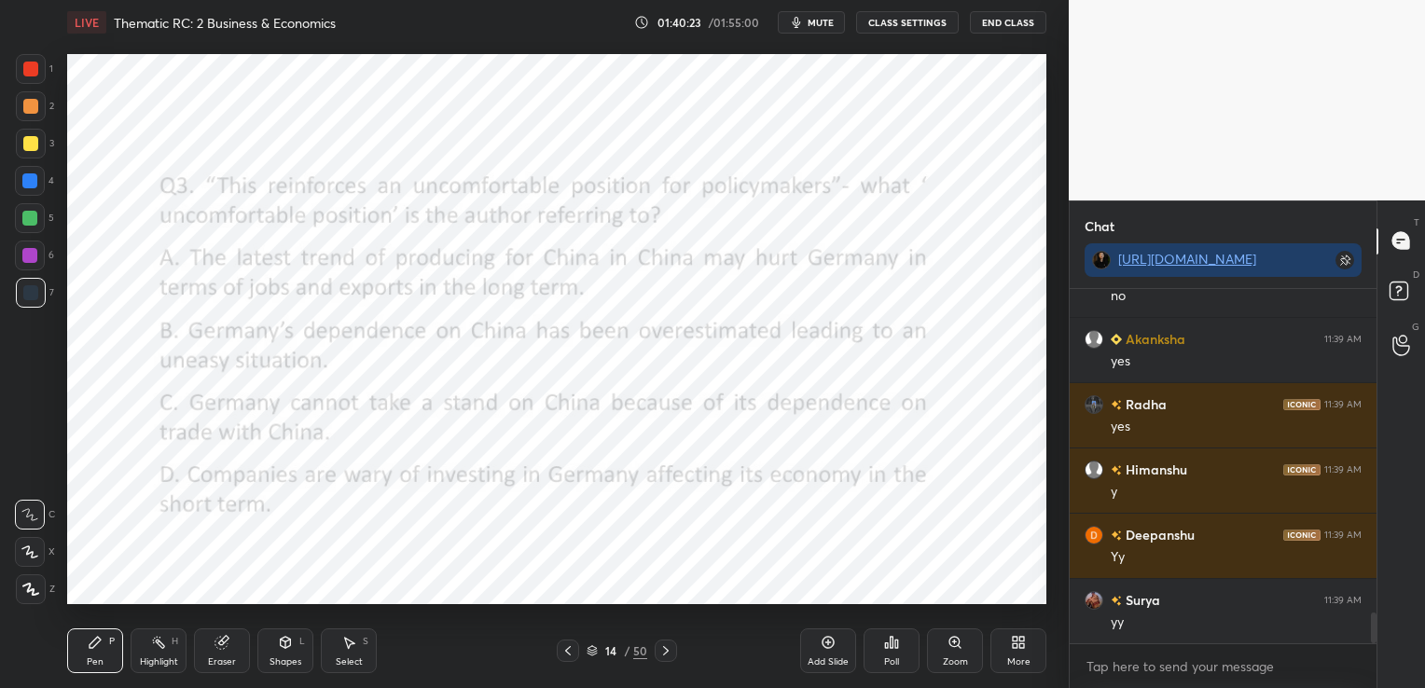
click at [906, 645] on div "Poll" at bounding box center [891, 650] width 56 height 45
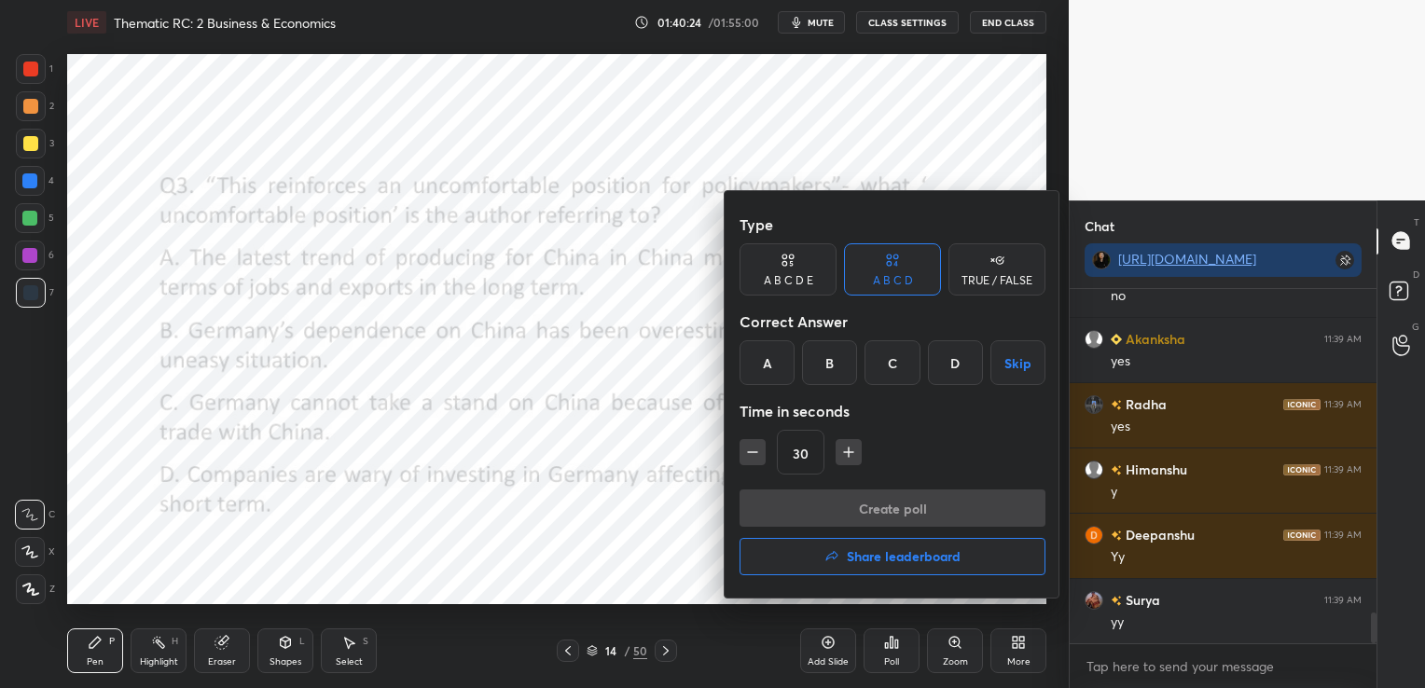
click at [762, 356] on div "A" at bounding box center [766, 362] width 55 height 45
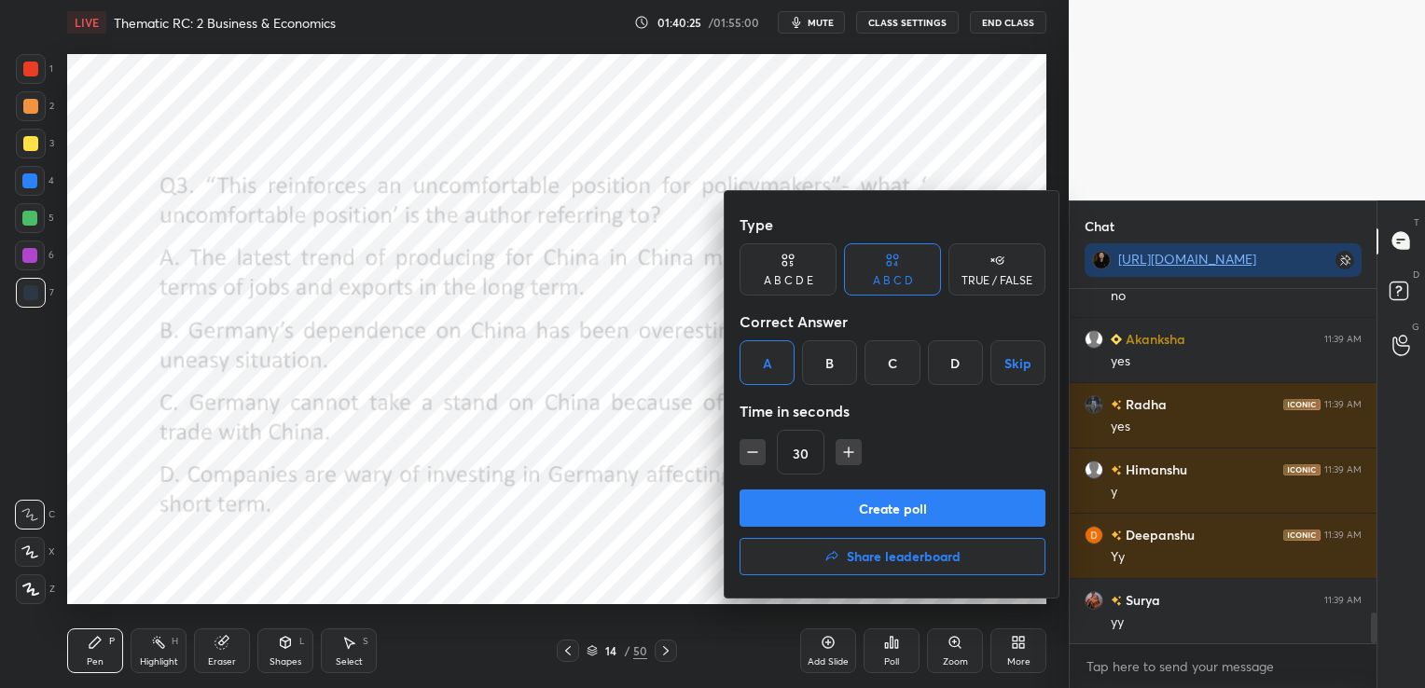
click at [828, 515] on button "Create poll" at bounding box center [892, 507] width 306 height 37
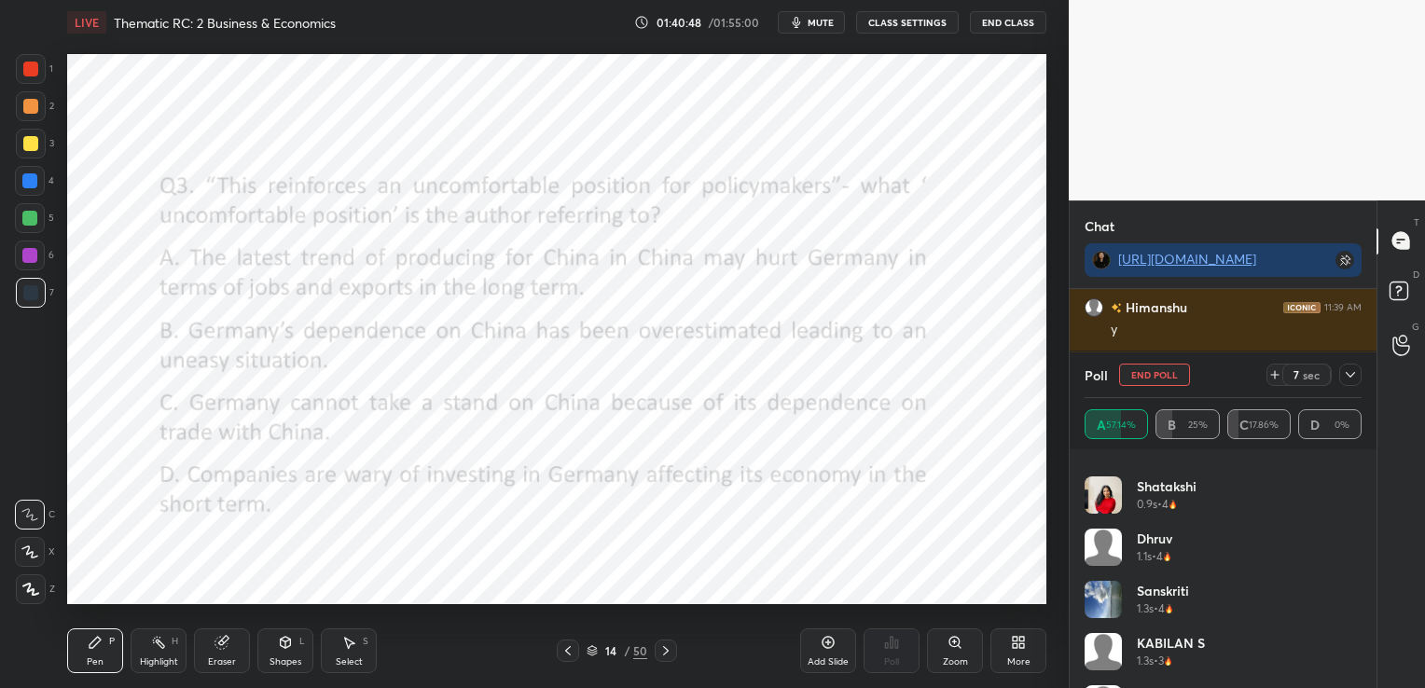
scroll to position [0, 0]
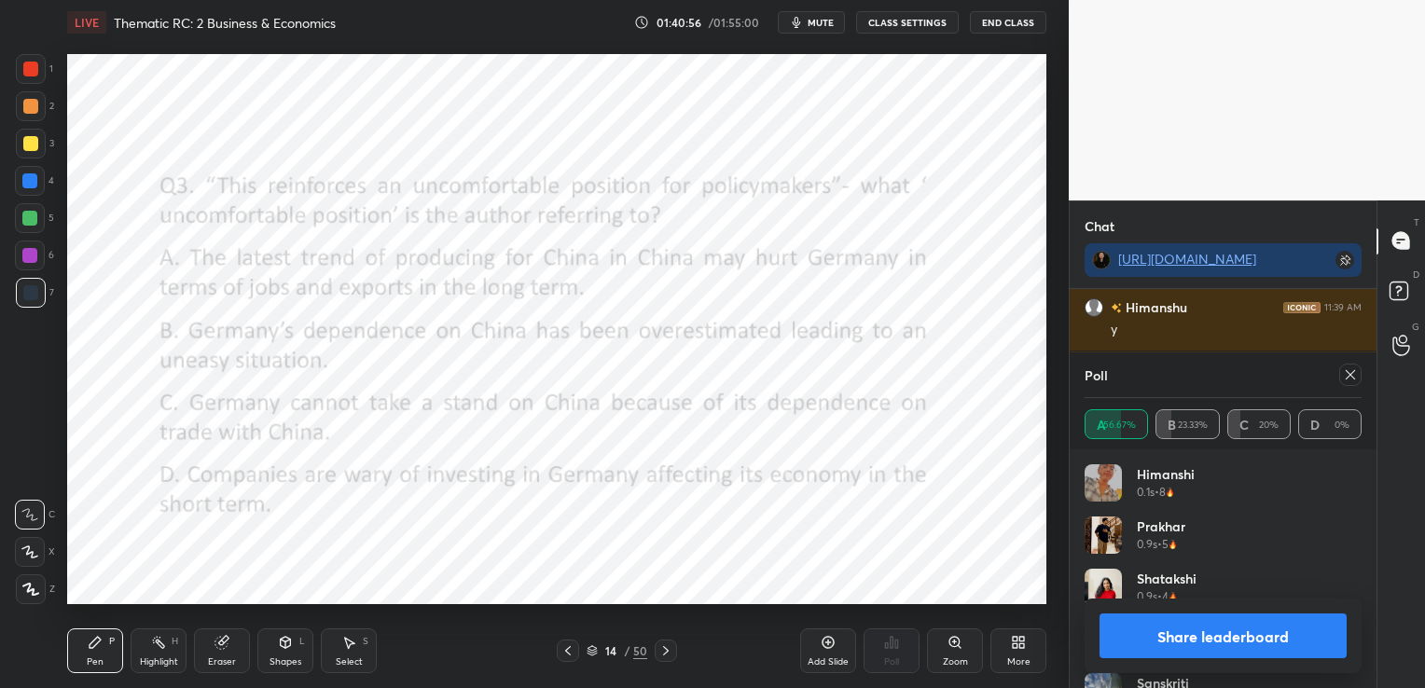
click at [1343, 379] on icon at bounding box center [1350, 374] width 15 height 15
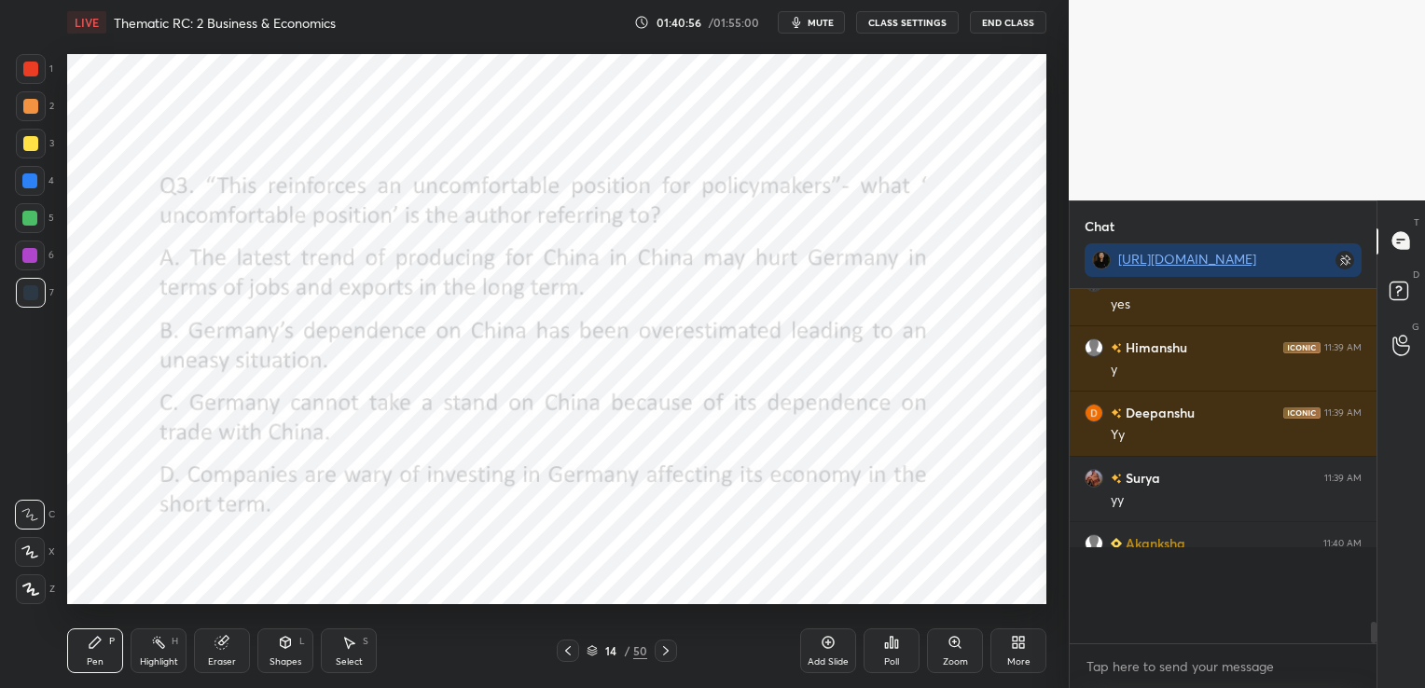
scroll to position [3845, 0]
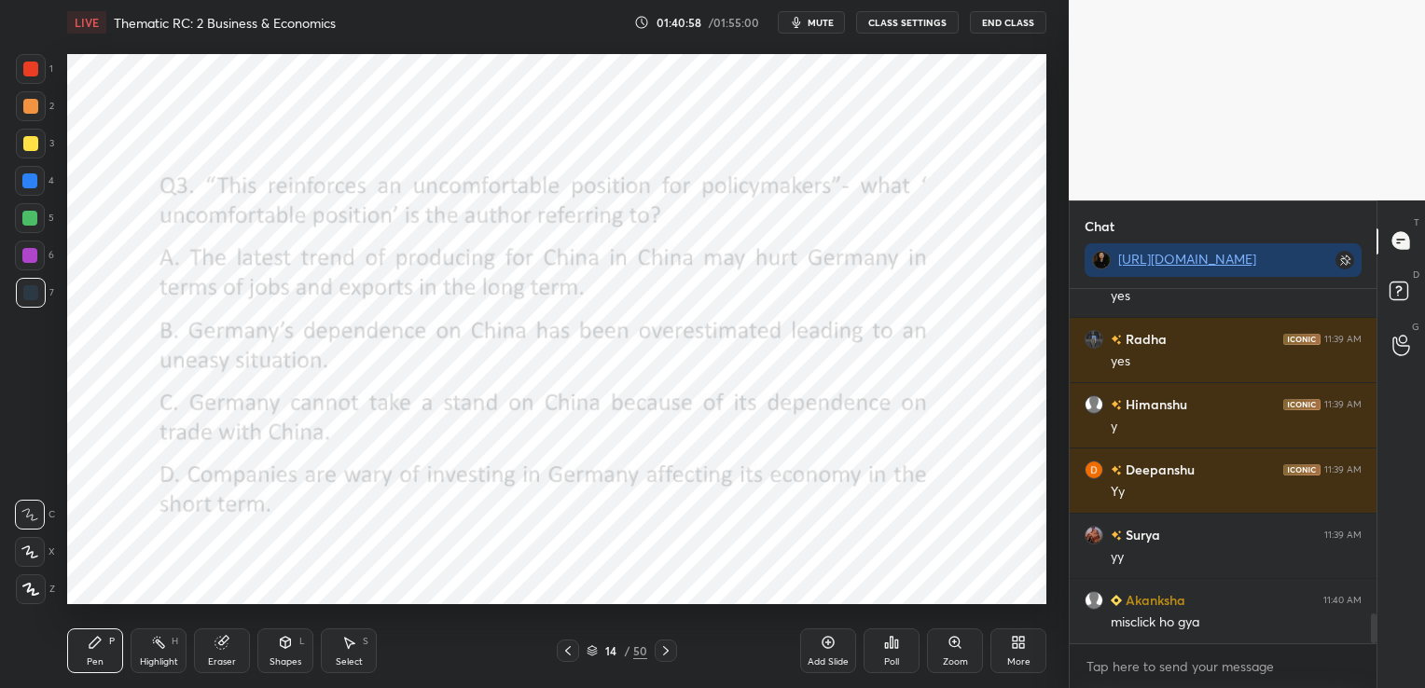
click at [570, 647] on icon at bounding box center [568, 650] width 6 height 9
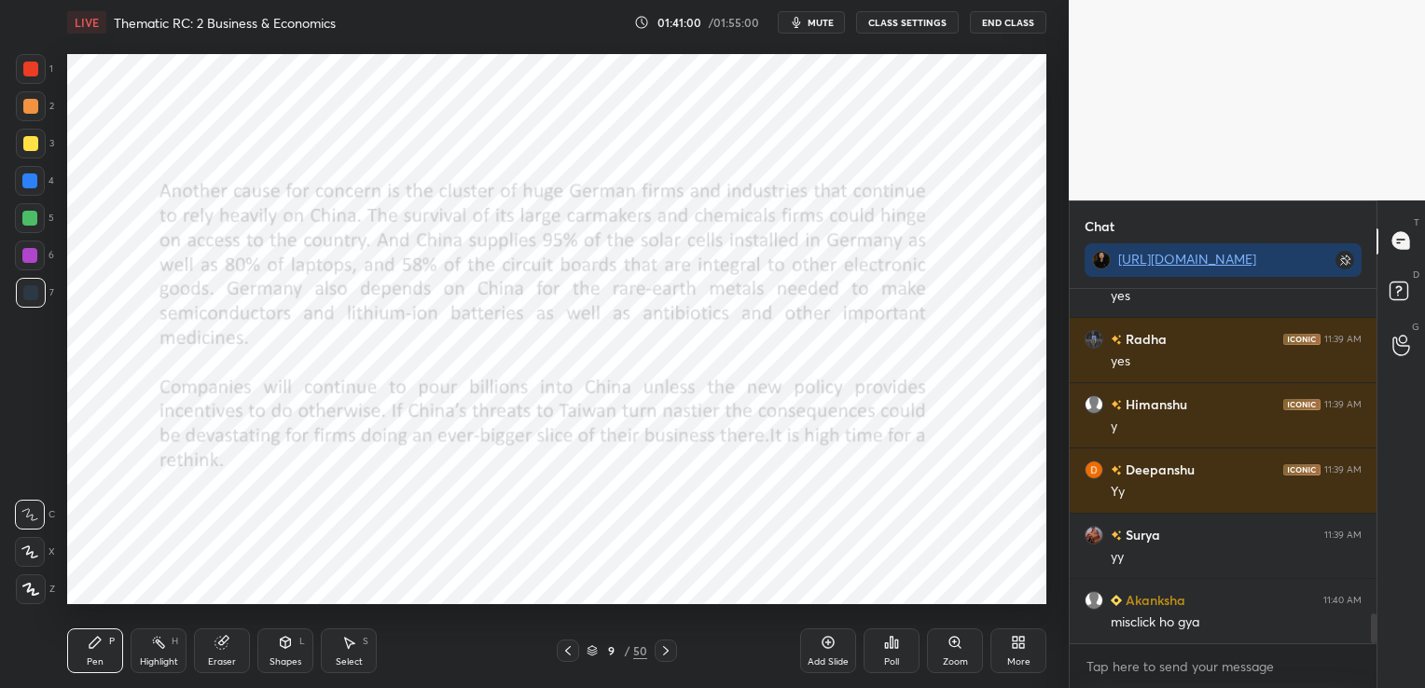
click at [570, 647] on icon at bounding box center [568, 650] width 6 height 9
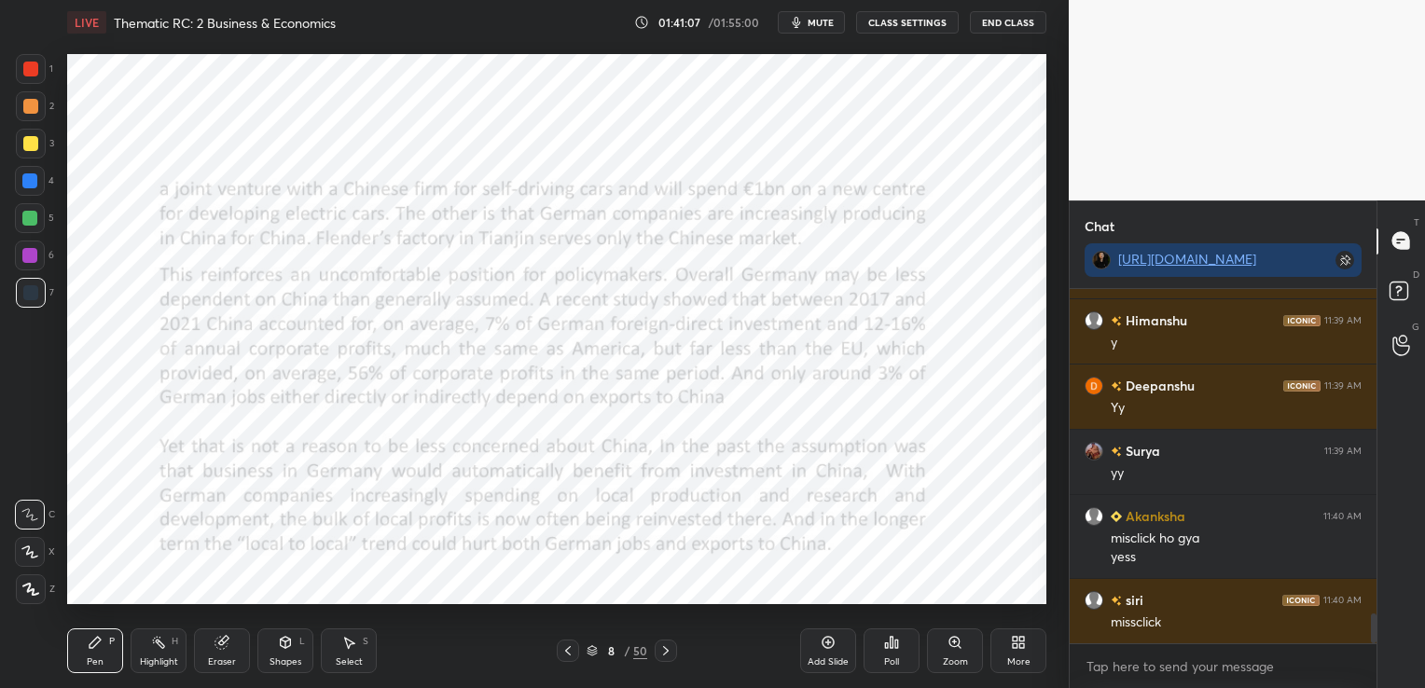
click at [217, 649] on icon at bounding box center [221, 642] width 15 height 15
click at [25, 579] on div "Erase all" at bounding box center [30, 589] width 30 height 30
click at [668, 648] on icon at bounding box center [665, 650] width 15 height 15
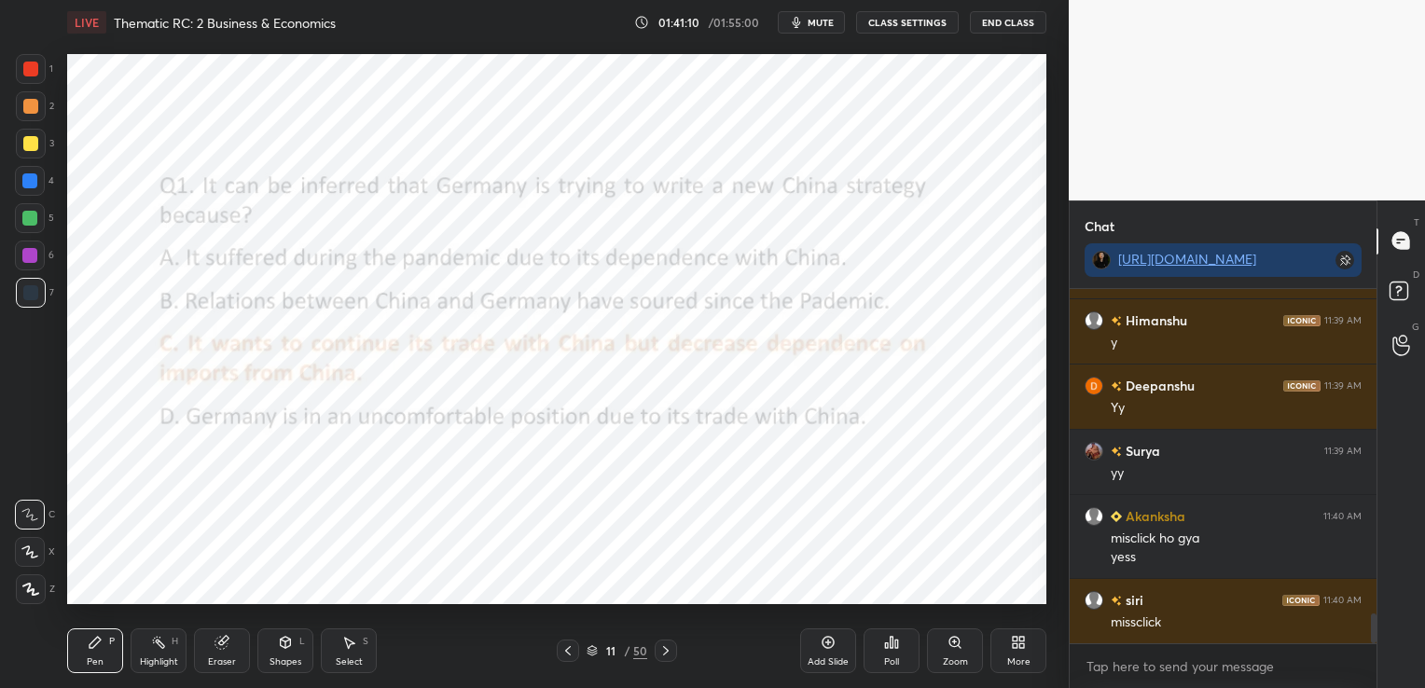
click at [668, 648] on icon at bounding box center [665, 650] width 15 height 15
click at [666, 648] on icon at bounding box center [665, 650] width 15 height 15
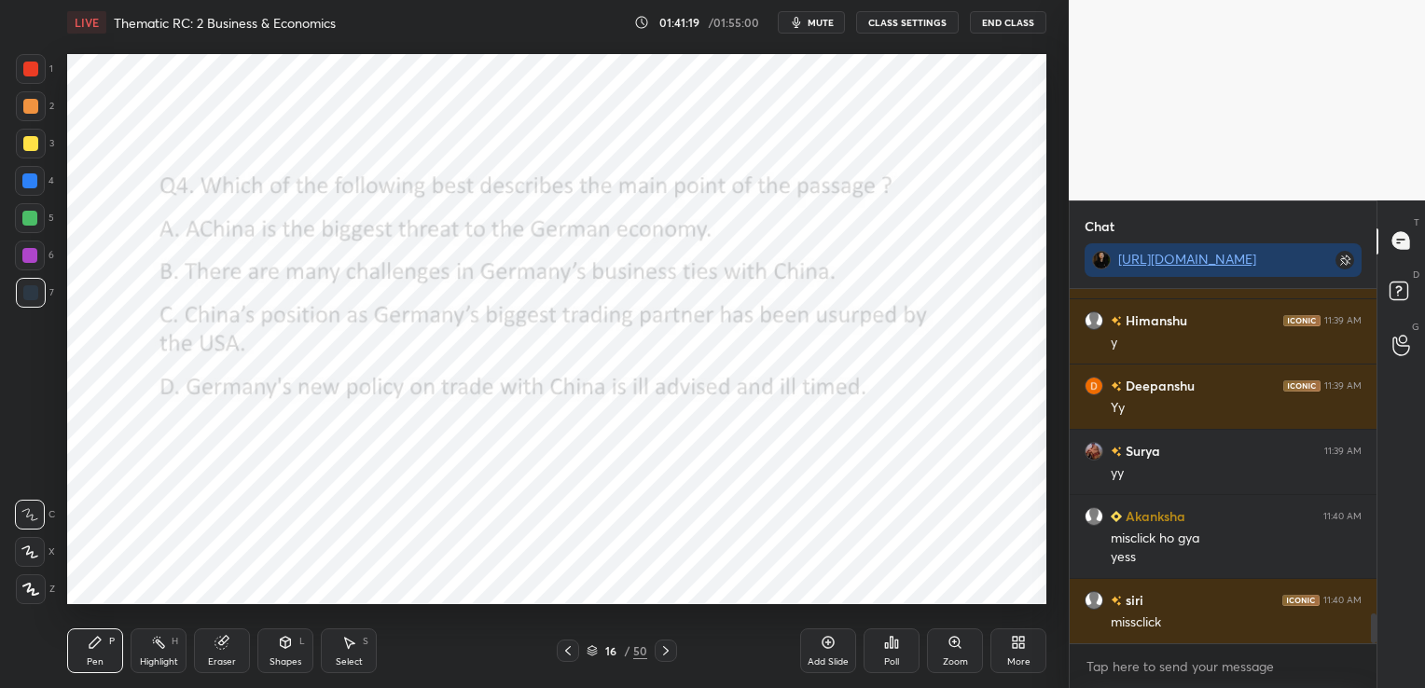
click at [906, 655] on div "Poll" at bounding box center [891, 650] width 56 height 45
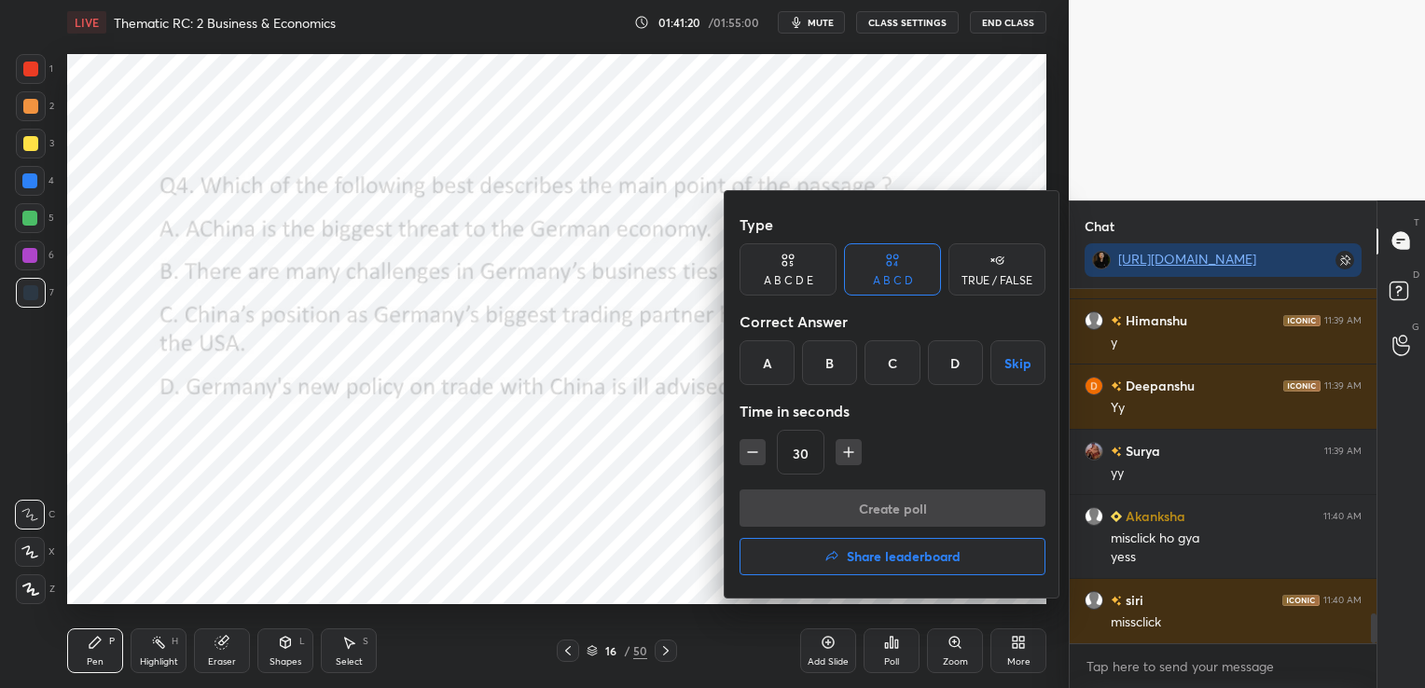
click at [825, 360] on div "B" at bounding box center [829, 362] width 55 height 45
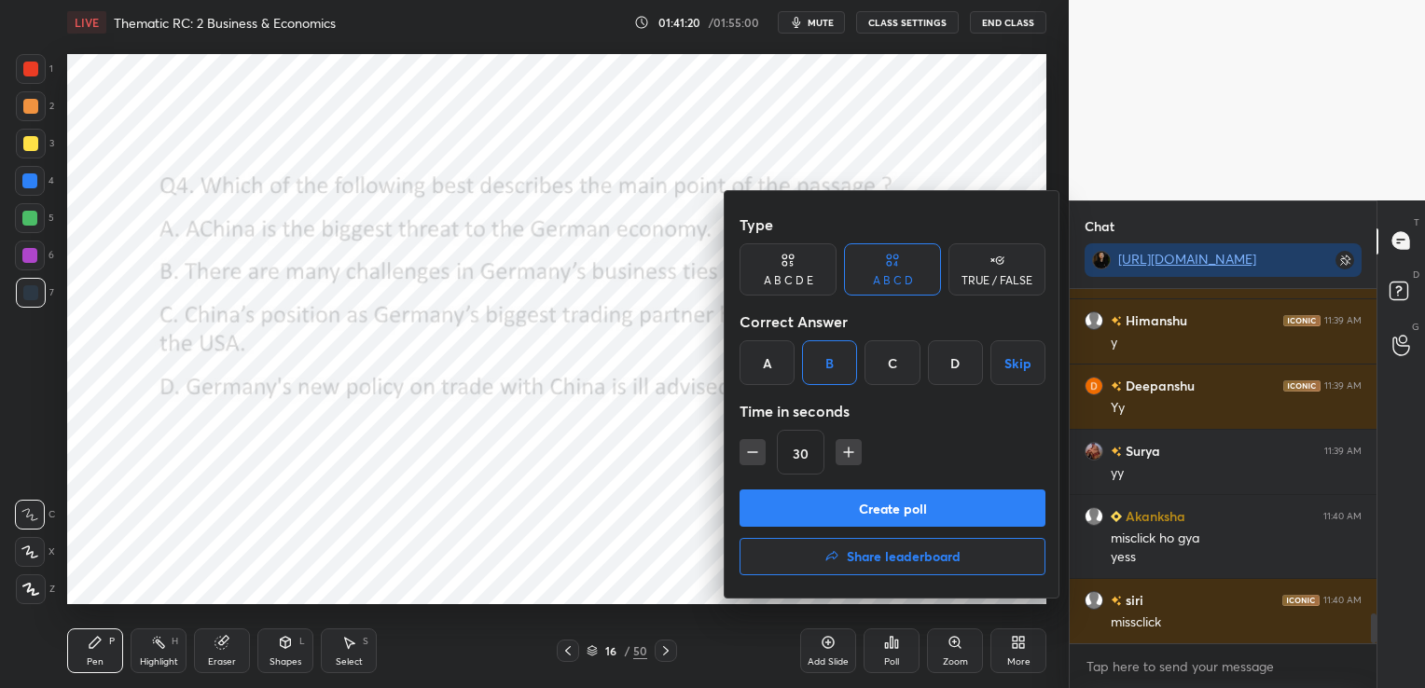
click at [861, 499] on button "Create poll" at bounding box center [892, 507] width 306 height 37
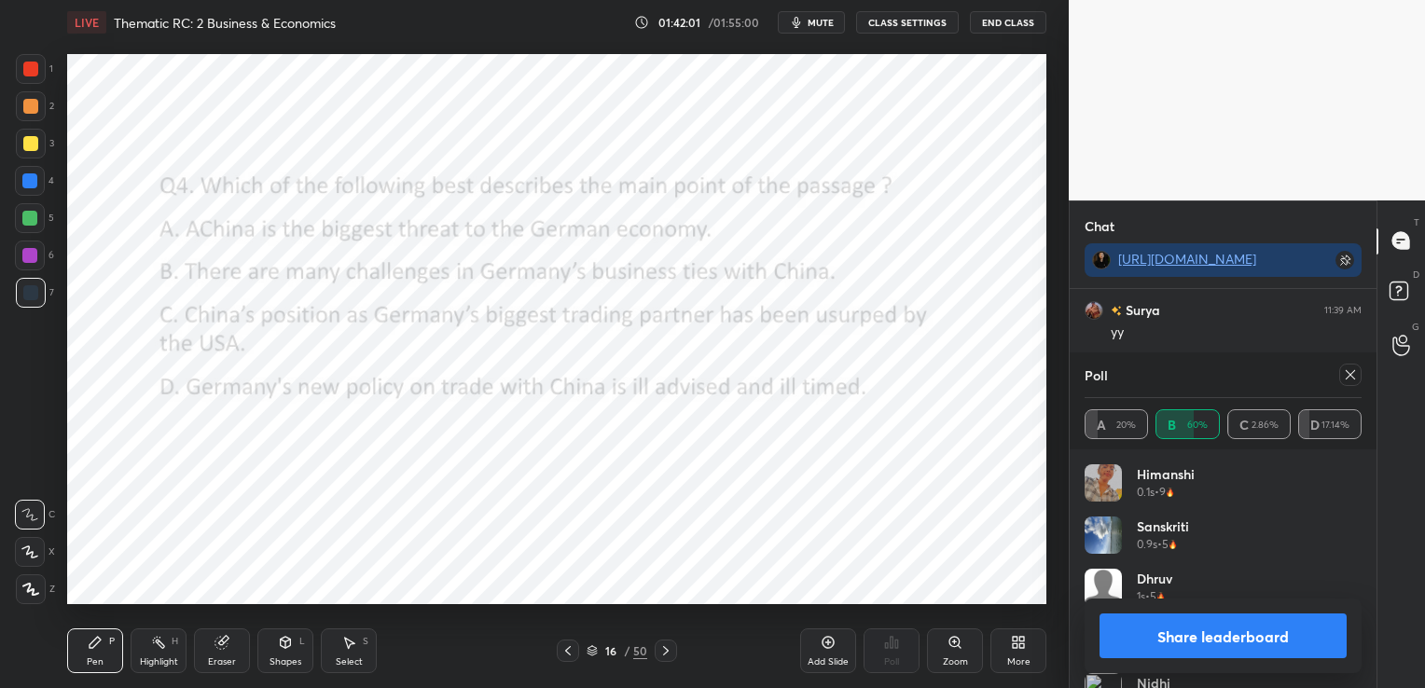
scroll to position [2994, 0]
click at [1357, 376] on icon at bounding box center [1350, 374] width 15 height 15
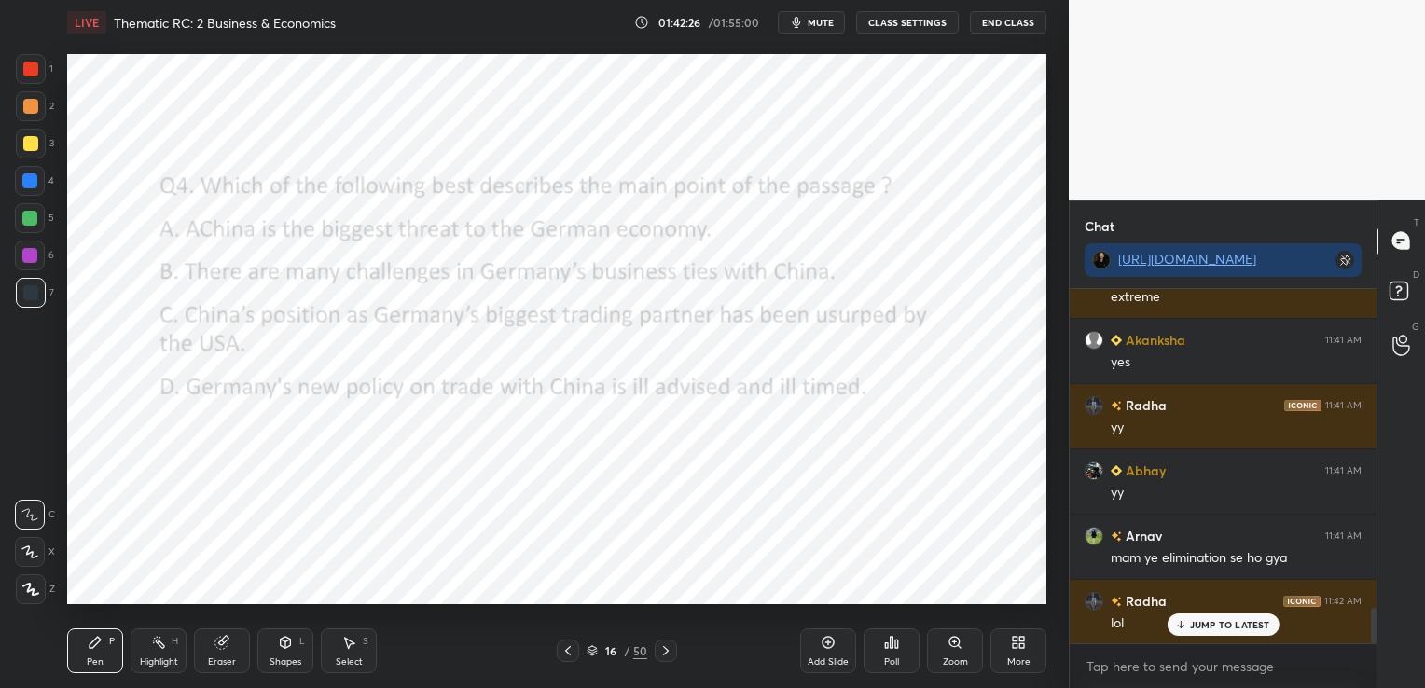
scroll to position [3242, 0]
click at [215, 660] on div "Eraser" at bounding box center [222, 661] width 28 height 9
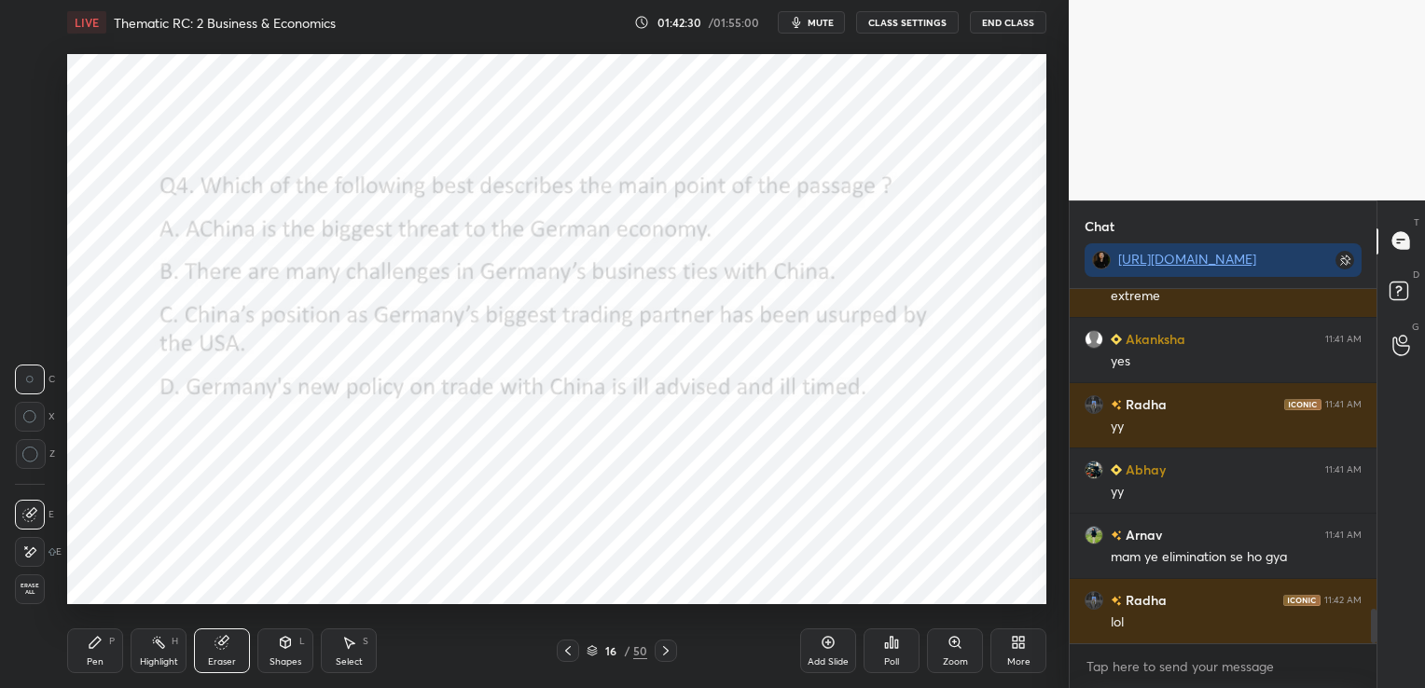
scroll to position [3307, 0]
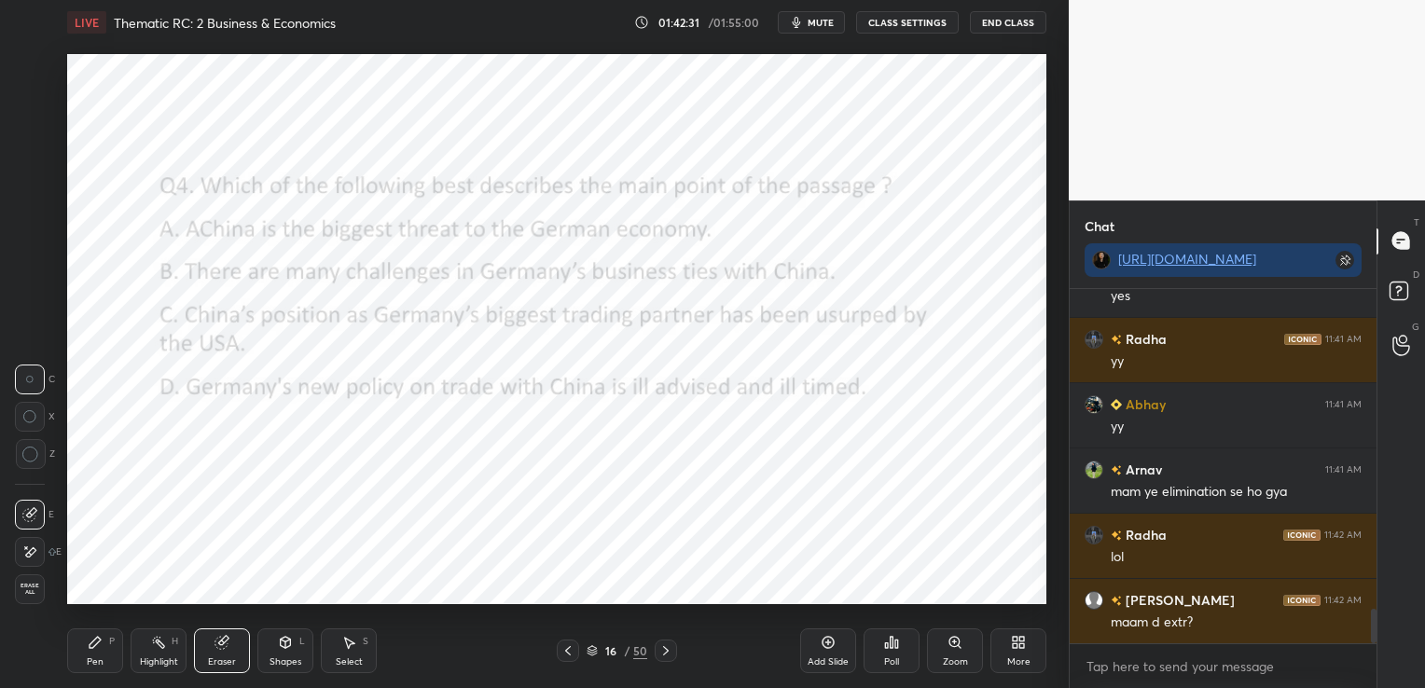
click at [34, 599] on div "Erase all" at bounding box center [30, 589] width 30 height 30
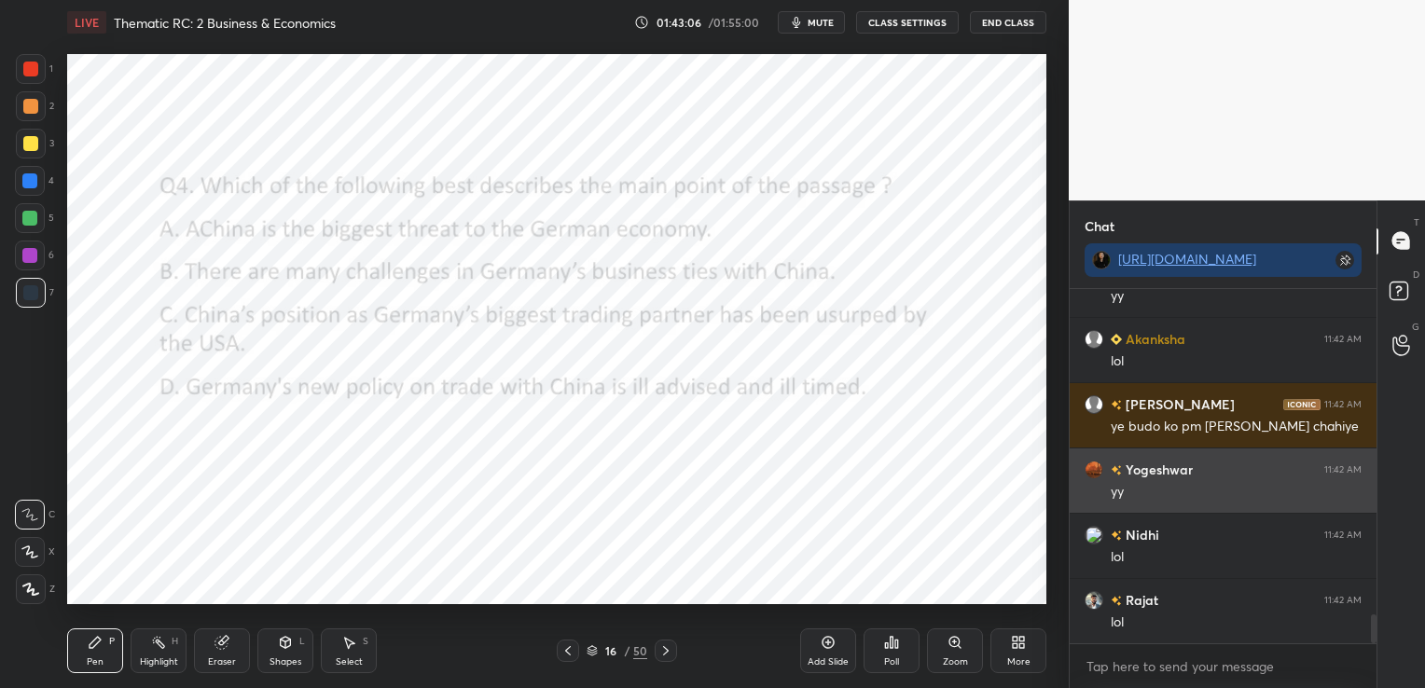
scroll to position [3948, 0]
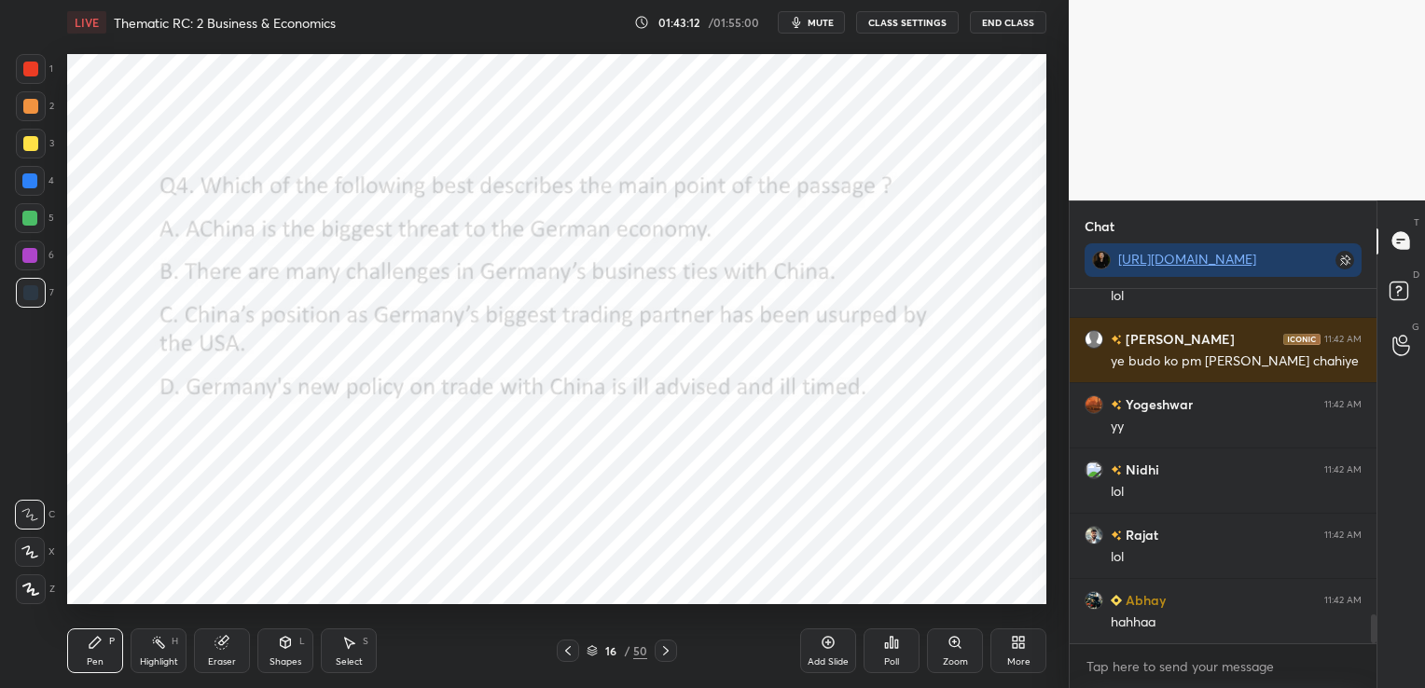
click at [897, 652] on div "Poll" at bounding box center [891, 650] width 56 height 45
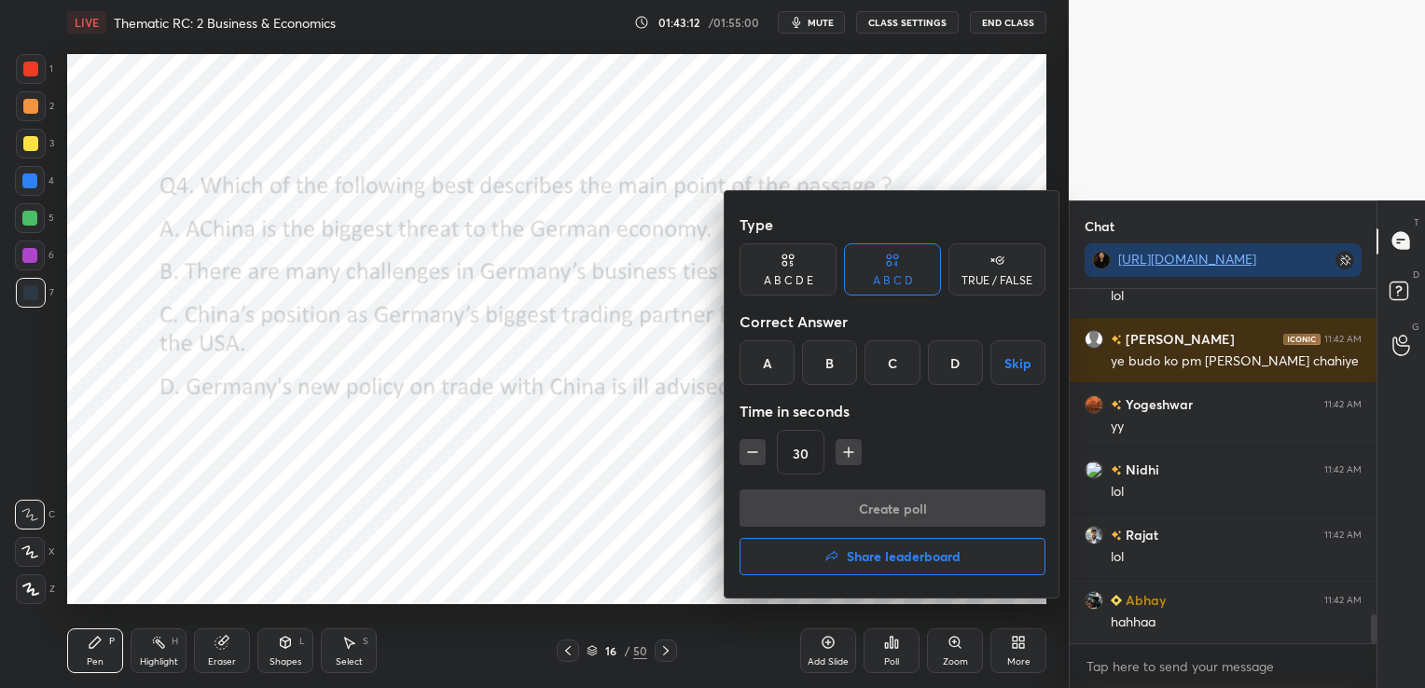
click at [890, 565] on button "Share leaderboard" at bounding box center [892, 556] width 306 height 37
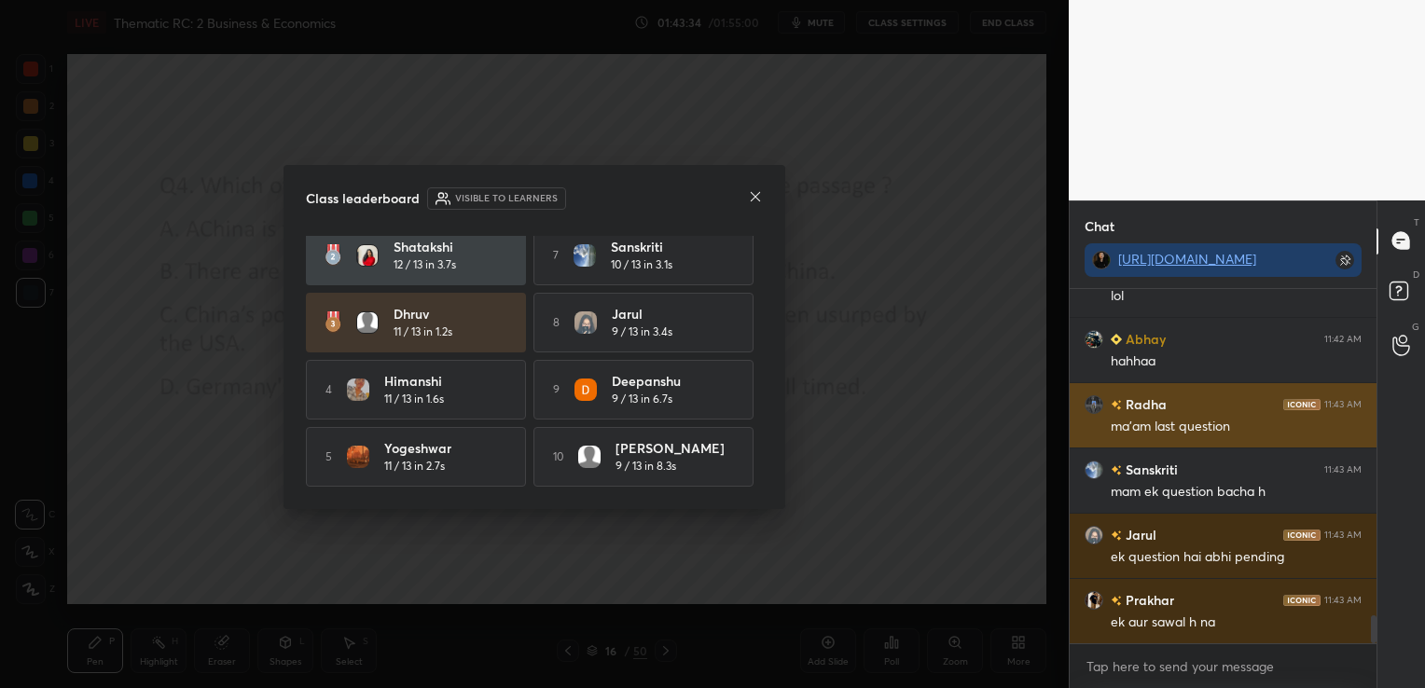
scroll to position [4274, 0]
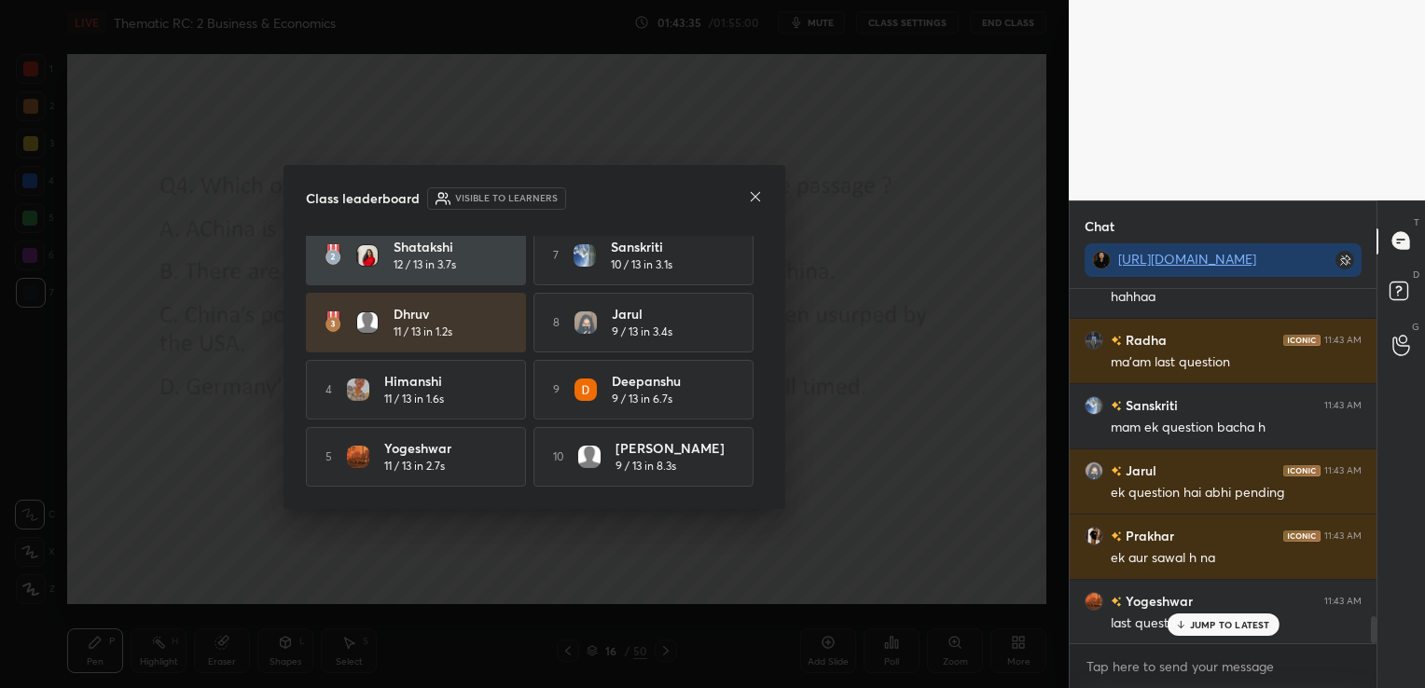
click at [759, 193] on icon at bounding box center [755, 196] width 15 height 15
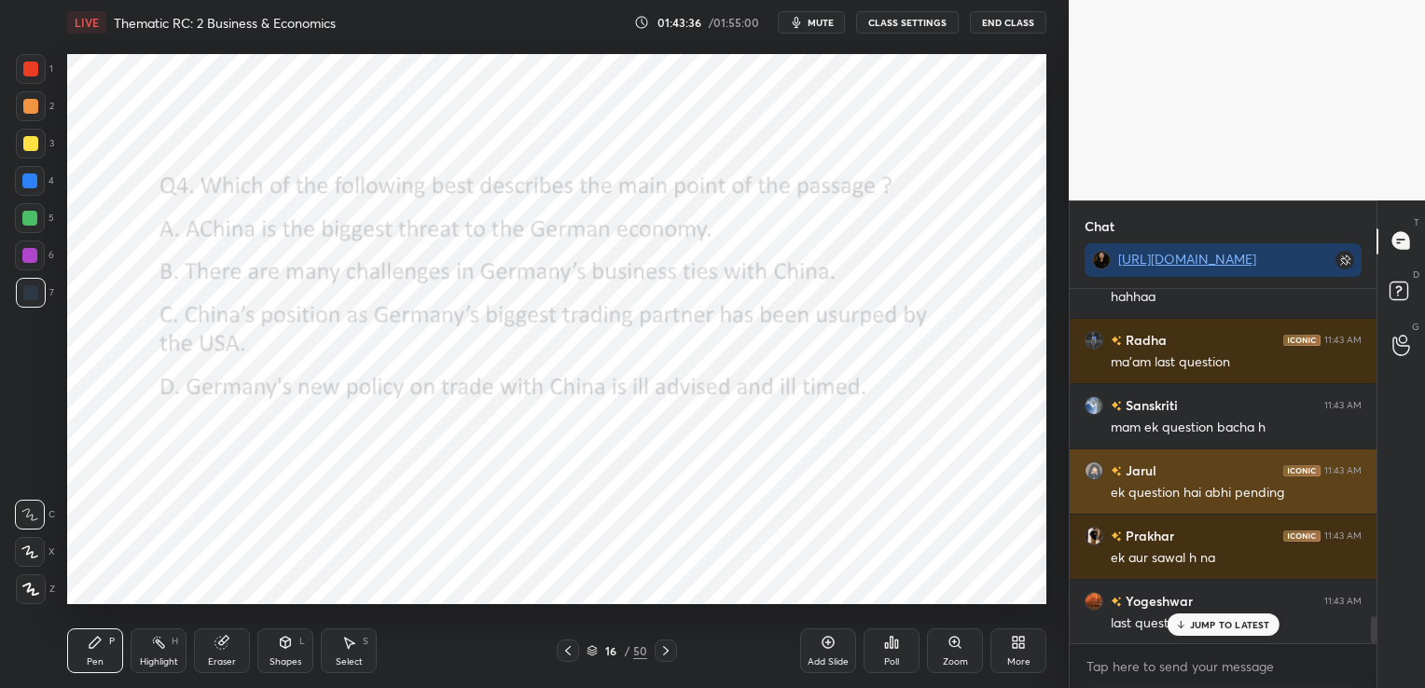
scroll to position [4275, 0]
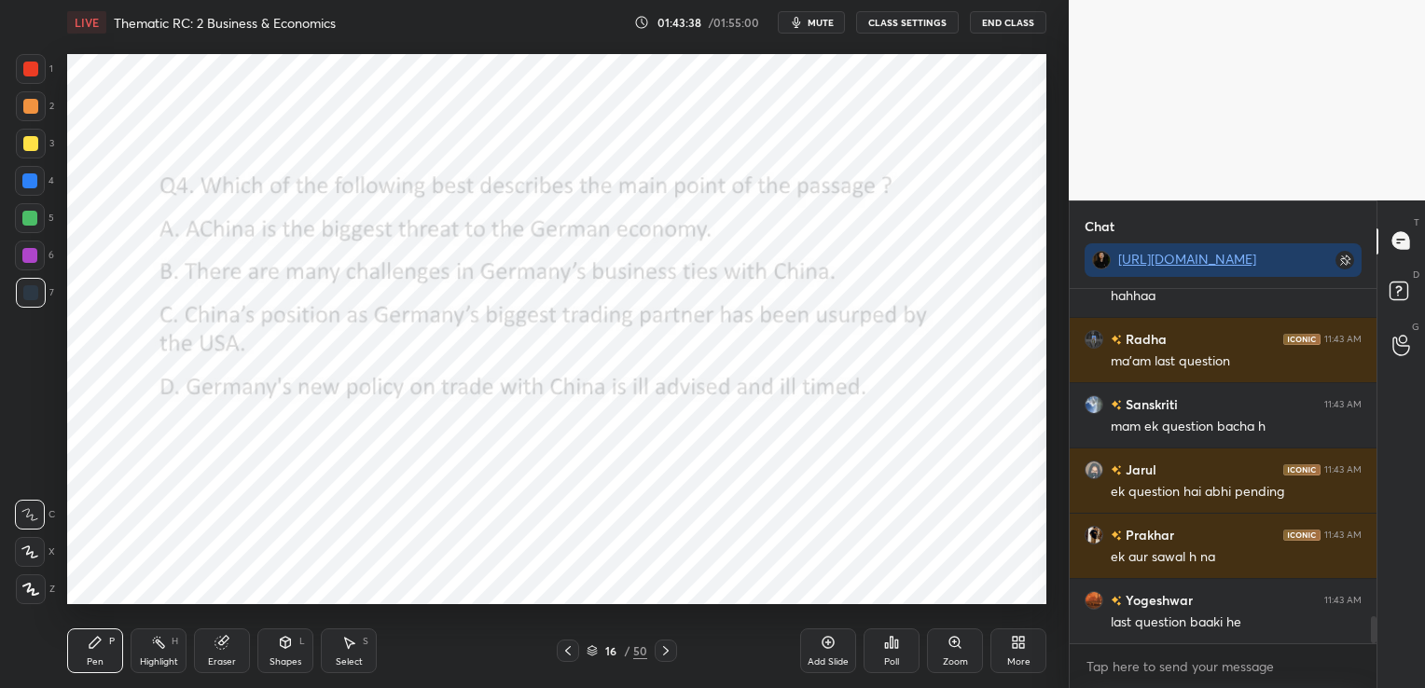
click at [662, 652] on icon at bounding box center [665, 650] width 15 height 15
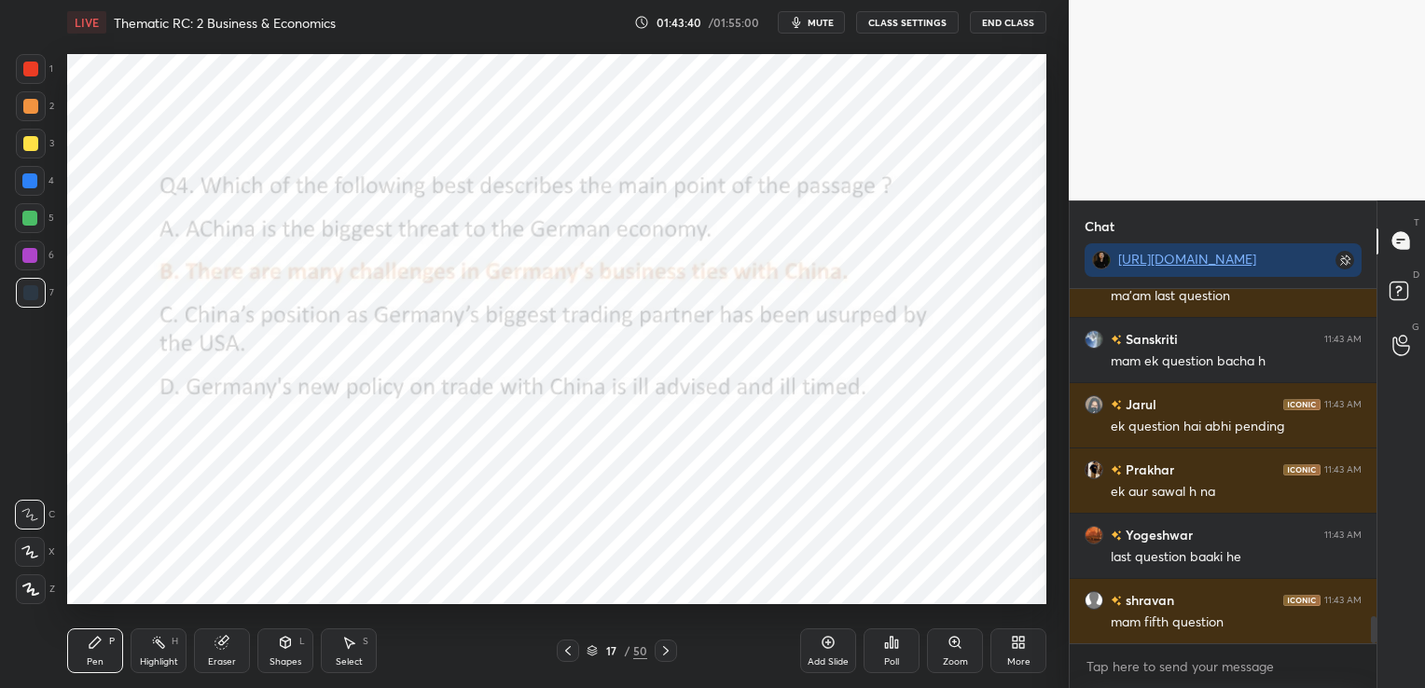
click at [662, 652] on icon at bounding box center [665, 650] width 15 height 15
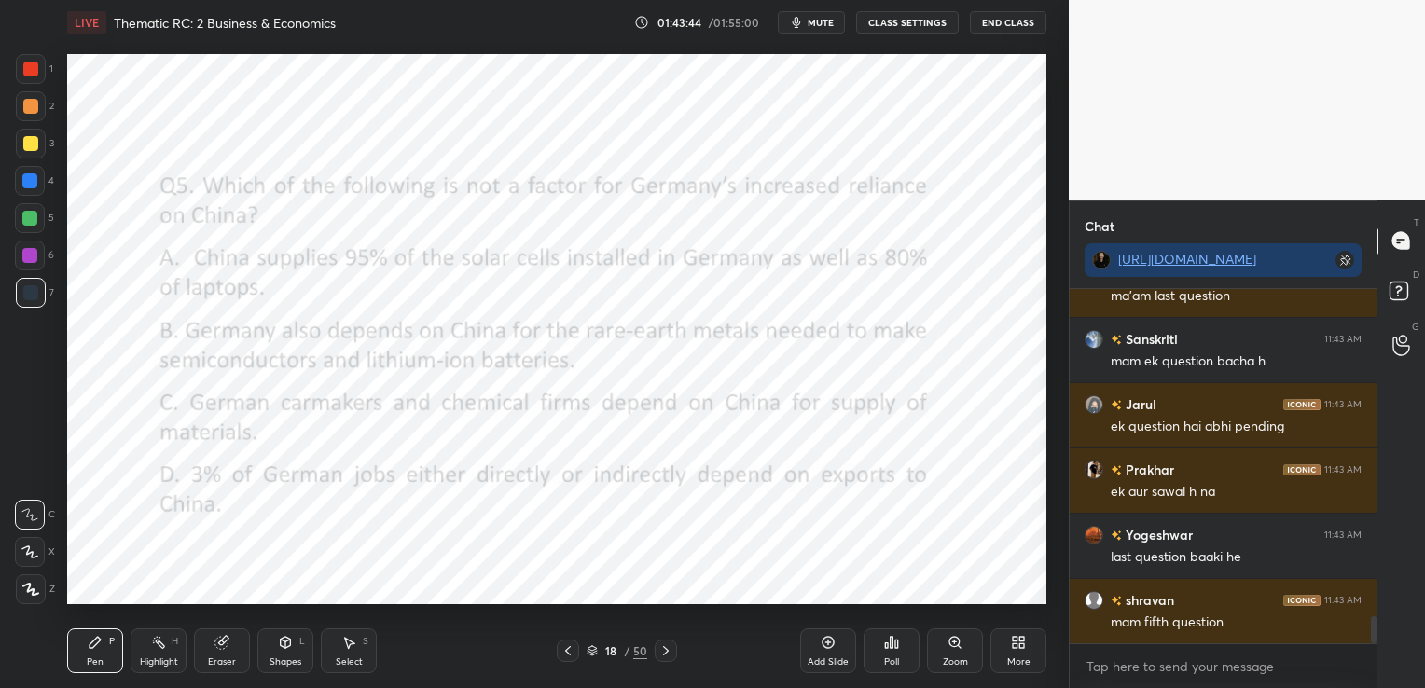
click at [904, 646] on div "Poll" at bounding box center [891, 650] width 56 height 45
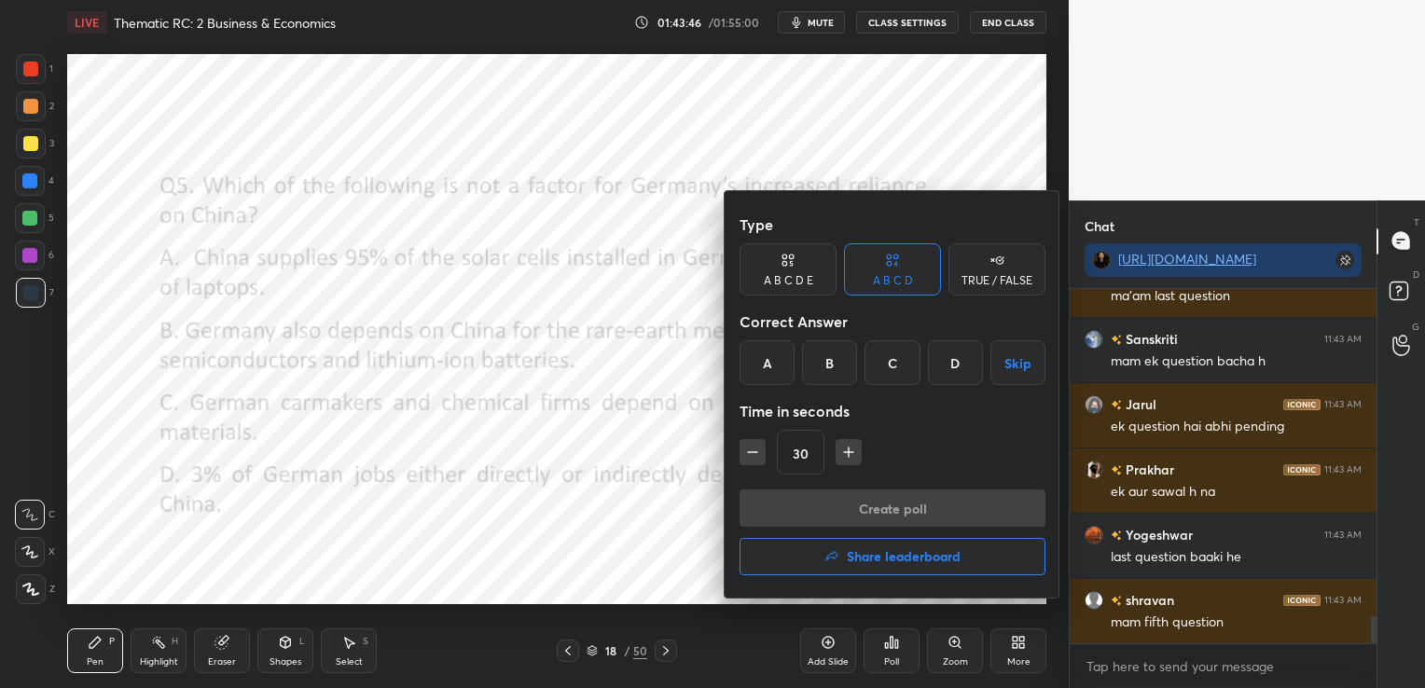
click at [949, 370] on div "D" at bounding box center [955, 362] width 55 height 45
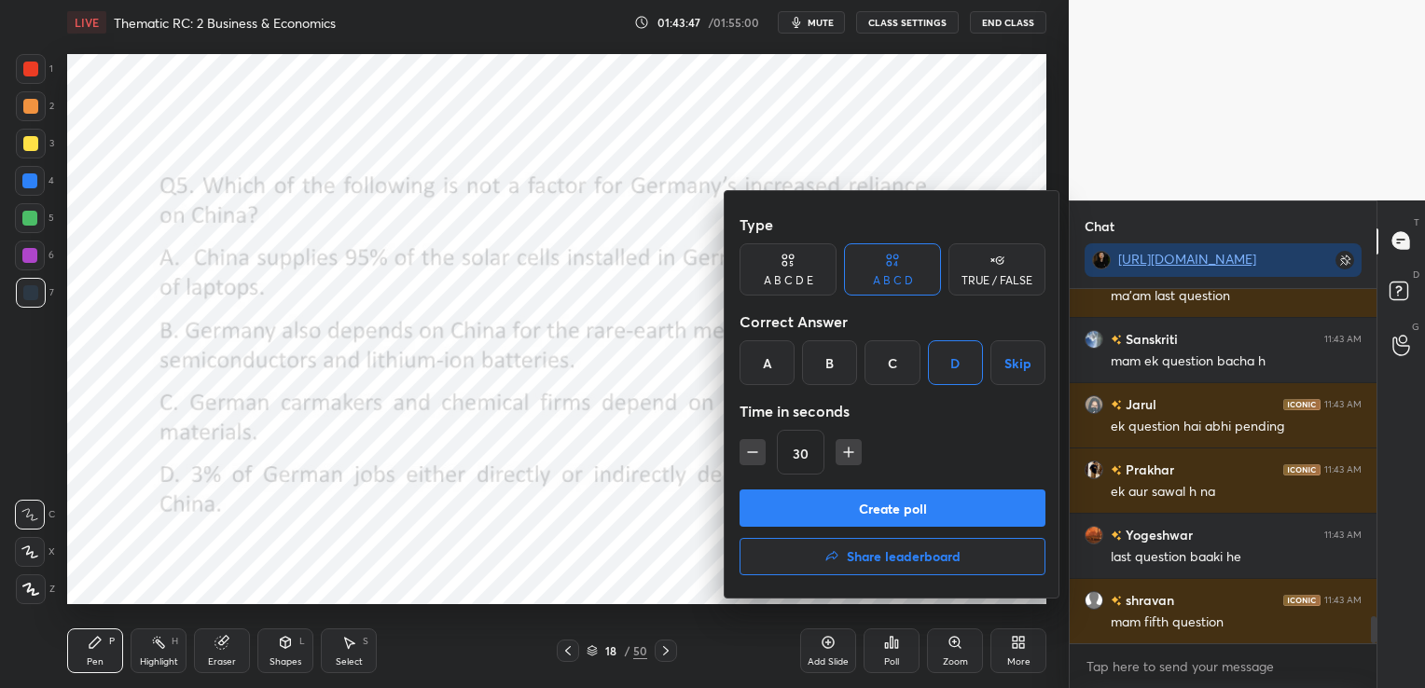
click at [943, 496] on button "Create poll" at bounding box center [892, 507] width 306 height 37
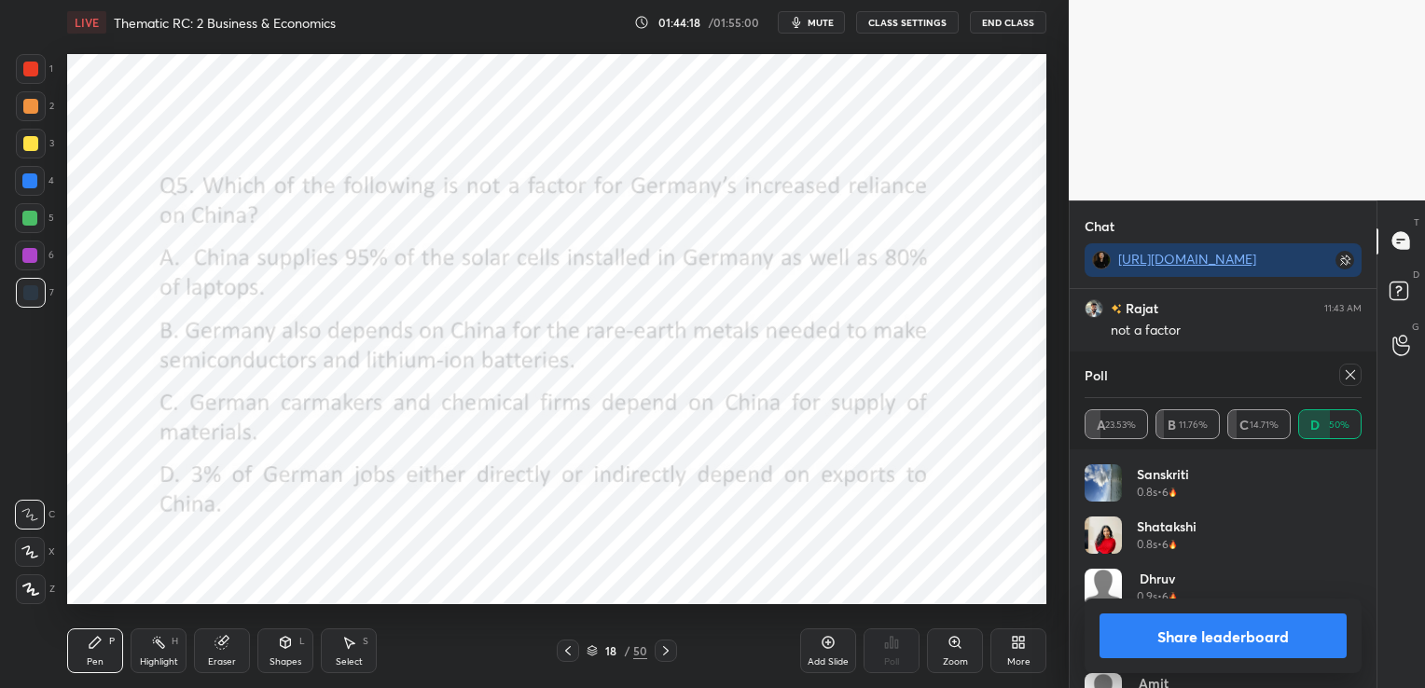
scroll to position [4959, 0]
click at [1351, 373] on icon at bounding box center [1349, 374] width 9 height 9
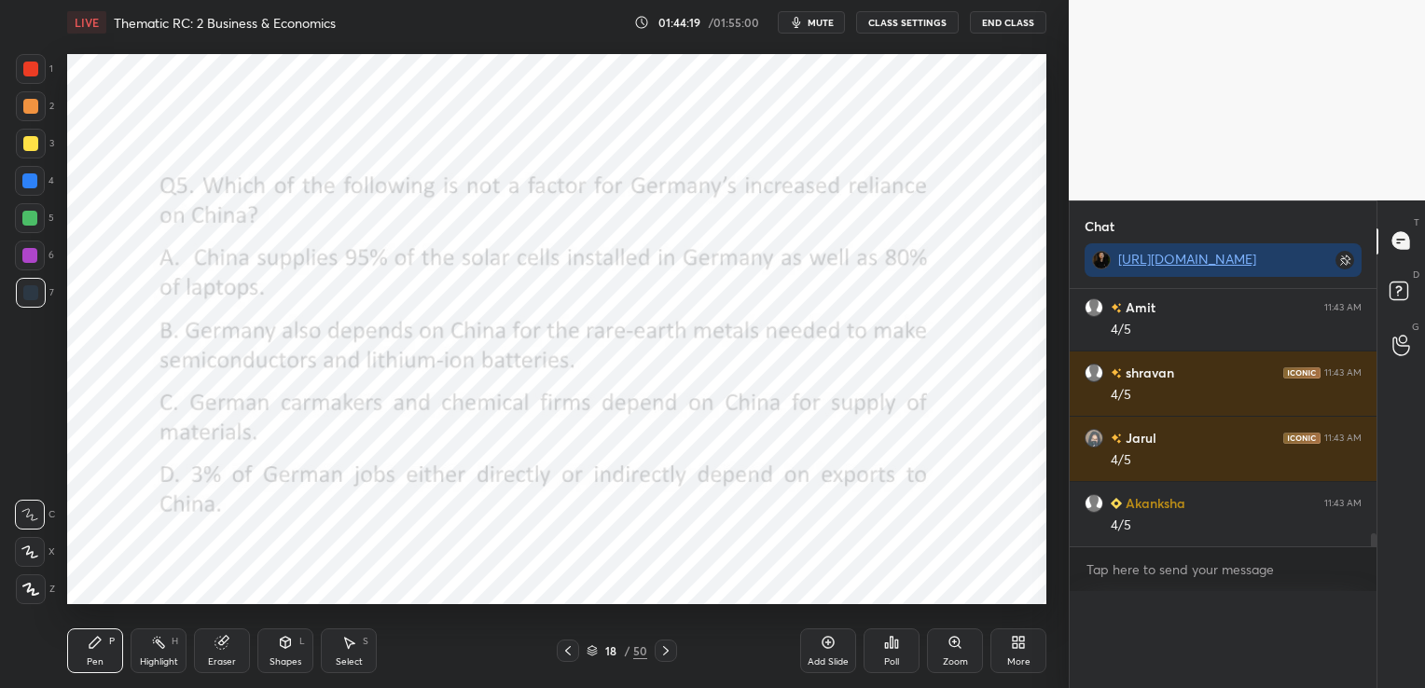
scroll to position [283, 301]
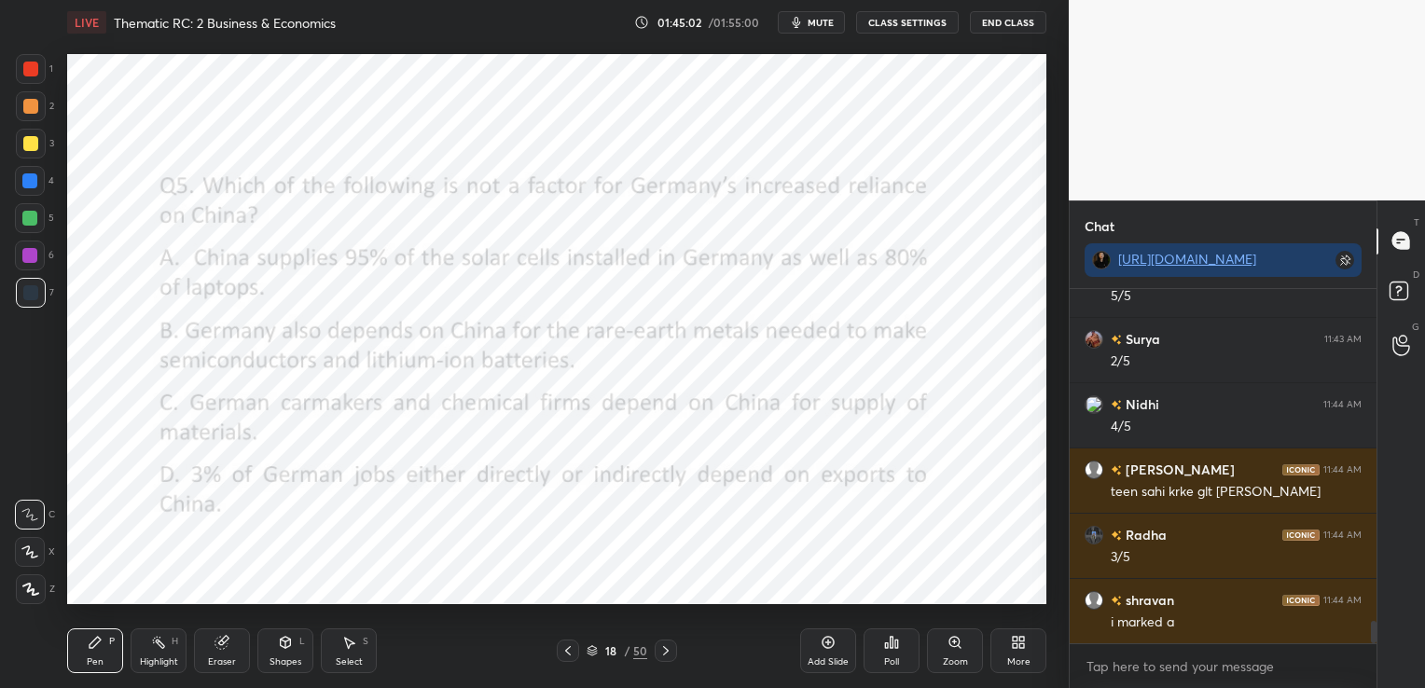
click at [225, 643] on icon at bounding box center [221, 643] width 12 height 12
click at [30, 591] on span "Erase all" at bounding box center [30, 589] width 28 height 13
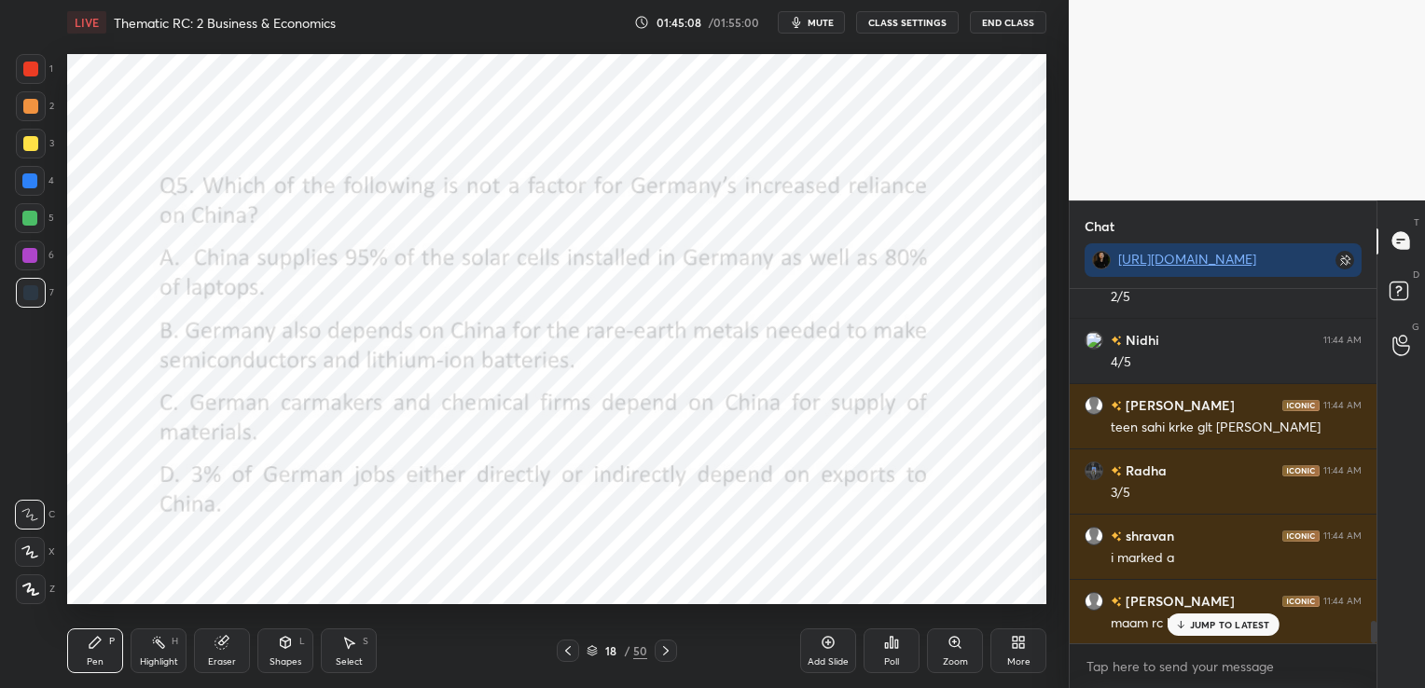
click at [898, 657] on div "Poll" at bounding box center [891, 661] width 15 height 9
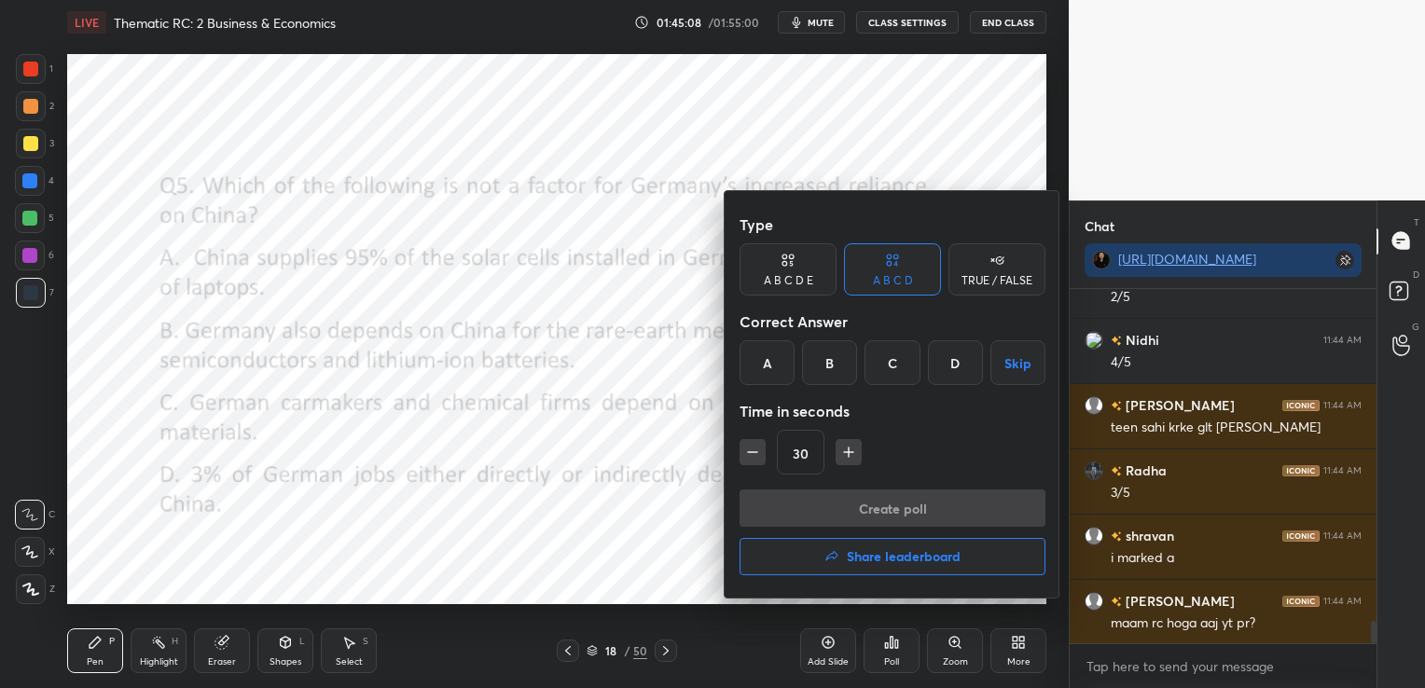
scroll to position [5384, 0]
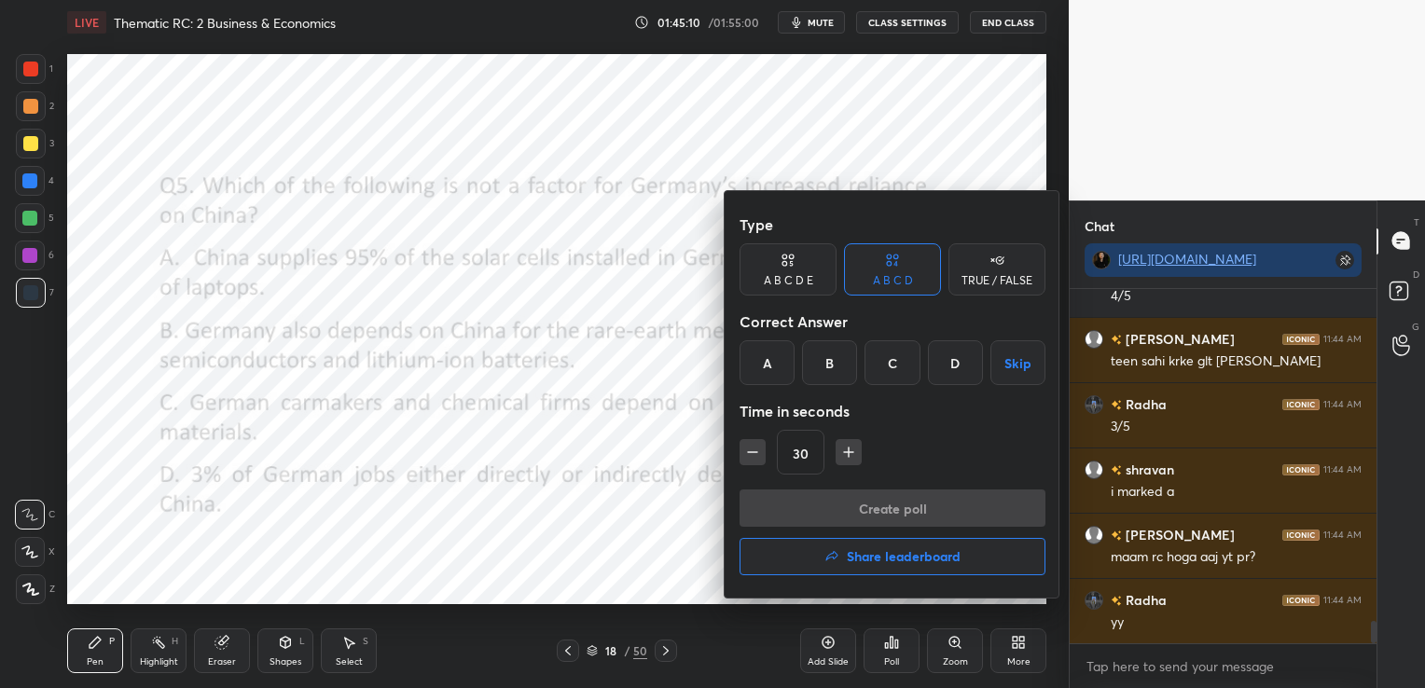
click at [623, 505] on div at bounding box center [712, 344] width 1425 height 688
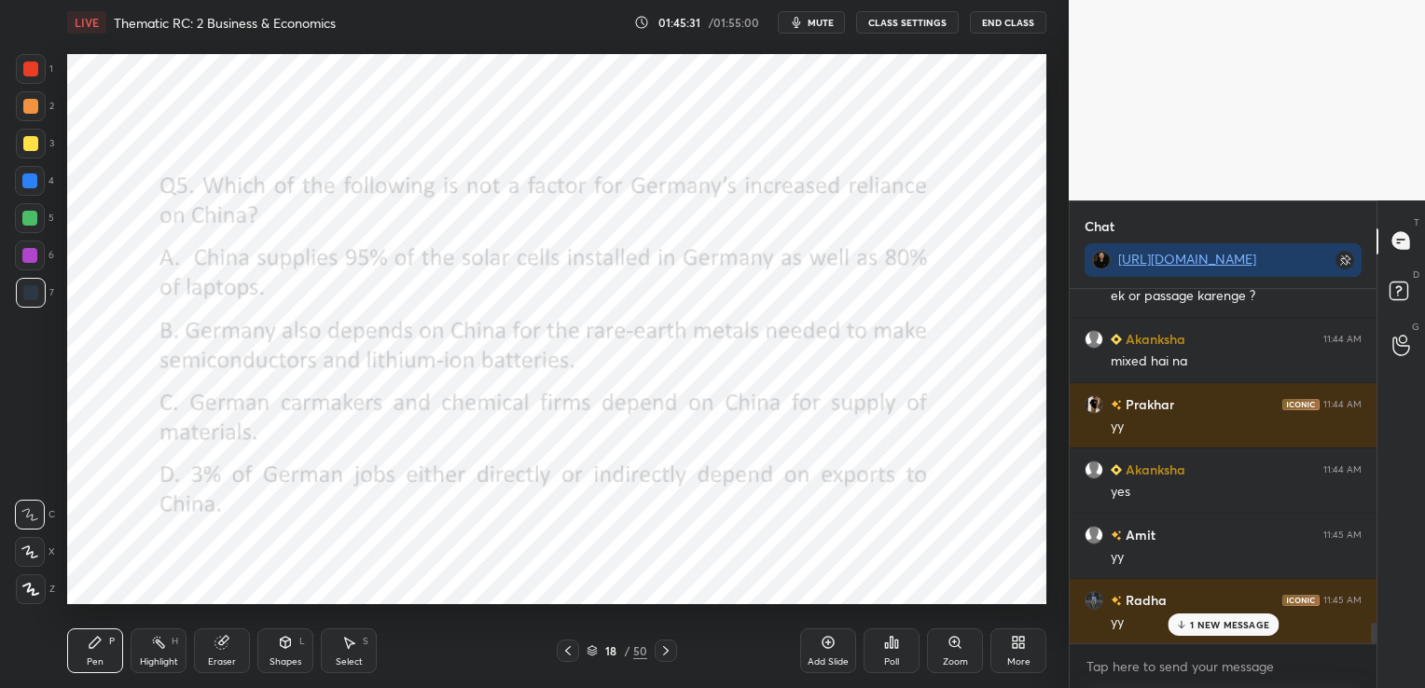
scroll to position [5906, 0]
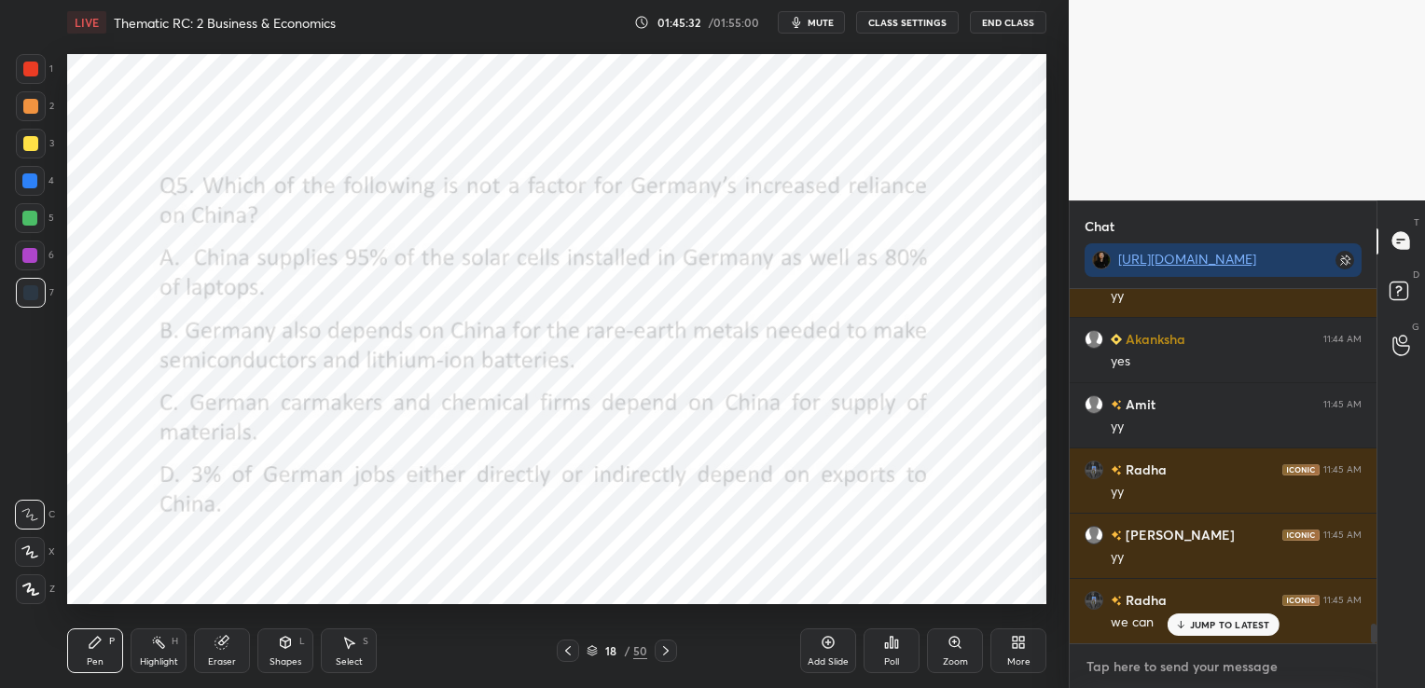
type textarea "x"
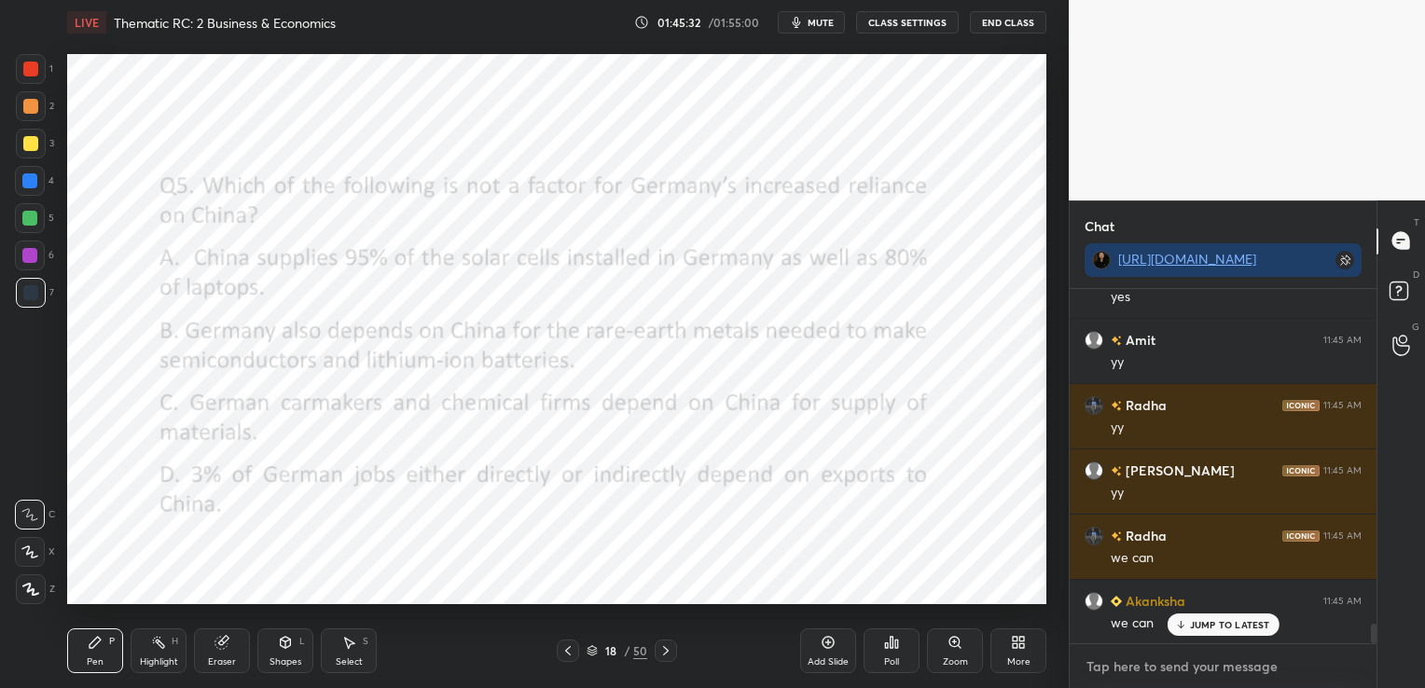
click at [1253, 659] on textarea at bounding box center [1222, 667] width 277 height 30
paste textarea "[URL][DOMAIN_NAME]"
type textarea "[URL][DOMAIN_NAME]"
type textarea "x"
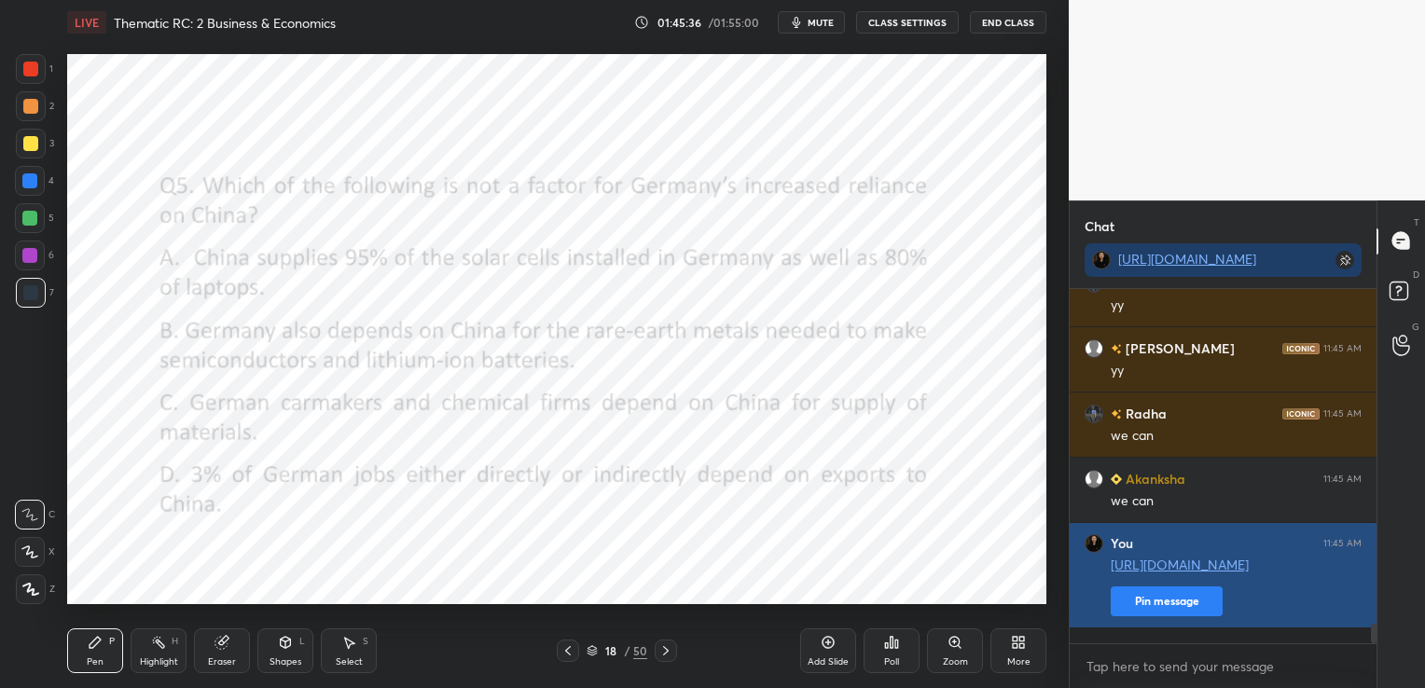
click at [1180, 616] on button "Pin message" at bounding box center [1166, 601] width 112 height 30
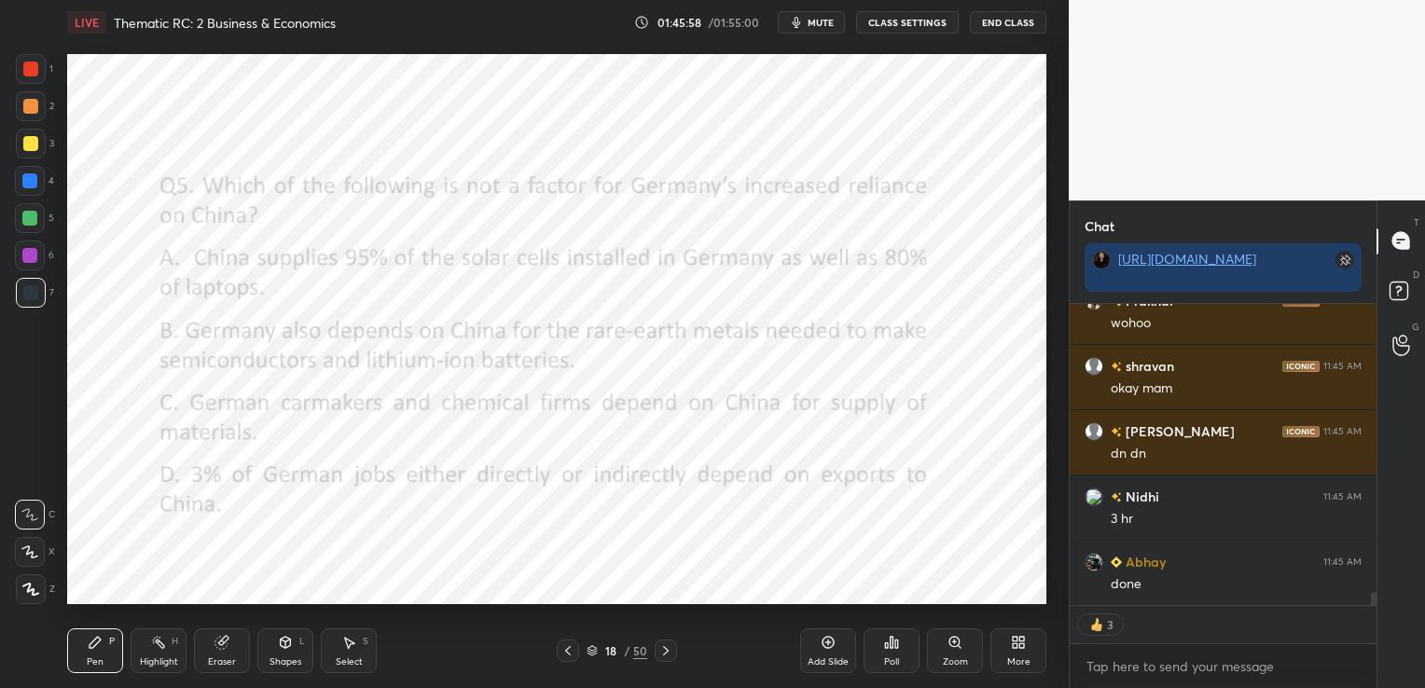
scroll to position [6668, 0]
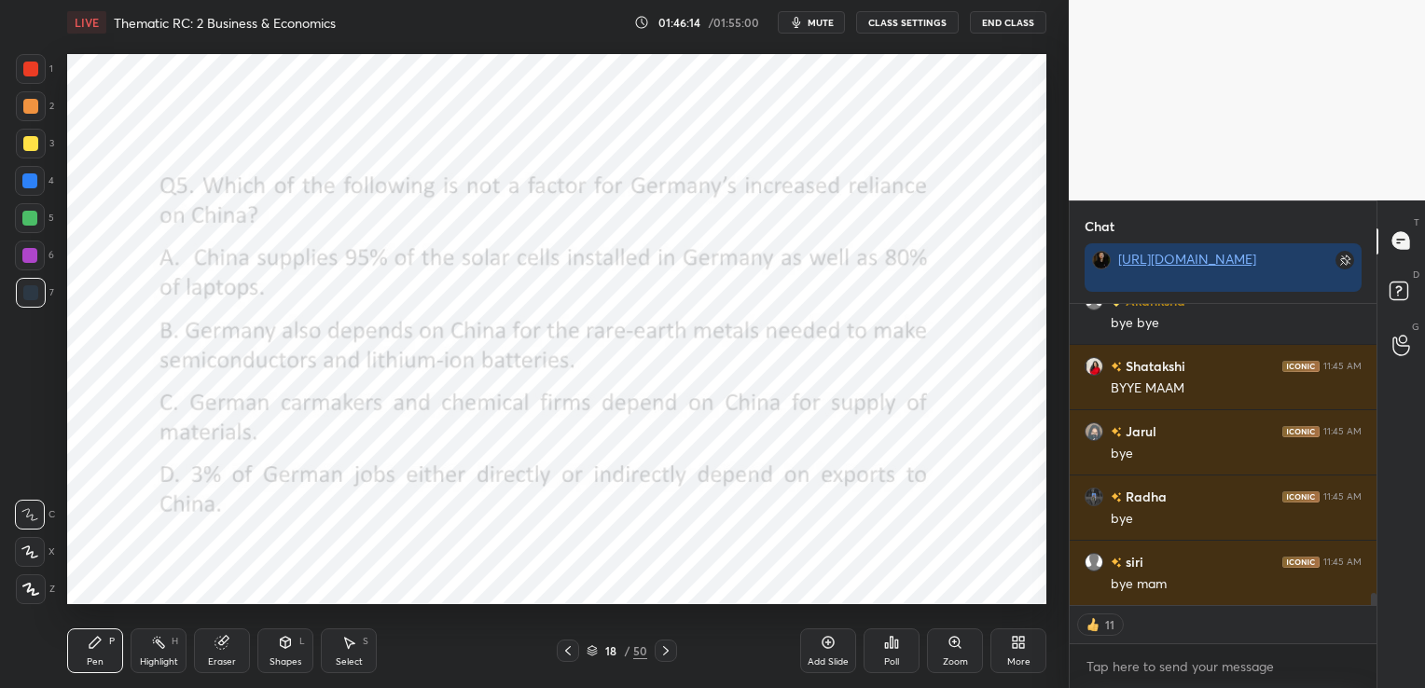
click at [1014, 23] on button "End Class" at bounding box center [1008, 22] width 76 height 22
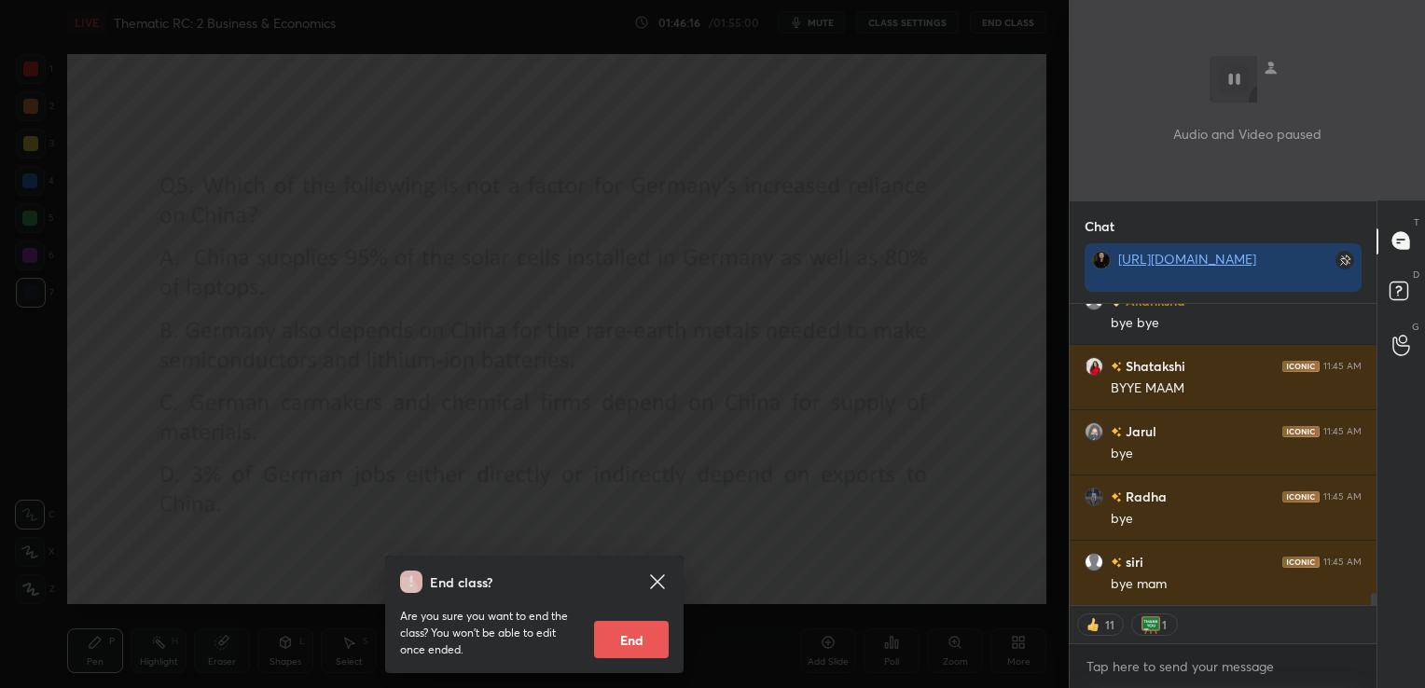
click at [626, 641] on button "End" at bounding box center [631, 639] width 75 height 37
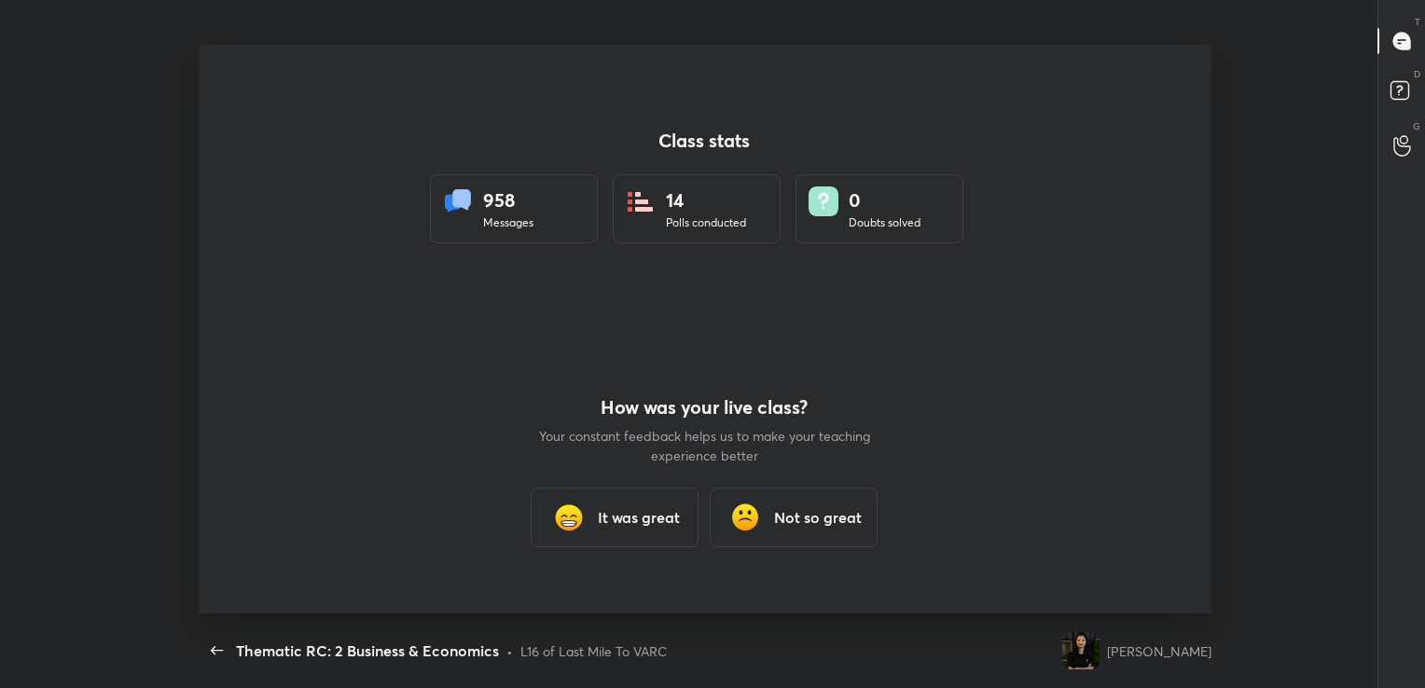
type textarea "x"
